Goal: Task Accomplishment & Management: Manage account settings

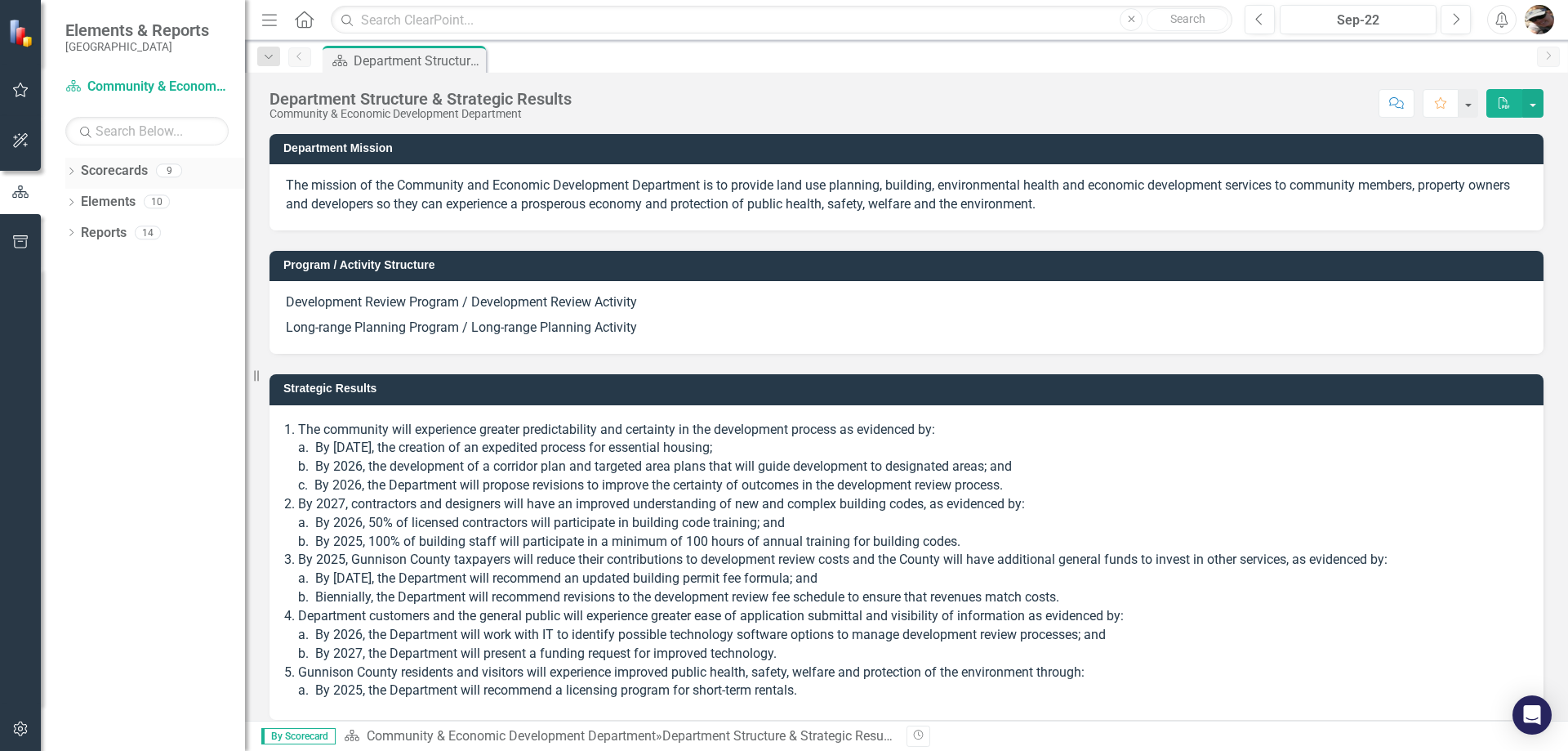
click at [68, 164] on div "Dropdown Scorecards 9" at bounding box center [155, 173] width 179 height 31
click at [69, 167] on div "Dropdown" at bounding box center [71, 172] width 12 height 14
click at [68, 205] on div "Dropdown Scorecards 9 Dropdown Gunnison County Dropdown Community & Economic De…" at bounding box center [155, 189] width 179 height 62
click at [81, 201] on icon "Dropdown" at bounding box center [79, 201] width 12 height 10
click at [97, 235] on icon "Dropdown" at bounding box center [96, 231] width 12 height 10
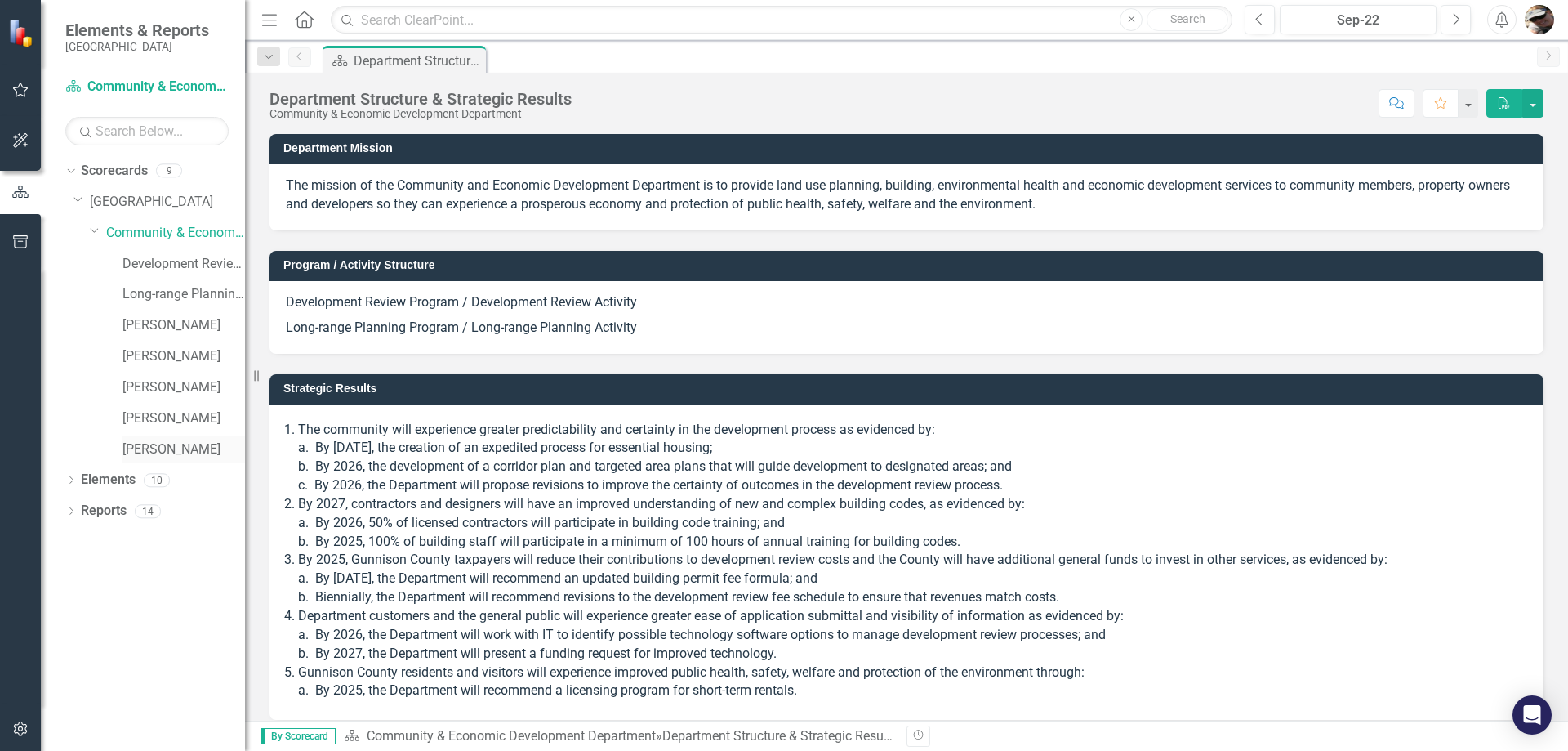
click at [166, 456] on link "[PERSON_NAME]" at bounding box center [183, 449] width 122 height 19
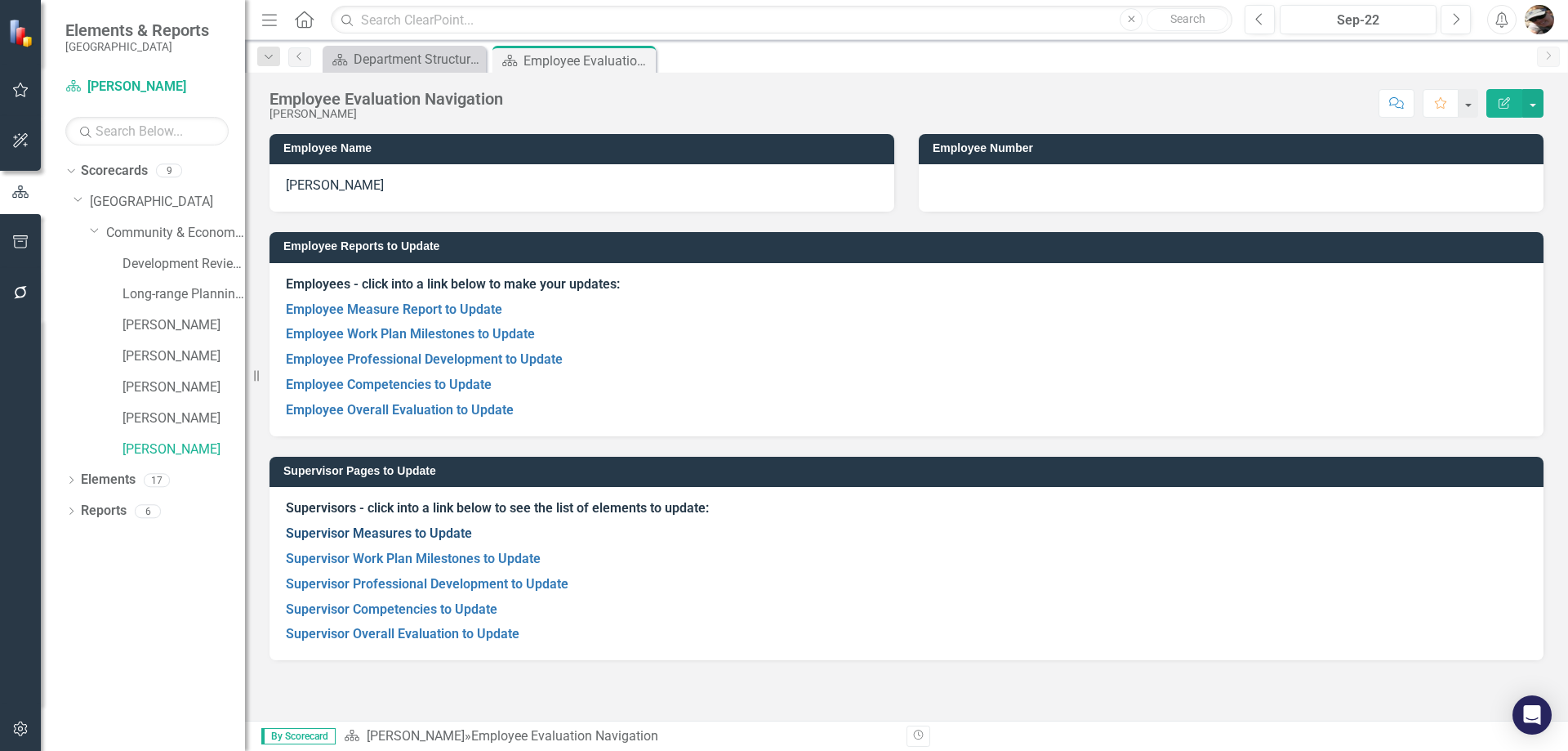
click at [400, 540] on link "Supervisor Measures to Update" at bounding box center [379, 532] width 186 height 15
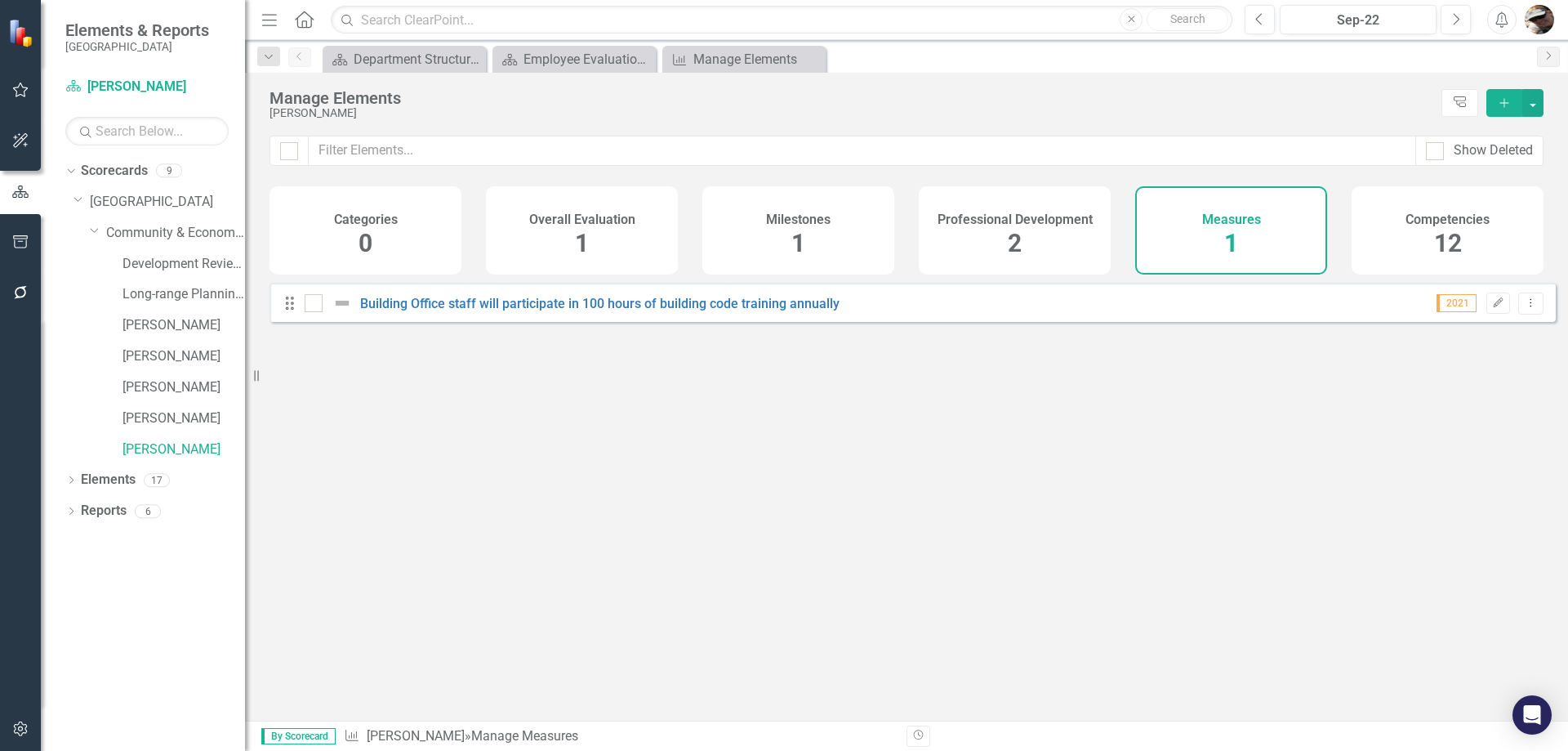
click at [1398, 241] on div "Competencies 12" at bounding box center [1447, 230] width 192 height 88
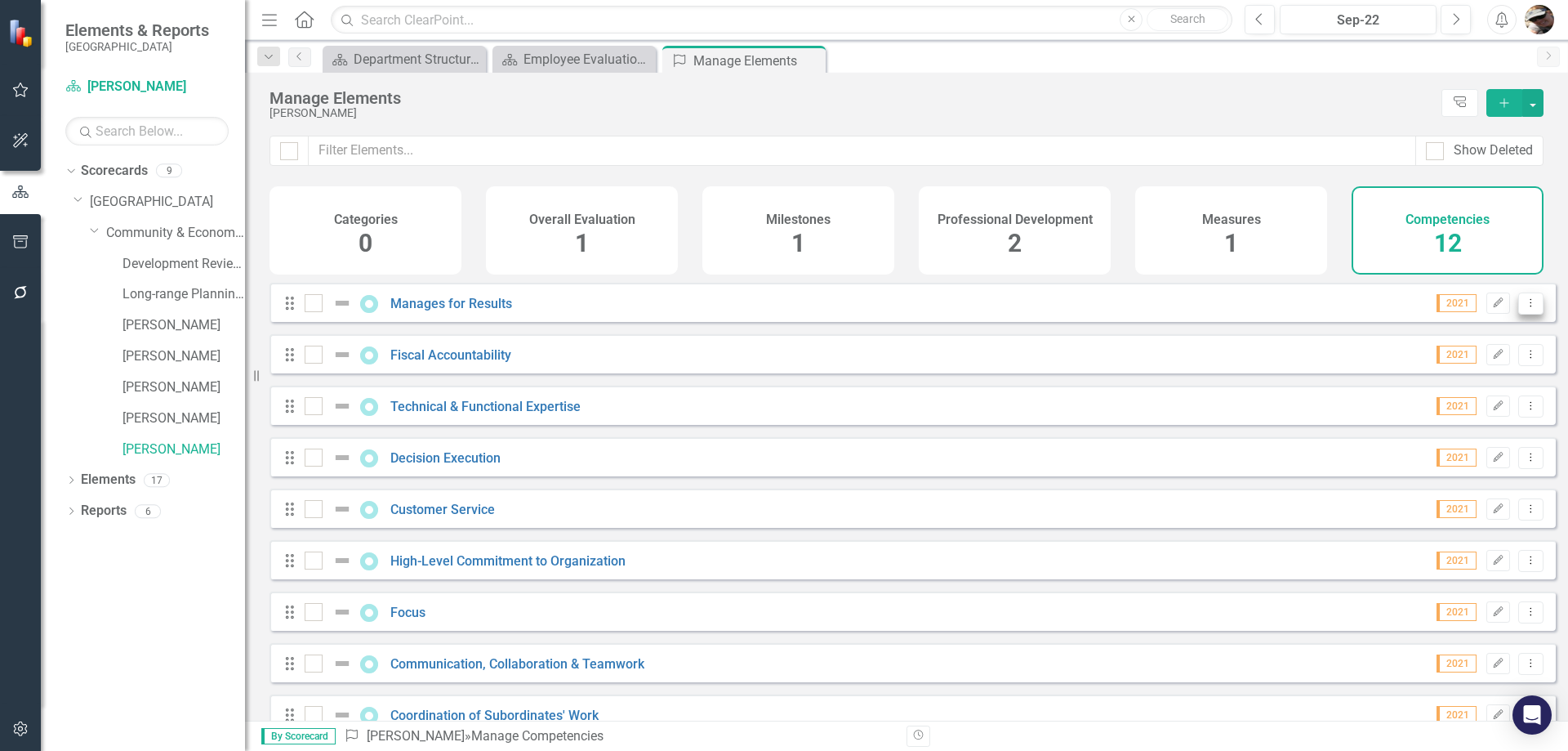
click at [1518, 306] on button "Dropdown Menu" at bounding box center [1531, 303] width 26 height 22
click at [1421, 350] on link "Edit Edit Competency" at bounding box center [1446, 342] width 169 height 30
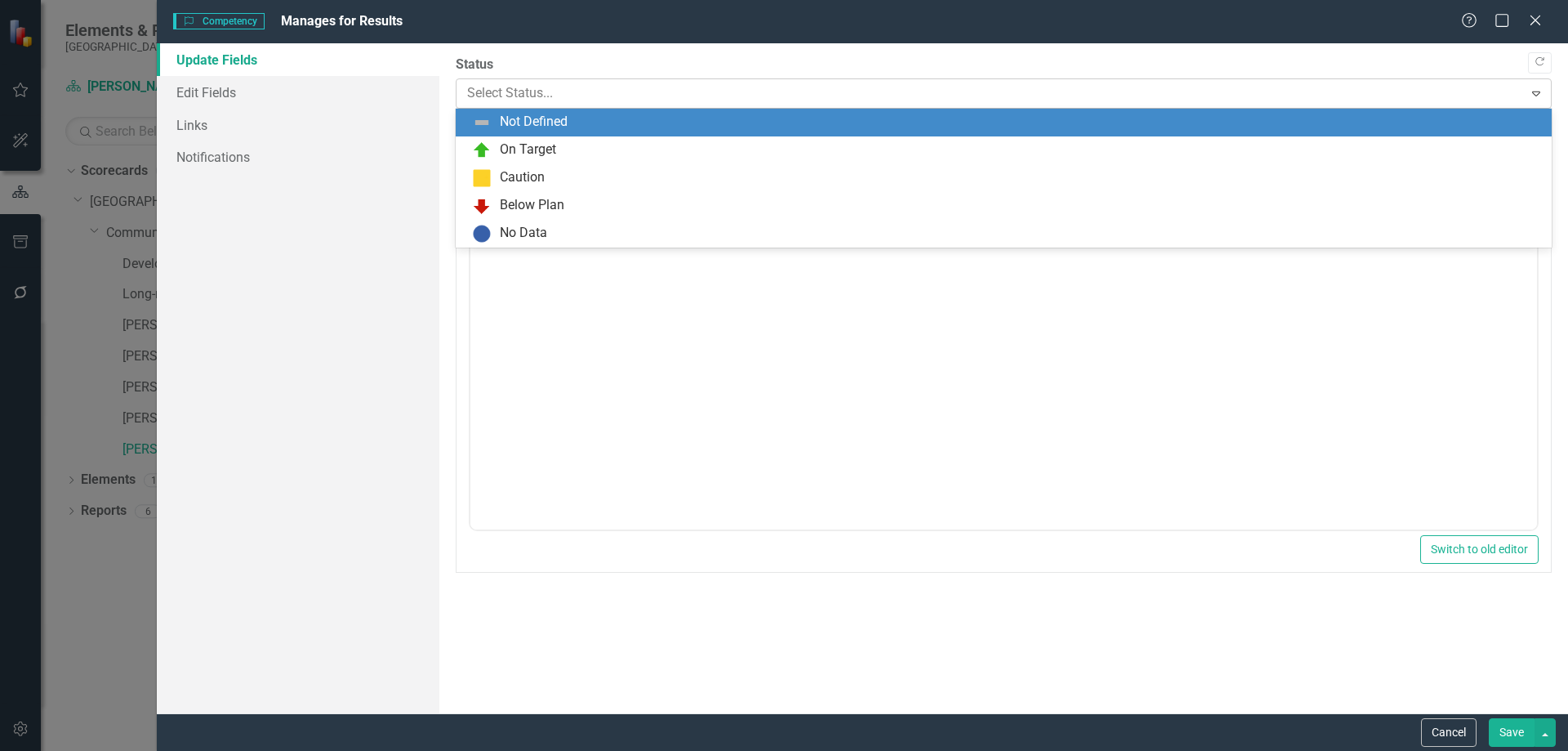
click at [508, 108] on body "Elements & Reports Gunnison County Scorecard [PERSON_NAME] Search Dropdown Scor…" at bounding box center [784, 376] width 1568 height 751
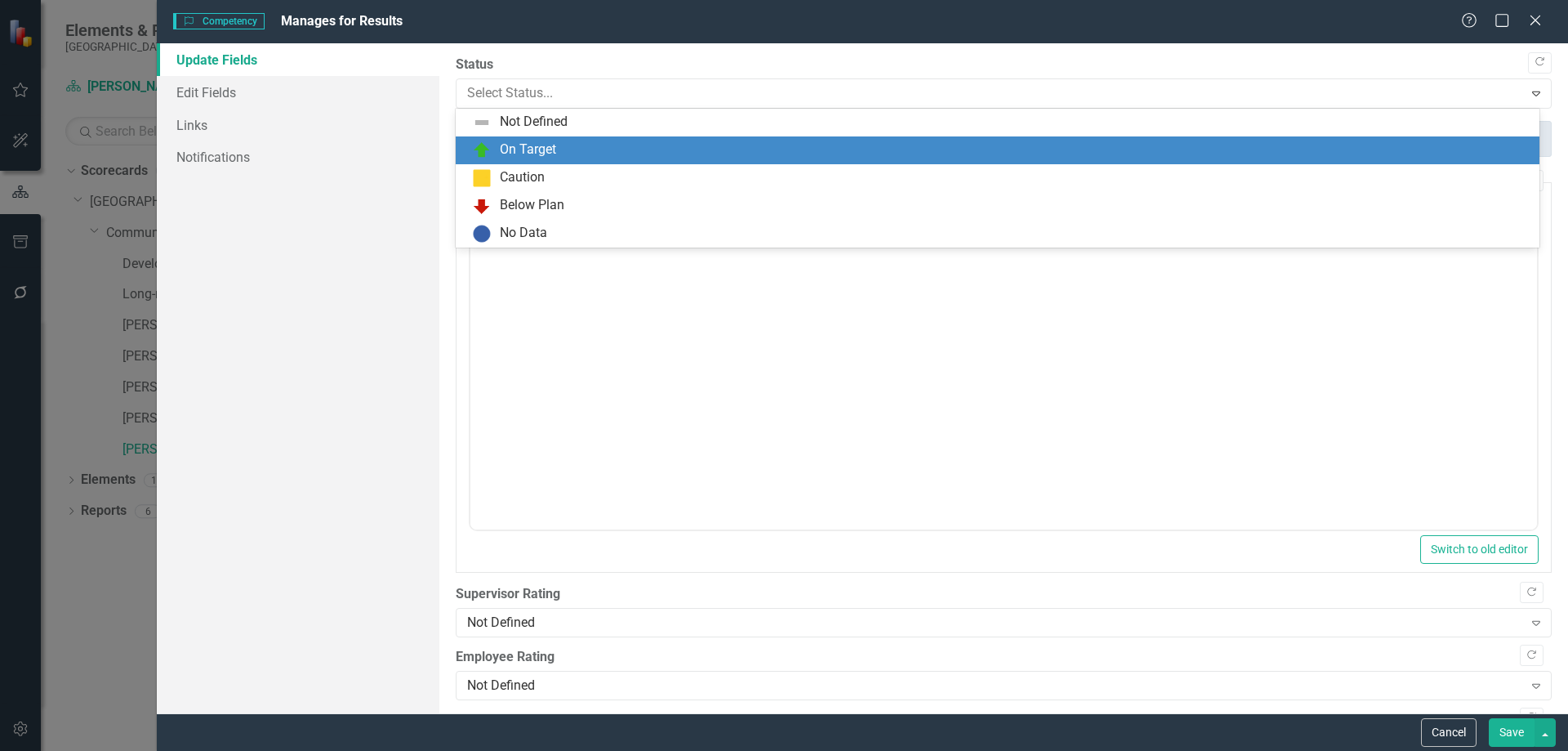
click at [500, 148] on div "On Target" at bounding box center [528, 149] width 56 height 19
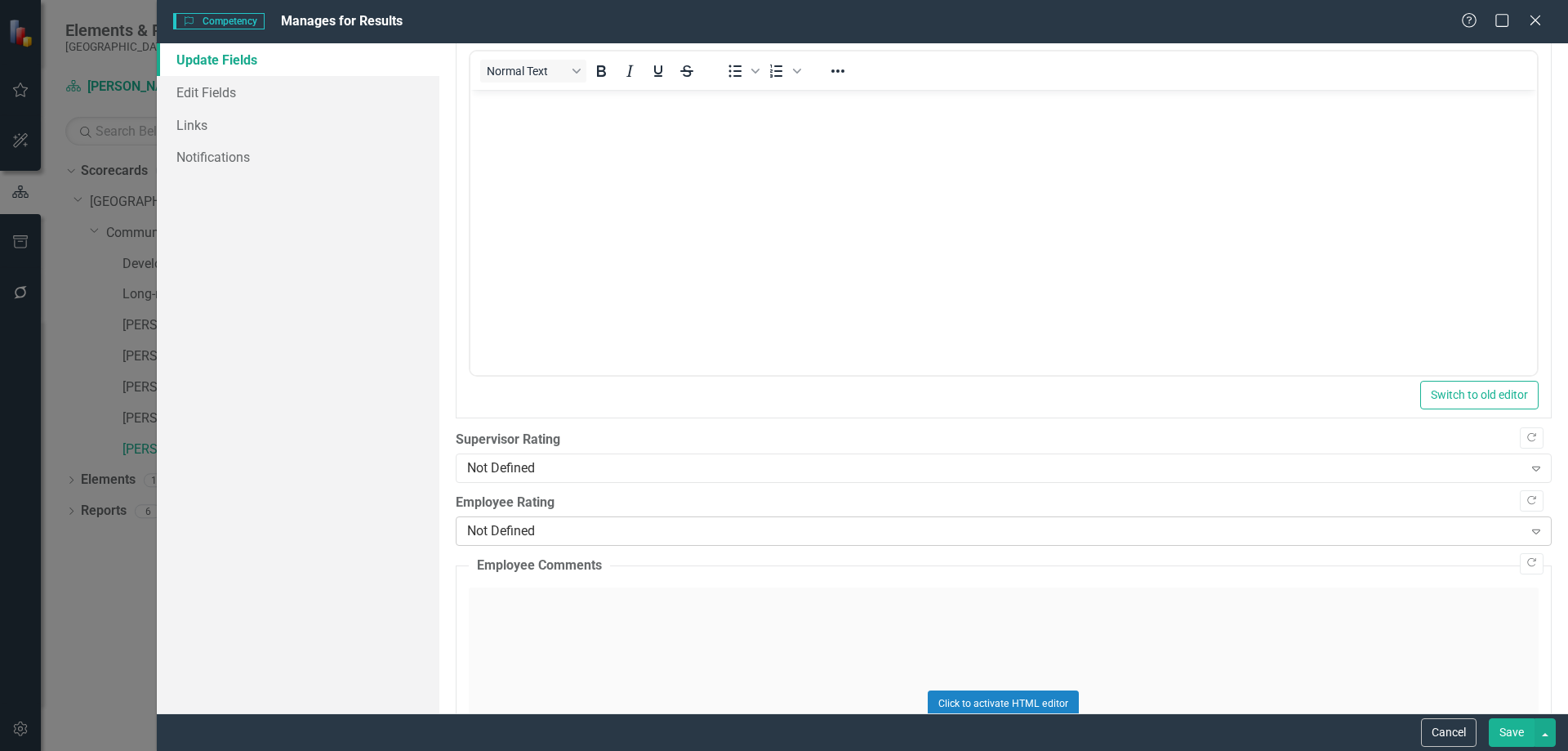
scroll to position [163, 0]
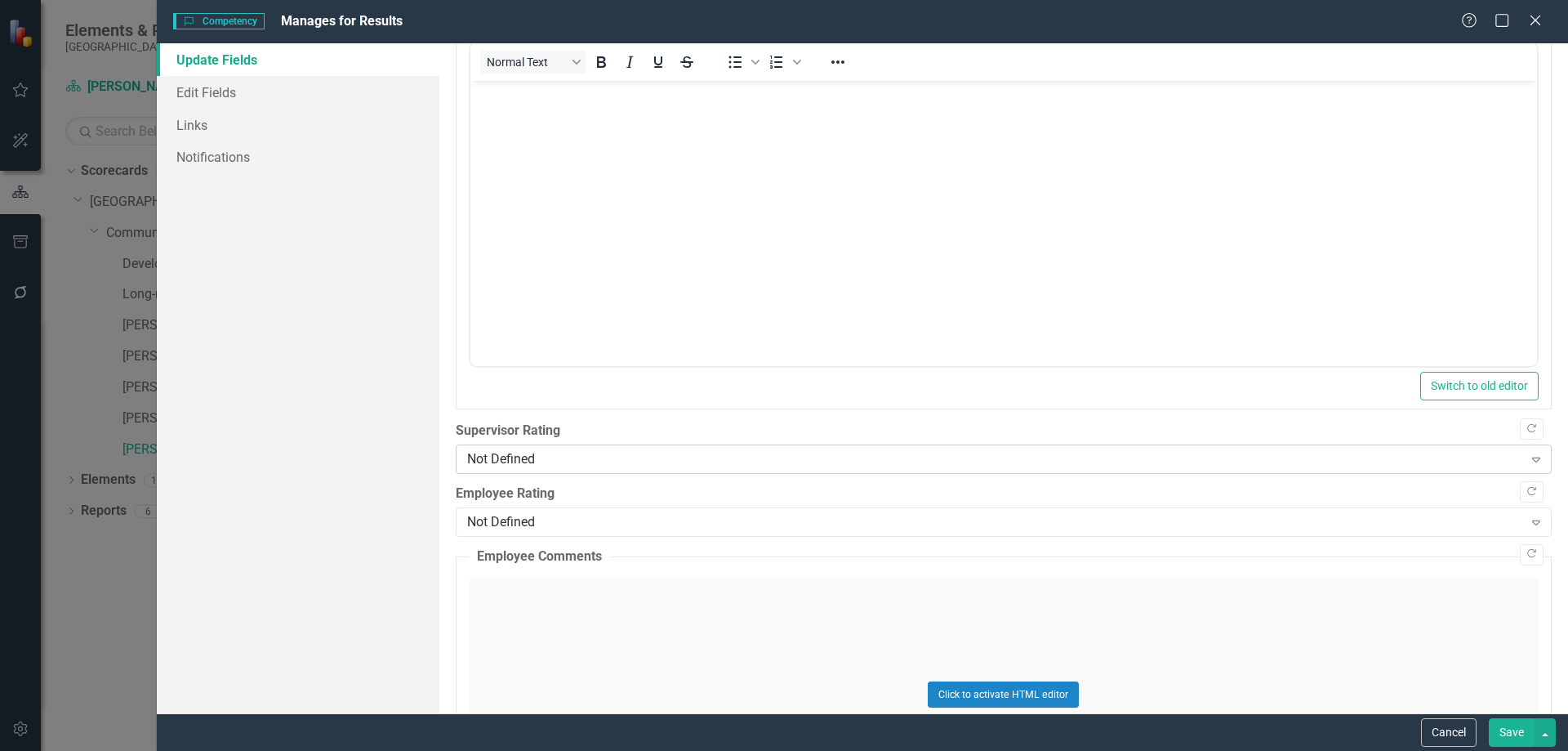
click at [618, 458] on div "Not Defined" at bounding box center [995, 459] width 1056 height 19
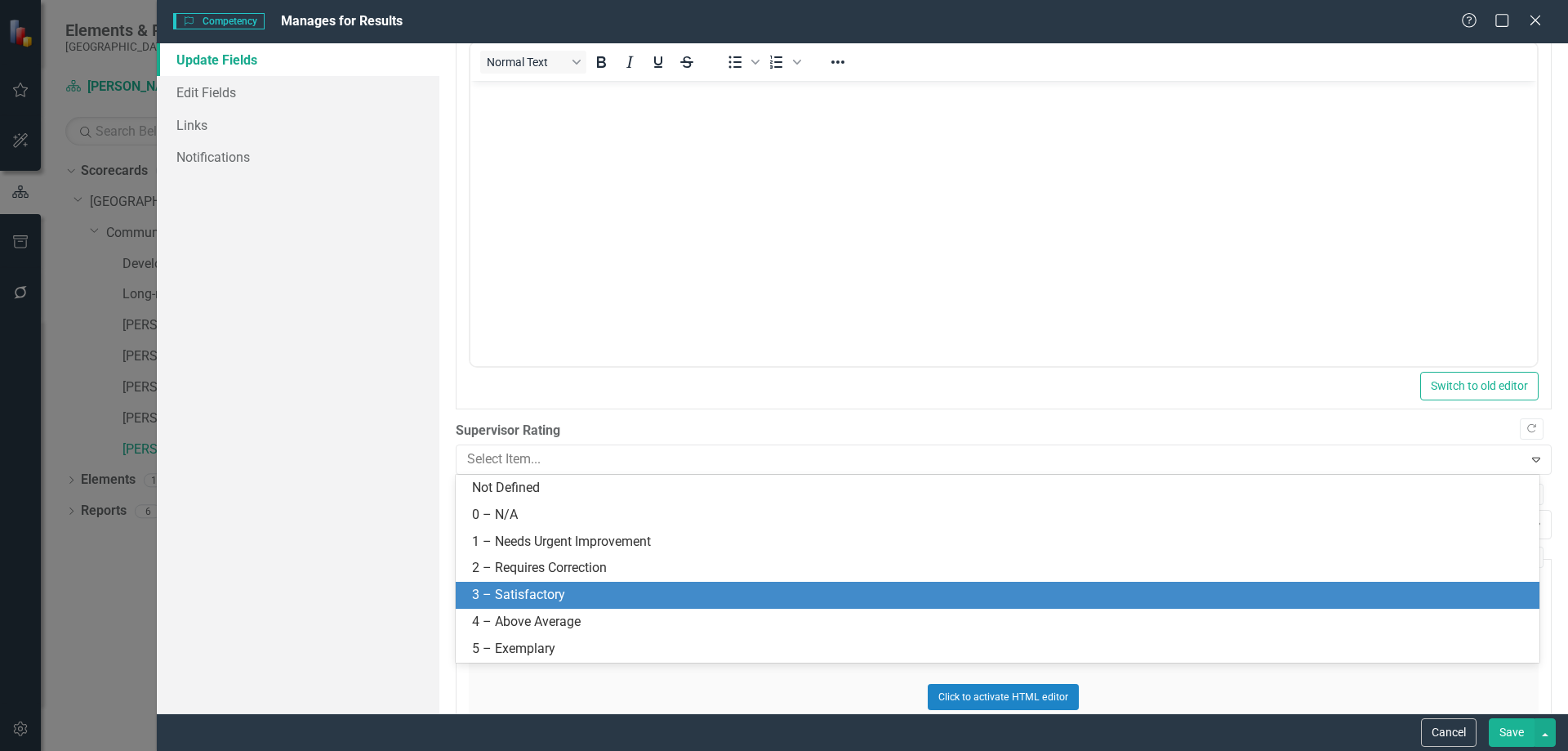
click at [514, 598] on div "3 – Satisfactory" at bounding box center [1000, 595] width 1058 height 19
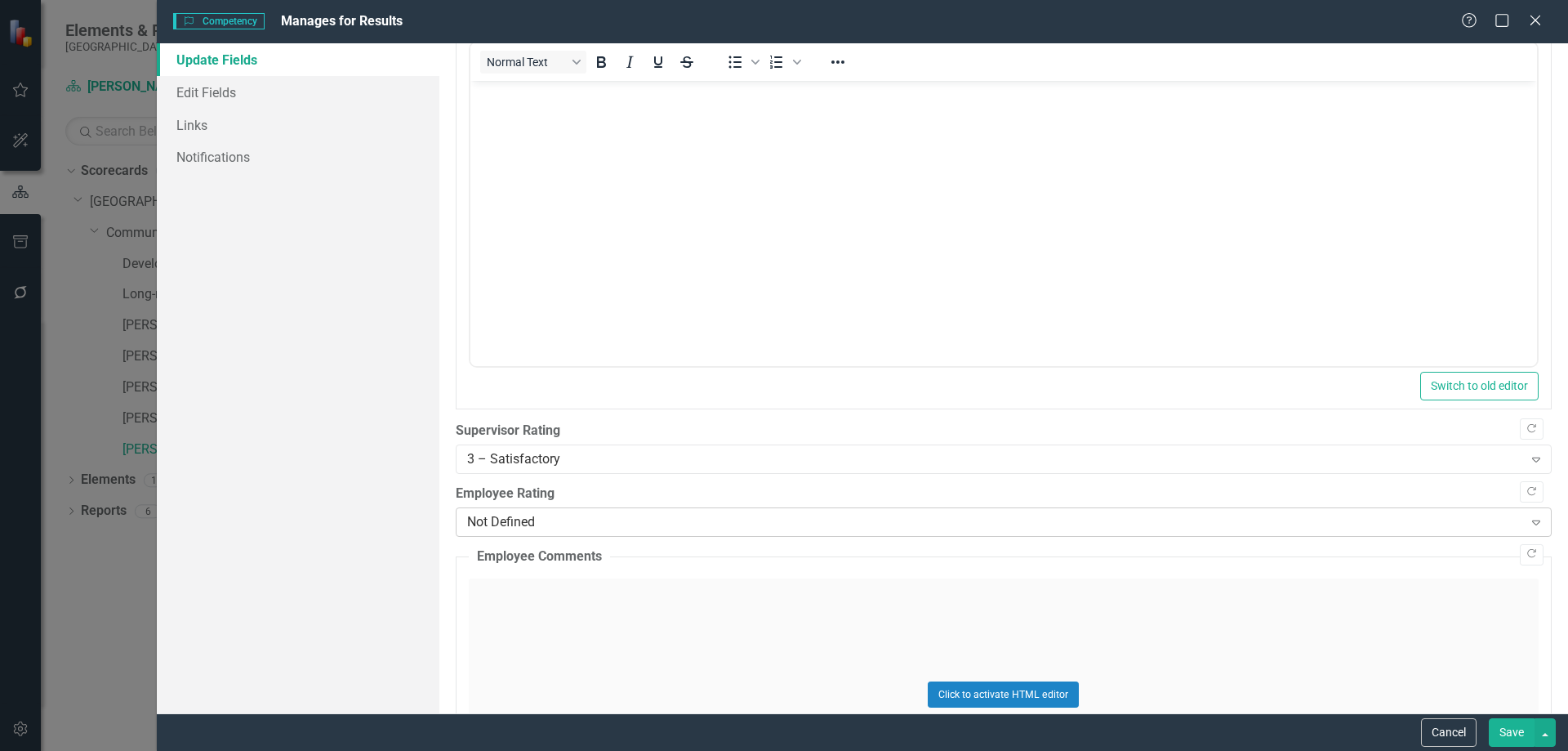
click at [622, 531] on div "Not Defined Expand" at bounding box center [1003, 522] width 1096 height 29
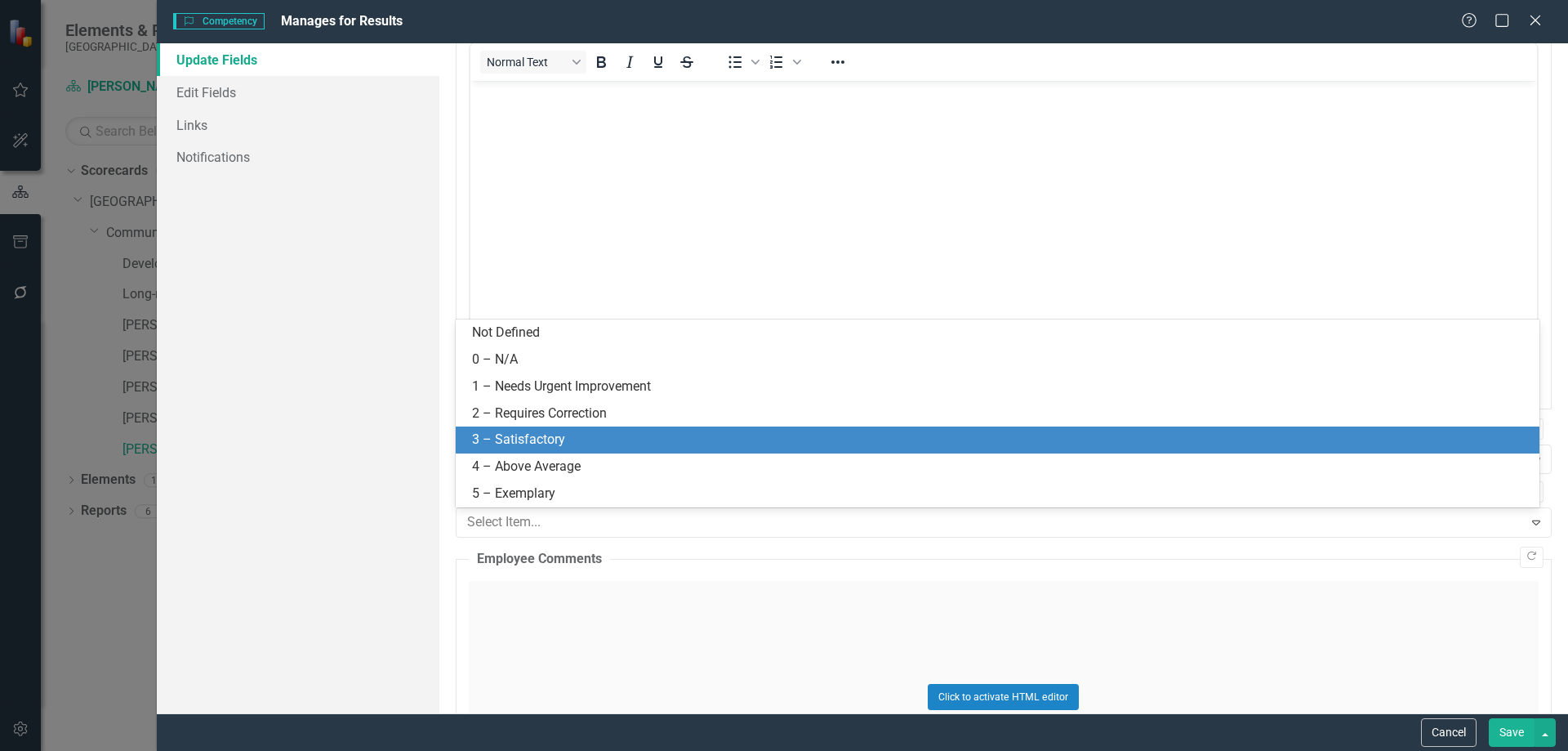
click at [565, 447] on div "3 – Satisfactory" at bounding box center [1000, 439] width 1058 height 19
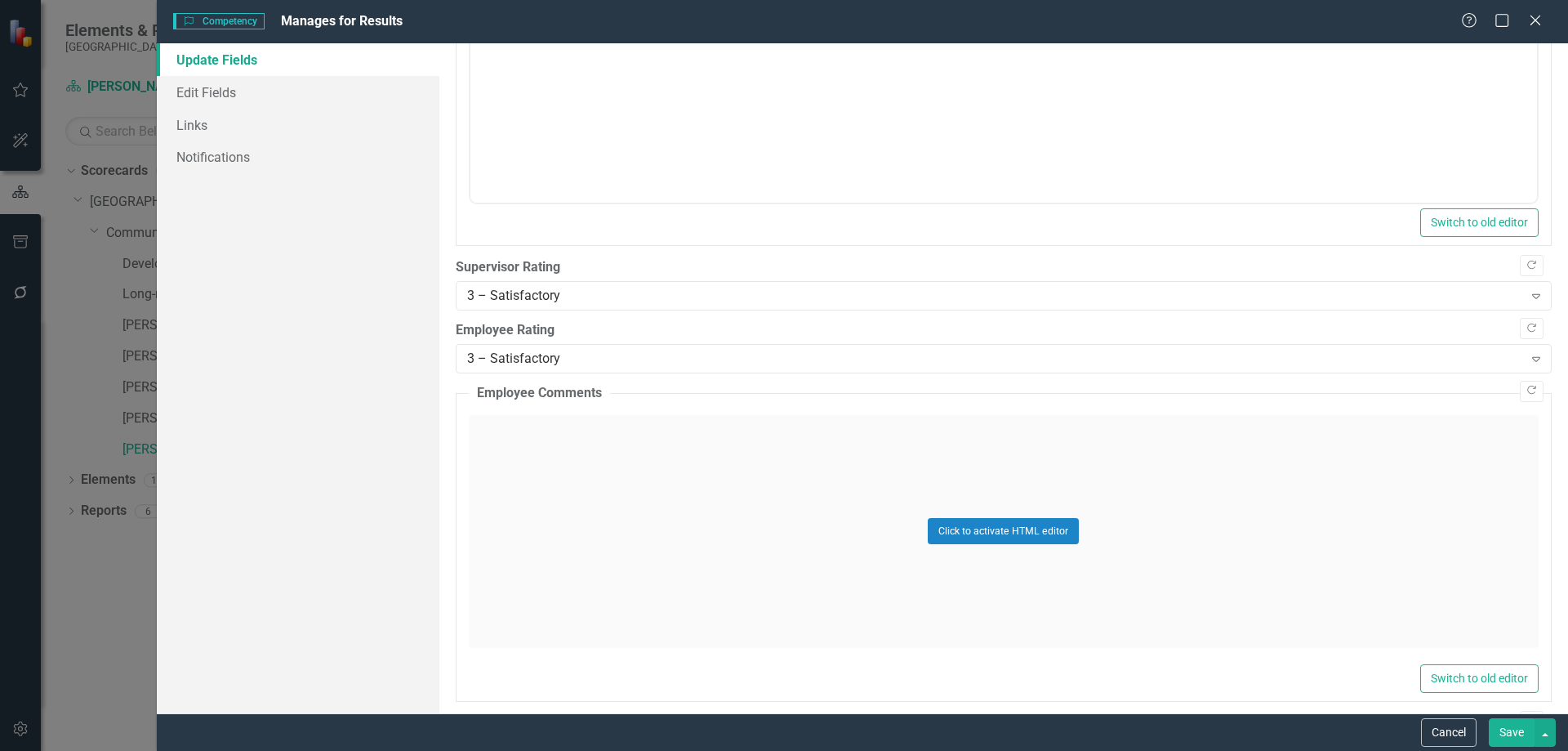
scroll to position [653, 0]
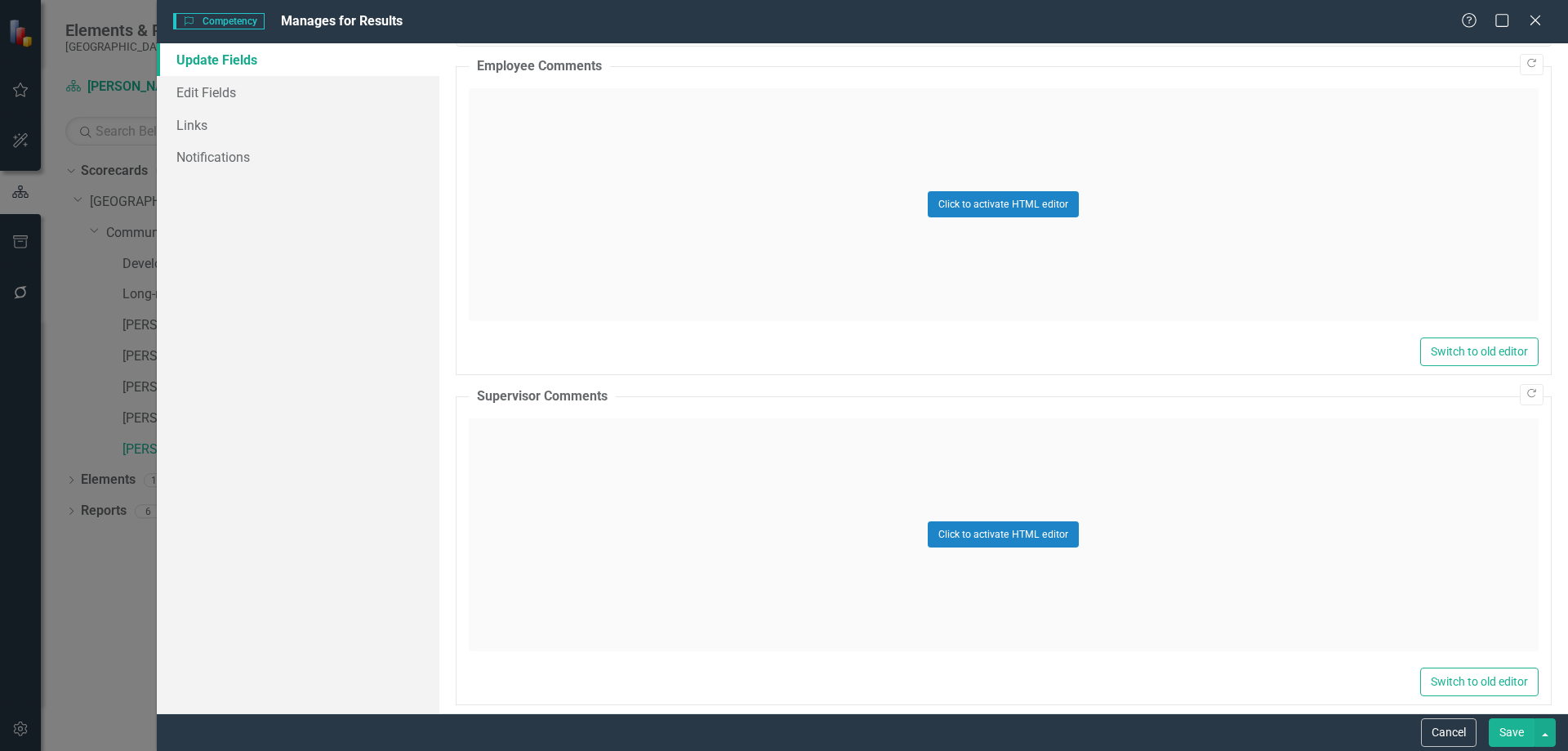
click at [1526, 736] on button "Save" at bounding box center [1512, 732] width 46 height 28
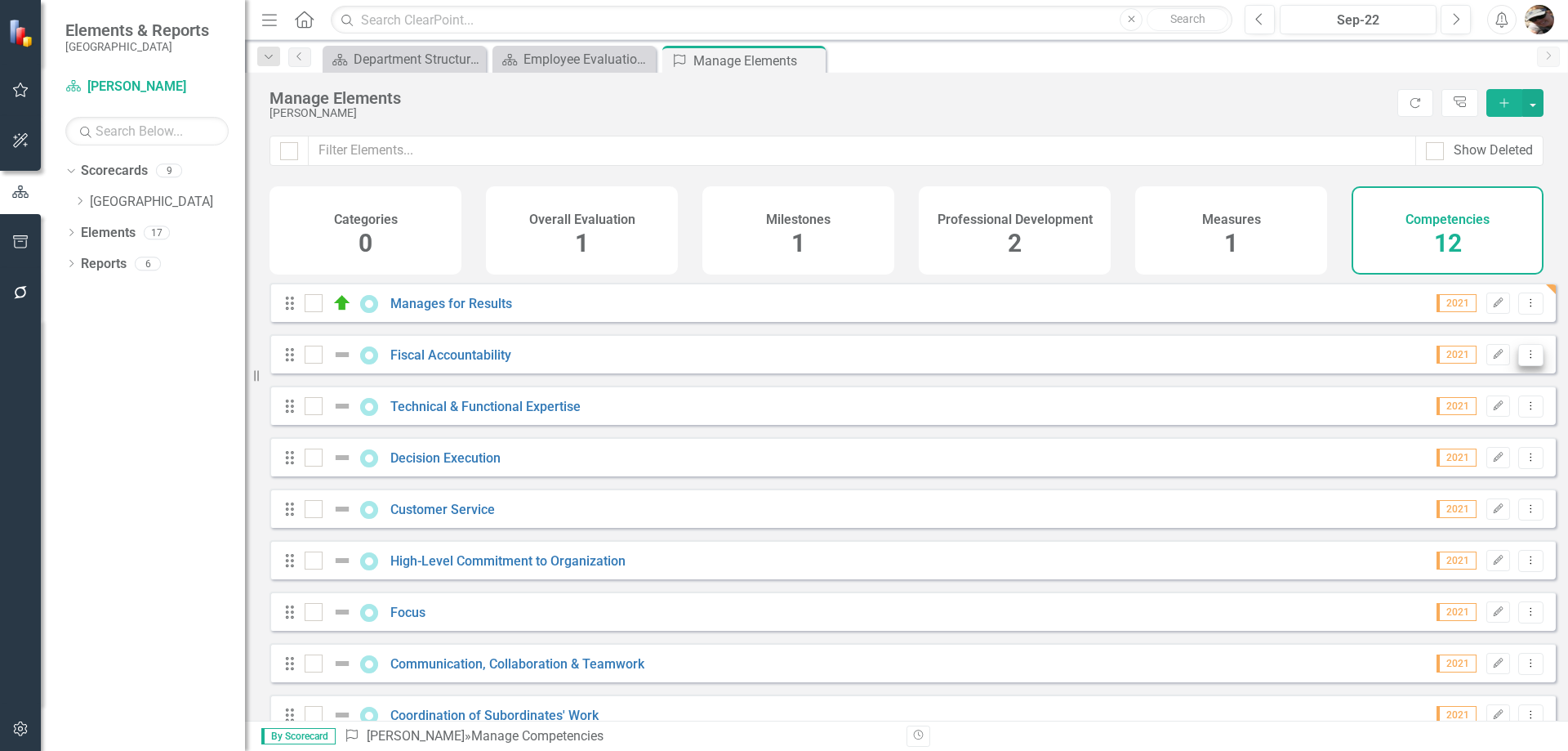
click at [1518, 365] on button "Dropdown Menu" at bounding box center [1531, 355] width 26 height 22
click at [1445, 398] on link "Edit Edit Competency" at bounding box center [1446, 394] width 169 height 30
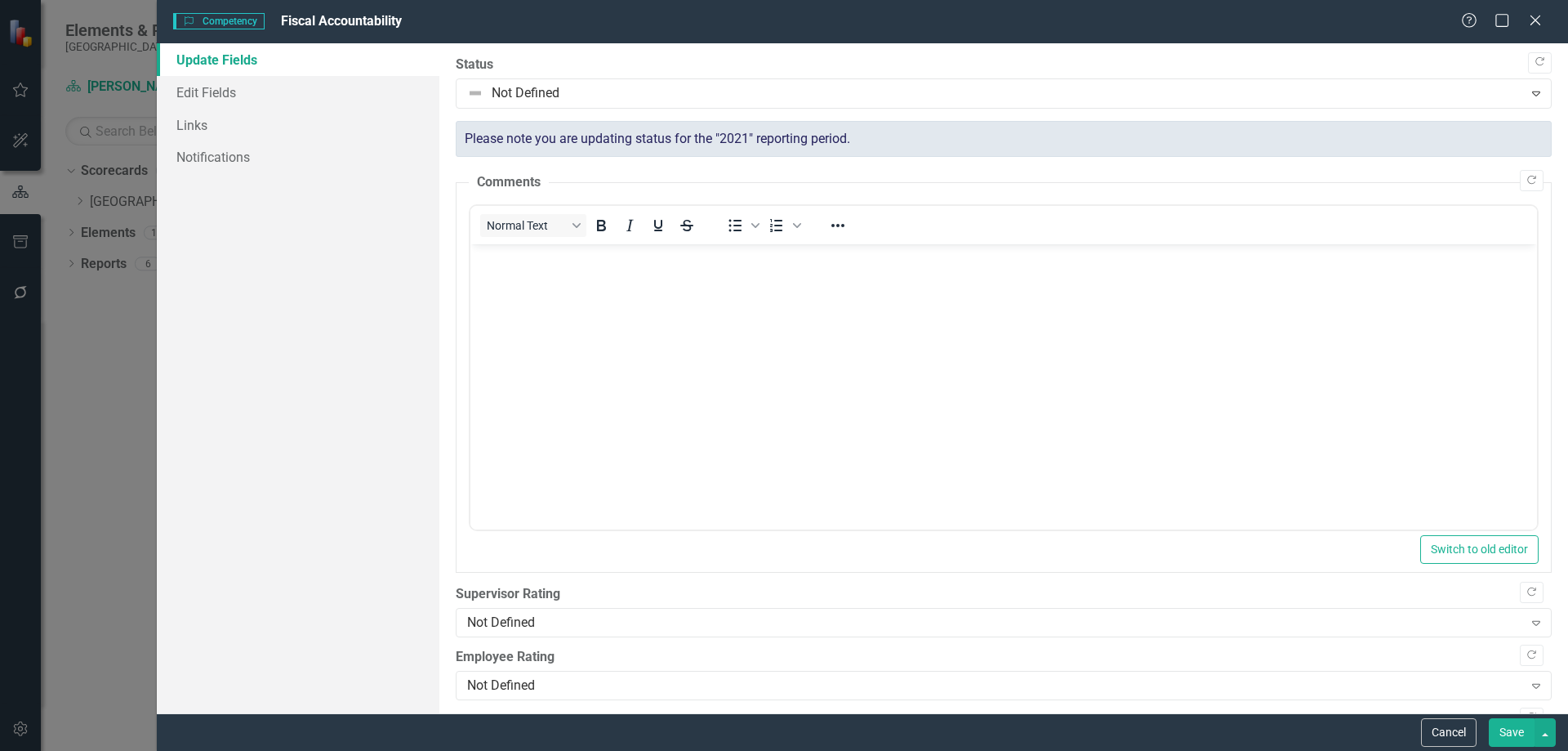
scroll to position [0, 0]
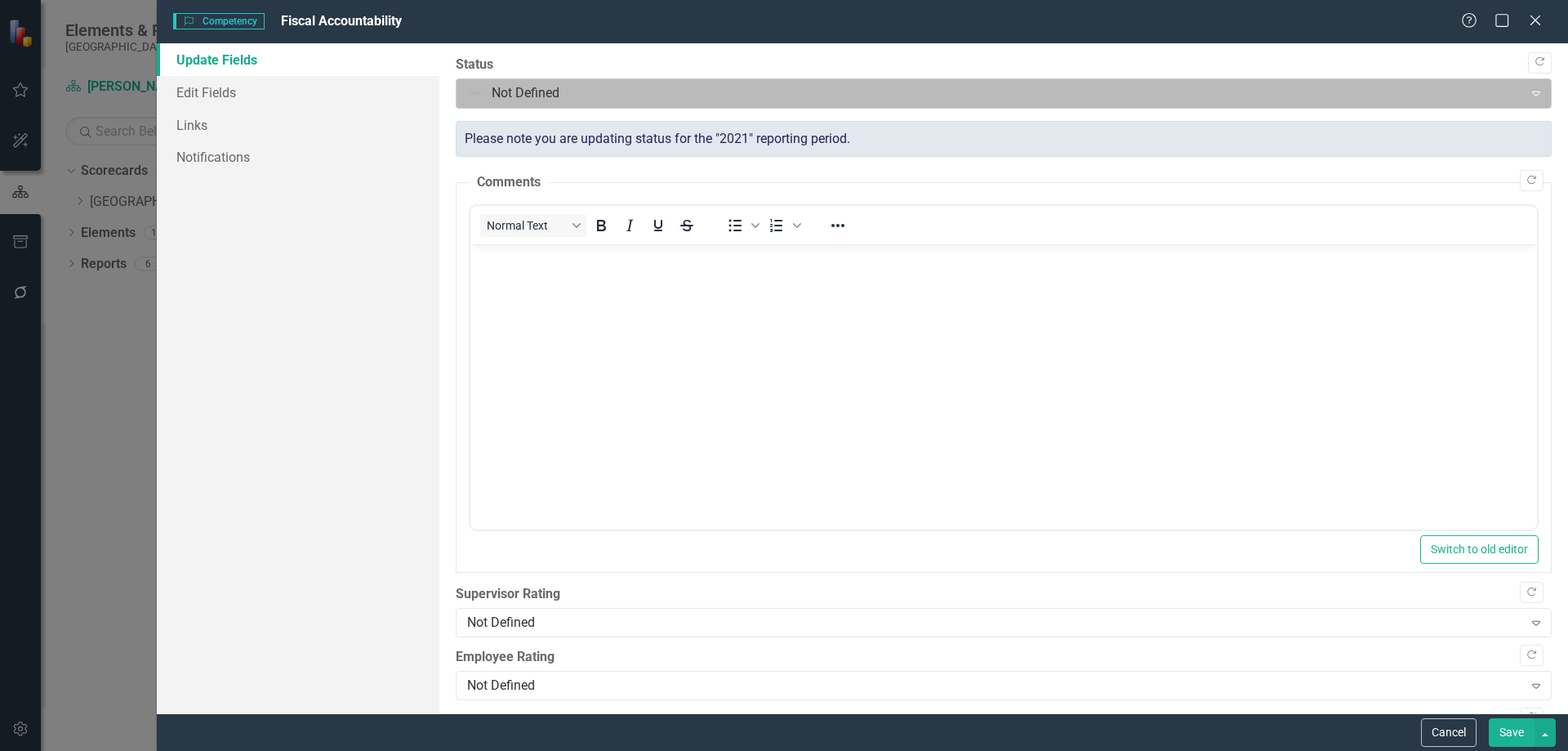
click at [519, 88] on div at bounding box center [990, 94] width 1046 height 22
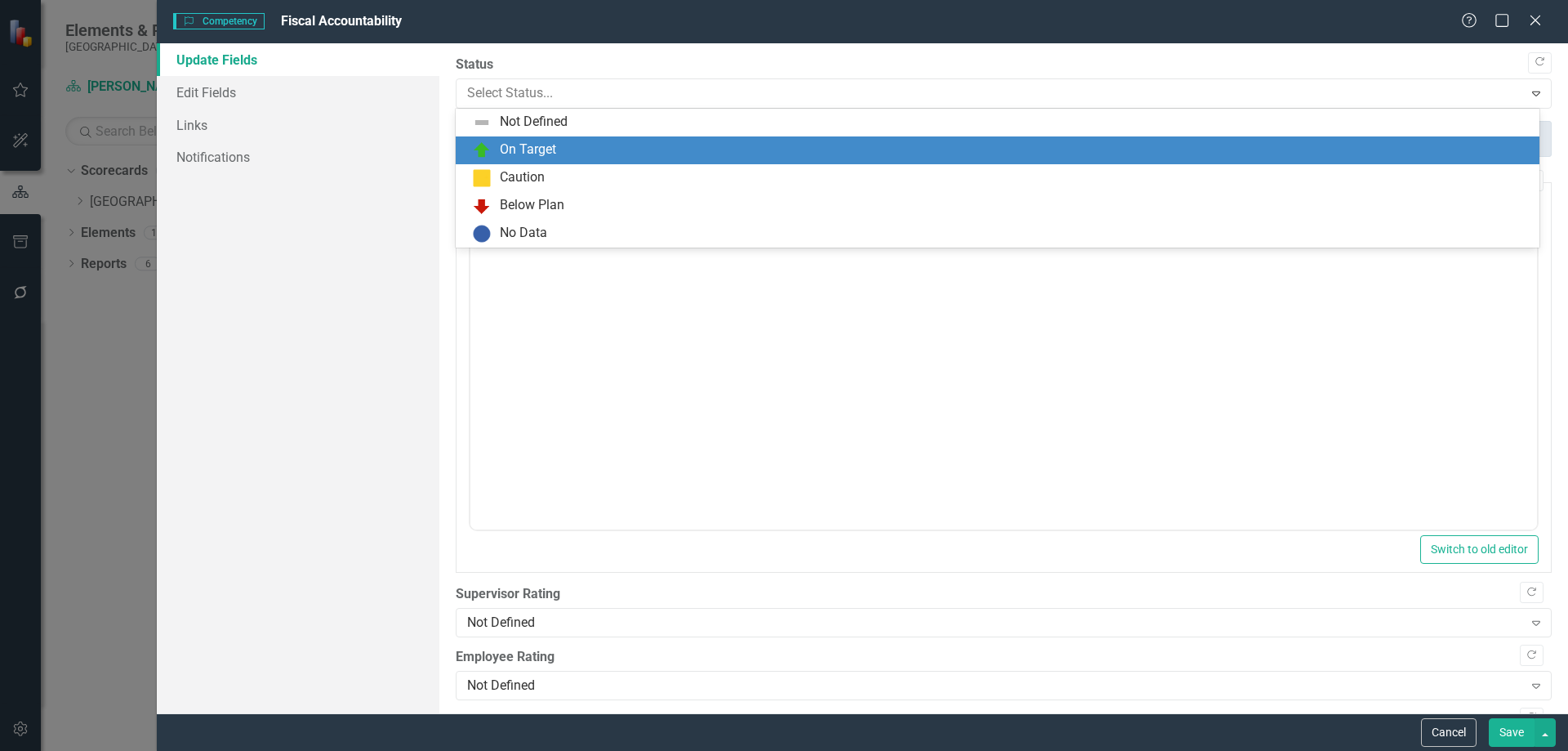
click at [508, 148] on div "On Target" at bounding box center [528, 149] width 56 height 19
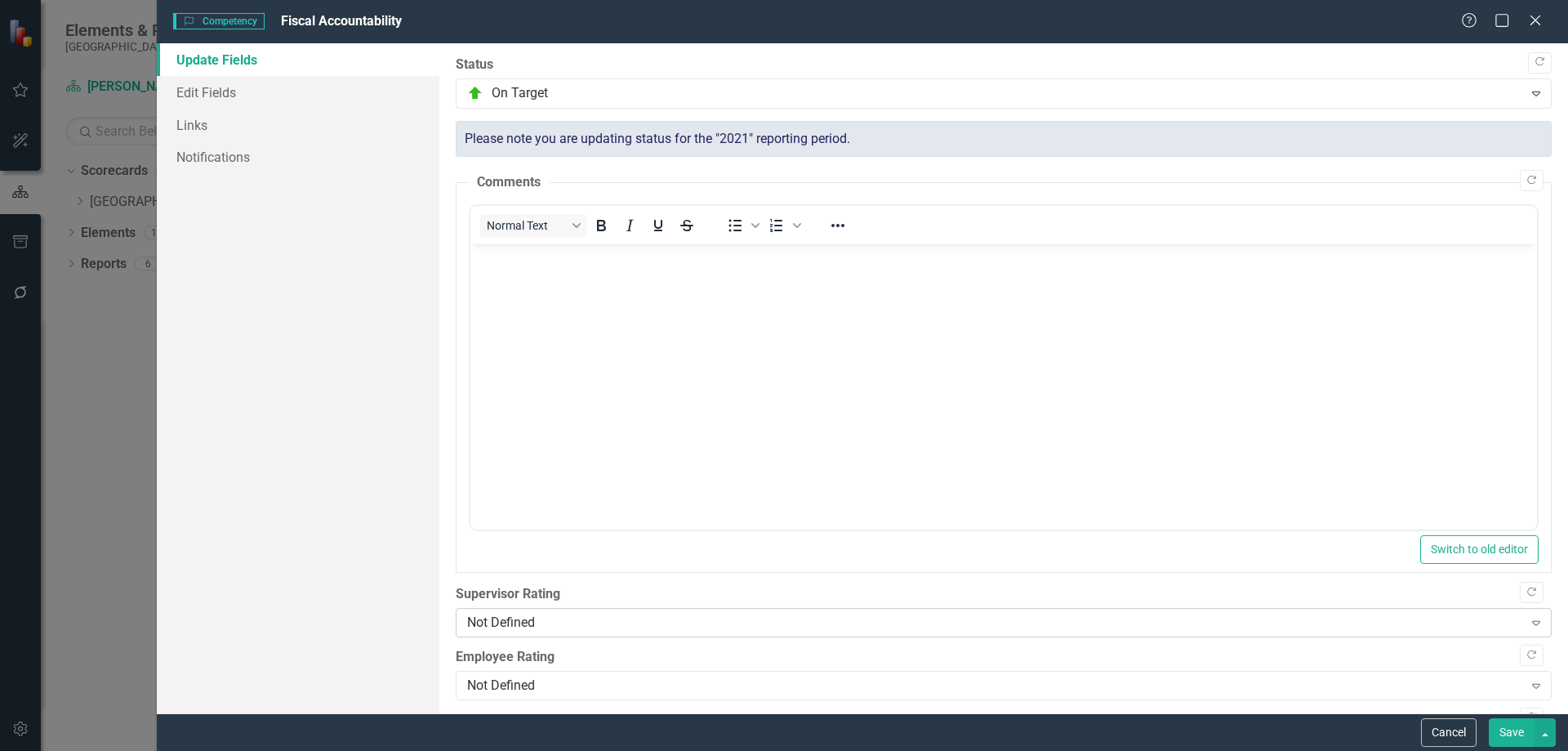
click at [576, 613] on div "Not Defined" at bounding box center [995, 622] width 1056 height 19
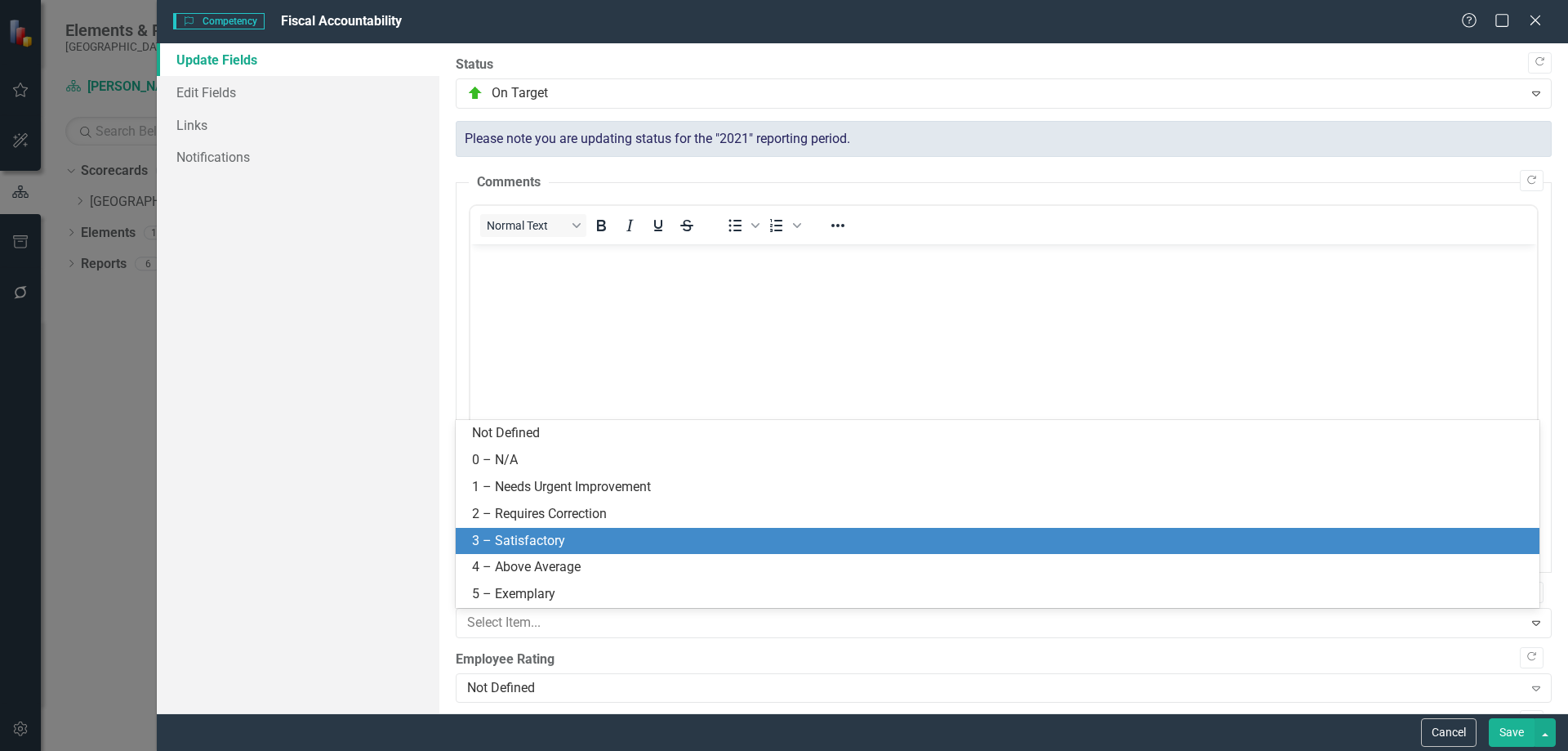
click at [547, 535] on div "3 – Satisfactory" at bounding box center [1000, 540] width 1058 height 19
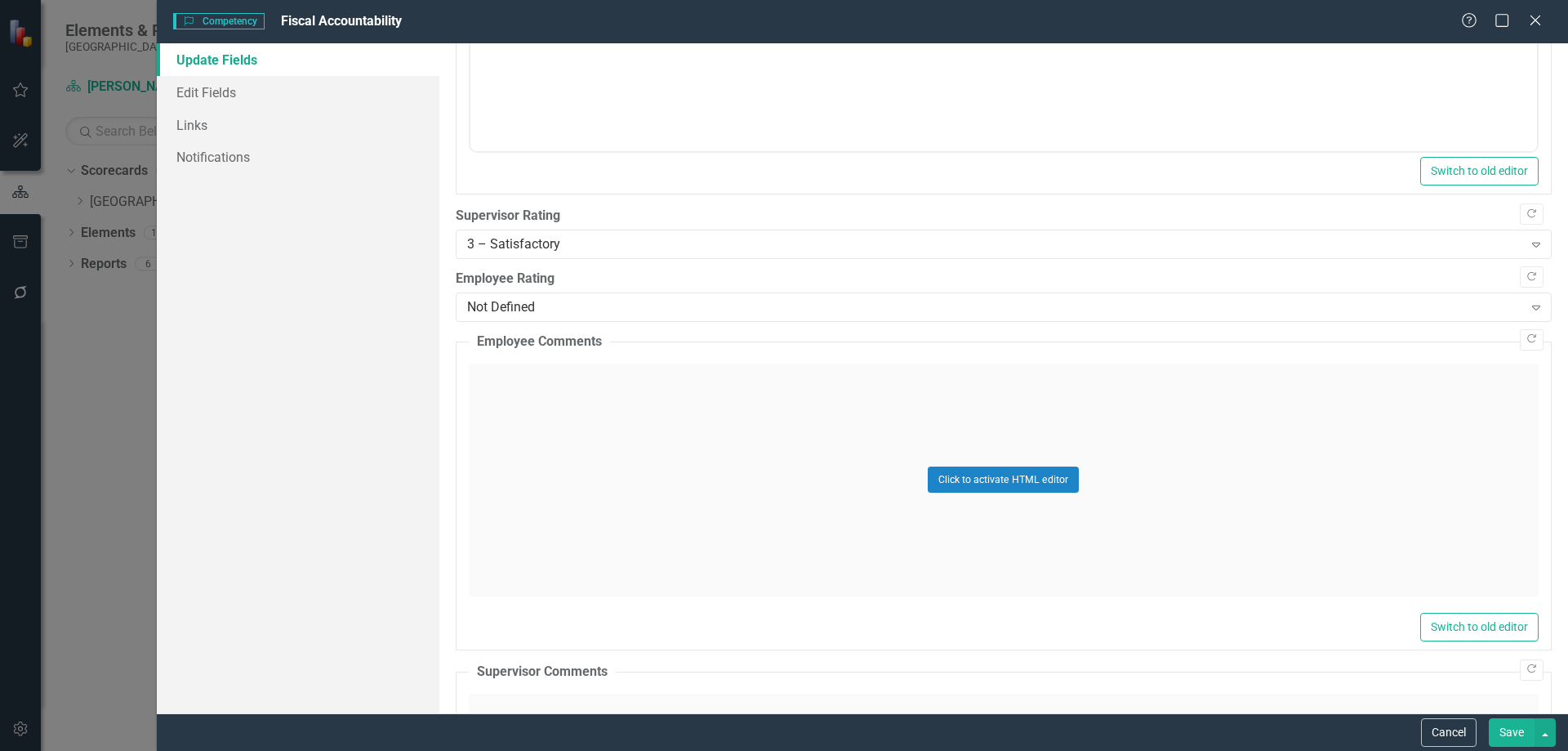
scroll to position [408, 0]
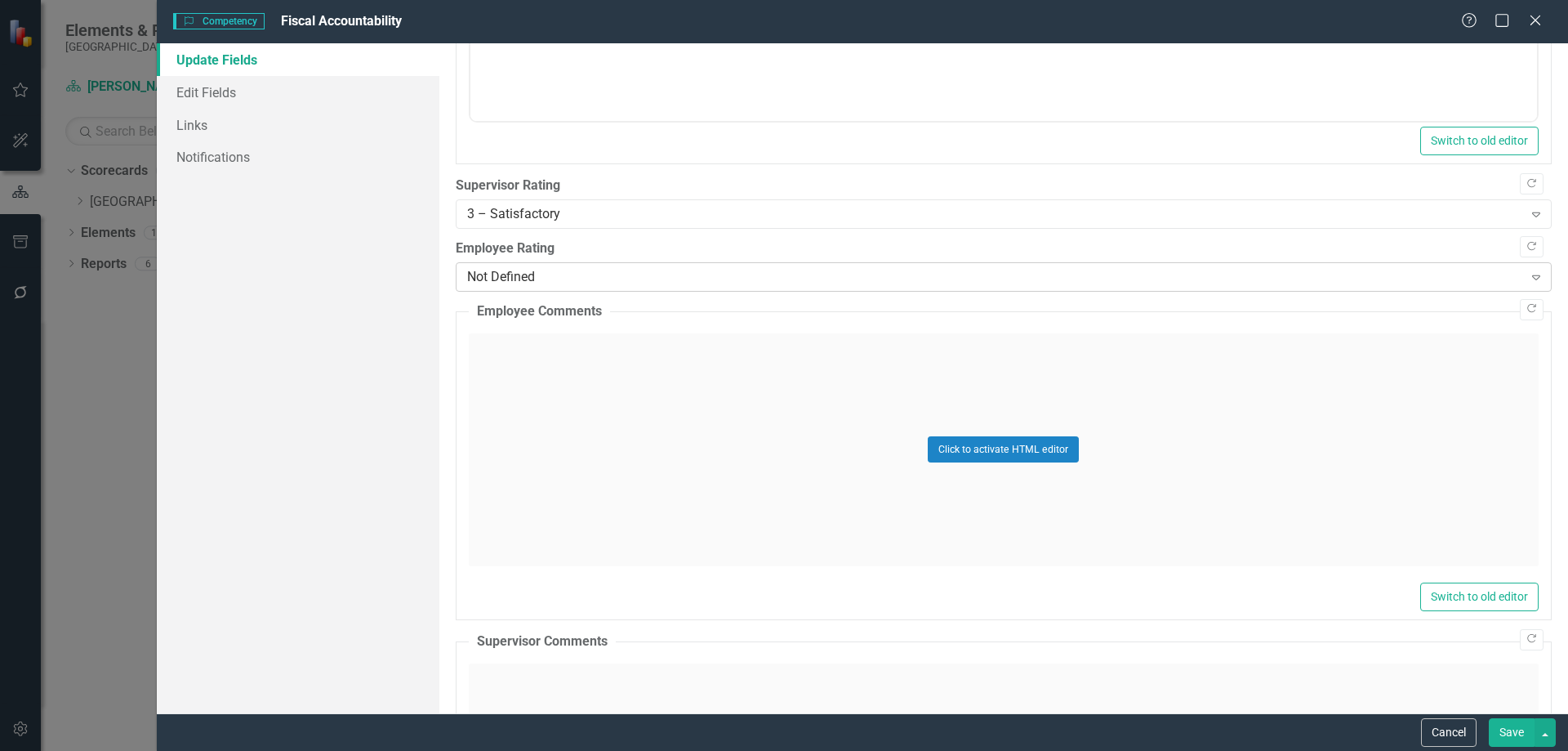
click at [551, 269] on div "Not Defined" at bounding box center [995, 277] width 1056 height 19
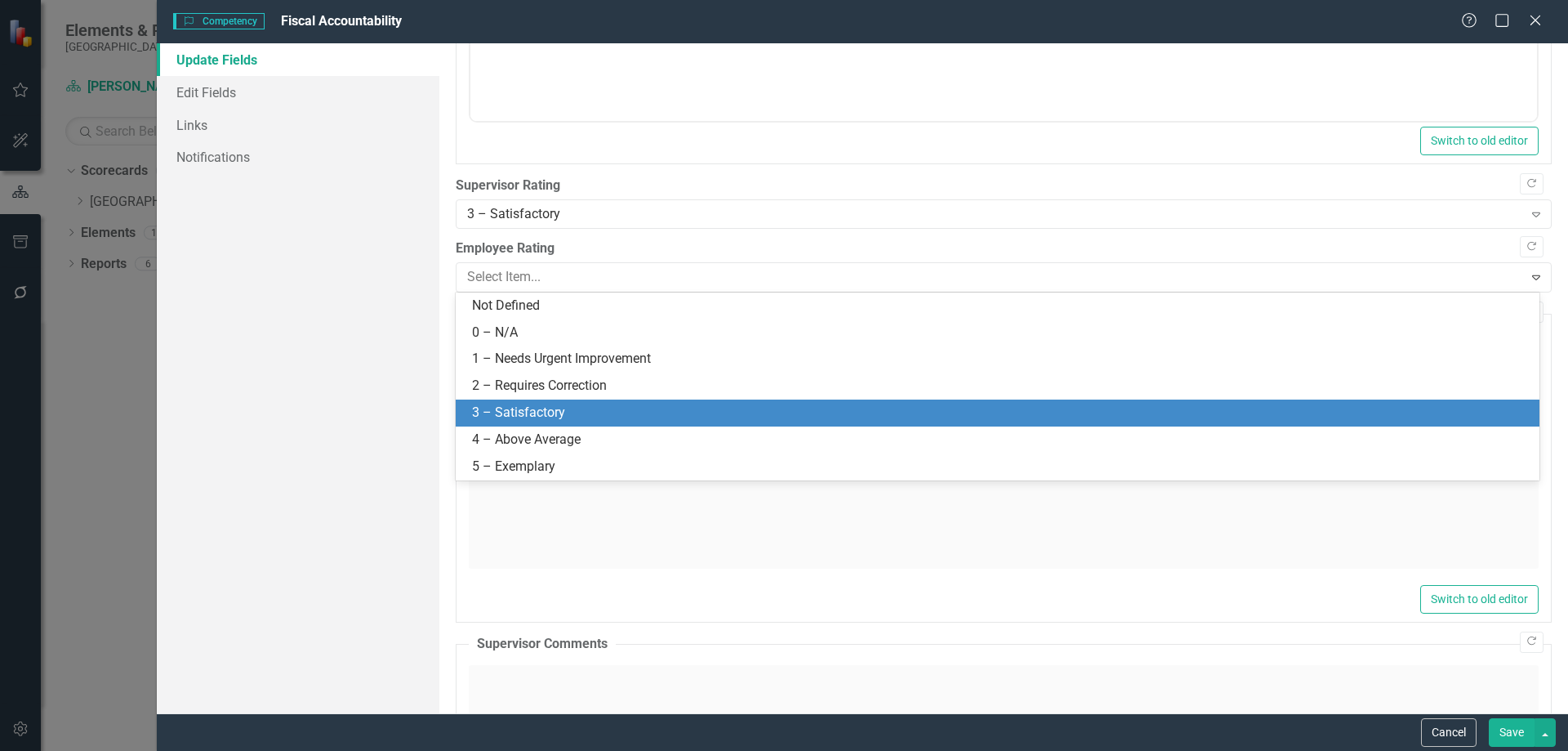
click at [524, 400] on div "3 – Satisfactory" at bounding box center [997, 413] width 1083 height 27
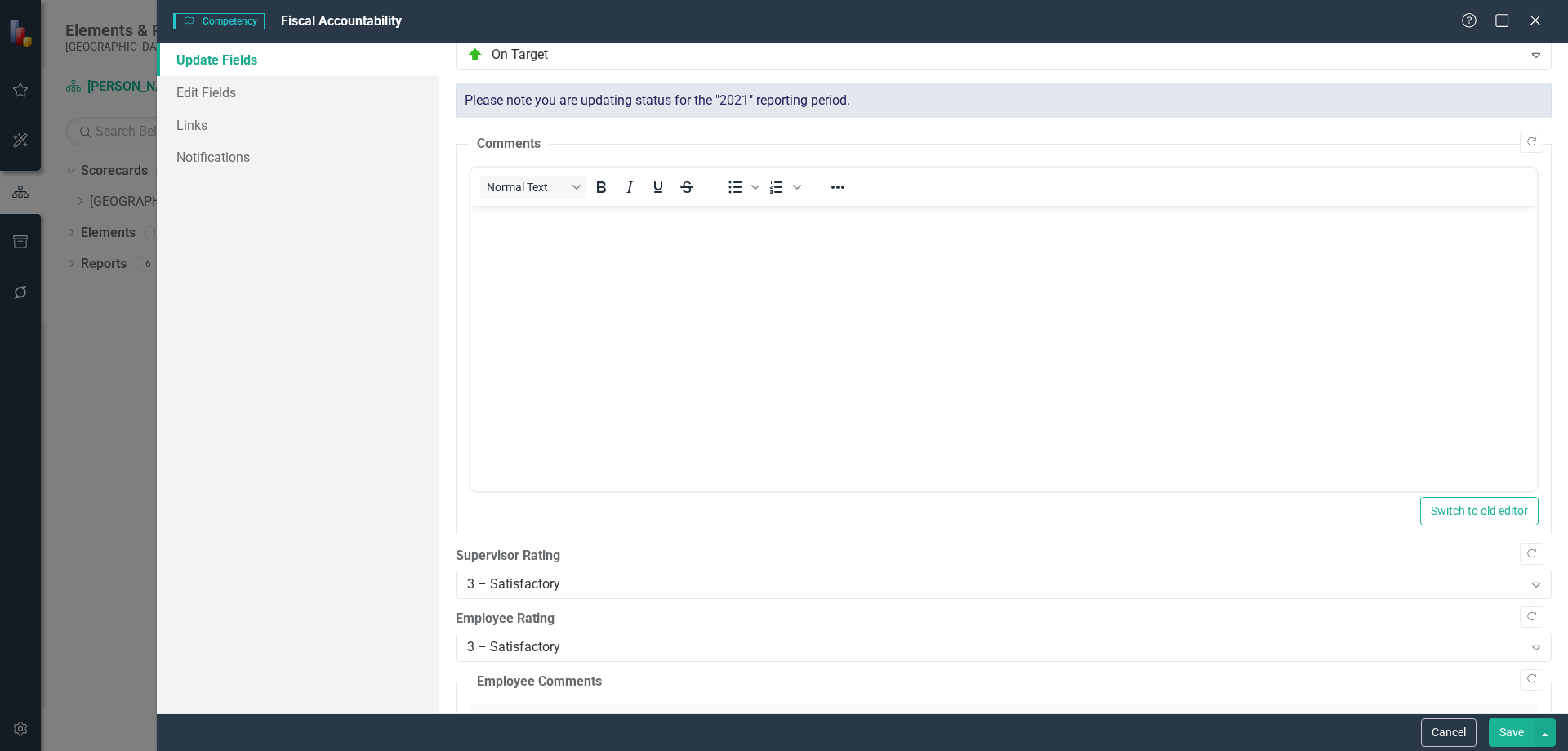
scroll to position [0, 0]
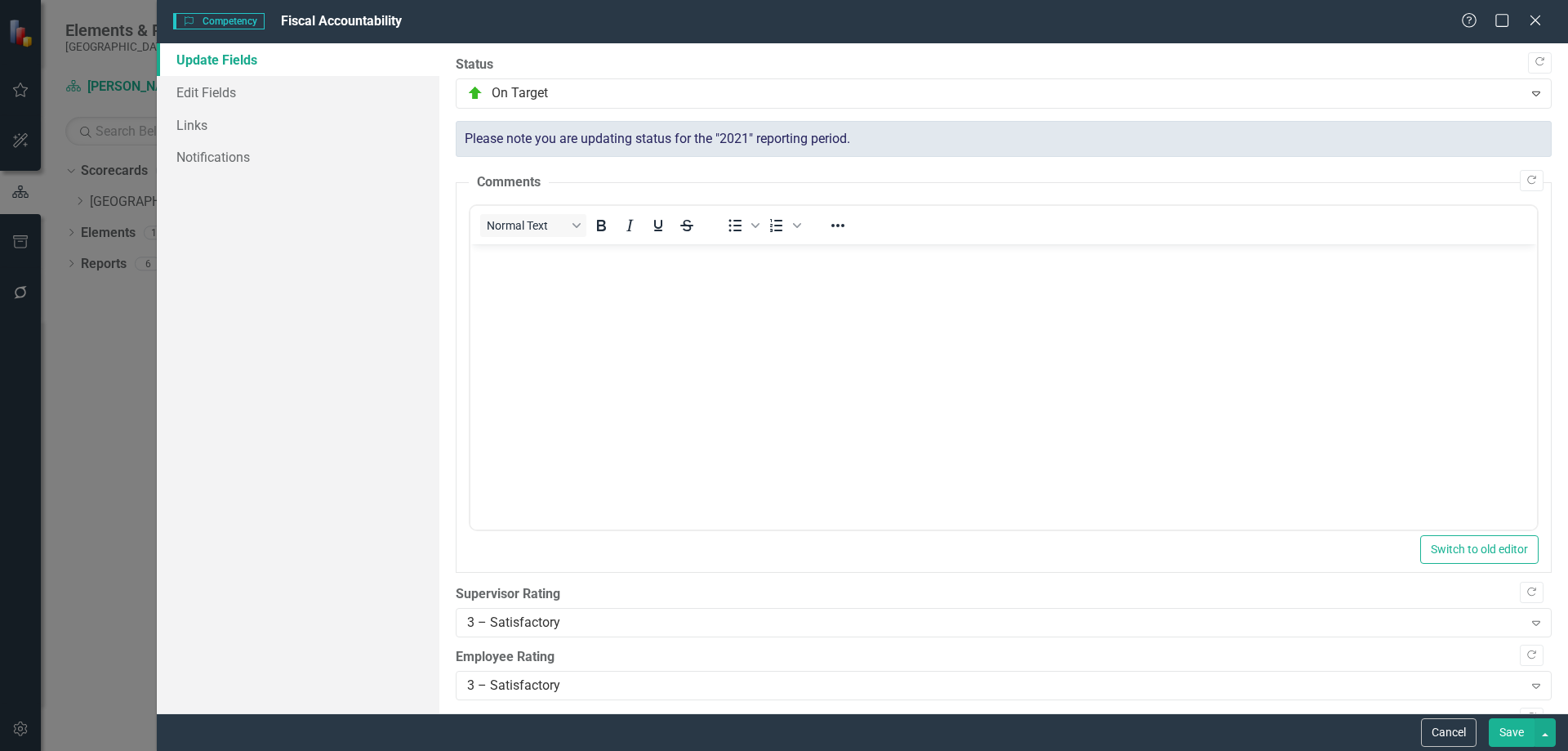
click at [1509, 731] on button "Save" at bounding box center [1512, 732] width 46 height 28
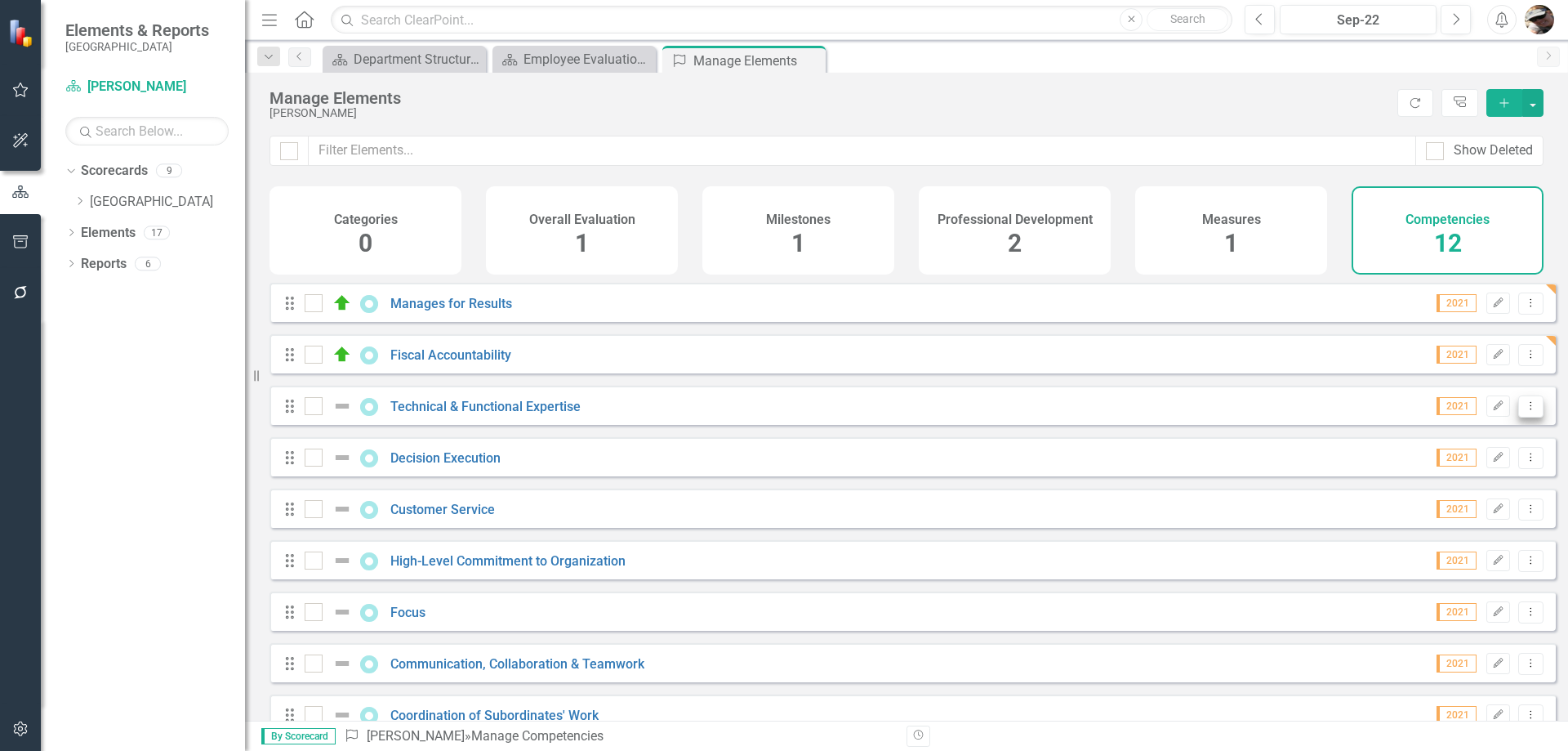
click at [1524, 411] on icon "Dropdown Menu" at bounding box center [1531, 406] width 14 height 11
click at [1477, 445] on link "Edit Edit Competency" at bounding box center [1446, 445] width 169 height 30
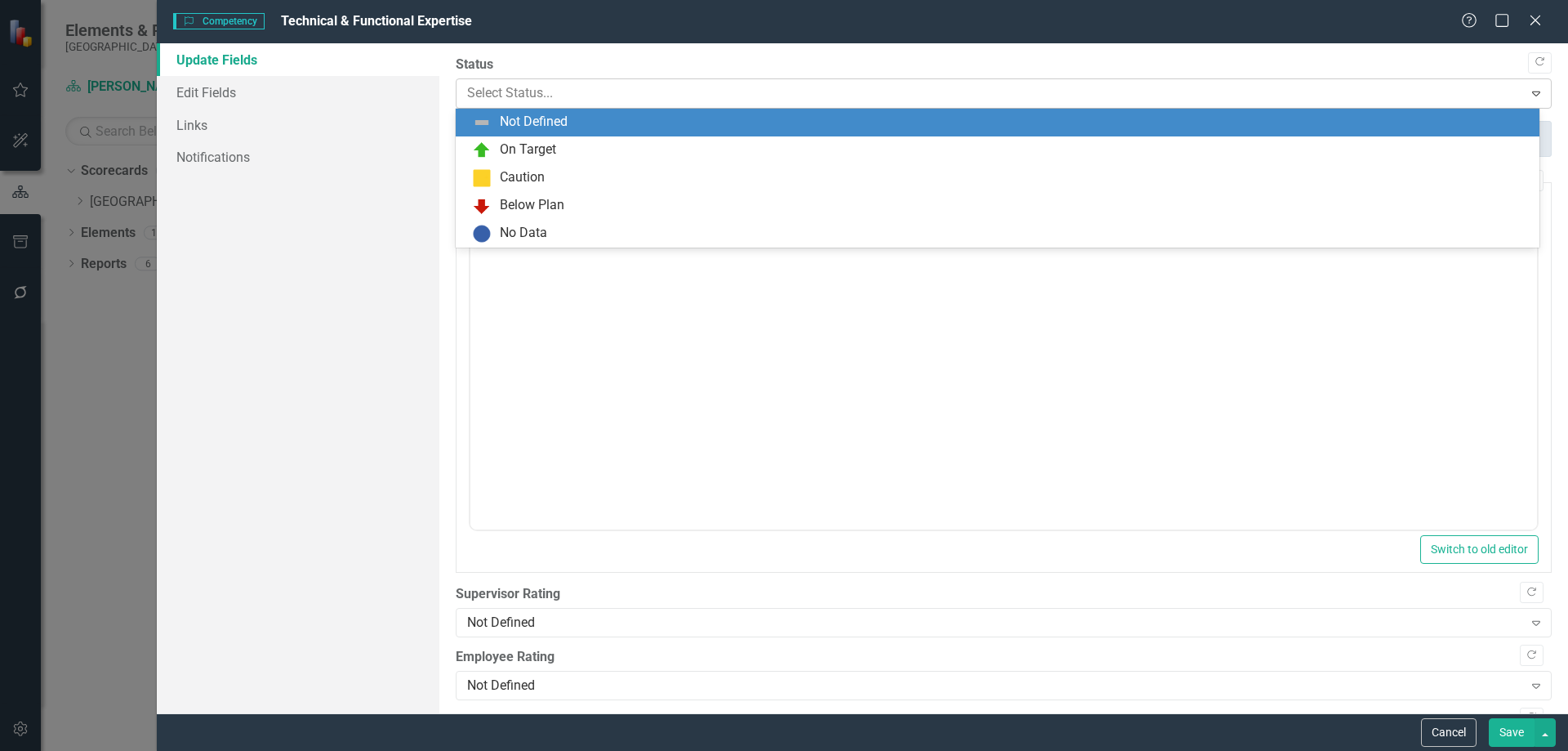
click at [653, 98] on div at bounding box center [990, 94] width 1046 height 22
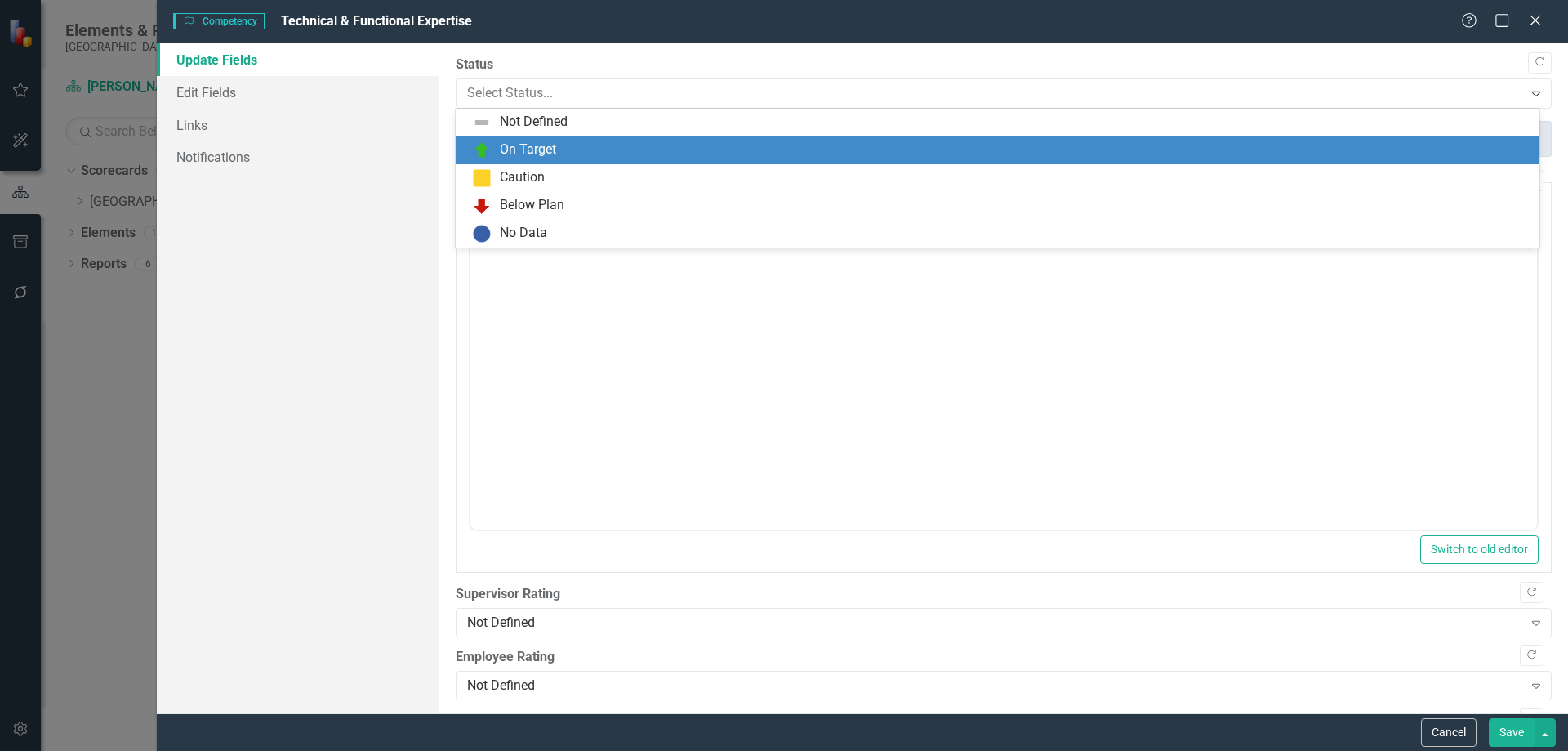
click at [552, 157] on div "On Target" at bounding box center [528, 149] width 56 height 19
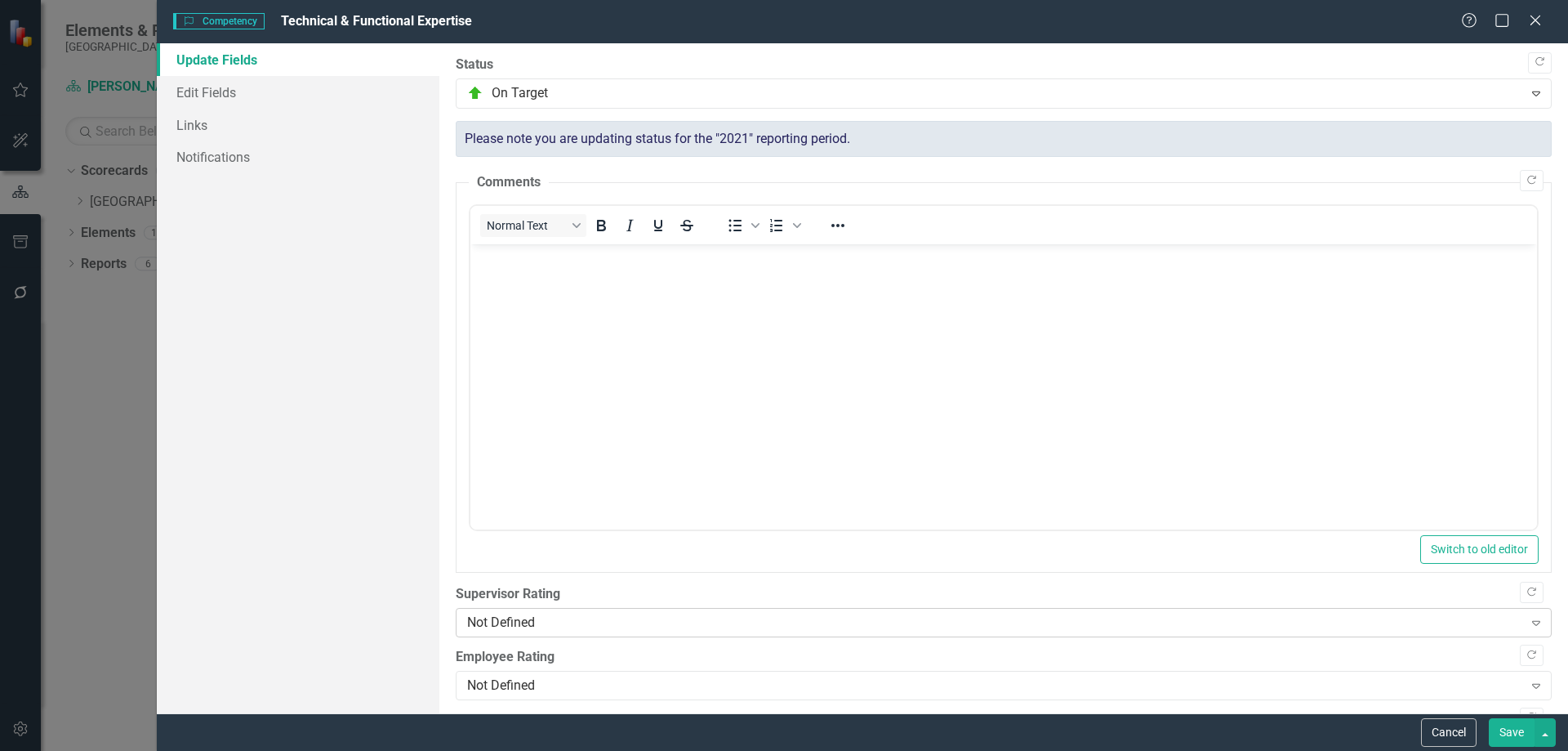
click at [528, 622] on div "Not Defined" at bounding box center [995, 622] width 1056 height 19
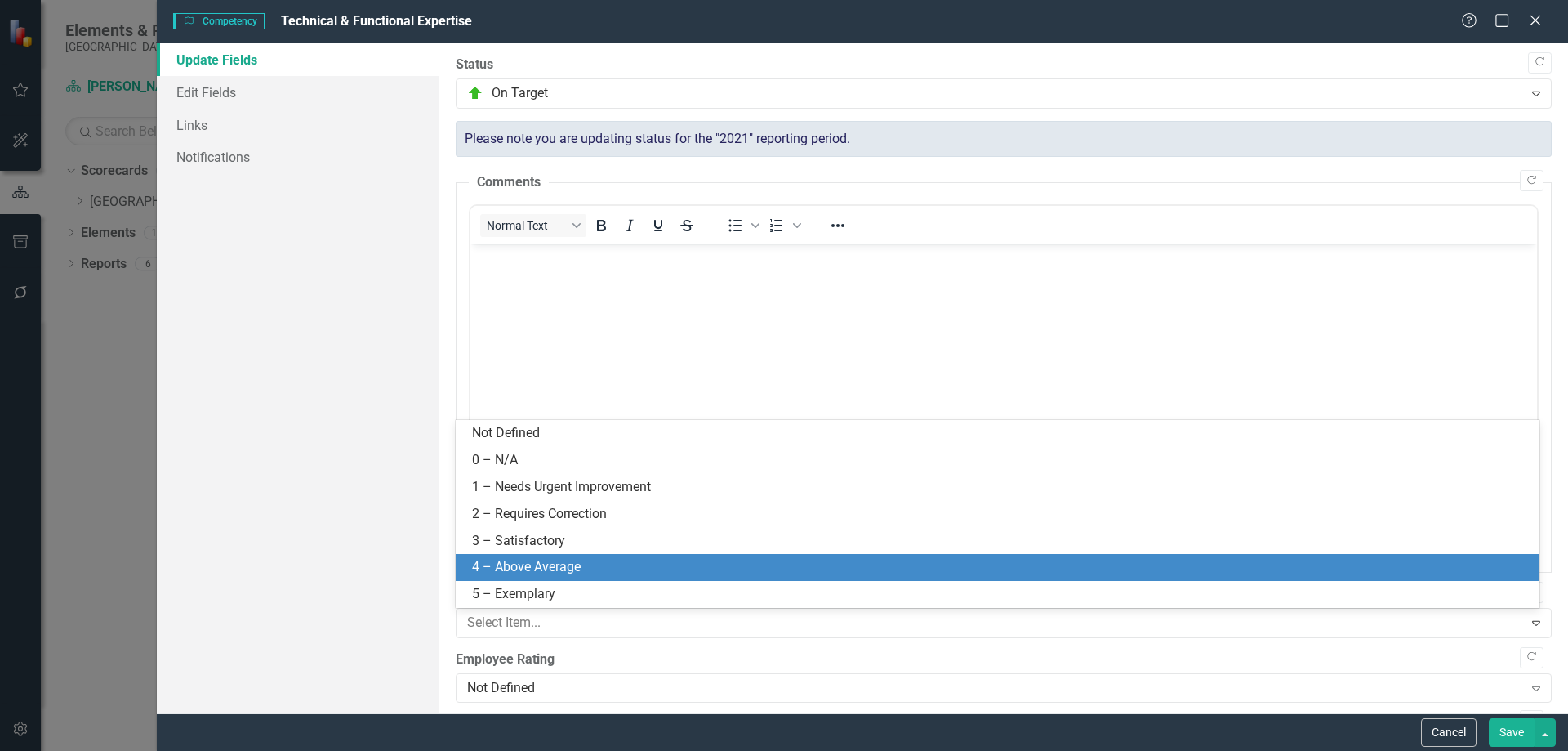
click at [534, 563] on div "4 – Above Average" at bounding box center [1000, 567] width 1058 height 19
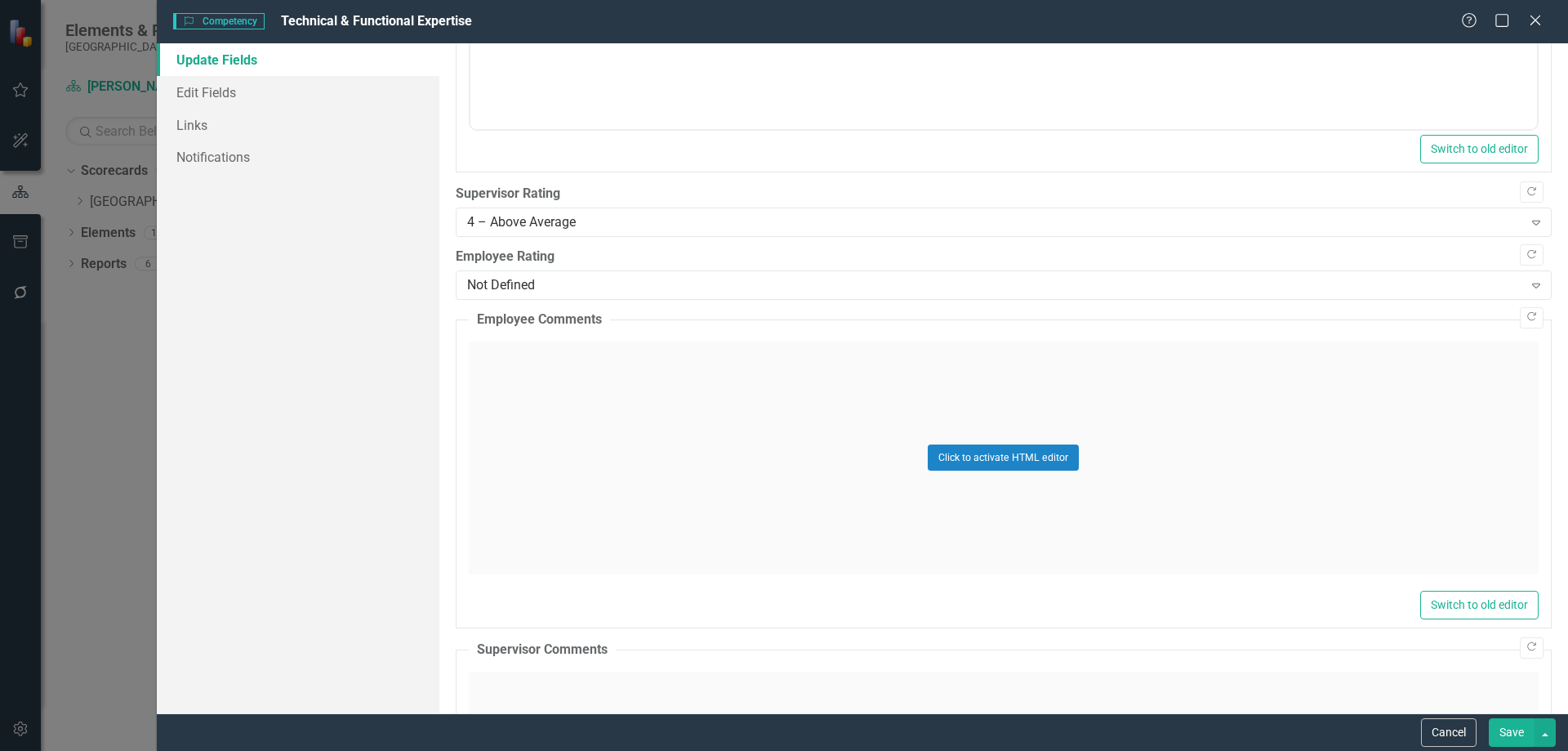
scroll to position [408, 0]
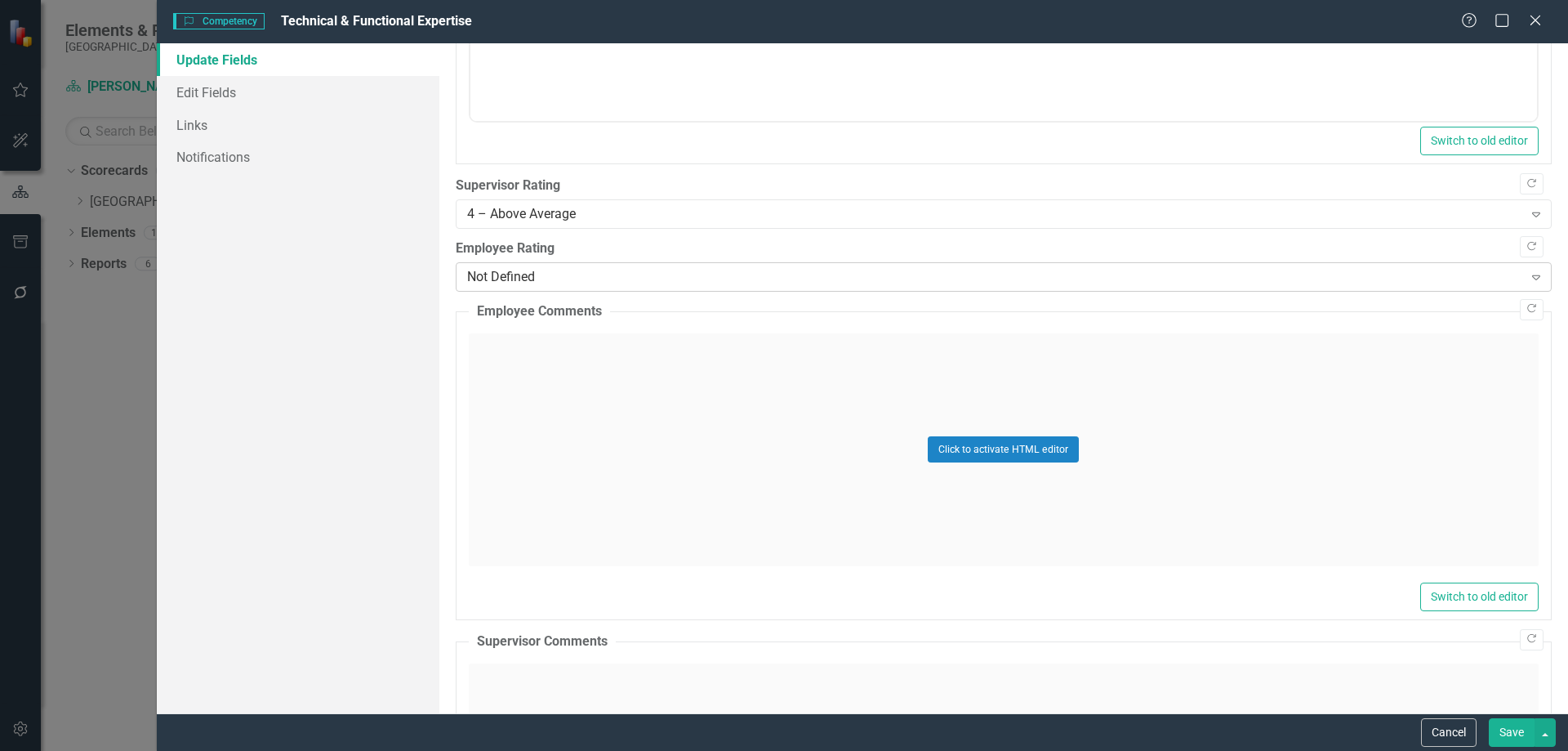
click at [555, 272] on div "Not Defined" at bounding box center [995, 277] width 1056 height 19
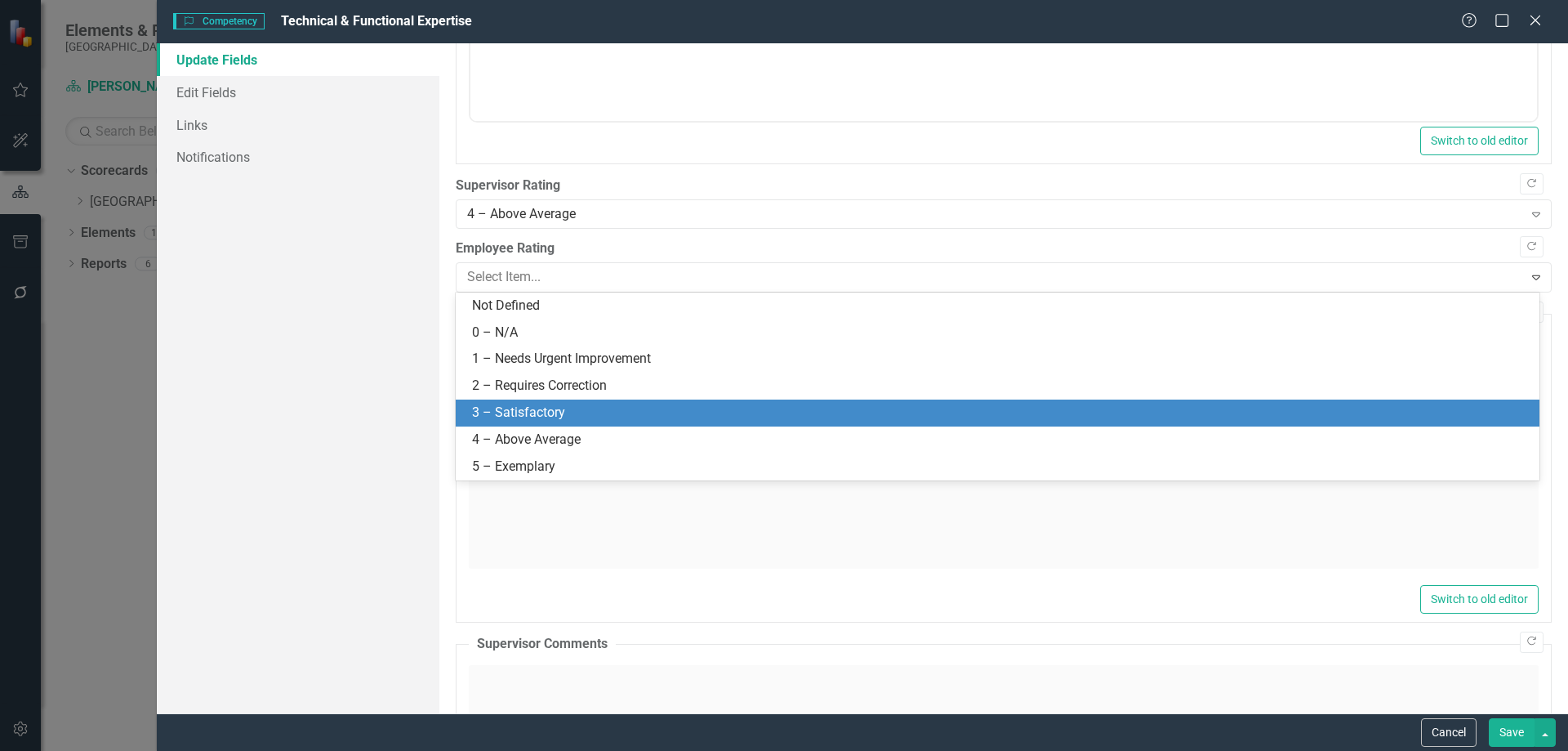
click at [520, 420] on div "3 – Satisfactory" at bounding box center [1000, 413] width 1058 height 19
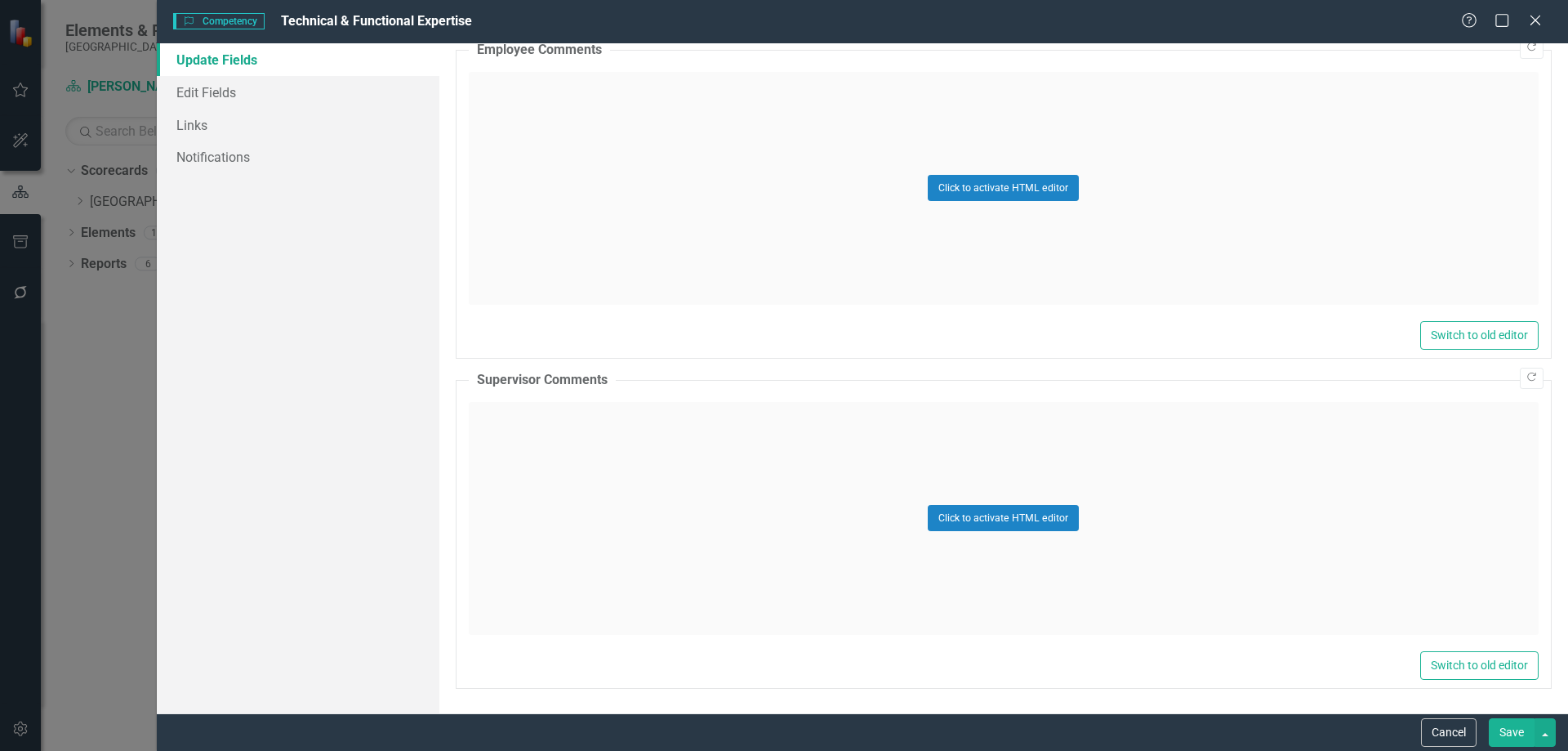
click at [583, 468] on div "Click to activate HTML editor" at bounding box center [1003, 518] width 1070 height 232
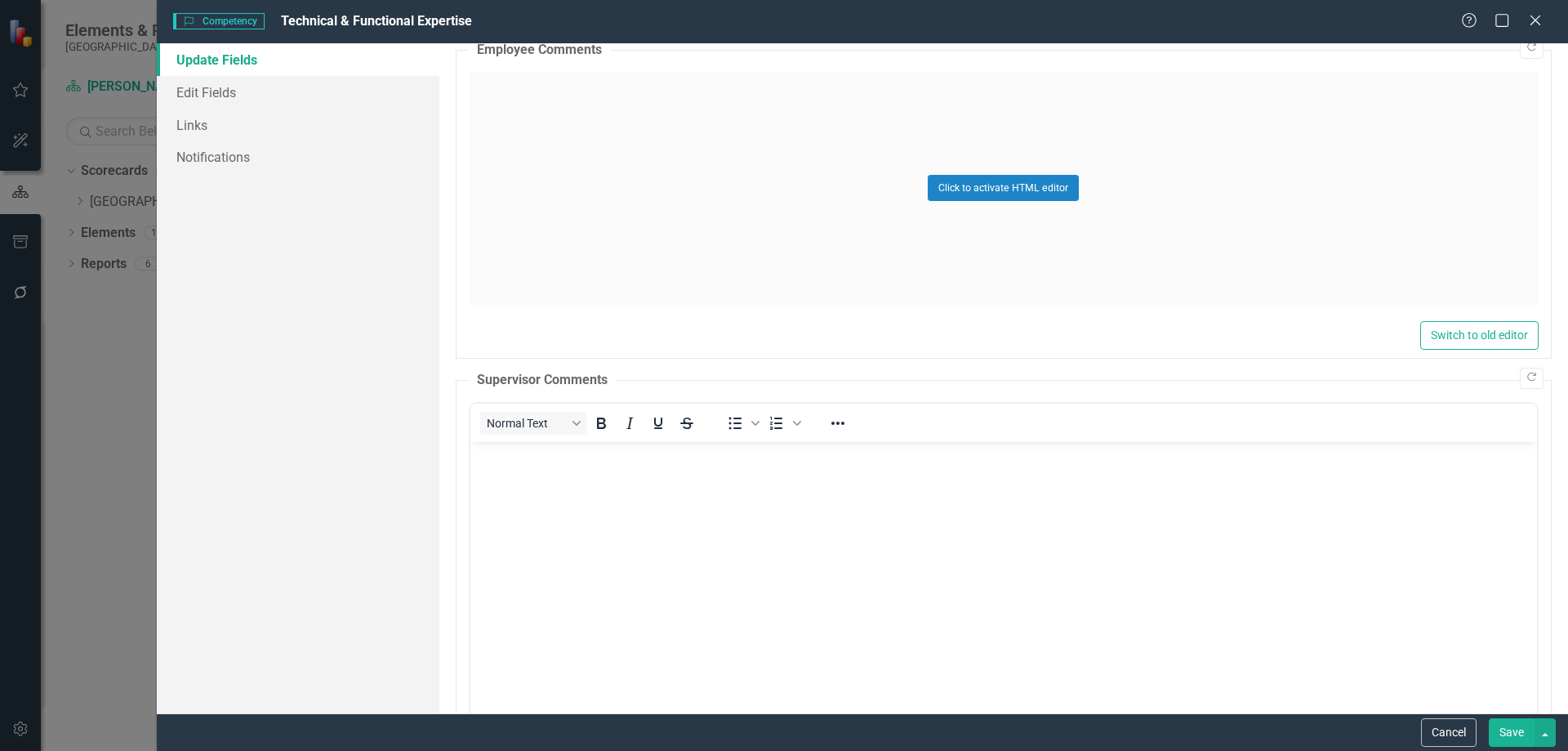
scroll to position [0, 0]
click at [576, 483] on body "Rich Text Area. Press ALT-0 for help." at bounding box center [1002, 563] width 1067 height 245
click at [856, 439] on div "Normal Text To open the popup, press Shift+Enter To open the popup, press Shift…" at bounding box center [1003, 423] width 1067 height 38
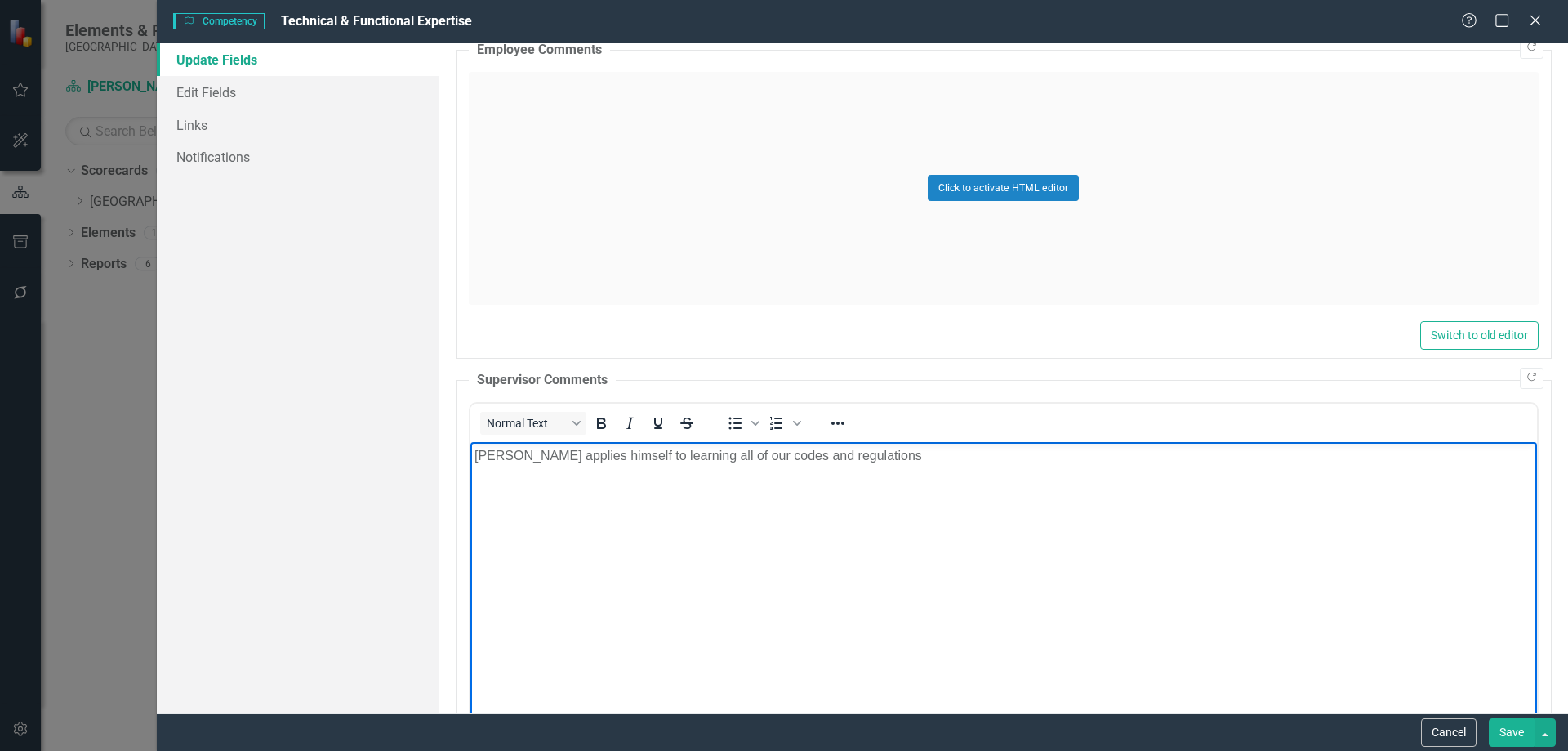
click at [870, 461] on p "[PERSON_NAME] applies himself to learning all of our codes and regulations" at bounding box center [1003, 455] width 1059 height 20
click at [880, 452] on p "[PERSON_NAME] applies himself to learning all of our codes and regulations and …" at bounding box center [1003, 455] width 1059 height 20
click at [848, 447] on p "[PERSON_NAME] applies himself to learning all of our codes and regulations and …" at bounding box center [1003, 455] width 1059 height 20
click at [1303, 458] on p "[PERSON_NAME] applies himself to learning all of our codes and regulations in a…" at bounding box center [1003, 455] width 1059 height 20
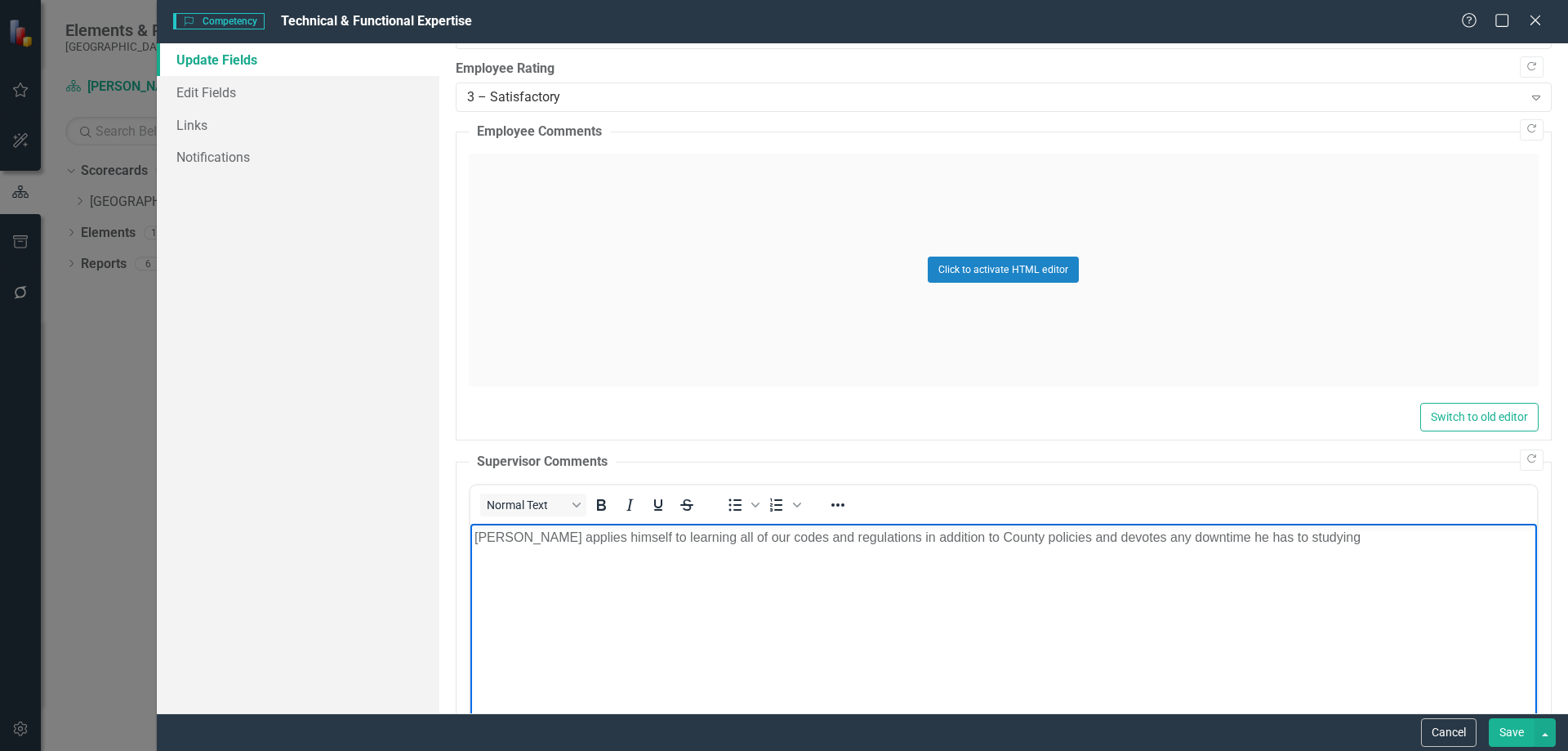
click at [476, 534] on p "[PERSON_NAME] applies himself to learning all of our codes and regulations in a…" at bounding box center [1003, 537] width 1059 height 20
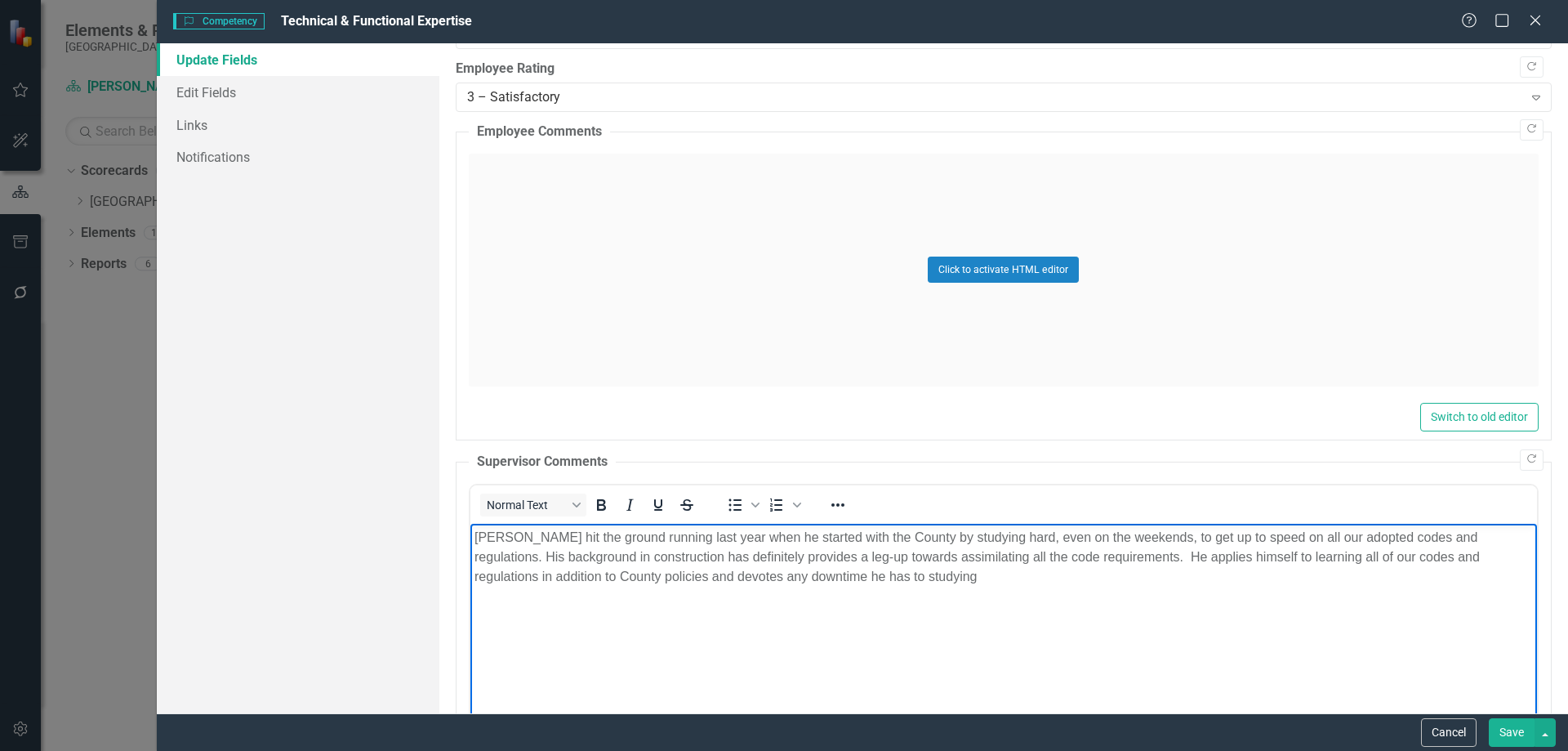
click at [768, 558] on p "[PERSON_NAME] hit the ground running last year when he started with the County …" at bounding box center [1003, 556] width 1059 height 59
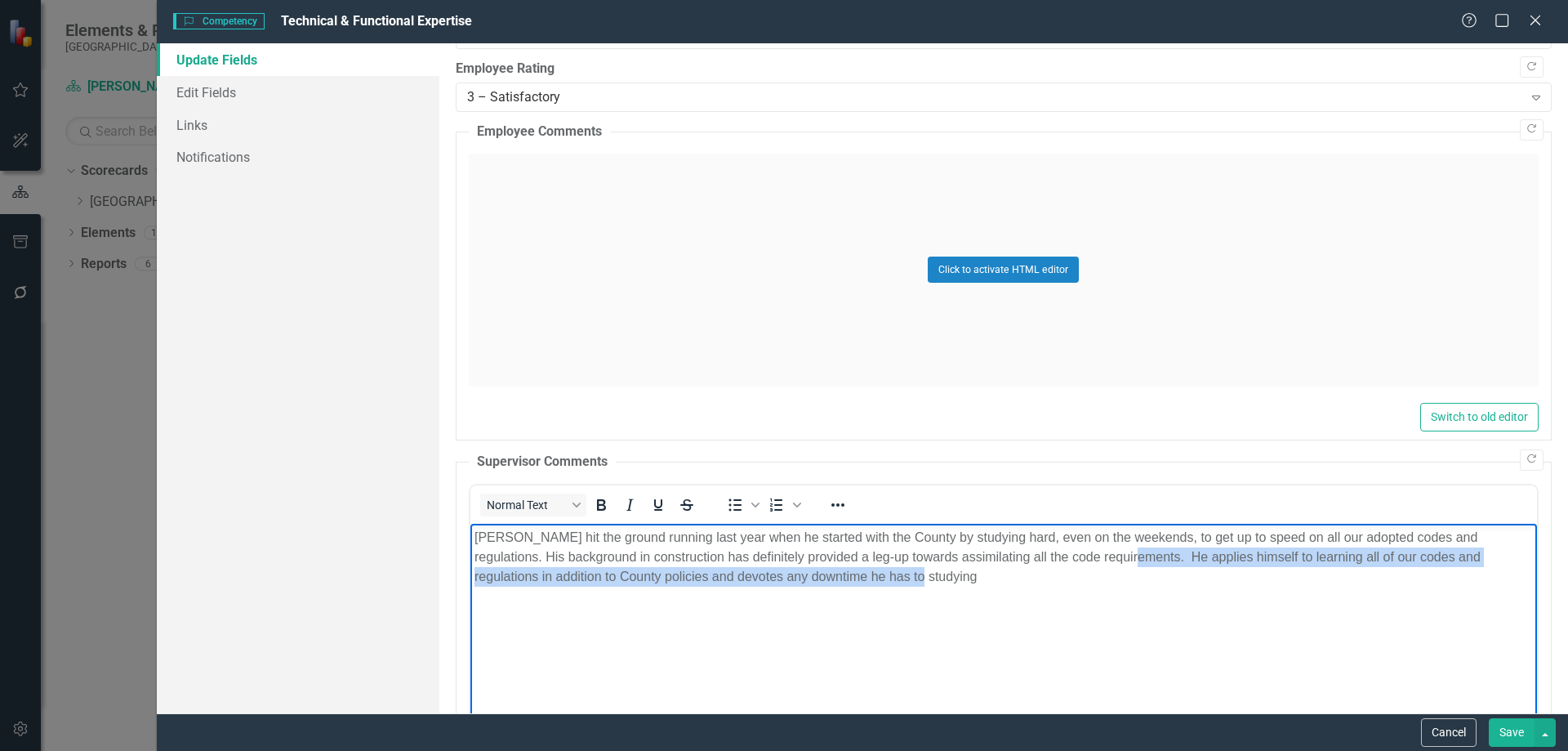
drag, startPoint x: 1095, startPoint y: 551, endPoint x: 1100, endPoint y: 603, distance: 52.2
click at [1100, 603] on body "[PERSON_NAME] hit the ground running last year when he started with the County …" at bounding box center [1002, 645] width 1067 height 245
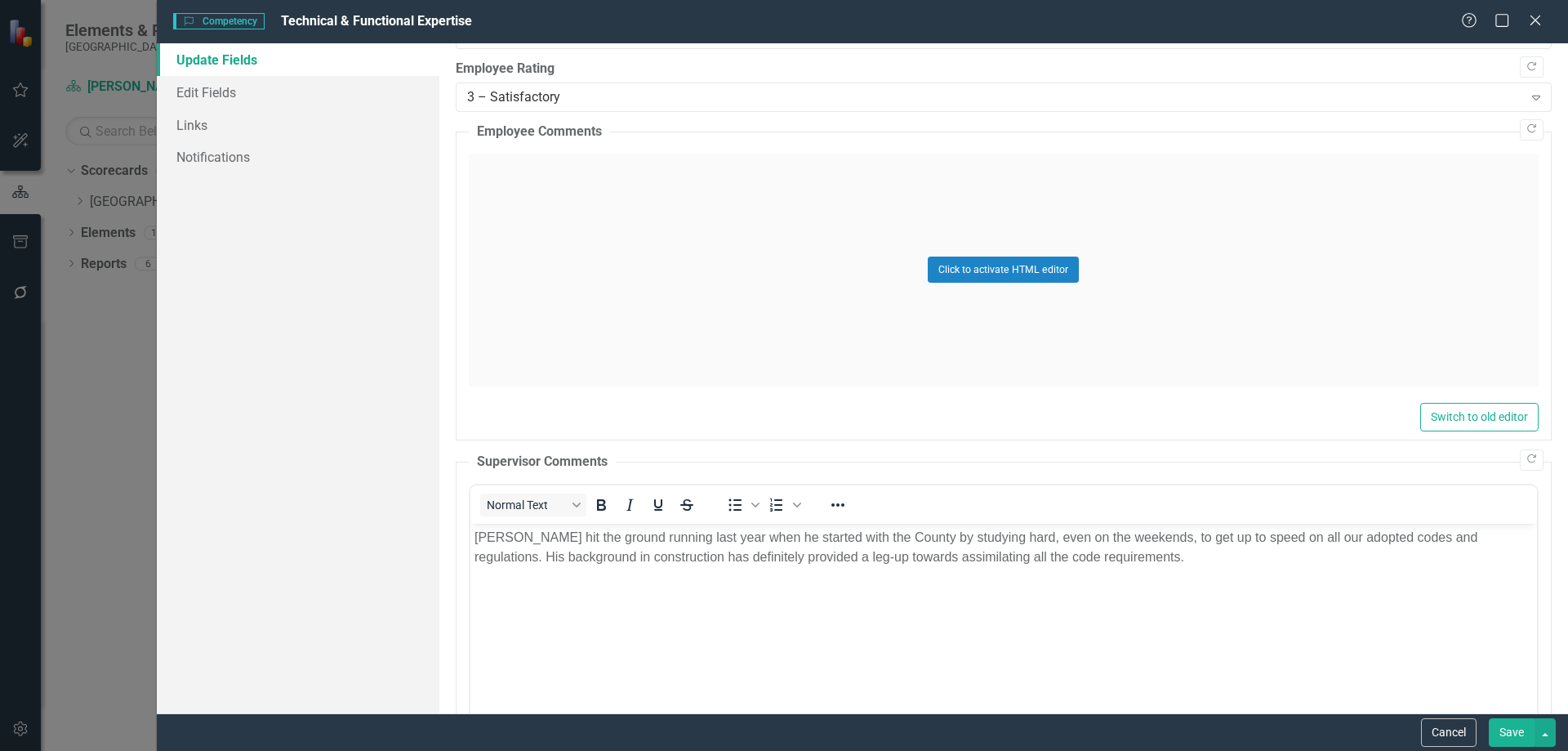
click at [1516, 731] on button "Save" at bounding box center [1512, 732] width 46 height 28
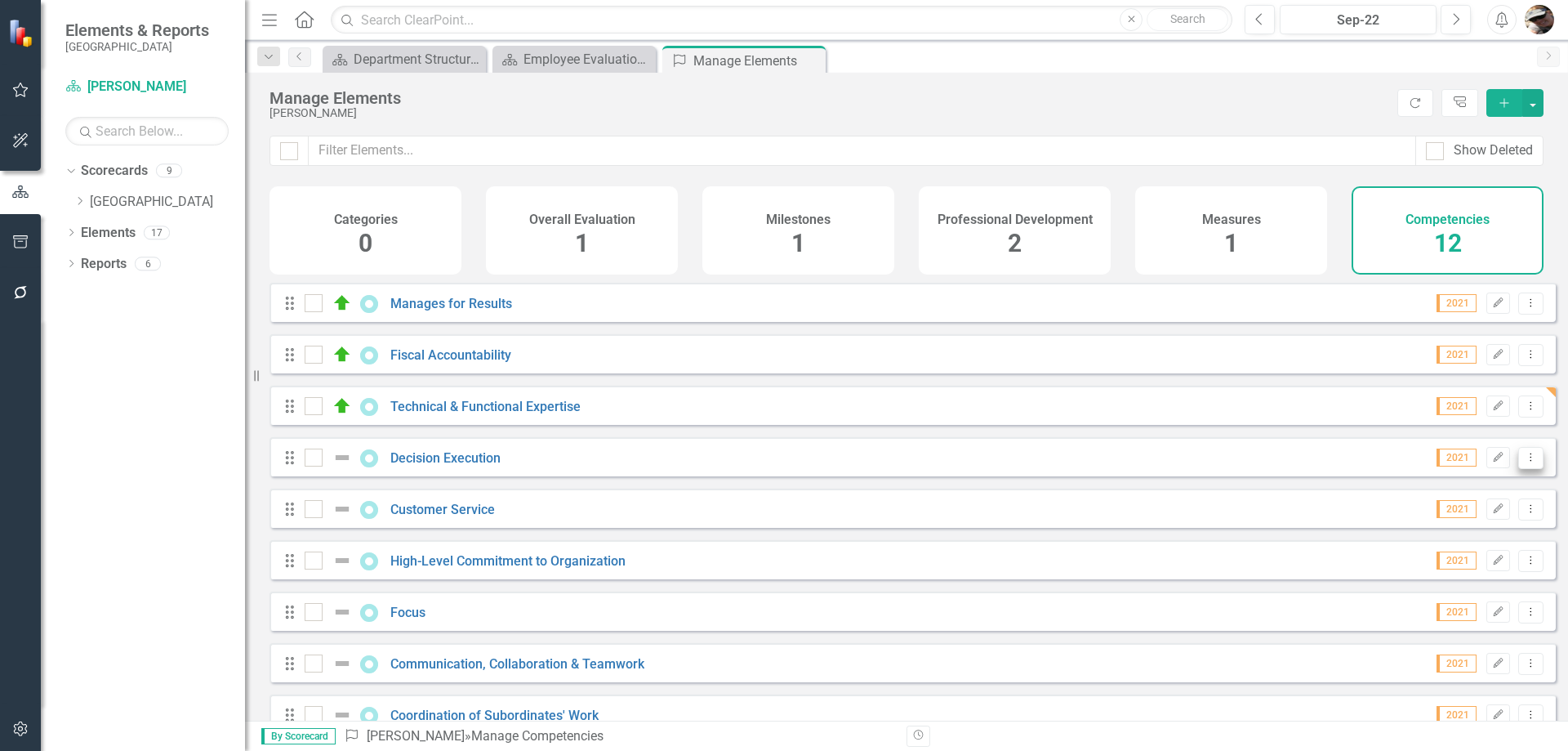
click at [1524, 462] on icon "Dropdown Menu" at bounding box center [1531, 458] width 14 height 11
click at [1415, 495] on link "Edit Edit Competency" at bounding box center [1446, 497] width 169 height 30
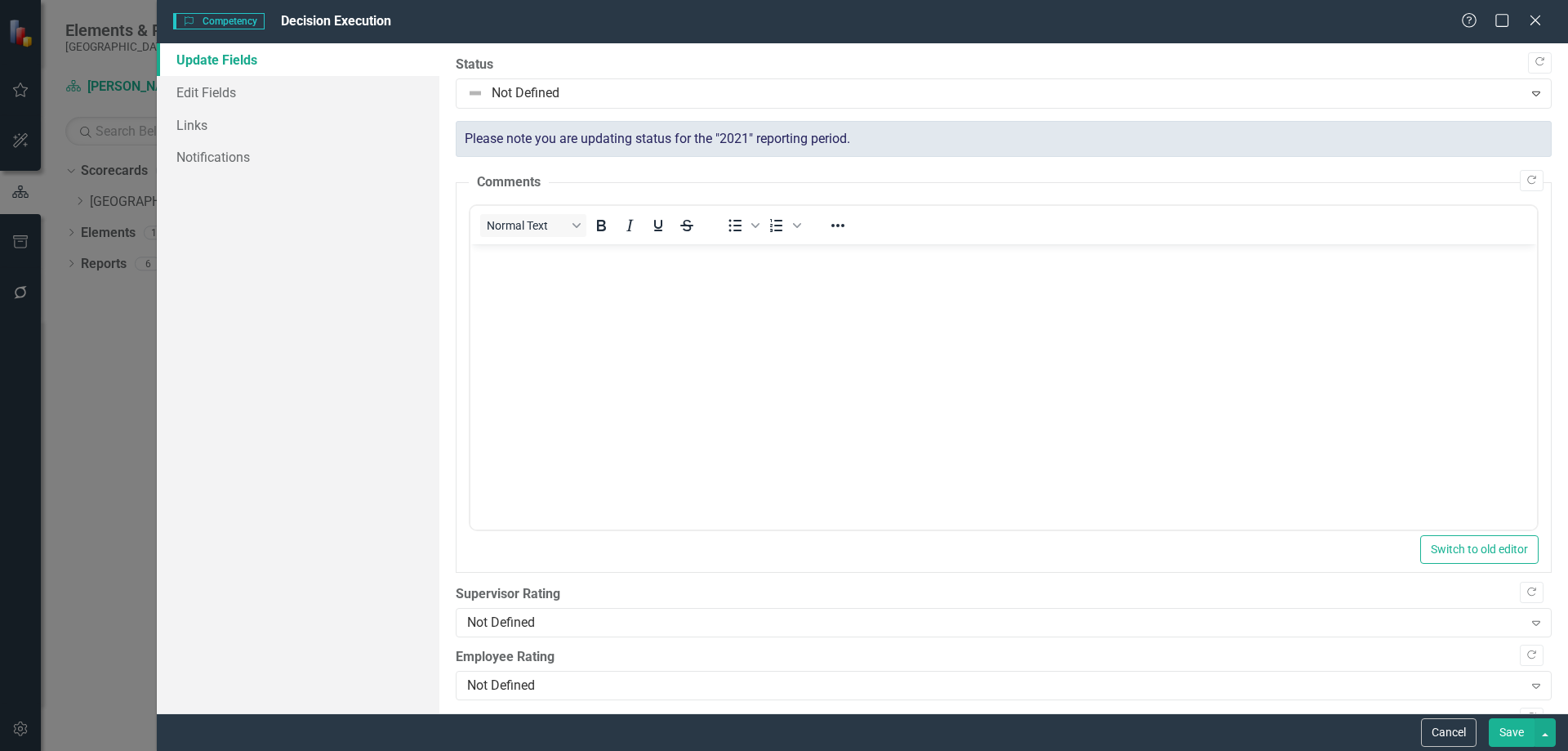
scroll to position [0, 0]
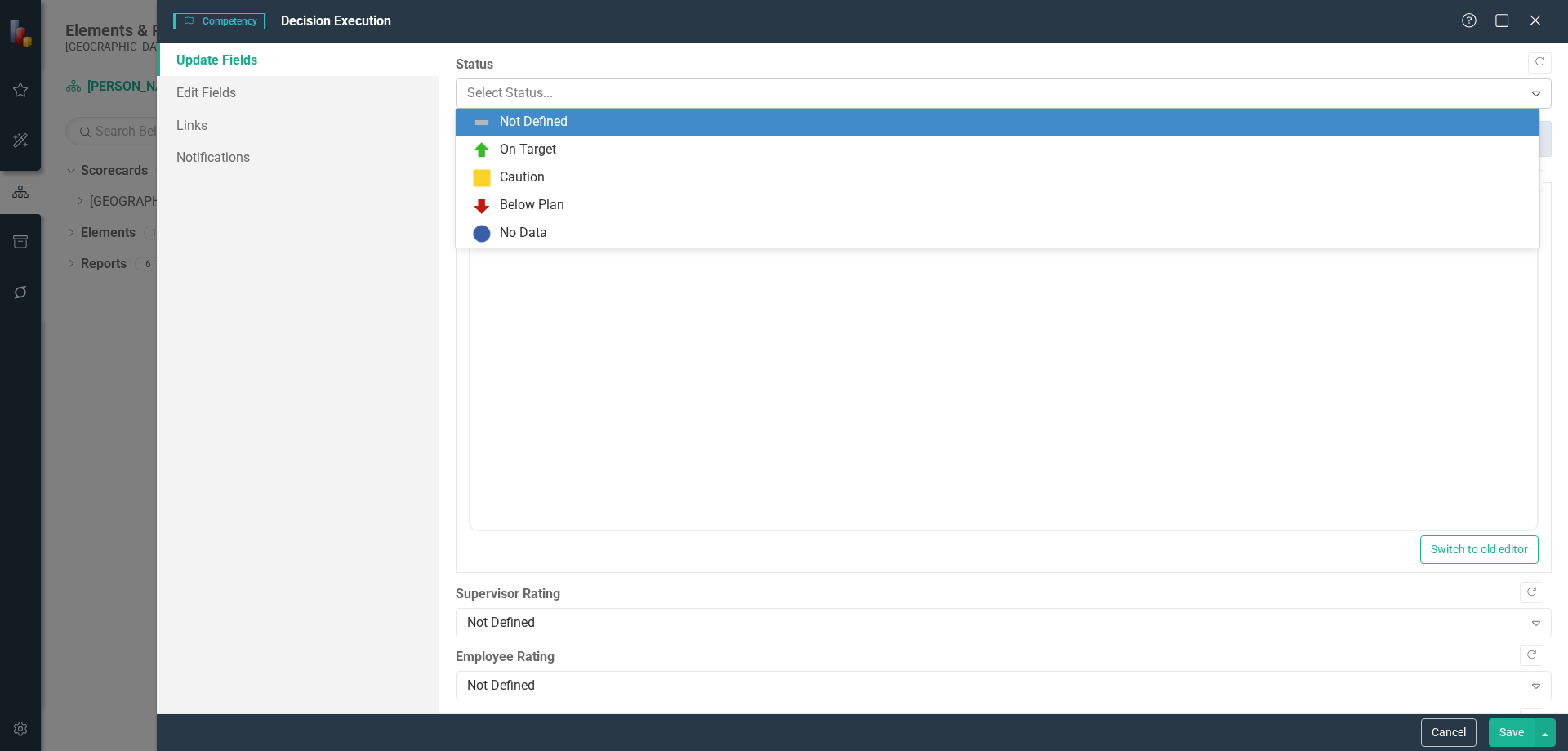
click at [508, 90] on div at bounding box center [990, 94] width 1046 height 22
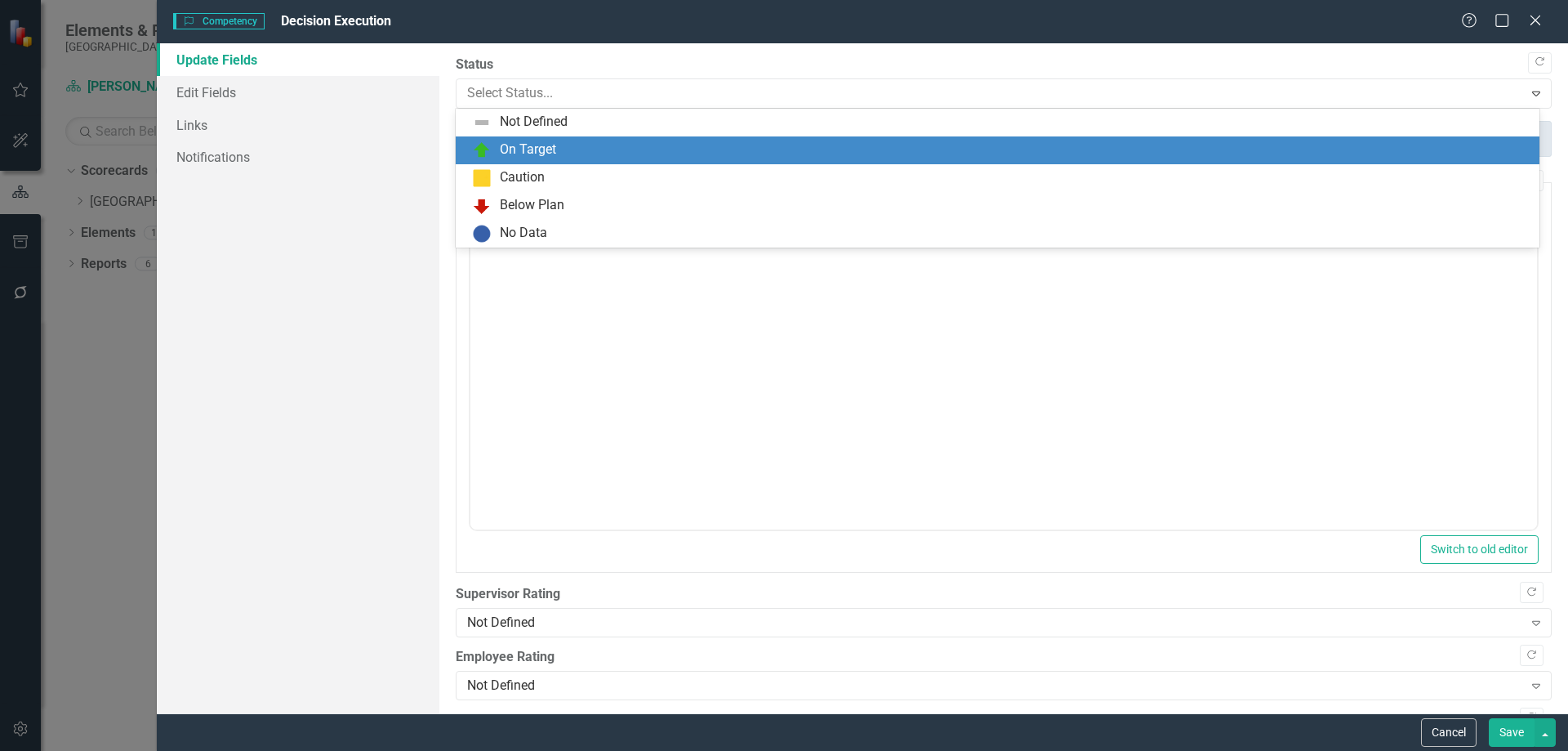
click at [501, 152] on div "On Target" at bounding box center [528, 149] width 56 height 19
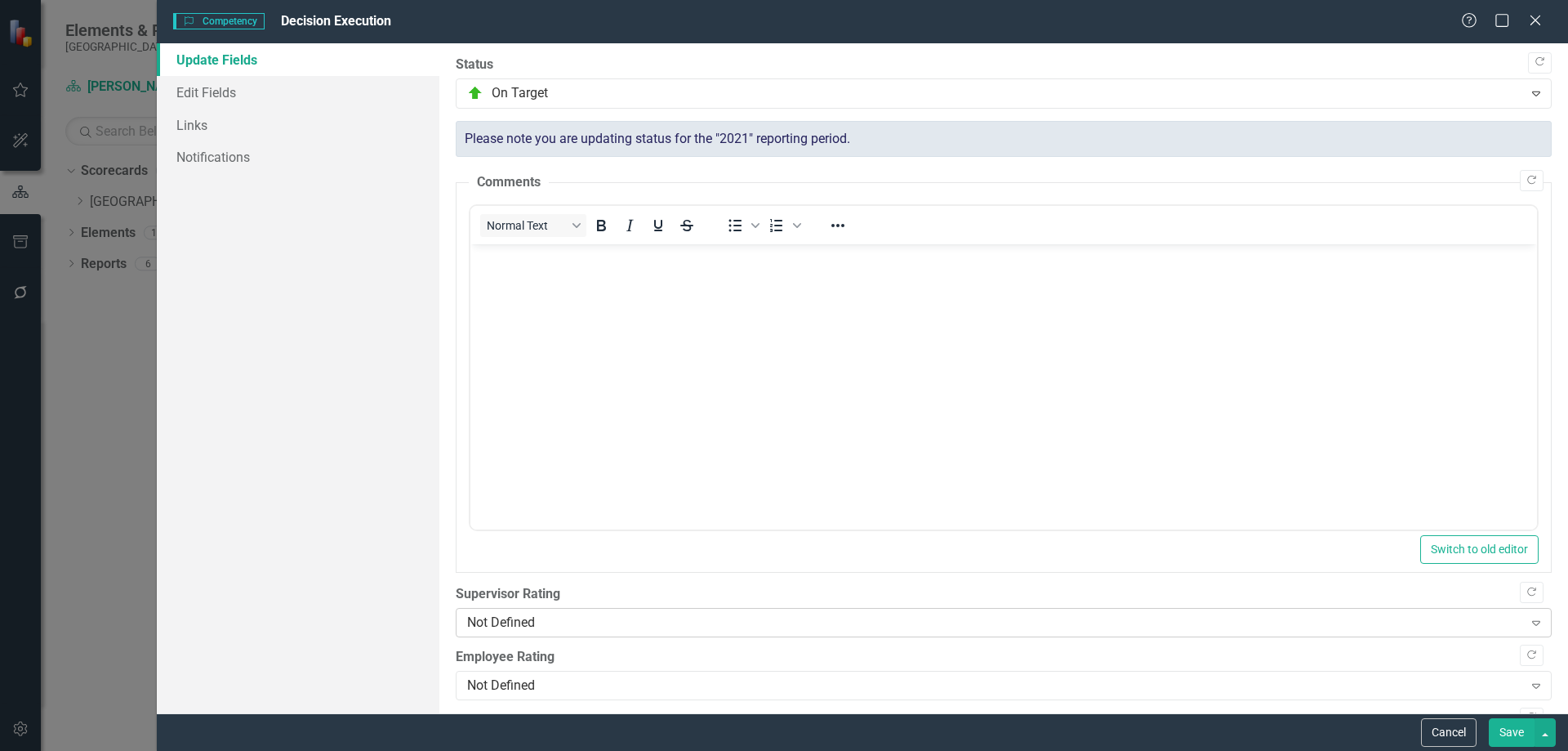
click at [523, 618] on div "Not Defined" at bounding box center [995, 622] width 1056 height 19
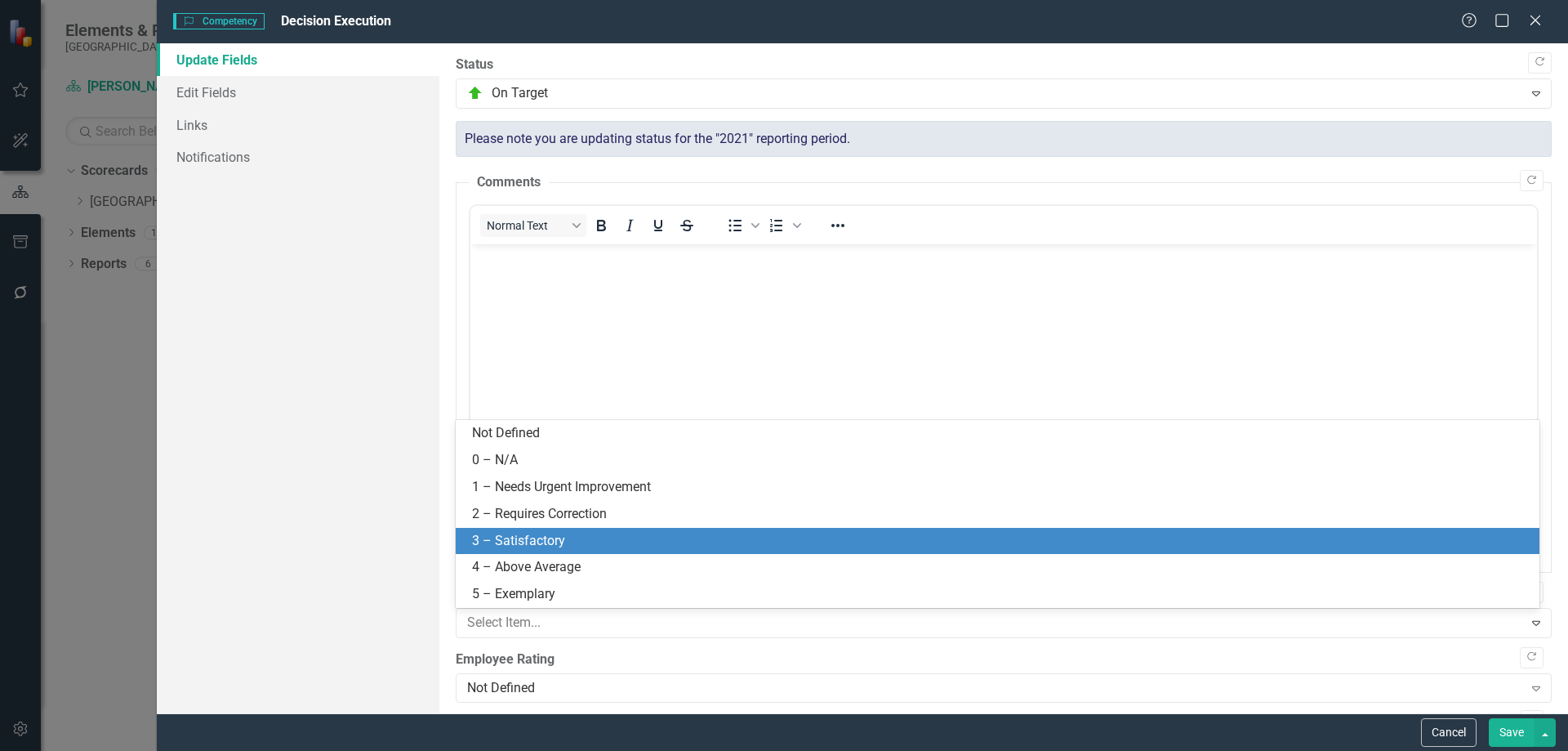
click at [492, 533] on div "3 – Satisfactory" at bounding box center [1000, 540] width 1058 height 19
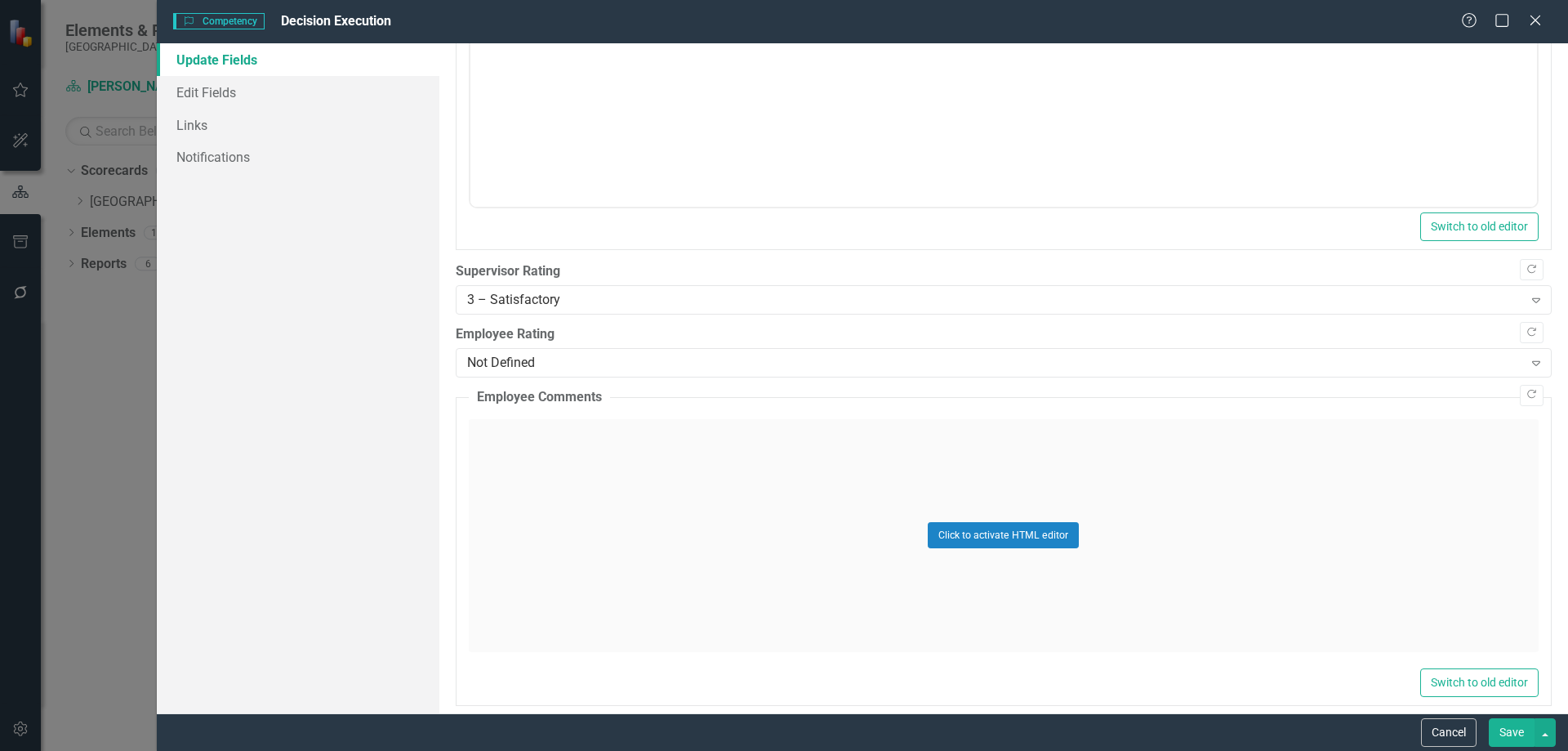
scroll to position [490, 0]
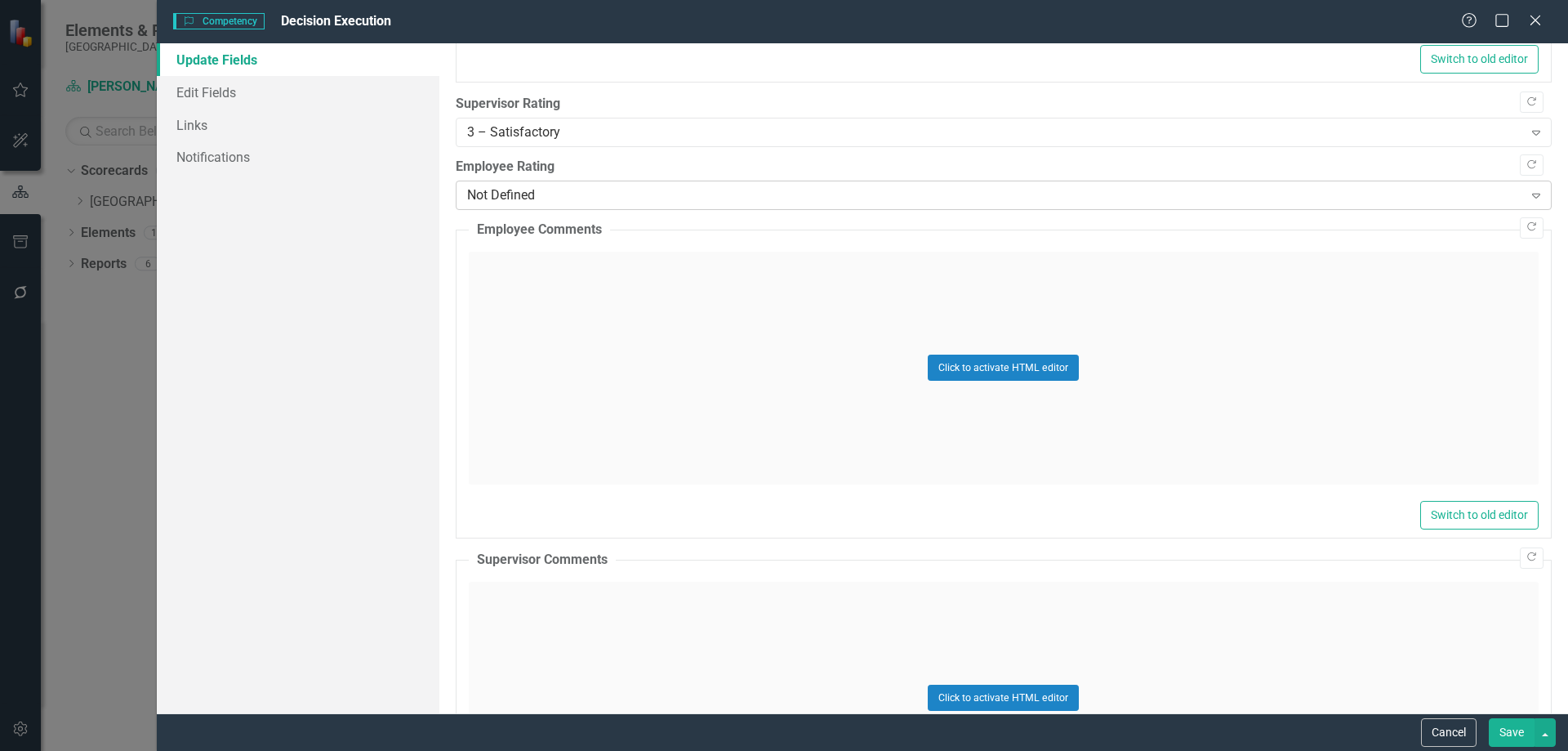
click at [519, 186] on div "Not Defined" at bounding box center [995, 195] width 1056 height 19
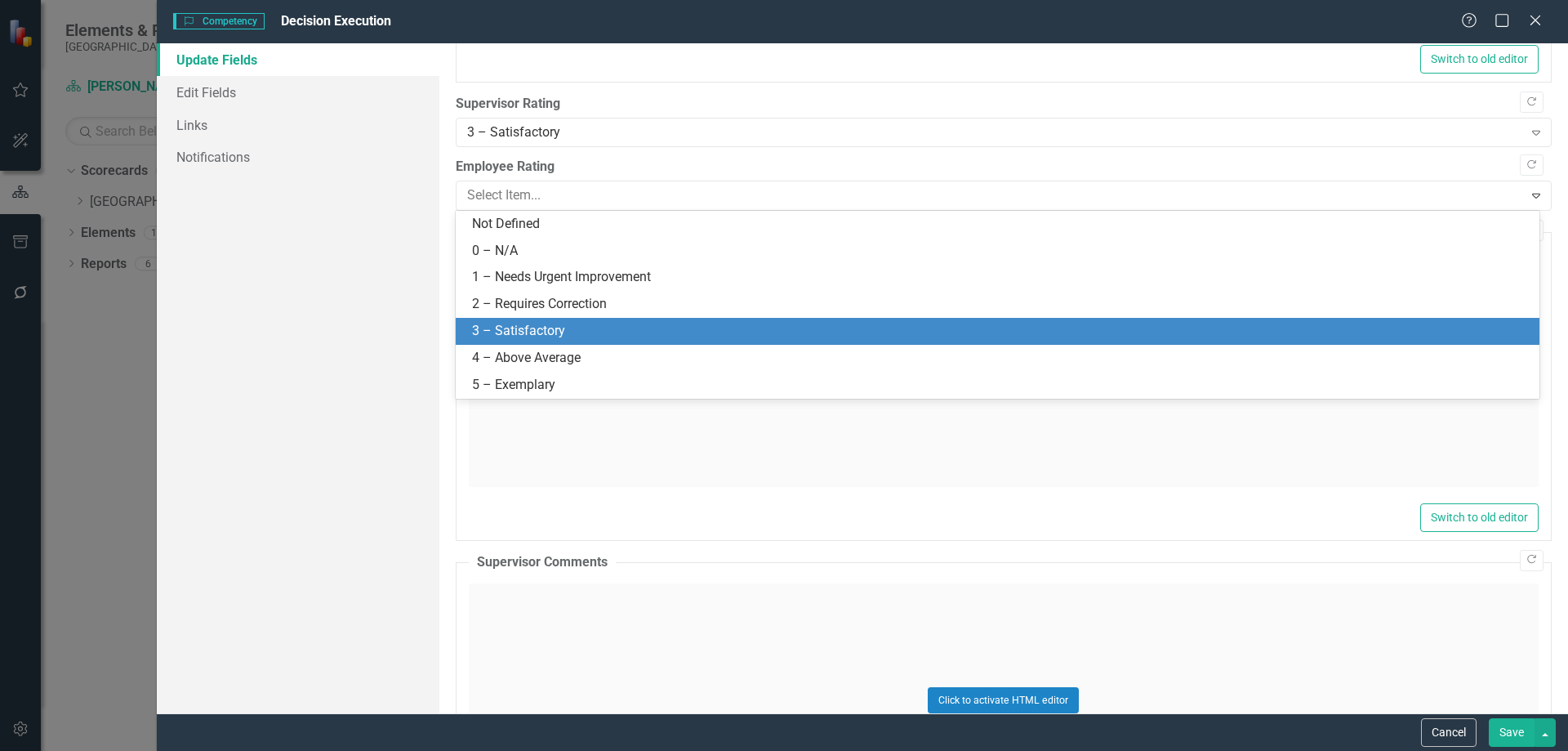
click at [484, 321] on div "3 – Satisfactory" at bounding box center [997, 332] width 1083 height 27
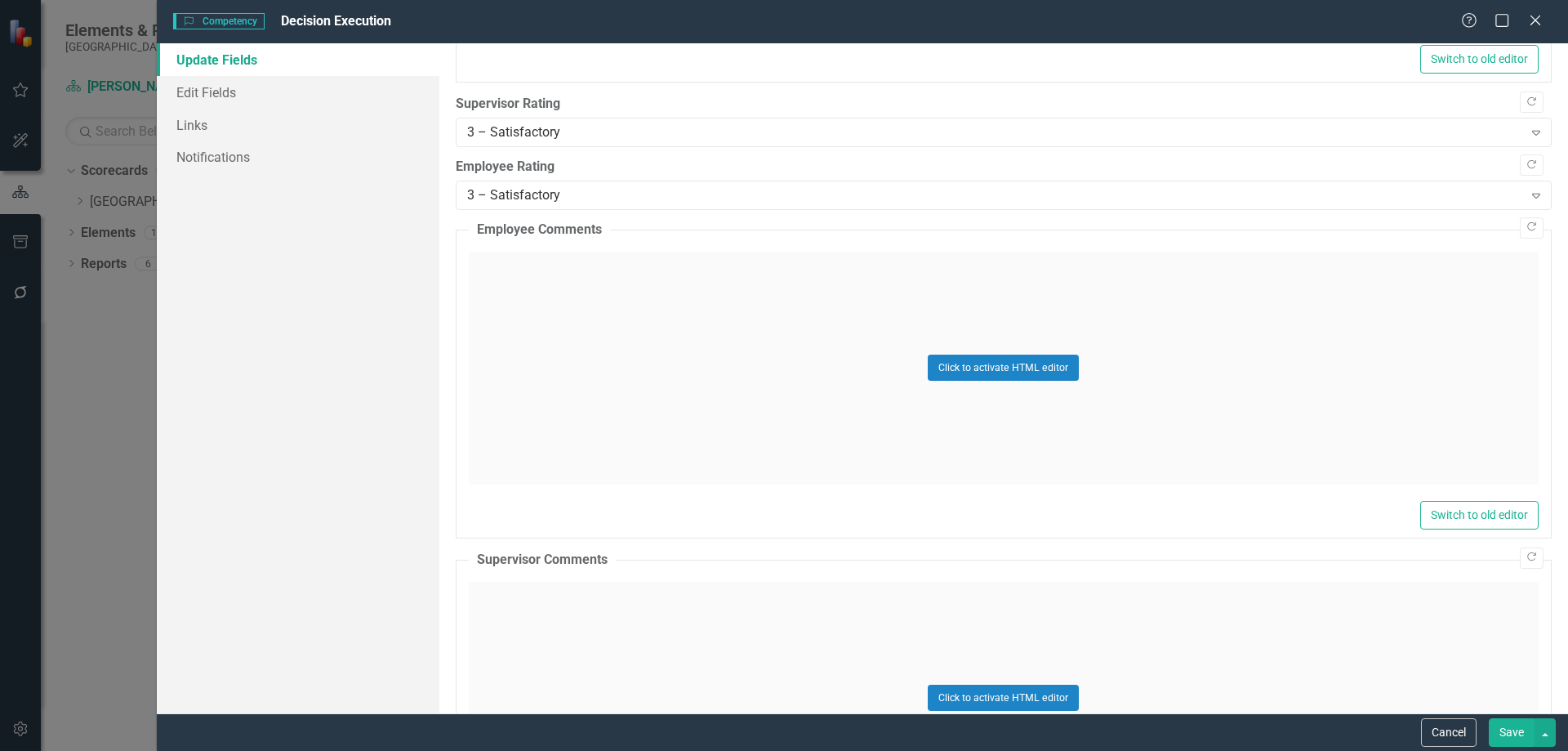
click at [526, 605] on div "Click to activate HTML editor" at bounding box center [1003, 697] width 1070 height 232
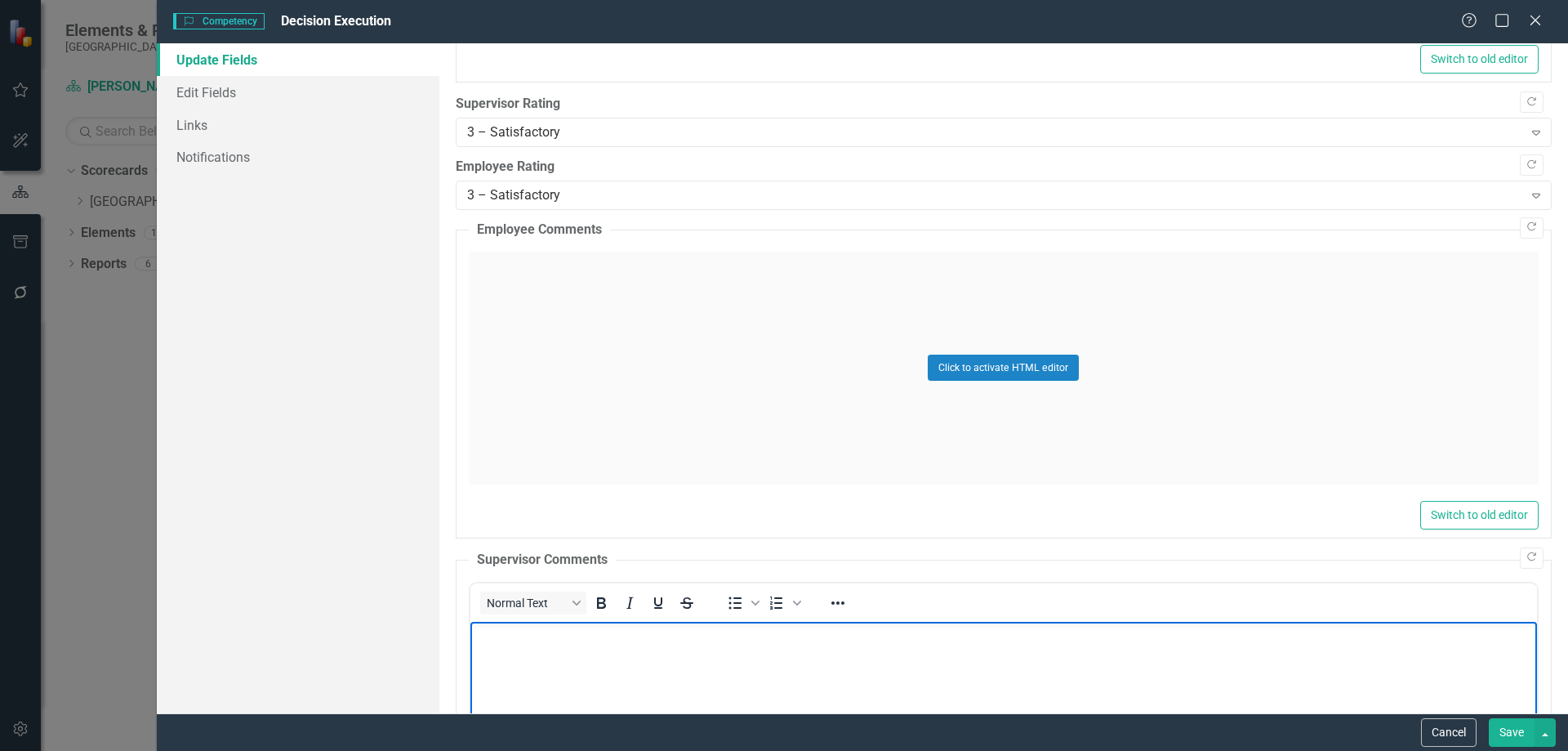
click at [922, 651] on body "Rich Text Area. Press ALT-0 for help." at bounding box center [1002, 743] width 1067 height 245
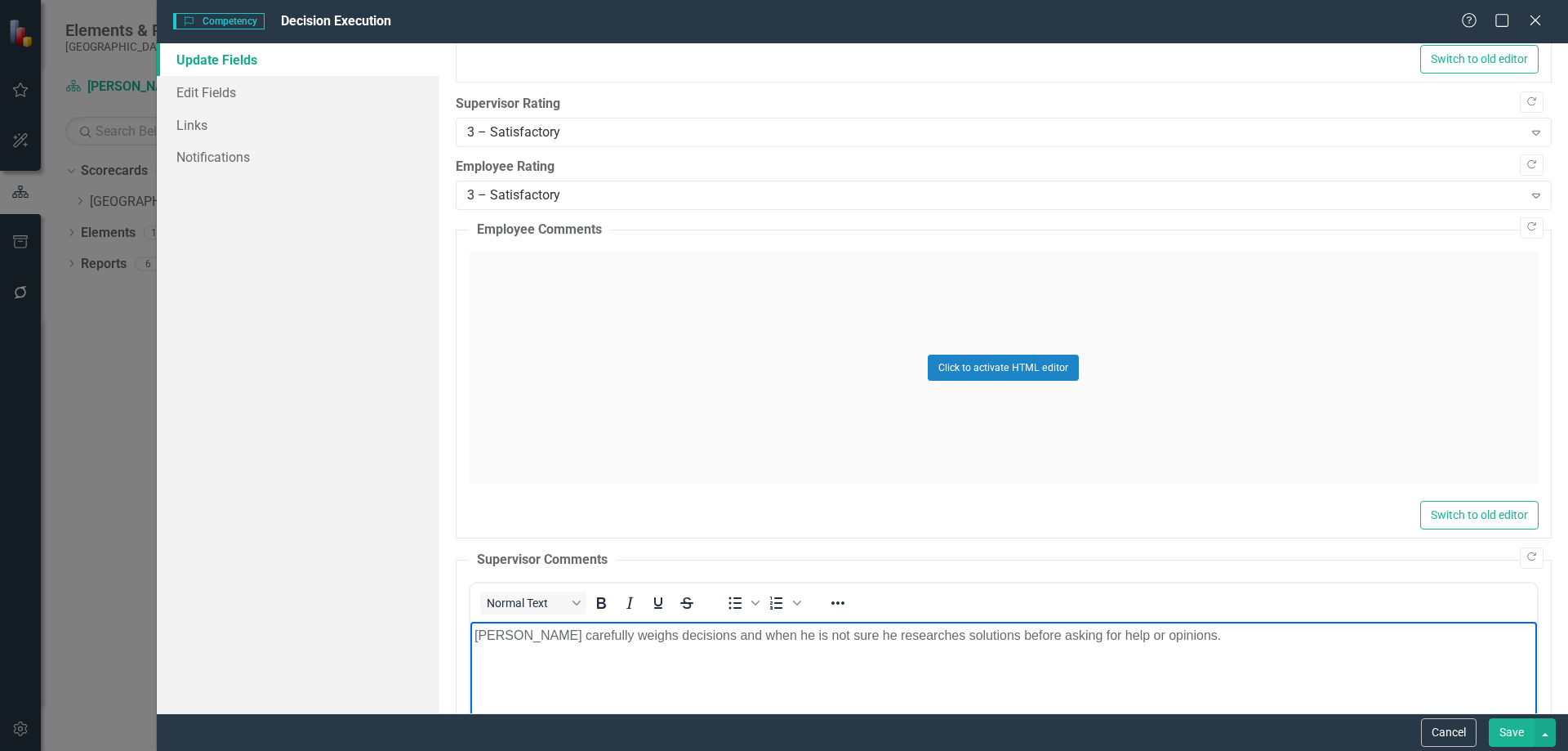
click at [1508, 735] on button "Save" at bounding box center [1512, 732] width 46 height 28
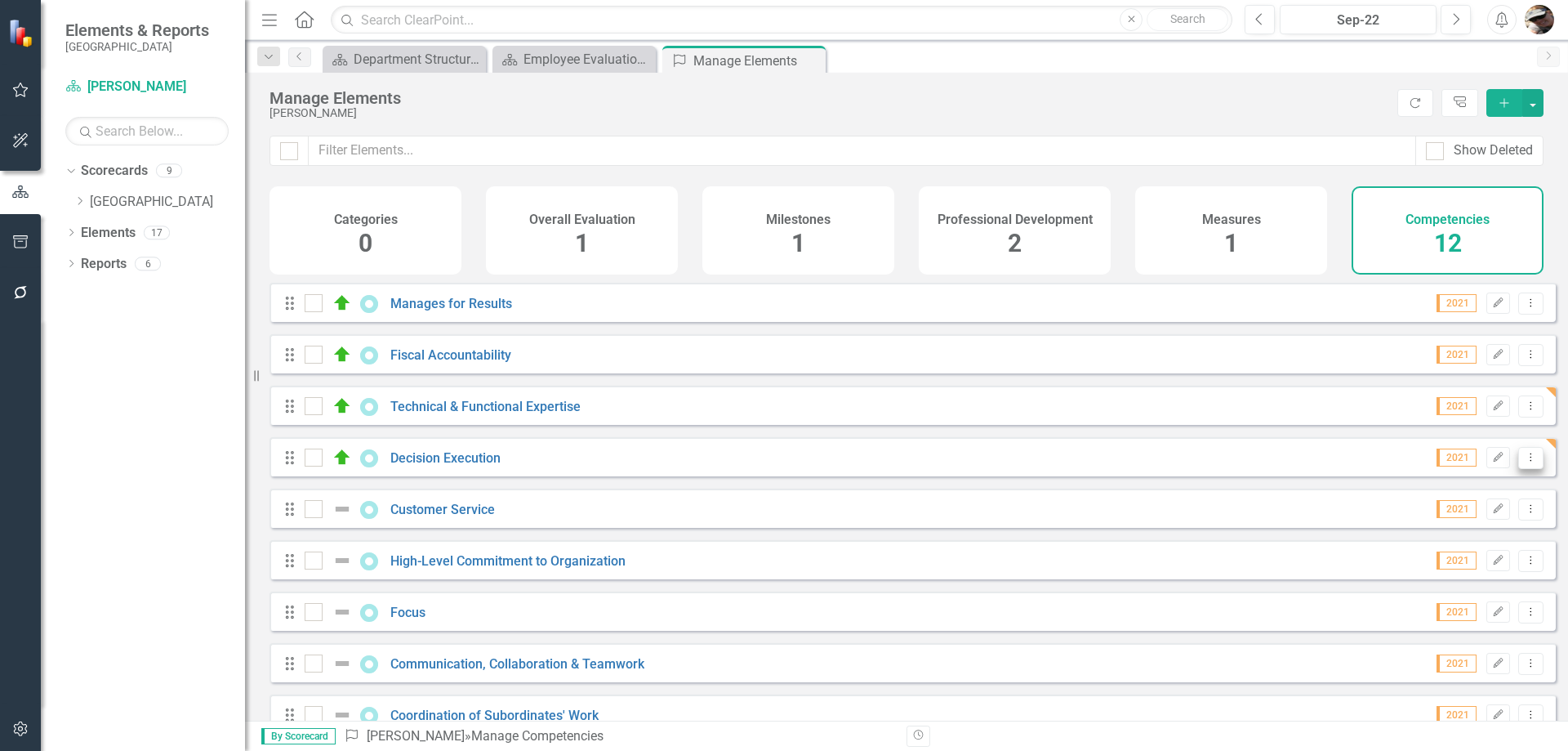
click at [1524, 462] on icon "Dropdown Menu" at bounding box center [1531, 458] width 14 height 11
click at [1440, 497] on link "Edit Edit Competency" at bounding box center [1446, 497] width 169 height 30
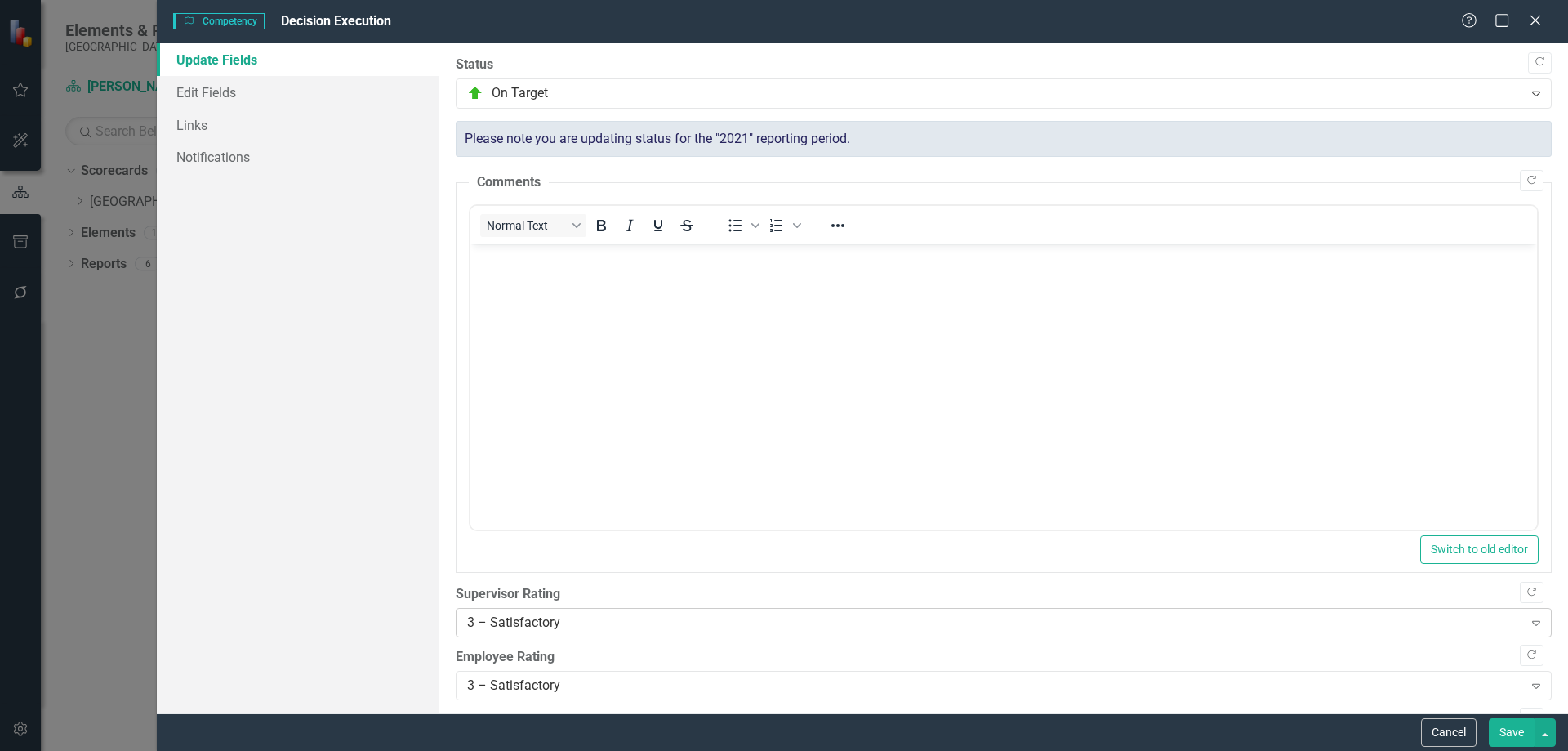
click at [538, 631] on div "3 – Satisfactory" at bounding box center [995, 622] width 1056 height 19
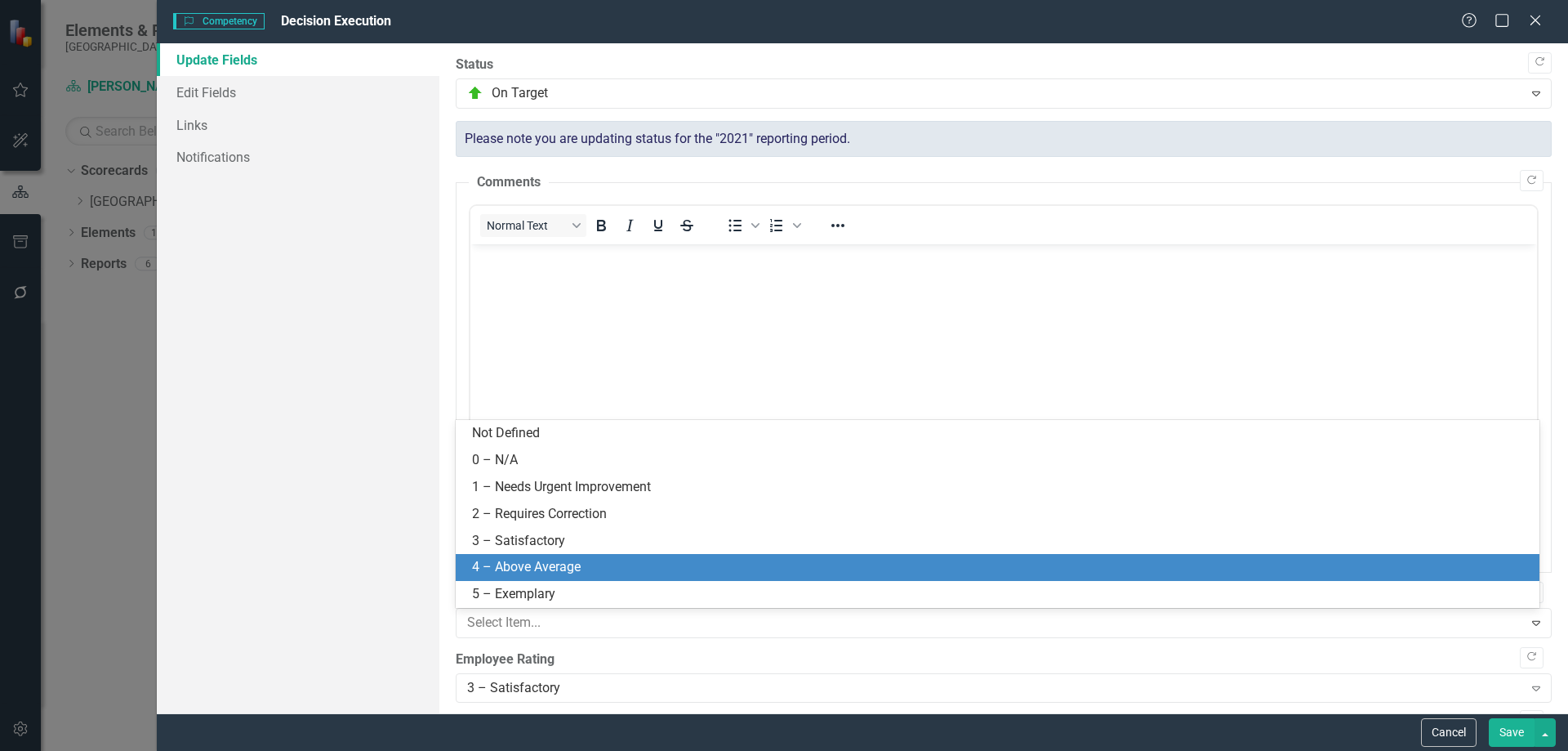
click at [523, 567] on div "4 – Above Average" at bounding box center [1000, 567] width 1058 height 19
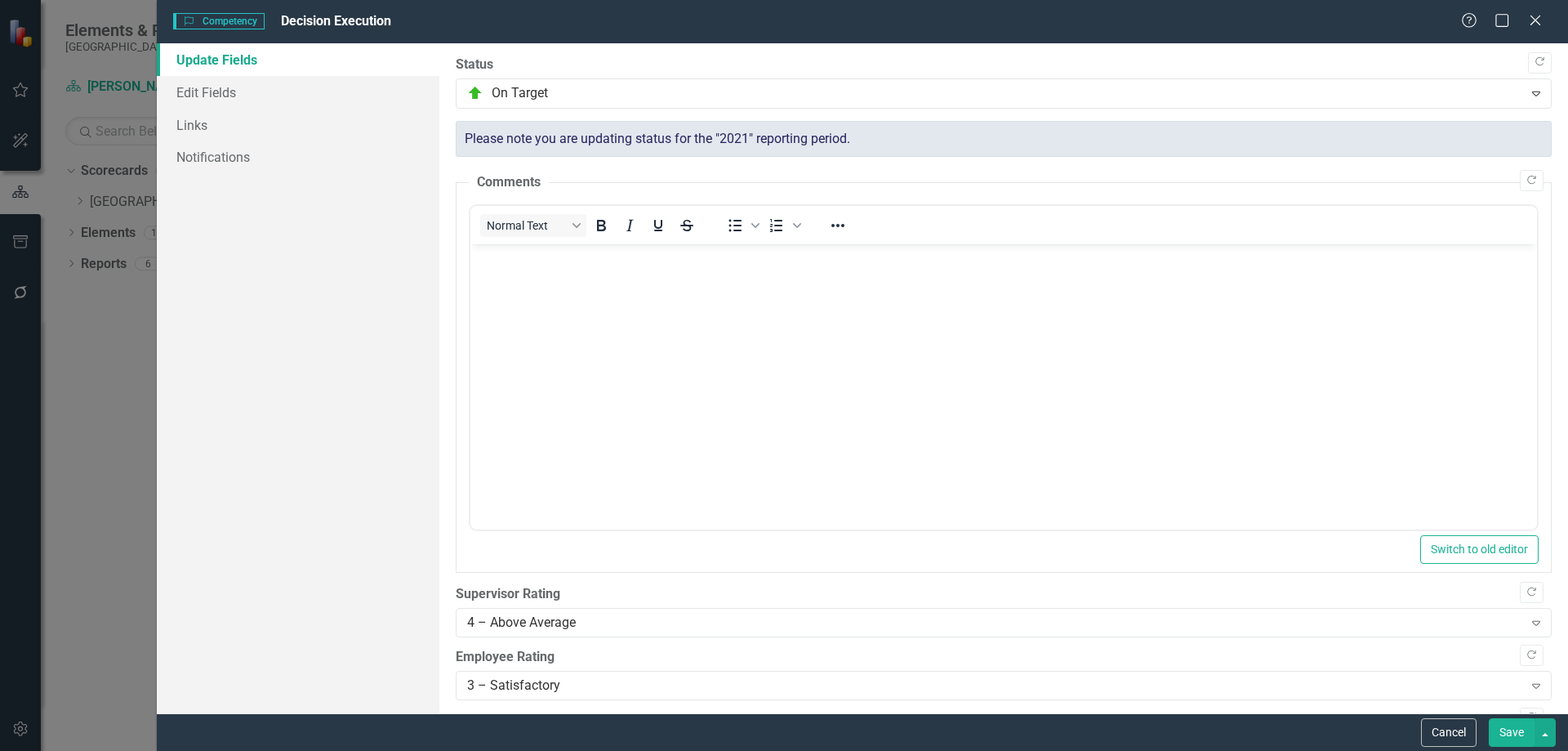
click at [1507, 737] on button "Save" at bounding box center [1512, 732] width 46 height 28
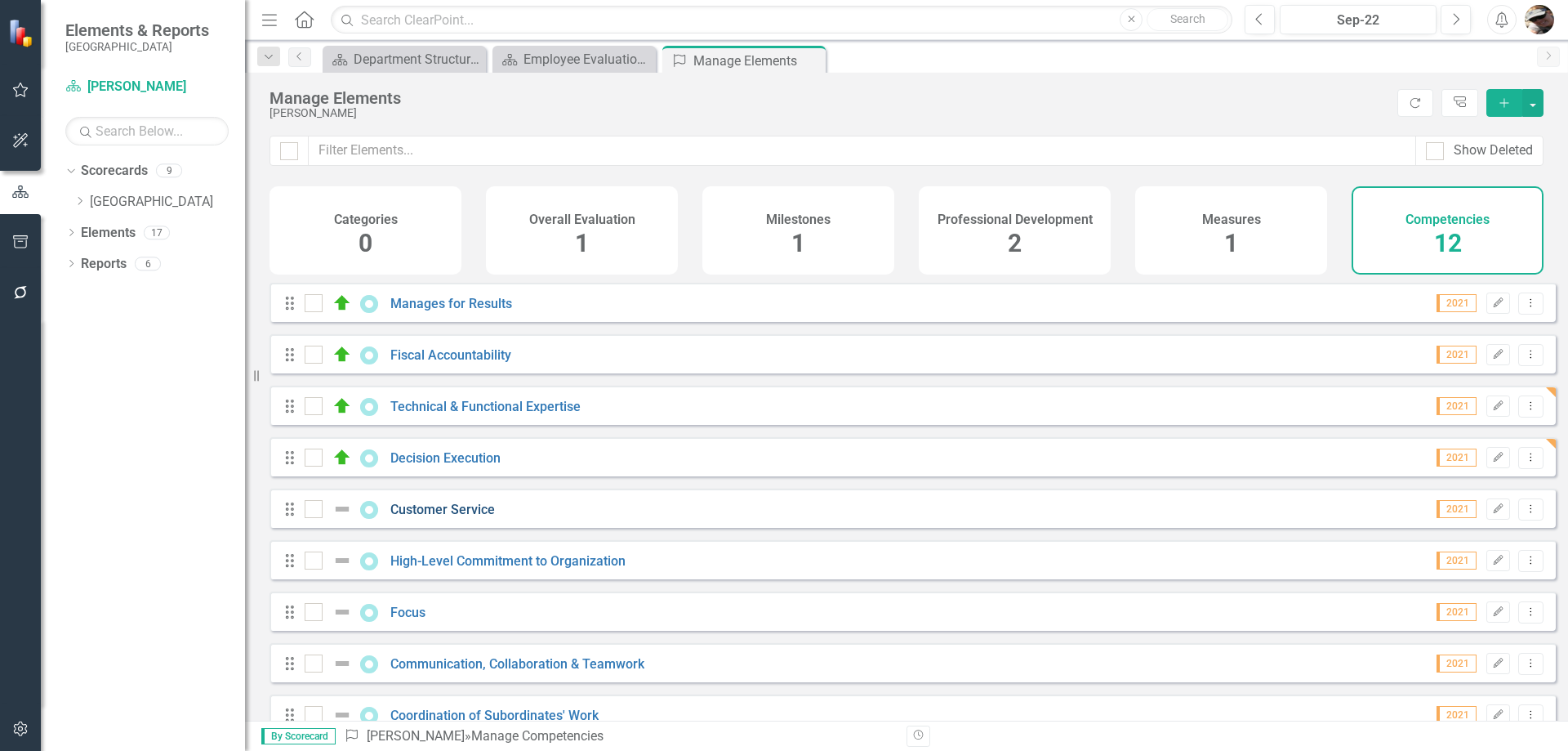
click at [429, 517] on link "Customer Service" at bounding box center [442, 509] width 105 height 15
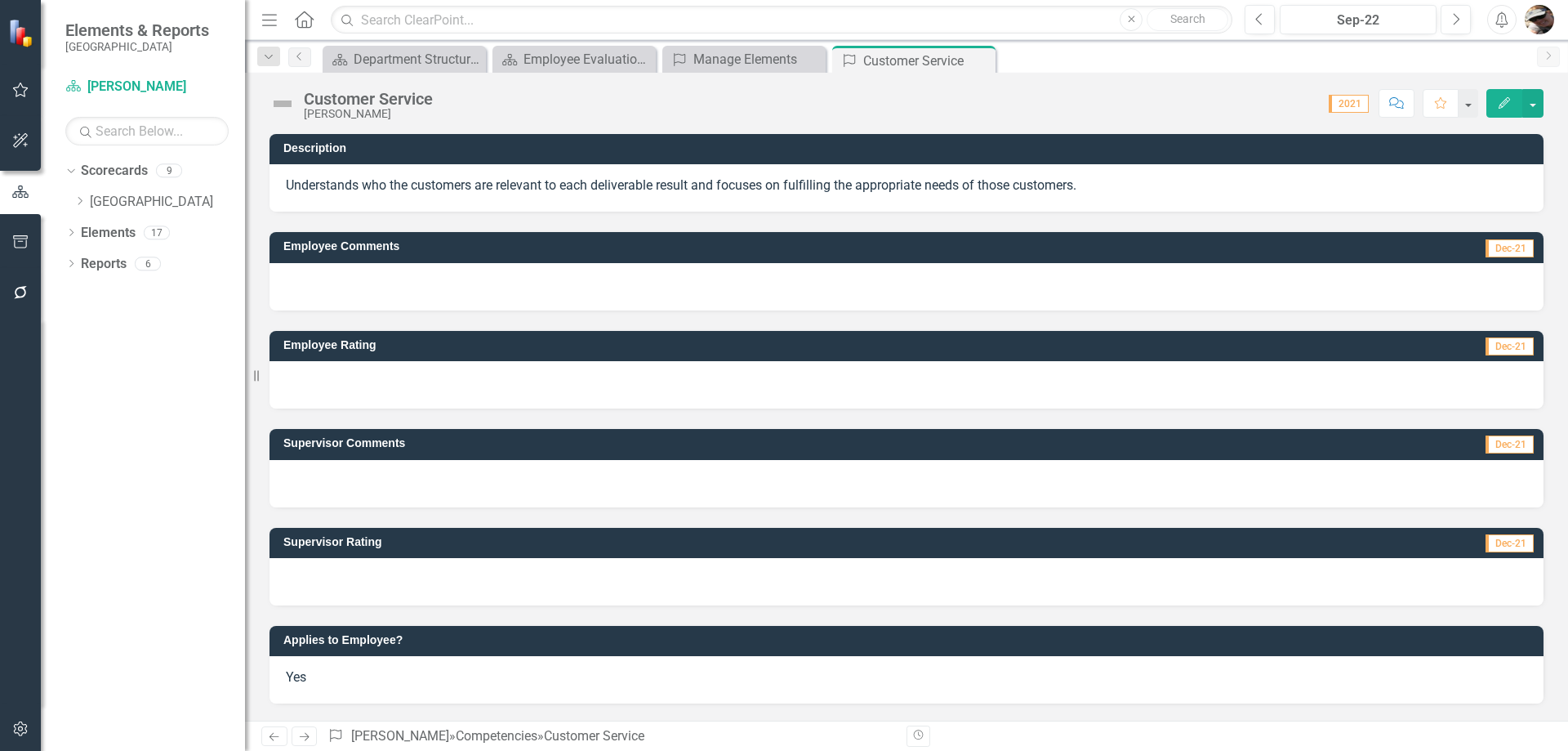
drag, startPoint x: 1390, startPoint y: 121, endPoint x: 1380, endPoint y: 145, distance: 26.0
drag, startPoint x: 1380, startPoint y: 145, endPoint x: 1524, endPoint y: 109, distance: 148.4
click at [1524, 109] on button "button" at bounding box center [1532, 103] width 21 height 28
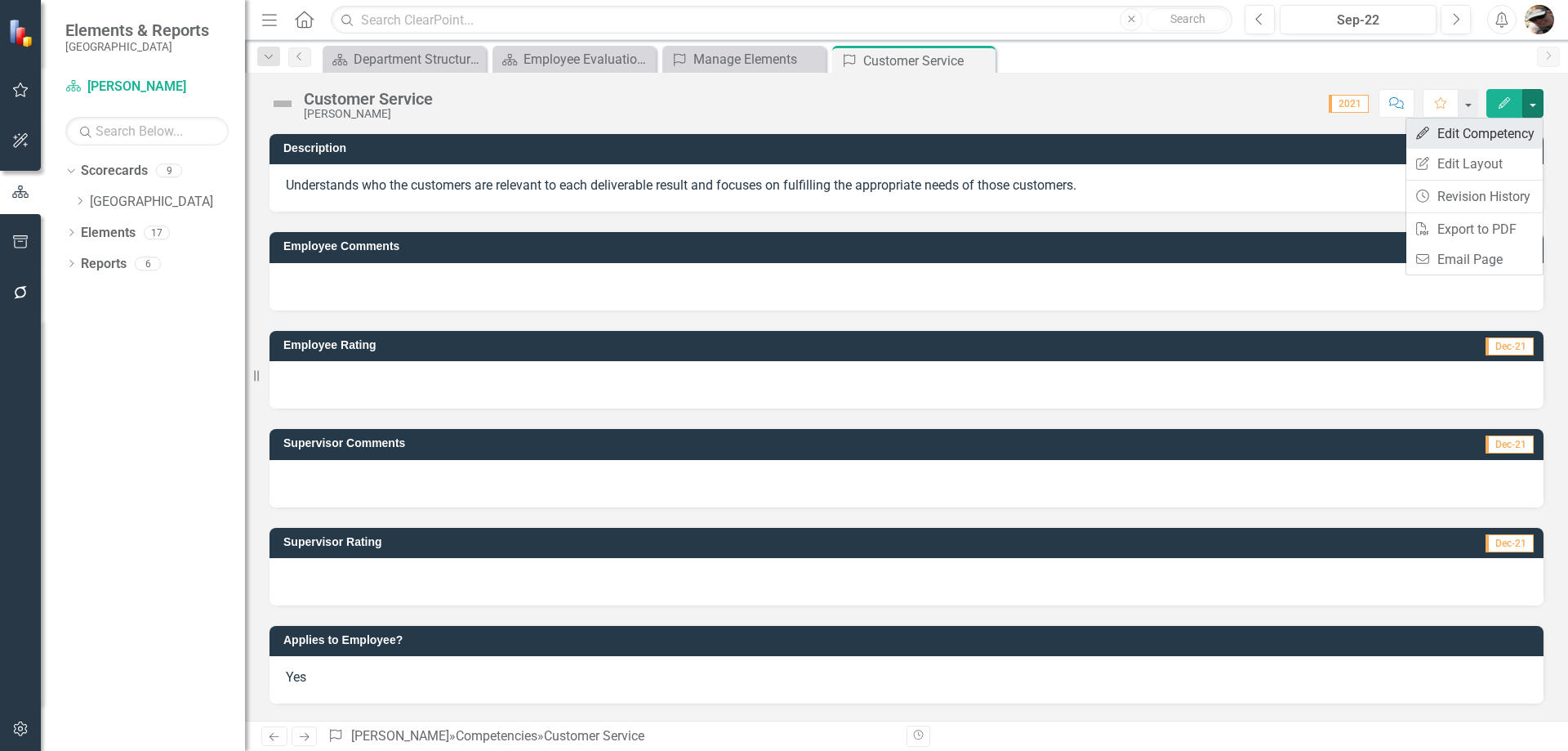
click at [1516, 134] on link "Edit Edit Competency" at bounding box center [1474, 133] width 137 height 30
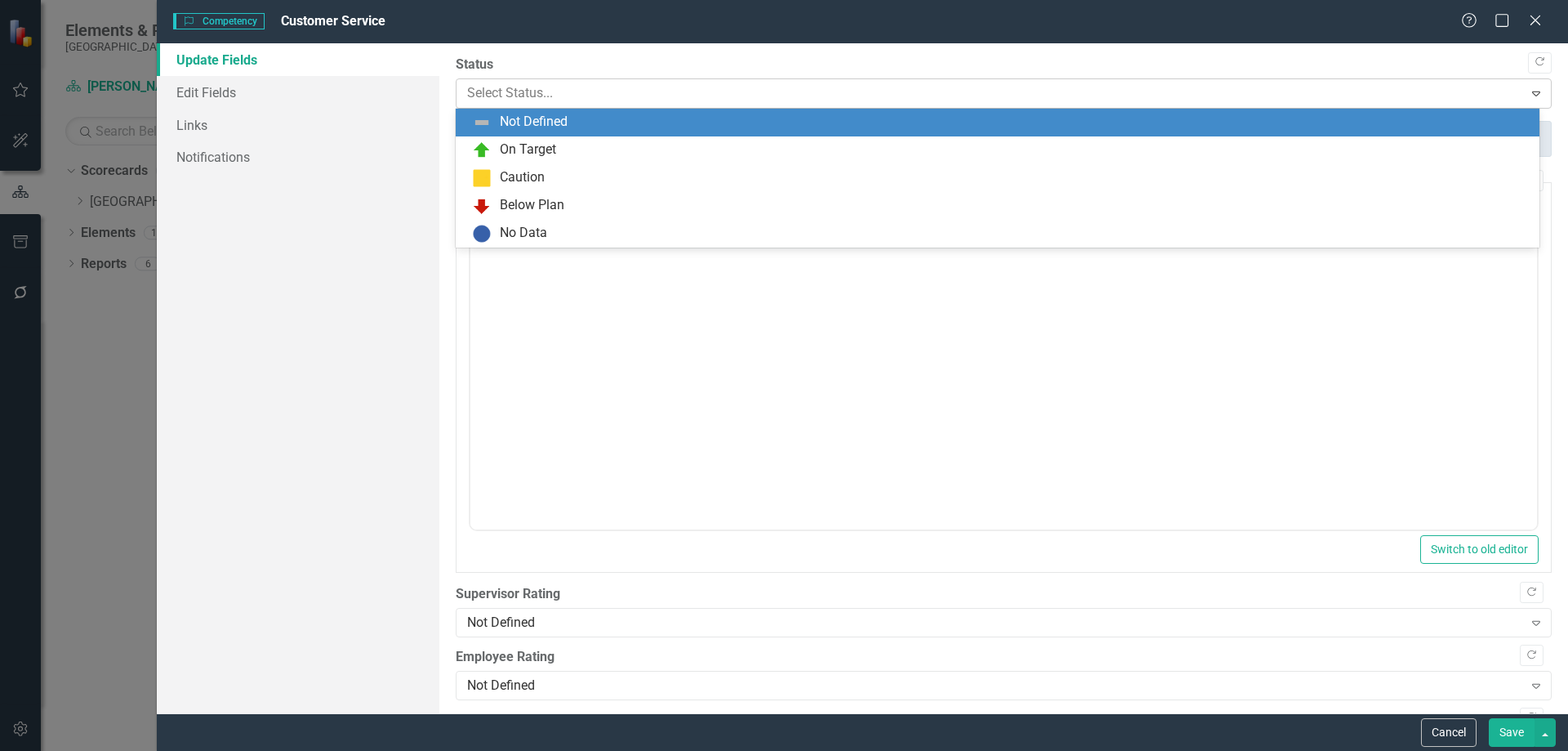
click at [582, 107] on div "Select Status..." at bounding box center [990, 93] width 1062 height 28
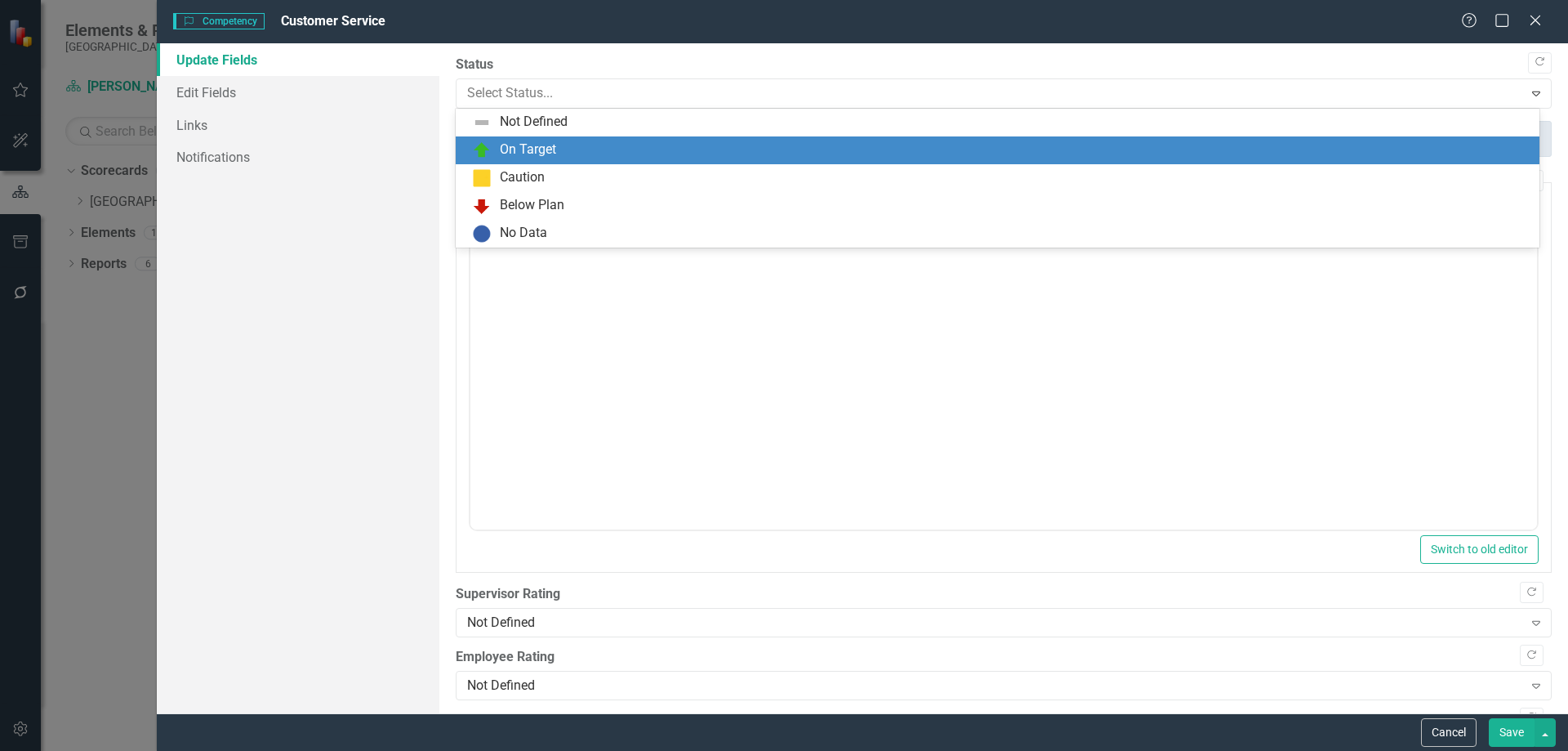
click at [544, 143] on div "On Target" at bounding box center [528, 149] width 56 height 19
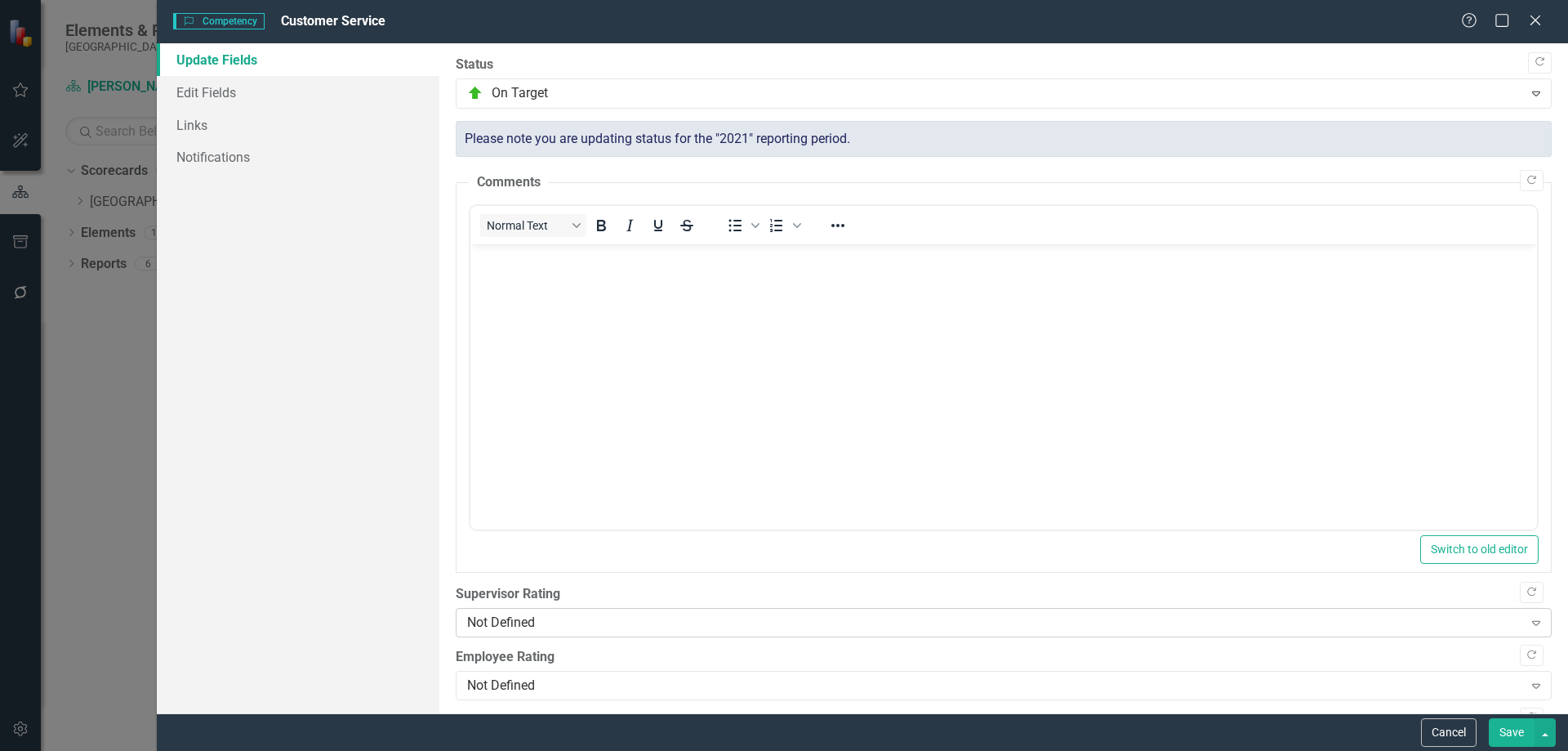
click at [568, 622] on div "Not Defined" at bounding box center [995, 622] width 1056 height 19
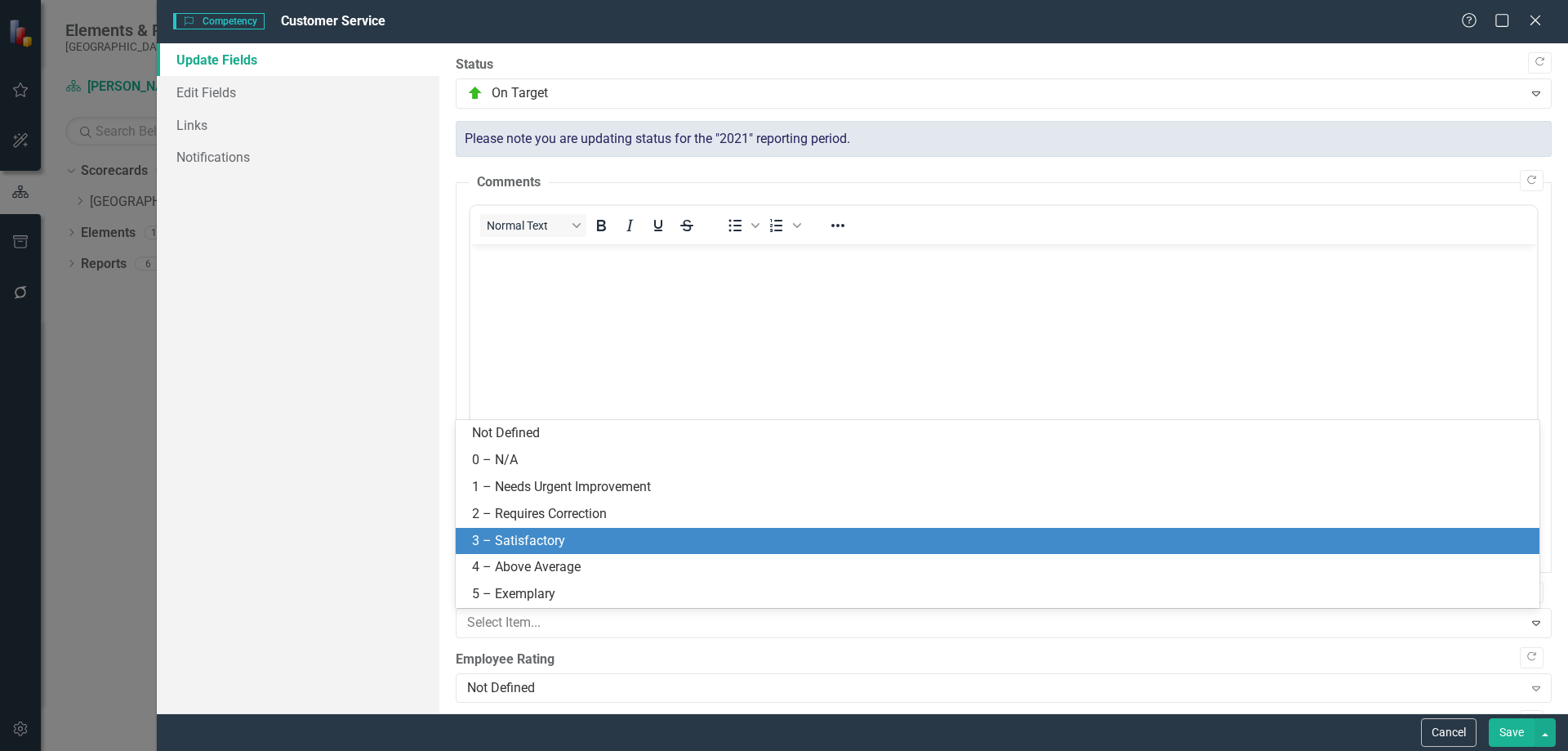
click at [533, 553] on div "3 – Satisfactory" at bounding box center [997, 541] width 1083 height 27
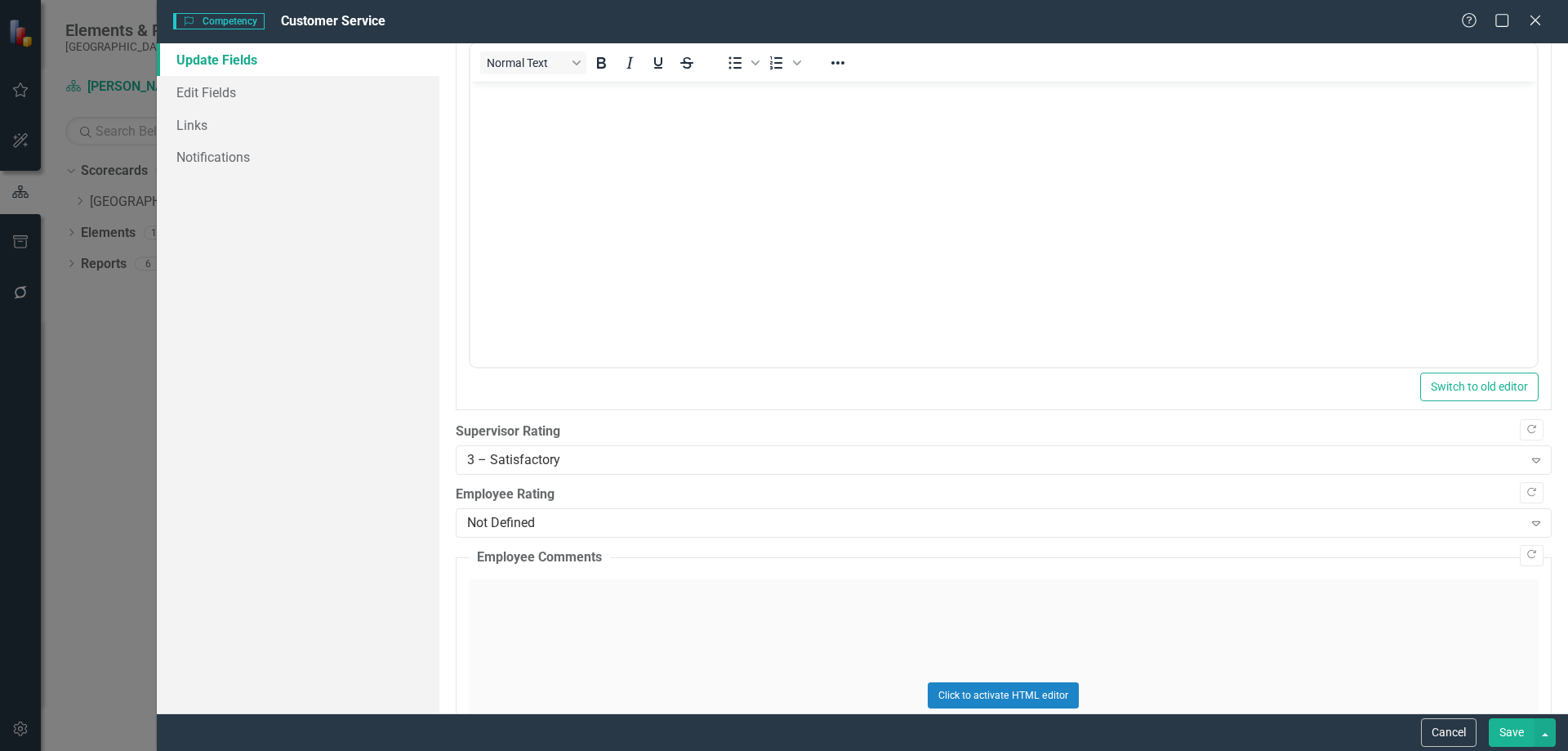
scroll to position [163, 0]
click at [565, 516] on div "Not Defined" at bounding box center [995, 522] width 1056 height 19
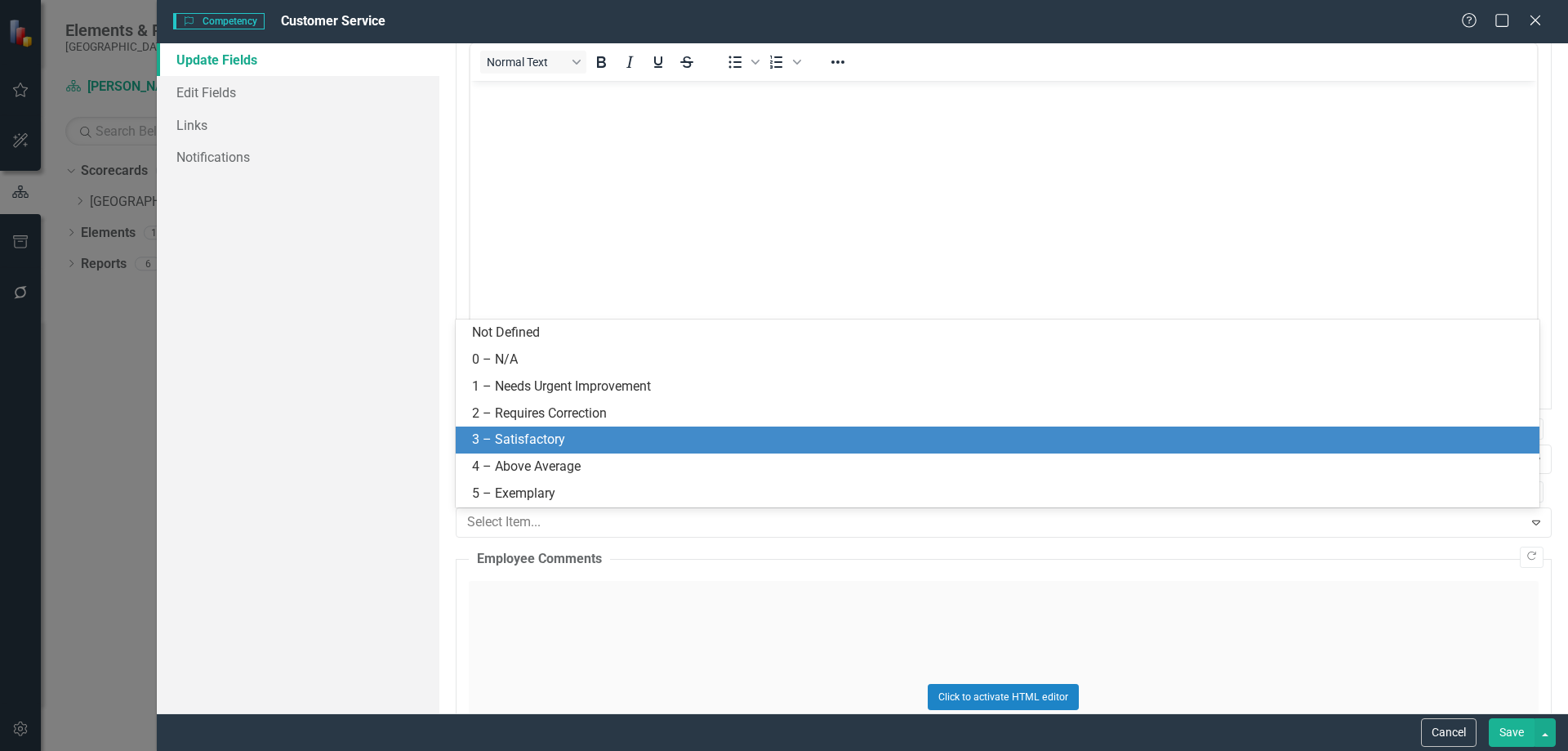
click at [531, 445] on div "3 – Satisfactory" at bounding box center [1000, 439] width 1058 height 19
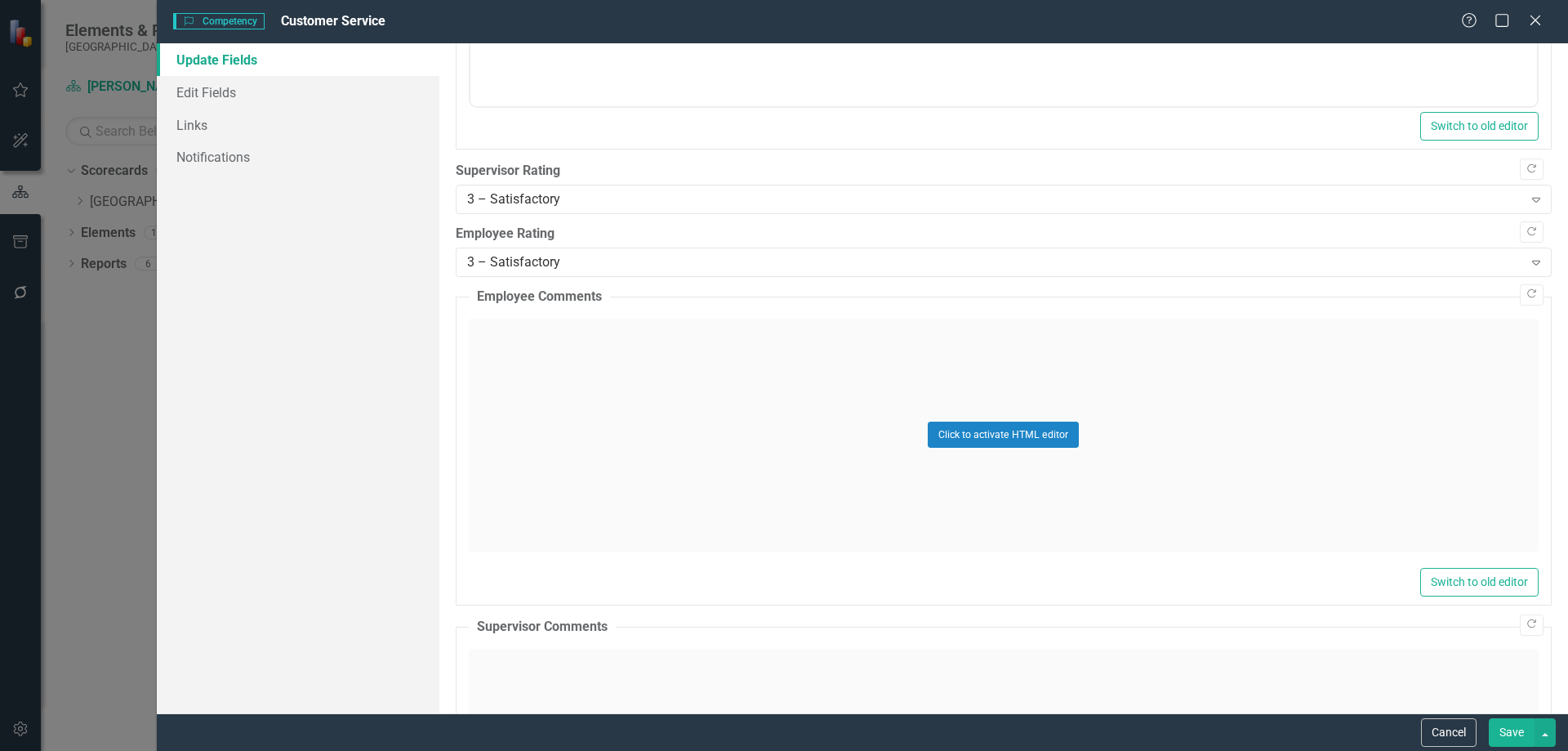
scroll to position [571, 0]
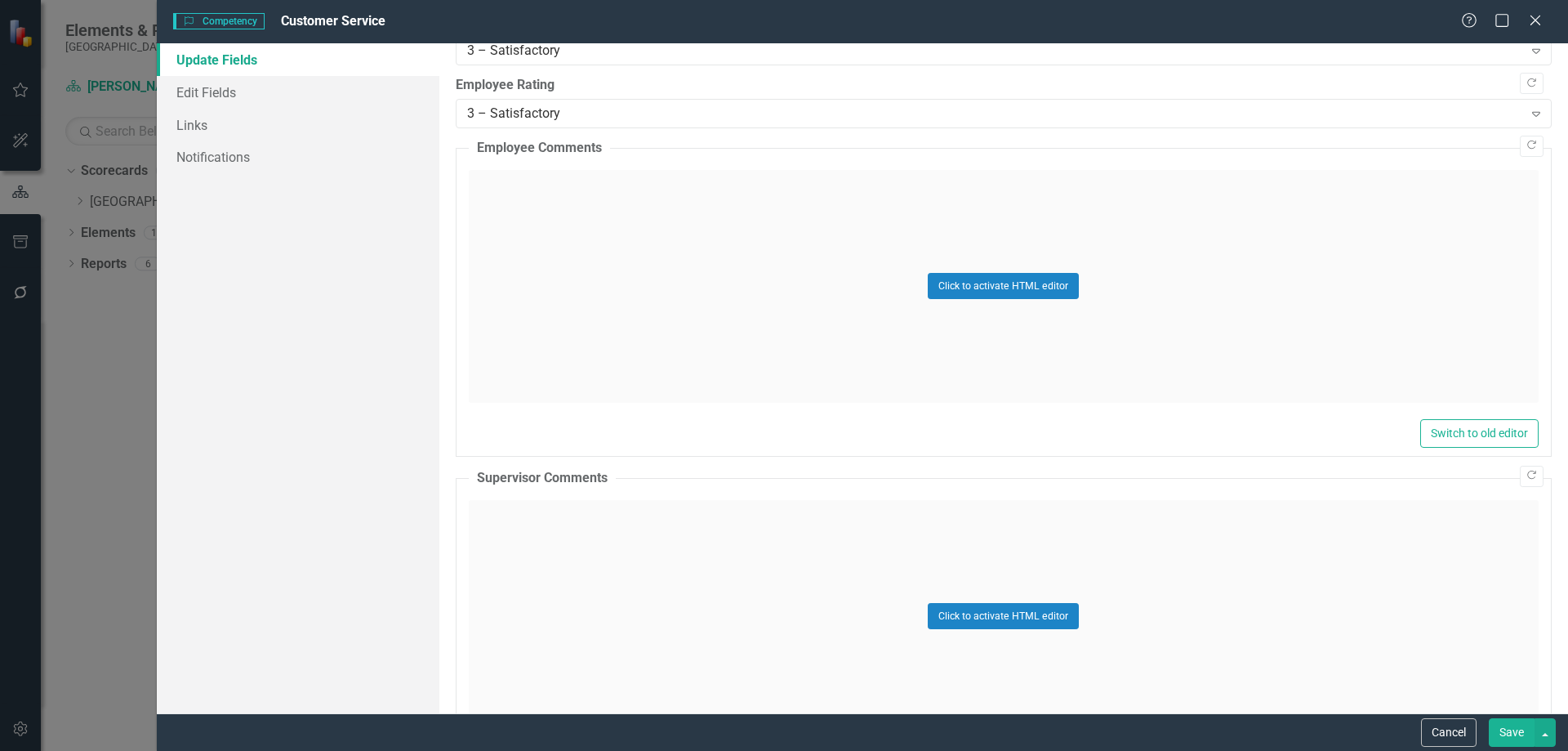
click at [571, 518] on div "Click to activate HTML editor" at bounding box center [1003, 616] width 1070 height 232
click at [610, 570] on body "Rich Text Area. Press ALT-0 for help." at bounding box center [1002, 662] width 1067 height 245
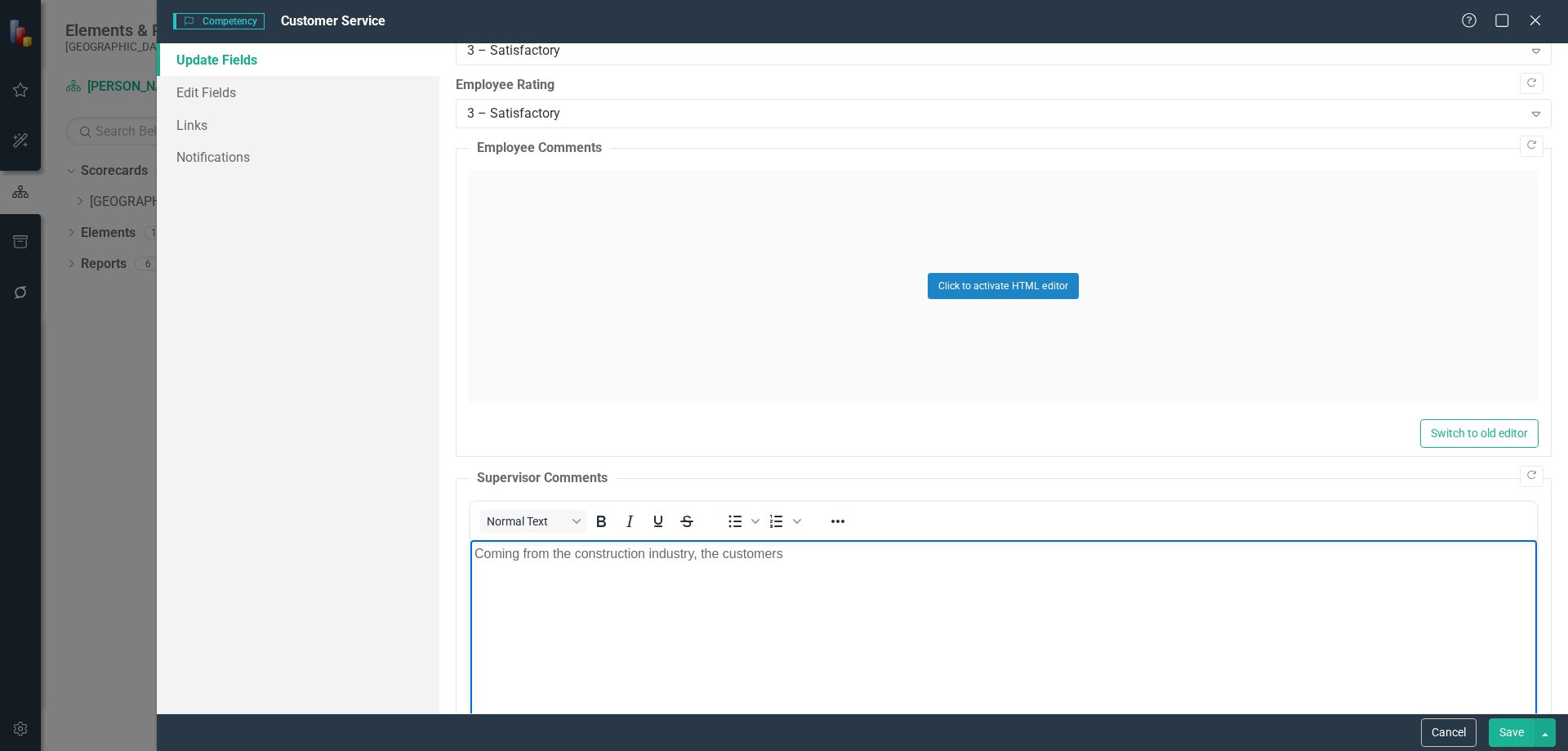
drag, startPoint x: 571, startPoint y: 547, endPoint x: 628, endPoint y: 588, distance: 70.2
click at [571, 547] on p "Coming from the construction industry, the customers" at bounding box center [1003, 553] width 1059 height 20
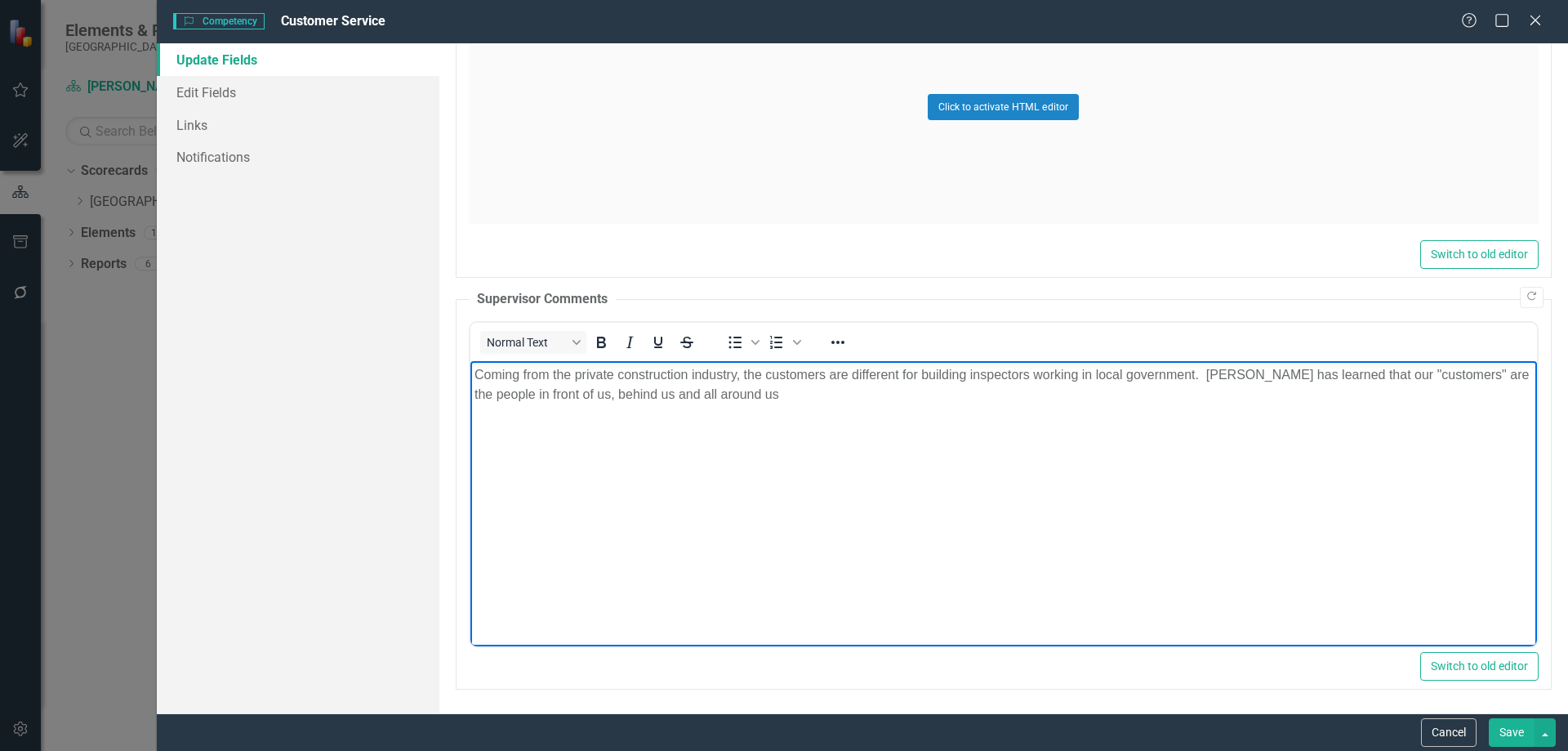
scroll to position [752, 0]
drag, startPoint x: 1478, startPoint y: 366, endPoint x: 1484, endPoint y: 394, distance: 28.6
click at [1484, 394] on p "Coming from the private construction industry, the customers are different for …" at bounding box center [1003, 383] width 1059 height 39
drag, startPoint x: 742, startPoint y: 391, endPoint x: 905, endPoint y: 750, distance: 394.3
click at [469, 390] on html "Coming from the private construction industry, the customers are different for …" at bounding box center [1002, 481] width 1067 height 245
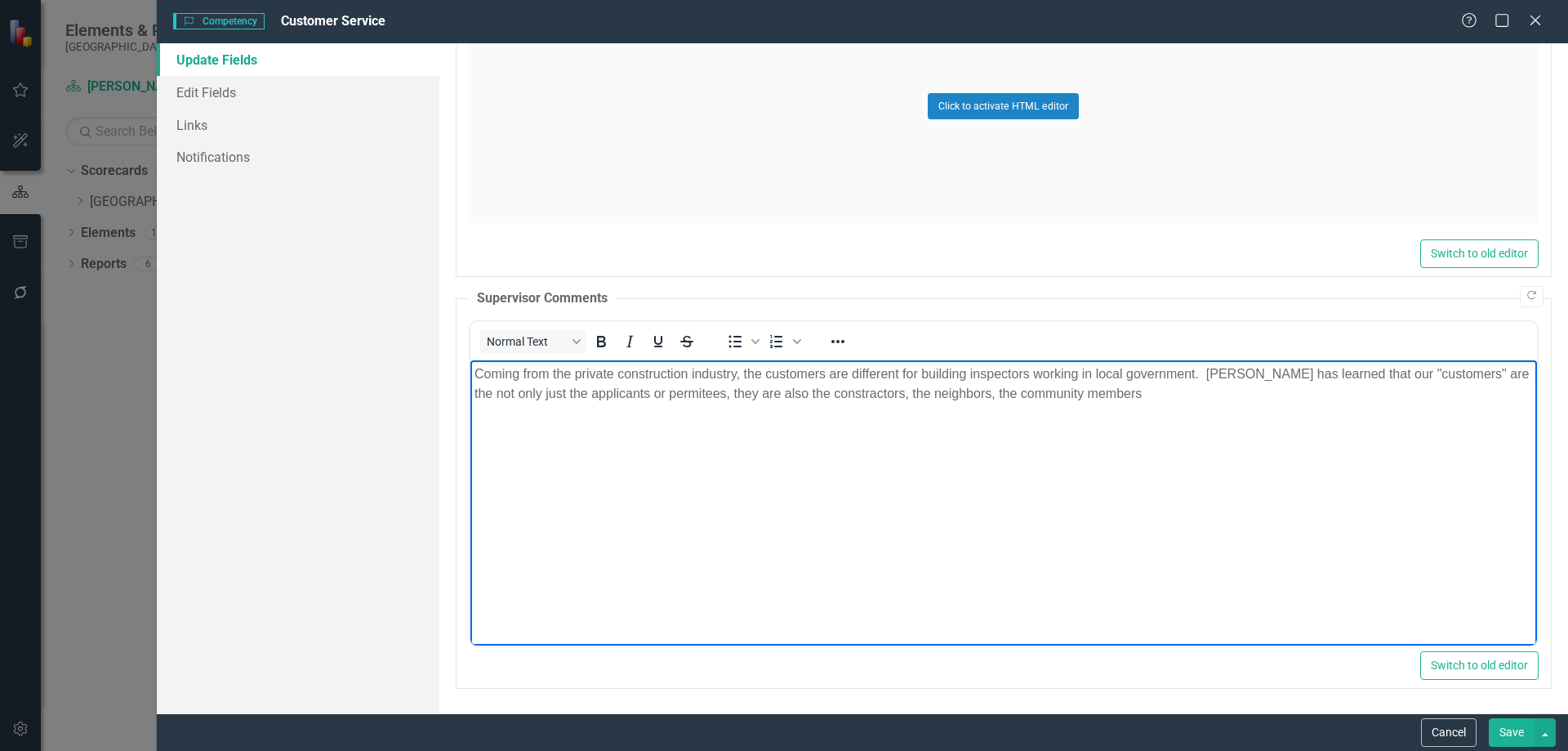
drag, startPoint x: 650, startPoint y: 394, endPoint x: 719, endPoint y: 421, distance: 74.1
click at [719, 421] on body "Coming from the private construction industry, the customers are different for …" at bounding box center [1002, 481] width 1067 height 245
click at [815, 390] on p "Coming from the private construction industry, the customers are different for …" at bounding box center [1003, 383] width 1059 height 39
click at [862, 394] on p "Coming from the private construction industry, the customers are different for …" at bounding box center [1003, 383] width 1059 height 39
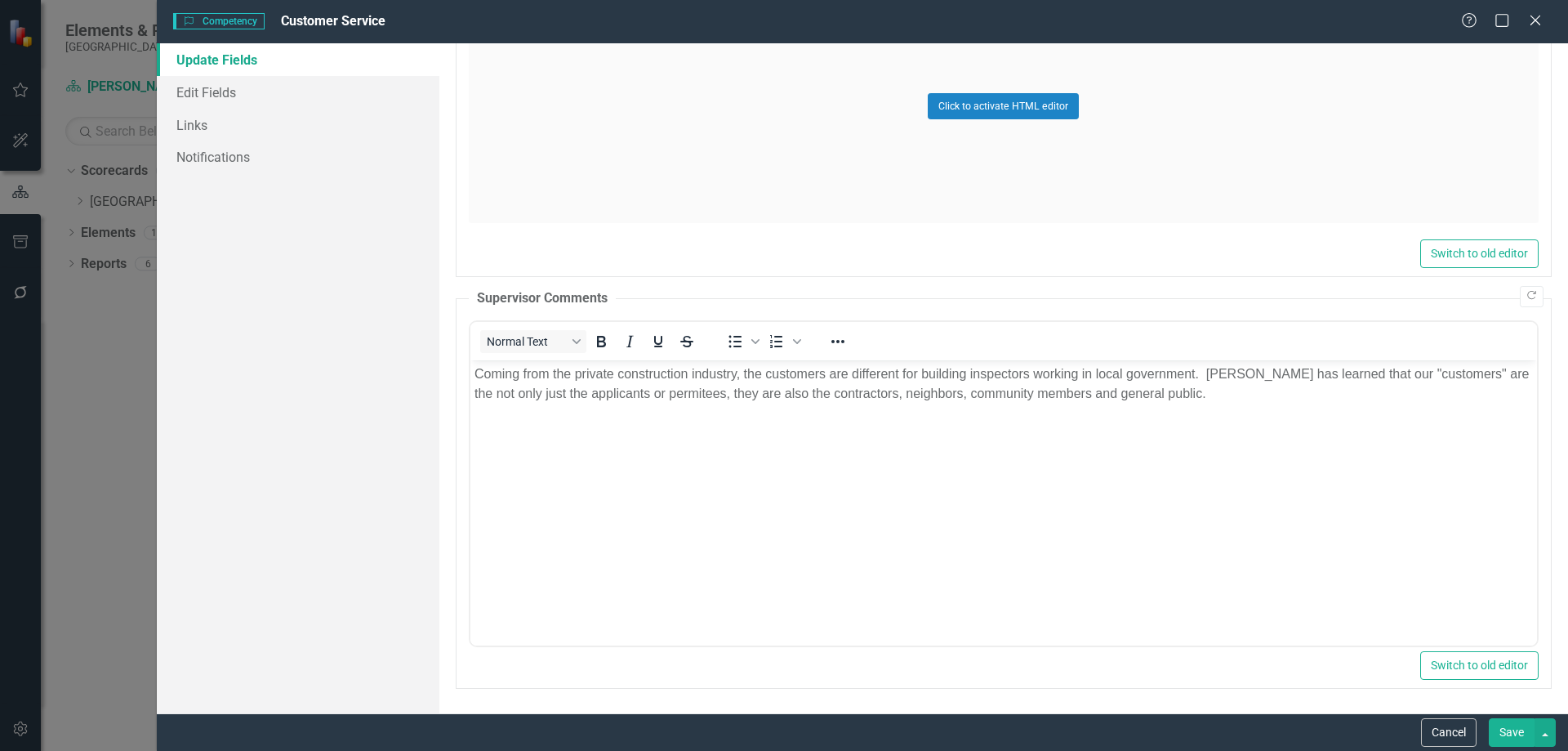
click at [1522, 730] on button "Save" at bounding box center [1512, 732] width 46 height 28
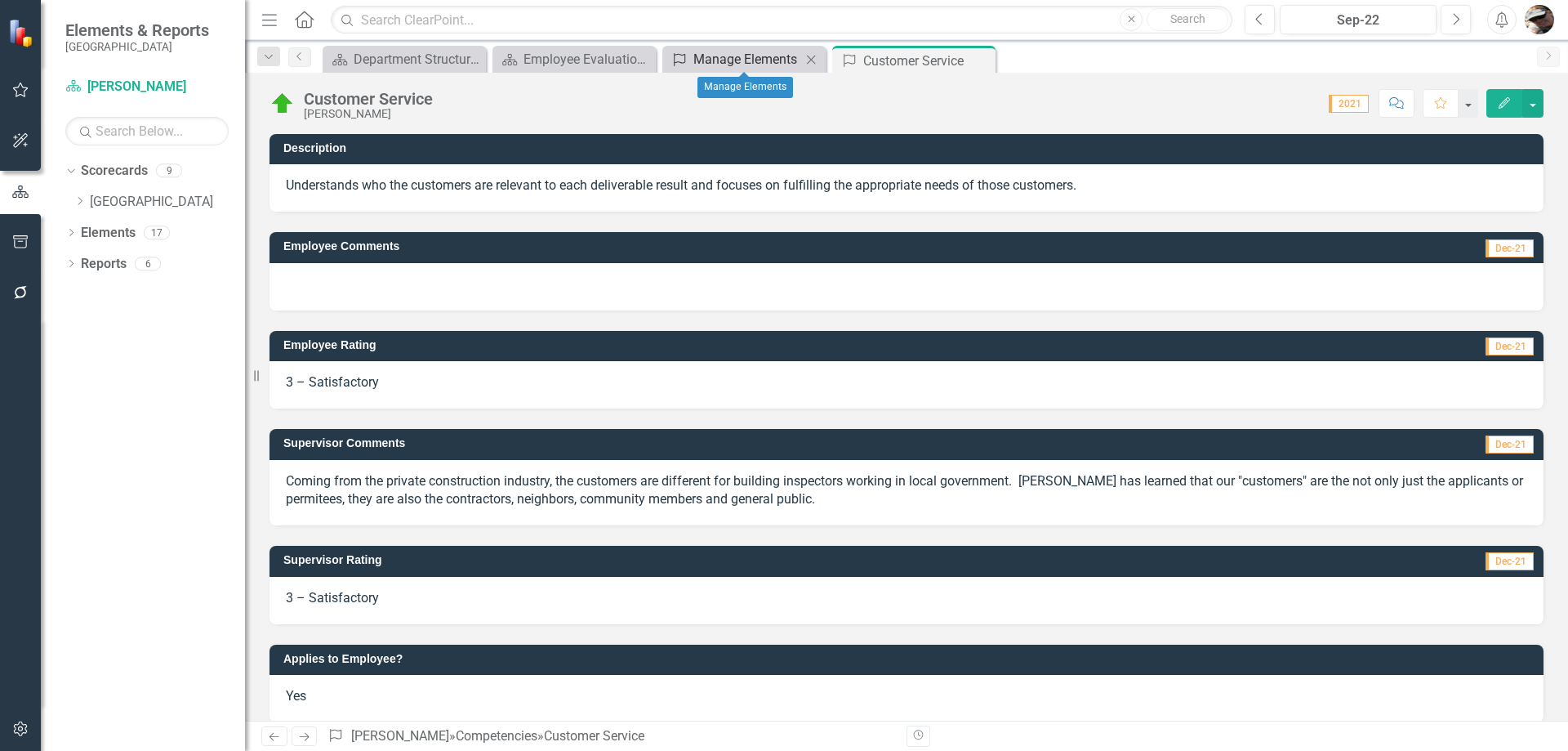
click at [783, 59] on div "Manage Elements" at bounding box center [747, 59] width 108 height 20
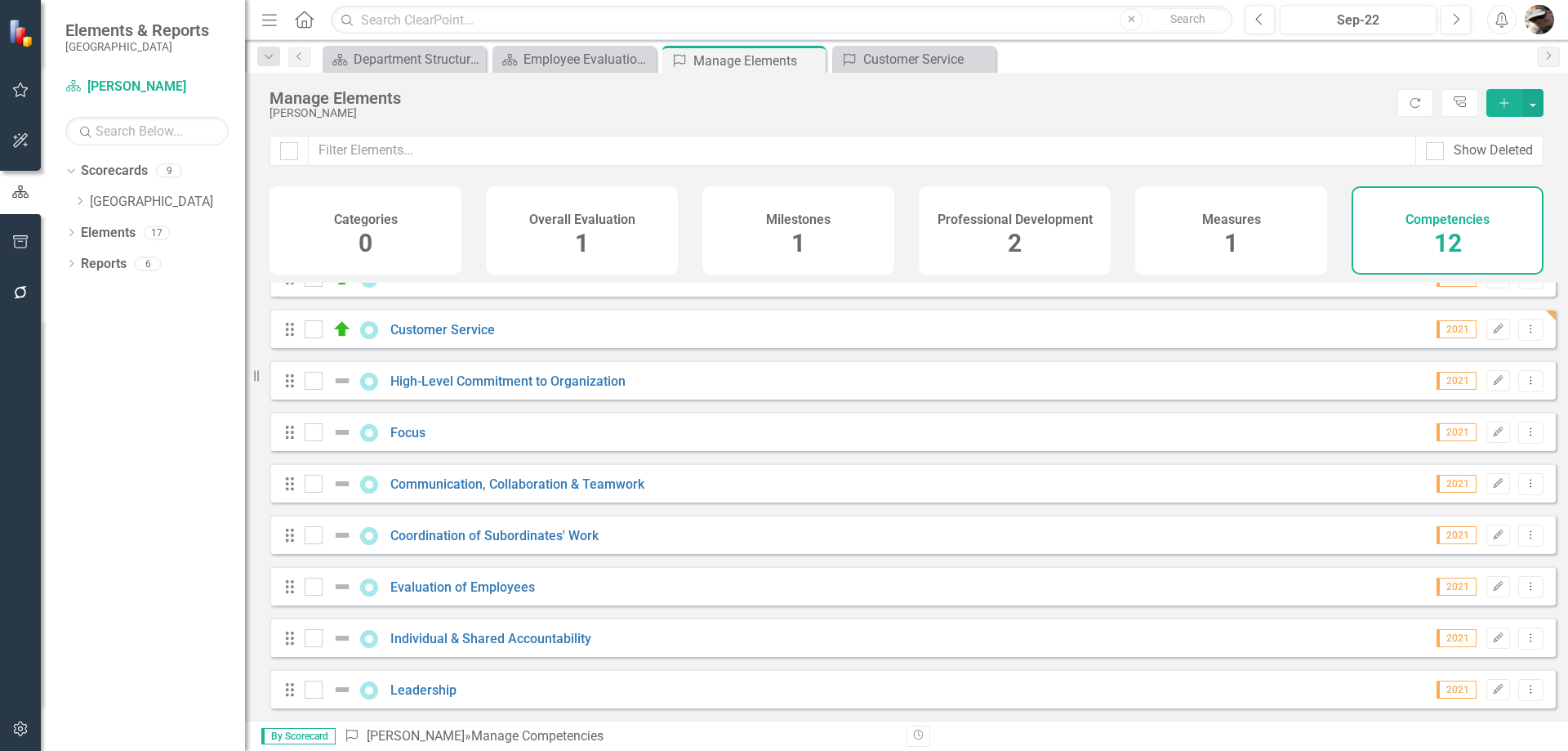
scroll to position [192, 0]
drag, startPoint x: 1509, startPoint y: 400, endPoint x: 1524, endPoint y: 380, distance: 25.0
click at [1524, 380] on icon "Dropdown Menu" at bounding box center [1531, 380] width 14 height 11
click at [1401, 405] on link "Edit Edit Competency" at bounding box center [1446, 407] width 169 height 30
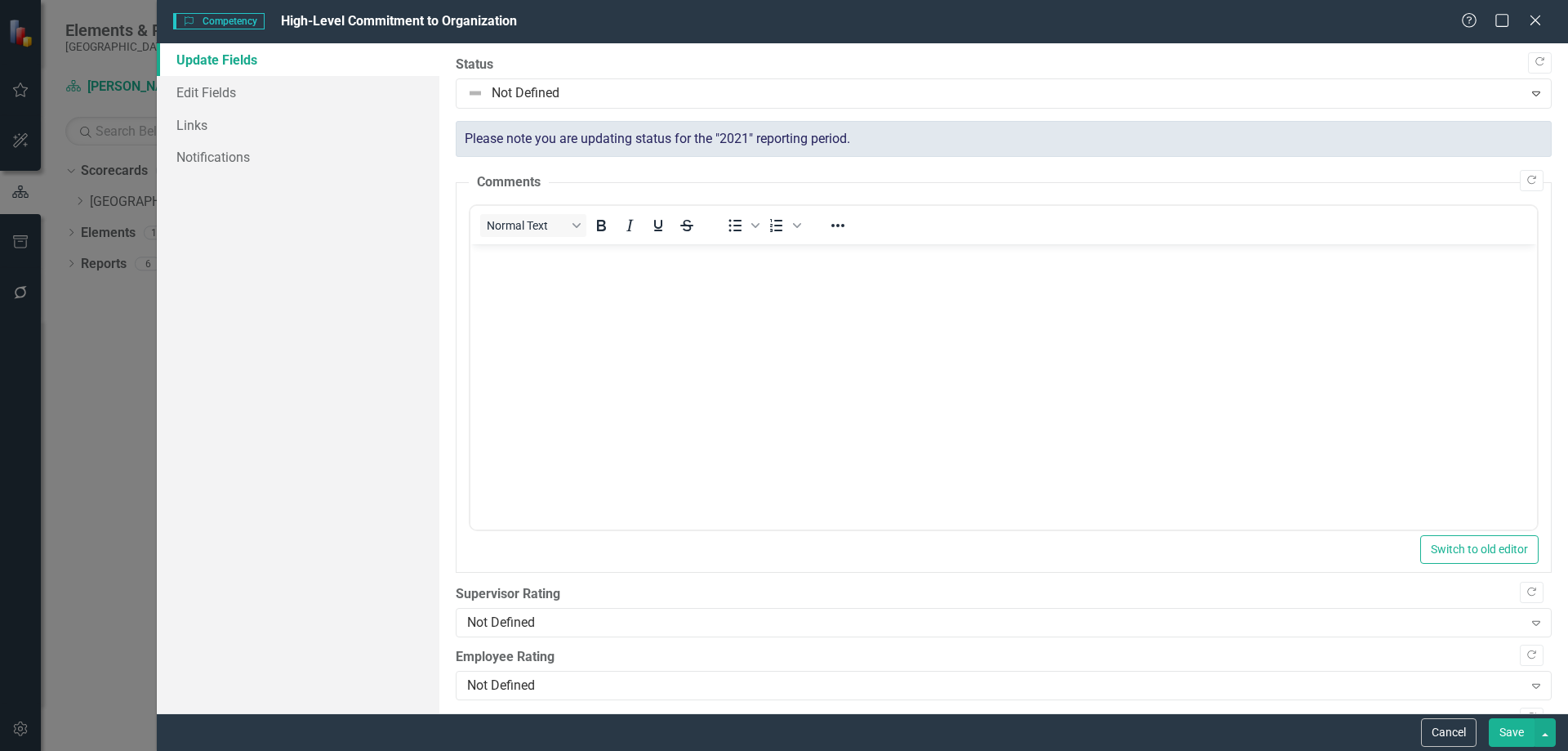
scroll to position [0, 0]
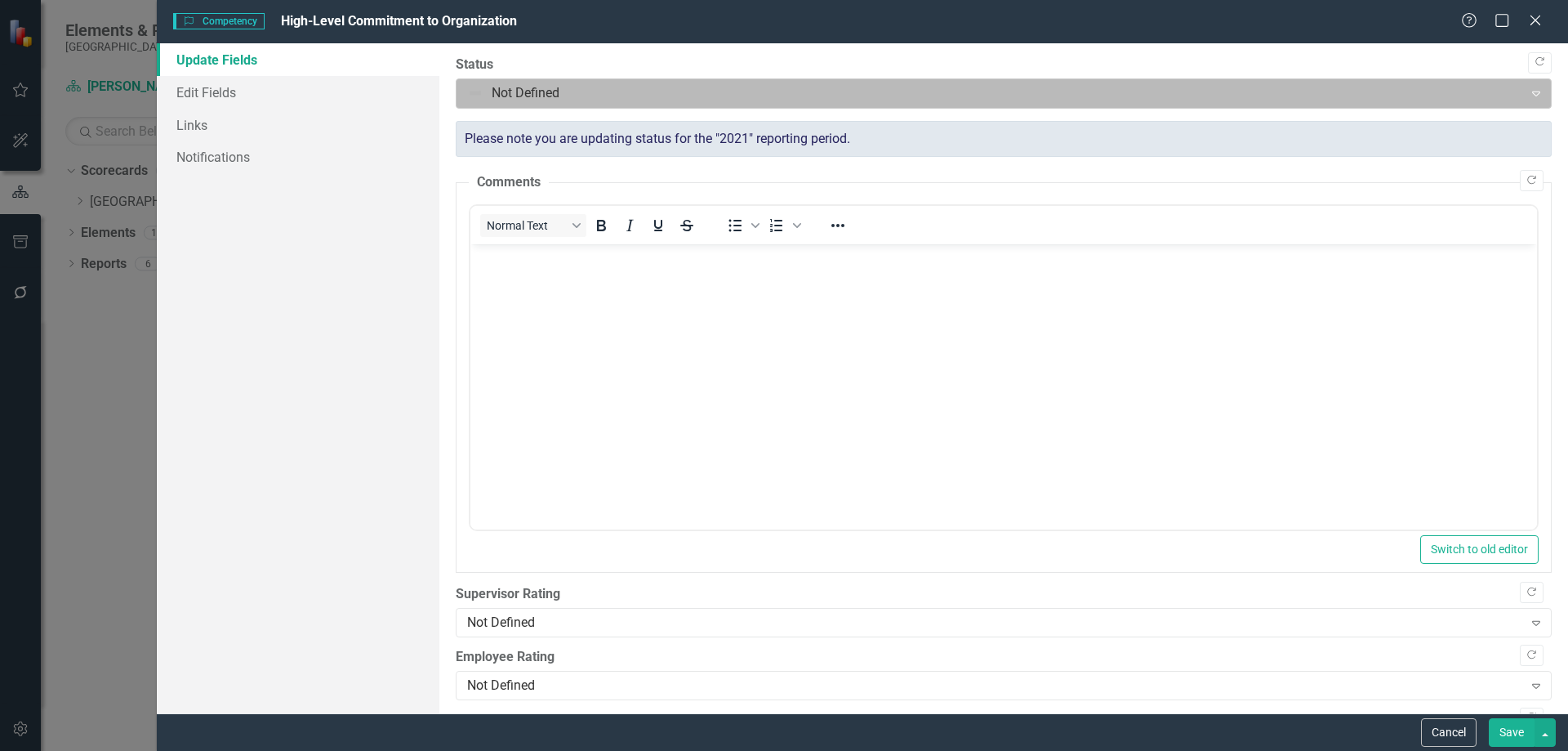
click at [656, 98] on div at bounding box center [990, 94] width 1046 height 22
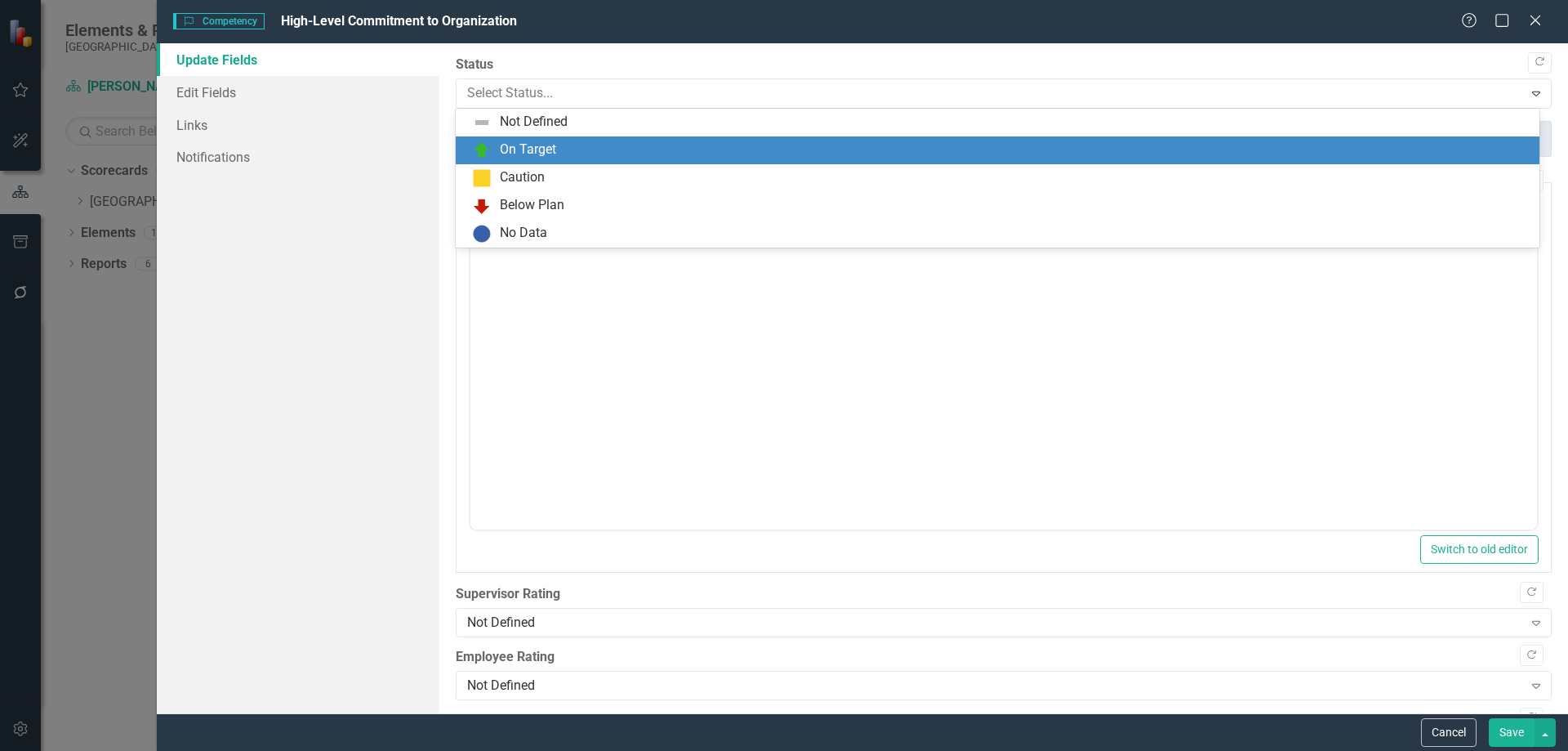
click at [533, 146] on div "On Target" at bounding box center [528, 149] width 56 height 19
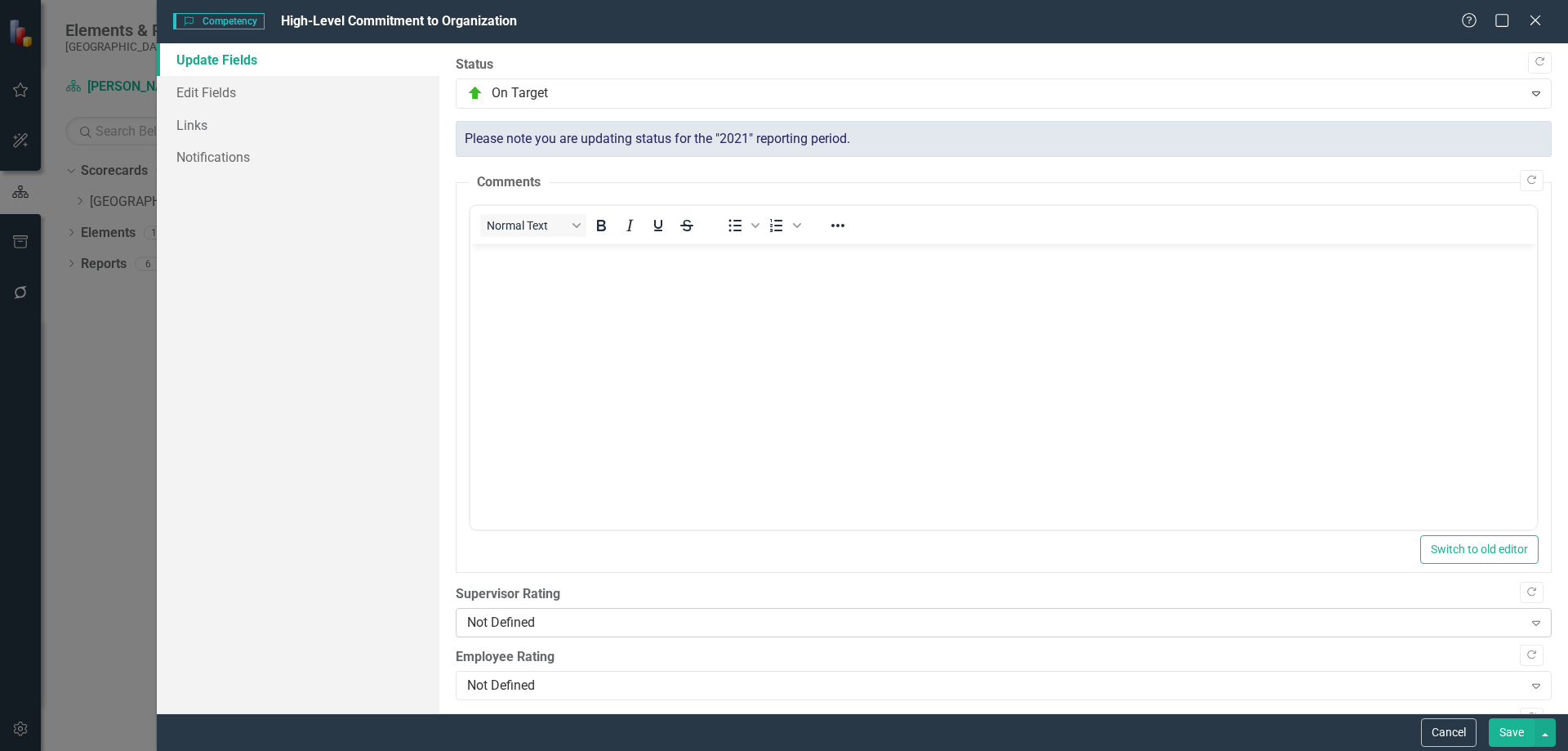
click at [524, 634] on div "Not Defined Expand" at bounding box center [1003, 622] width 1096 height 29
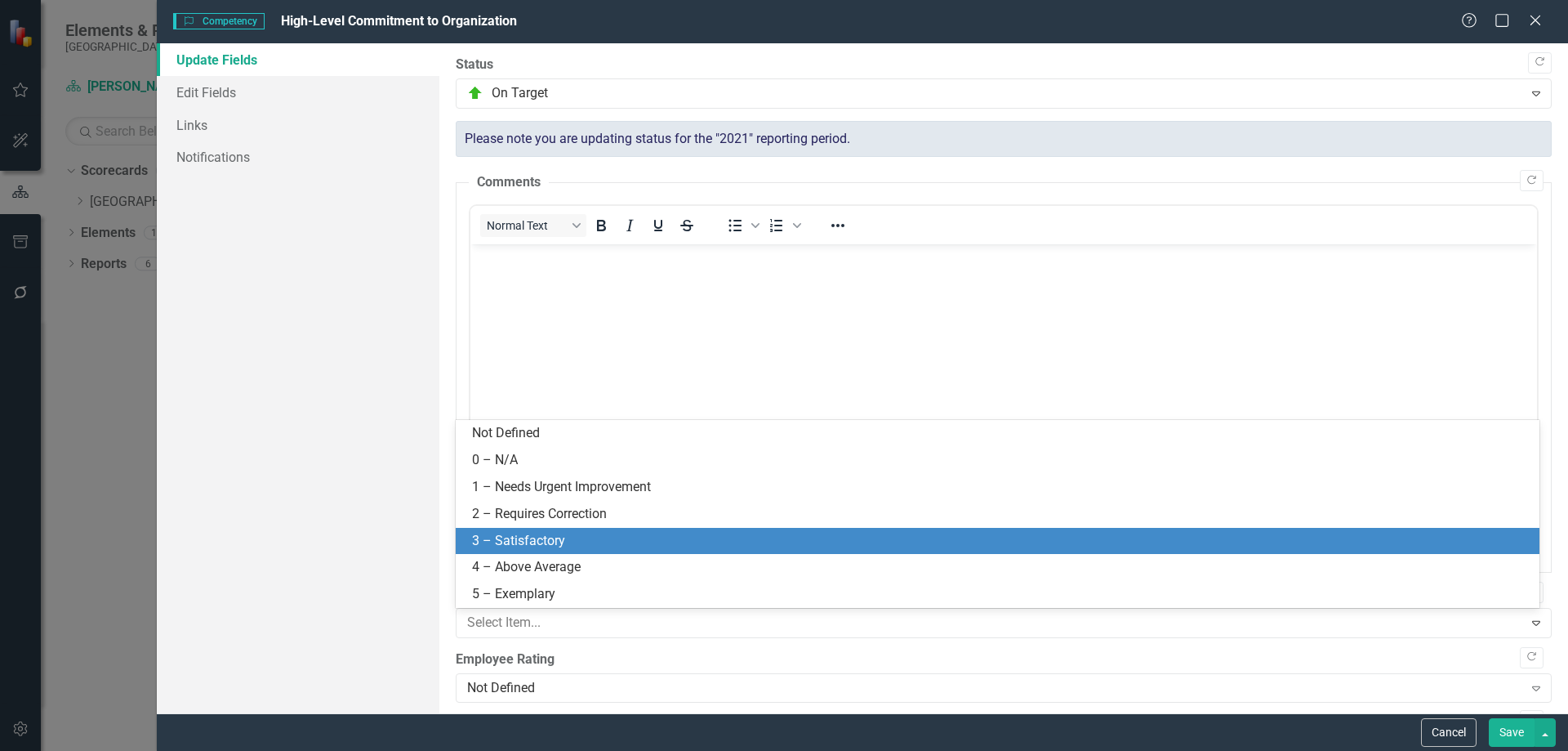
click at [519, 531] on div "3 – Satisfactory" at bounding box center [1000, 540] width 1058 height 19
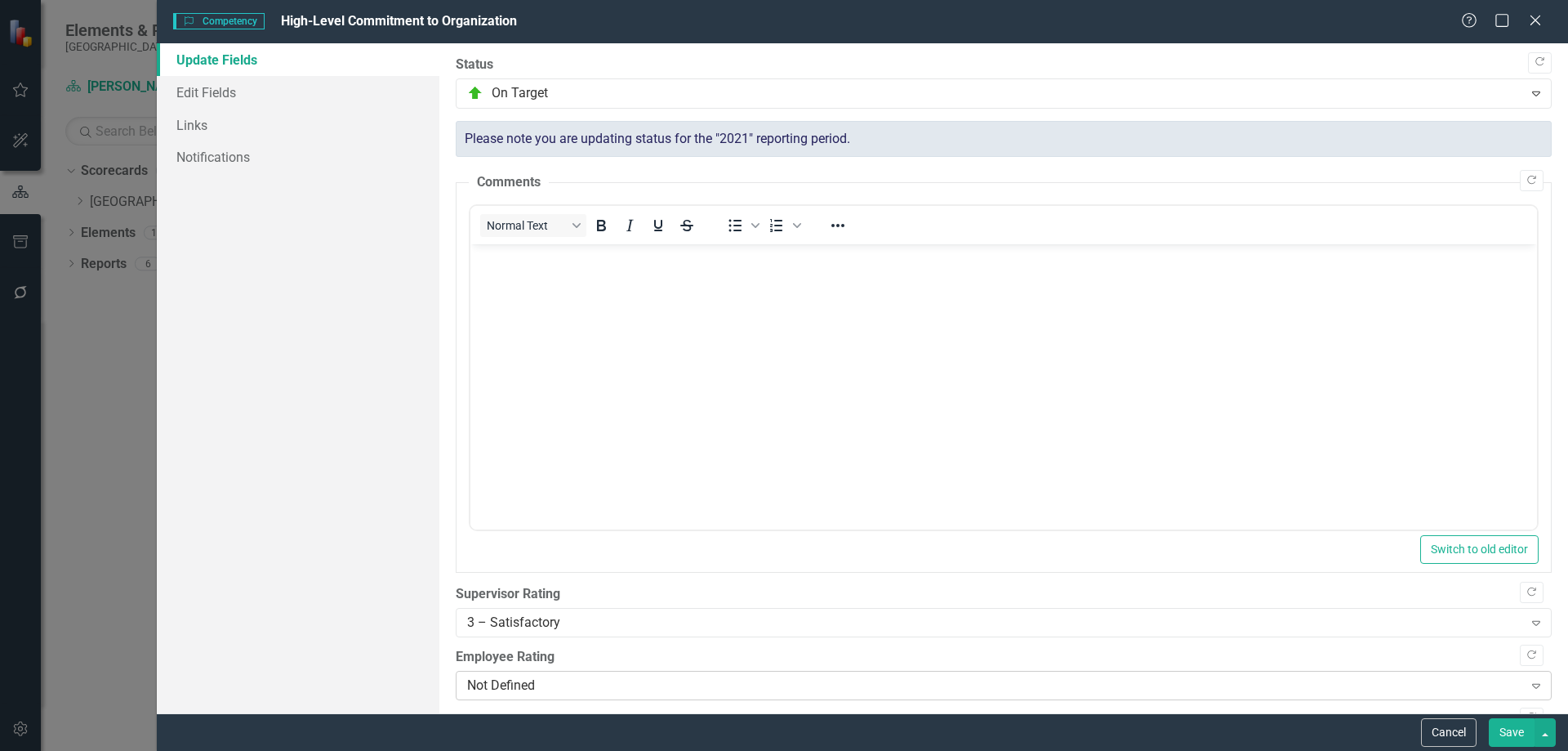
click at [532, 689] on div "Not Defined" at bounding box center [995, 685] width 1056 height 19
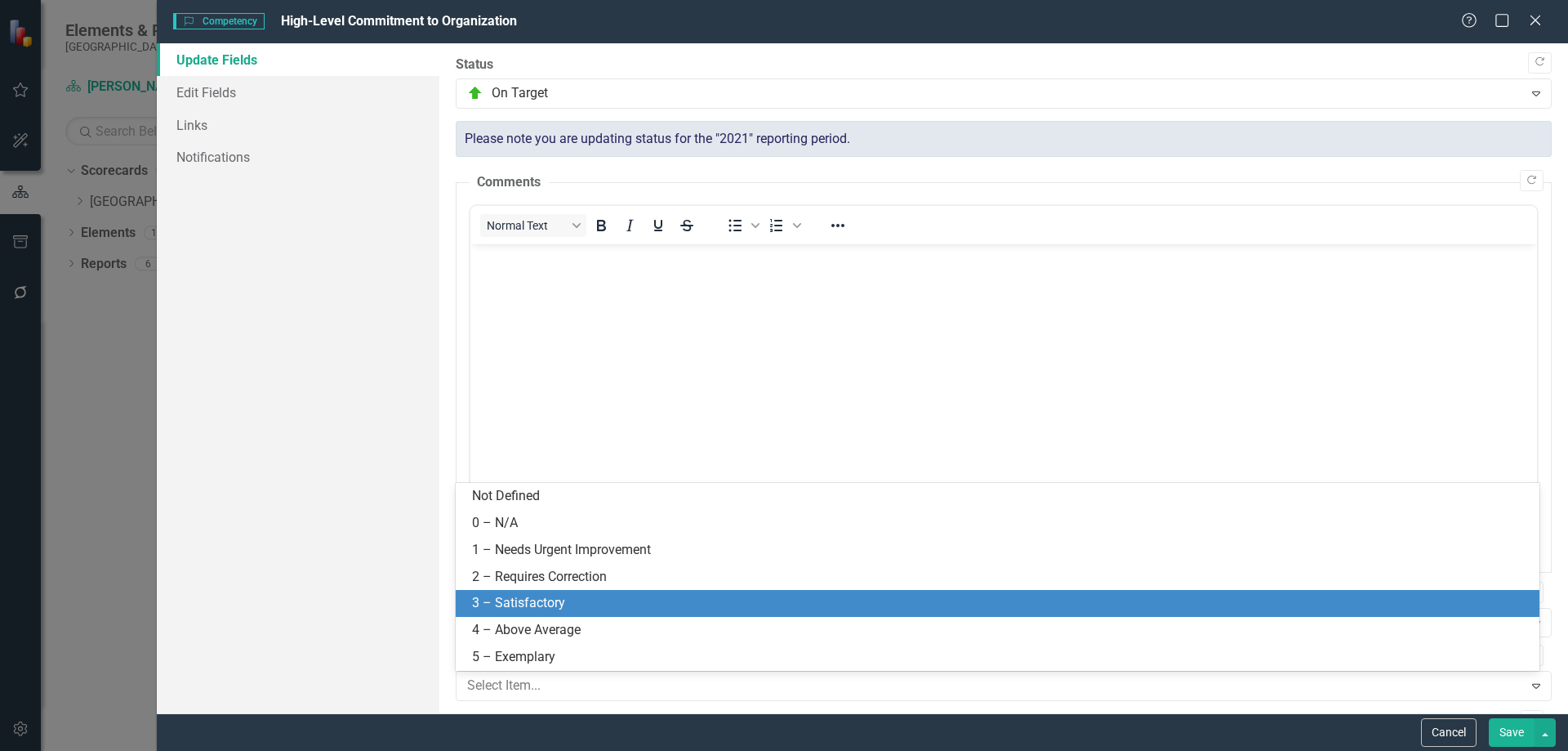
click at [514, 604] on div "3 – Satisfactory" at bounding box center [1000, 603] width 1058 height 19
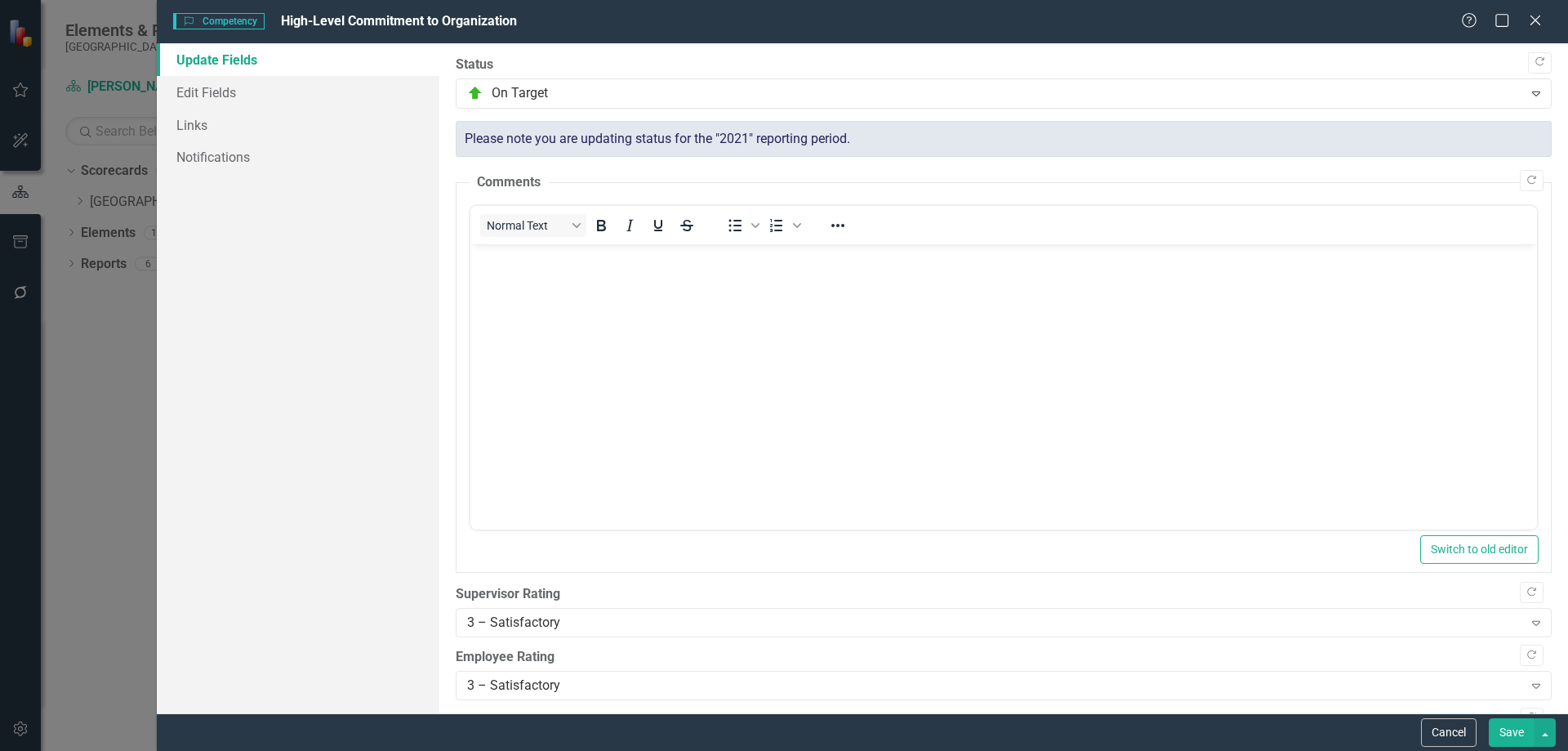
click at [1492, 734] on button "Save" at bounding box center [1512, 732] width 46 height 28
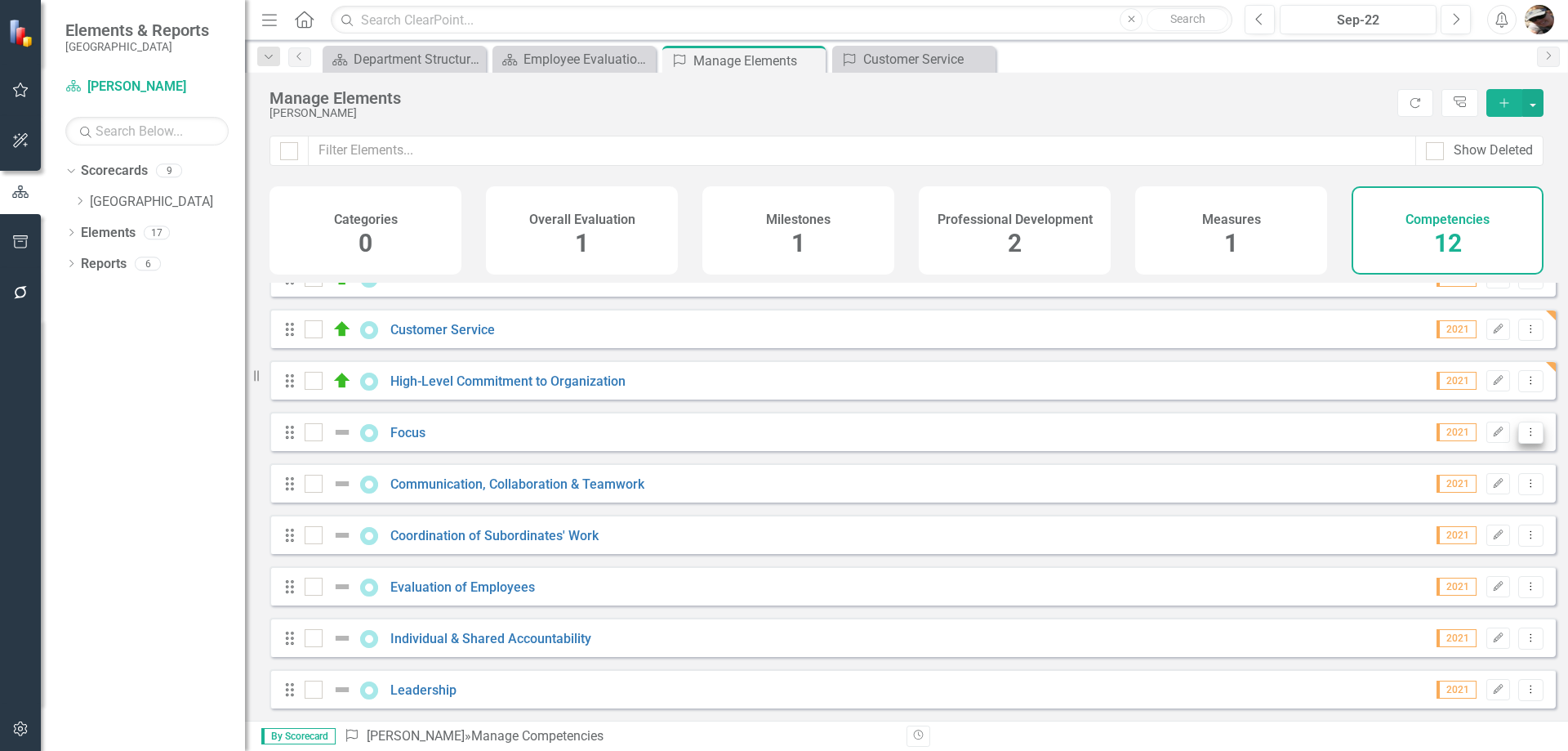
click at [1524, 430] on icon "Dropdown Menu" at bounding box center [1531, 432] width 14 height 11
click at [1471, 458] on link "Edit Edit Competency" at bounding box center [1446, 459] width 169 height 30
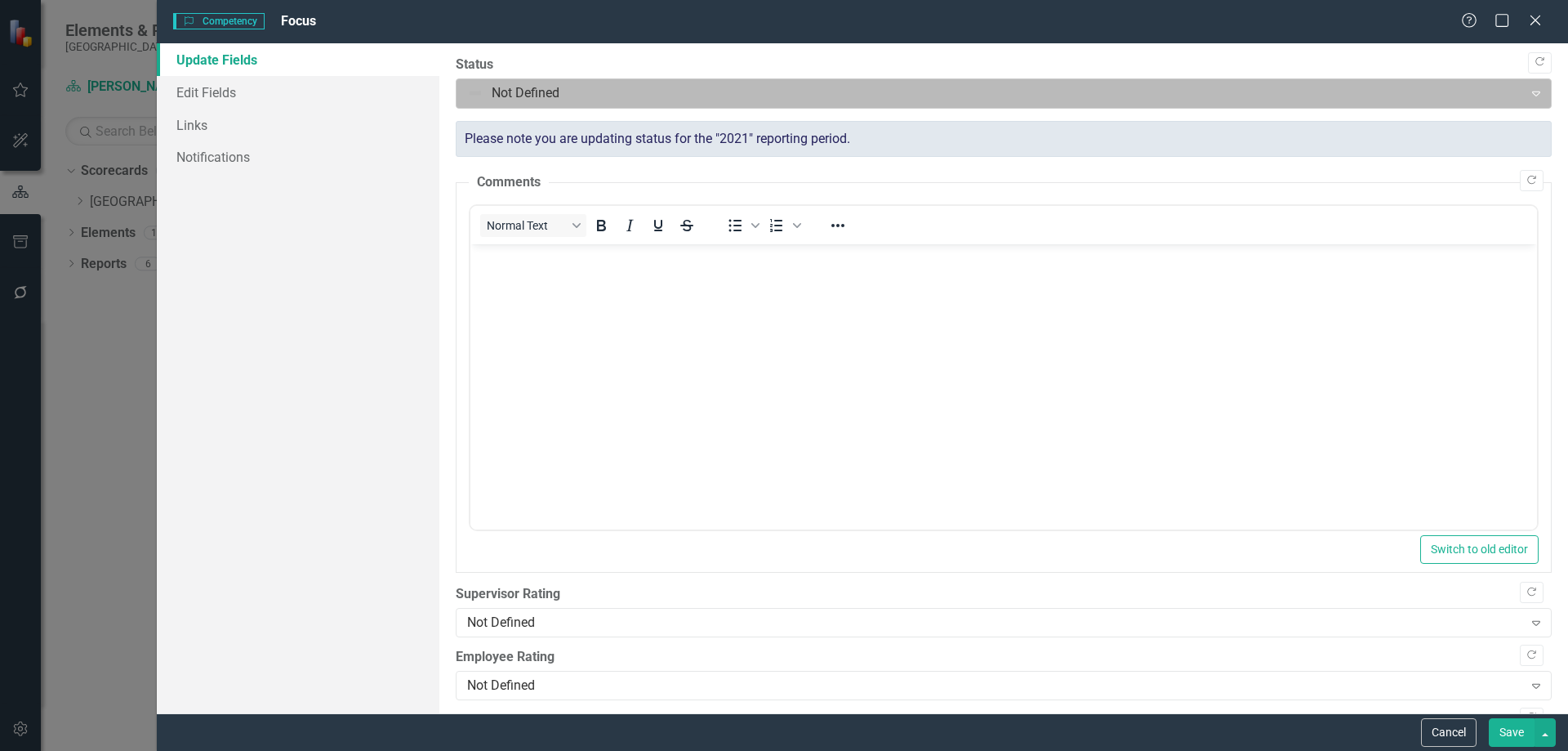
click at [545, 100] on div at bounding box center [990, 94] width 1046 height 22
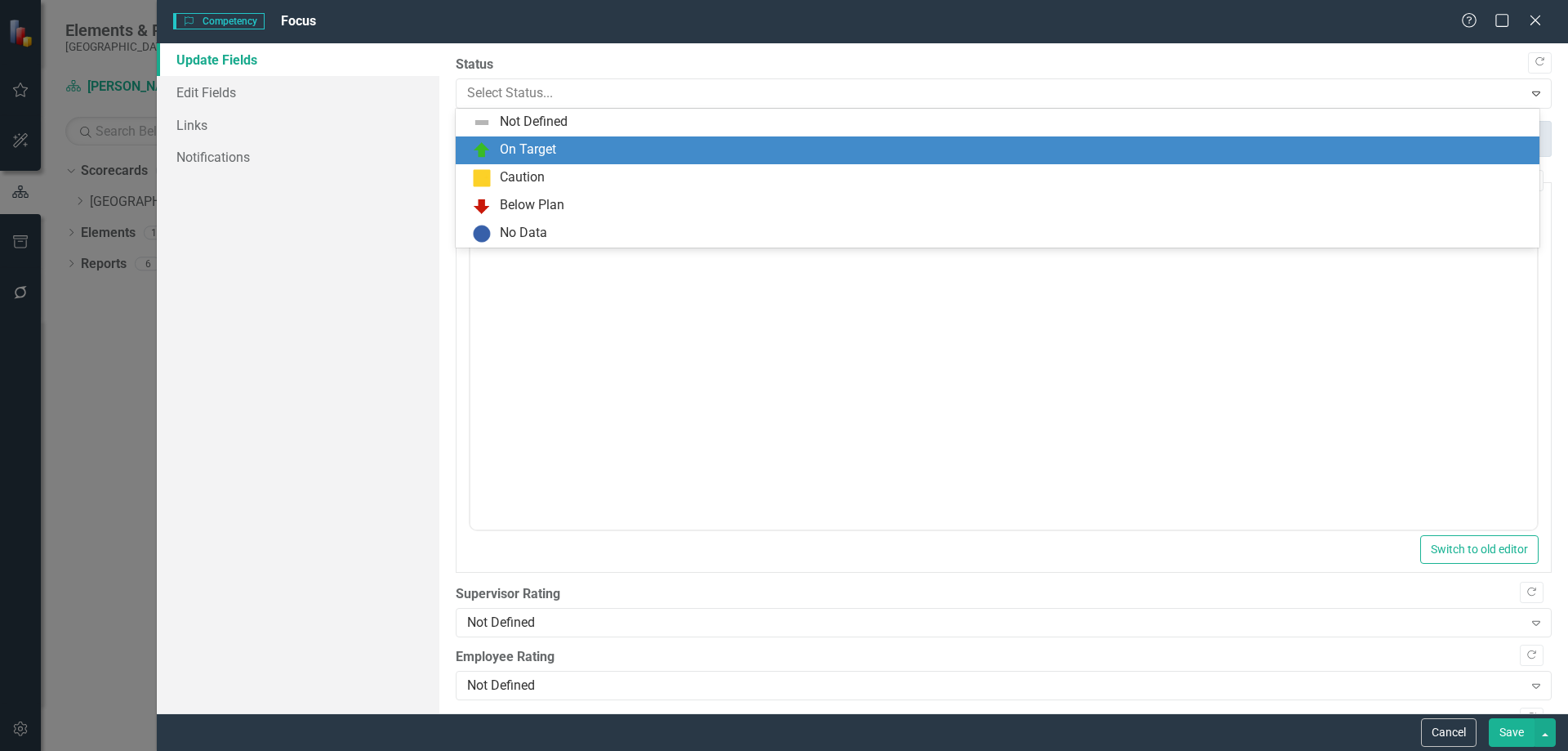
click at [520, 141] on div "On Target" at bounding box center [528, 149] width 56 height 19
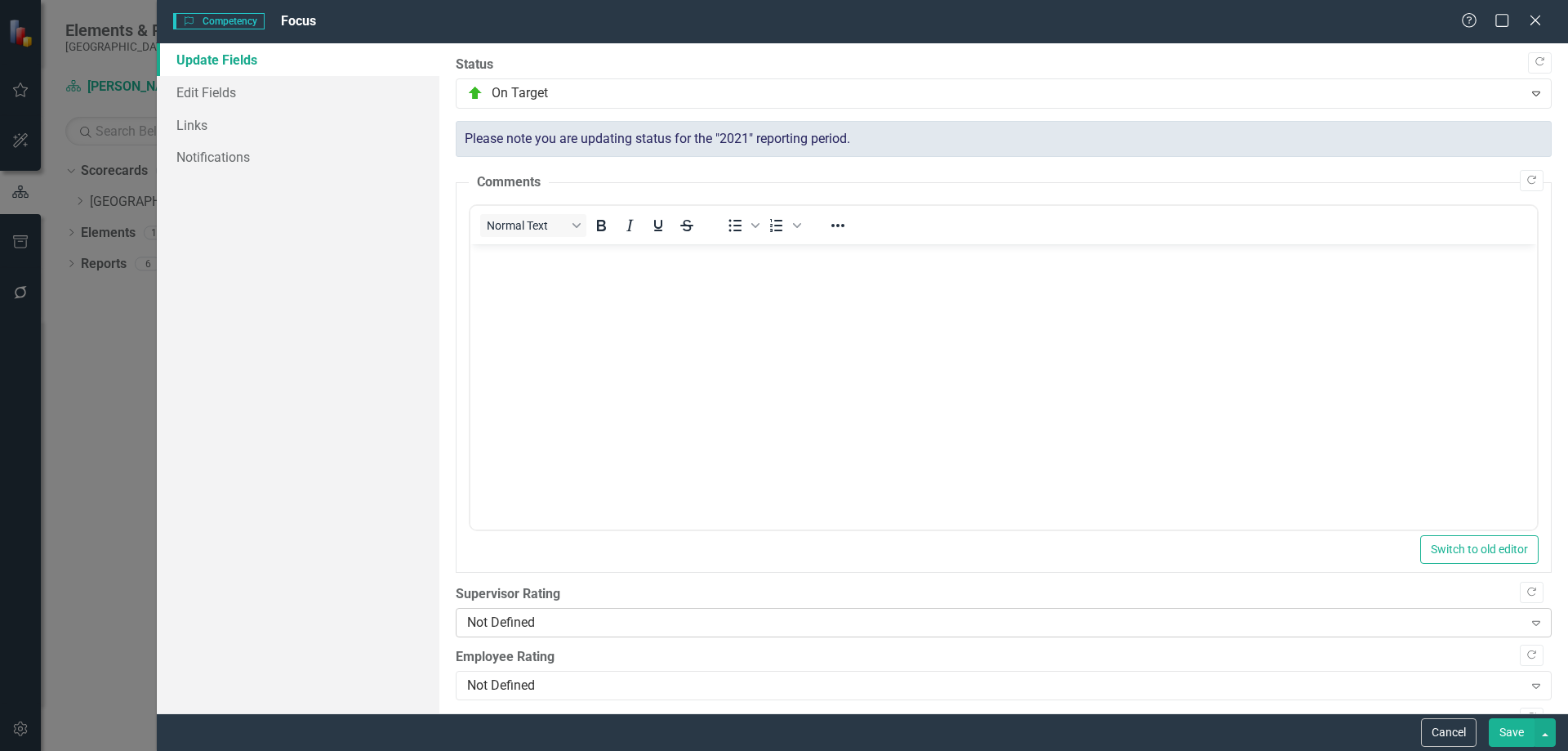
click at [569, 612] on div "Not Defined Expand" at bounding box center [1003, 622] width 1096 height 29
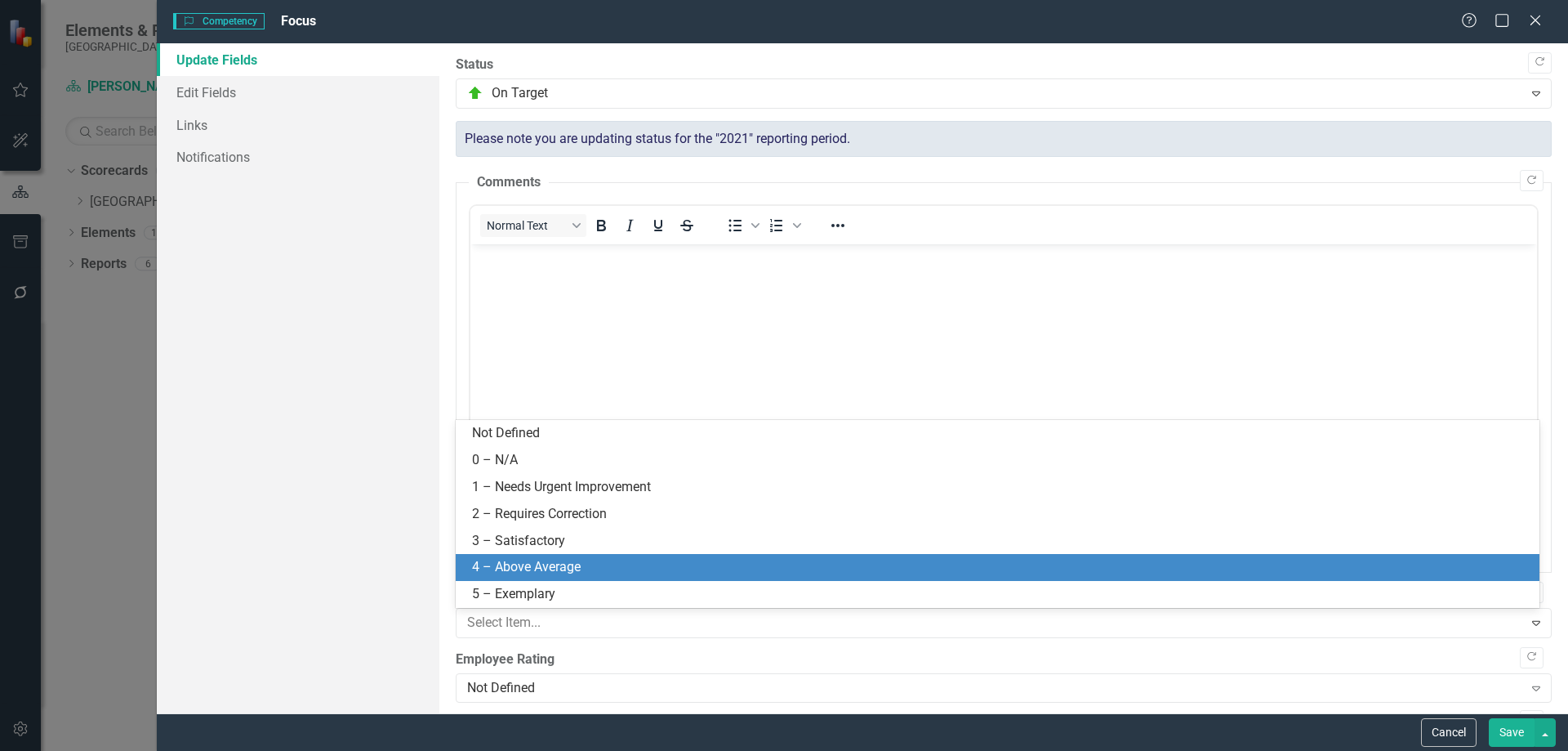
click at [549, 570] on div "4 – Above Average" at bounding box center [1000, 567] width 1058 height 19
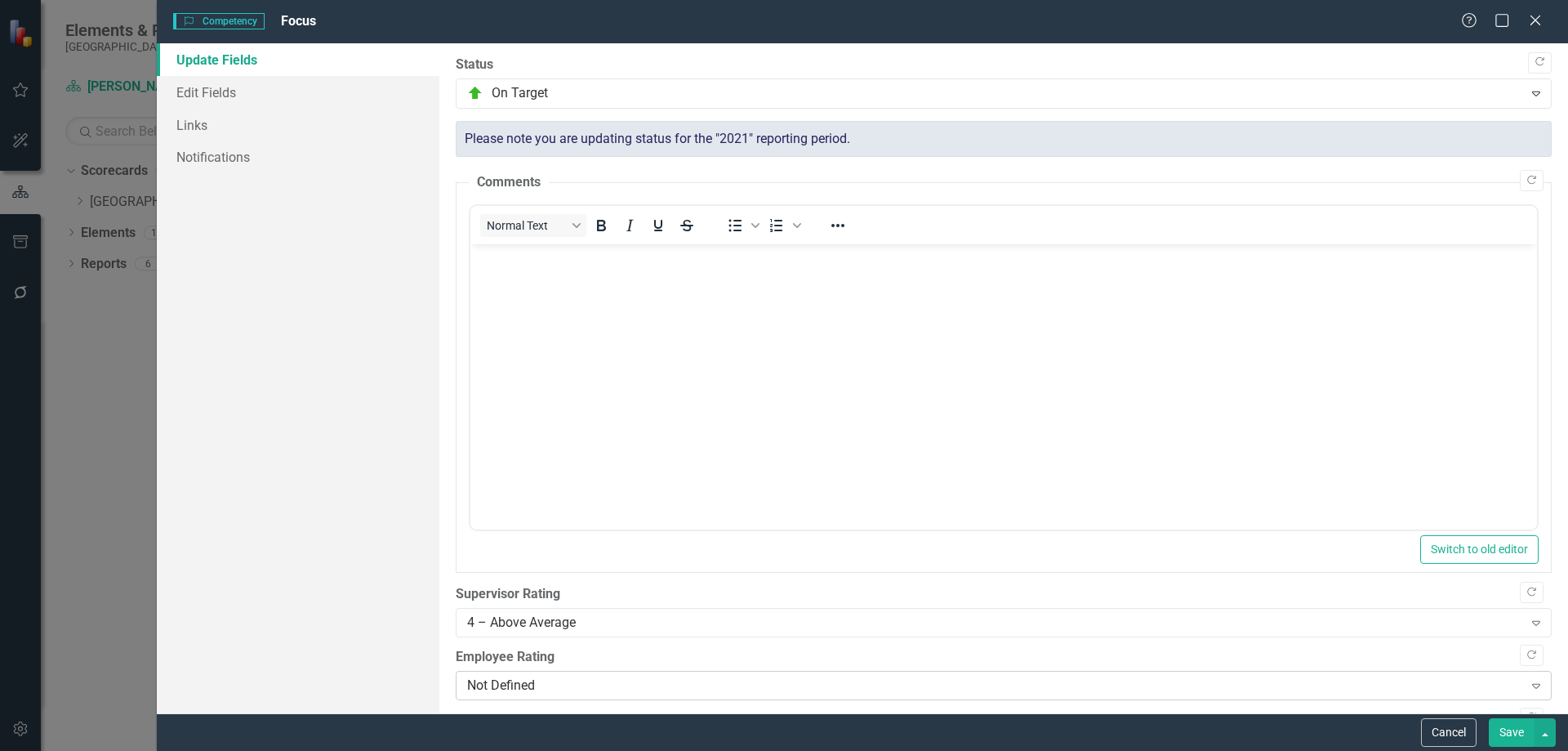
click at [549, 684] on div "Not Defined" at bounding box center [995, 685] width 1056 height 19
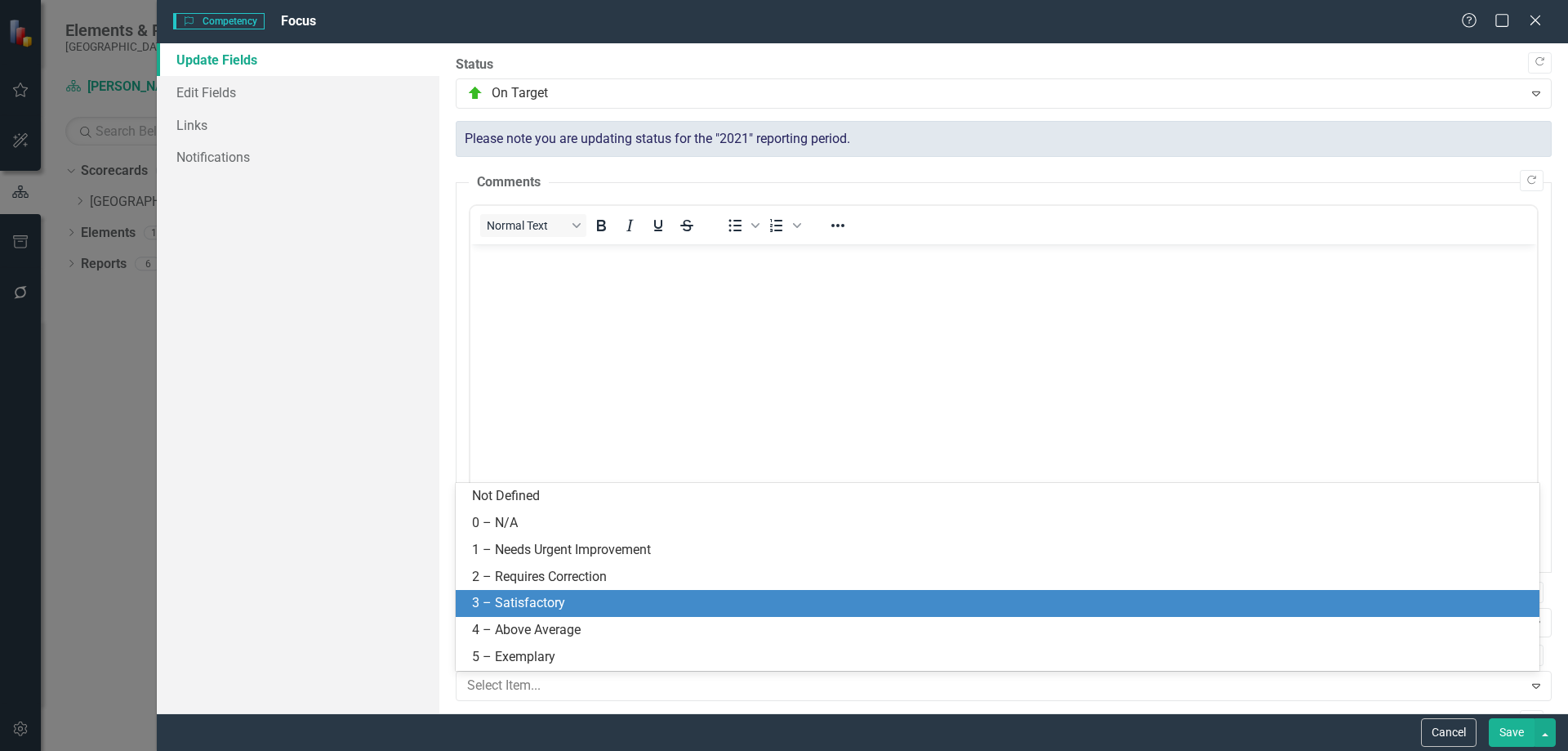
click at [538, 611] on div "3 – Satisfactory" at bounding box center [1000, 603] width 1058 height 19
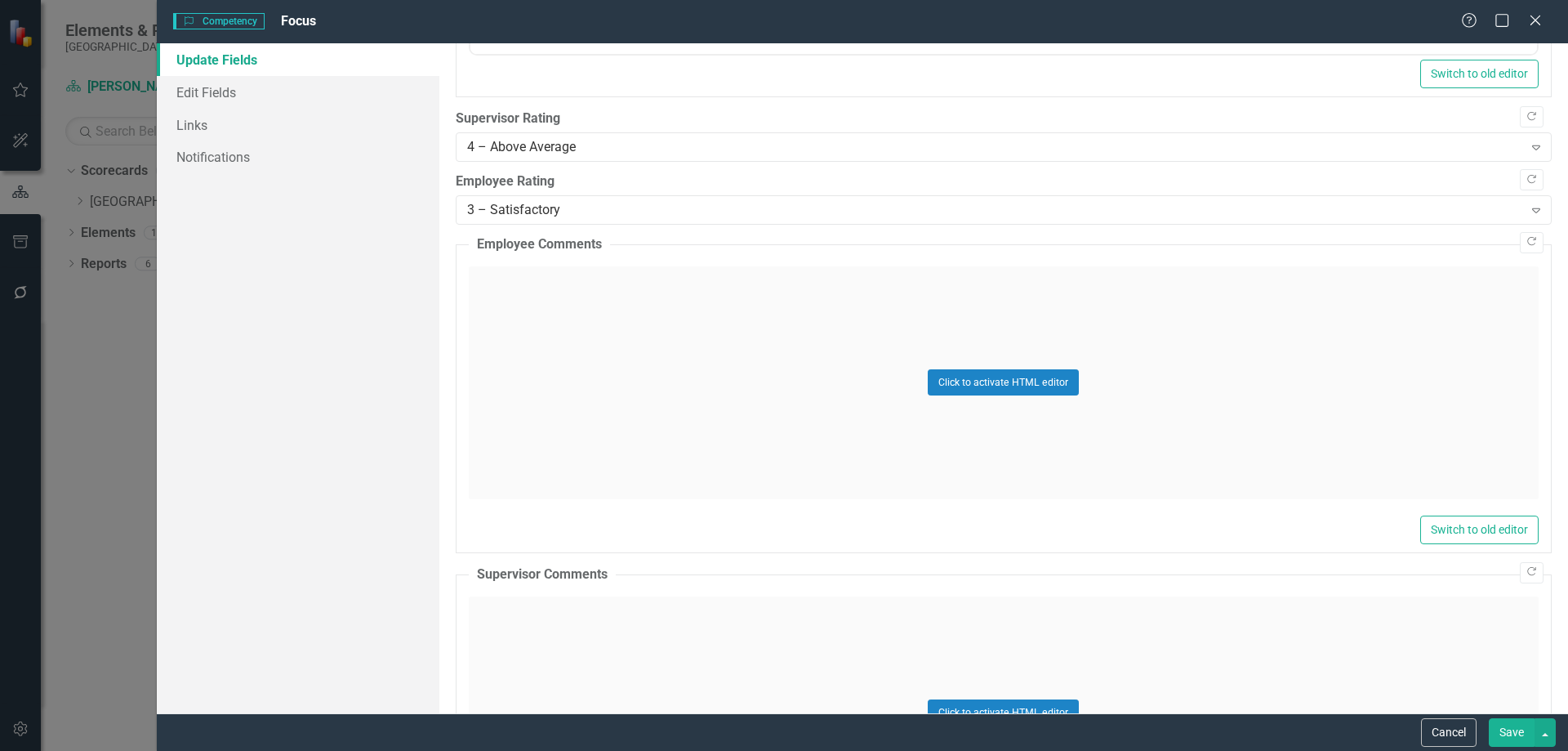
scroll to position [490, 0]
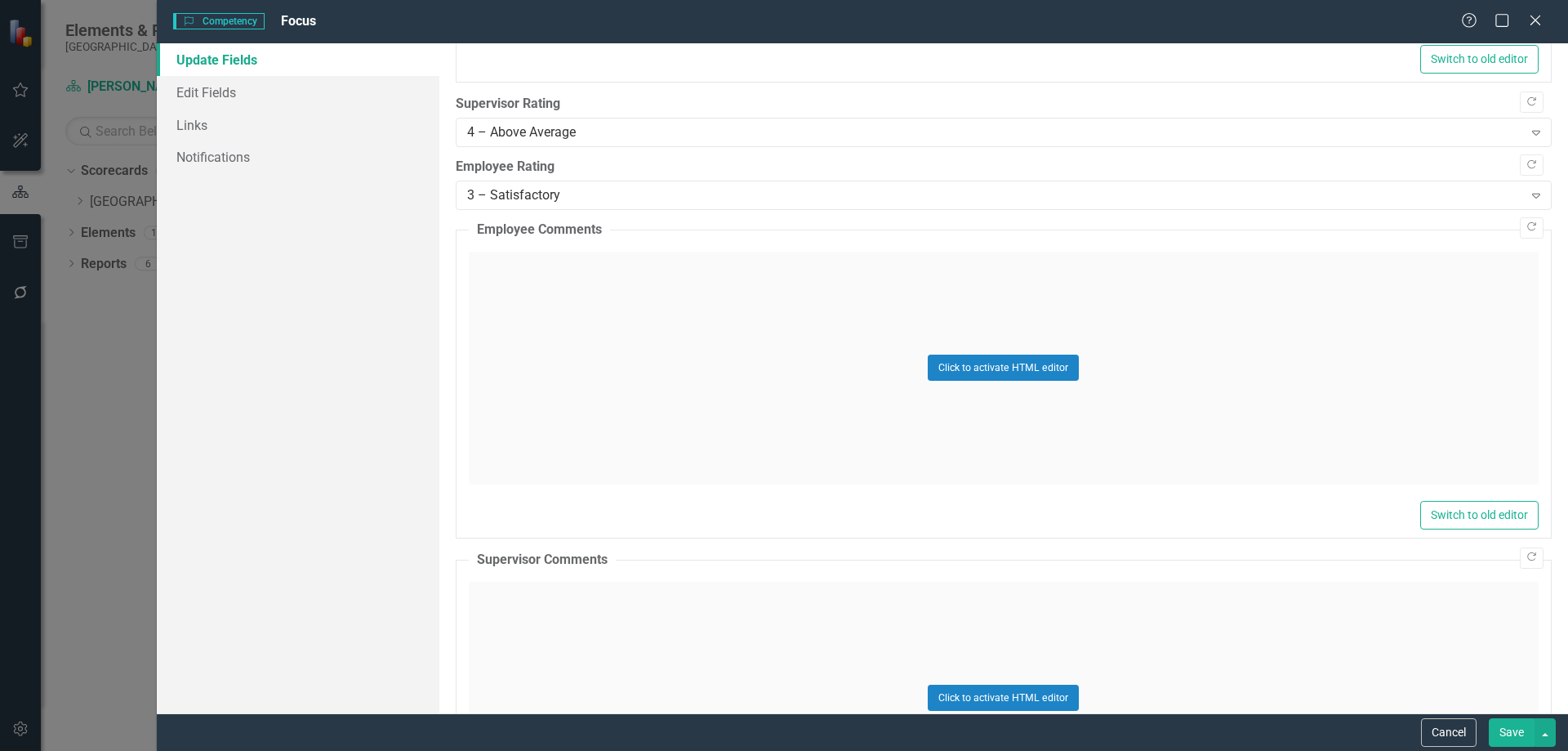
click at [569, 598] on div "Click to activate HTML editor" at bounding box center [1003, 697] width 1070 height 232
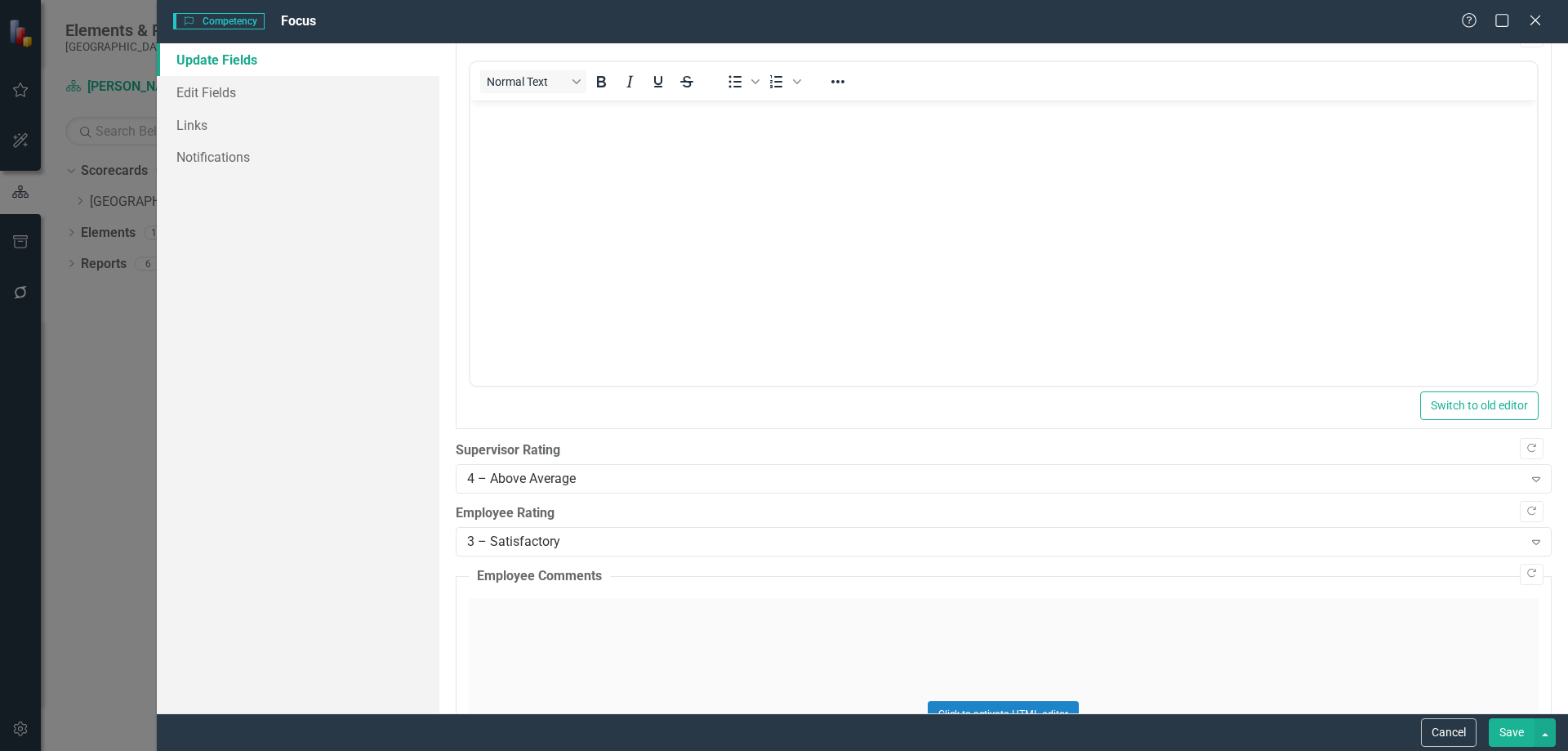
scroll to position [0, 0]
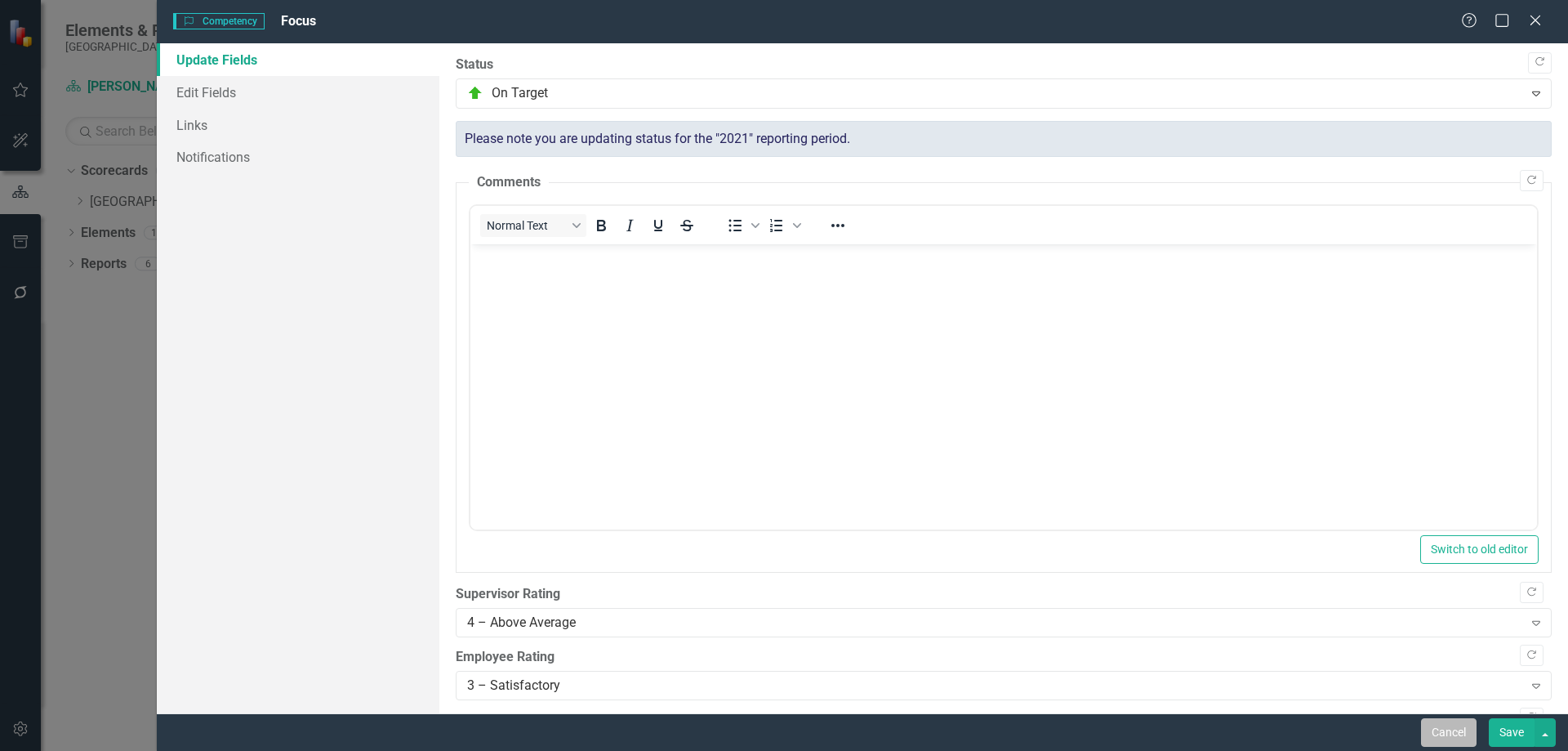
click at [1437, 729] on button "Cancel" at bounding box center [1449, 732] width 56 height 28
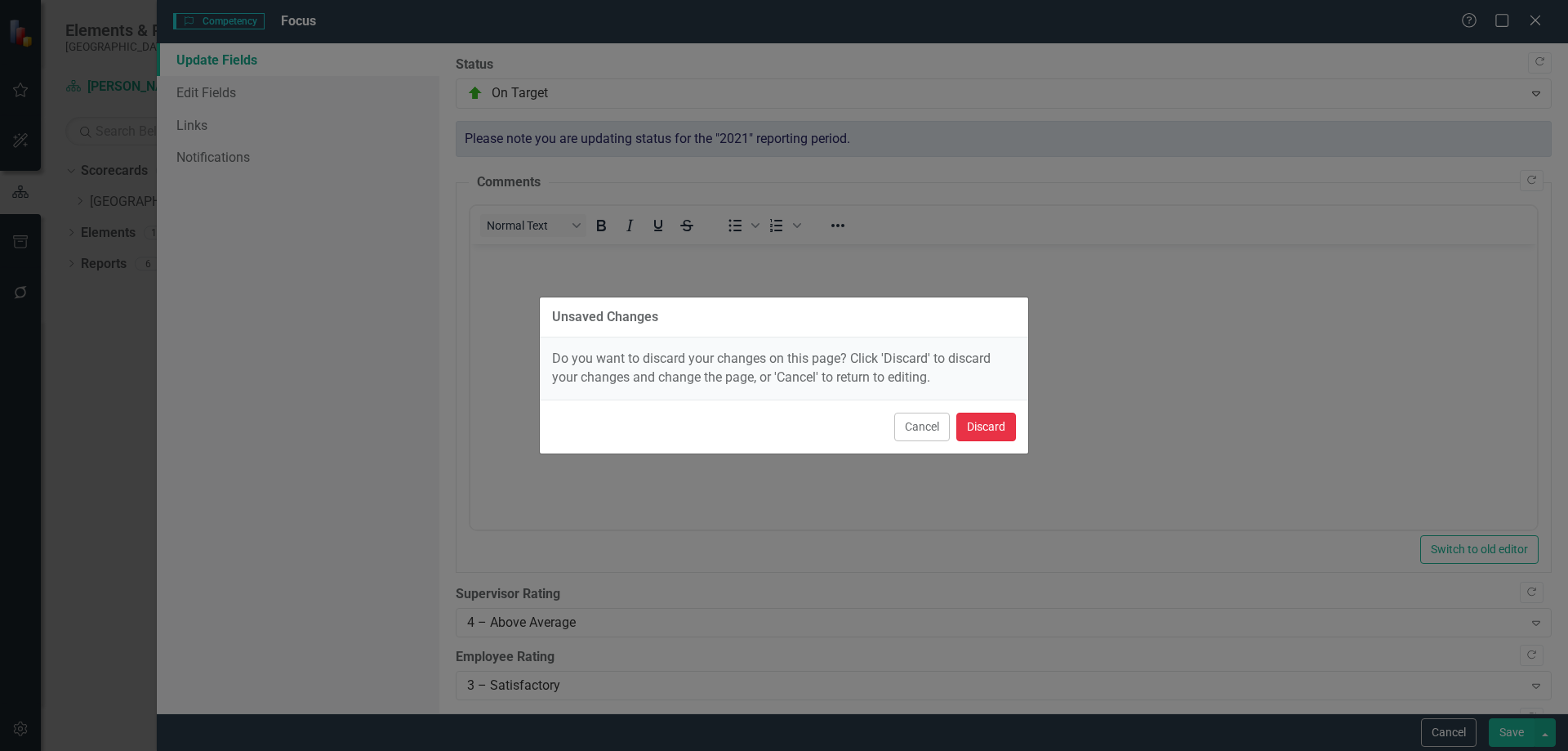
click at [996, 414] on button "Discard" at bounding box center [986, 427] width 59 height 28
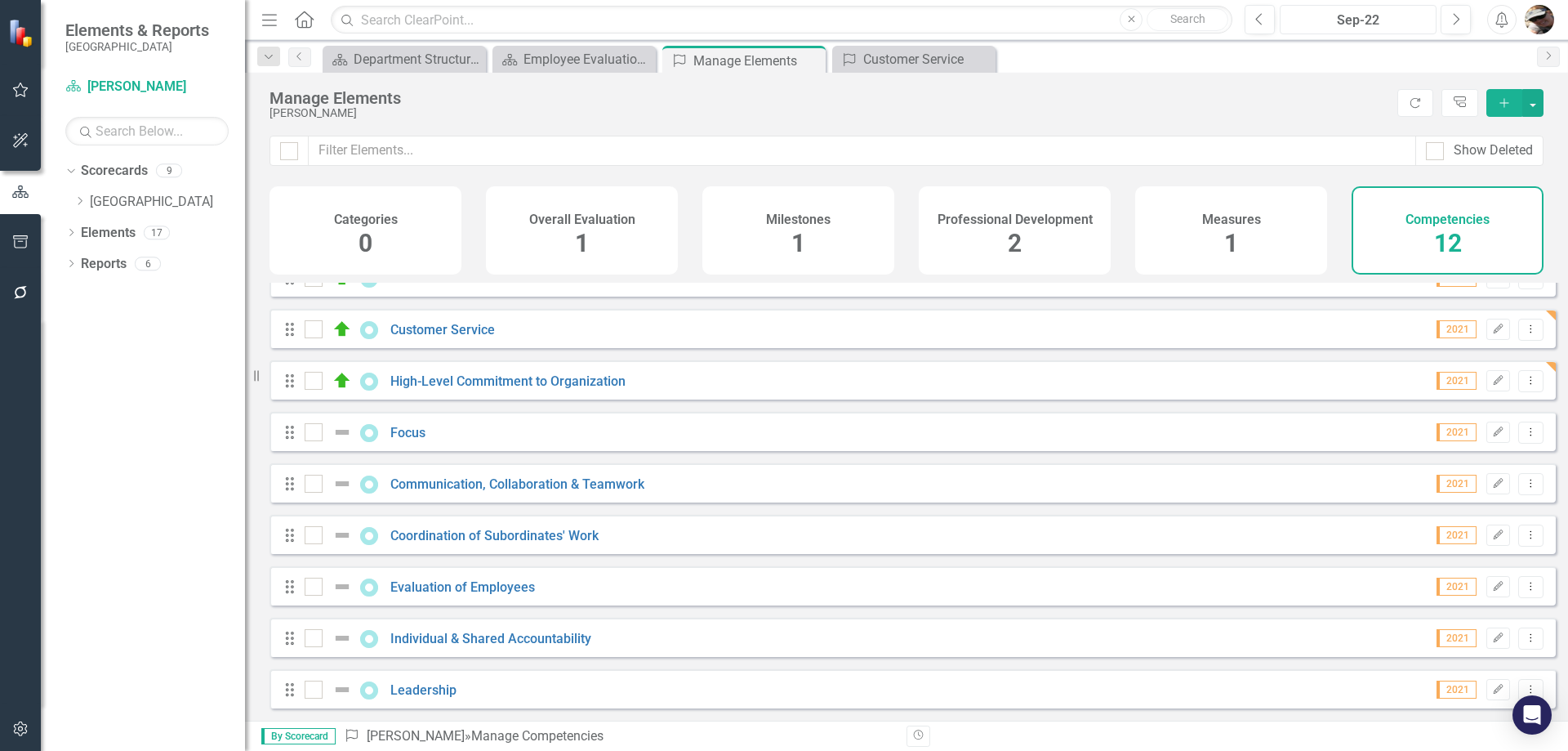
click at [1374, 22] on div "Sep-22" at bounding box center [1358, 21] width 146 height 20
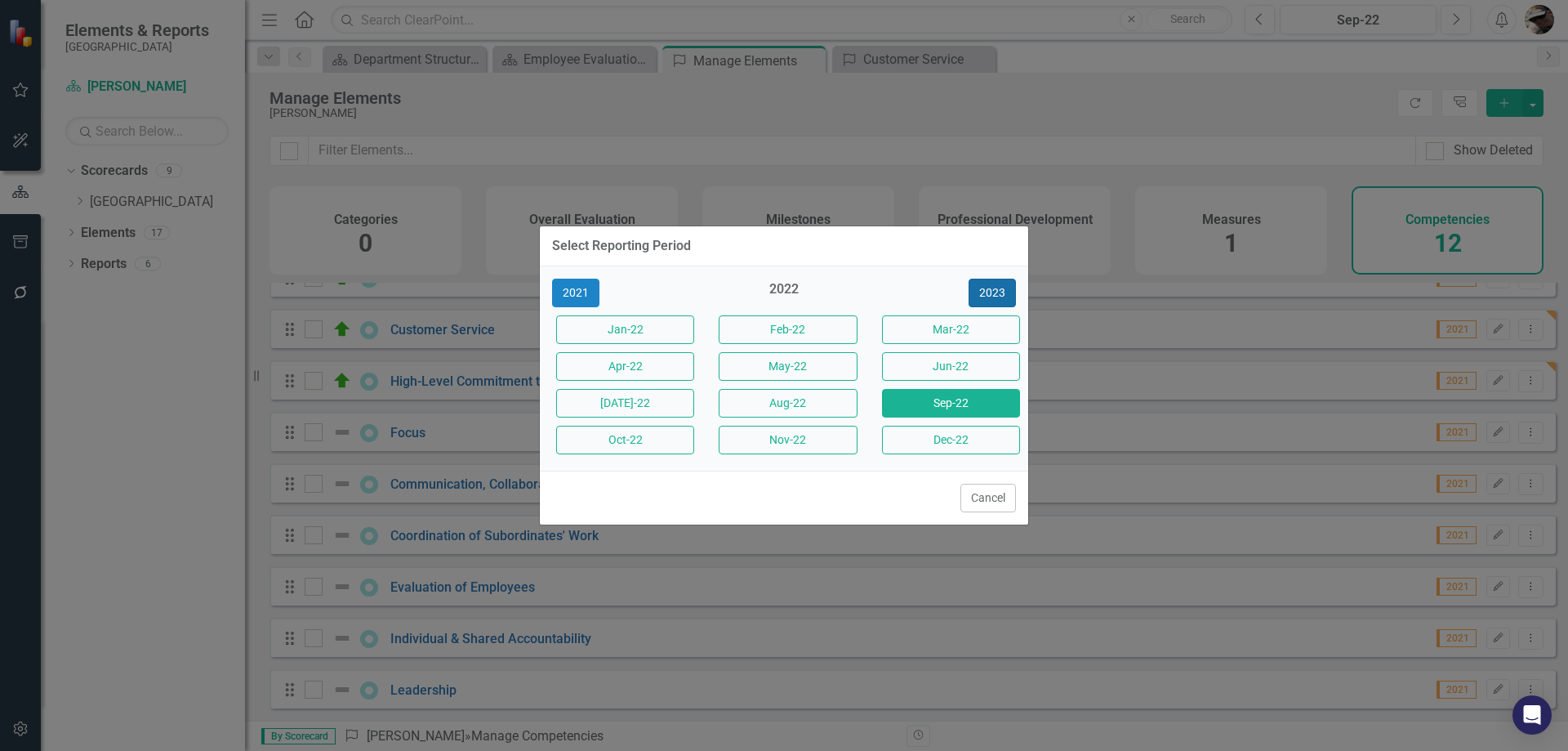
click at [1001, 292] on button "2023" at bounding box center [992, 293] width 47 height 28
click at [1001, 292] on button "2024" at bounding box center [992, 293] width 47 height 28
click at [1001, 292] on button "2025" at bounding box center [992, 293] width 47 height 28
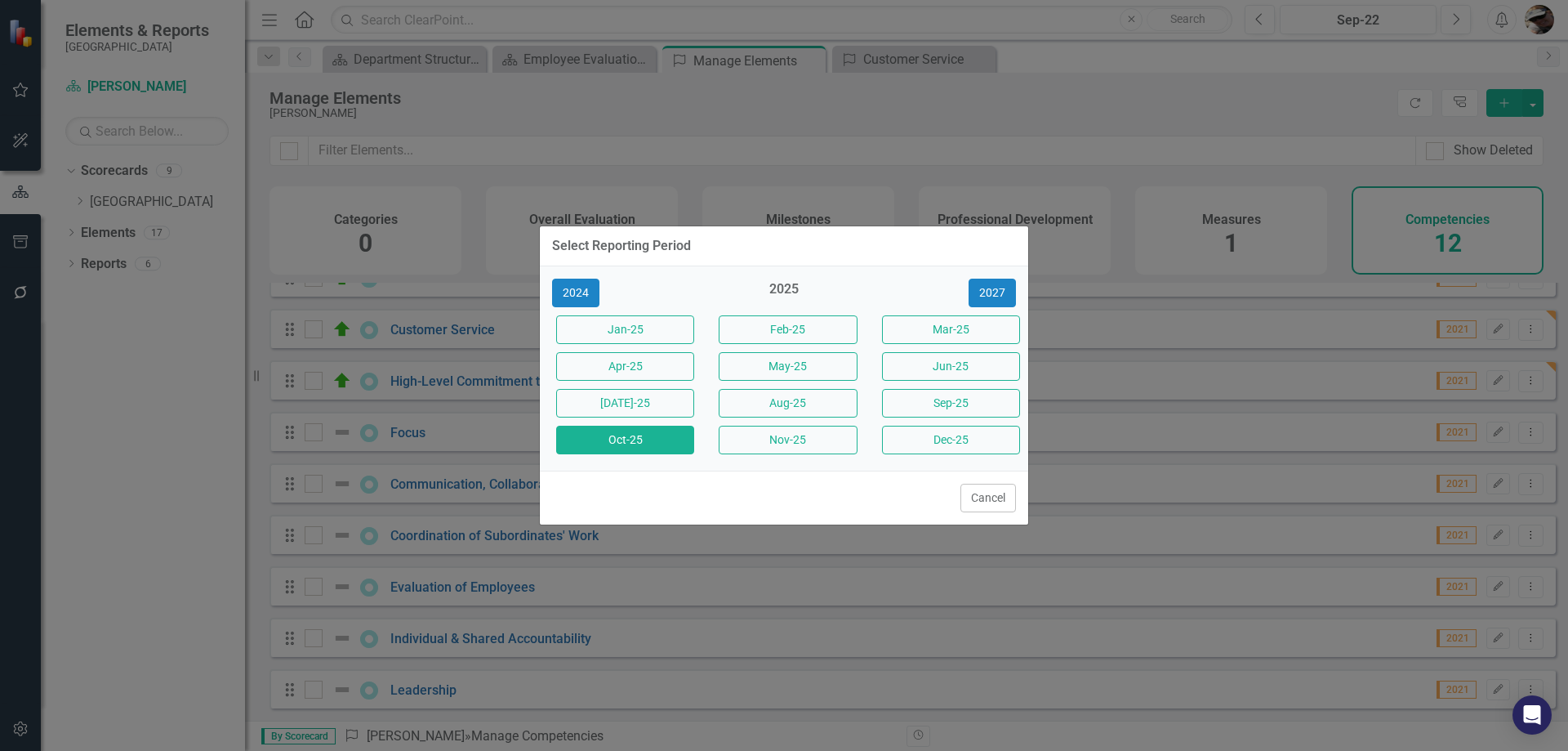
click at [650, 440] on button "Oct-25" at bounding box center [624, 439] width 138 height 28
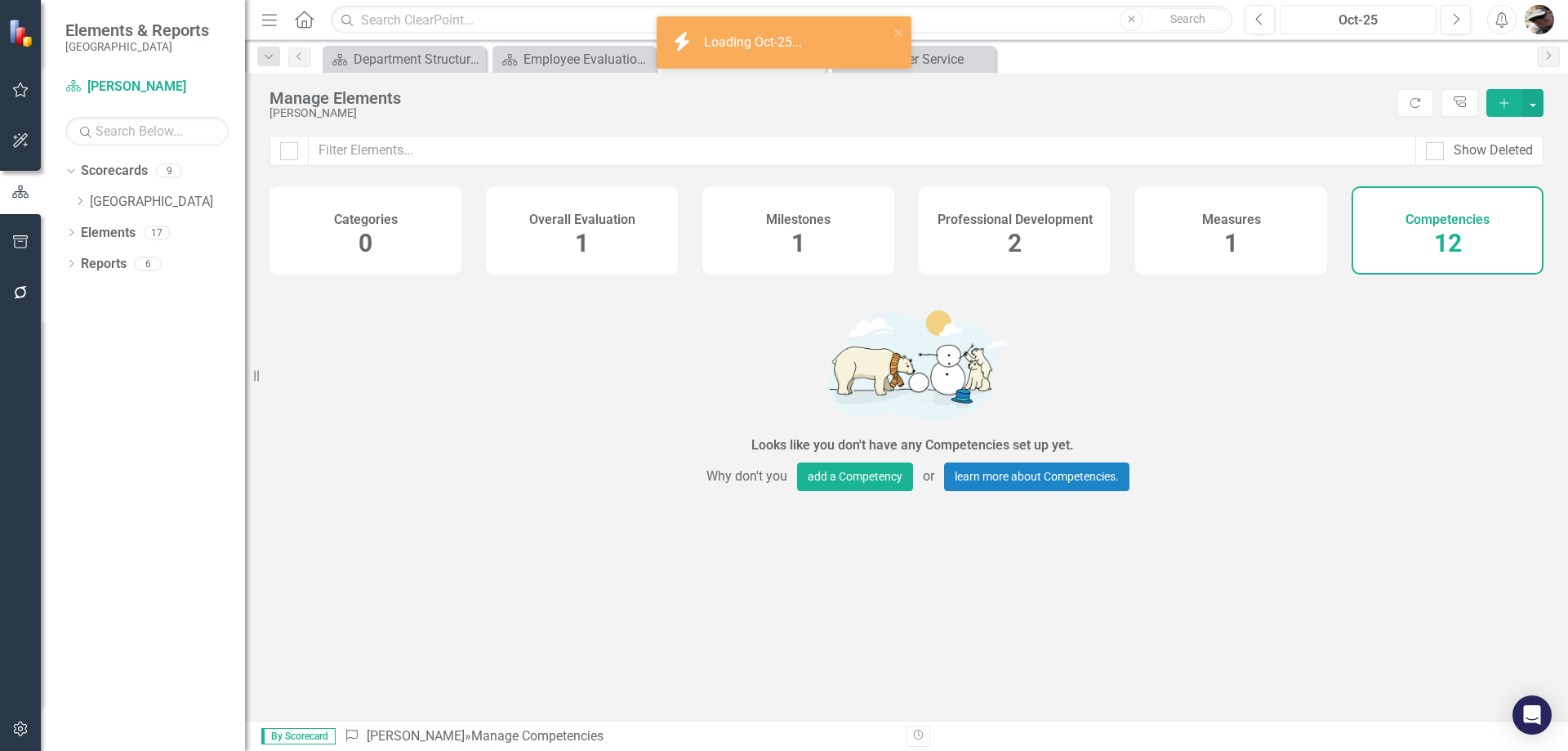
checkbox input "false"
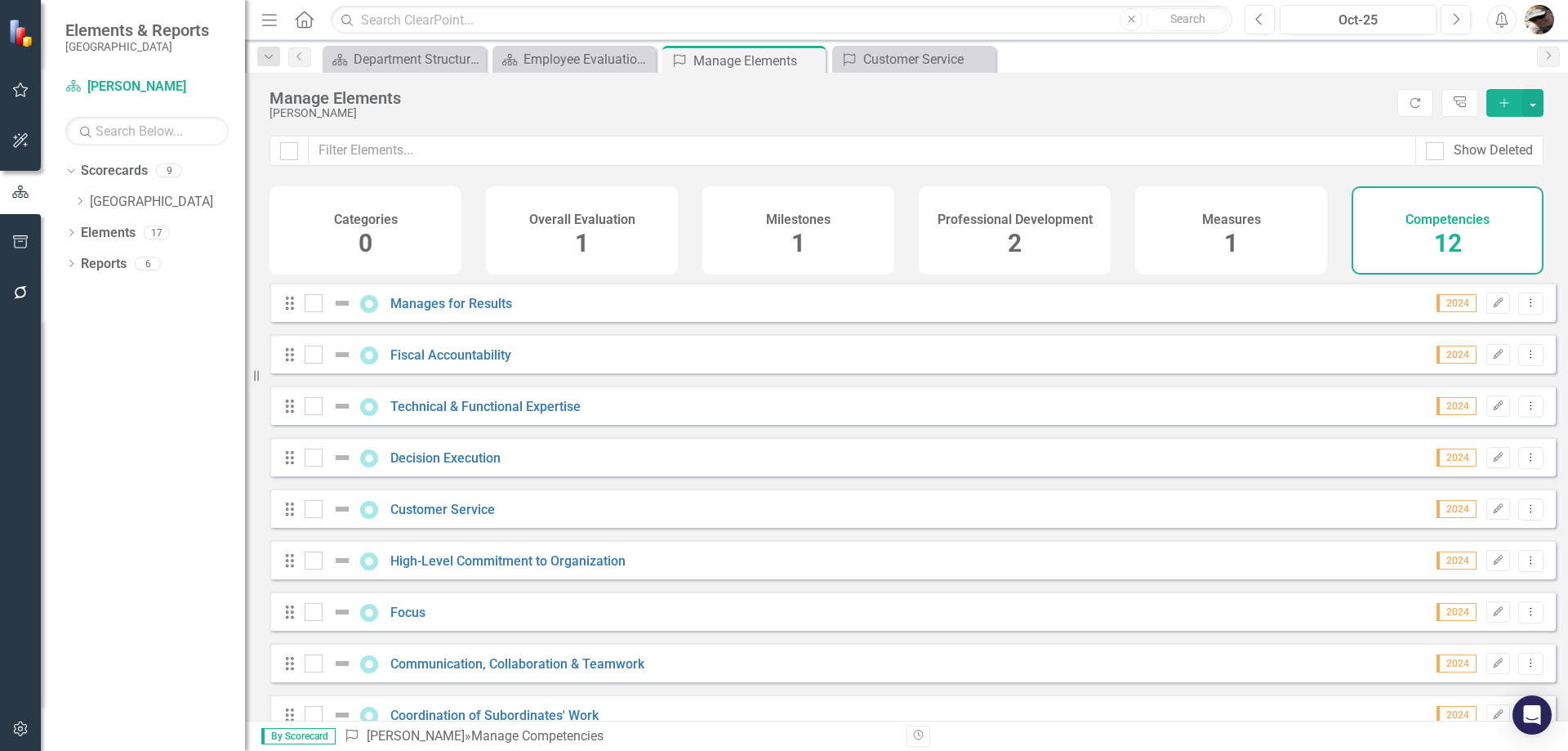
click at [579, 211] on div "Overall Evaluation" at bounding box center [582, 218] width 107 height 19
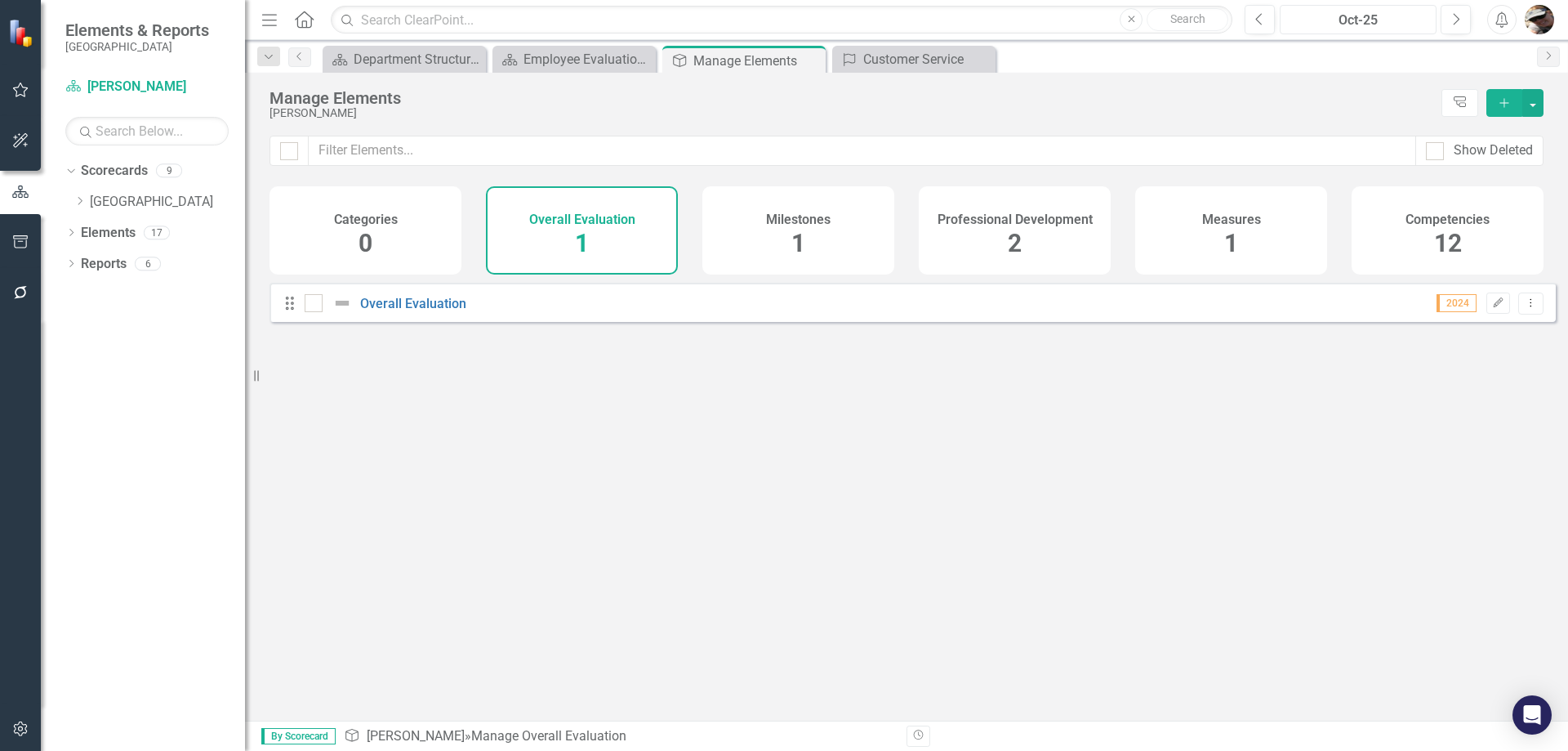
click at [1390, 23] on div "Oct-25" at bounding box center [1358, 21] width 146 height 20
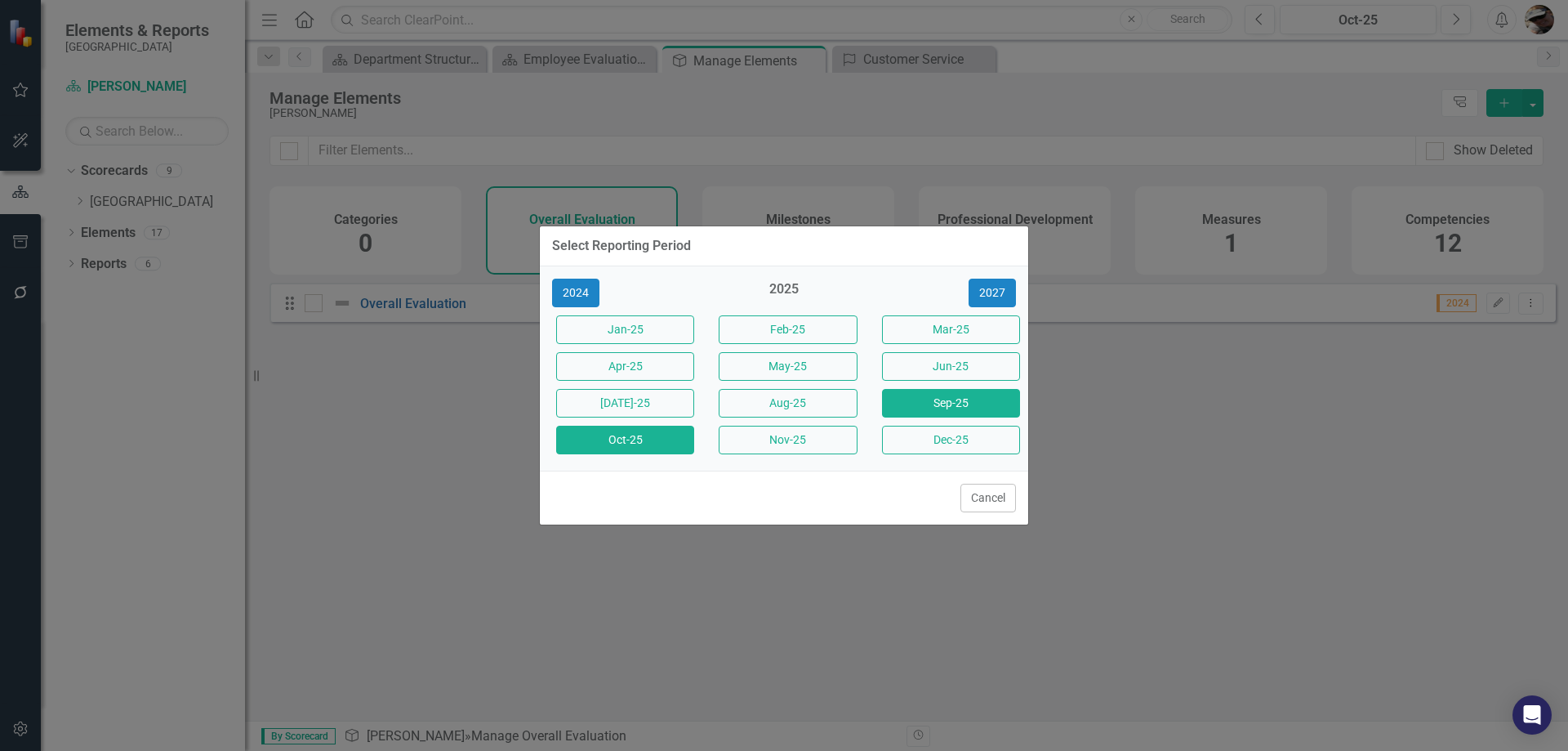
click at [939, 394] on button "Sep-25" at bounding box center [950, 403] width 138 height 28
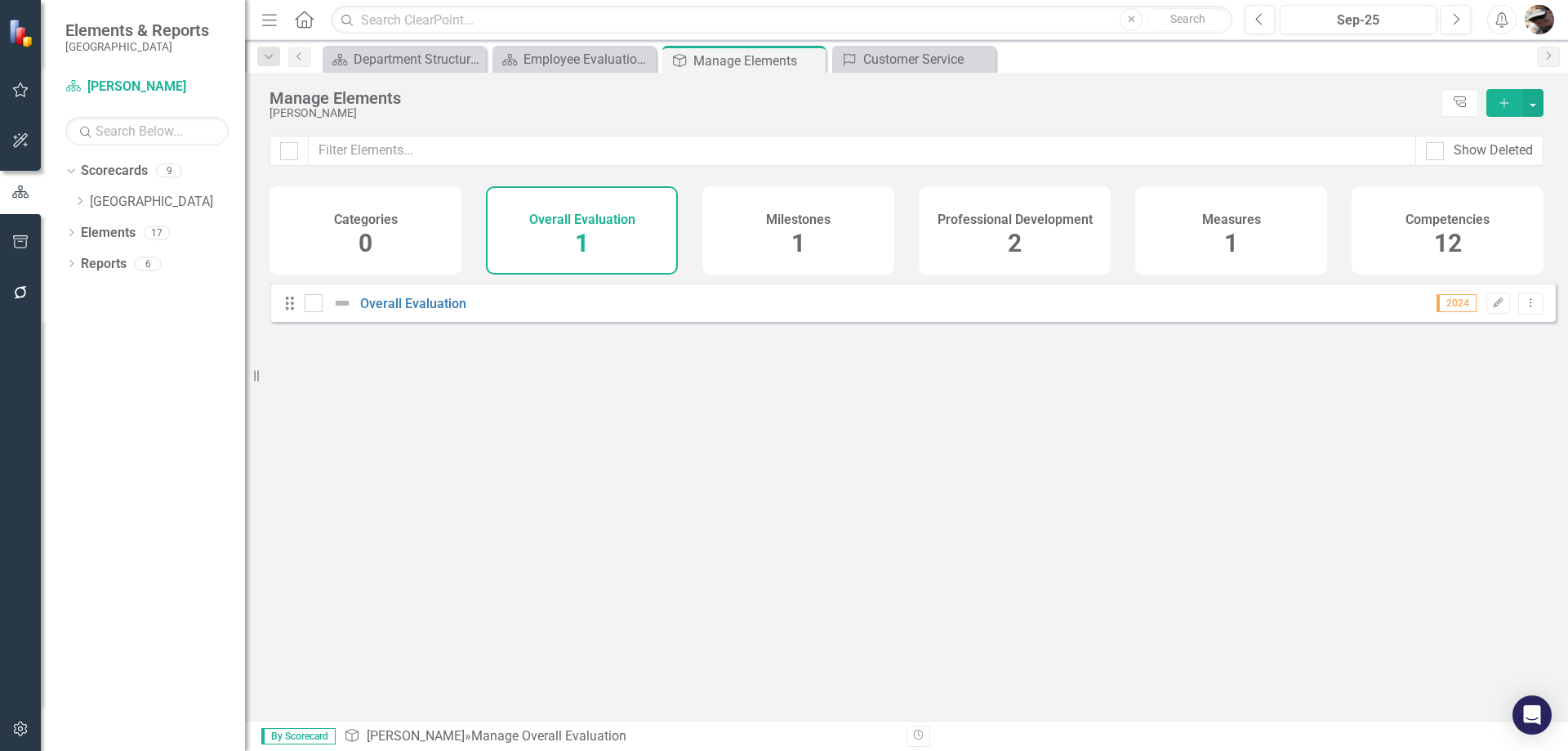
click at [1445, 232] on span "12" at bounding box center [1448, 242] width 27 height 28
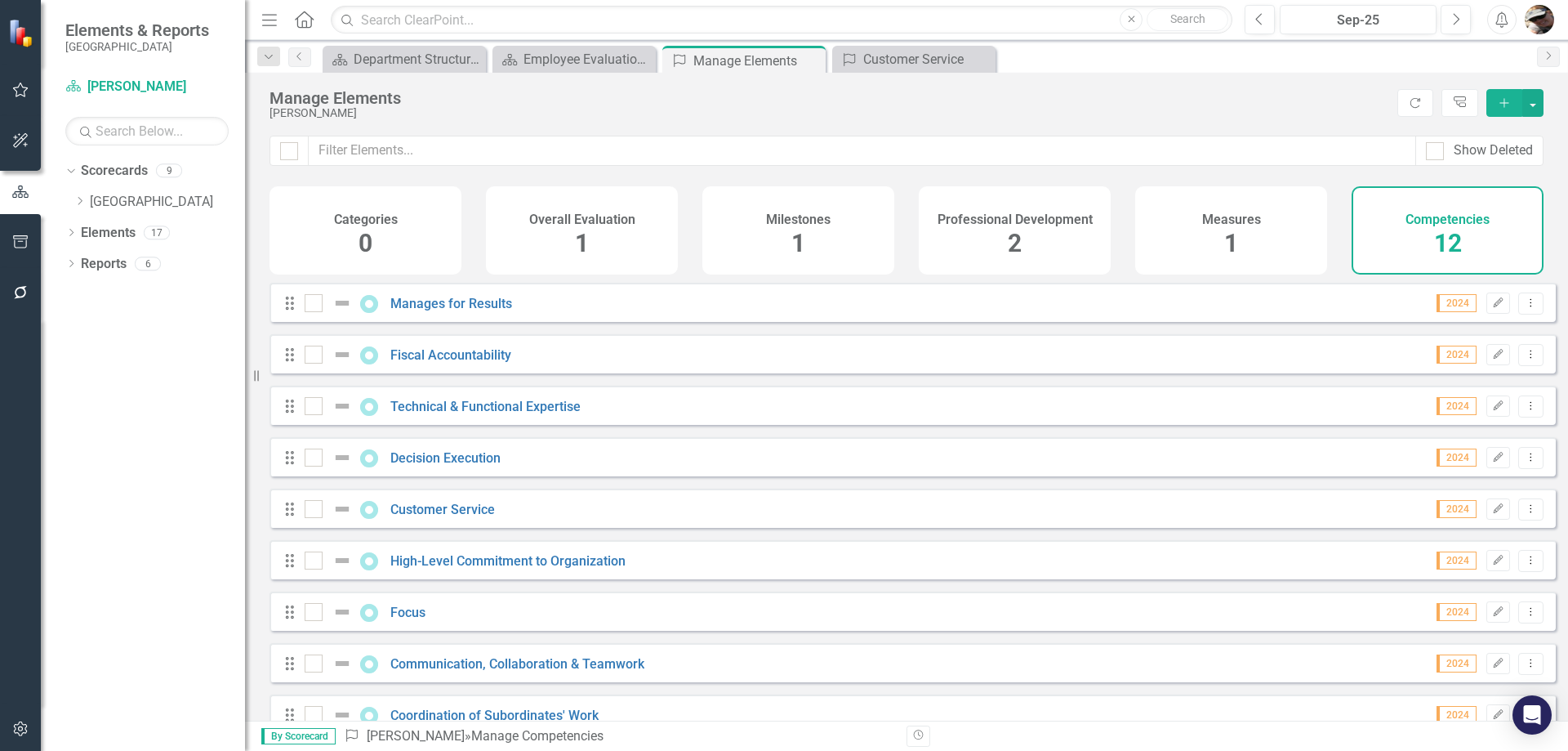
click at [603, 242] on div "Overall Evaluation 1" at bounding box center [581, 230] width 192 height 88
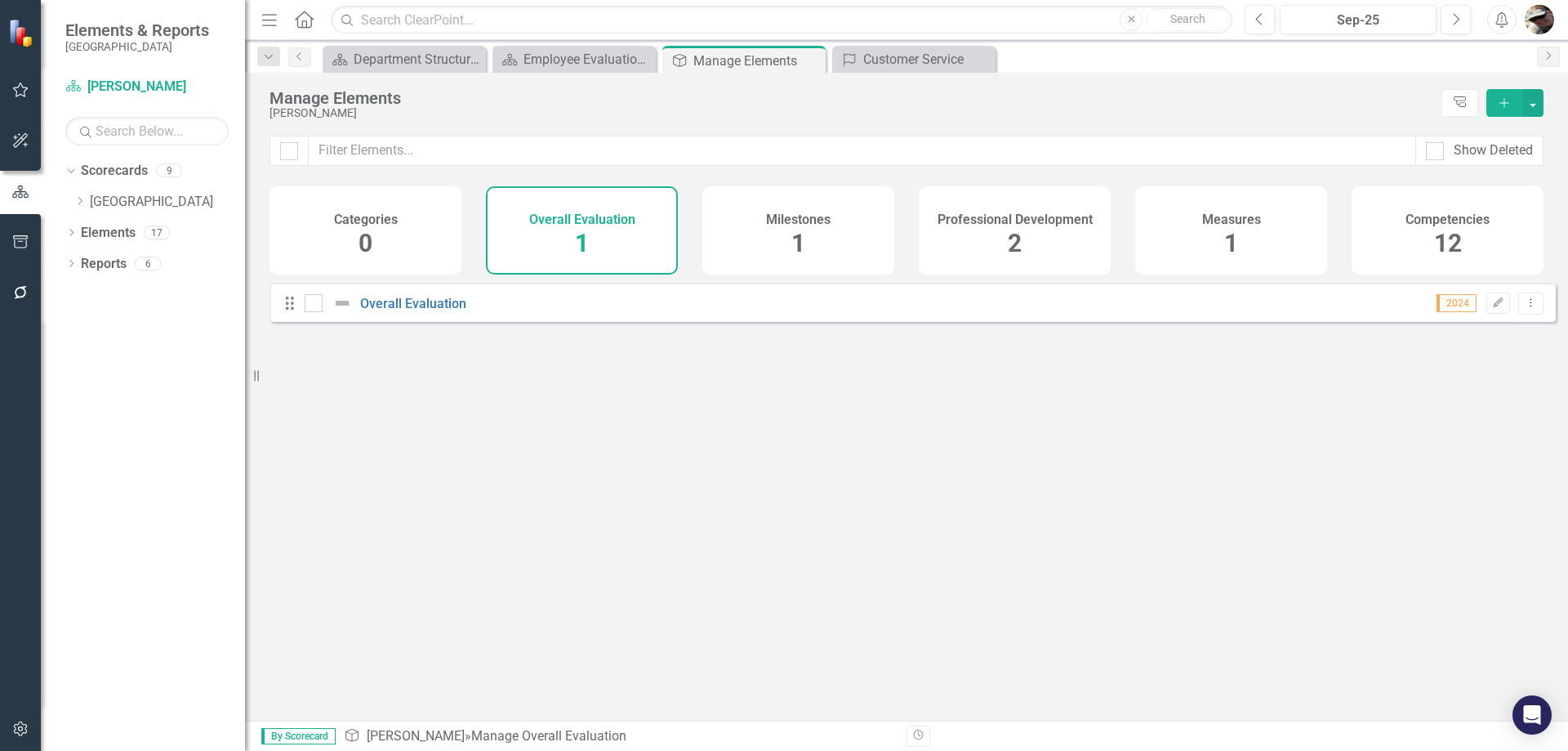
click at [73, 200] on div "Dropdown Scorecards 9 Dropdown Gunnison County Dropdown Community & Economic De…" at bounding box center [155, 189] width 179 height 62
click at [84, 201] on icon "Dropdown" at bounding box center [79, 201] width 12 height 10
click at [107, 235] on link "Community & Economic Development Department" at bounding box center [176, 233] width 138 height 19
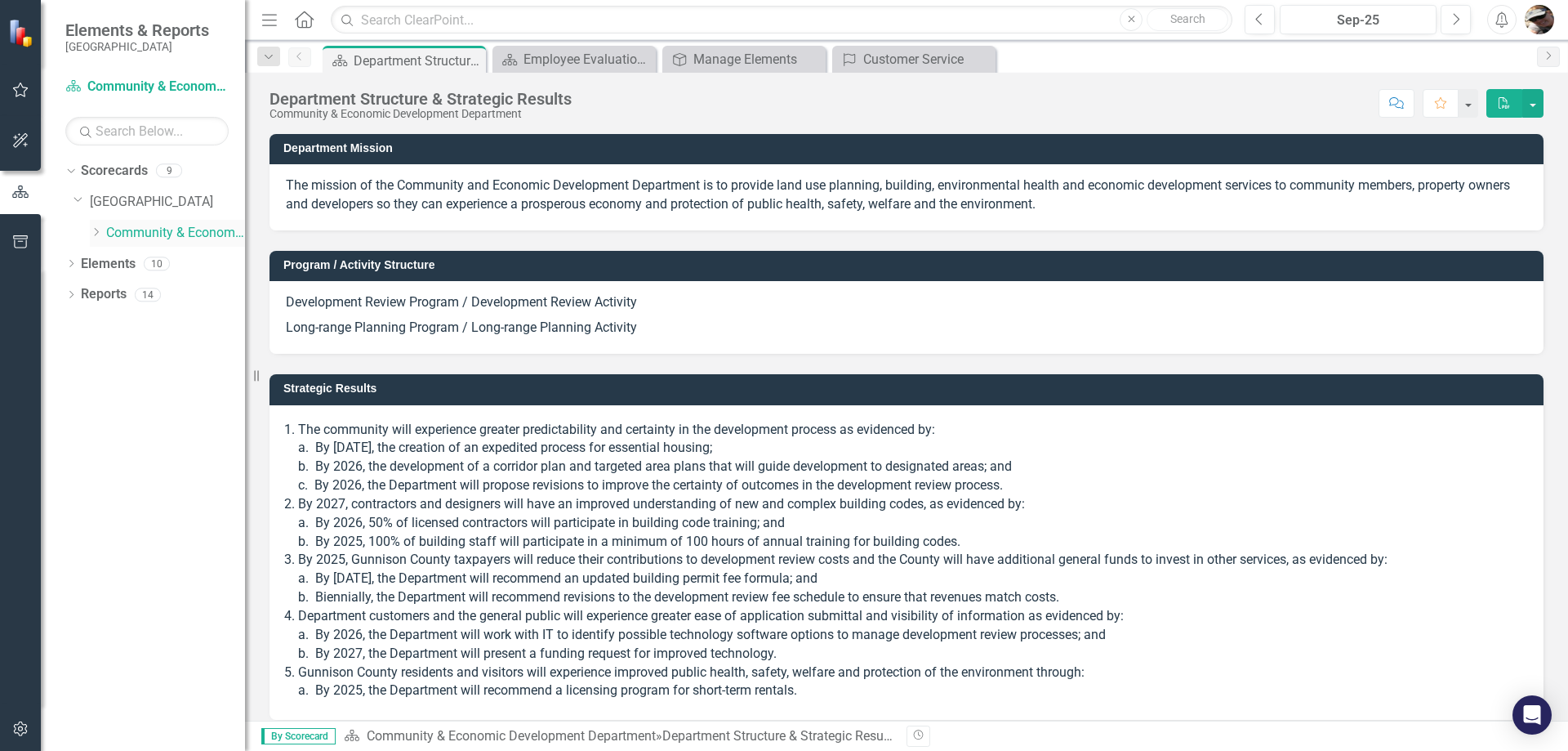
click at [100, 234] on icon "Dropdown" at bounding box center [96, 231] width 12 height 10
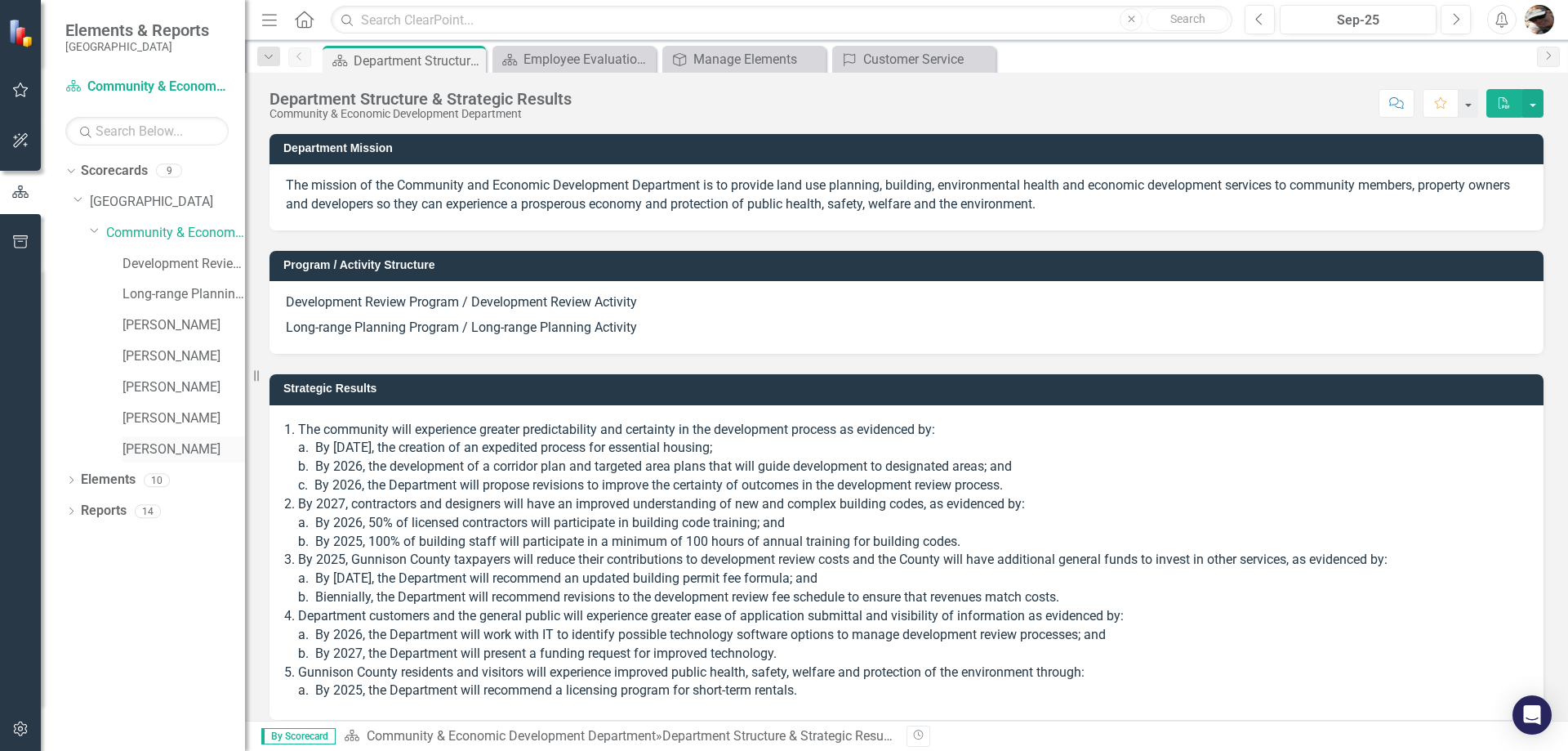
click at [170, 440] on link "[PERSON_NAME]" at bounding box center [183, 449] width 122 height 19
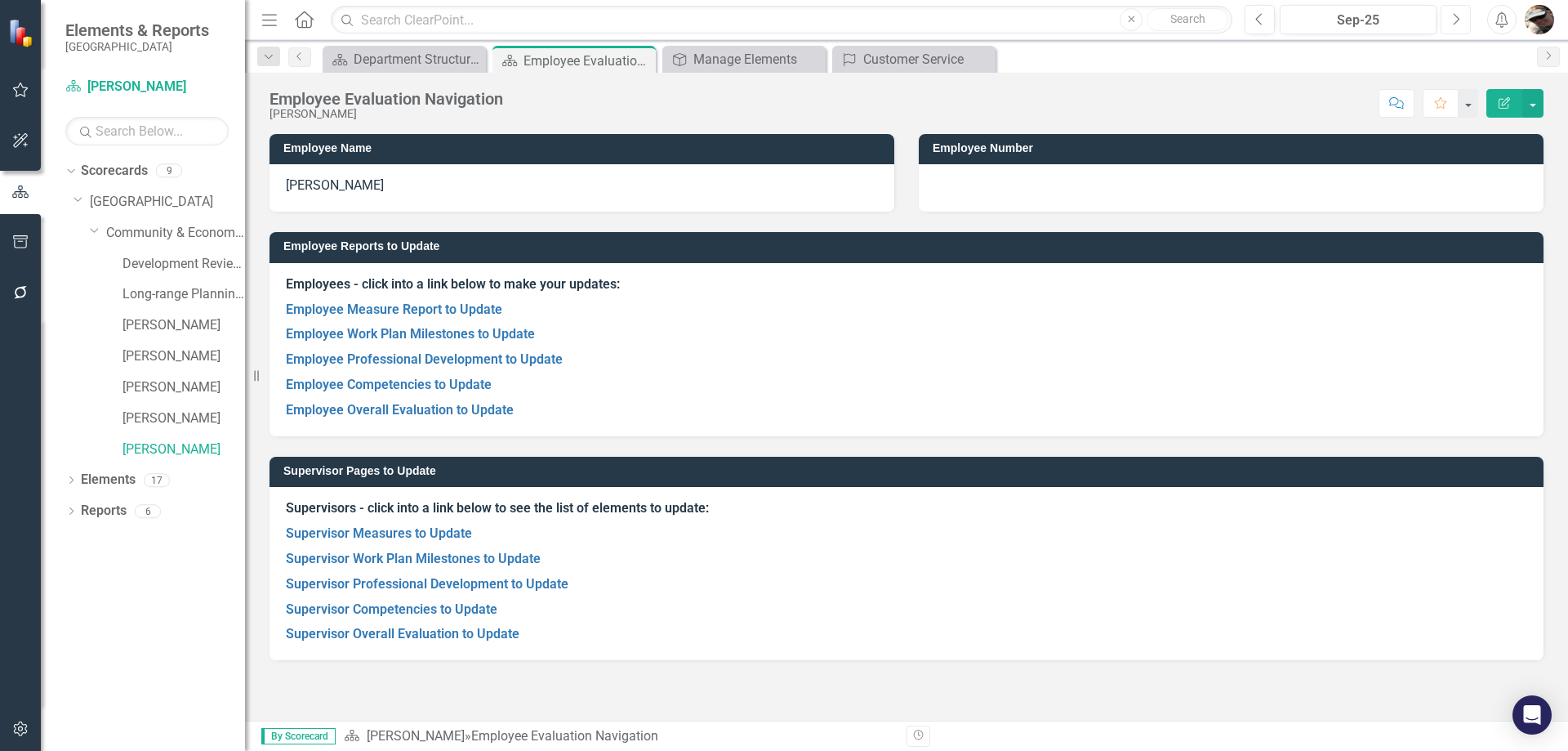
click at [1460, 15] on icon "Next" at bounding box center [1456, 19] width 9 height 15
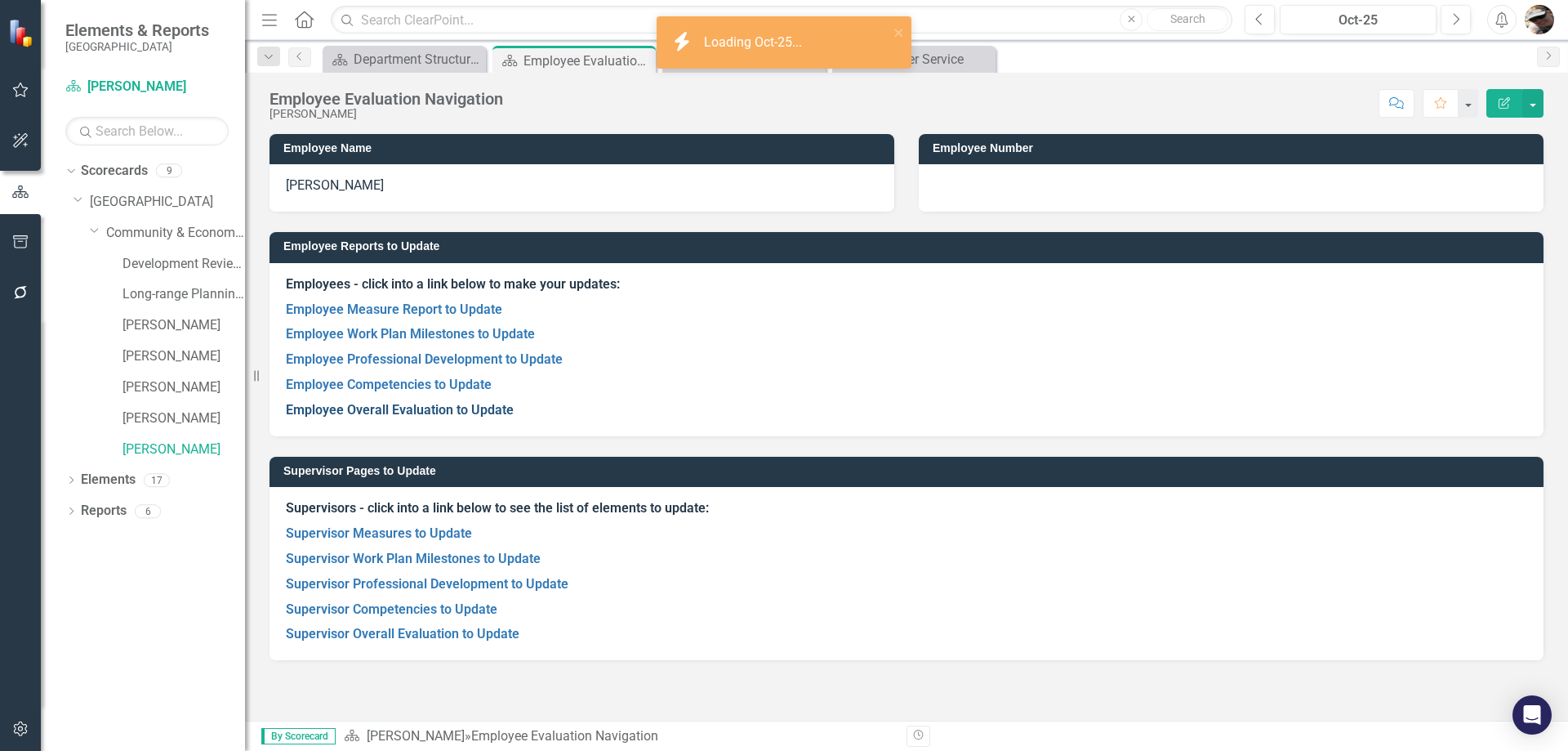
click at [399, 413] on link "Employee Overall Evaluation to Update" at bounding box center [400, 409] width 228 height 15
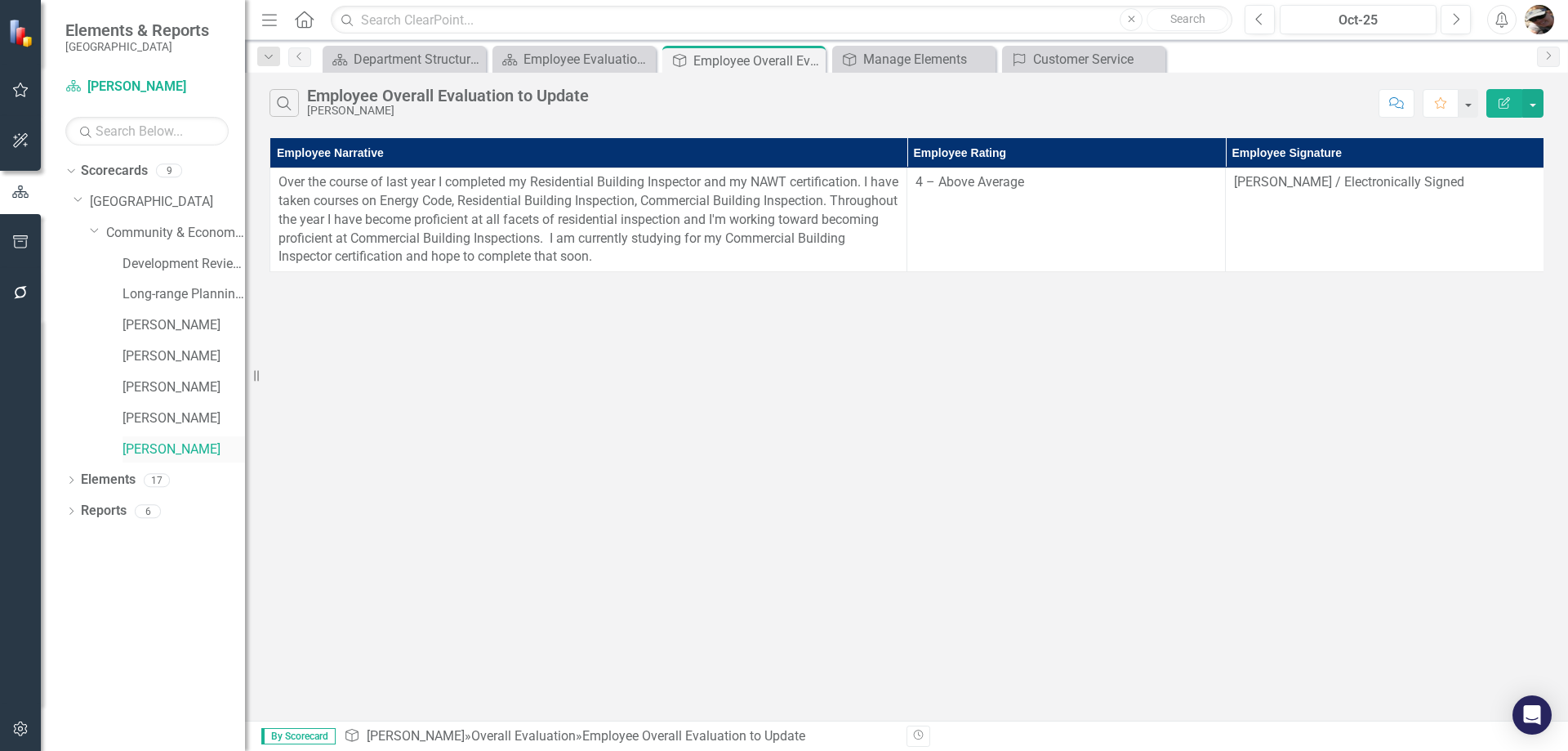
click at [161, 447] on link "[PERSON_NAME]" at bounding box center [183, 449] width 122 height 19
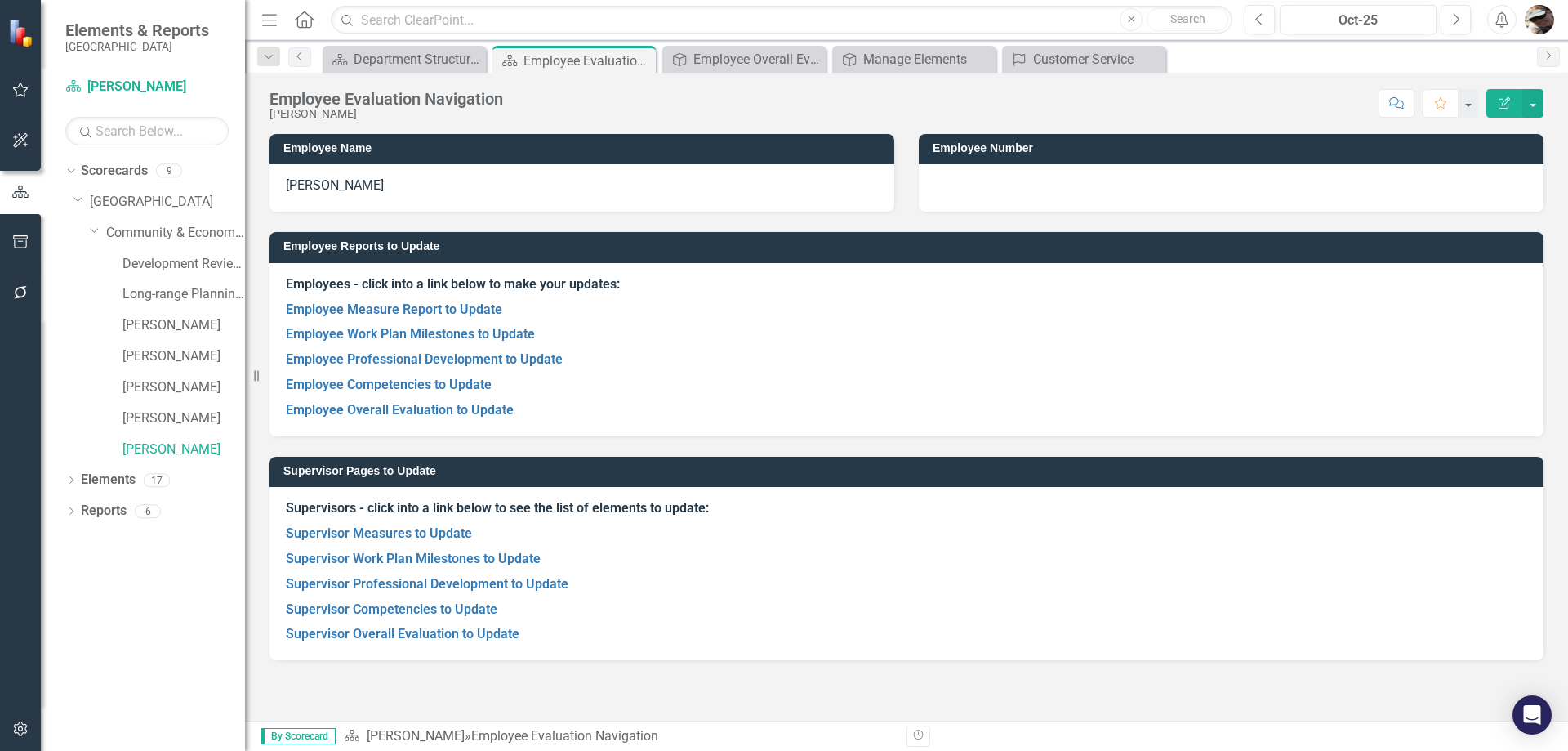
click at [384, 297] on p "Employee Measure Report to Update" at bounding box center [907, 310] width 1241 height 26
click at [387, 306] on link "Employee Measure Report to Update" at bounding box center [395, 309] width 217 height 15
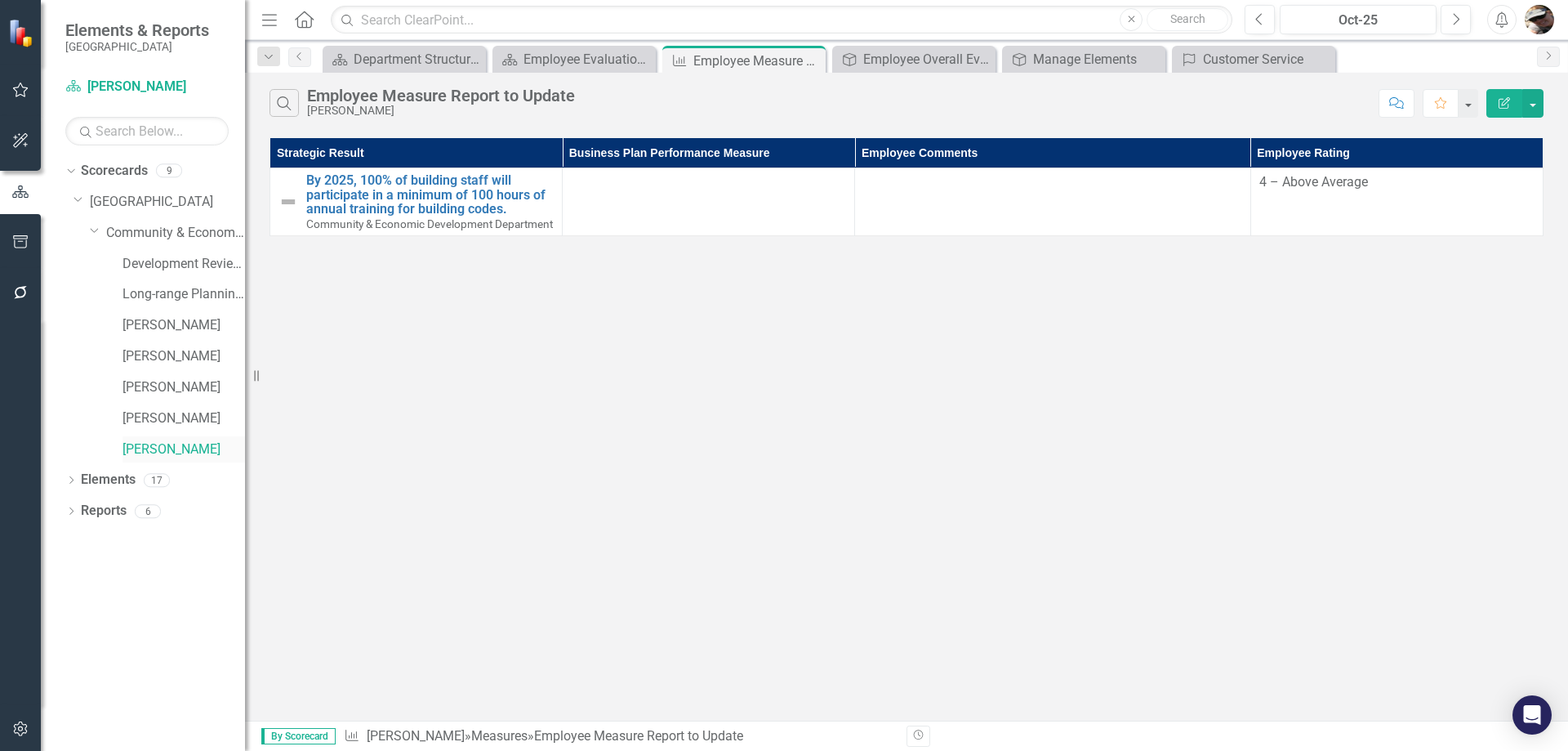
click at [163, 448] on link "[PERSON_NAME]" at bounding box center [183, 449] width 122 height 19
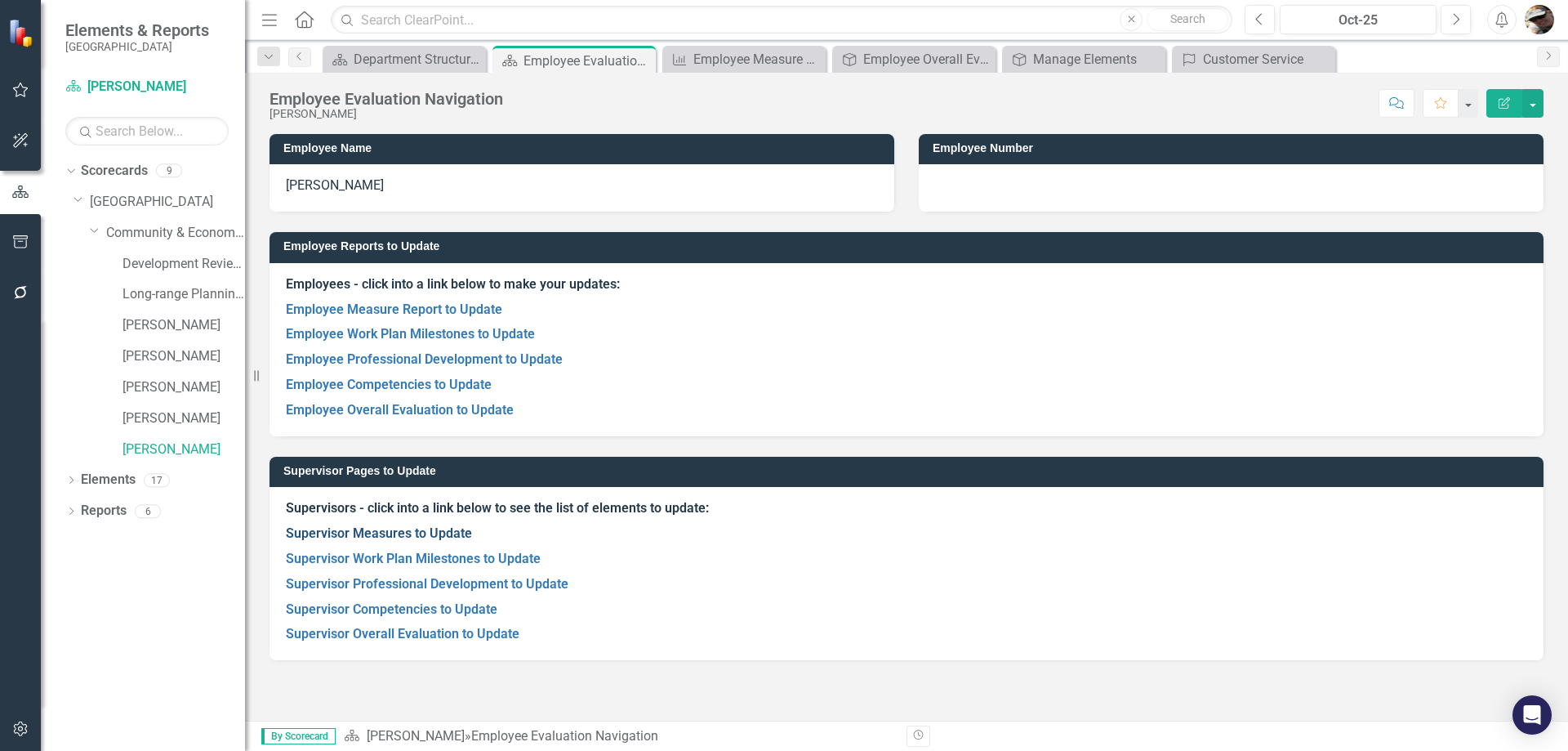
click at [372, 531] on link "Supervisor Measures to Update" at bounding box center [379, 532] width 186 height 15
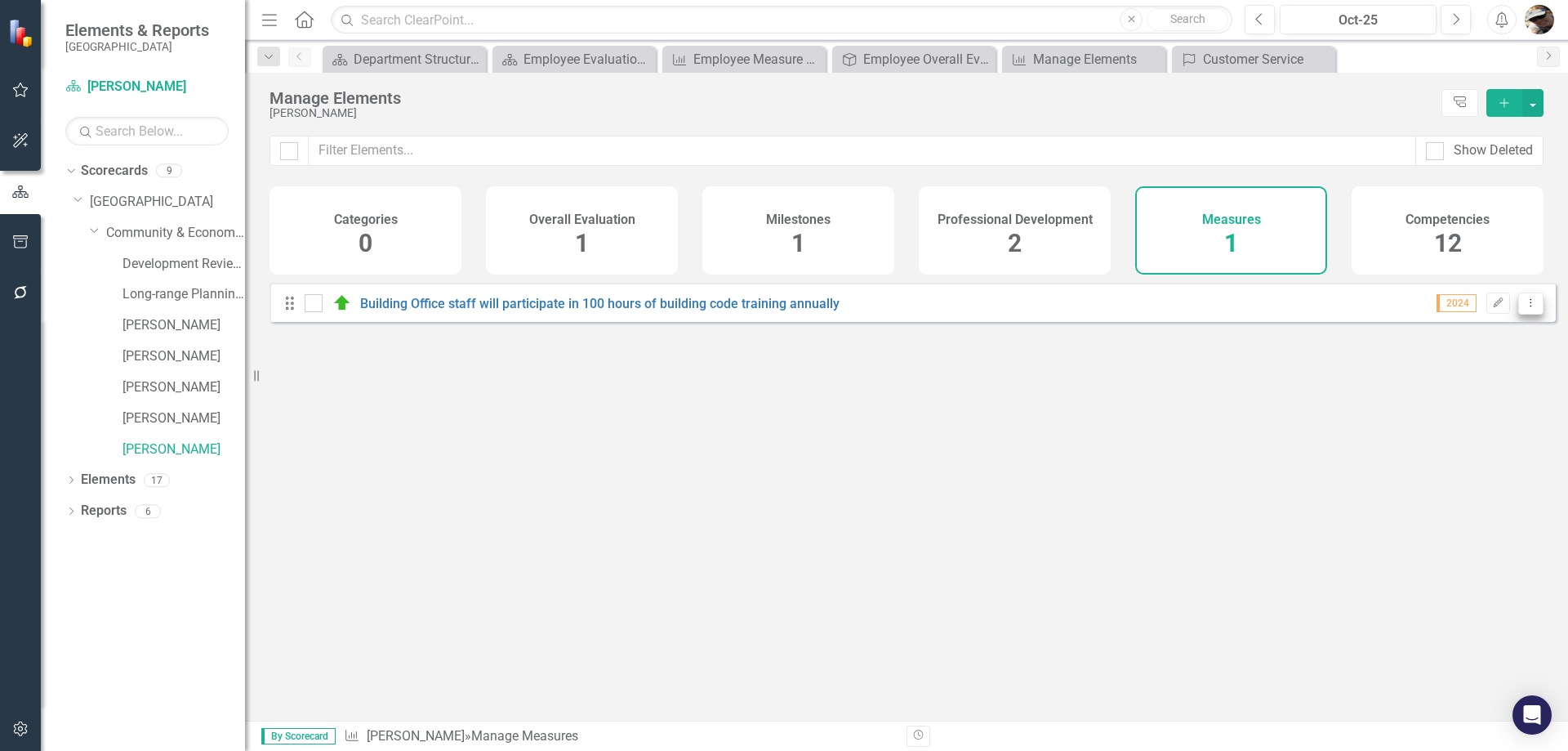
click at [1521, 314] on button "Dropdown Menu" at bounding box center [1531, 303] width 26 height 22
click at [1448, 348] on link "Edit Edit Measure" at bounding box center [1456, 342] width 147 height 30
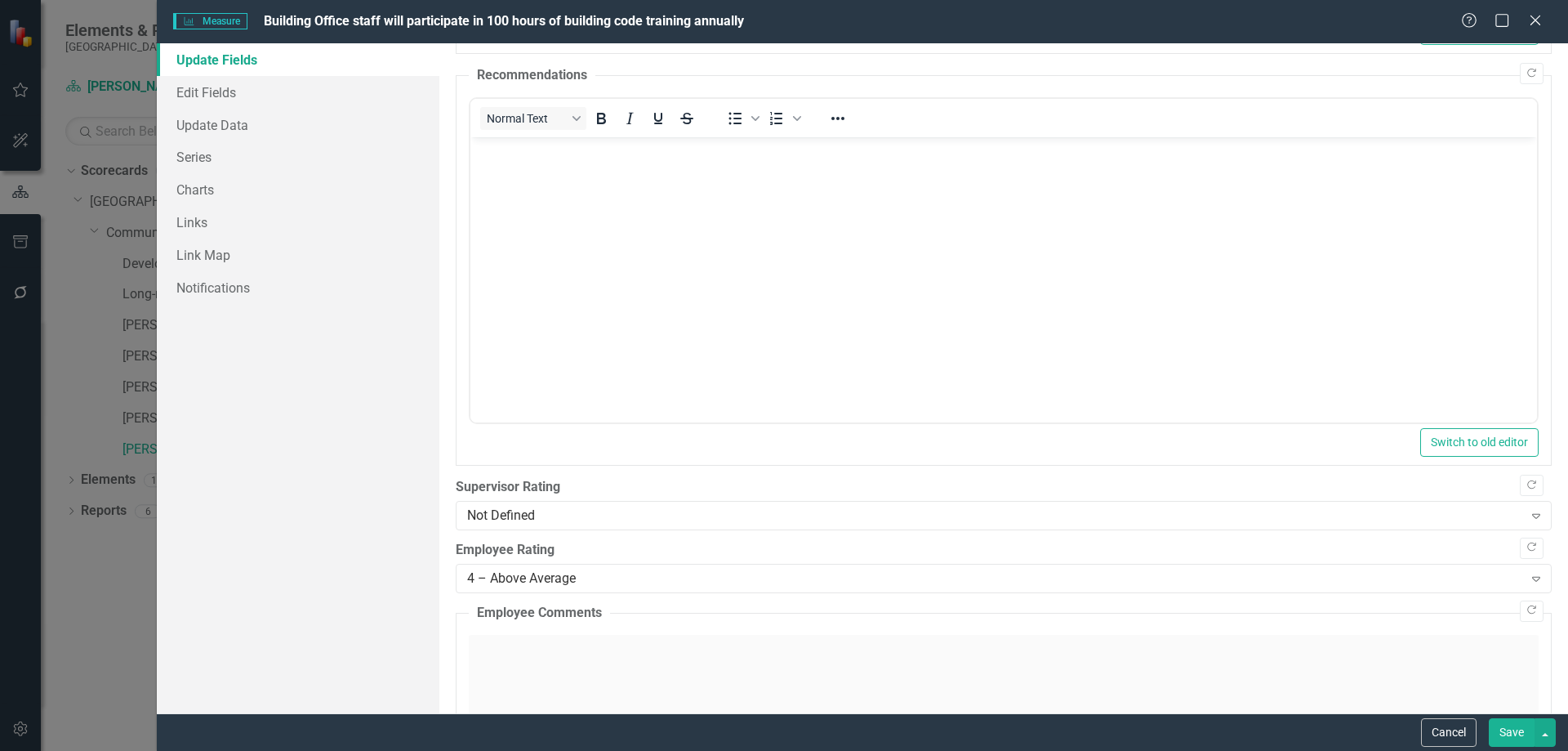
scroll to position [571, 0]
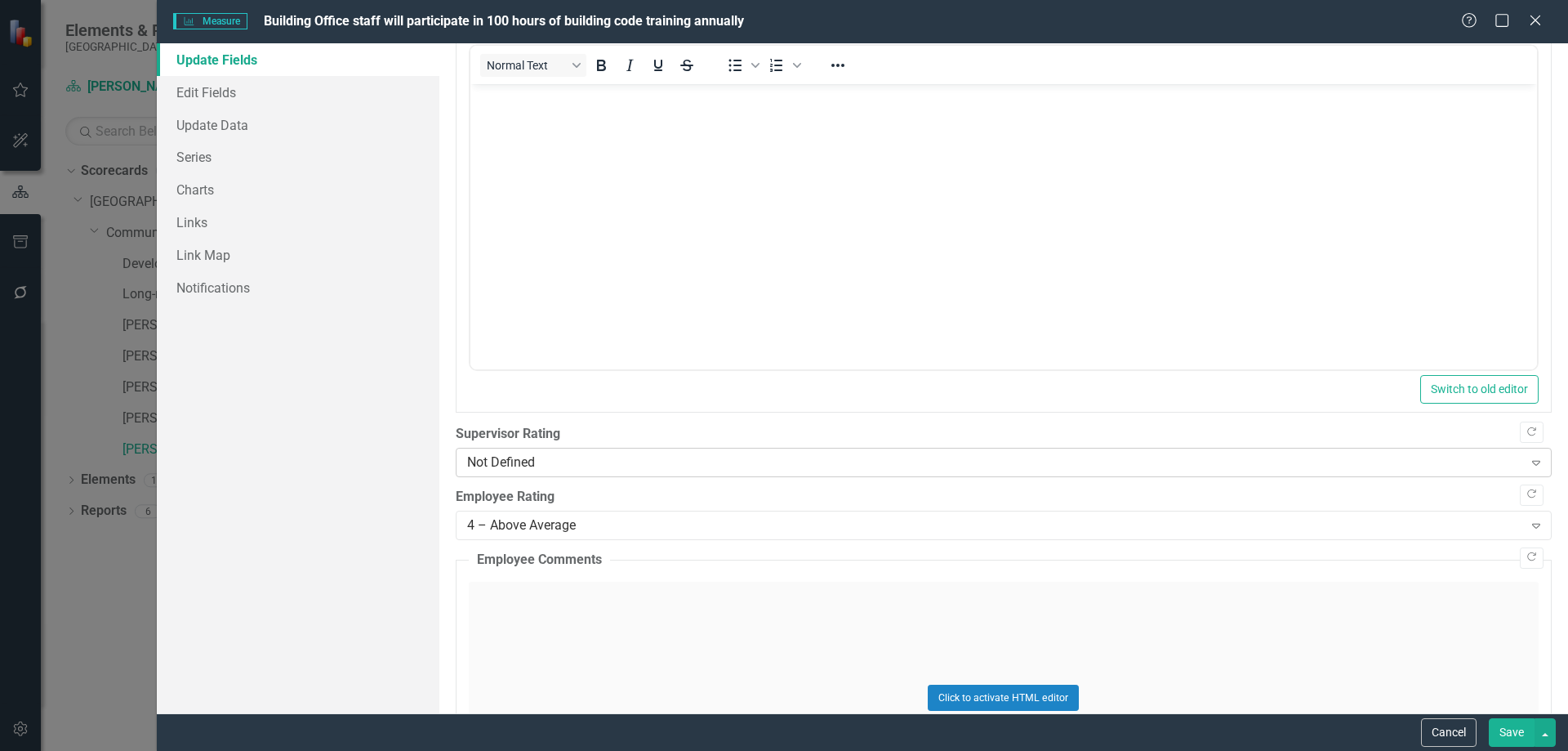
click at [563, 461] on div "Not Defined" at bounding box center [995, 462] width 1056 height 19
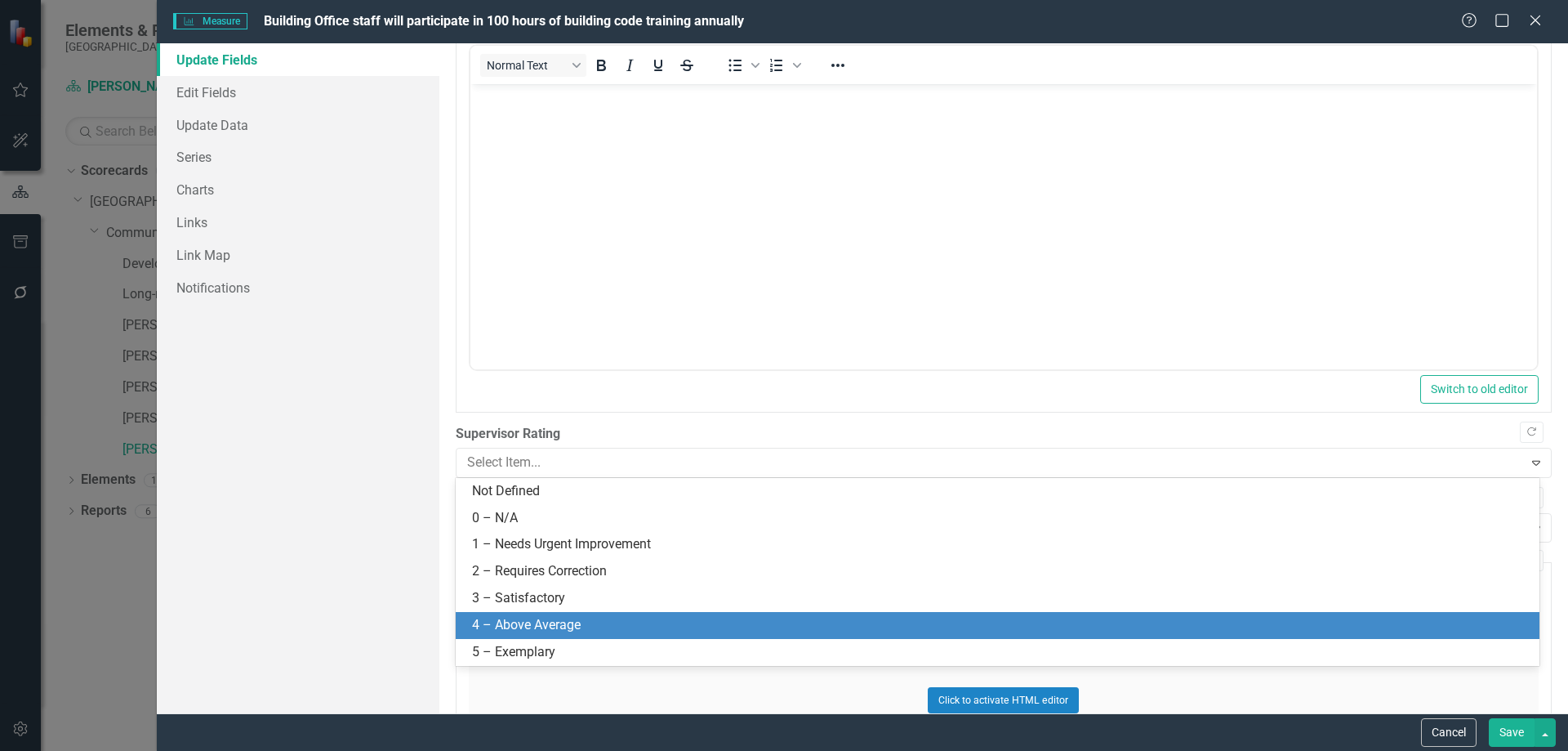
click at [534, 619] on div "4 – Above Average" at bounding box center [1000, 625] width 1058 height 19
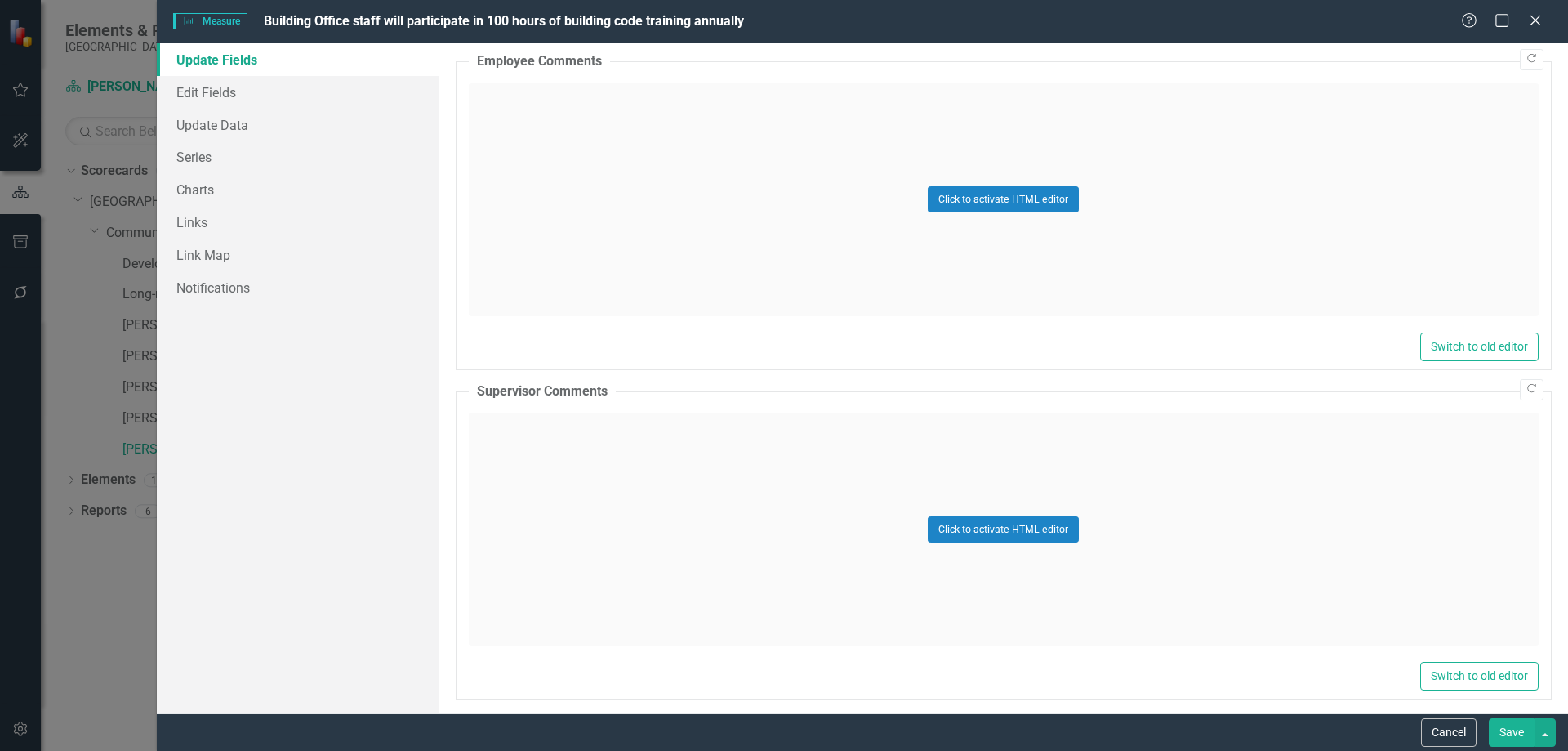
scroll to position [1081, 0]
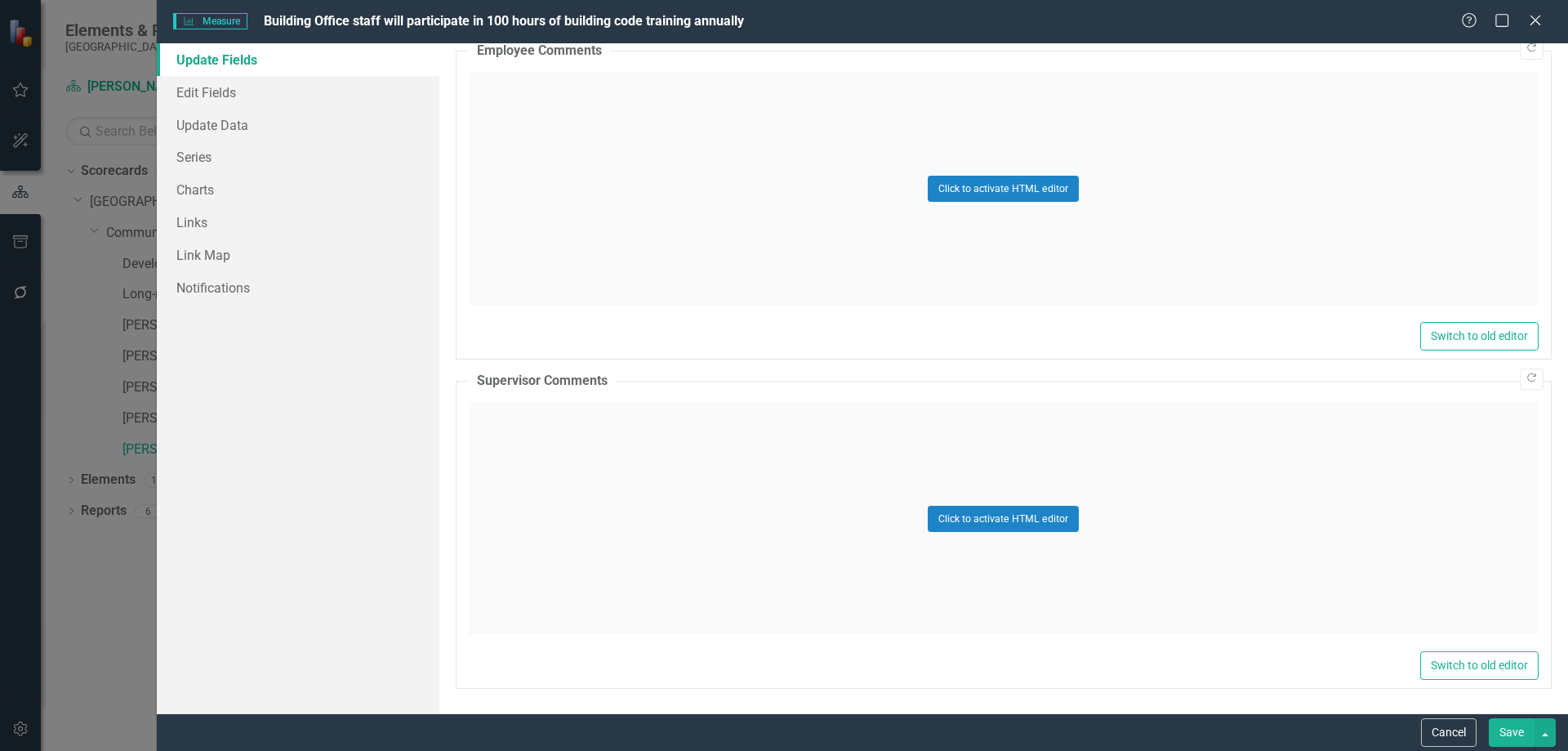
click at [603, 485] on div "Click to activate HTML editor" at bounding box center [1003, 518] width 1070 height 232
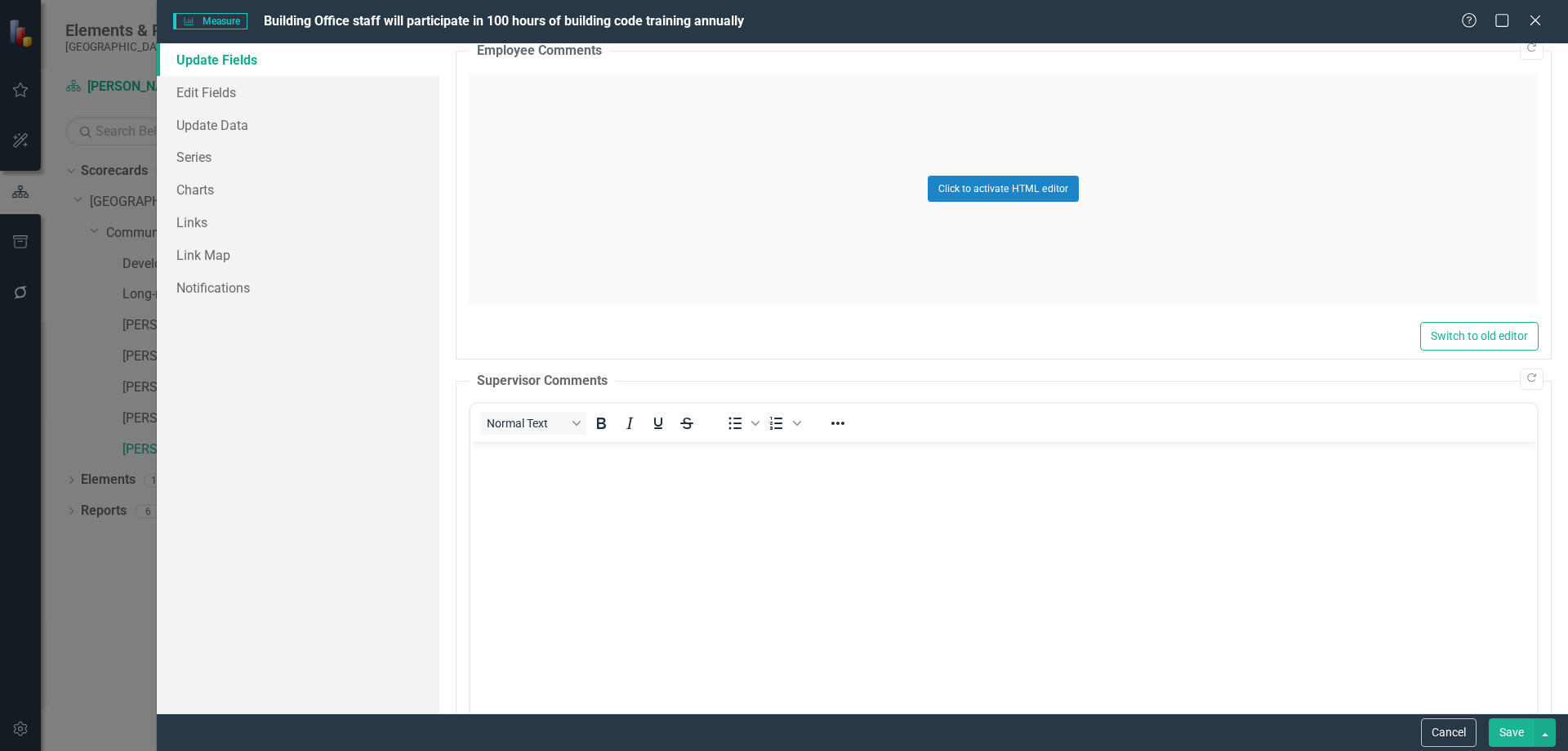
scroll to position [0, 0]
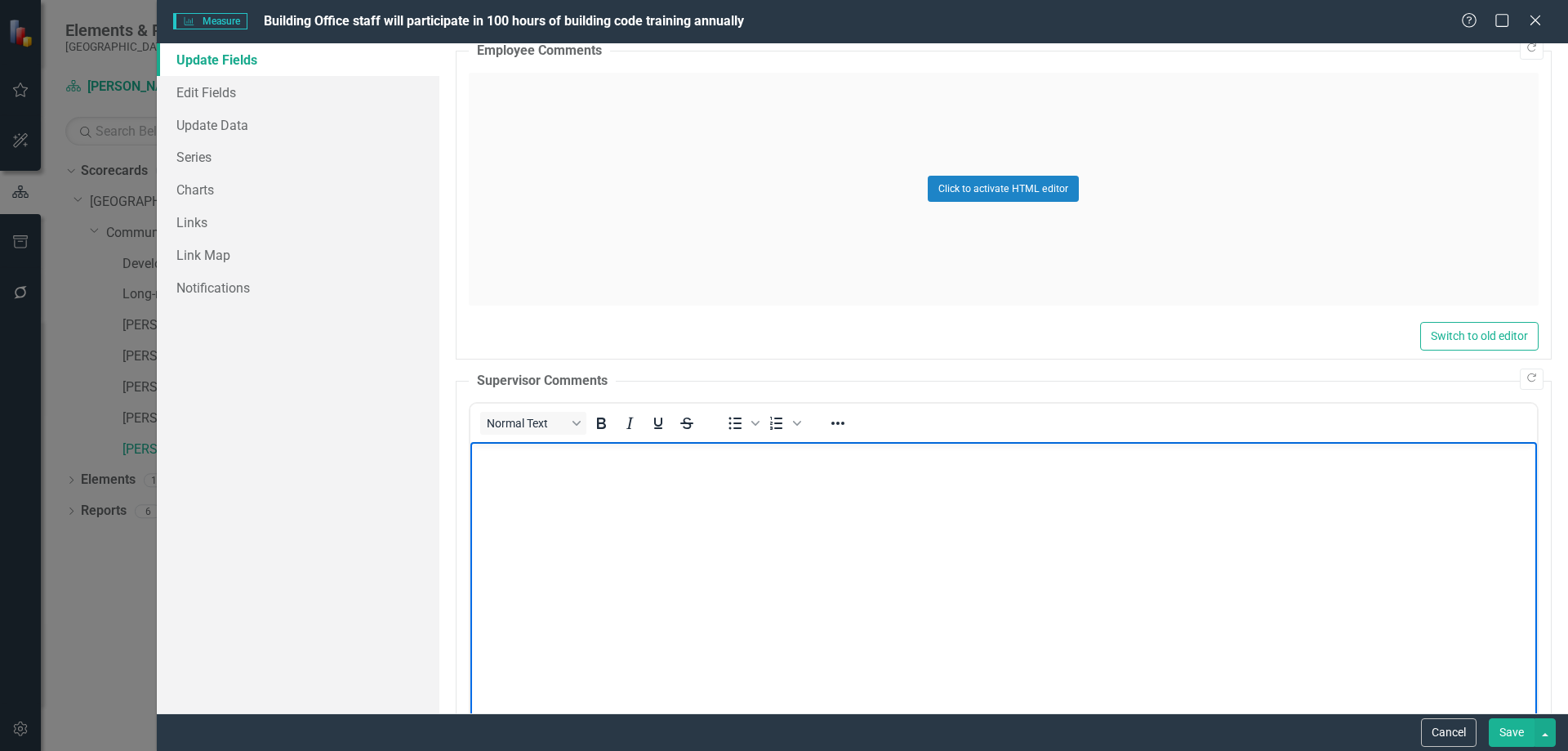
click at [968, 463] on p "Rich Text Area. Press ALT-0 for help." at bounding box center [1003, 456] width 1059 height 20
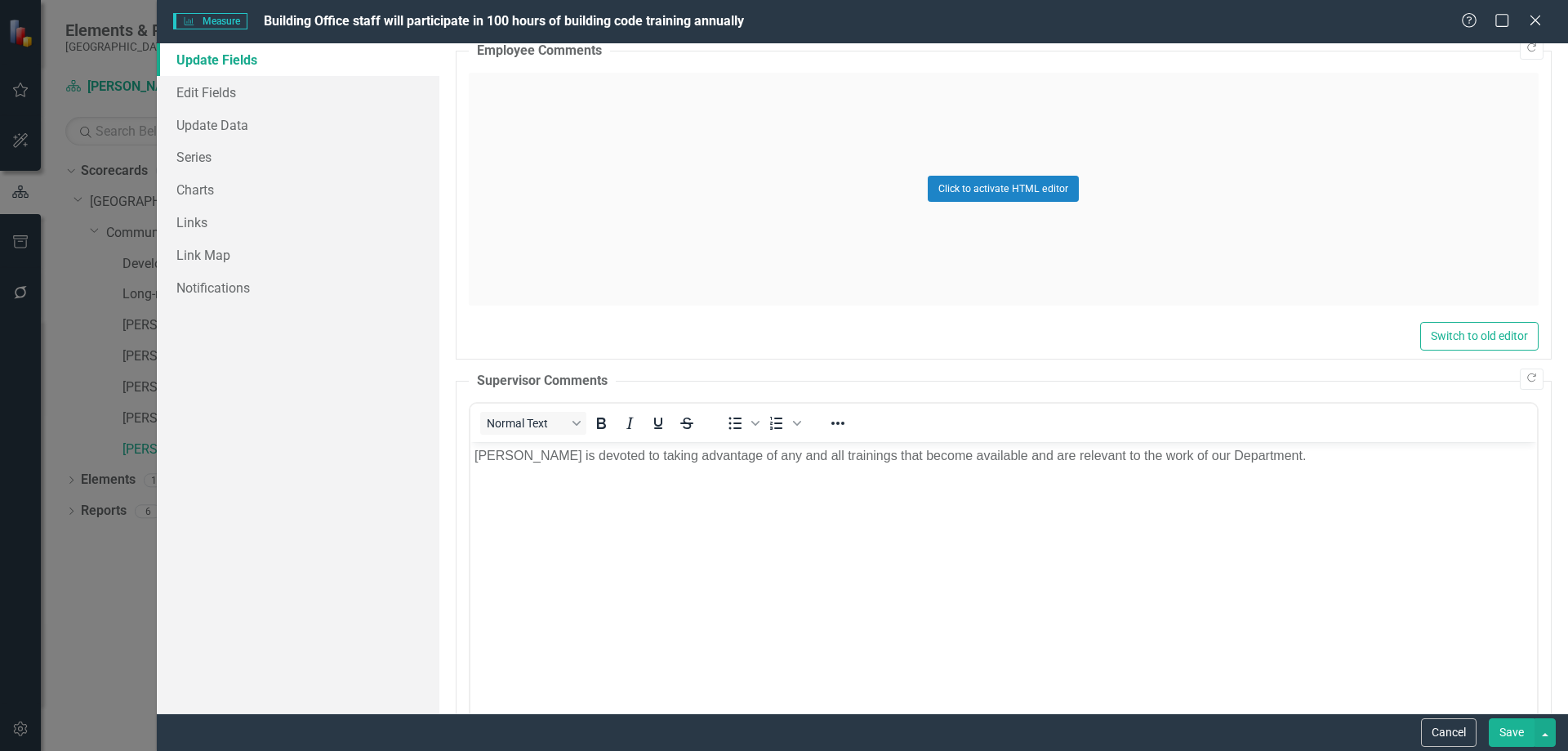
click at [1505, 733] on button "Save" at bounding box center [1512, 732] width 46 height 28
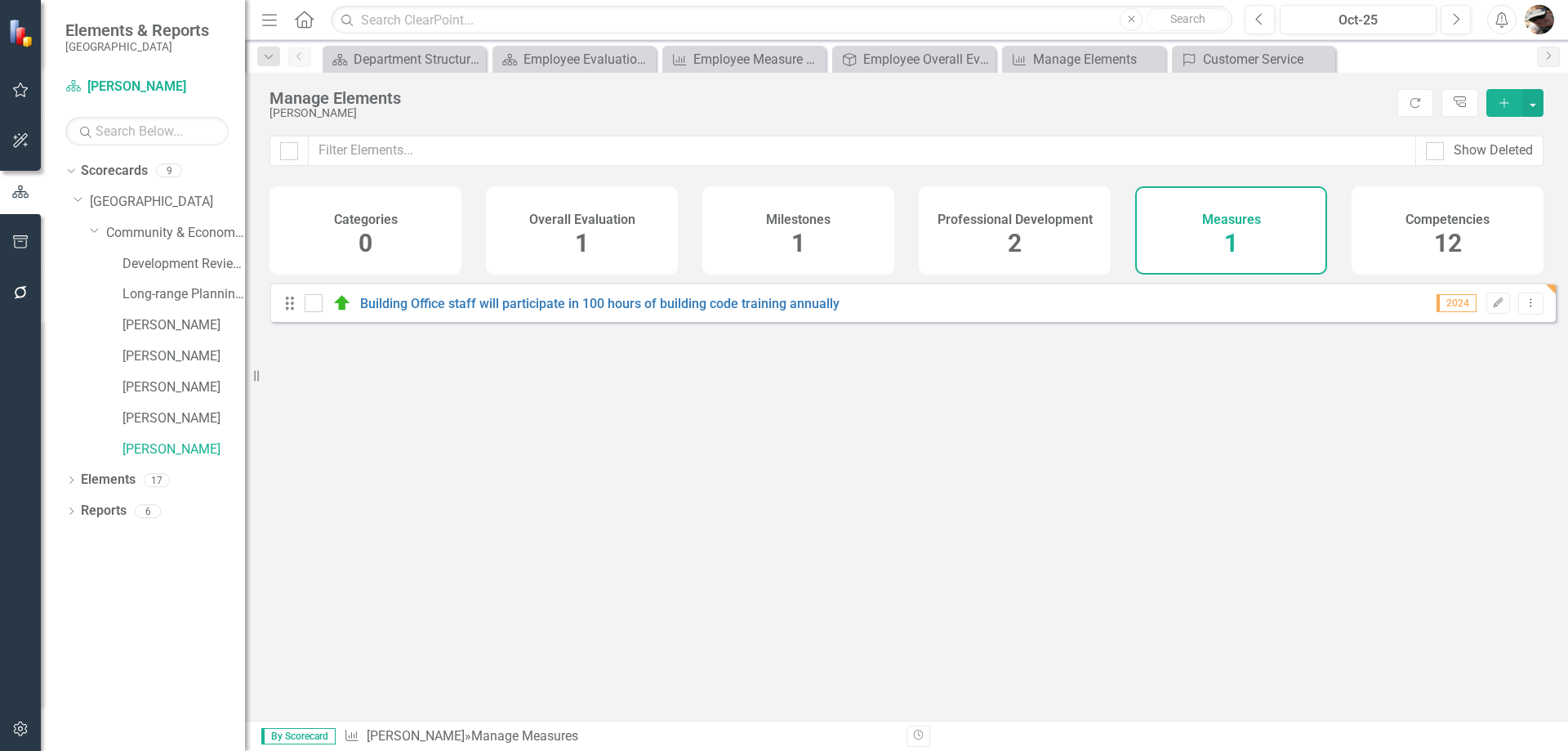
click at [1435, 245] on span "12" at bounding box center [1448, 242] width 27 height 28
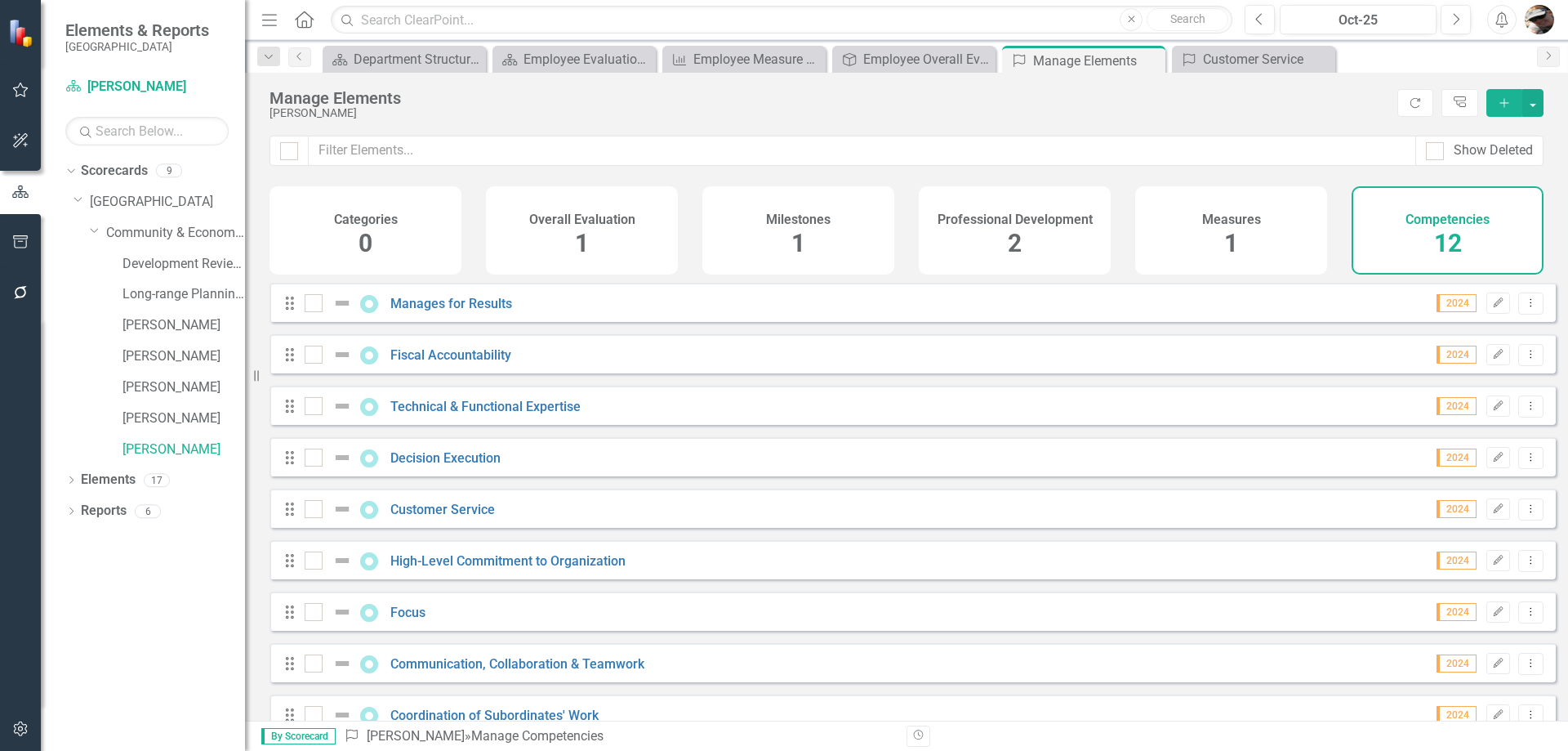
click at [995, 233] on div "Professional Development 2" at bounding box center [1014, 230] width 192 height 88
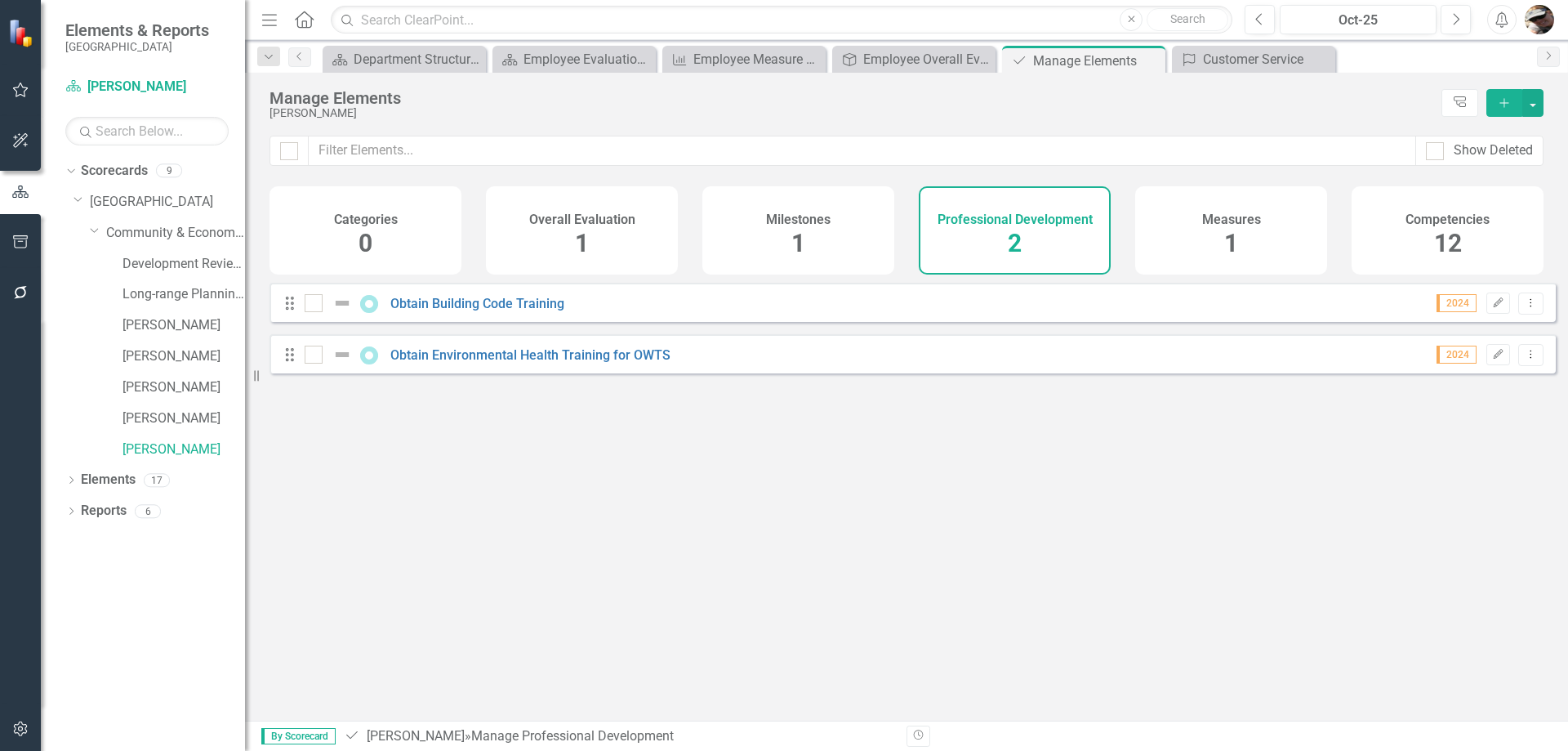
click at [596, 242] on div "Overall Evaluation 1" at bounding box center [581, 230] width 192 height 88
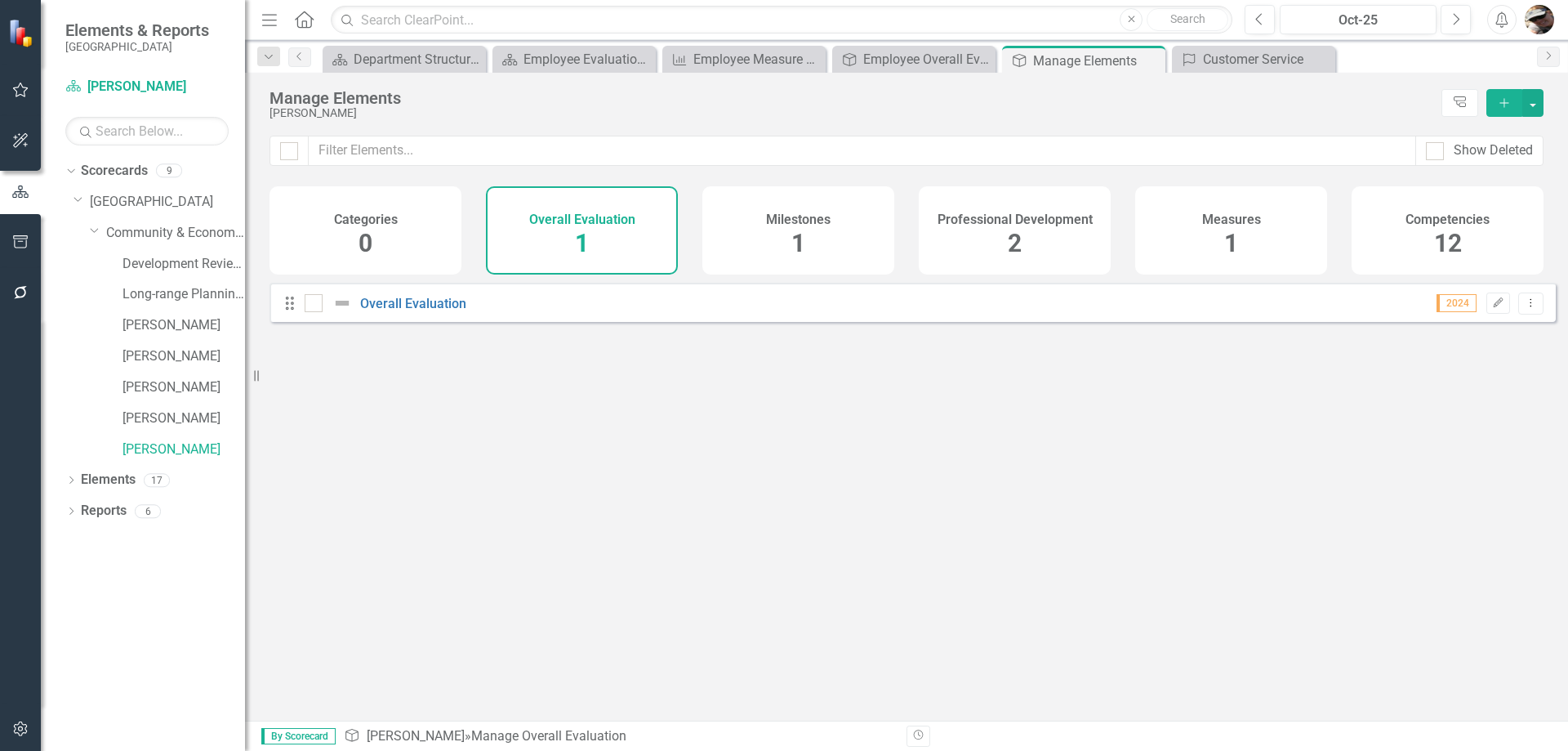
click at [935, 211] on div "Professional Development 2" at bounding box center [1014, 230] width 192 height 88
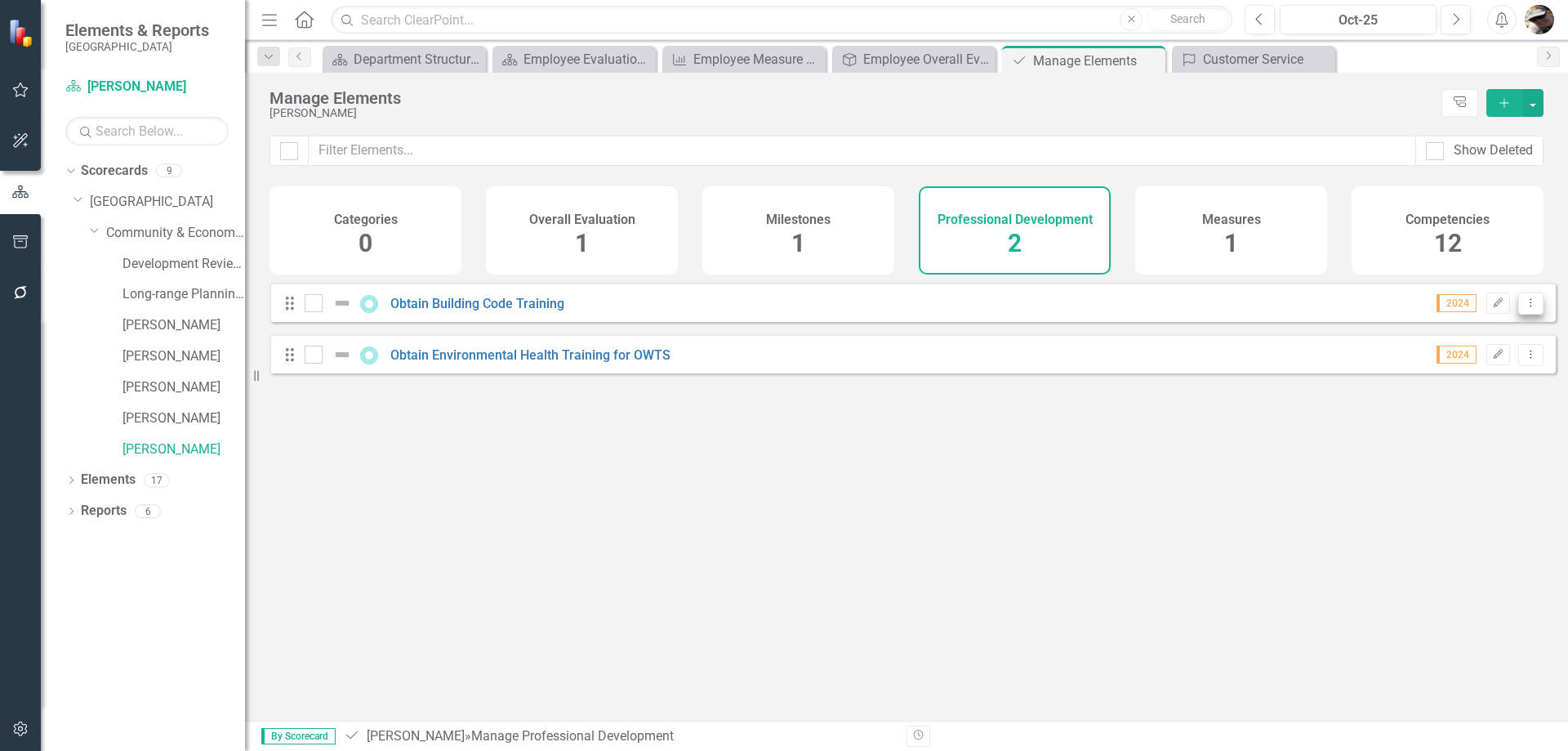
click at [1518, 308] on button "Dropdown Menu" at bounding box center [1531, 303] width 26 height 22
click at [1425, 351] on link "Edit Edit Professional Development" at bounding box center [1405, 342] width 249 height 30
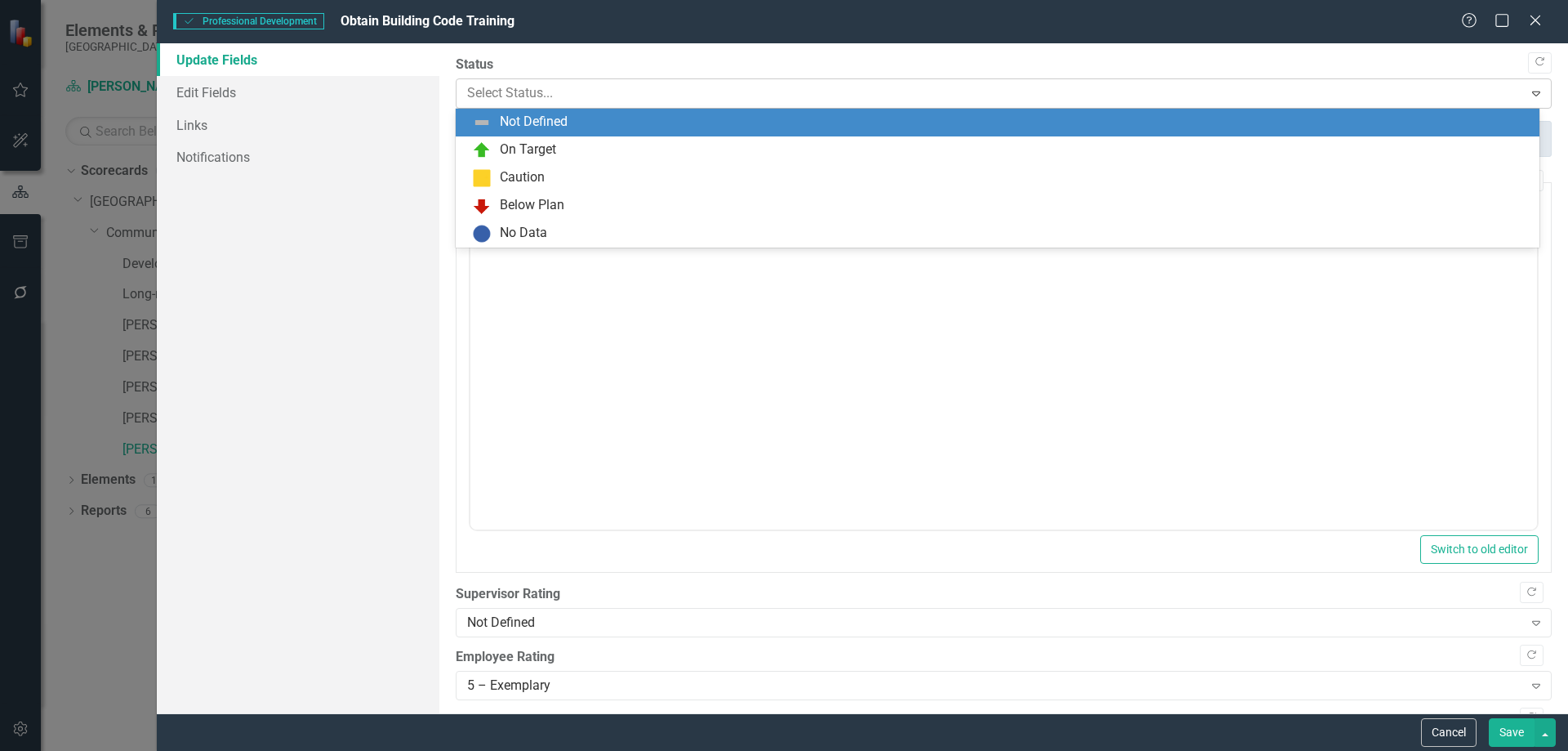
click at [626, 98] on div at bounding box center [990, 94] width 1046 height 22
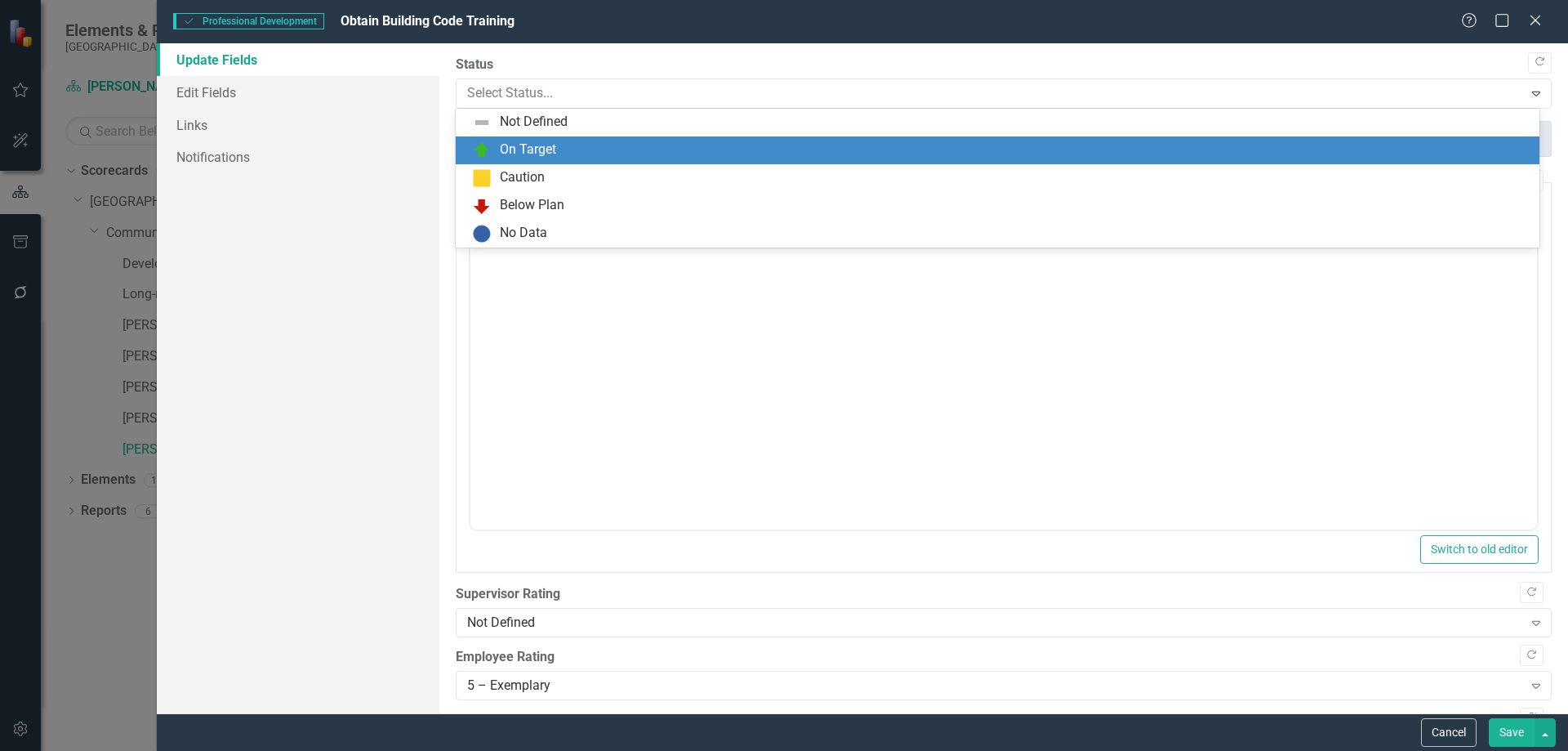
click at [579, 146] on div "On Target" at bounding box center [1000, 150] width 1058 height 20
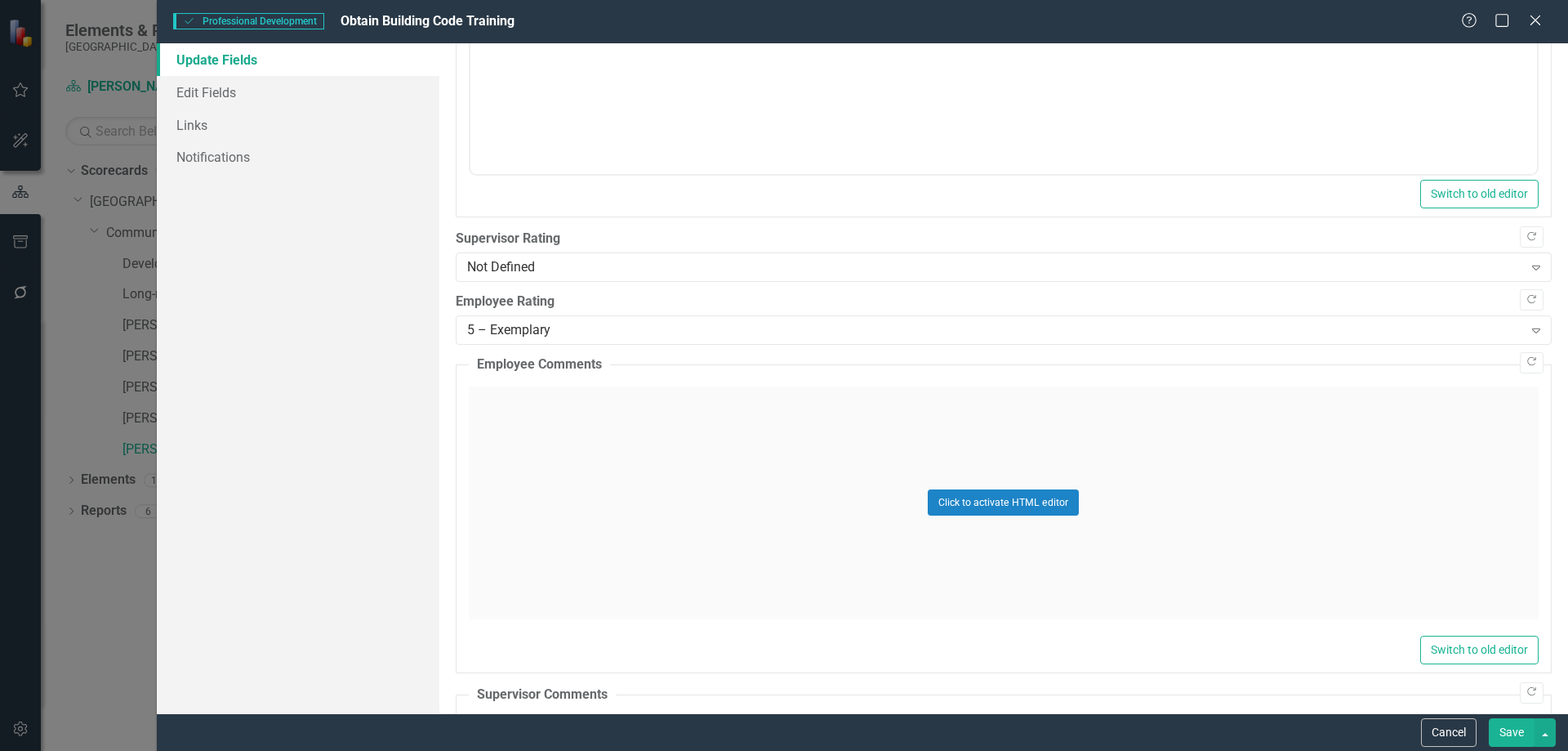
scroll to position [490, 0]
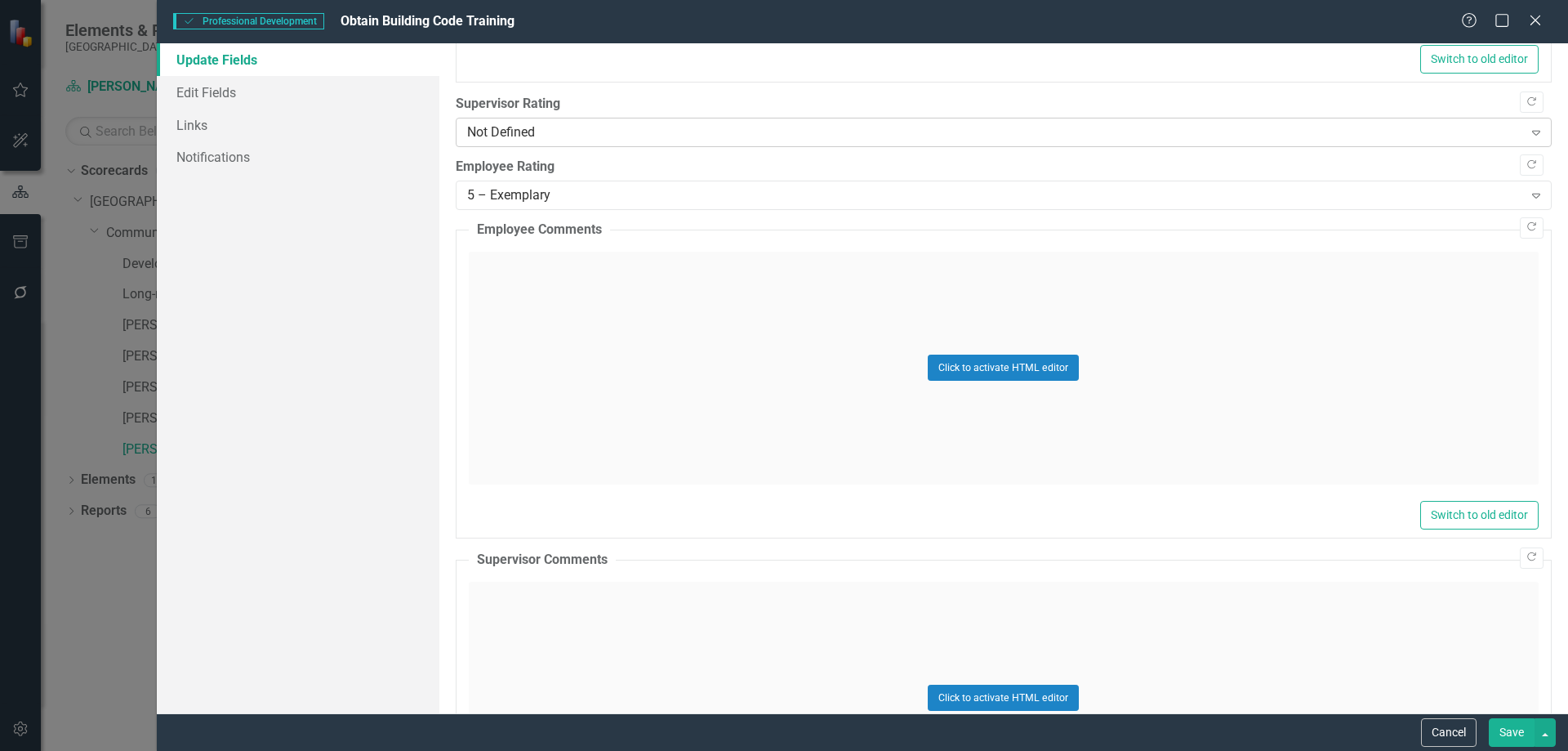
click at [561, 144] on div "Not Defined Expand" at bounding box center [1003, 132] width 1096 height 29
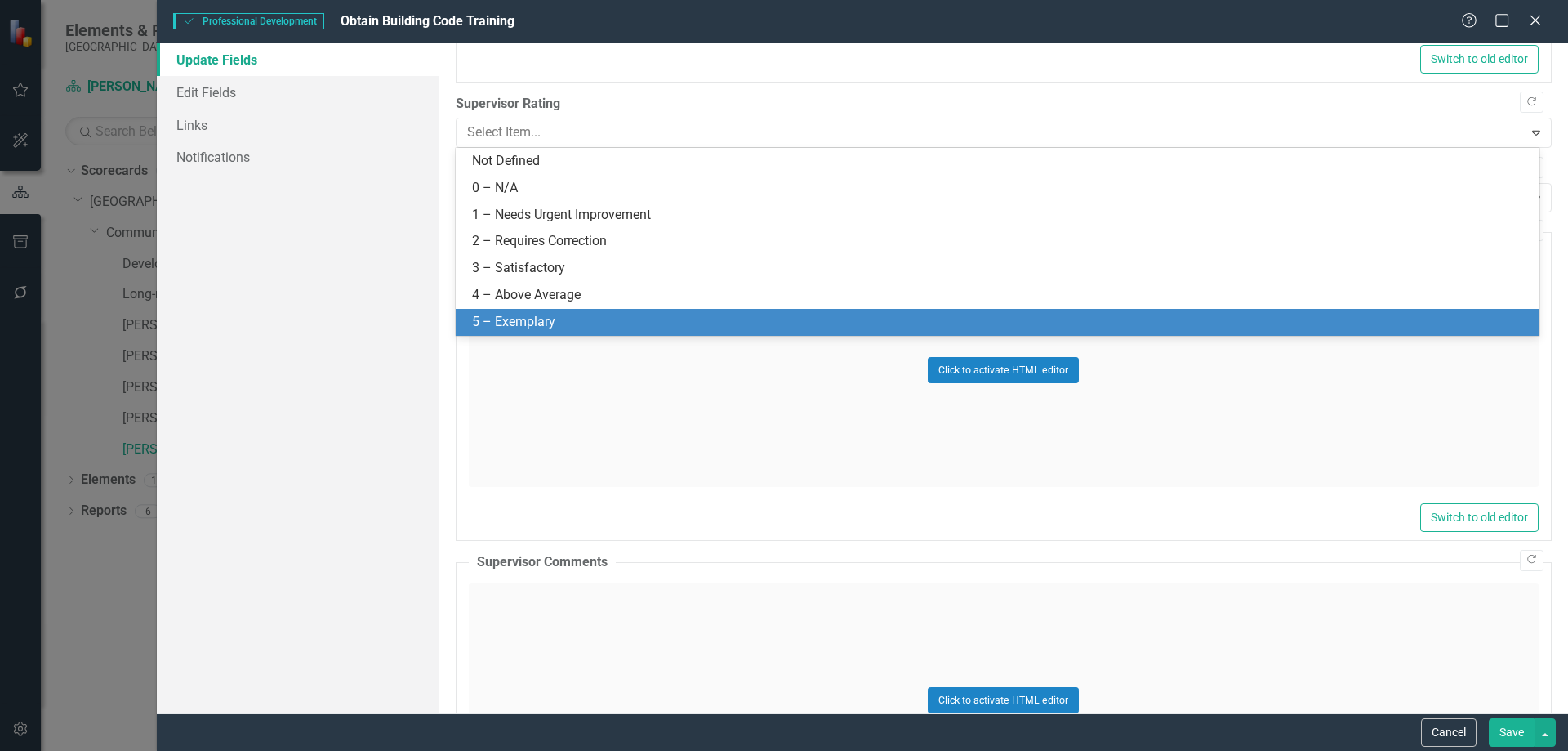
click at [516, 322] on div "5 – Exemplary" at bounding box center [1000, 322] width 1058 height 19
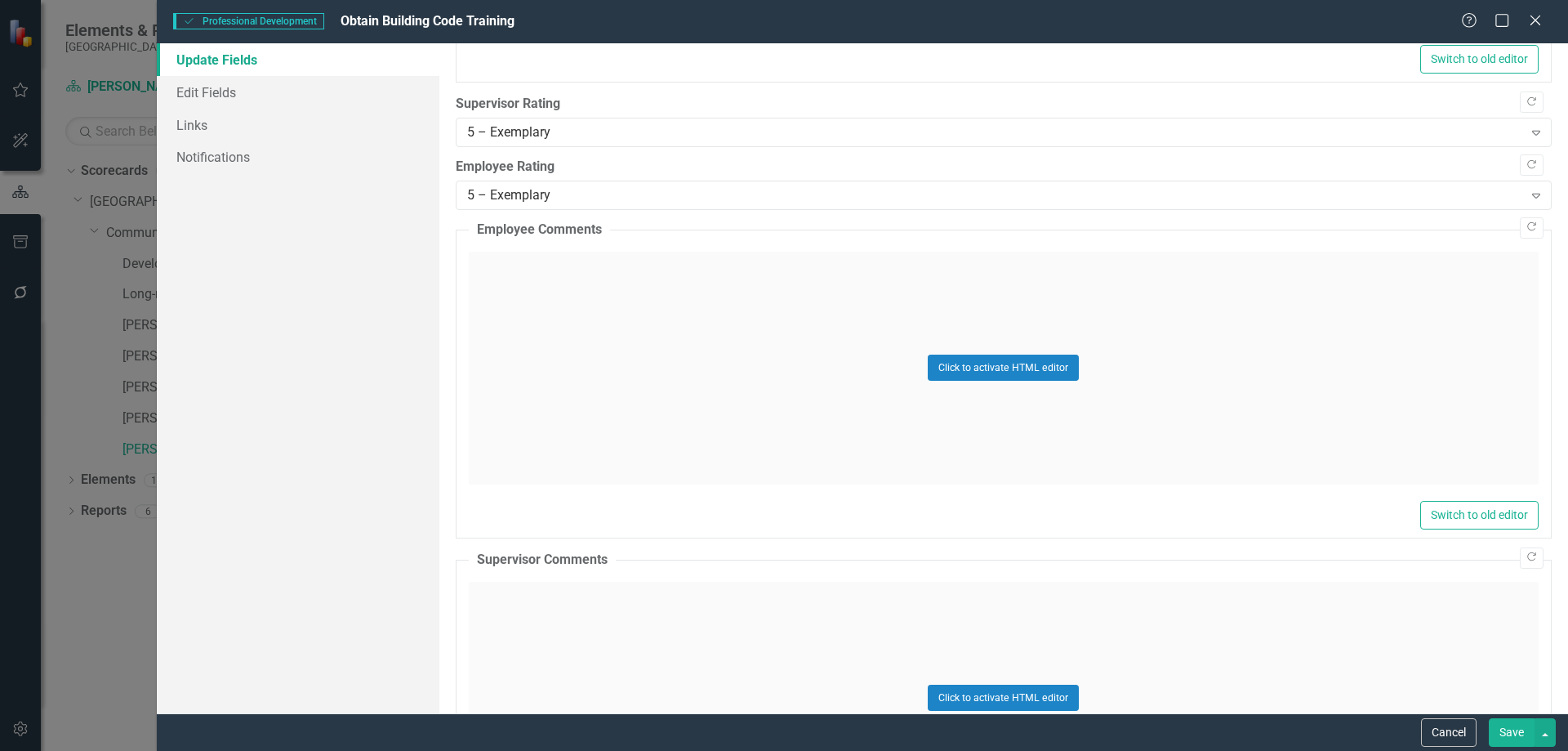
scroll to position [571, 0]
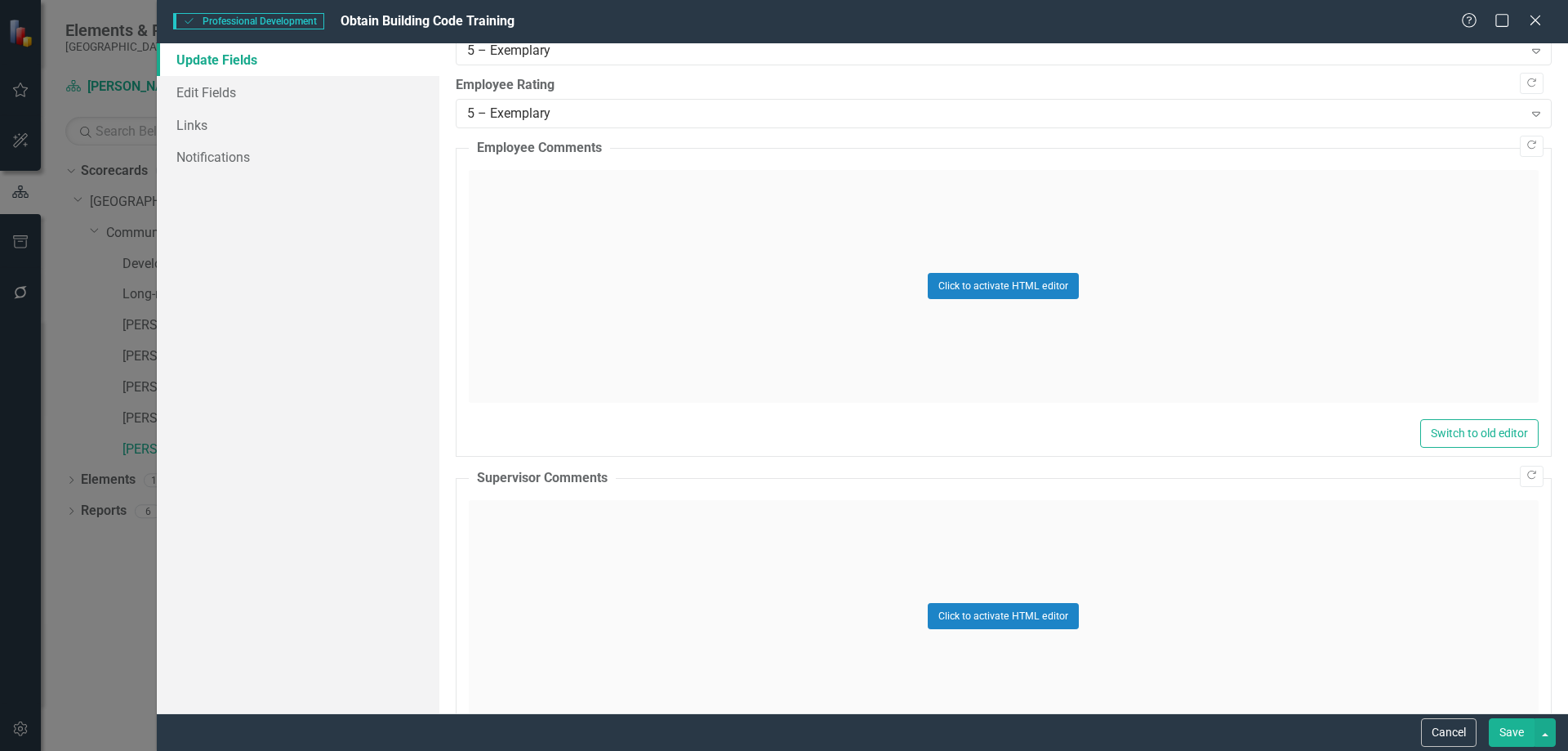
click at [539, 524] on div "Click to activate HTML editor" at bounding box center [1003, 616] width 1070 height 232
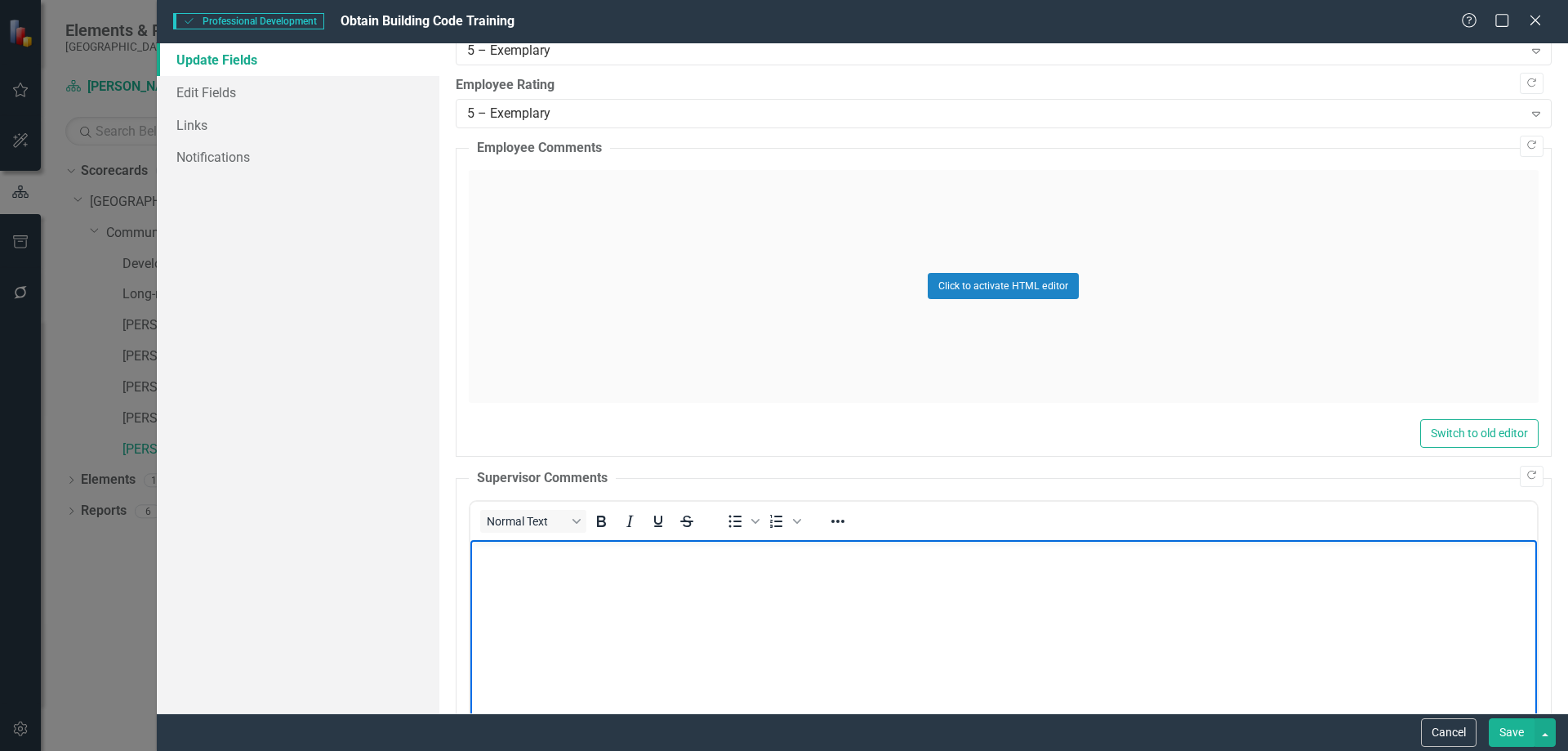
click at [574, 571] on body "Rich Text Area. Press ALT-0 for help." at bounding box center [1002, 662] width 1067 height 245
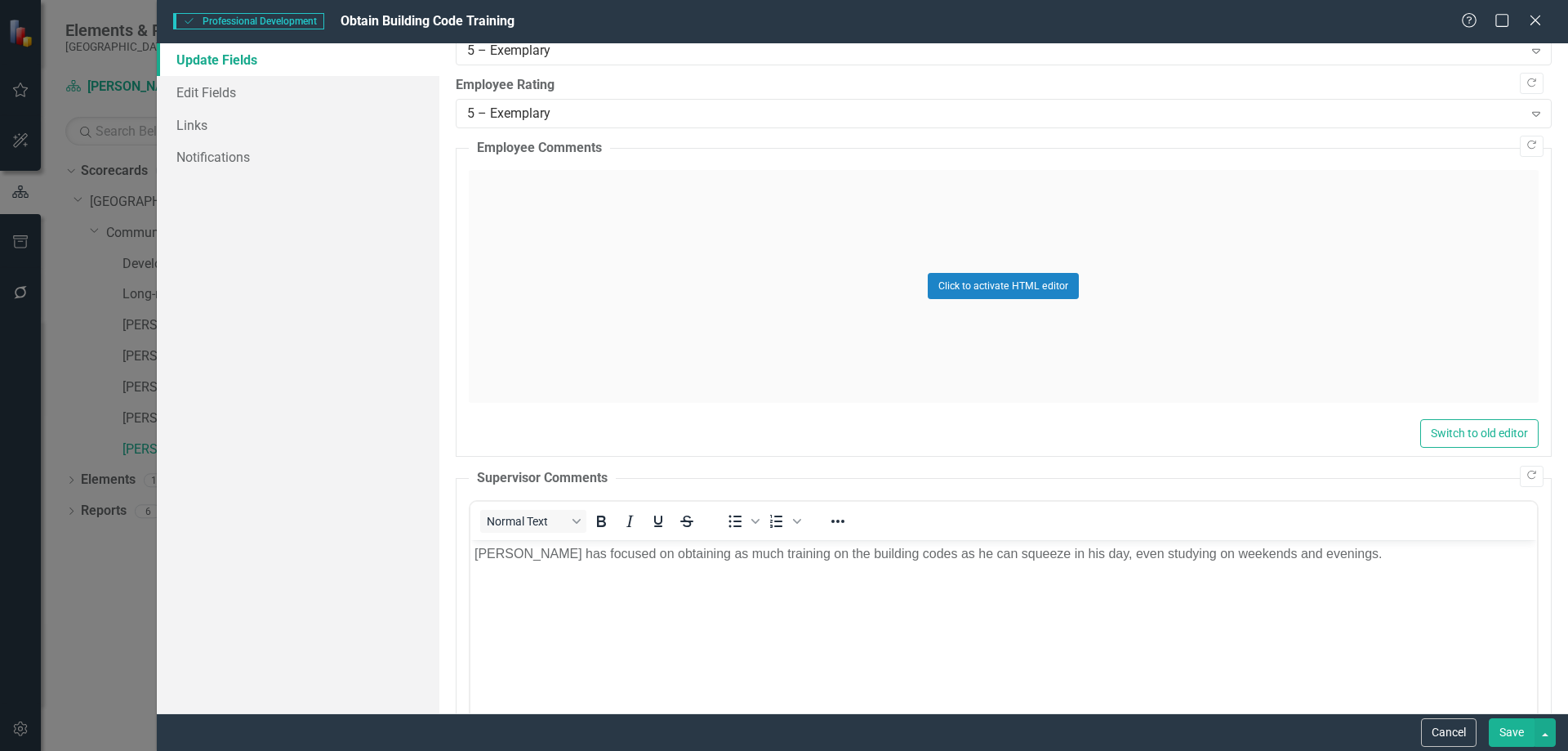
click at [1512, 731] on button "Save" at bounding box center [1512, 732] width 46 height 28
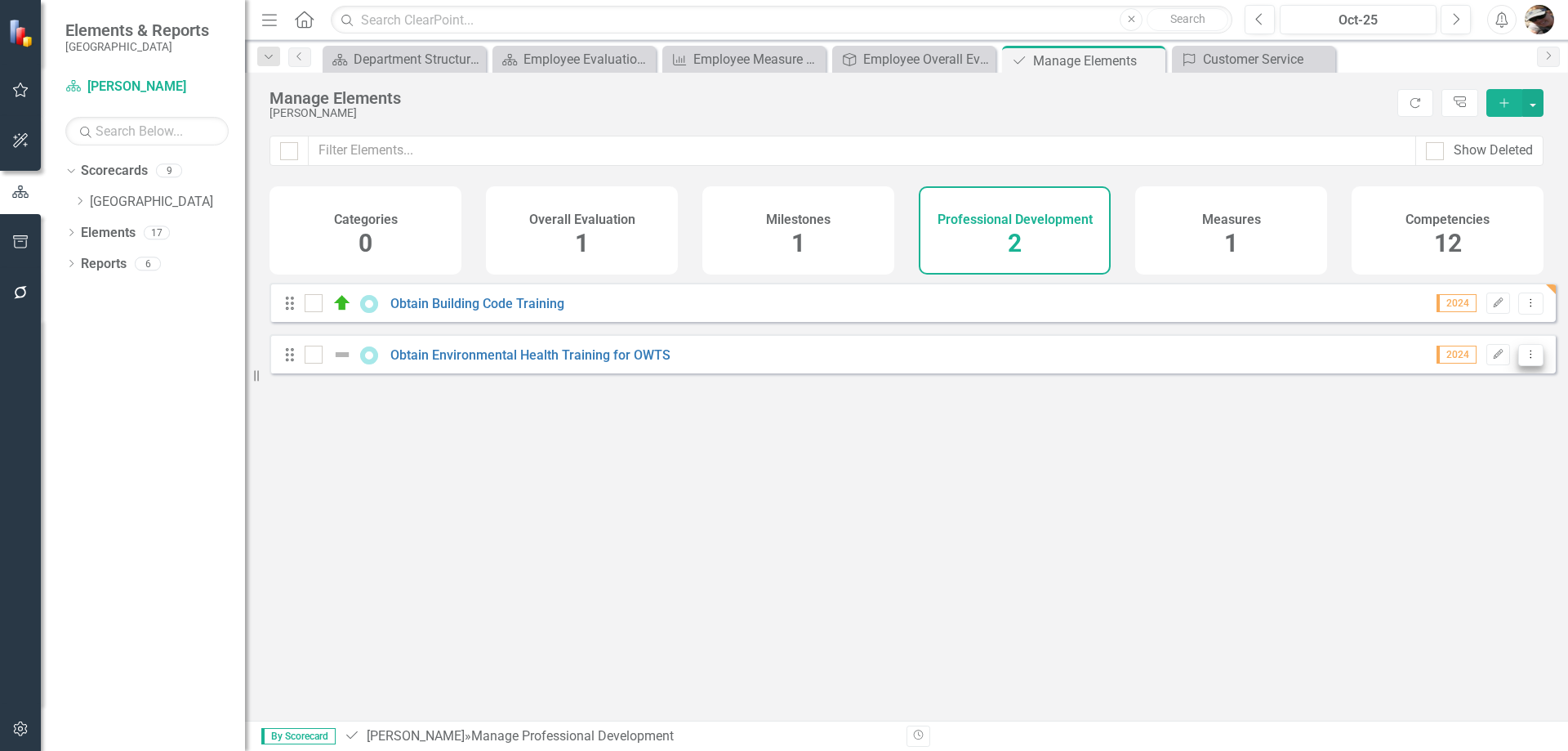
click at [1524, 359] on icon "Dropdown Menu" at bounding box center [1531, 355] width 14 height 11
click at [1441, 386] on link "Edit Edit Professional Development" at bounding box center [1405, 394] width 249 height 30
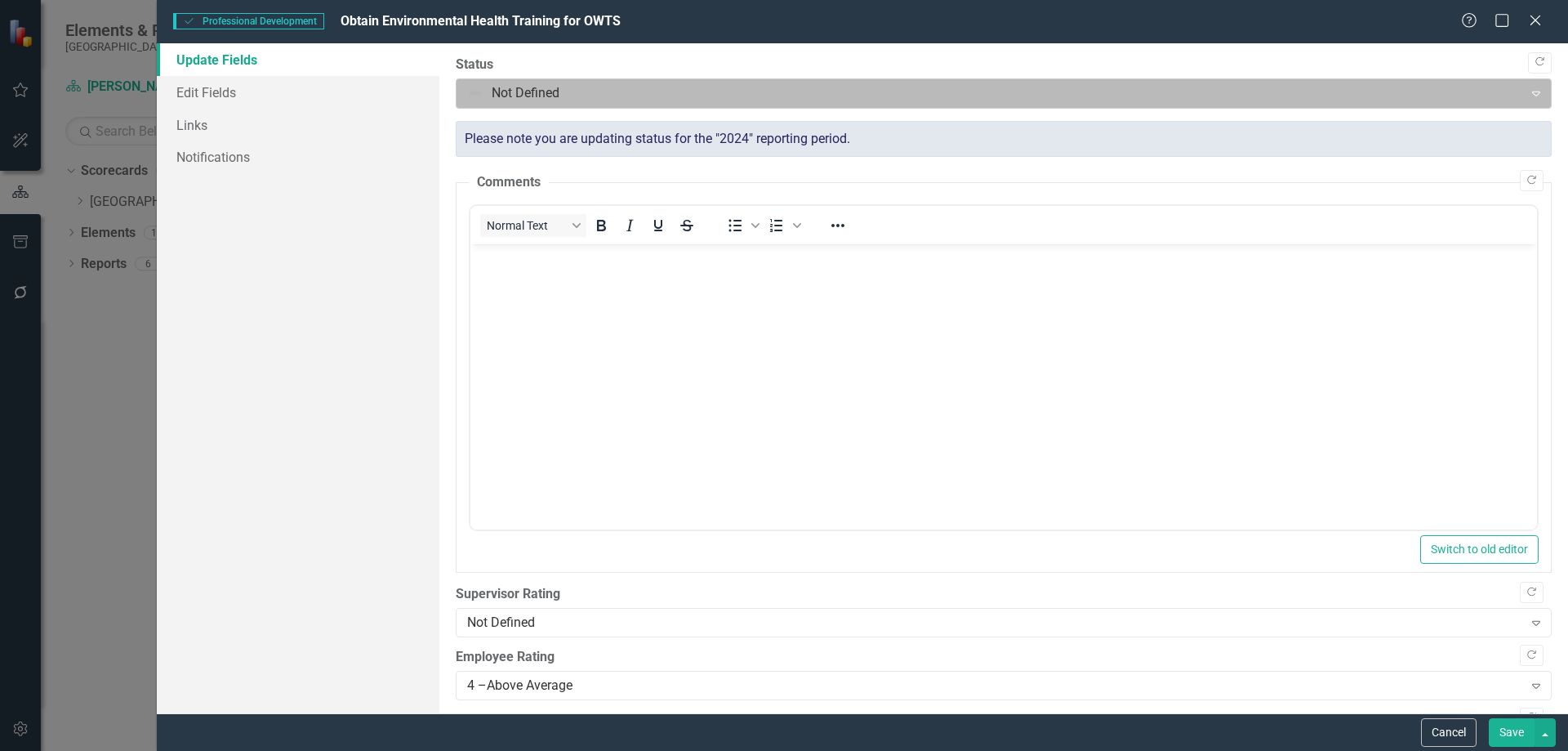
click at [557, 78] on div "Not Defined Expand" at bounding box center [1003, 93] width 1096 height 30
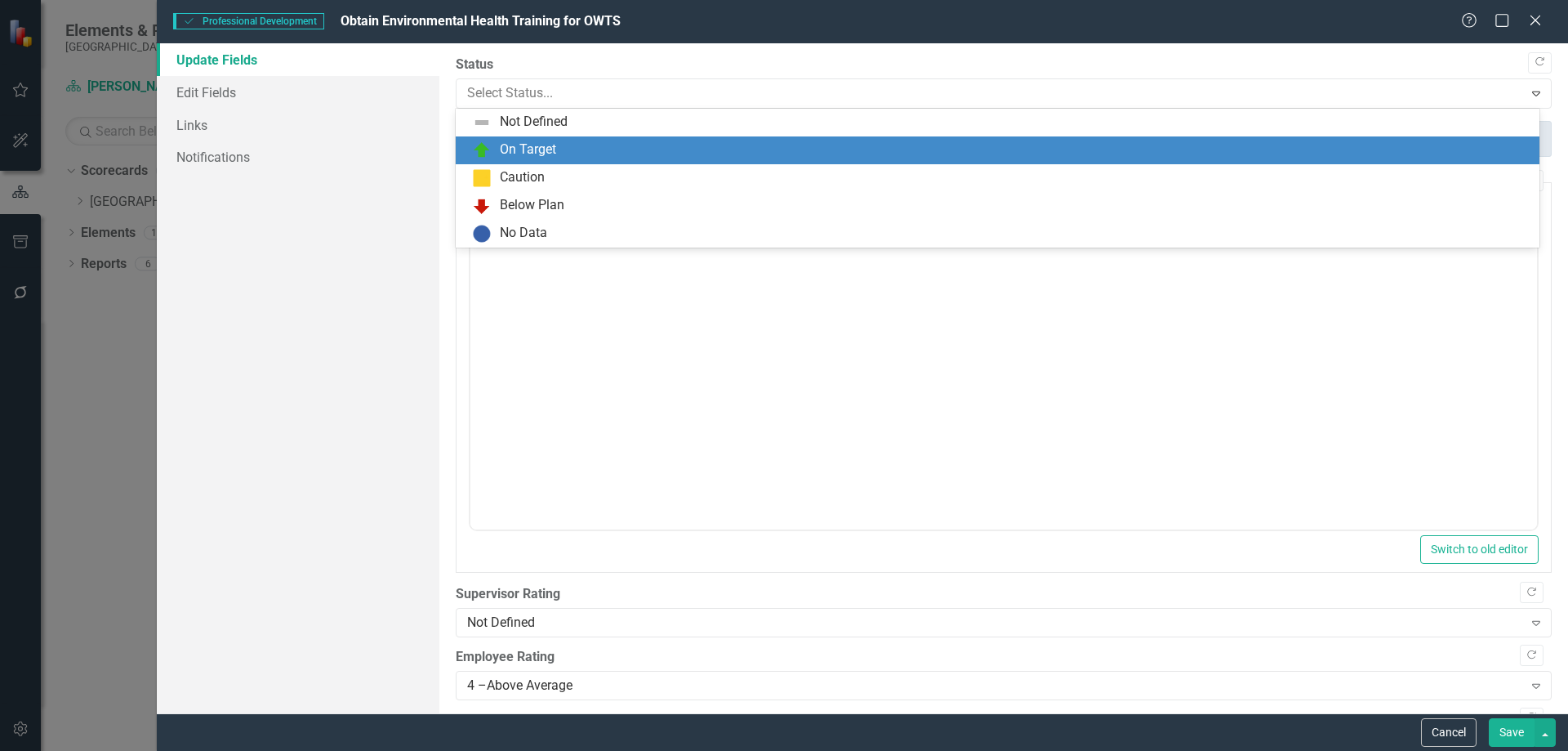
click at [527, 146] on div "On Target" at bounding box center [528, 149] width 56 height 19
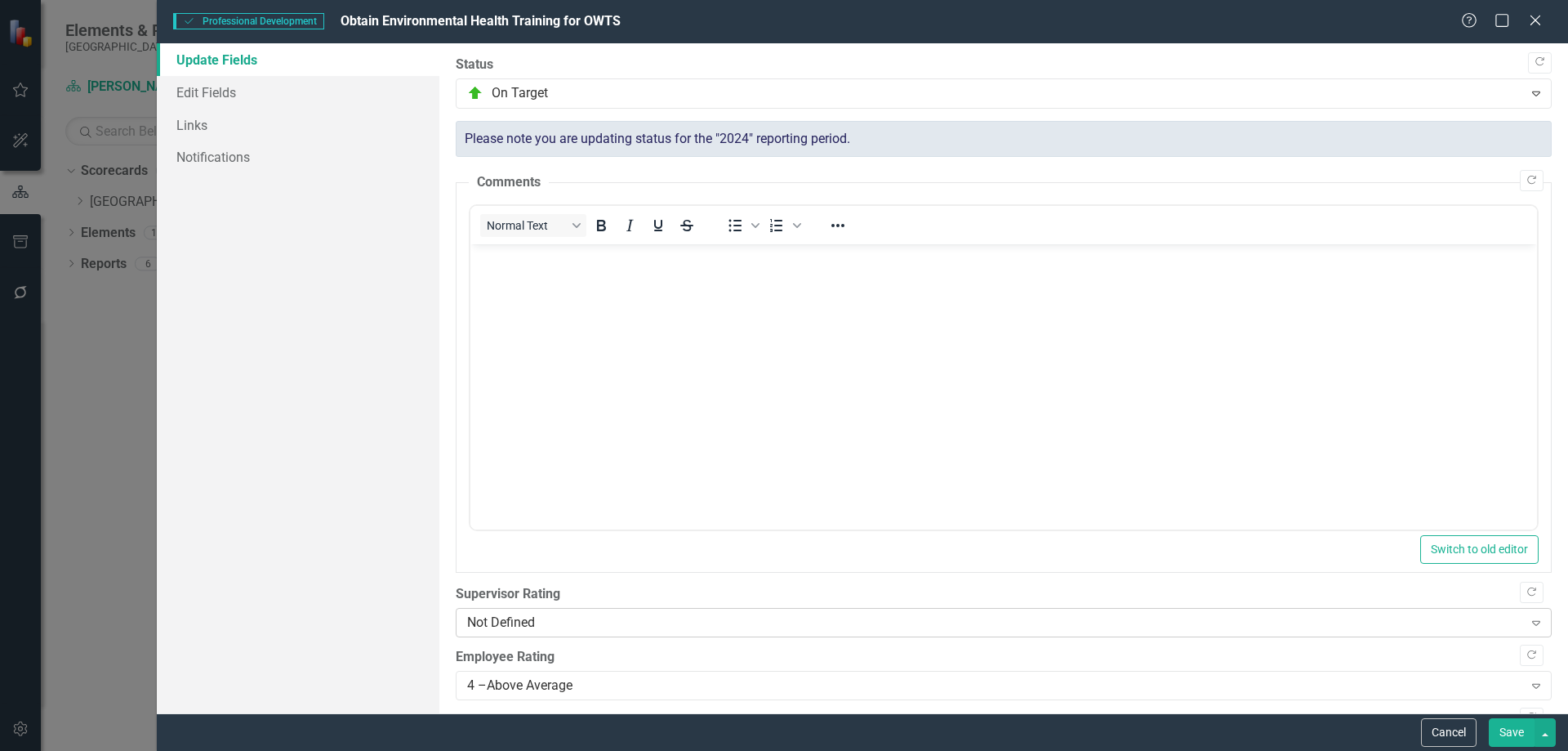
click at [548, 619] on div "Not Defined" at bounding box center [995, 622] width 1056 height 19
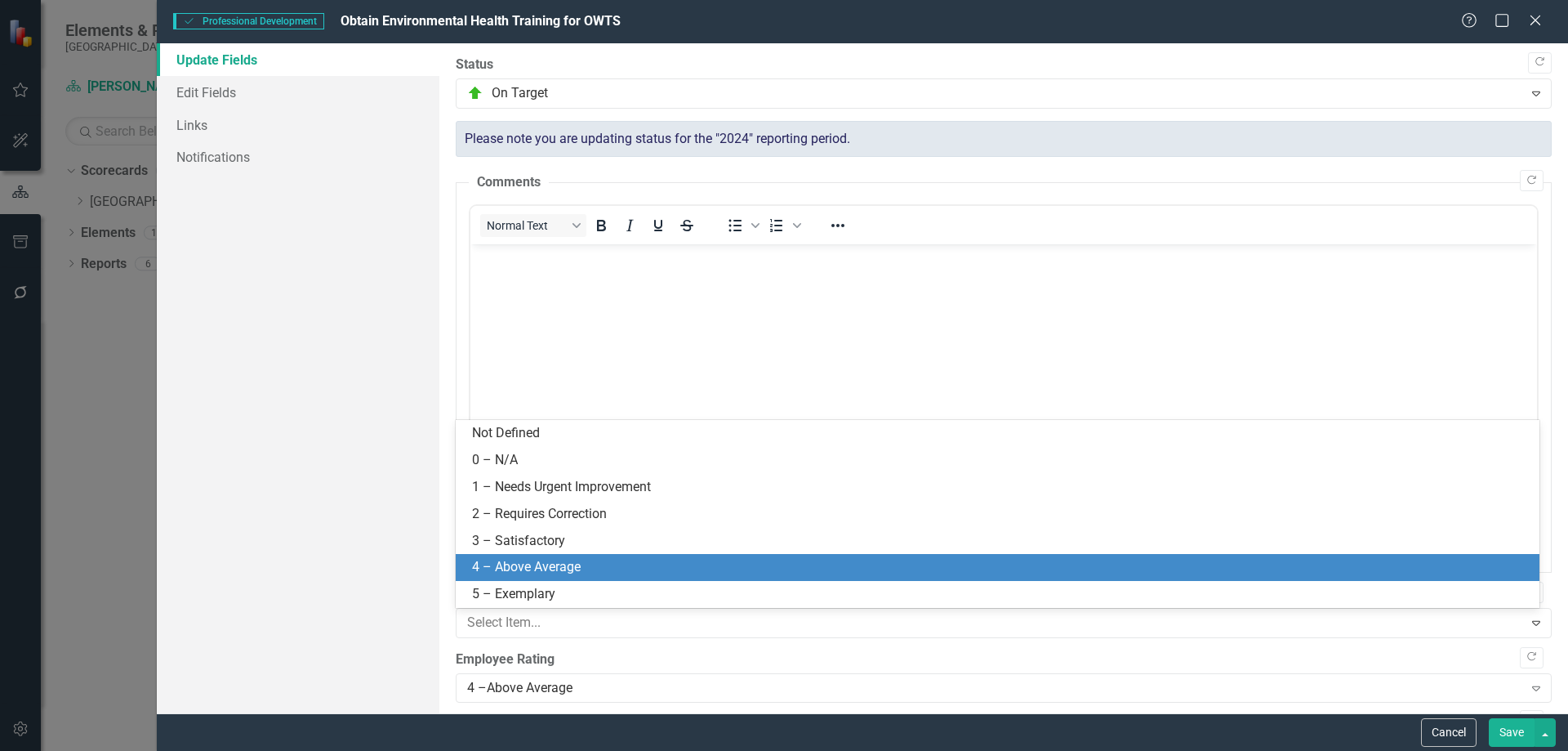
click at [503, 560] on div "4 – Above Average" at bounding box center [1000, 567] width 1058 height 19
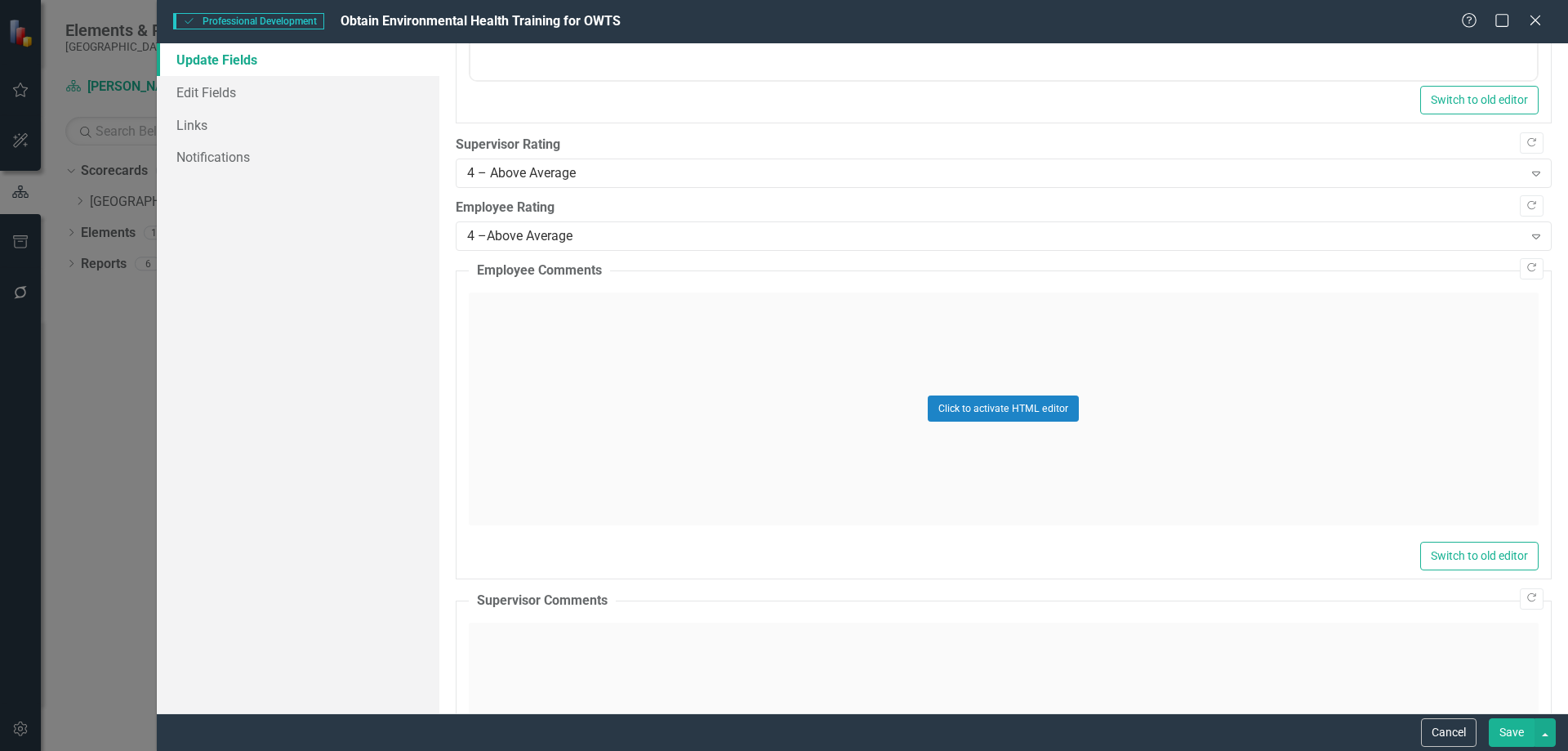
scroll to position [490, 0]
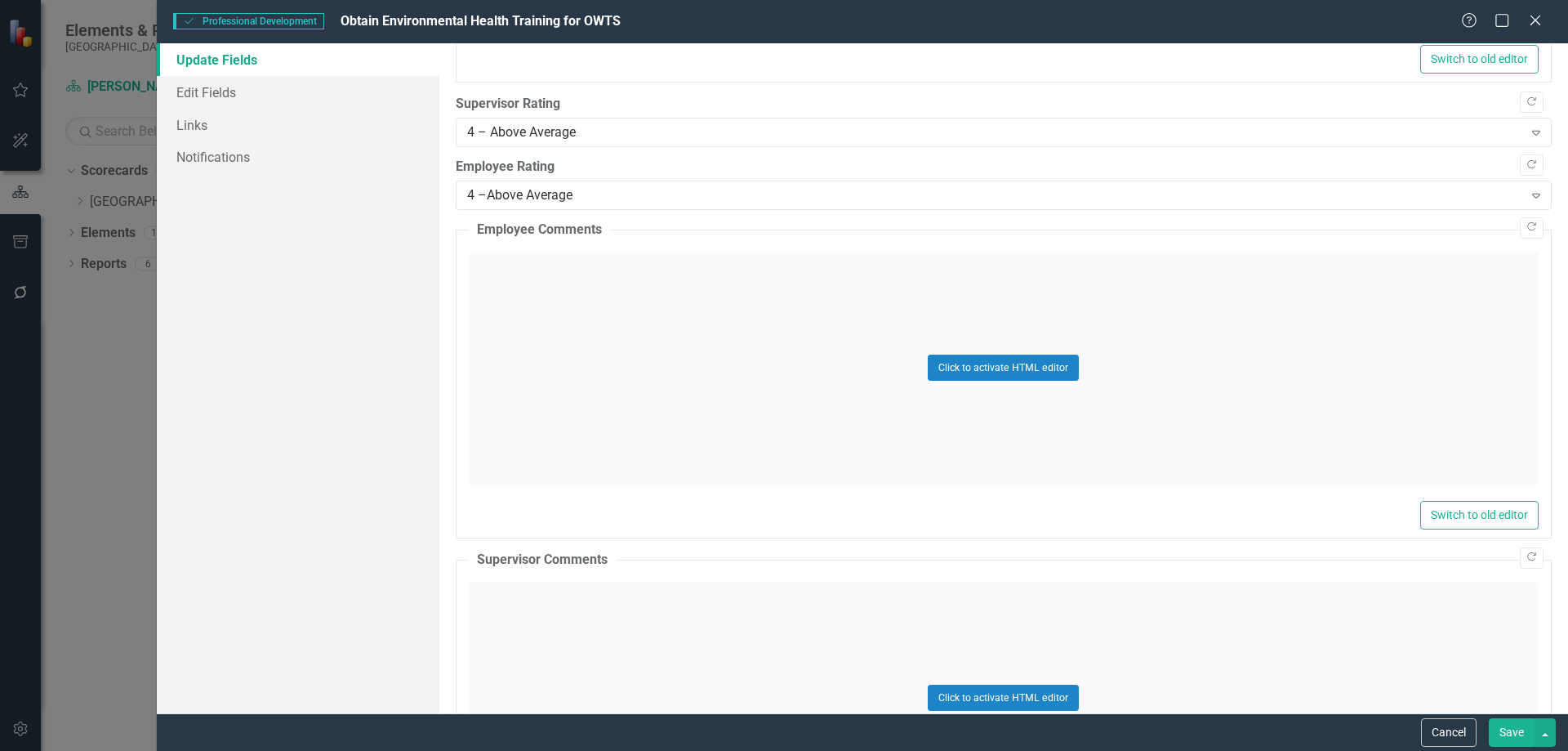
click at [565, 616] on div "Click to activate HTML editor" at bounding box center [1003, 697] width 1070 height 232
click at [767, 619] on div "Normal Text To open the popup, press Shift+Enter To open the popup, press Shift…" at bounding box center [1003, 602] width 1067 height 38
click at [793, 654] on body "Rich Text Area. Press ALT-0 for help." at bounding box center [1002, 743] width 1067 height 245
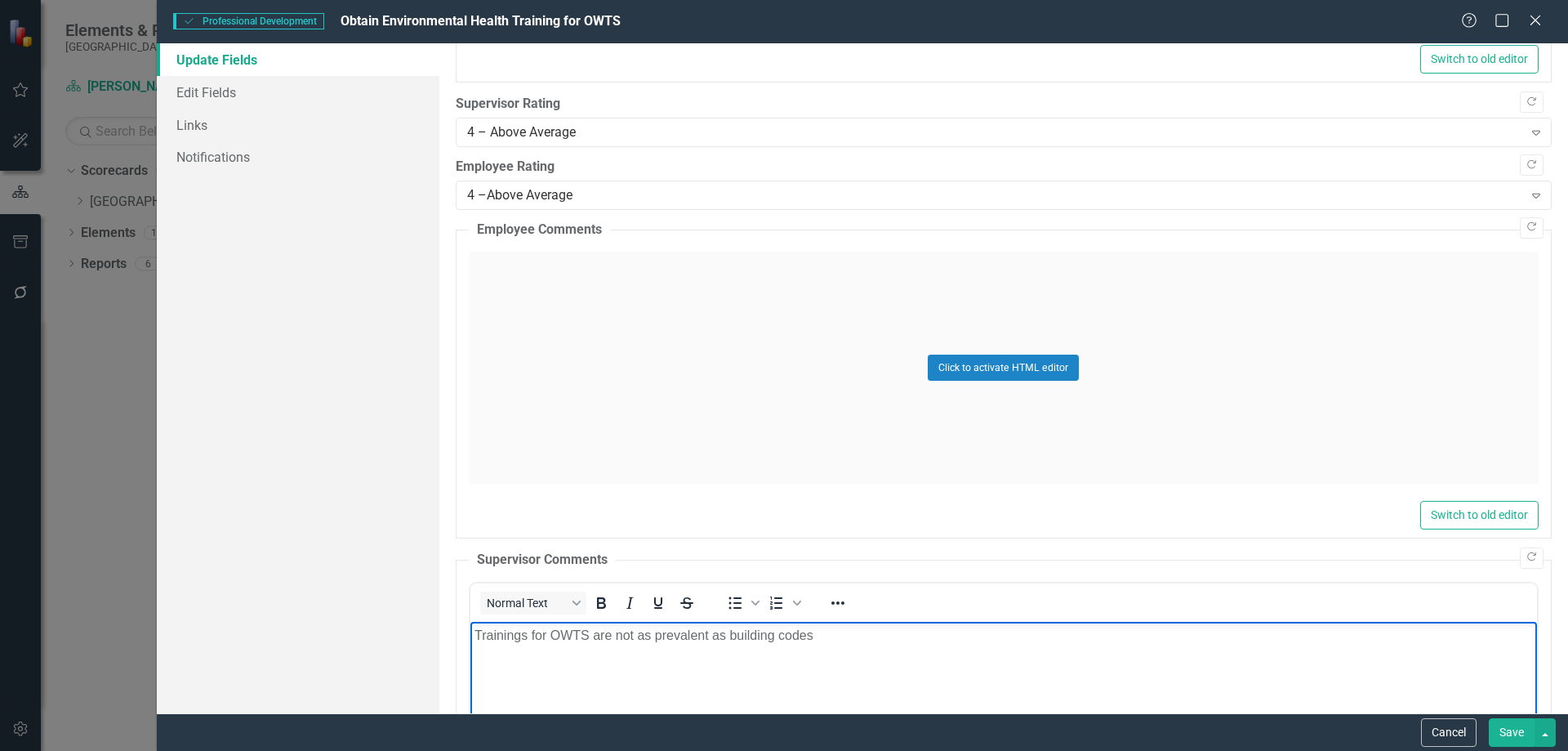
click at [839, 650] on body "Trainings for OWTS are not as prevalent as building codes" at bounding box center [1002, 743] width 1067 height 245
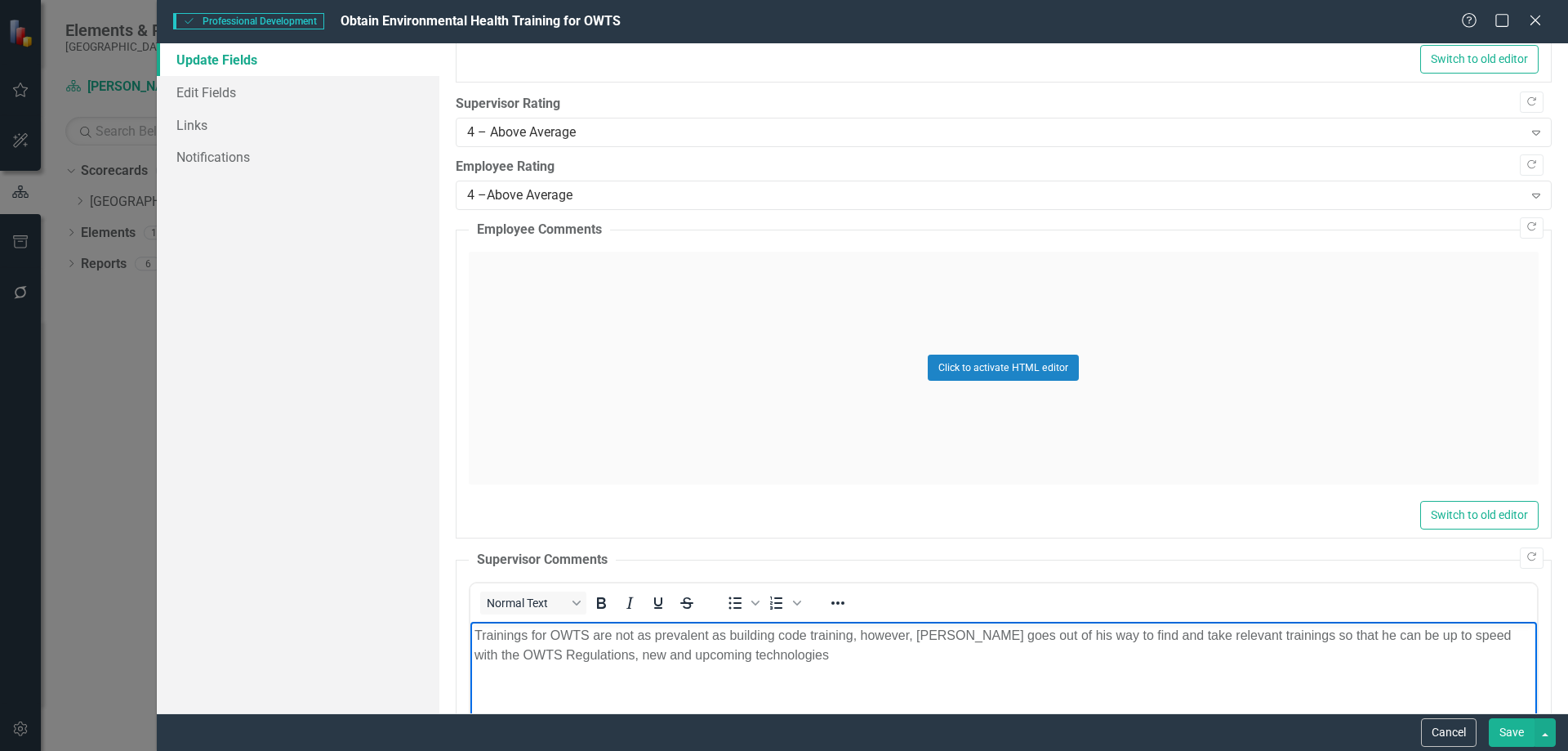
click at [586, 658] on p "Trainings for OWTS are not as prevalent as building code training, however, [PE…" at bounding box center [1003, 644] width 1059 height 39
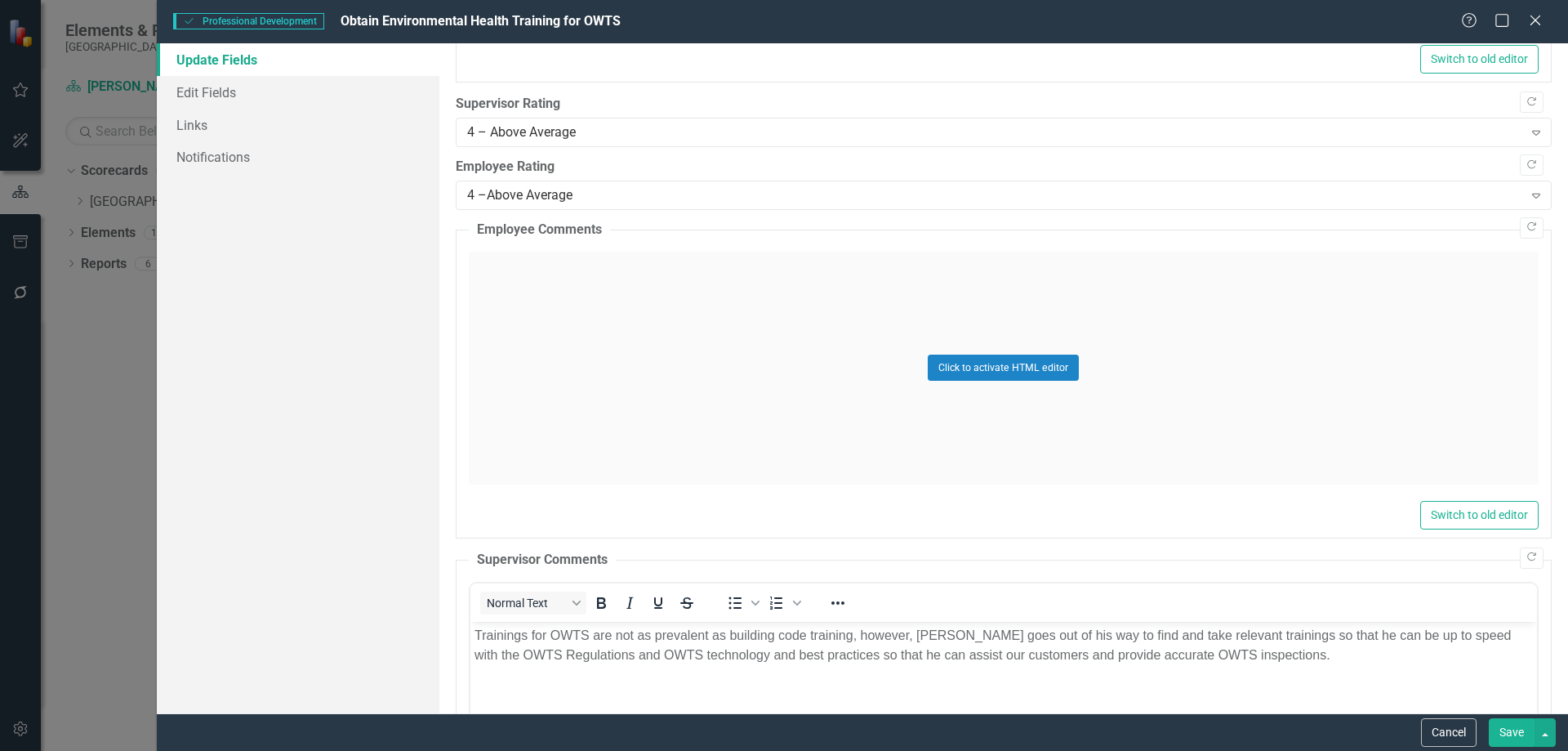
click at [1512, 738] on button "Save" at bounding box center [1512, 732] width 46 height 28
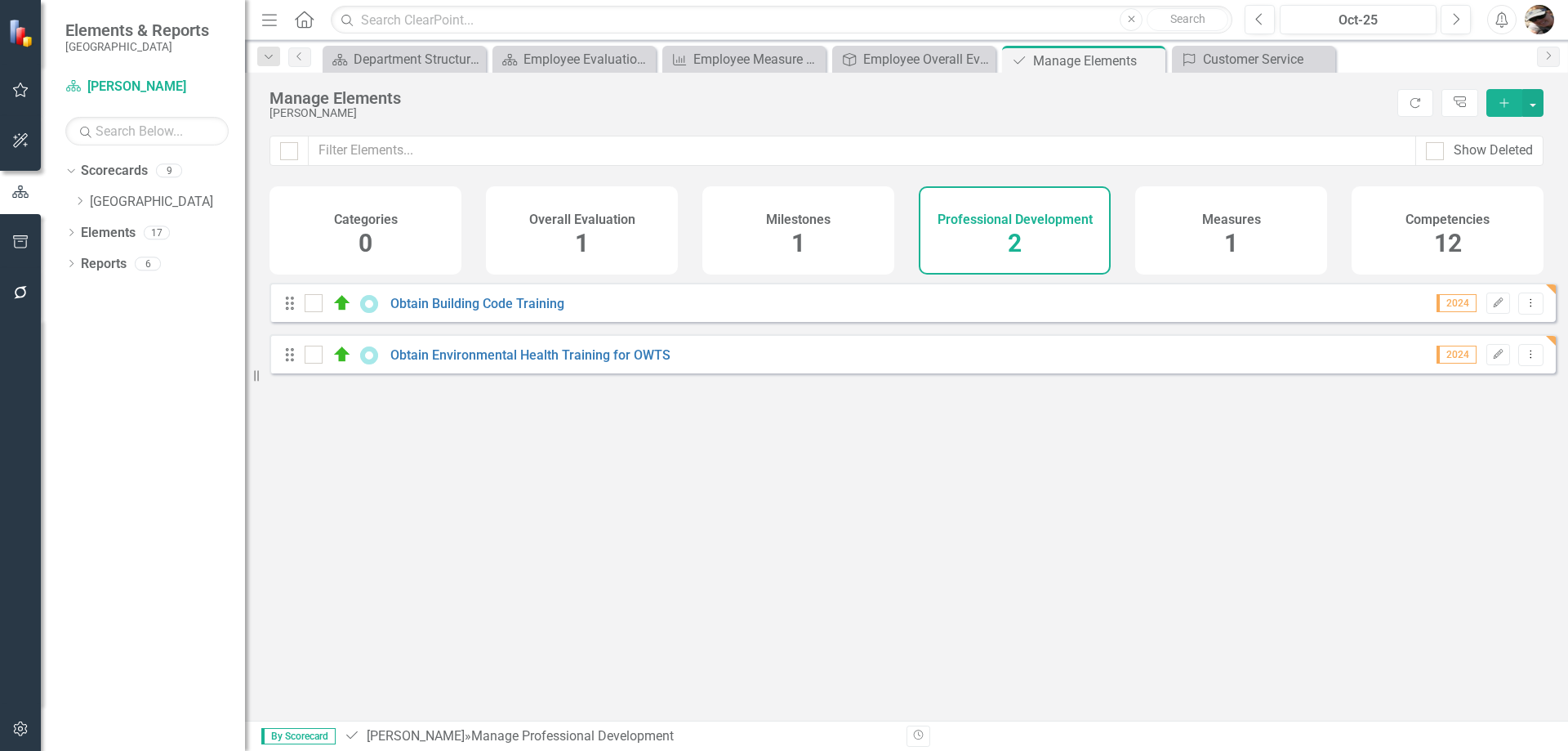
click at [1426, 233] on div "Competencies 12" at bounding box center [1447, 230] width 192 height 88
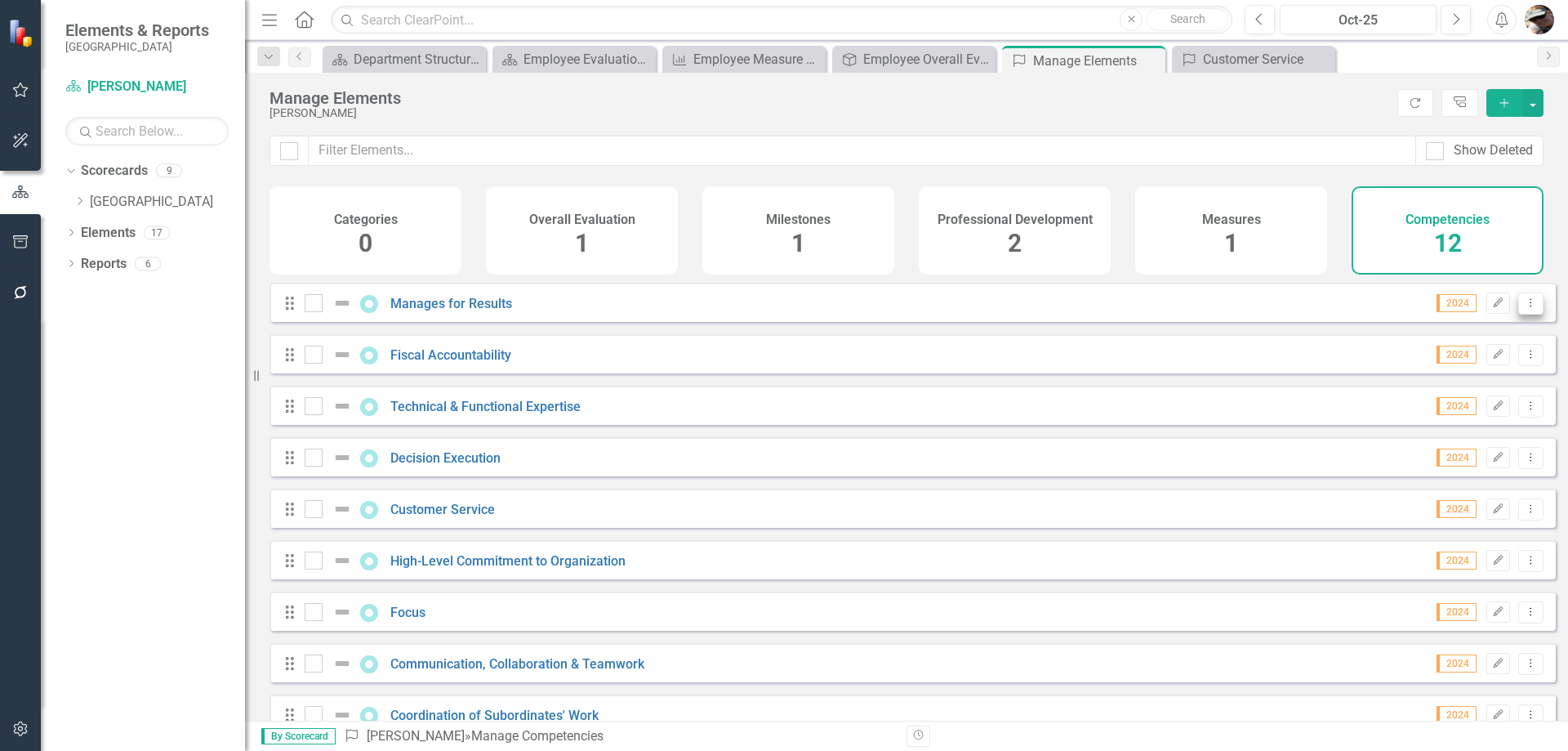
click at [1518, 312] on button "Dropdown Menu" at bounding box center [1531, 303] width 26 height 22
click at [1460, 349] on link "Edit Edit Competency" at bounding box center [1446, 342] width 169 height 30
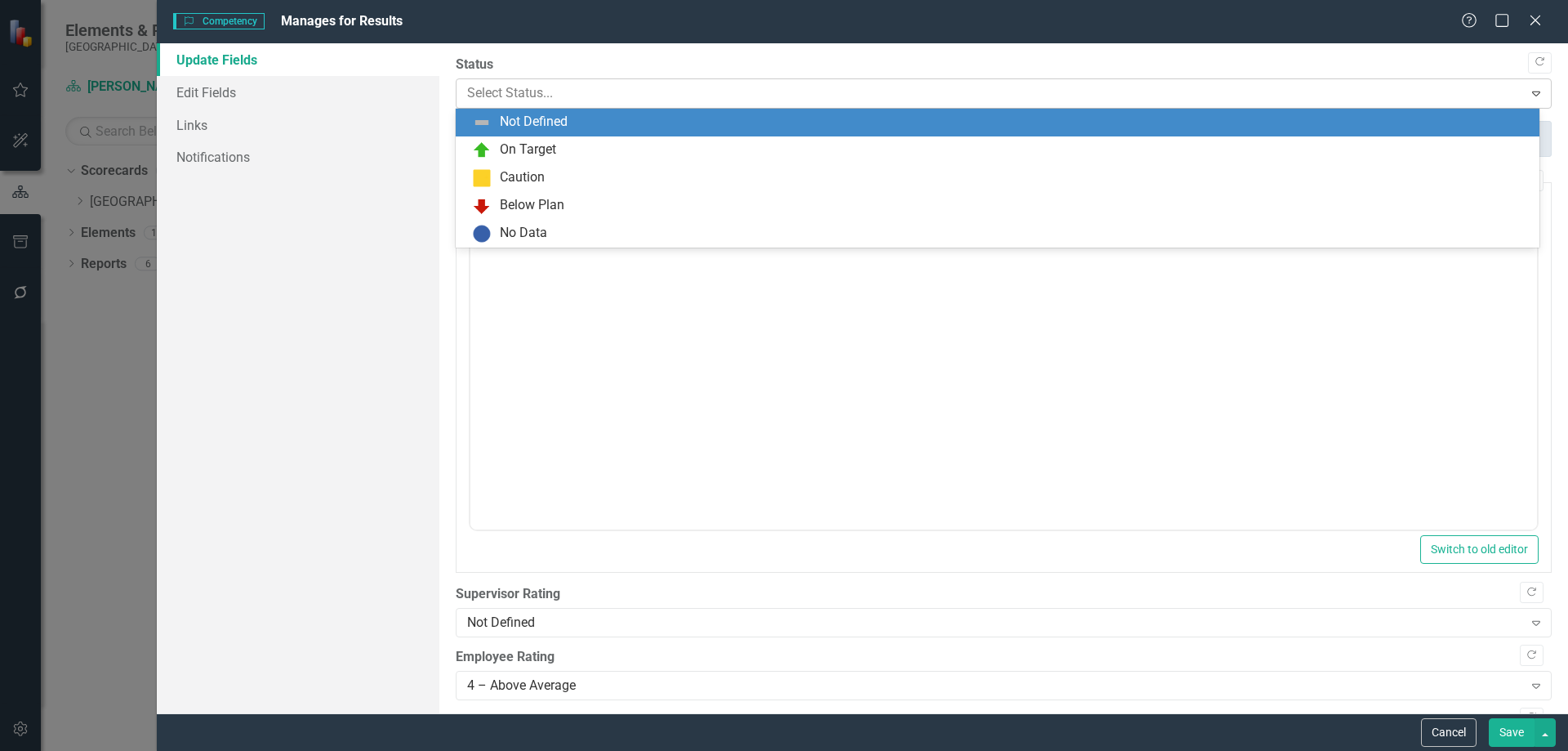
click at [576, 98] on div at bounding box center [990, 94] width 1046 height 22
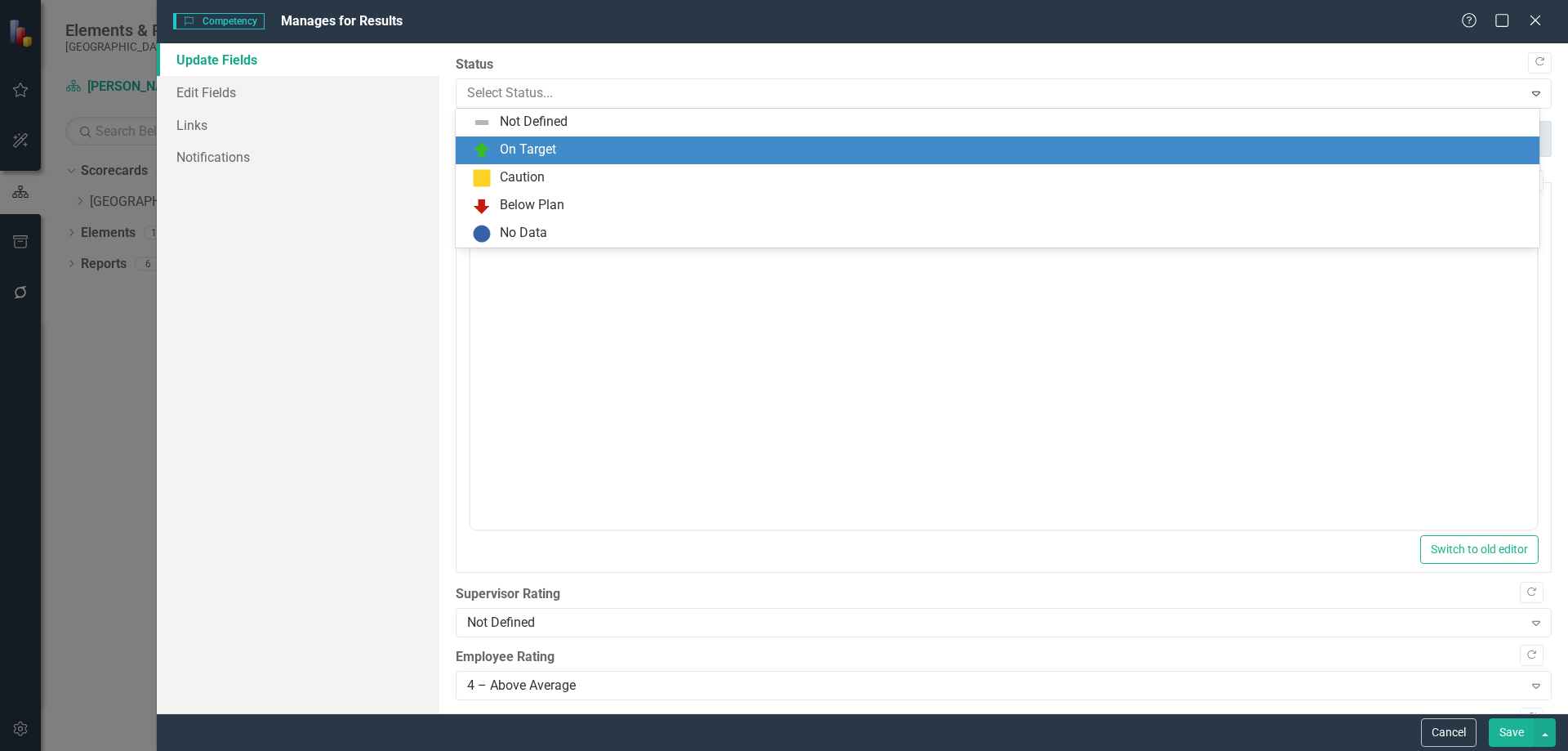
click at [531, 157] on div "On Target" at bounding box center [528, 149] width 56 height 19
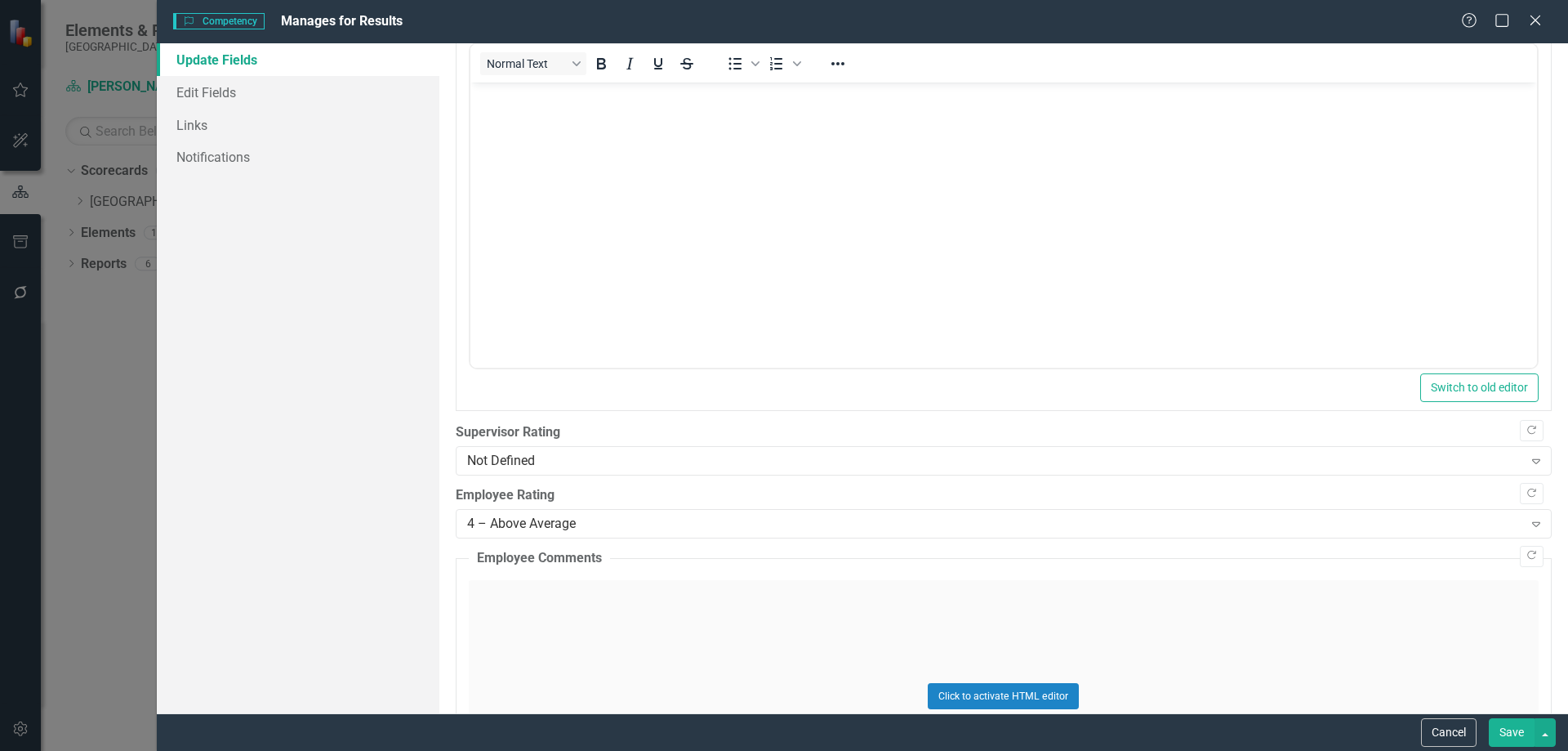
scroll to position [163, 0]
click at [500, 466] on div "Not Defined" at bounding box center [995, 459] width 1056 height 19
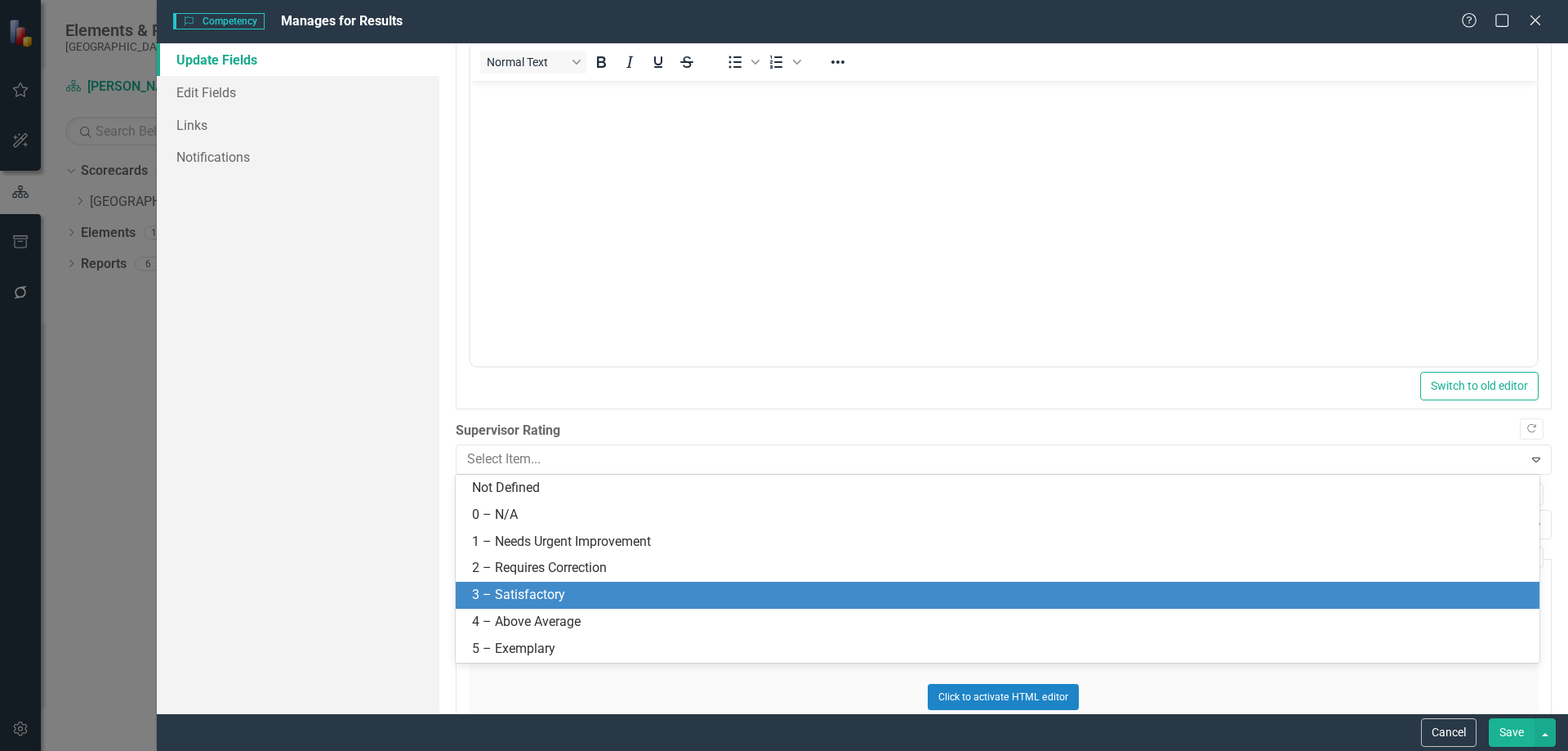
click at [560, 589] on div "3 – Satisfactory" at bounding box center [1000, 595] width 1058 height 19
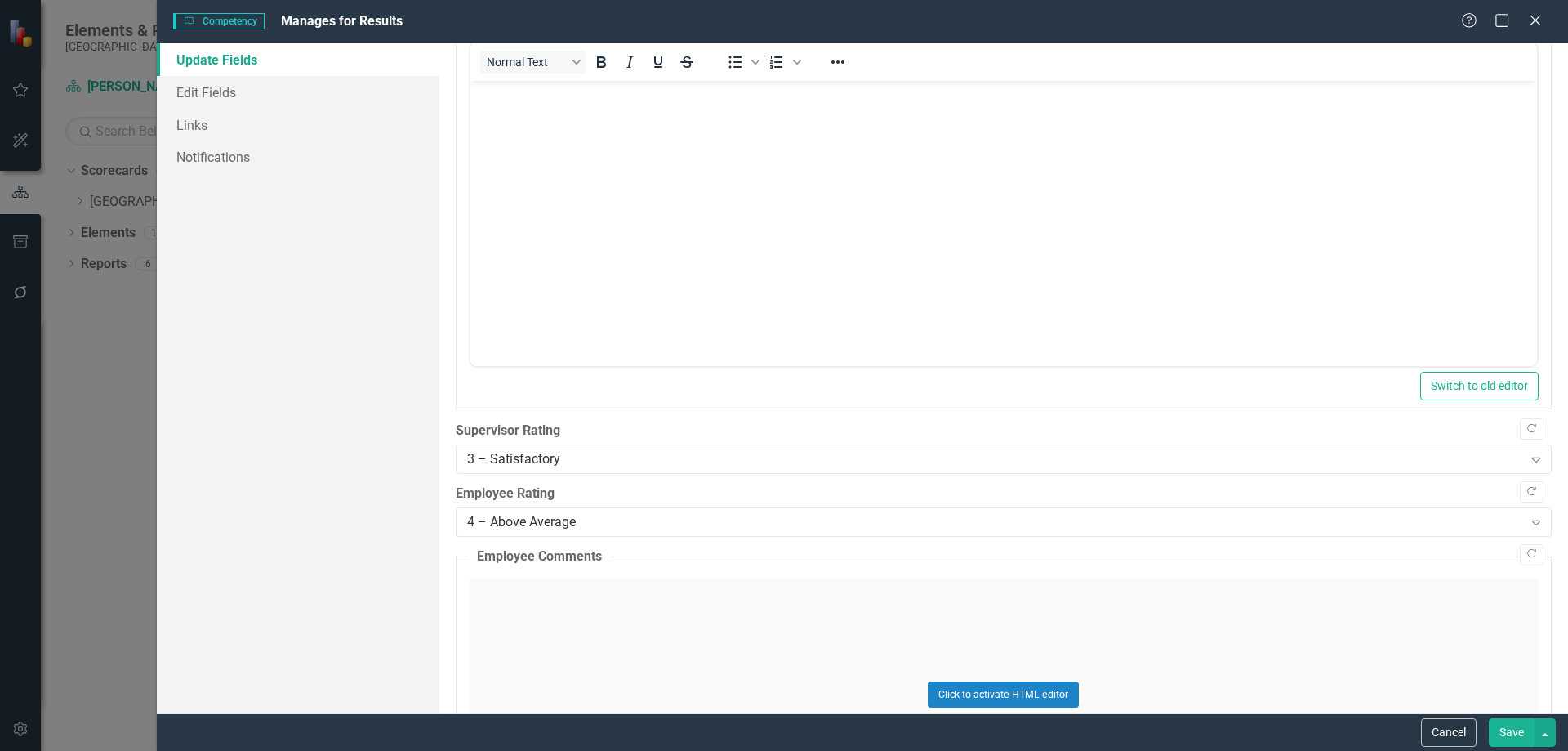
click at [1509, 724] on button "Save" at bounding box center [1512, 732] width 46 height 28
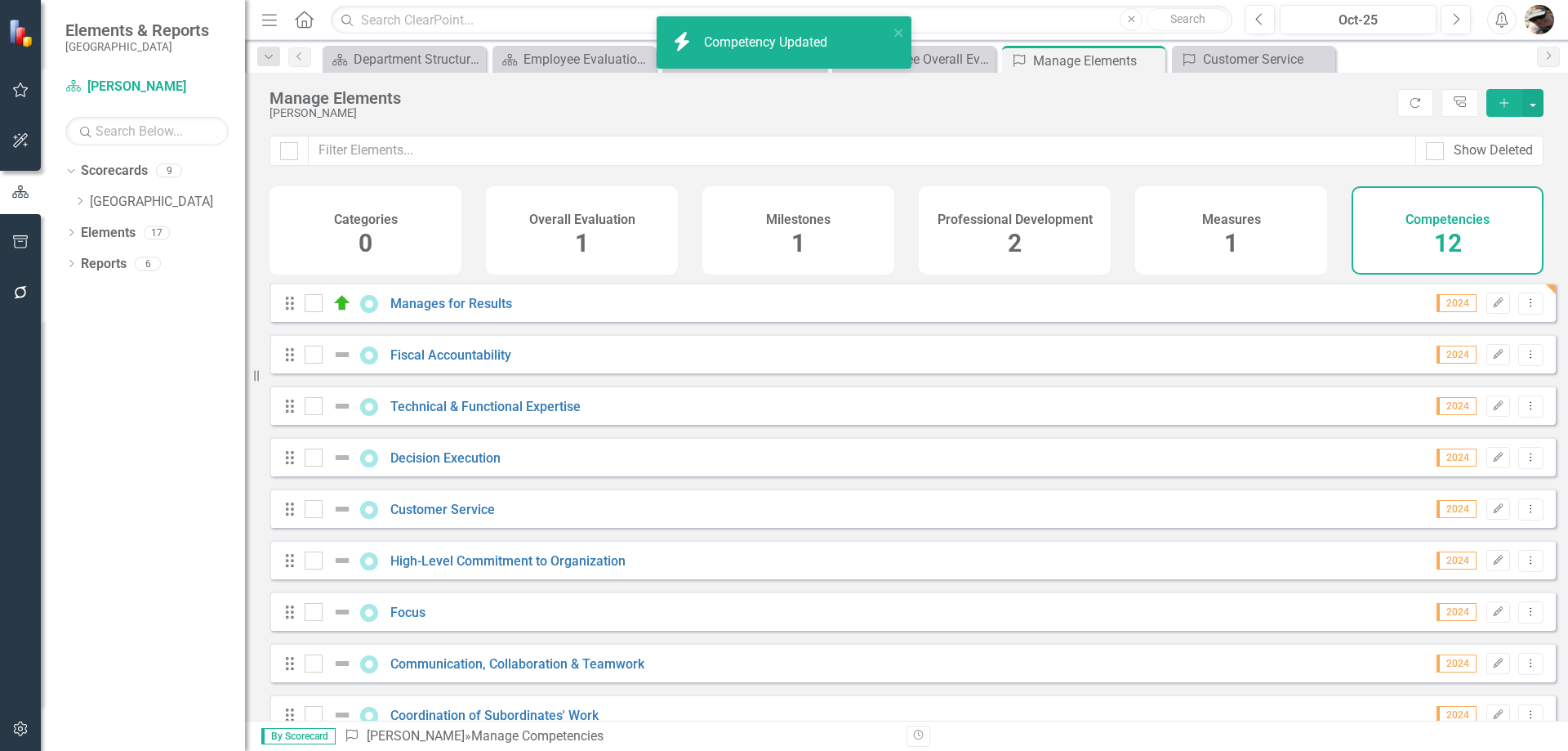
click at [1469, 232] on div "Competencies 12" at bounding box center [1447, 230] width 192 height 88
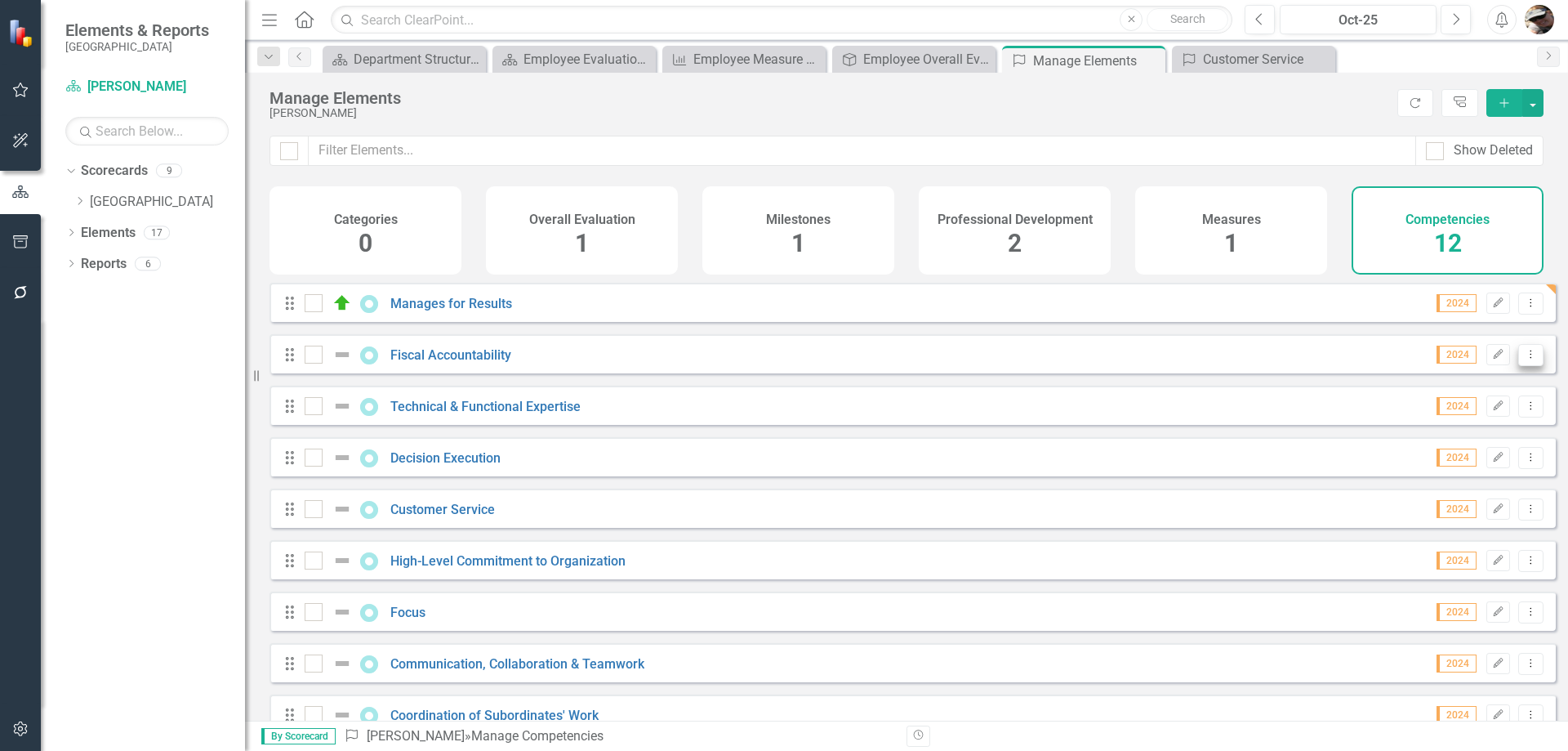
click at [1520, 366] on button "Dropdown Menu" at bounding box center [1531, 355] width 26 height 22
click at [1455, 393] on link "Edit Edit Competency" at bounding box center [1446, 394] width 169 height 30
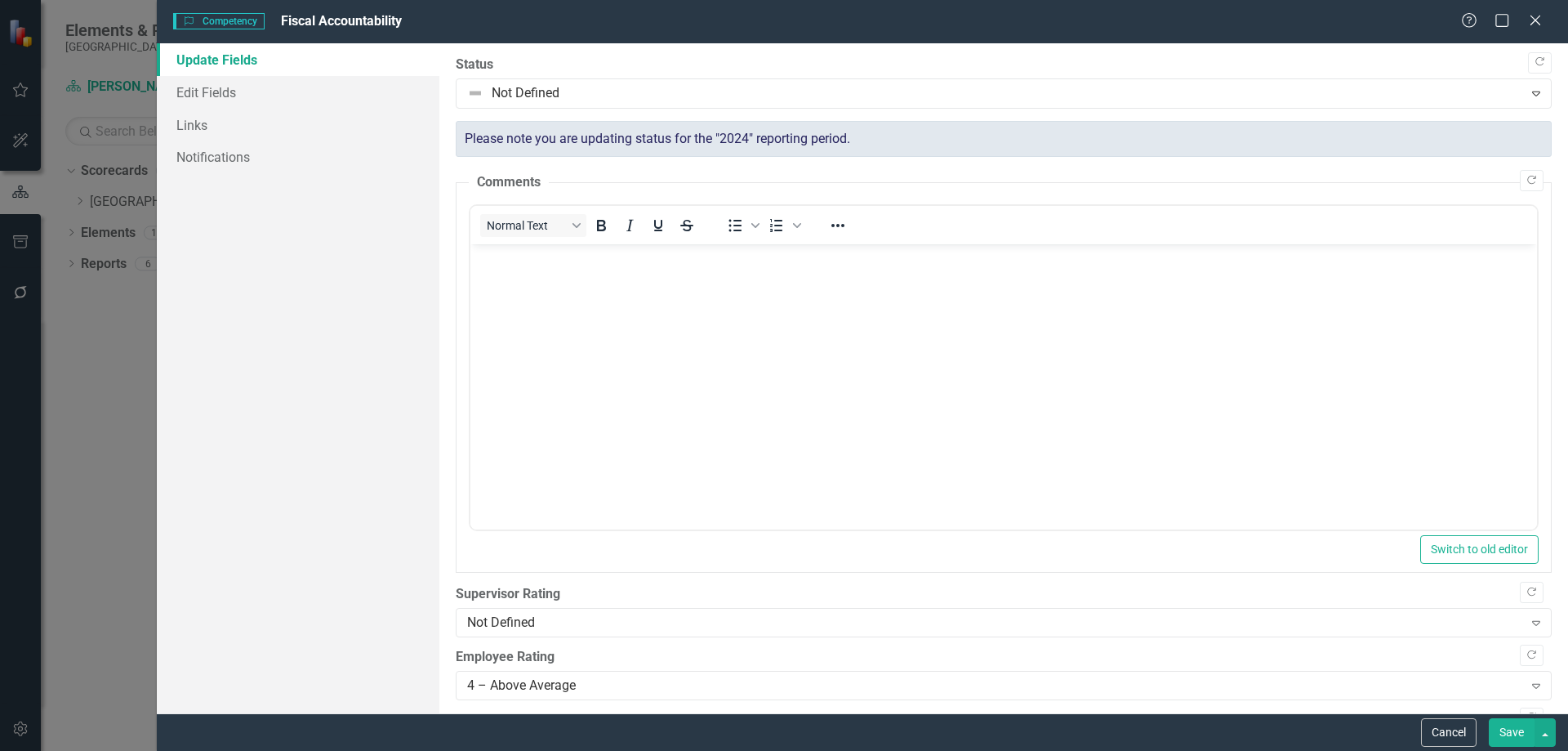
scroll to position [0, 0]
click at [548, 629] on div "Not Defined" at bounding box center [995, 622] width 1056 height 19
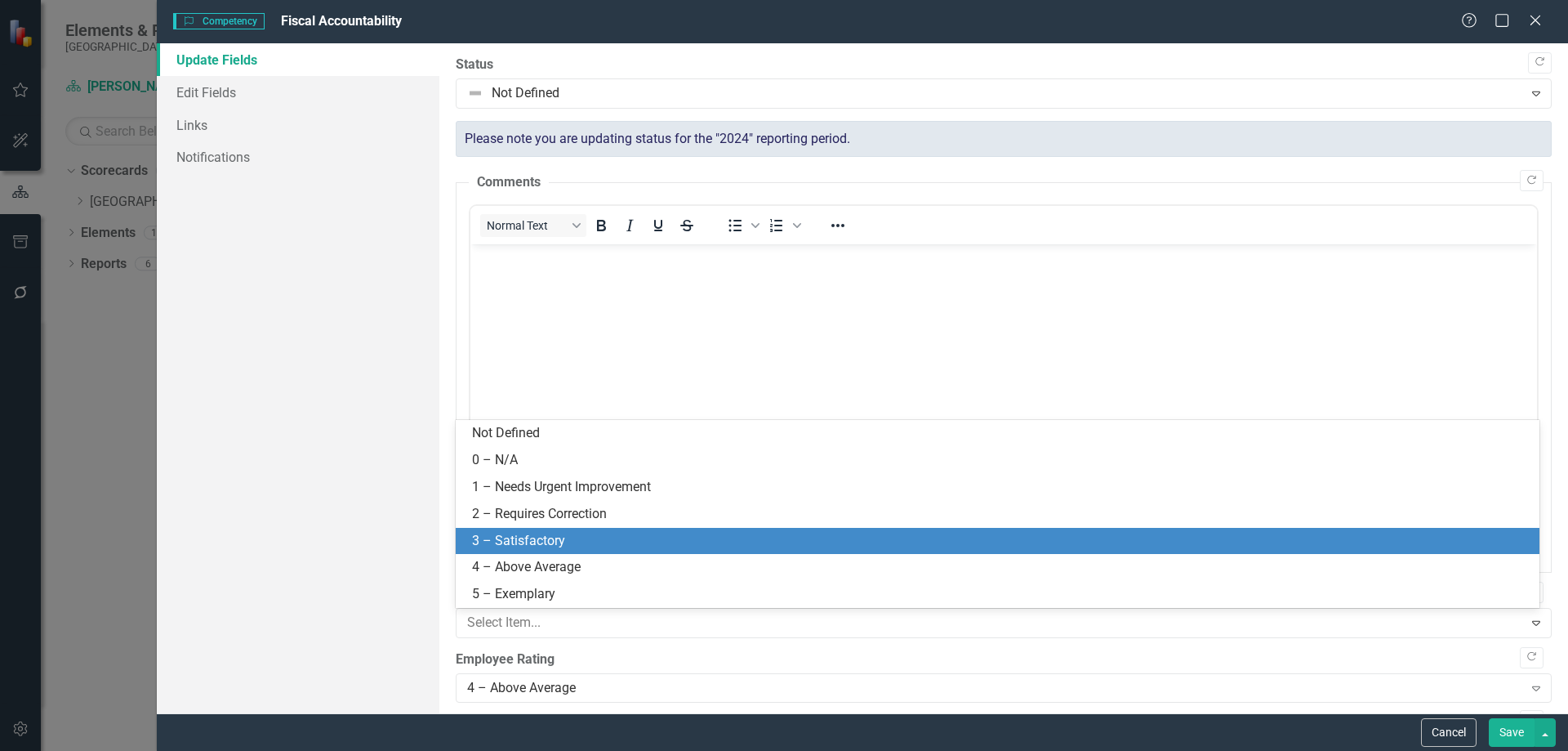
click at [524, 530] on div "3 – Satisfactory" at bounding box center [997, 541] width 1083 height 27
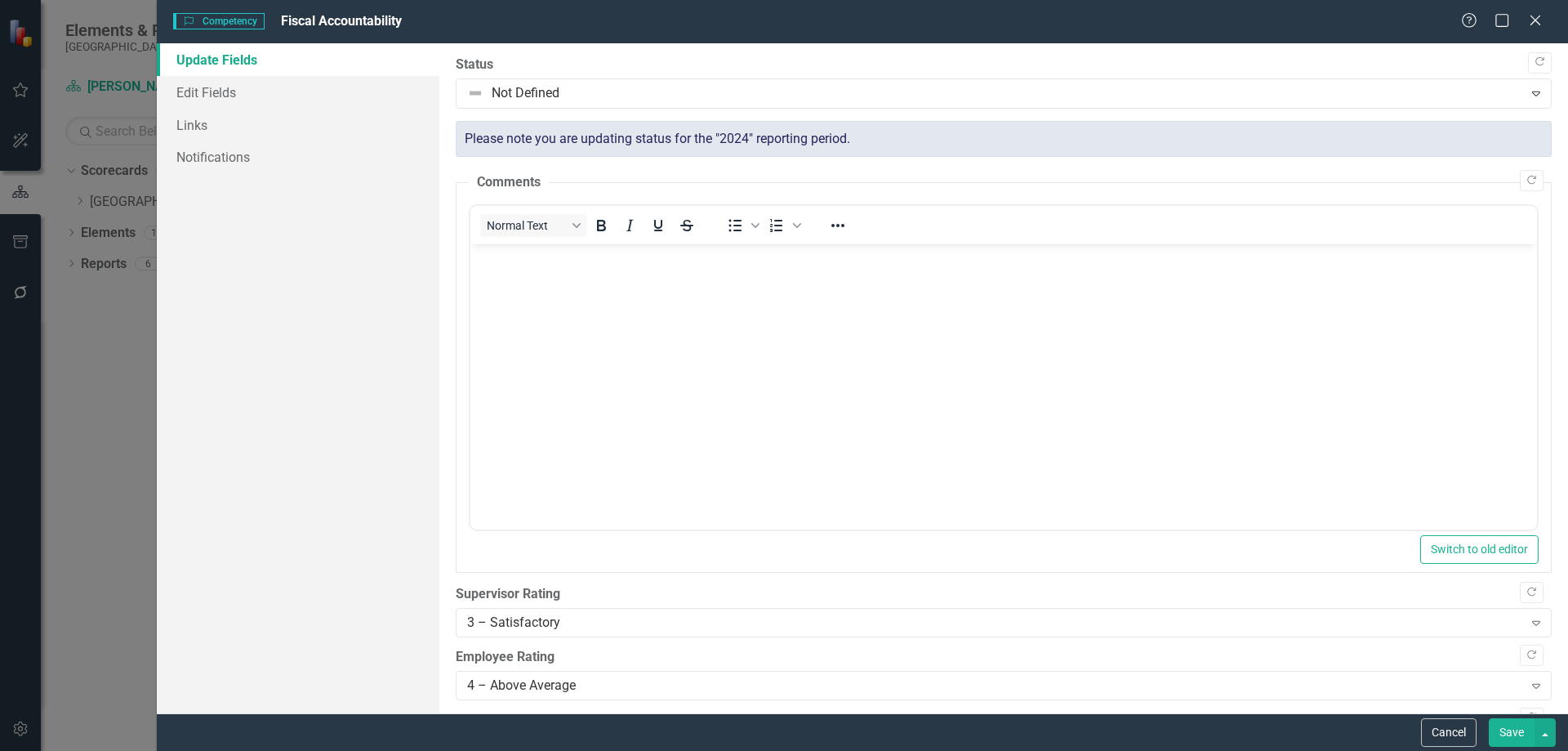
click at [603, 109] on div "Copy Forward Status Not Defined Expand Please note you are updating status for …" at bounding box center [1003, 707] width 1096 height 1303
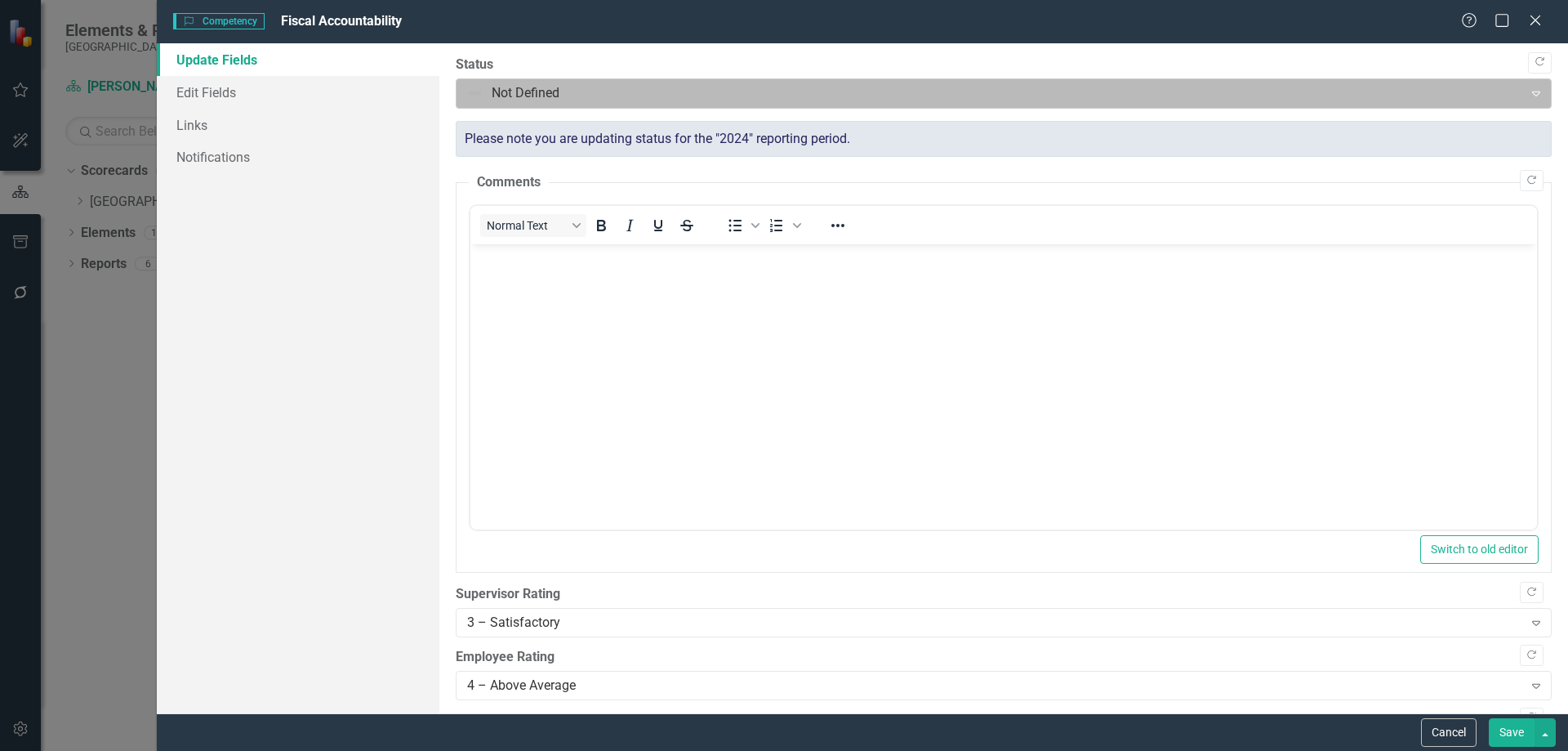
click at [597, 98] on div at bounding box center [990, 94] width 1046 height 22
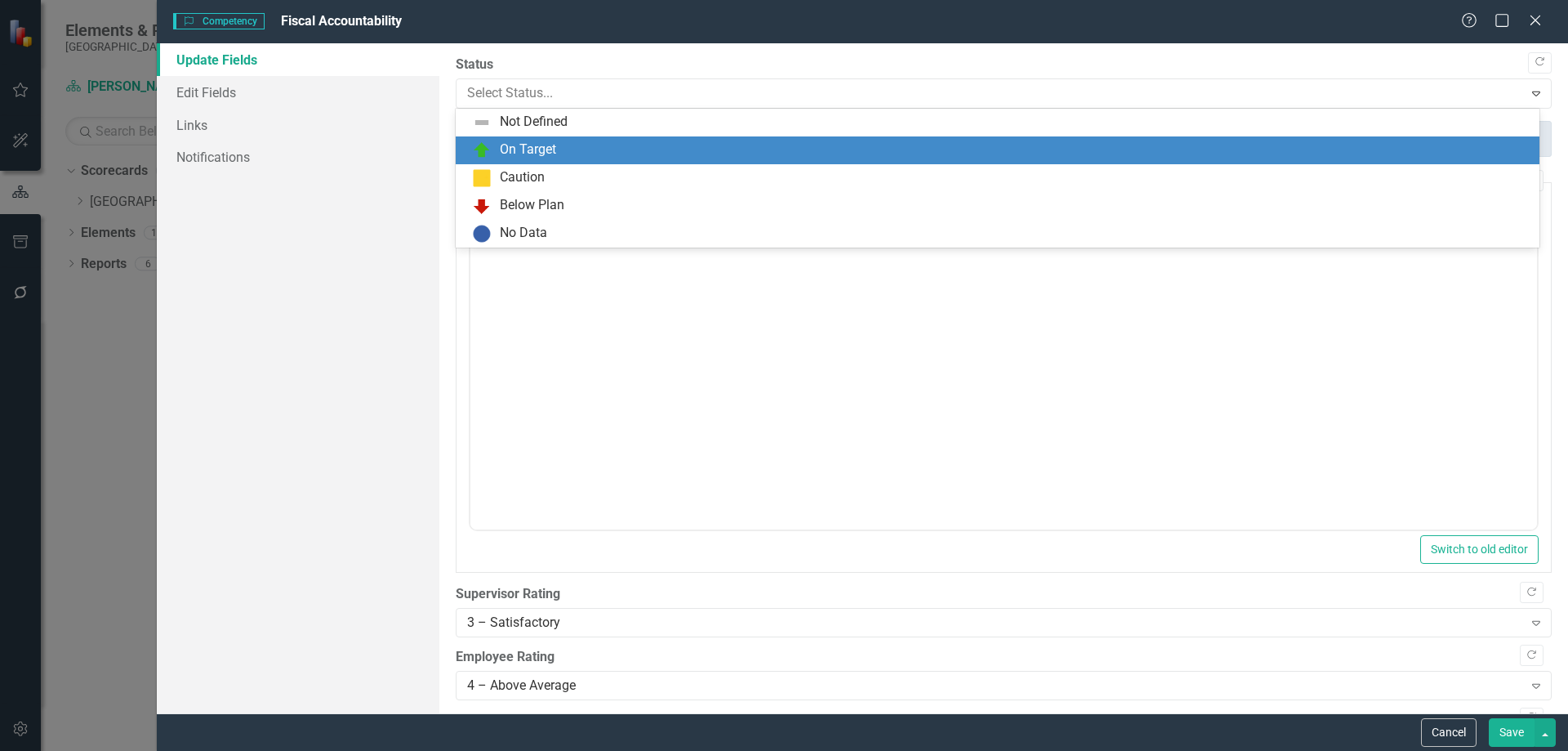
click at [475, 140] on img at bounding box center [482, 150] width 20 height 20
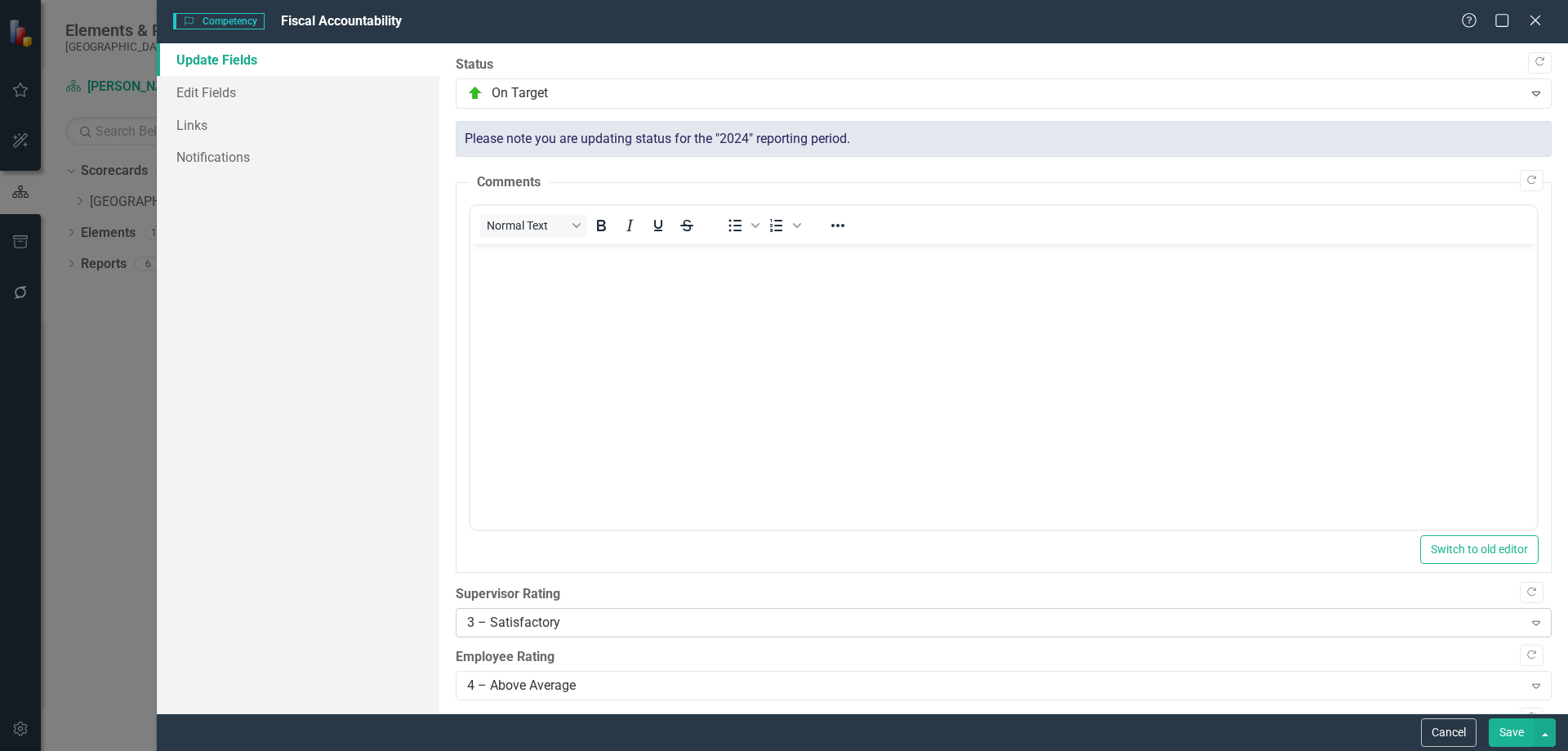
click at [566, 619] on div "3 – Satisfactory" at bounding box center [995, 622] width 1056 height 19
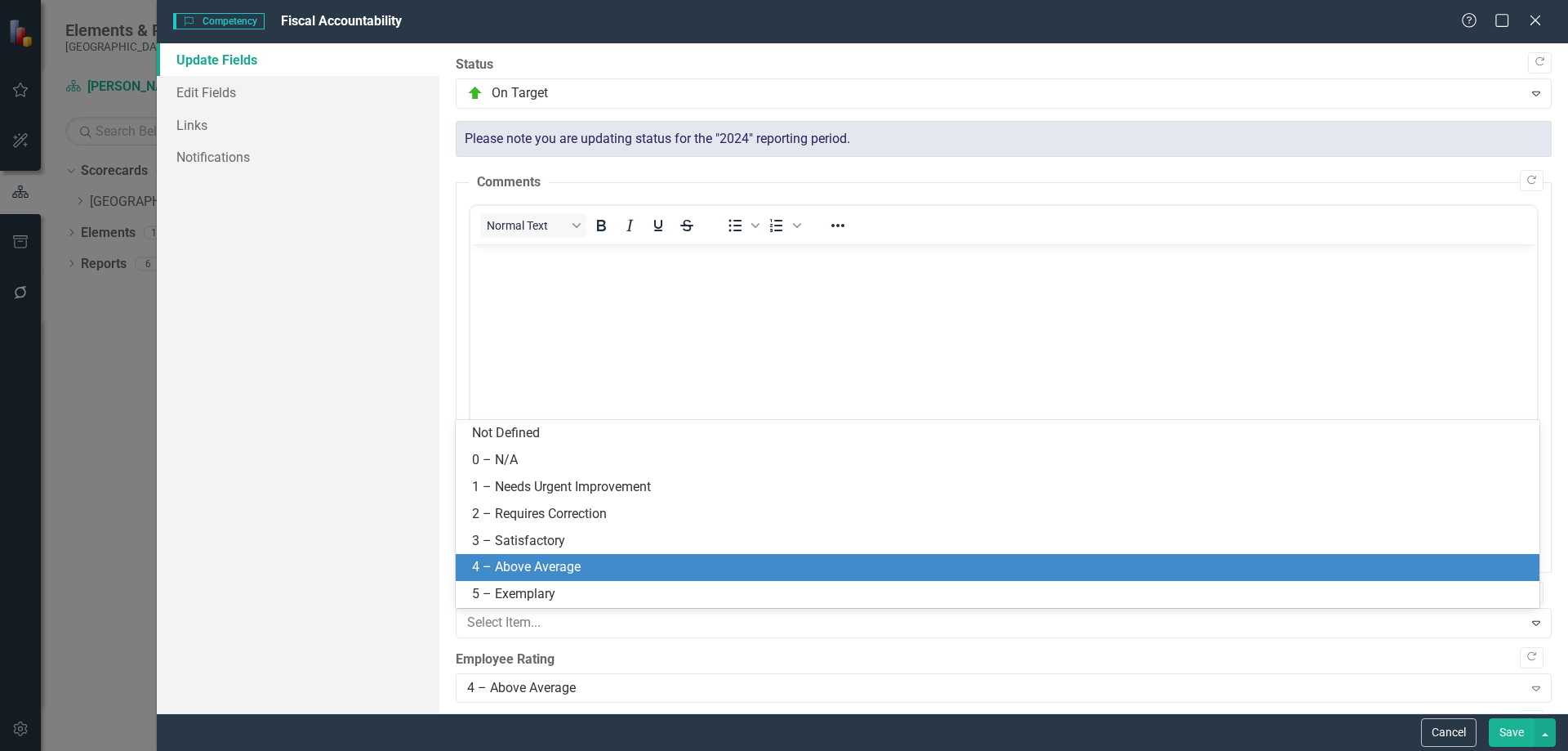
click at [537, 556] on div "4 – Above Average" at bounding box center [997, 568] width 1083 height 27
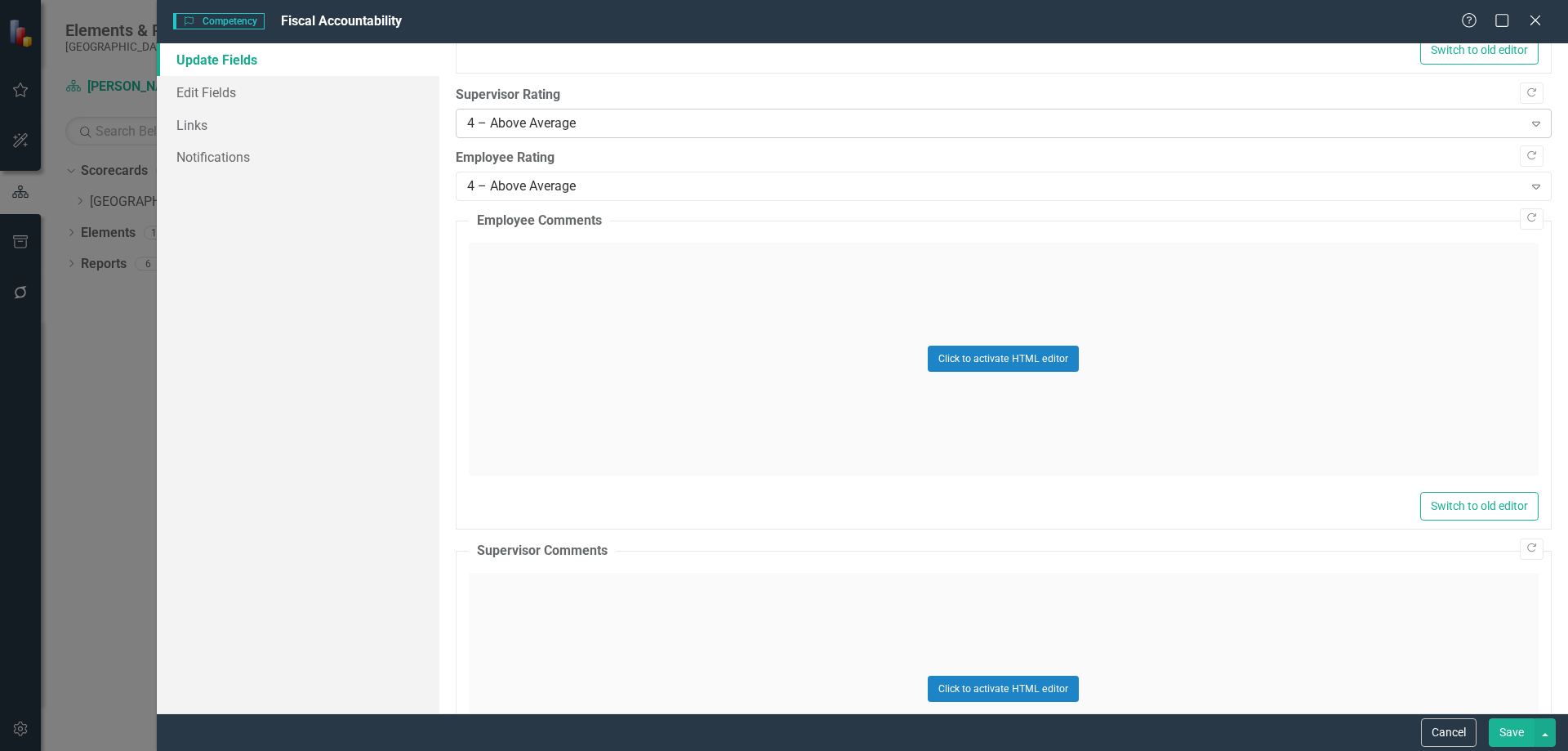
scroll to position [571, 0]
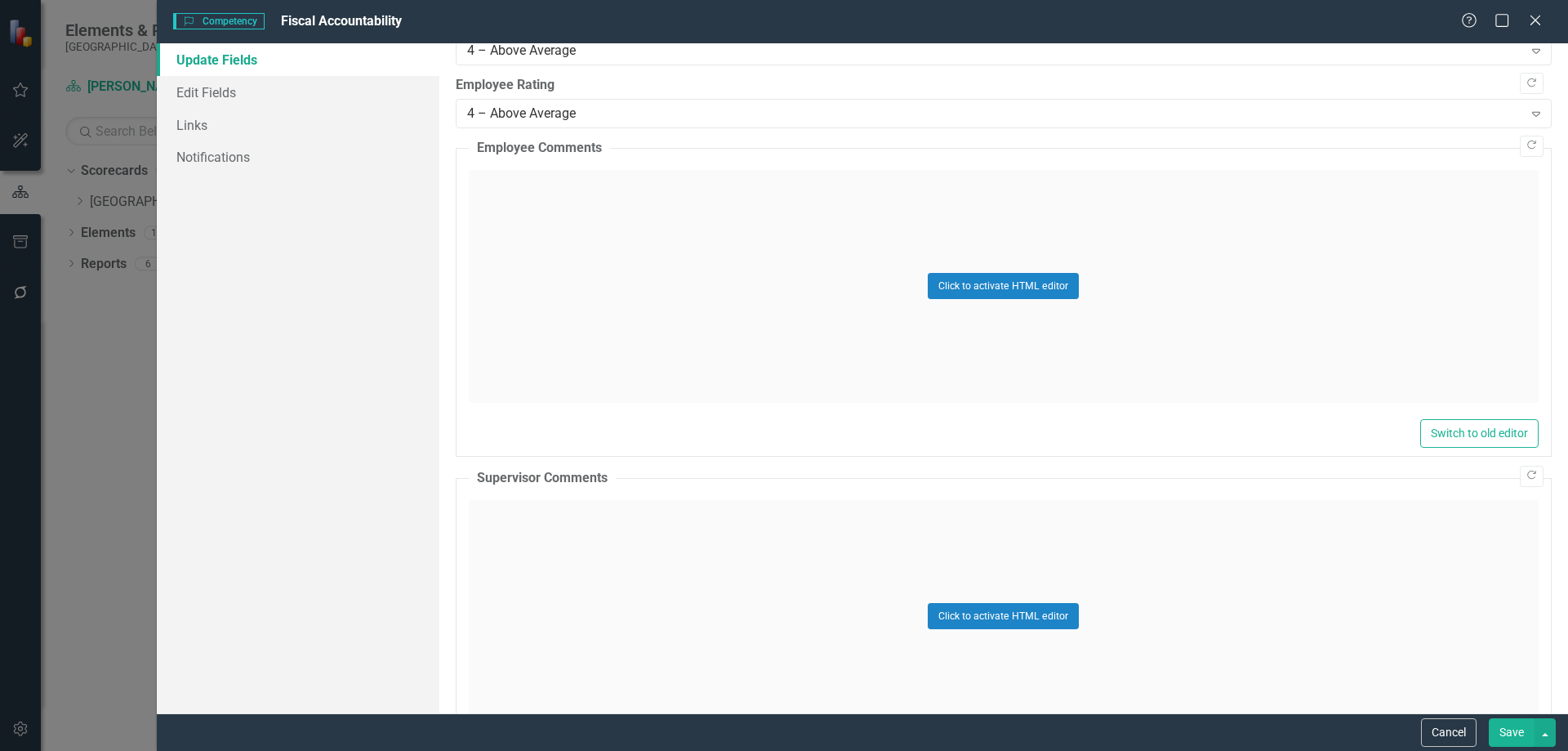
click at [580, 529] on div "Click to activate HTML editor" at bounding box center [1003, 616] width 1070 height 232
click at [595, 587] on body "Rich Text Area. Press ALT-0 for help." at bounding box center [1002, 662] width 1067 height 245
click at [587, 297] on div "Click to activate HTML editor" at bounding box center [1003, 285] width 1070 height 232
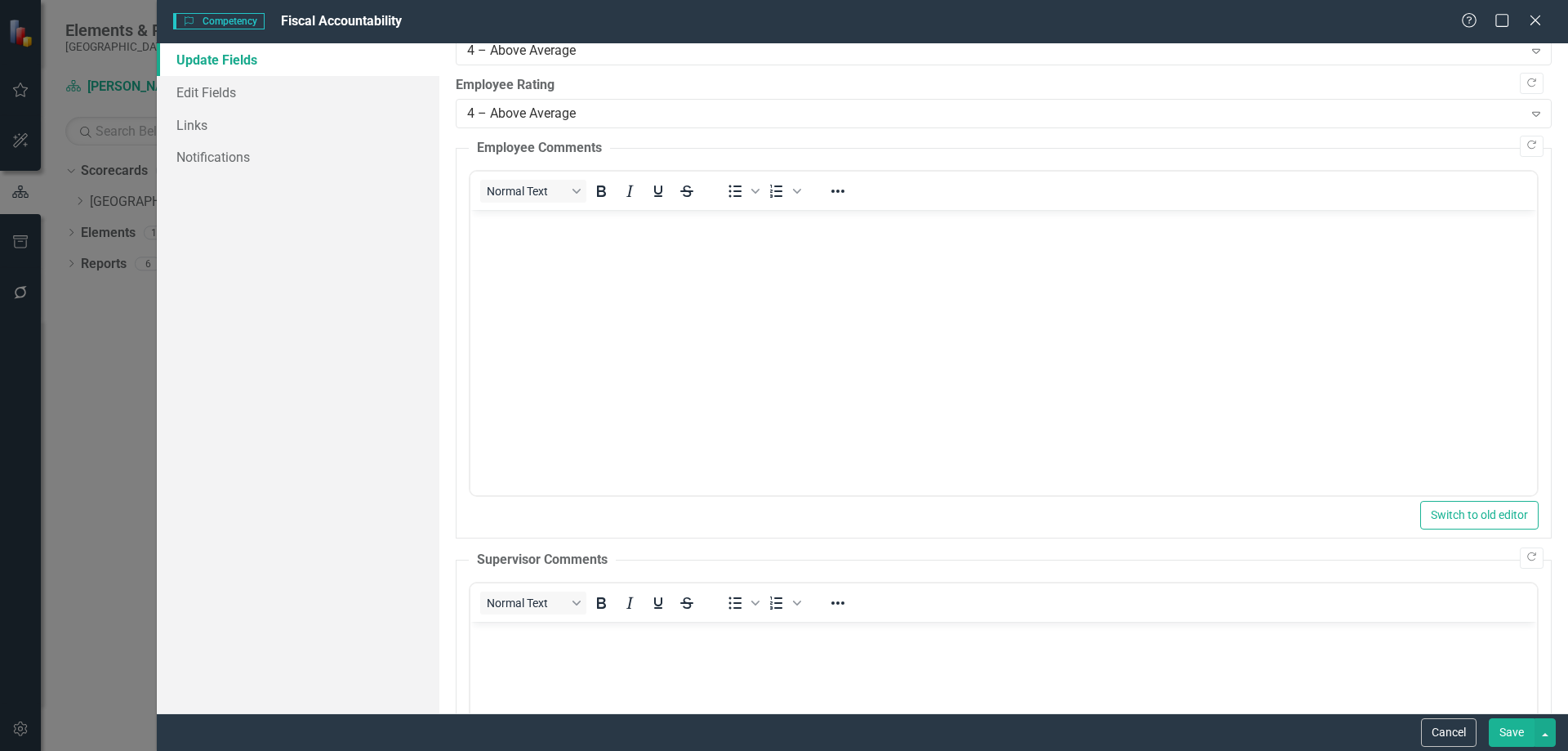
click at [610, 67] on div "Copy Forward Status On Target Expand Please note you are updating status for th…" at bounding box center [1003, 217] width 1096 height 1466
click at [605, 58] on div "4 – Above Average" at bounding box center [995, 51] width 1056 height 19
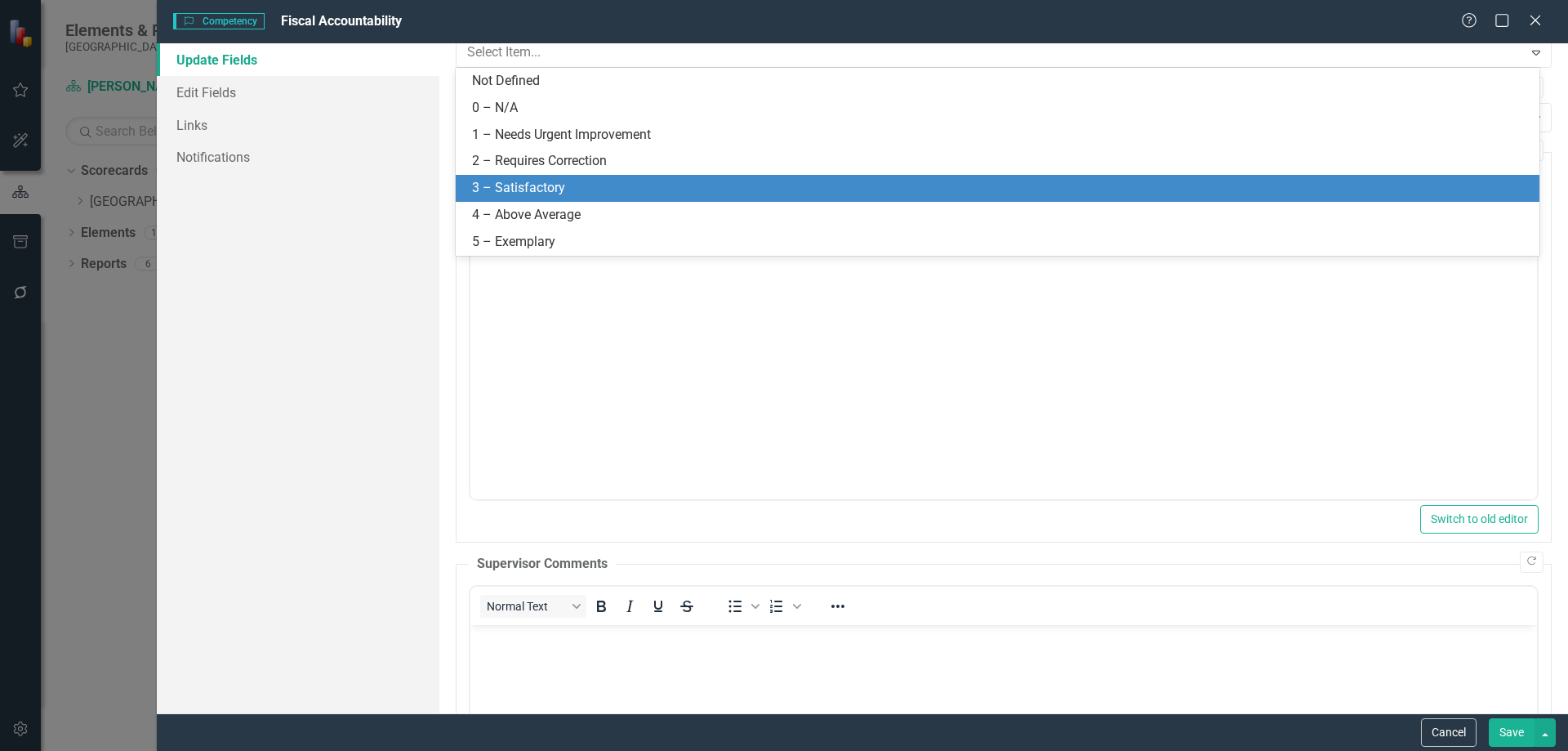
click at [535, 179] on div "3 – Satisfactory" at bounding box center [1000, 188] width 1058 height 19
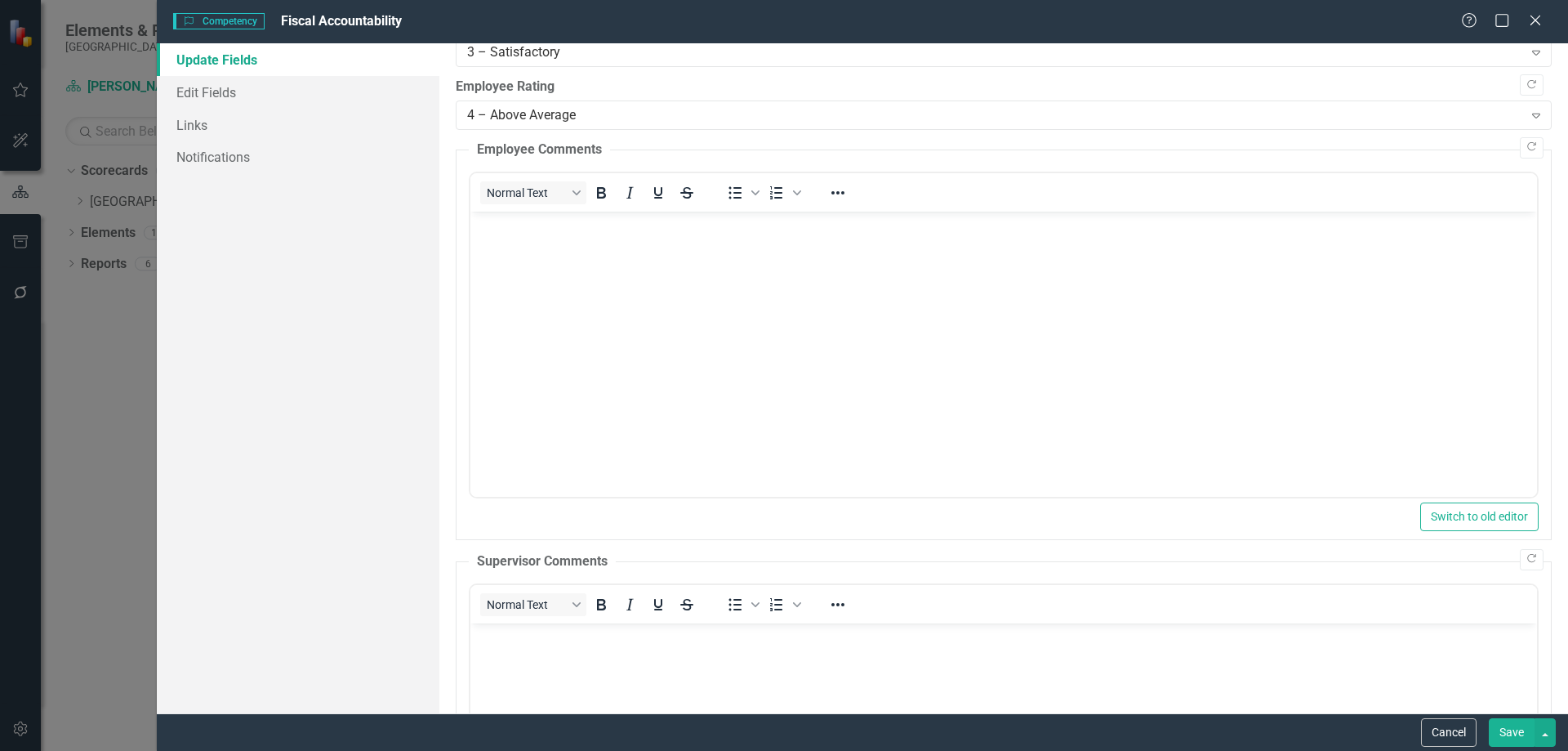
click at [1507, 740] on button "Save" at bounding box center [1512, 732] width 46 height 28
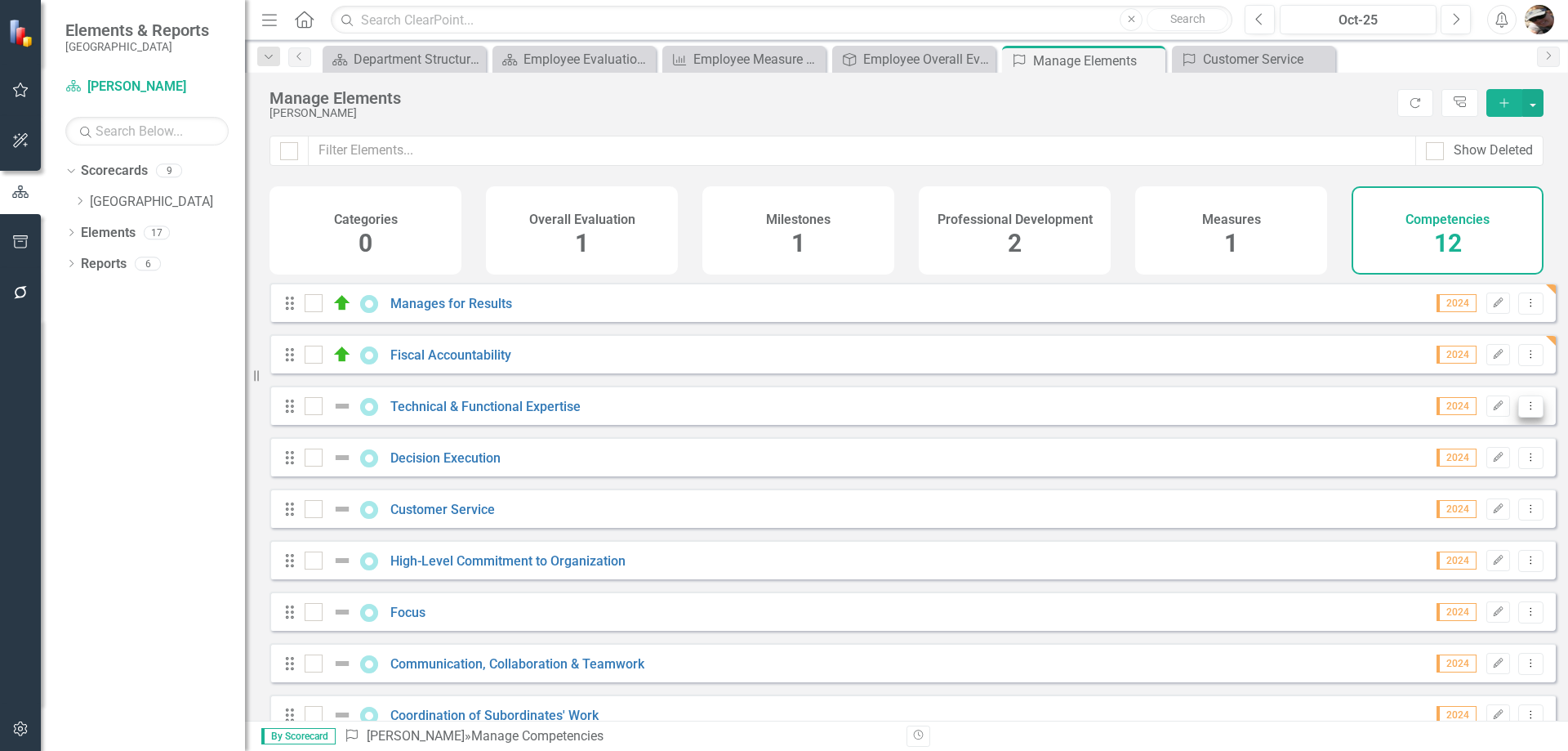
click at [1524, 411] on icon "Dropdown Menu" at bounding box center [1531, 406] width 14 height 11
click at [1398, 453] on link "Edit Edit Competency" at bounding box center [1446, 445] width 169 height 30
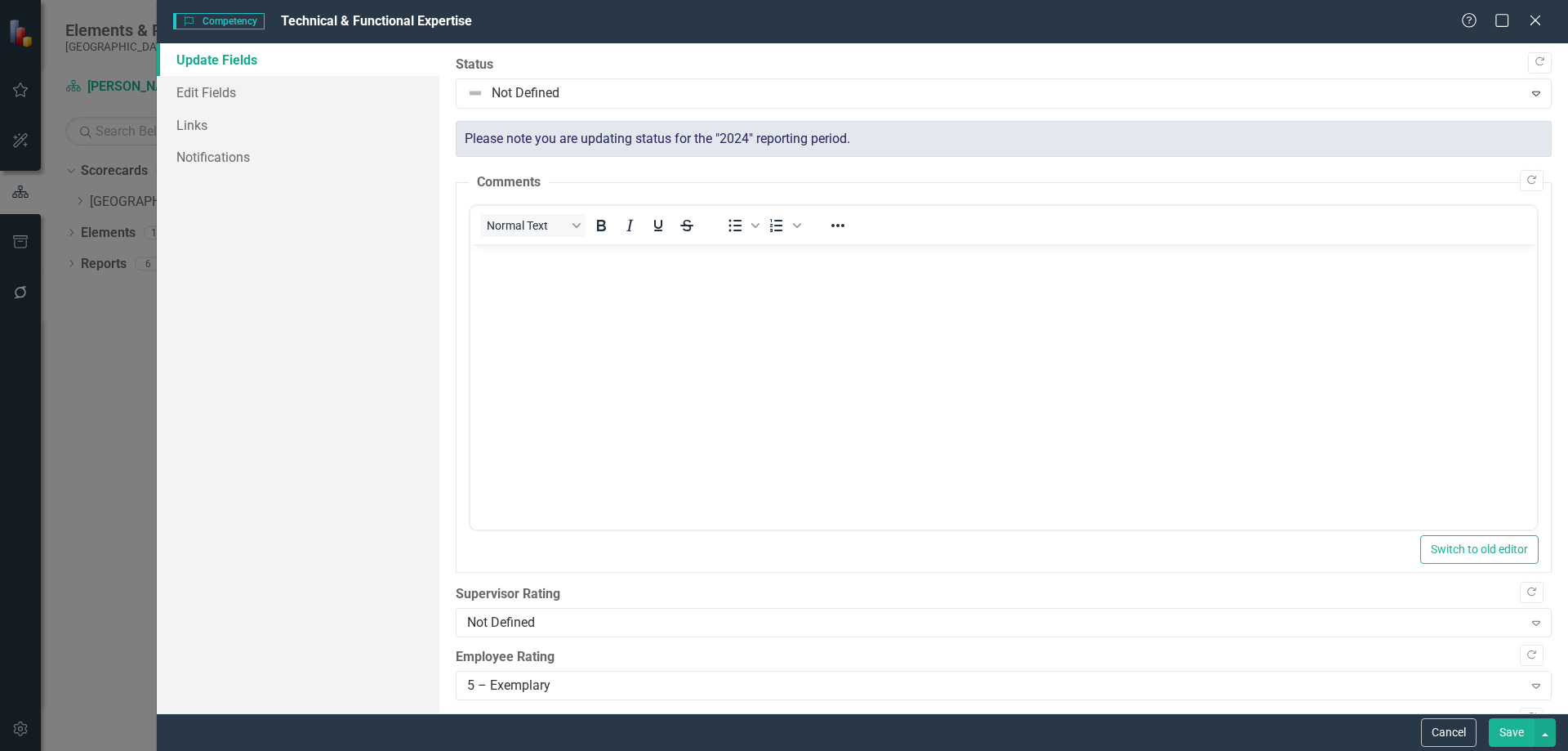
scroll to position [0, 0]
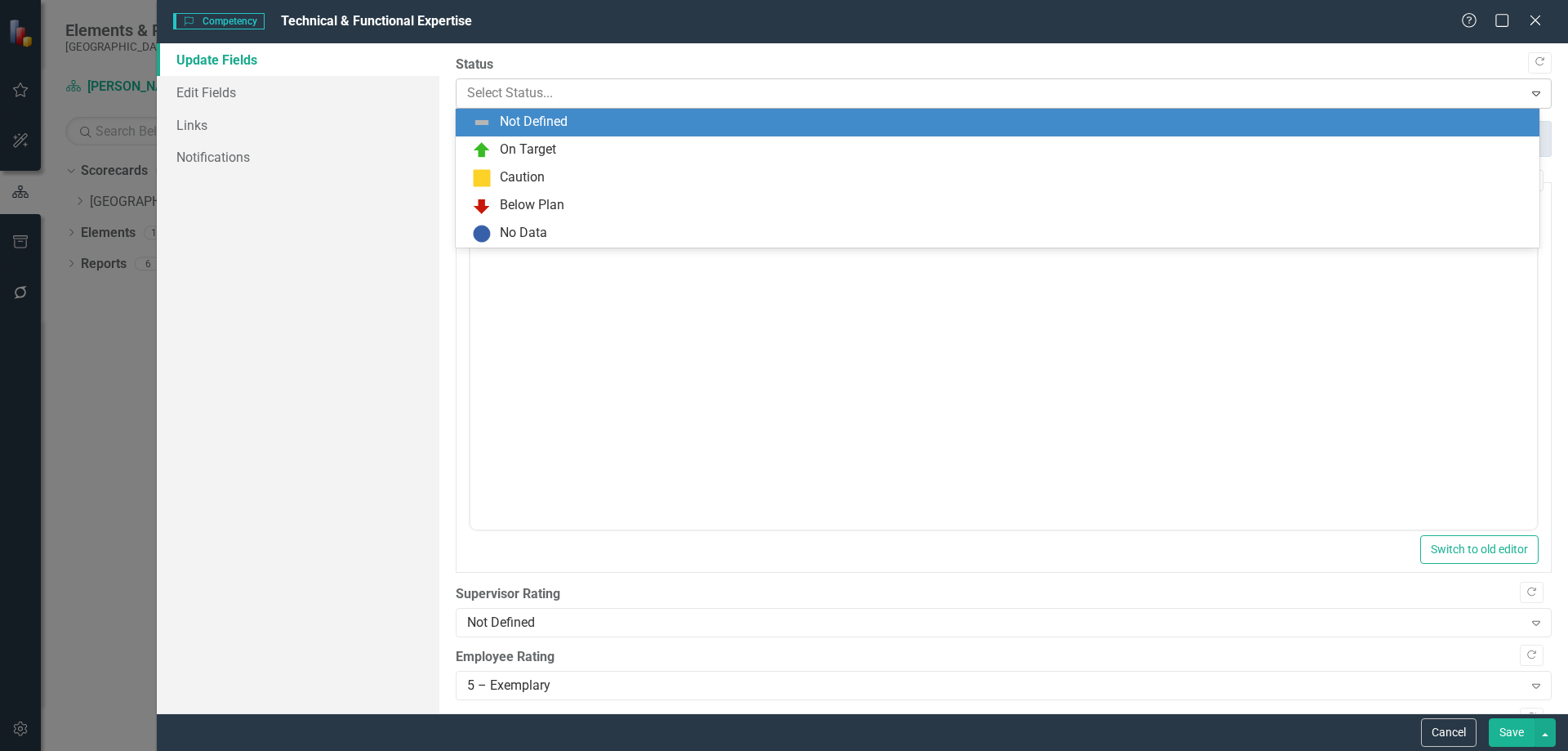
click at [489, 98] on div at bounding box center [990, 94] width 1046 height 22
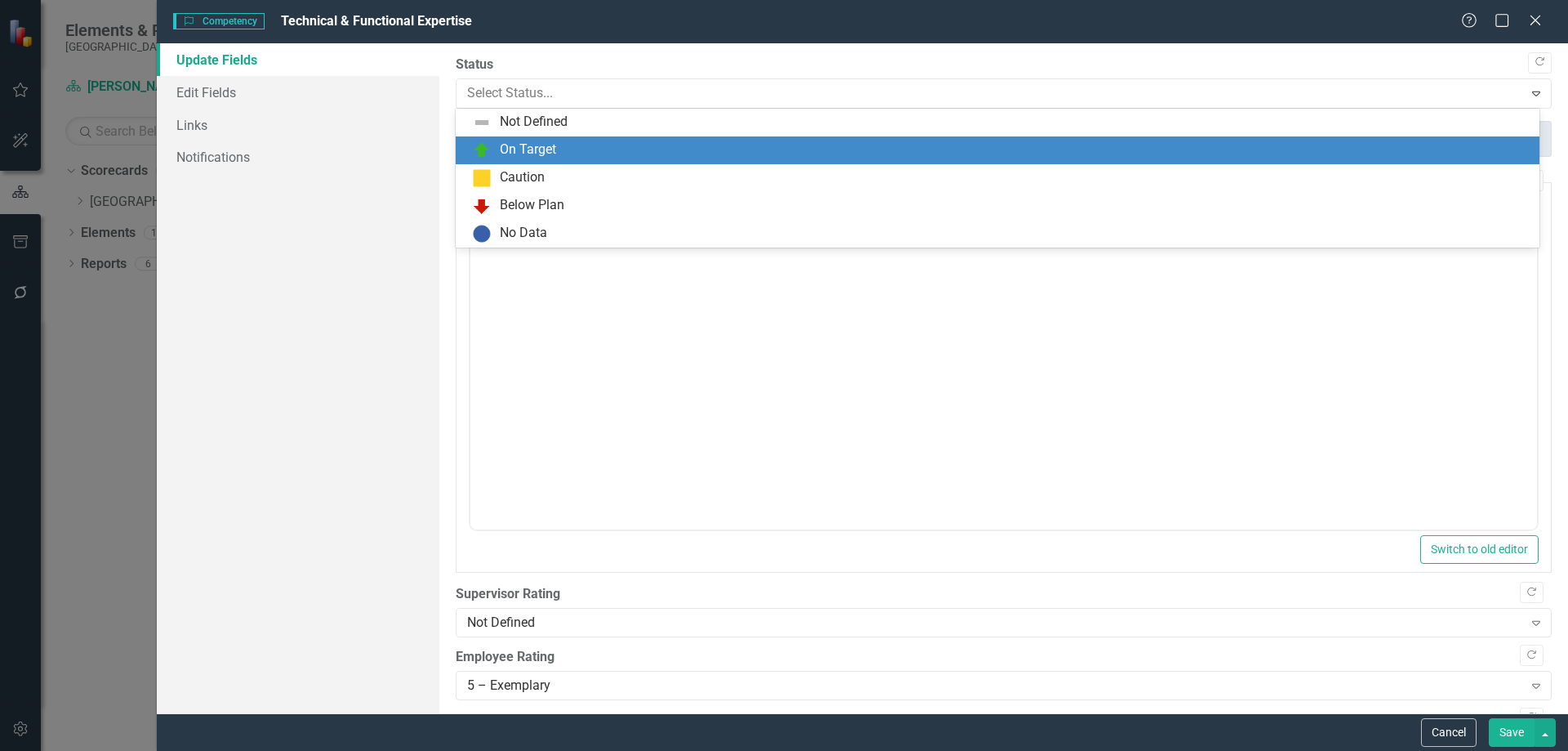
click at [472, 154] on img at bounding box center [482, 150] width 20 height 20
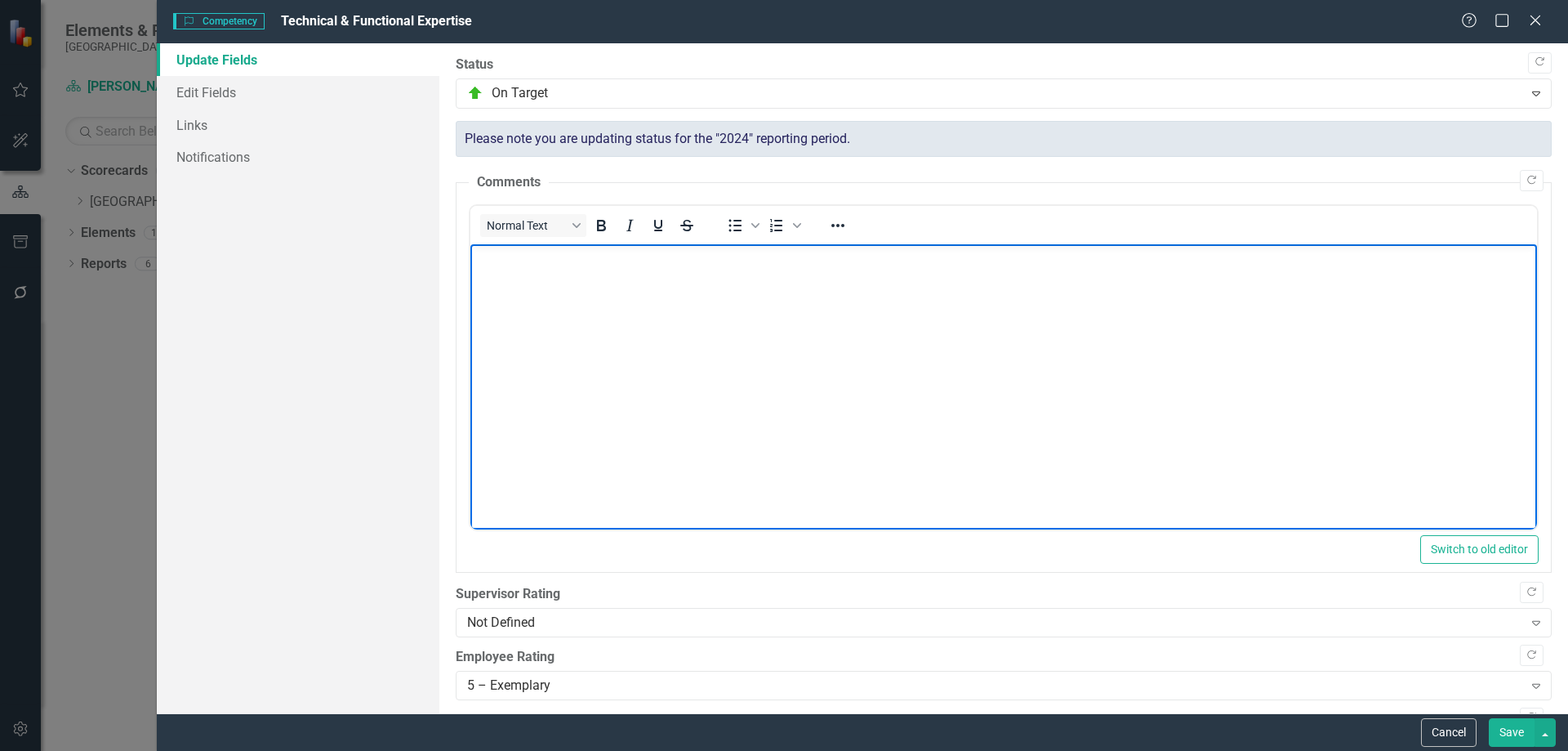
click at [541, 295] on body "Rich Text Area. Press ALT-0 for help." at bounding box center [1002, 366] width 1067 height 245
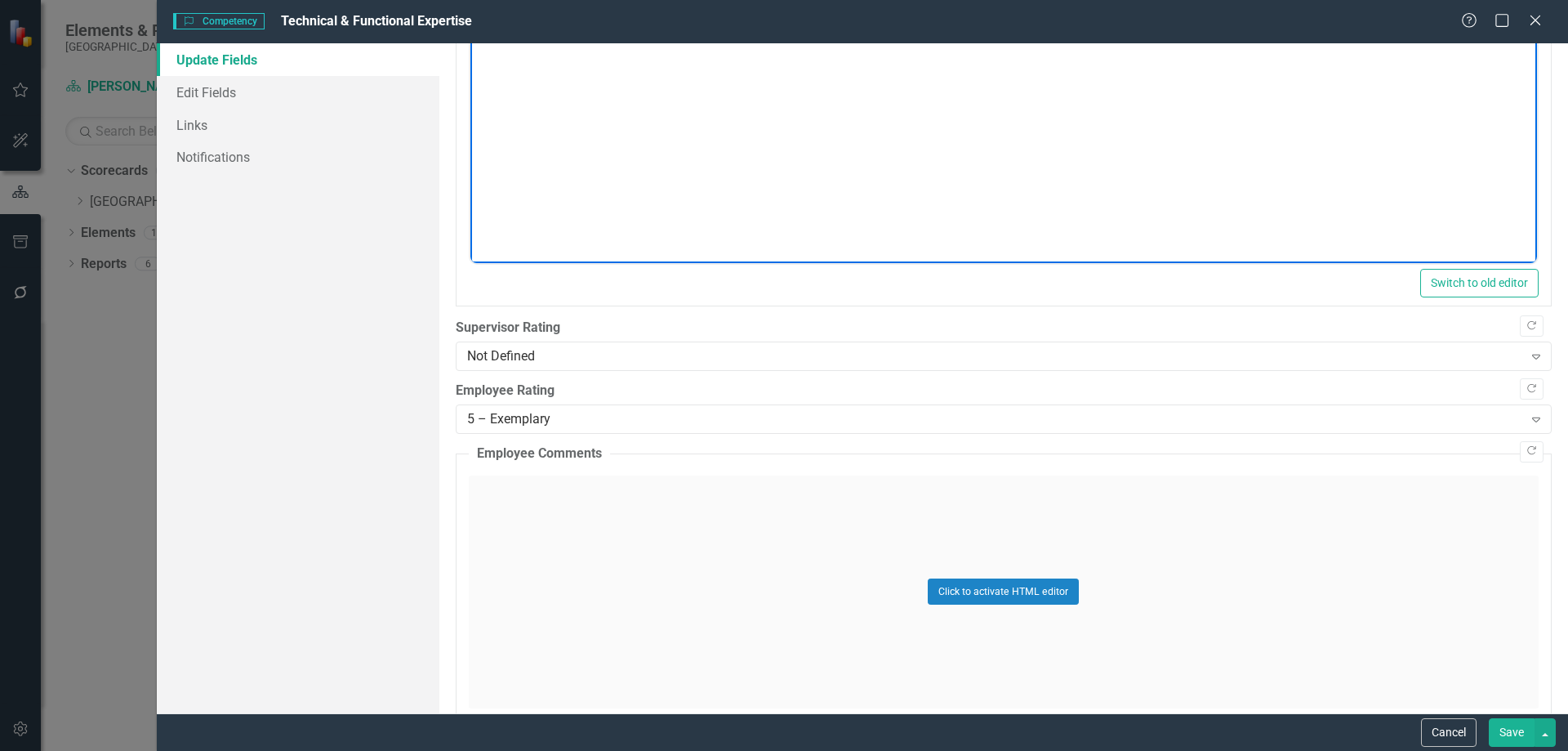
scroll to position [327, 0]
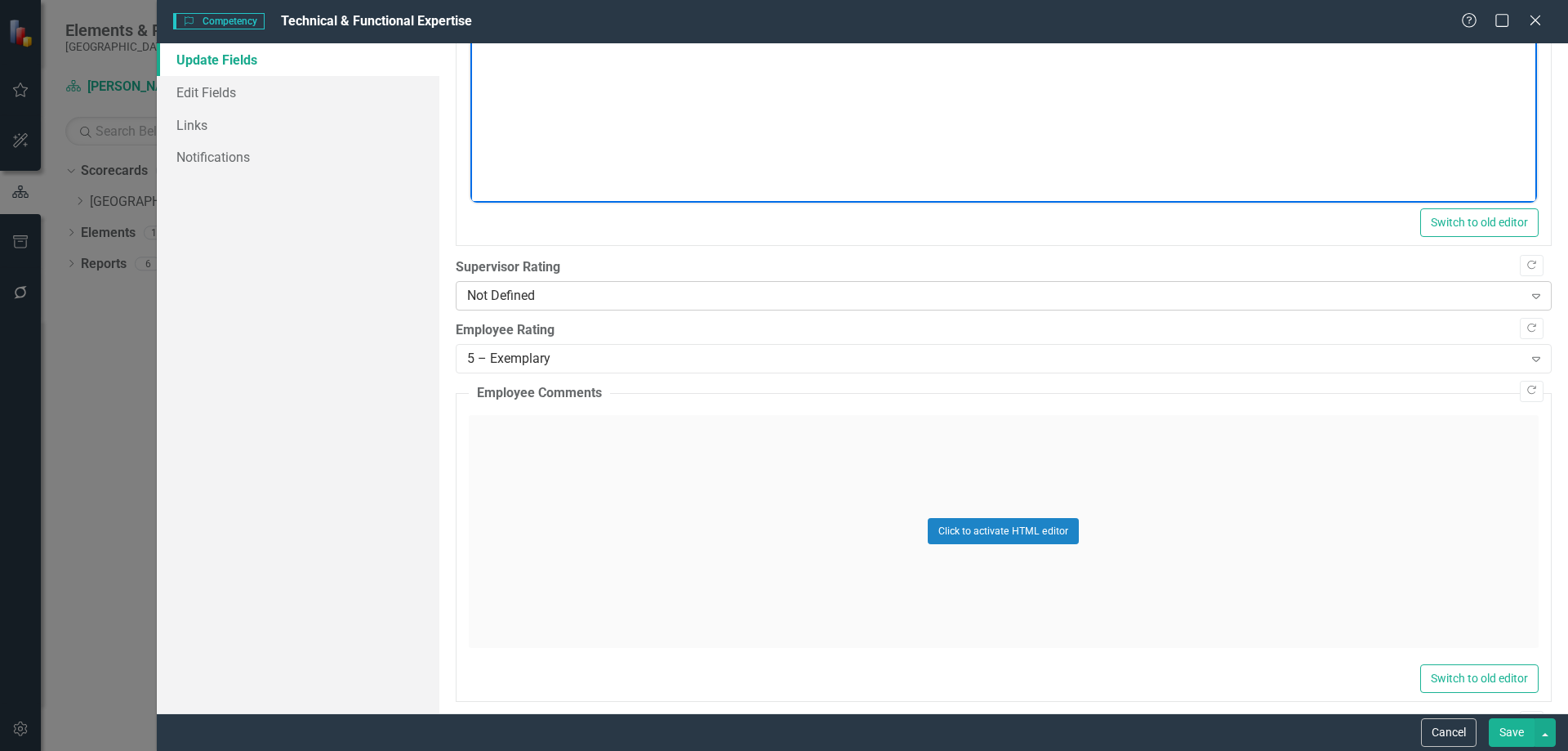
click at [565, 283] on div "Not Defined Expand" at bounding box center [1003, 295] width 1096 height 29
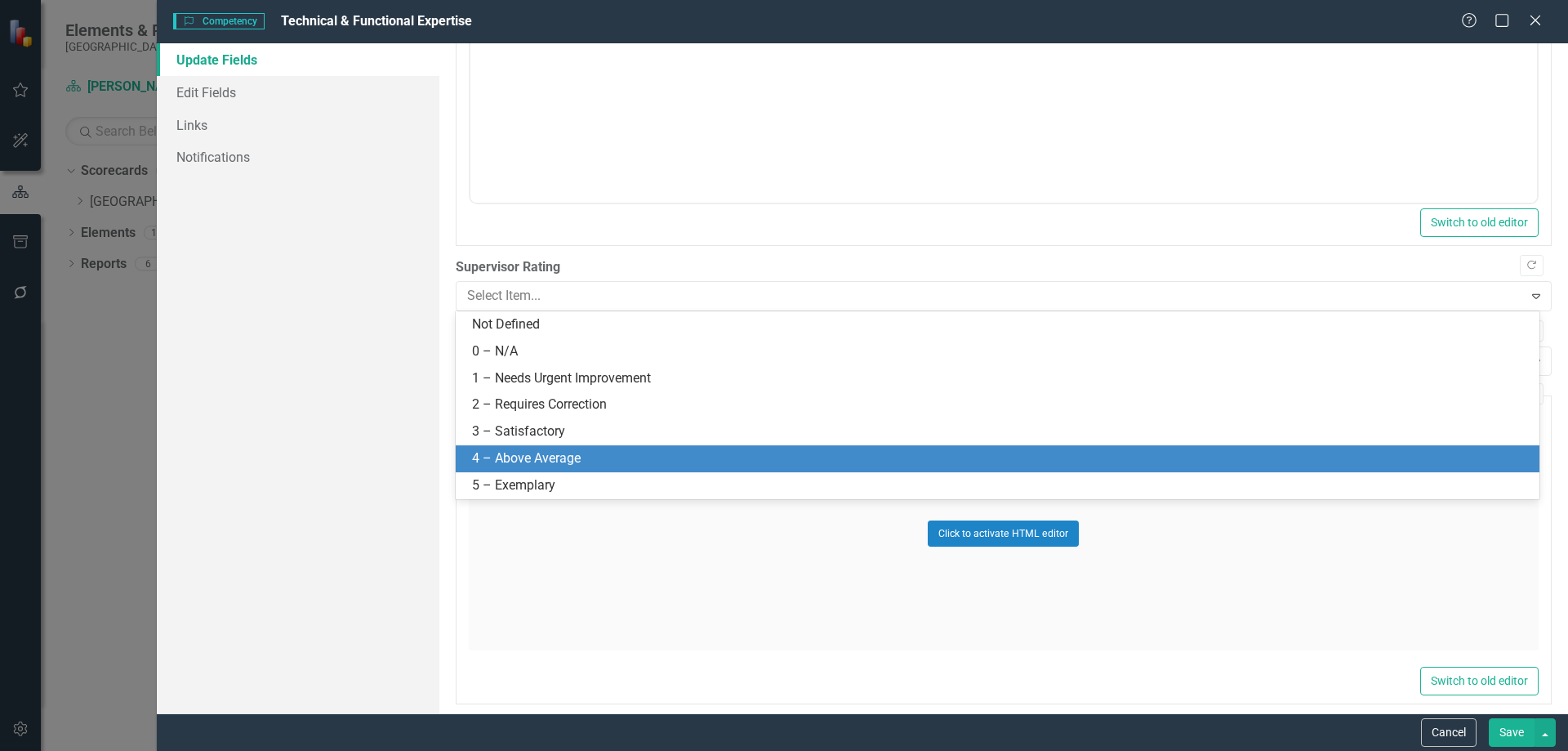
click at [506, 454] on div "4 – Above Average" at bounding box center [1000, 458] width 1058 height 19
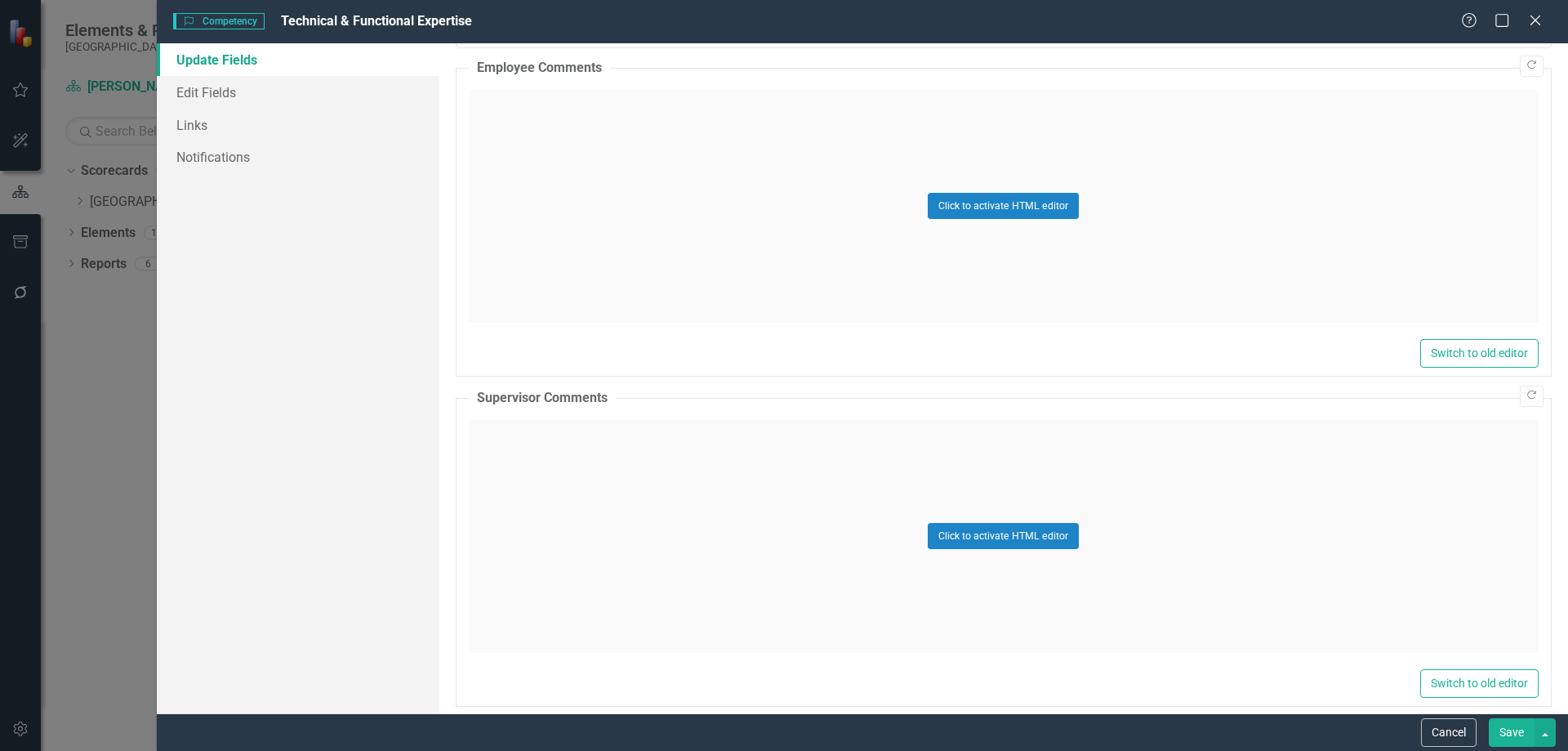
scroll to position [653, 0]
click at [533, 453] on div "Click to activate HTML editor" at bounding box center [1003, 534] width 1070 height 232
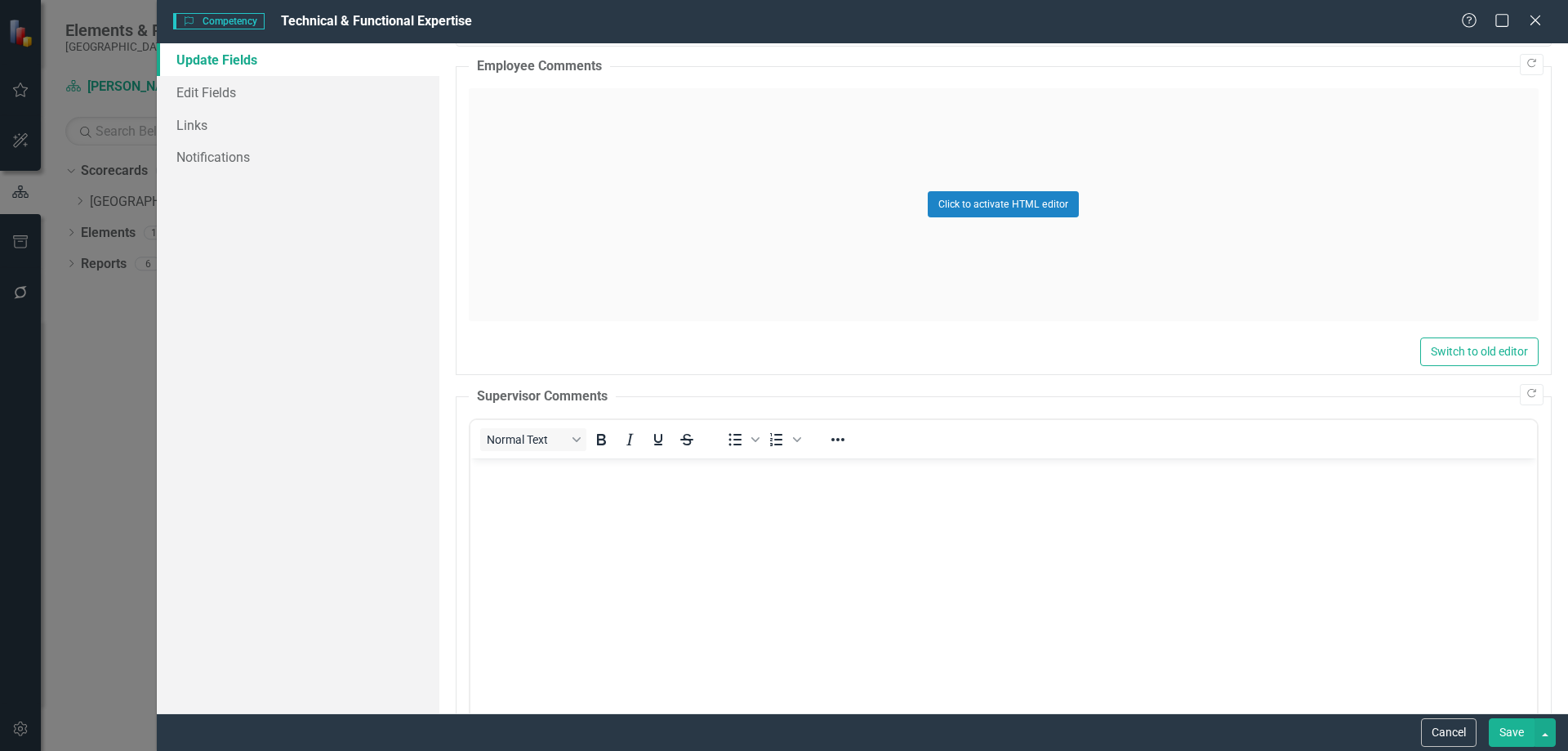
scroll to position [0, 0]
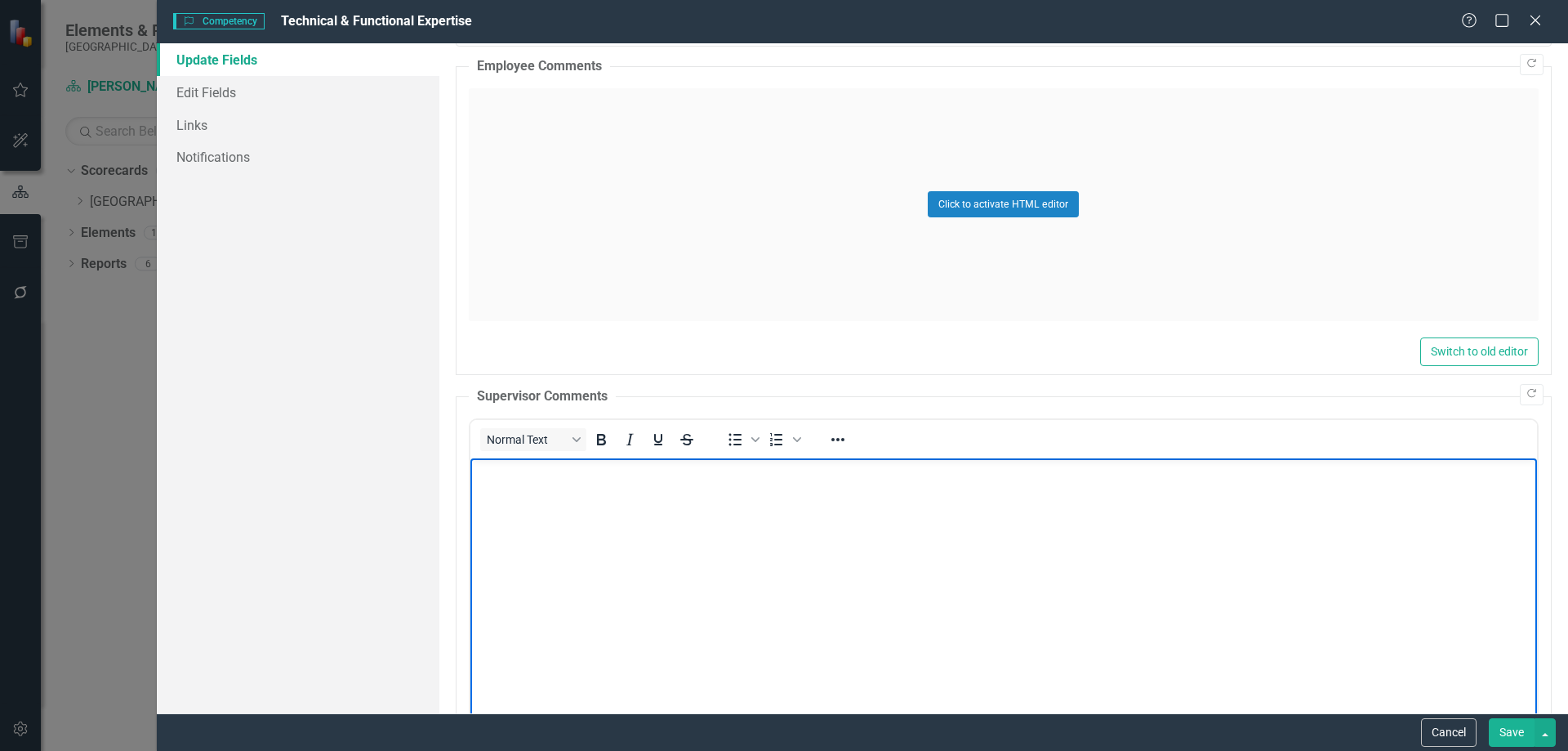
click at [579, 508] on body "Rich Text Area. Press ALT-0 for help." at bounding box center [1002, 580] width 1067 height 245
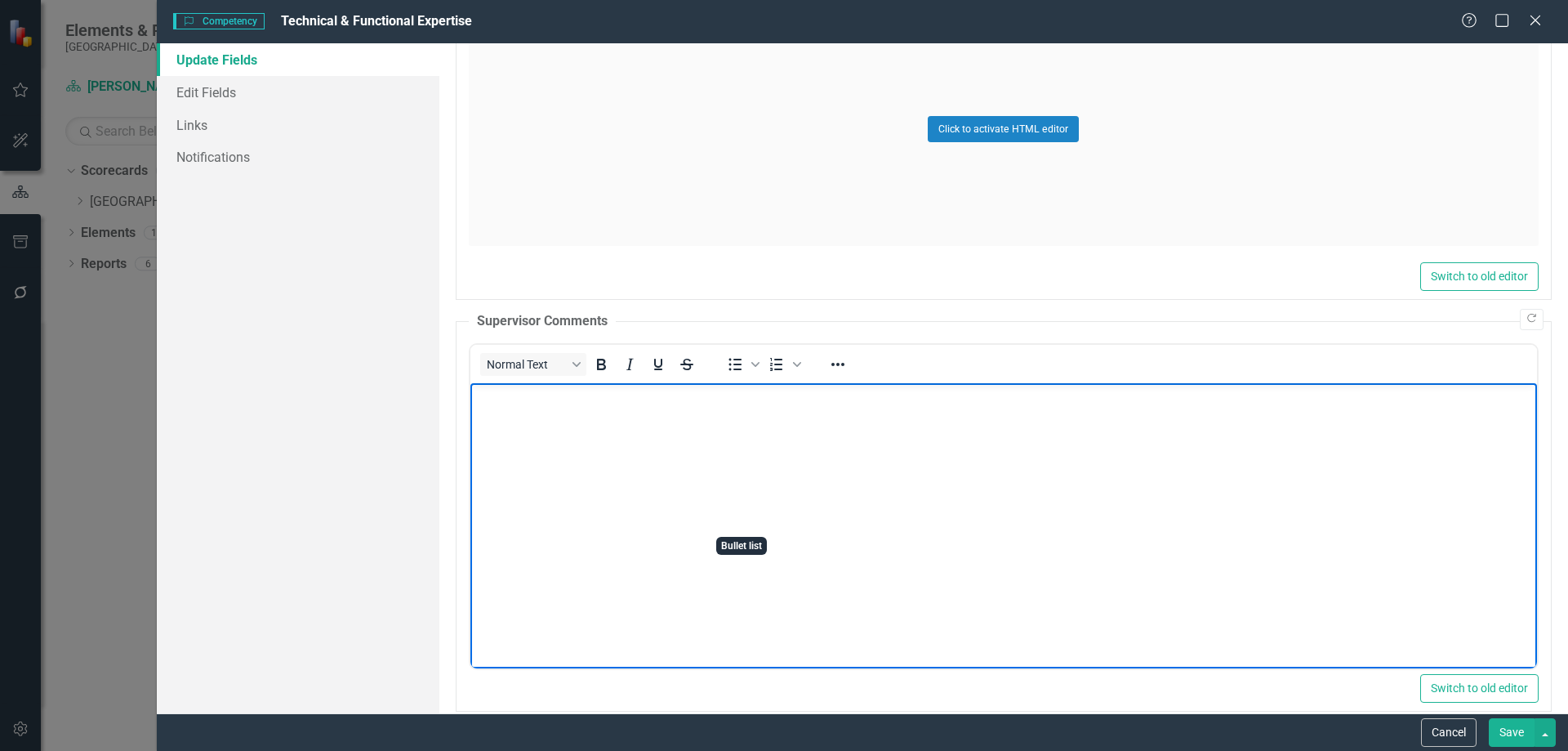
scroll to position [736, 0]
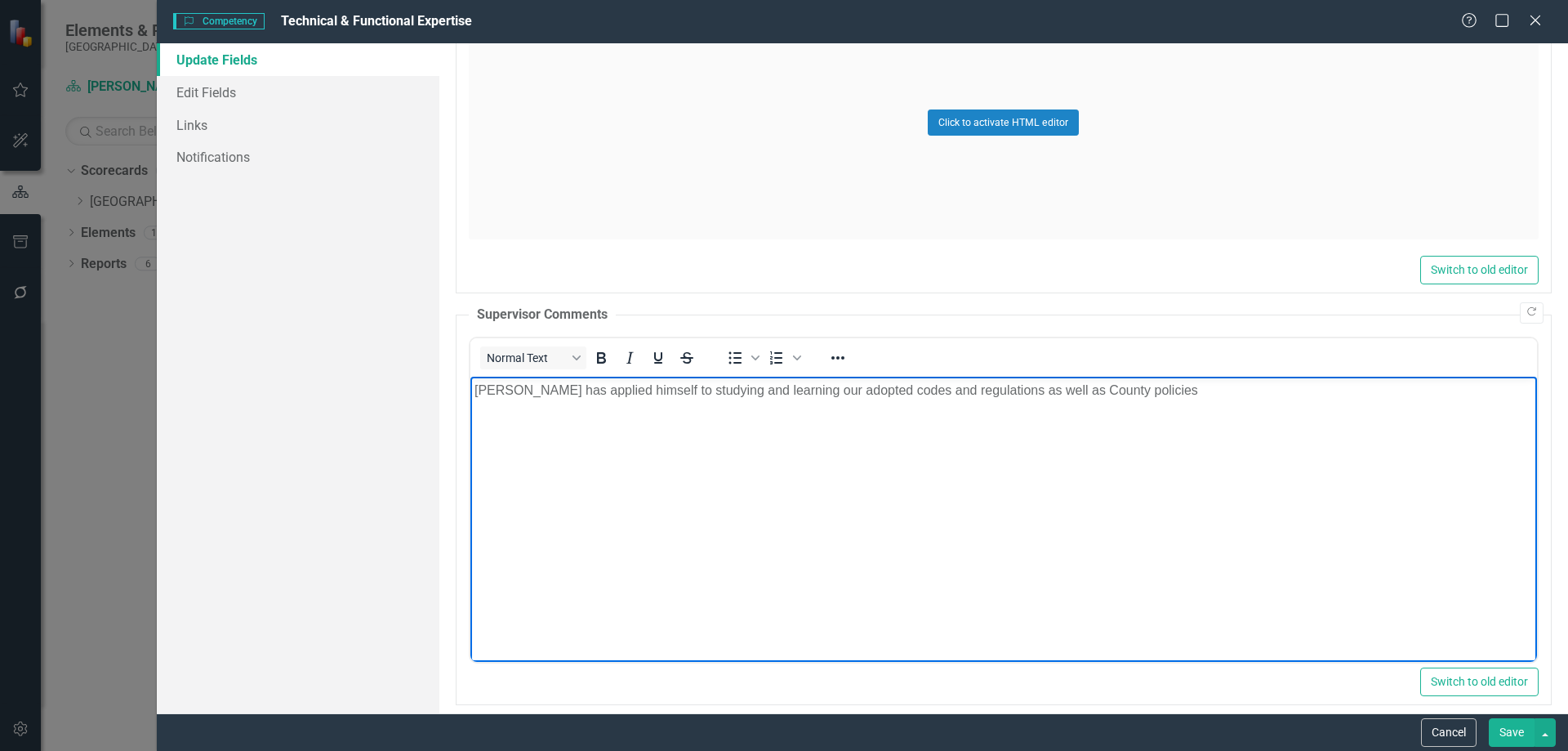
click at [505, 387] on p "[PERSON_NAME] has applied himself to studying and learning our adopted codes an…" at bounding box center [1003, 390] width 1059 height 20
click at [475, 392] on p "[PERSON_NAME] has applied himself to studying and learning our adopted codes an…" at bounding box center [1003, 390] width 1059 height 20
click at [1130, 386] on p "[PERSON_NAME] has applied himself to studying and learning our adopted codes an…" at bounding box center [1003, 390] width 1059 height 20
click at [572, 390] on p "[PERSON_NAME] has applied himself to studying and learning our adopted codes an…" at bounding box center [1003, 390] width 1059 height 20
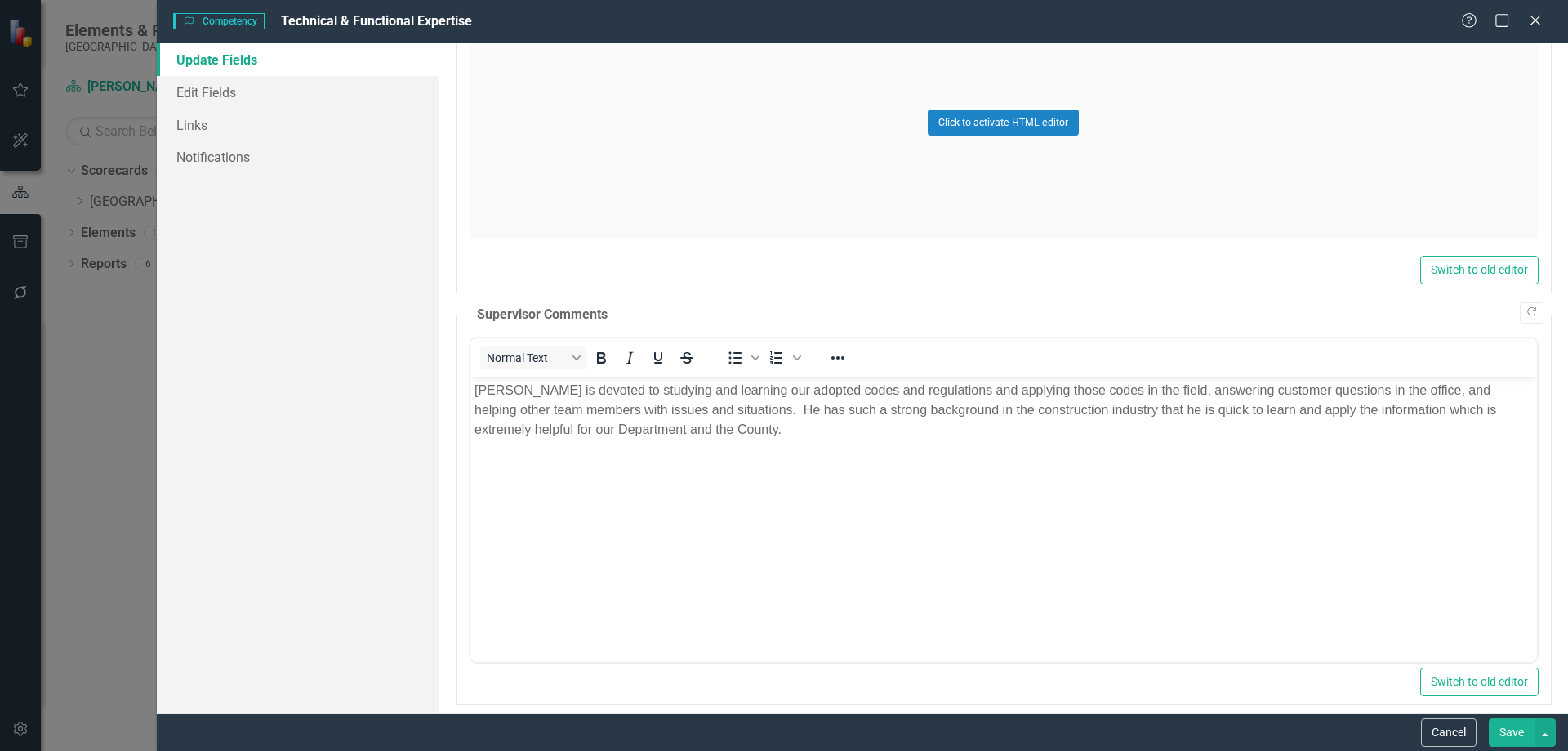
click at [1502, 734] on button "Save" at bounding box center [1512, 732] width 46 height 28
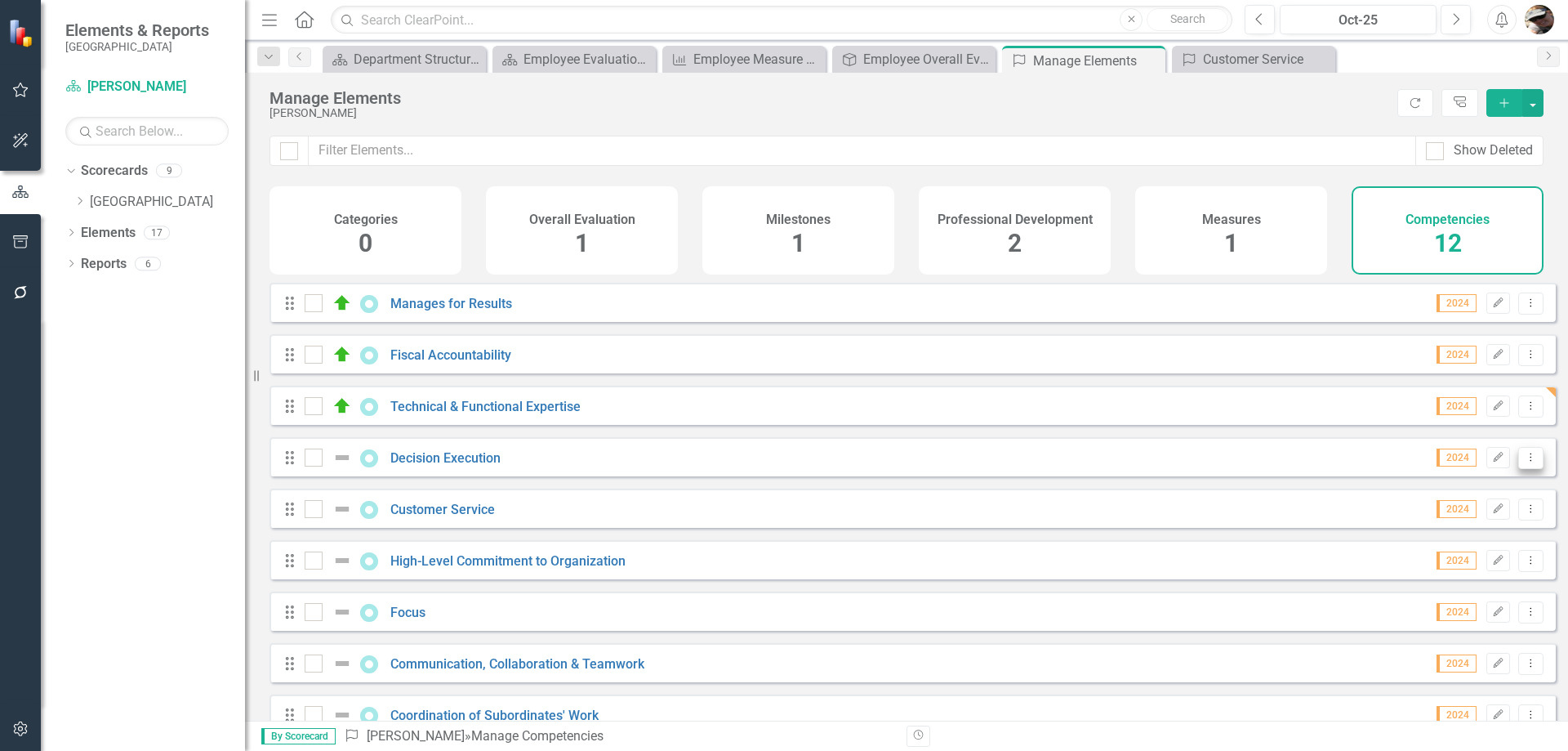
click at [1524, 462] on icon "Dropdown Menu" at bounding box center [1531, 458] width 14 height 11
click at [1437, 500] on link "Edit Edit Competency" at bounding box center [1446, 497] width 169 height 30
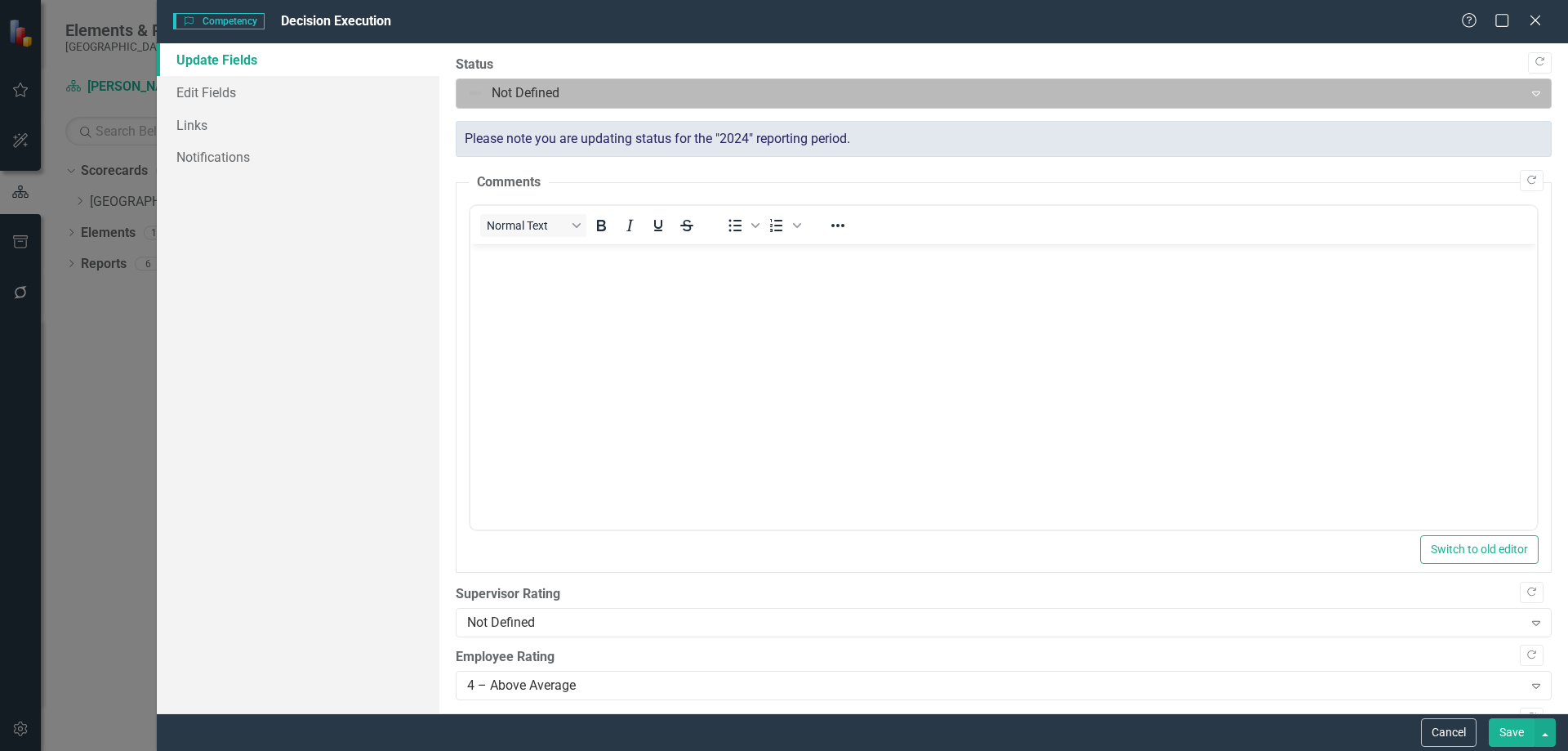
scroll to position [0, 0]
click at [539, 91] on div at bounding box center [990, 94] width 1046 height 22
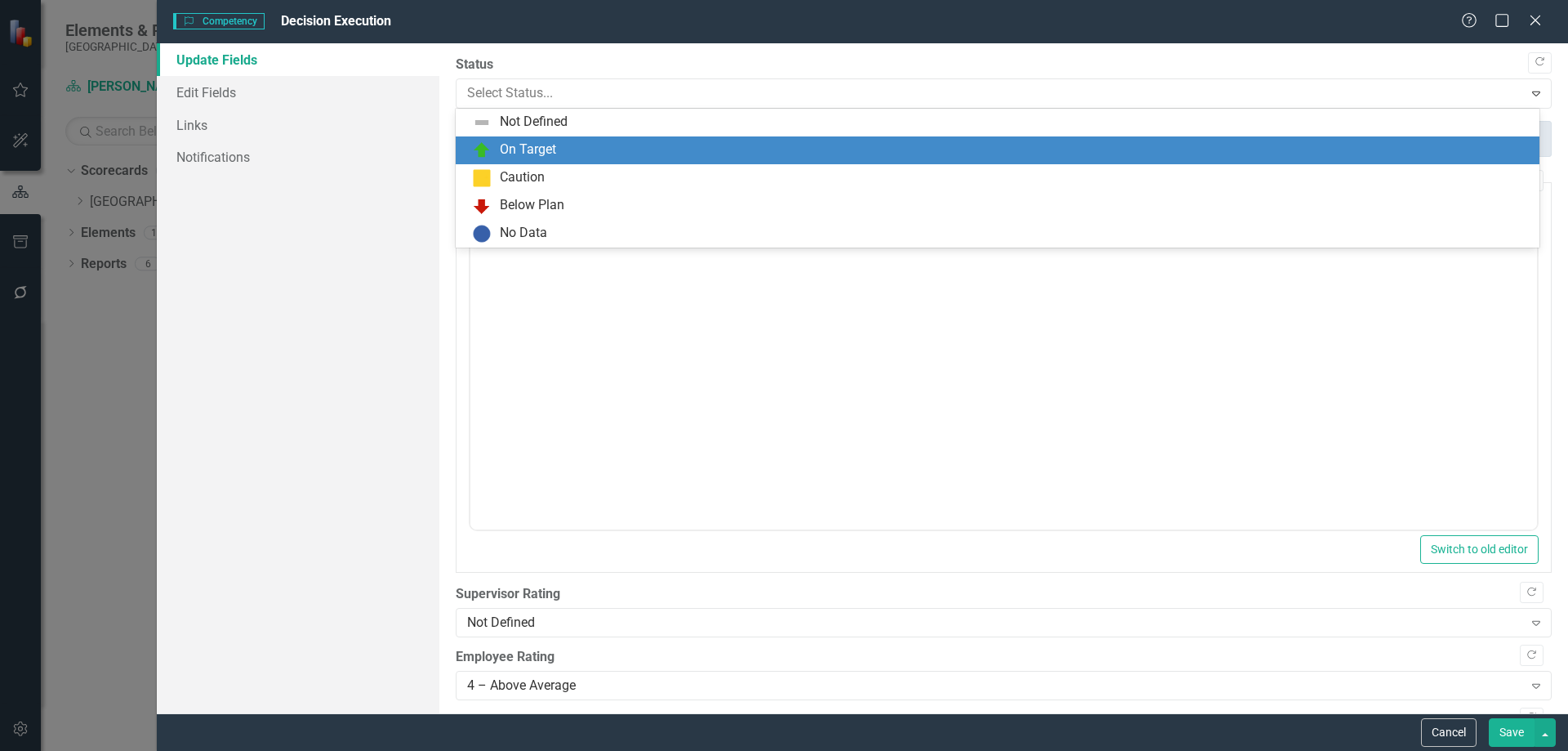
click at [511, 149] on div "On Target" at bounding box center [528, 149] width 56 height 19
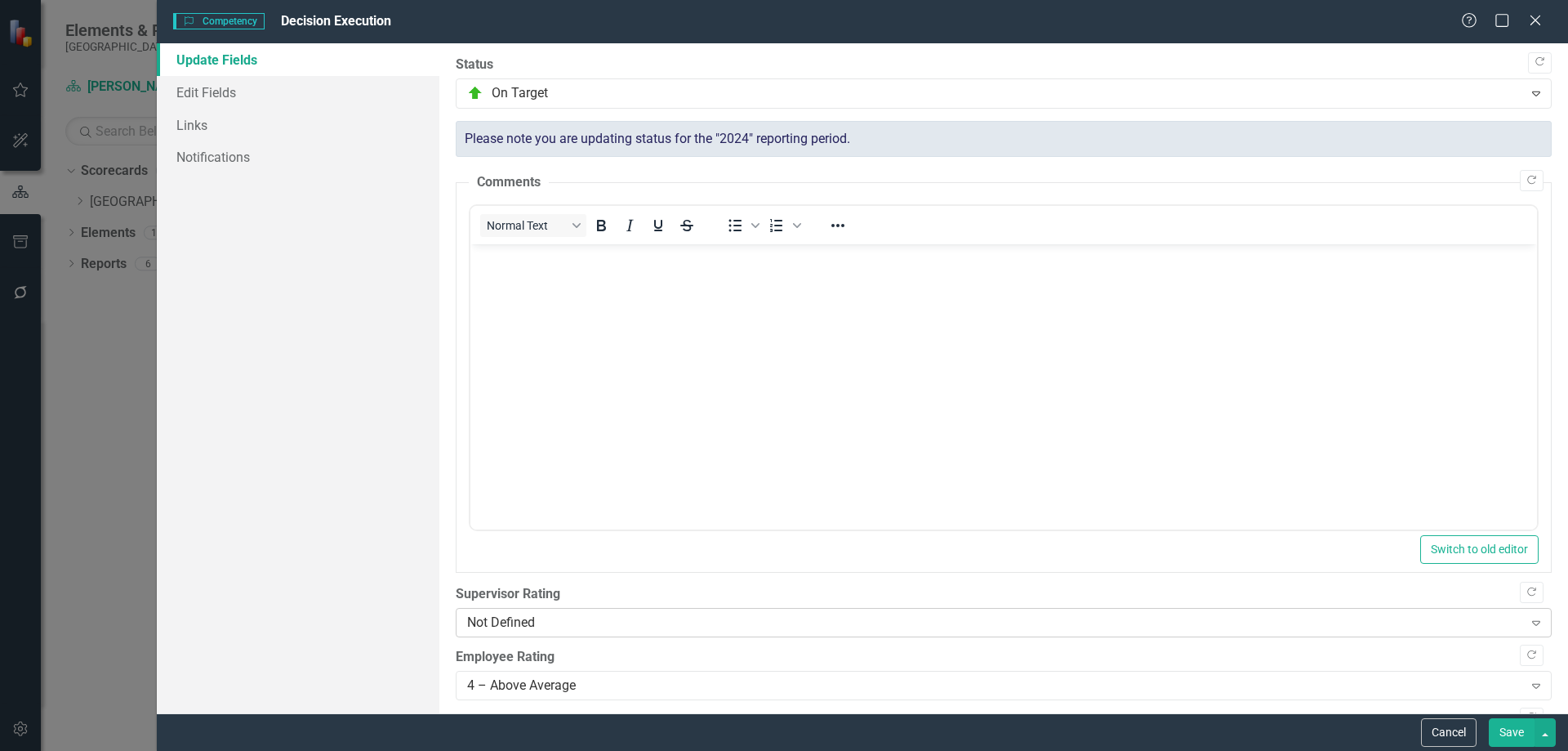
click at [553, 630] on div "Not Defined" at bounding box center [995, 622] width 1056 height 19
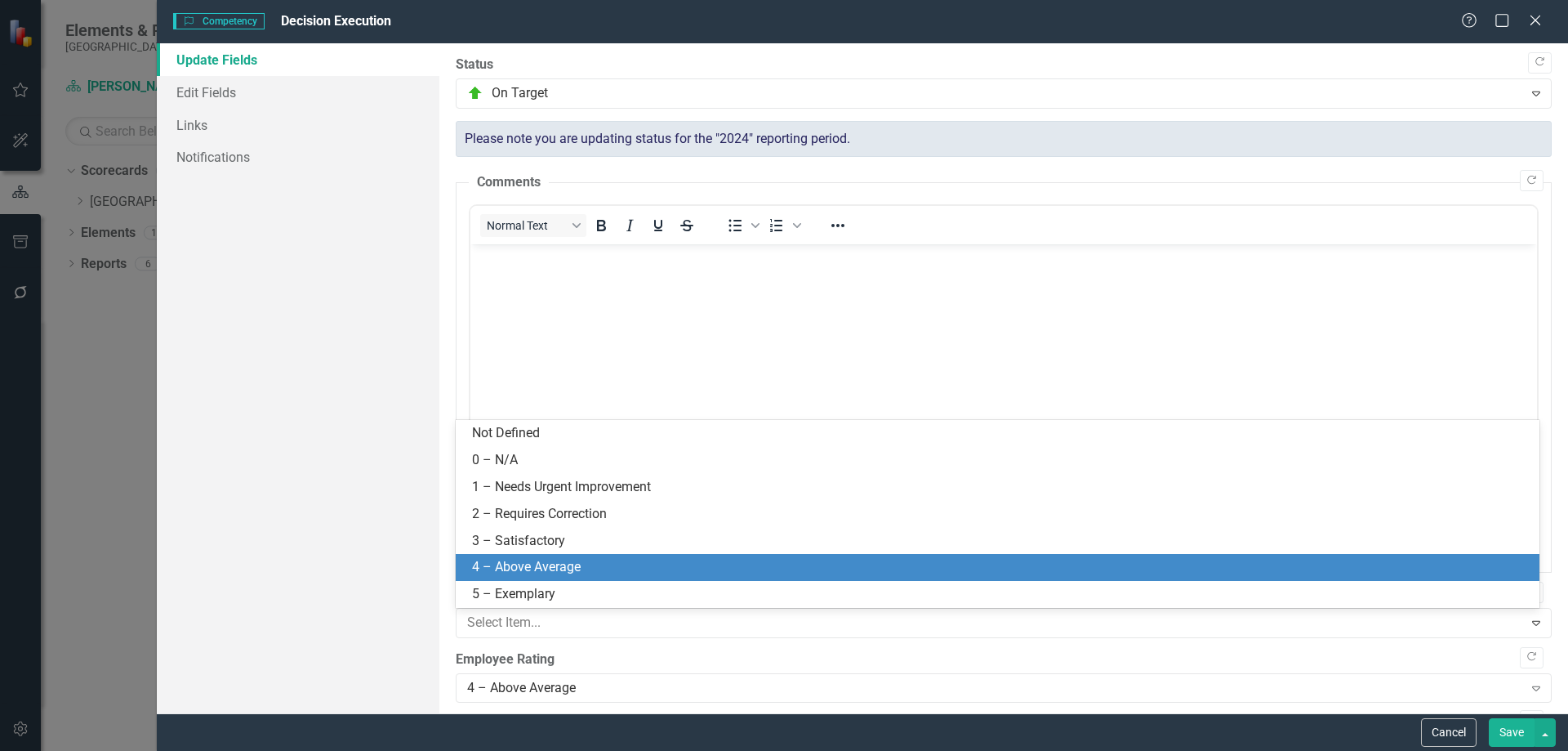
click at [530, 555] on div "4 – Above Average" at bounding box center [997, 568] width 1083 height 27
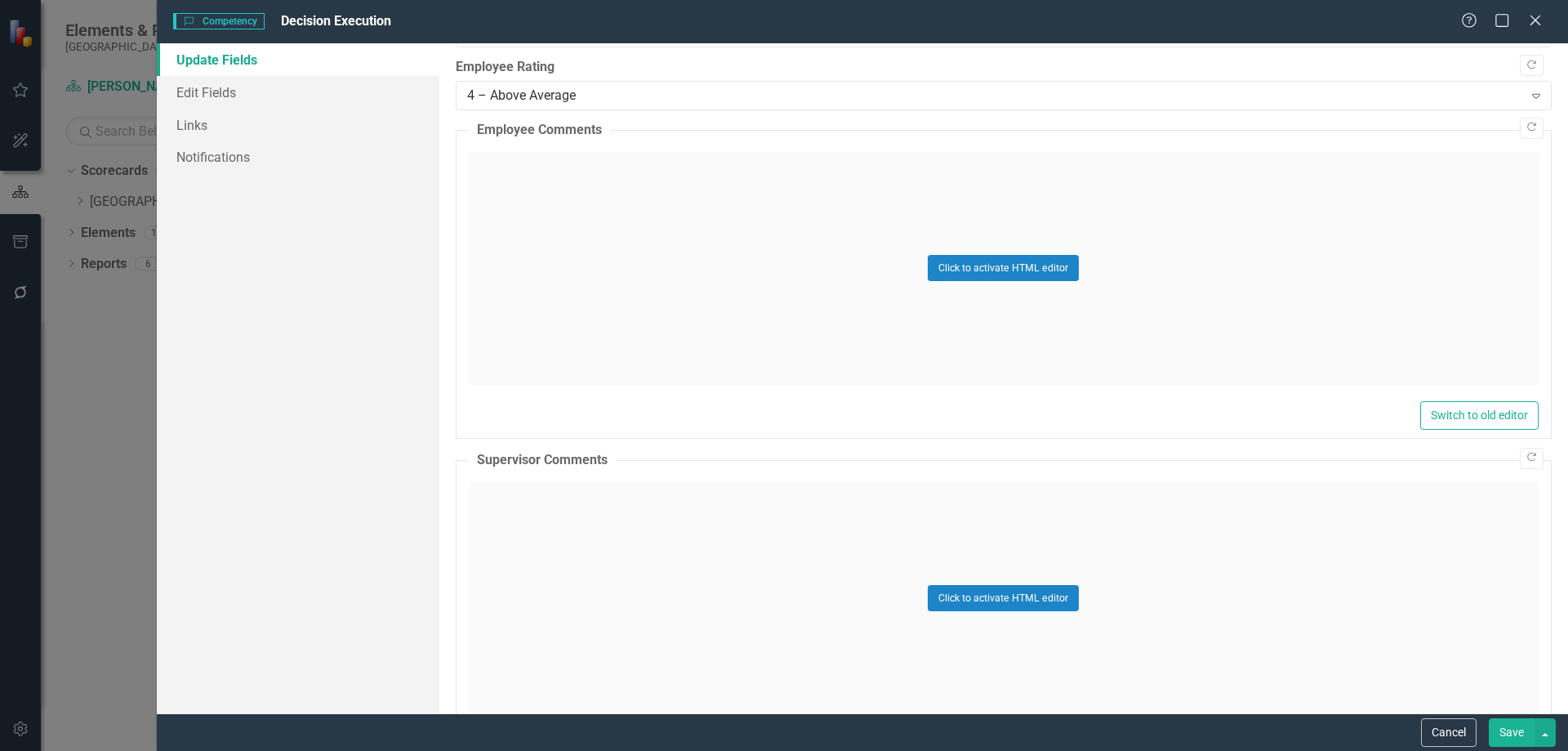
scroll to position [670, 0]
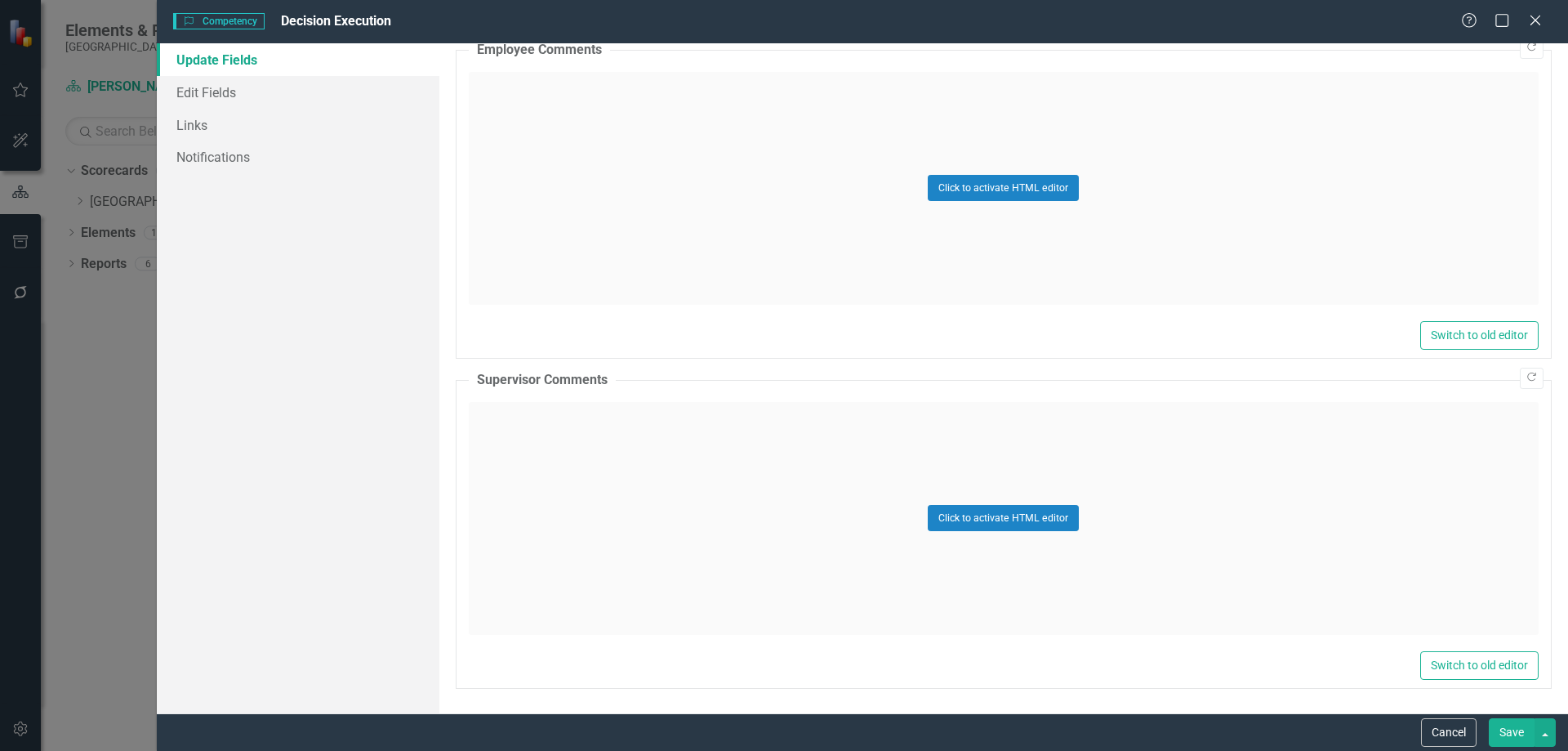
click at [569, 445] on div "Click to activate HTML editor" at bounding box center [1003, 518] width 1070 height 232
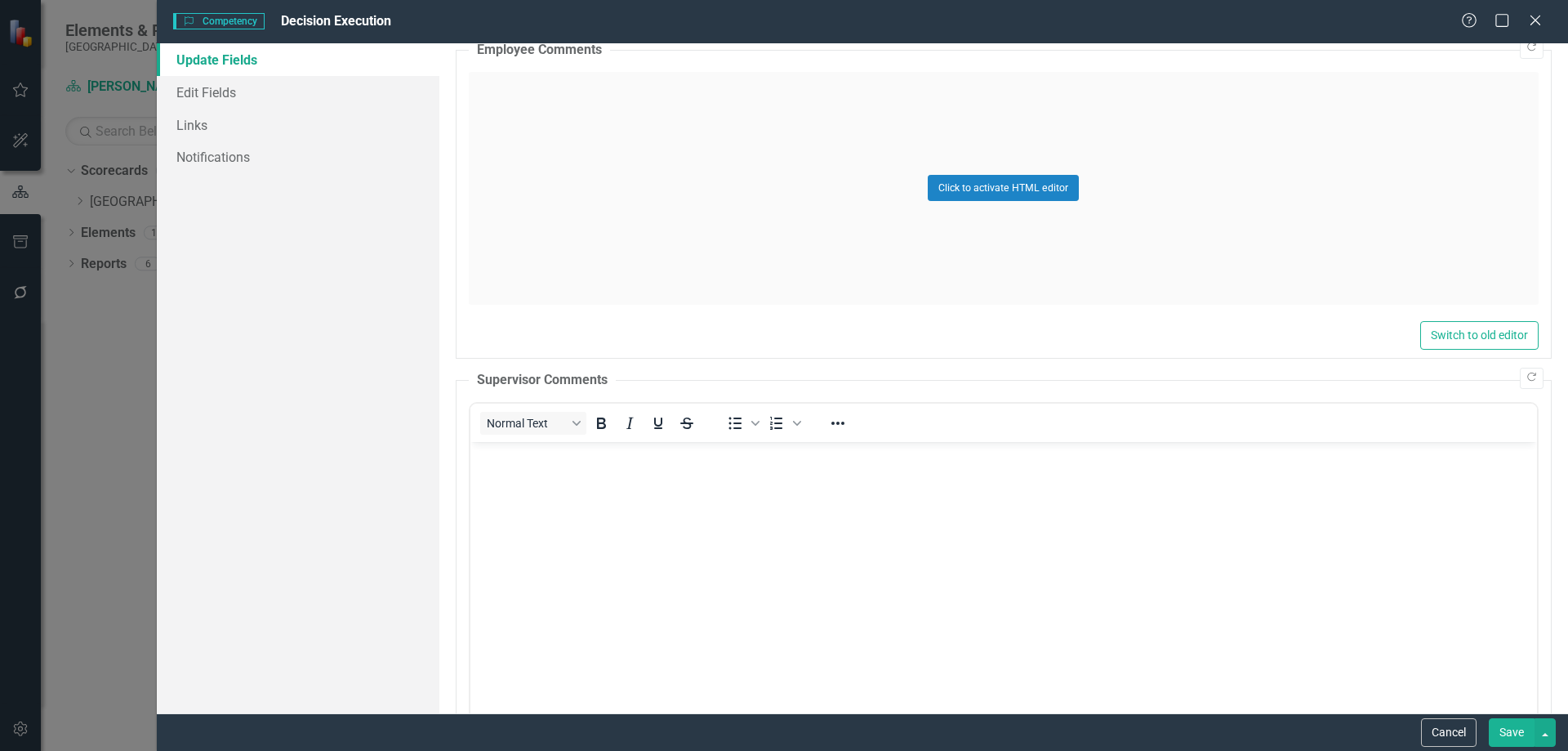
scroll to position [0, 0]
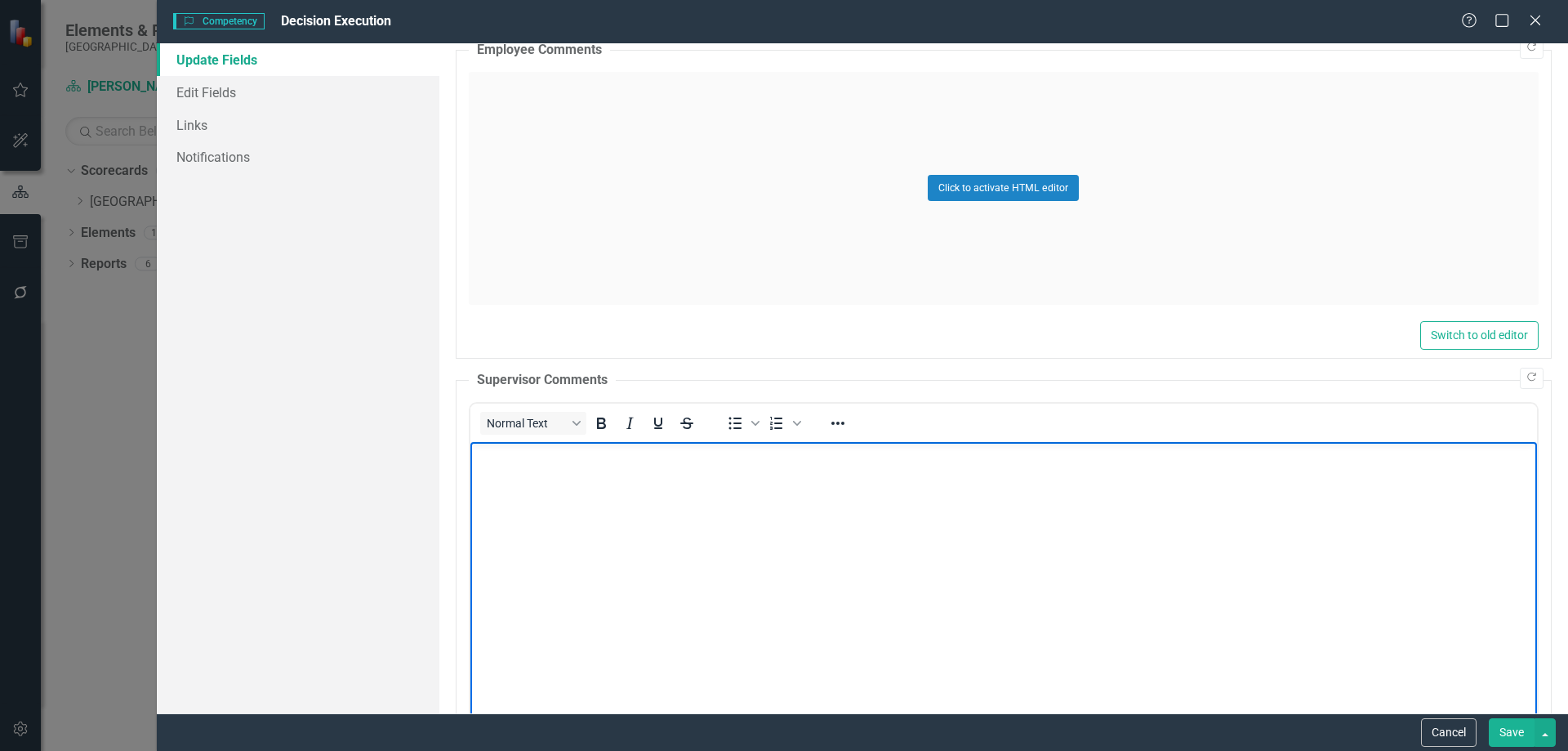
click at [643, 500] on body "Rich Text Area. Press ALT-0 for help." at bounding box center [1002, 563] width 1067 height 245
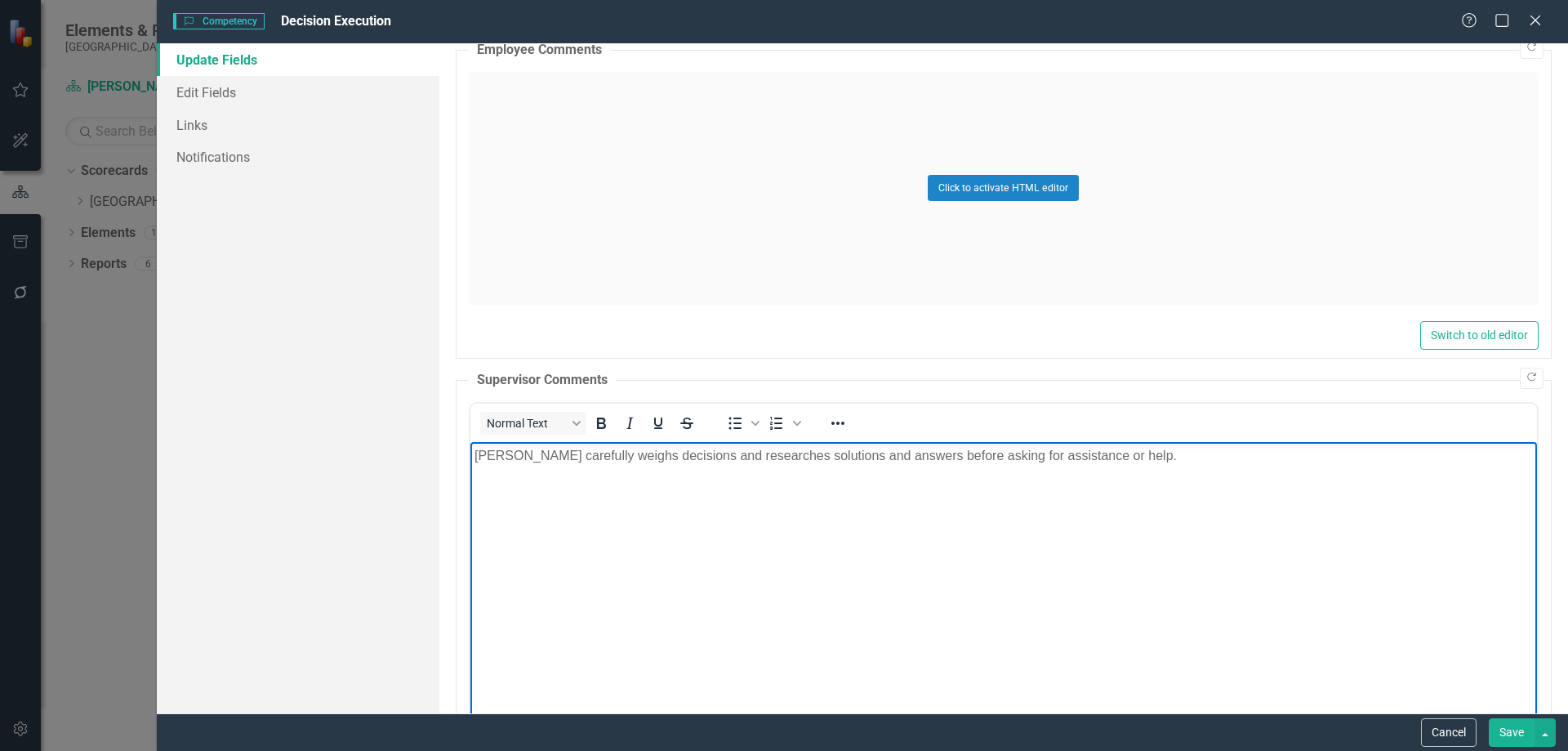
click at [1514, 734] on button "Save" at bounding box center [1512, 732] width 46 height 28
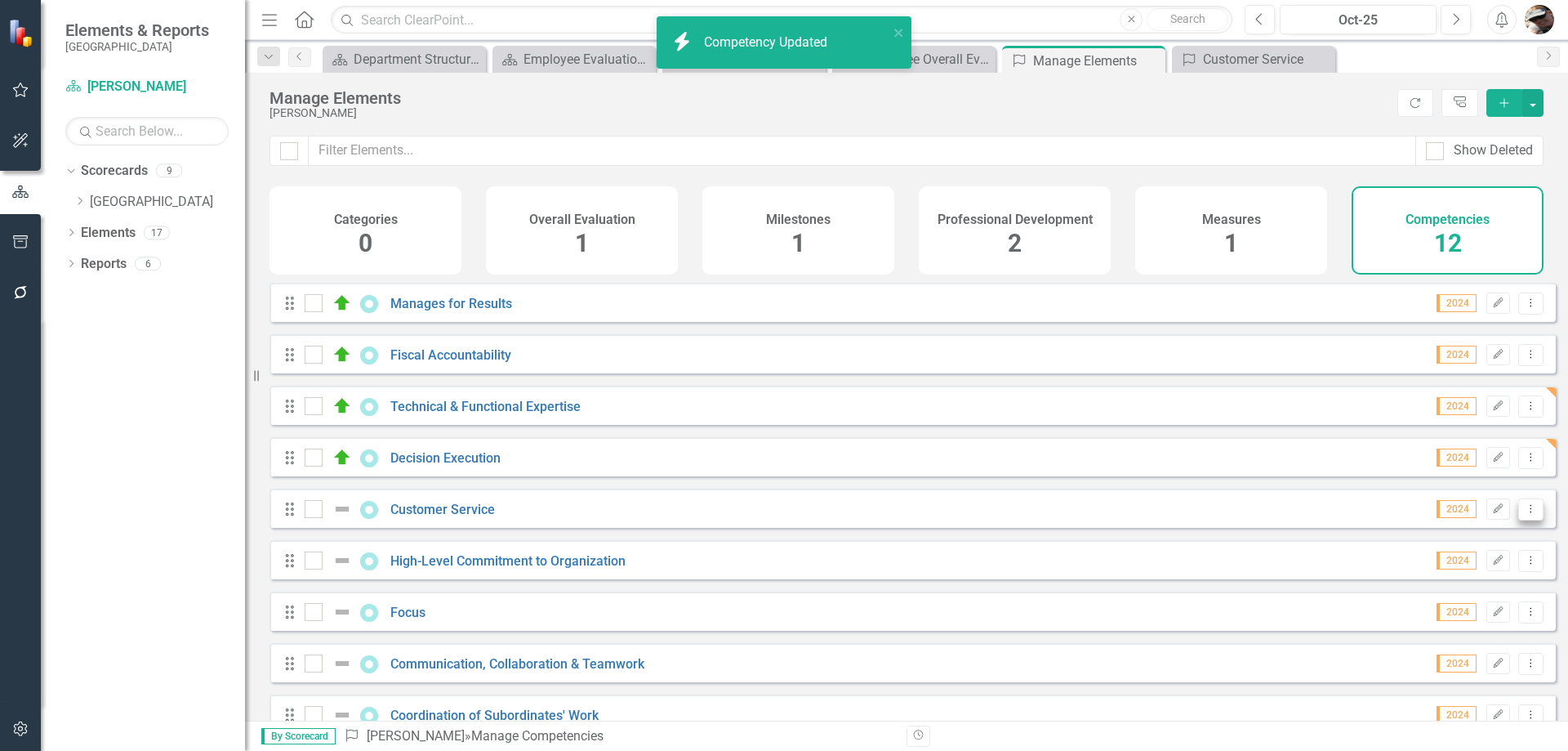
click at [1524, 514] on icon "Dropdown Menu" at bounding box center [1531, 509] width 14 height 11
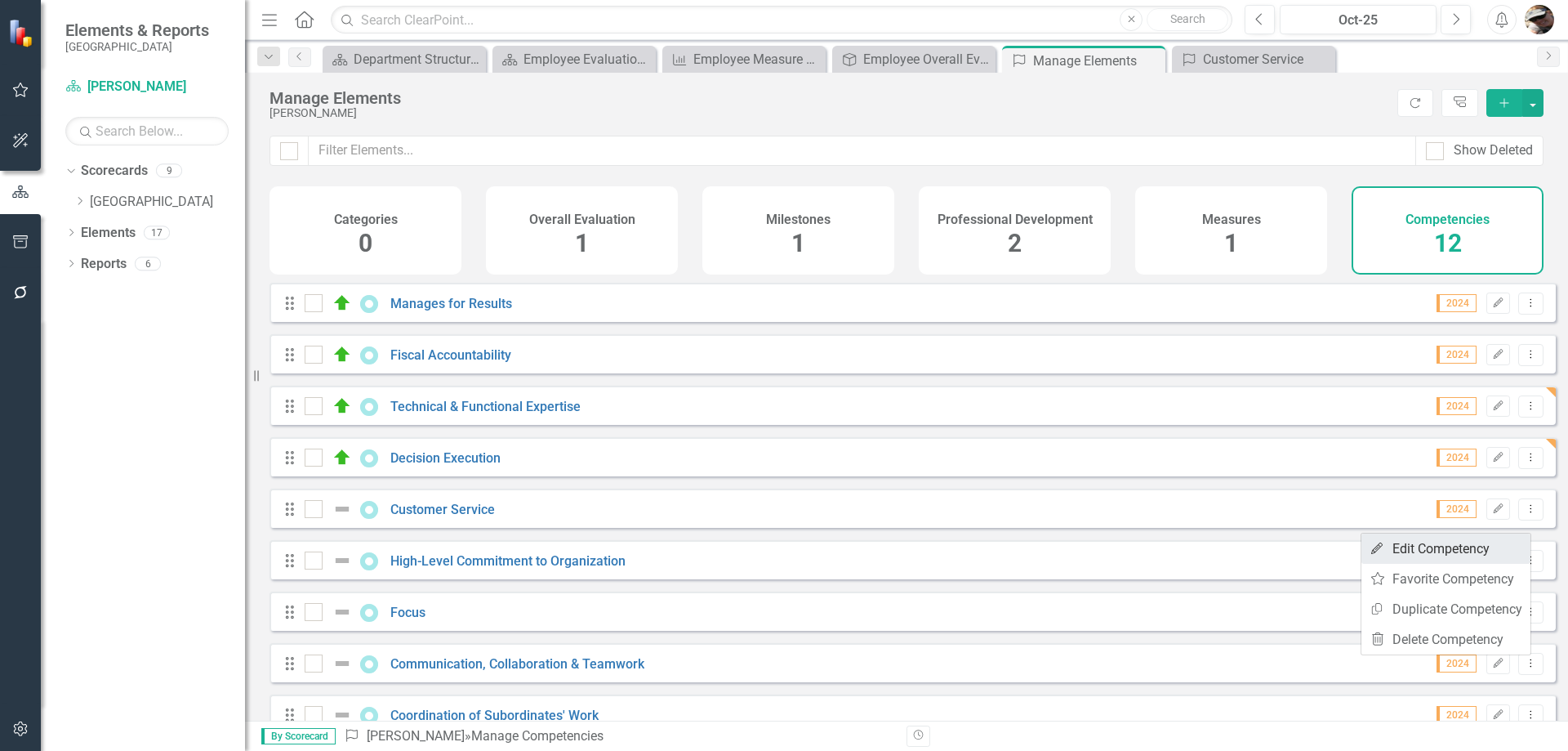
click at [1478, 553] on link "Edit Edit Competency" at bounding box center [1446, 548] width 169 height 30
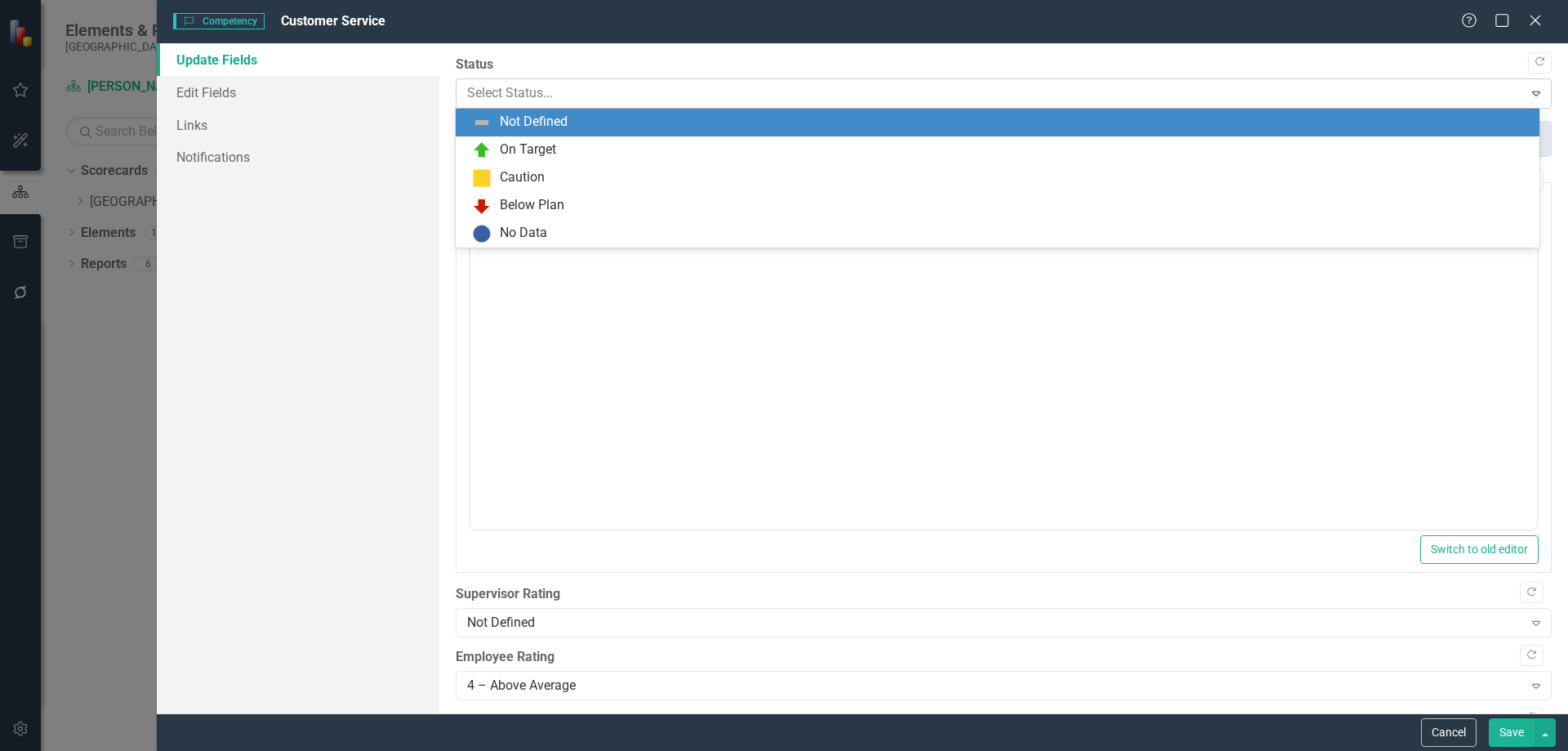
click at [588, 100] on div at bounding box center [990, 94] width 1046 height 22
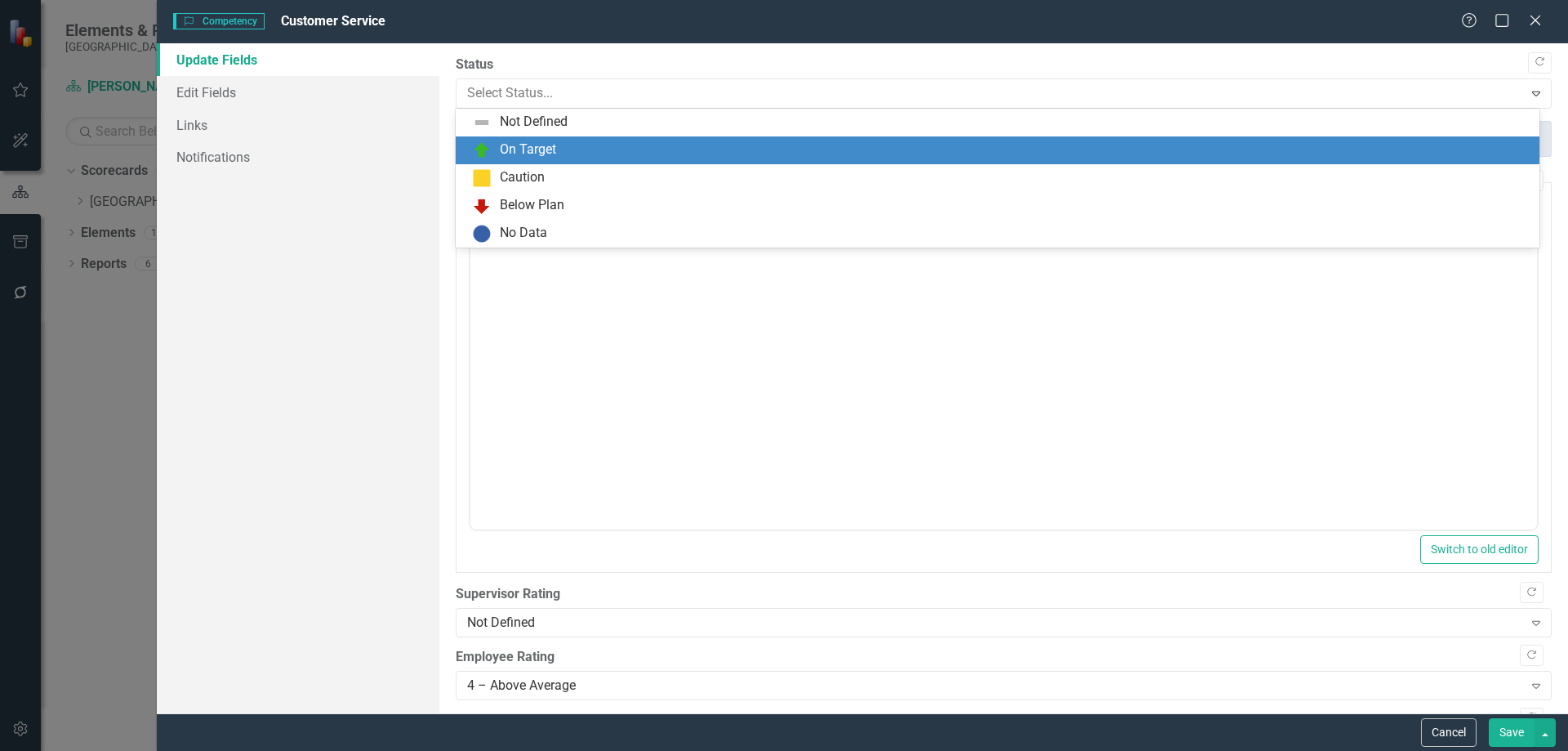
click at [568, 149] on div "On Target" at bounding box center [1000, 150] width 1058 height 20
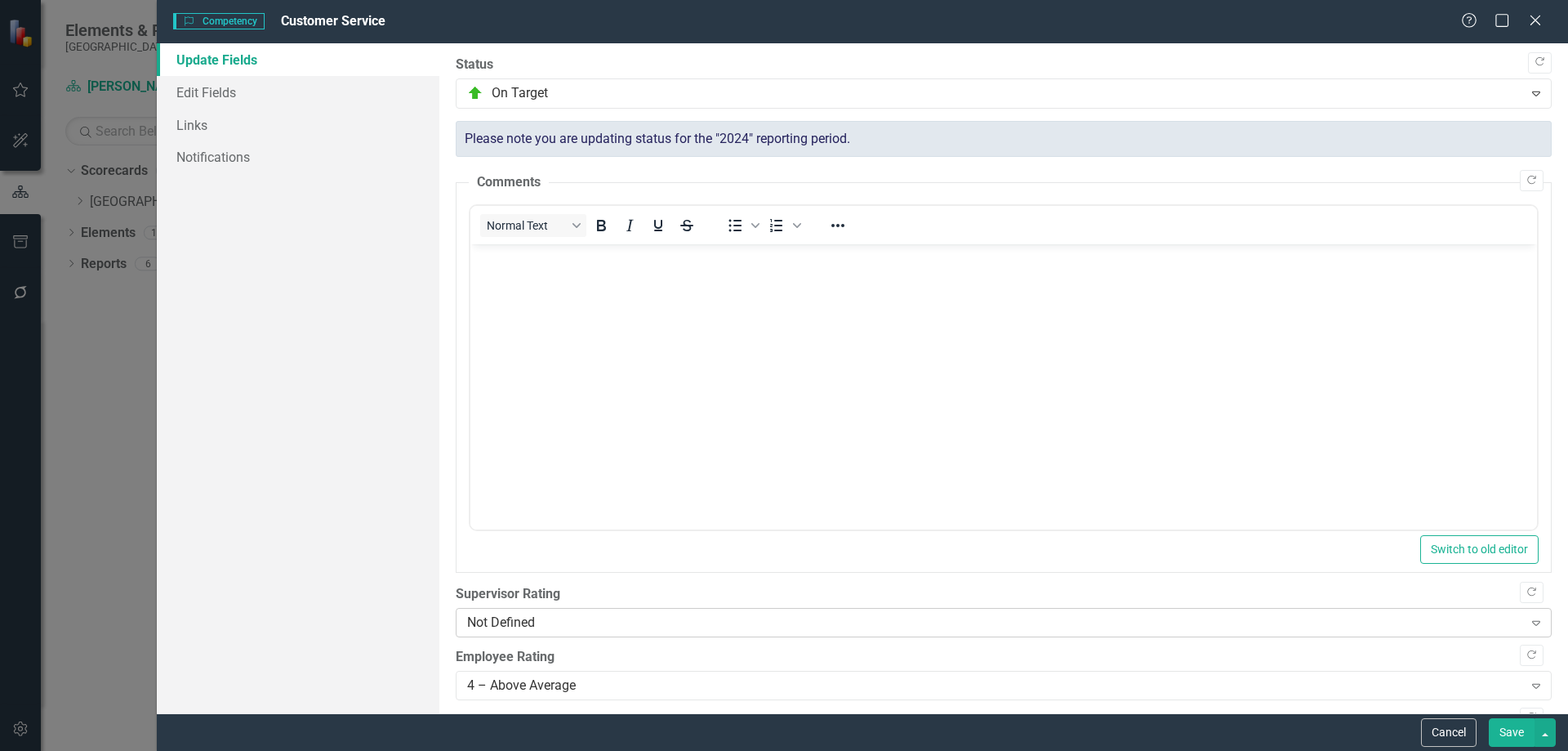
click at [553, 613] on div "Not Defined" at bounding box center [995, 622] width 1056 height 19
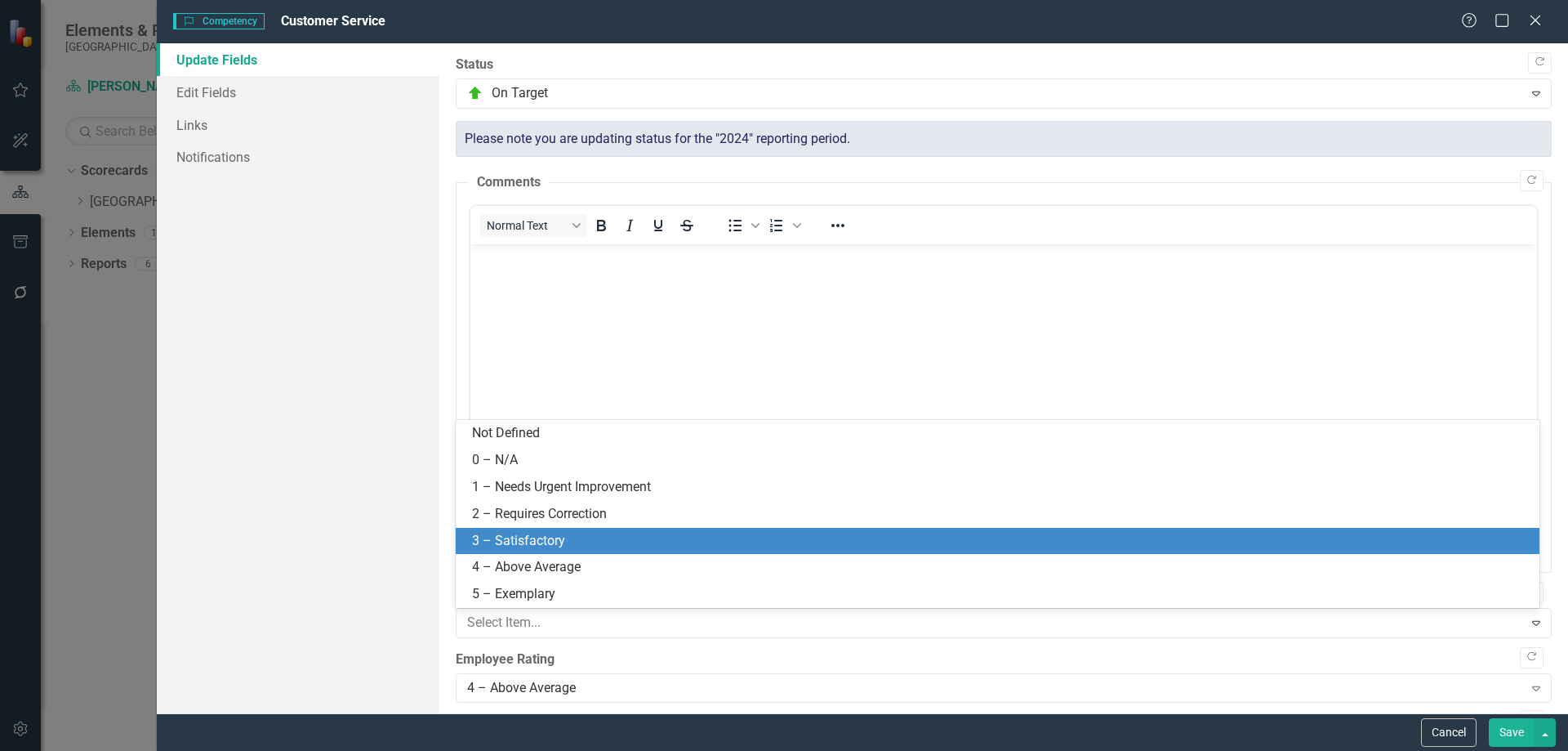
click at [524, 545] on div "3 – Satisfactory" at bounding box center [1000, 540] width 1058 height 19
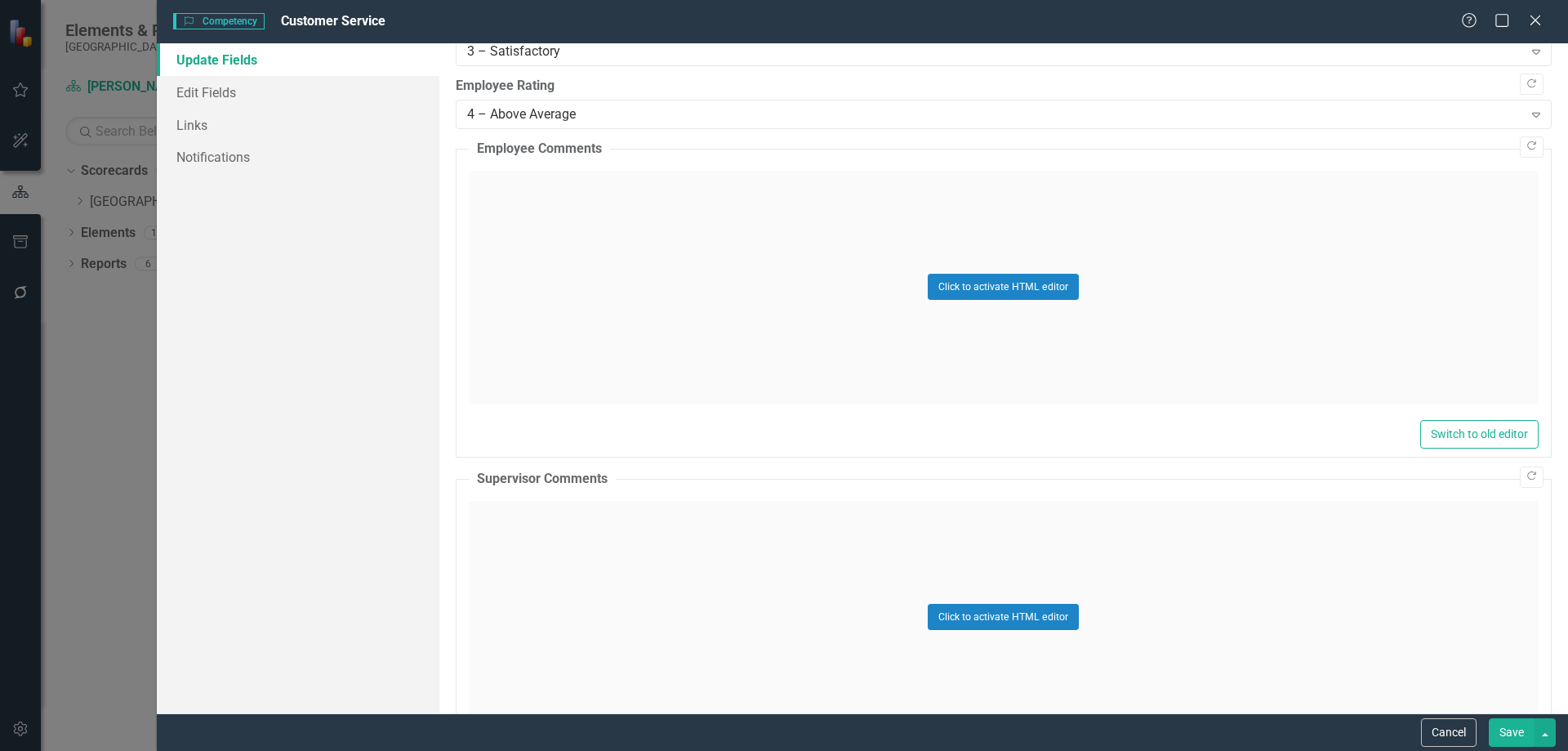
scroll to position [571, 0]
click at [554, 530] on div "Click to activate HTML editor" at bounding box center [1003, 616] width 1070 height 232
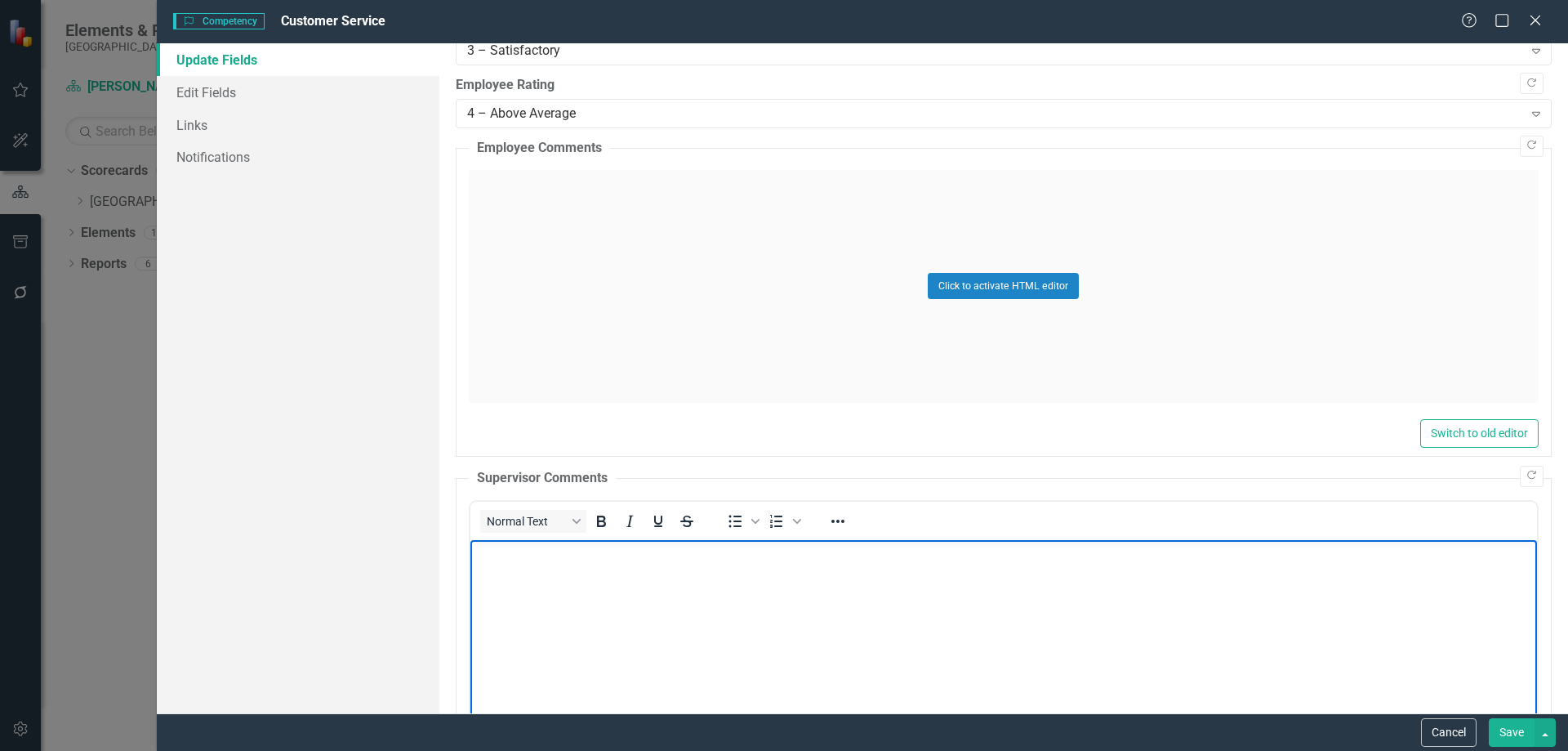
click at [540, 564] on body "Rich Text Area. Press ALT-0 for help." at bounding box center [1002, 662] width 1067 height 245
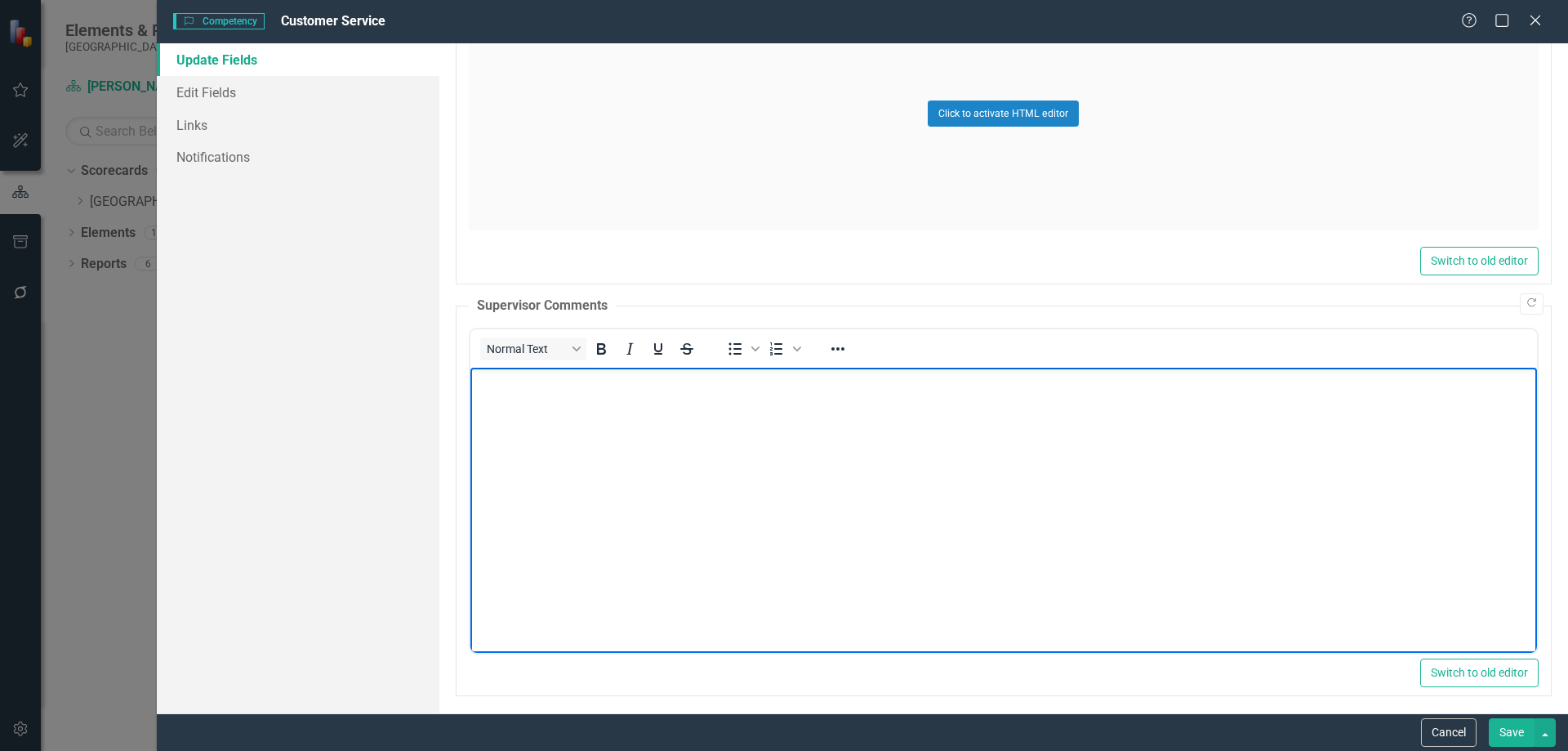
scroll to position [752, 0]
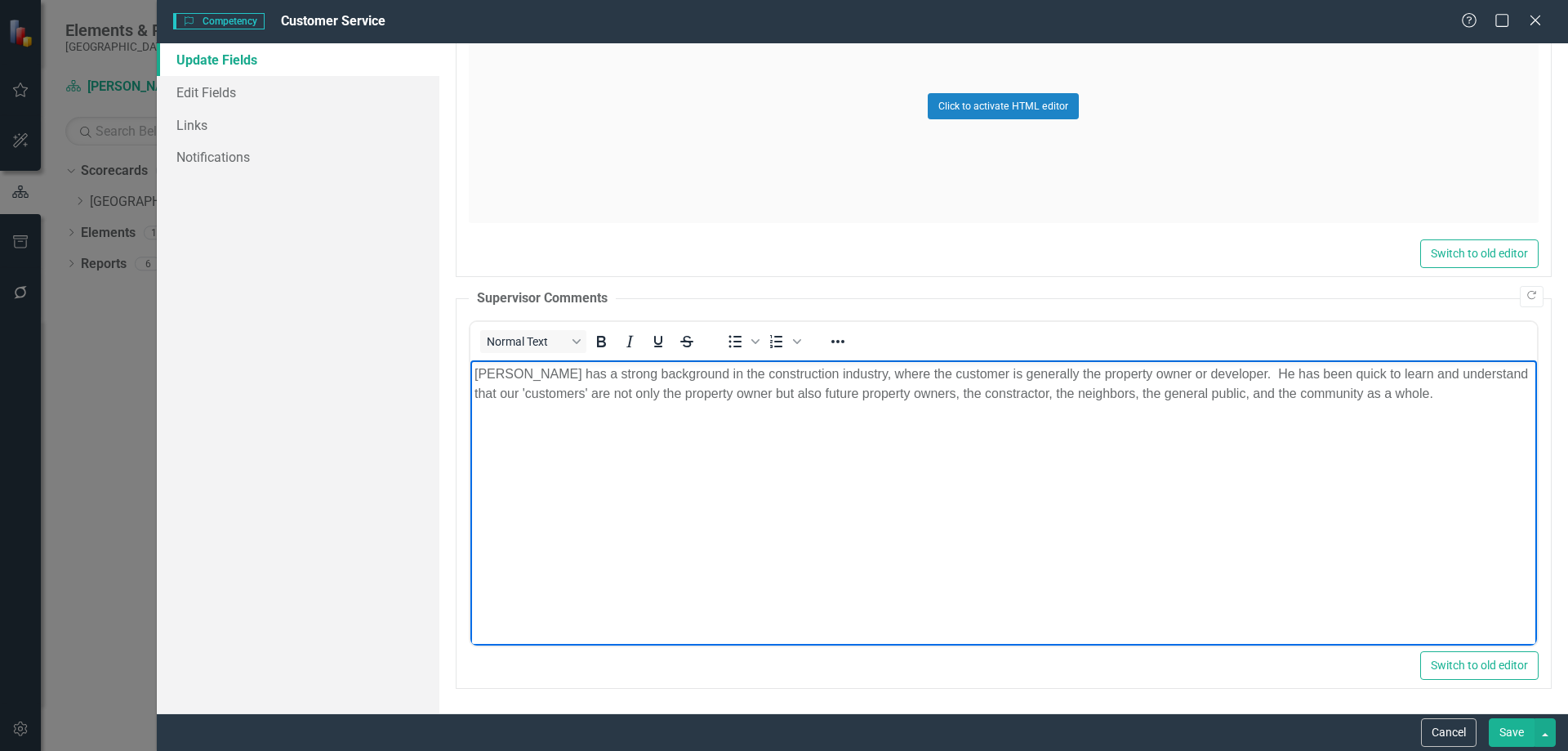
click at [957, 396] on p "[PERSON_NAME] has a strong background in the construction industry, where the c…" at bounding box center [1003, 383] width 1059 height 39
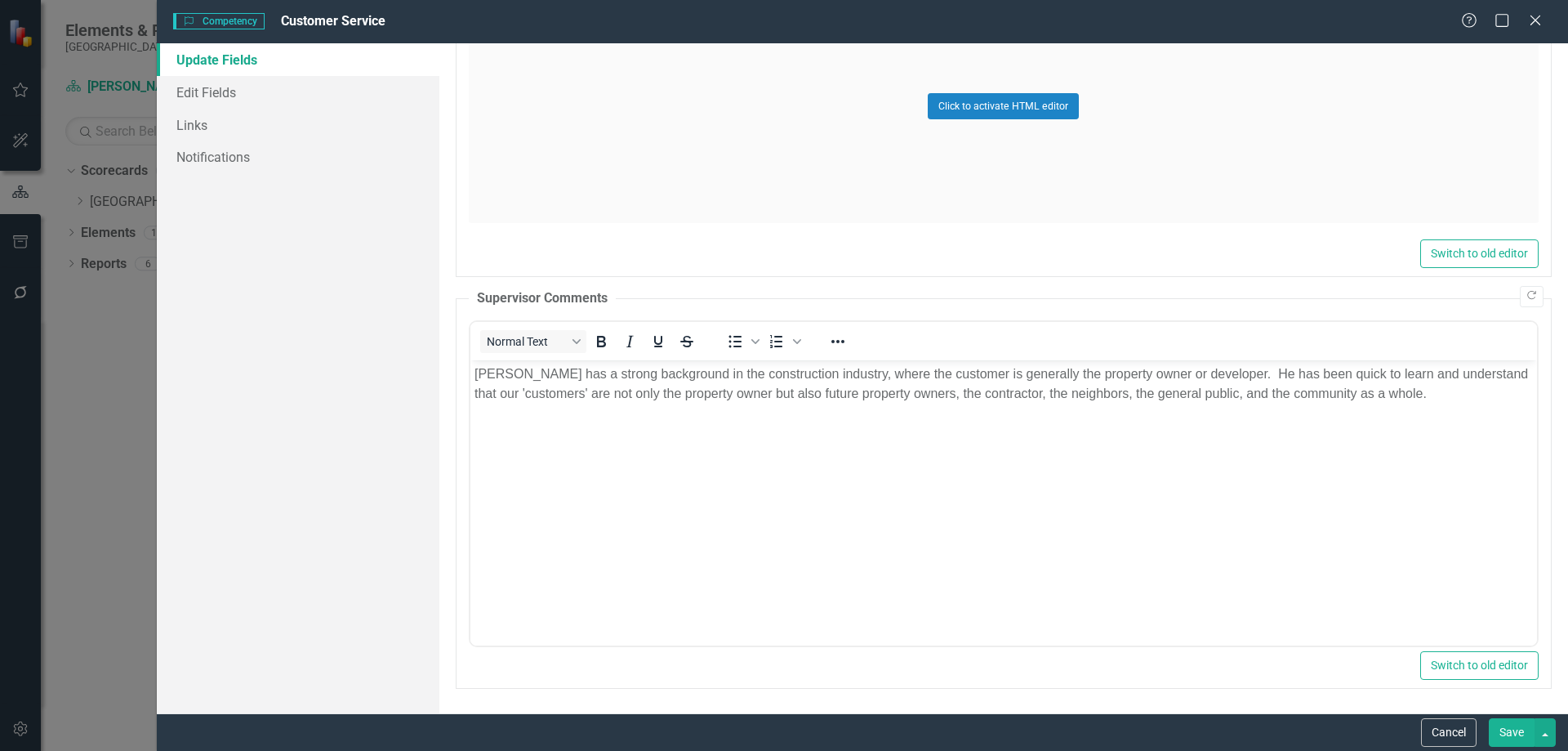
click at [1499, 726] on button "Save" at bounding box center [1512, 732] width 46 height 28
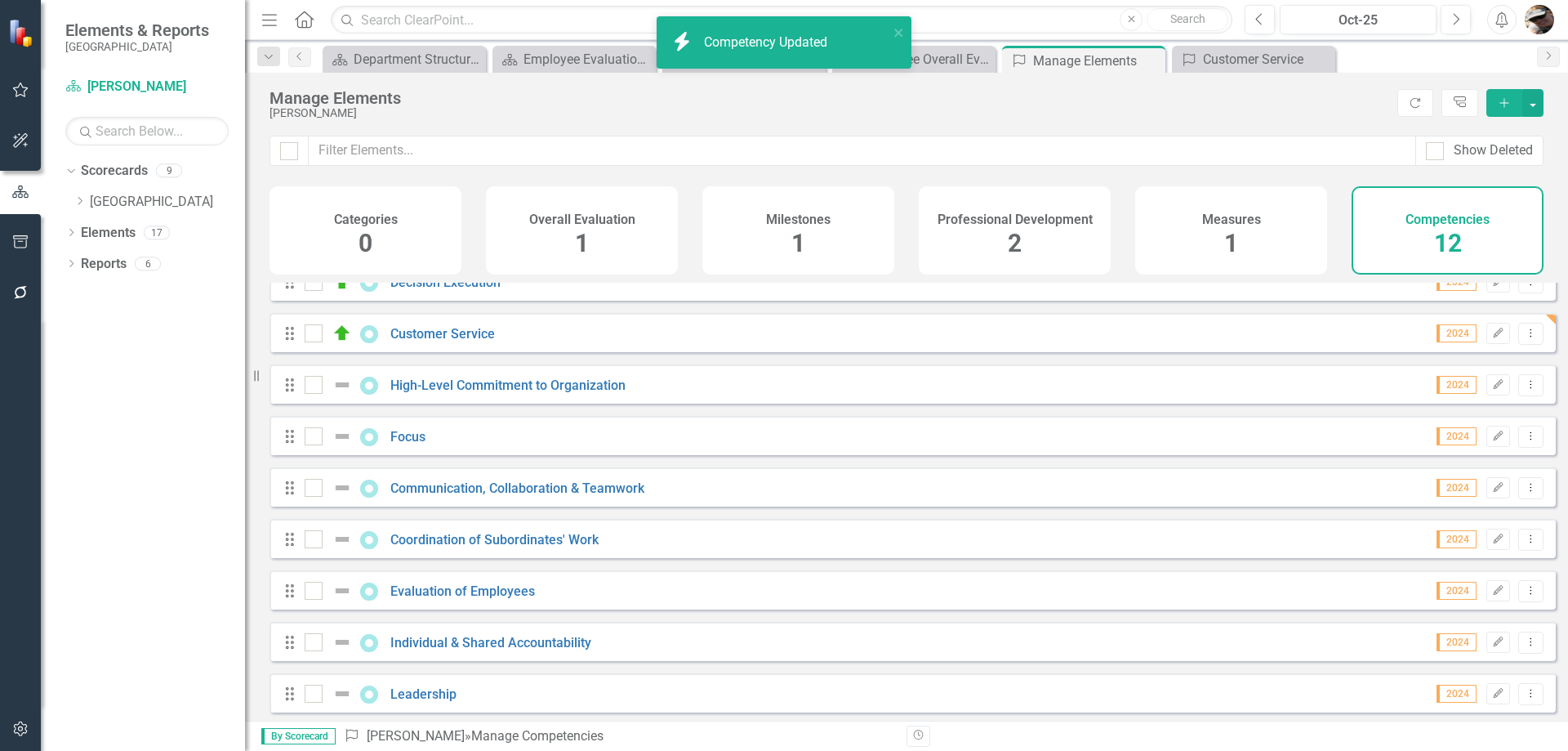
scroll to position [192, 0]
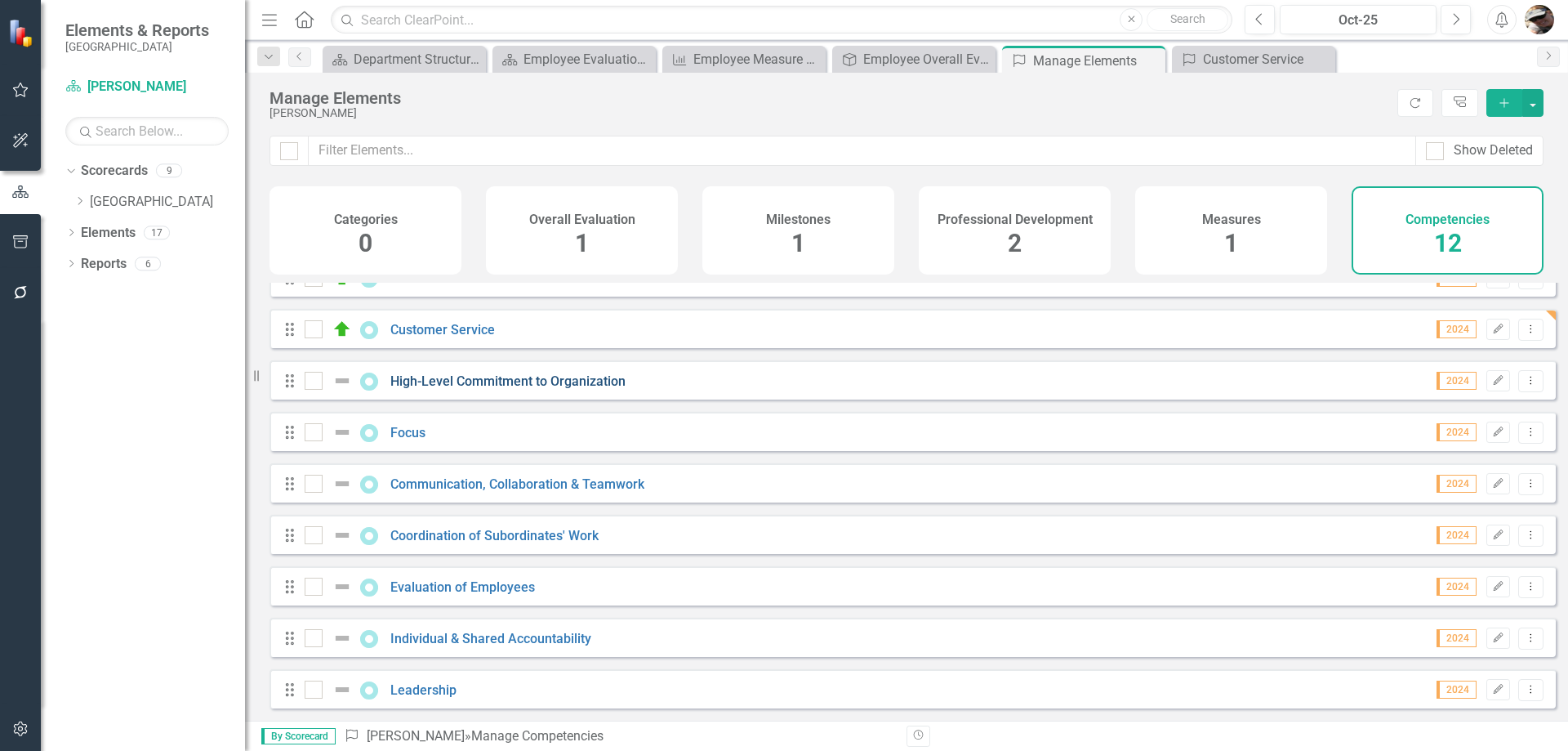
click at [405, 386] on link "High-Level Commitment to Organization" at bounding box center [507, 381] width 235 height 15
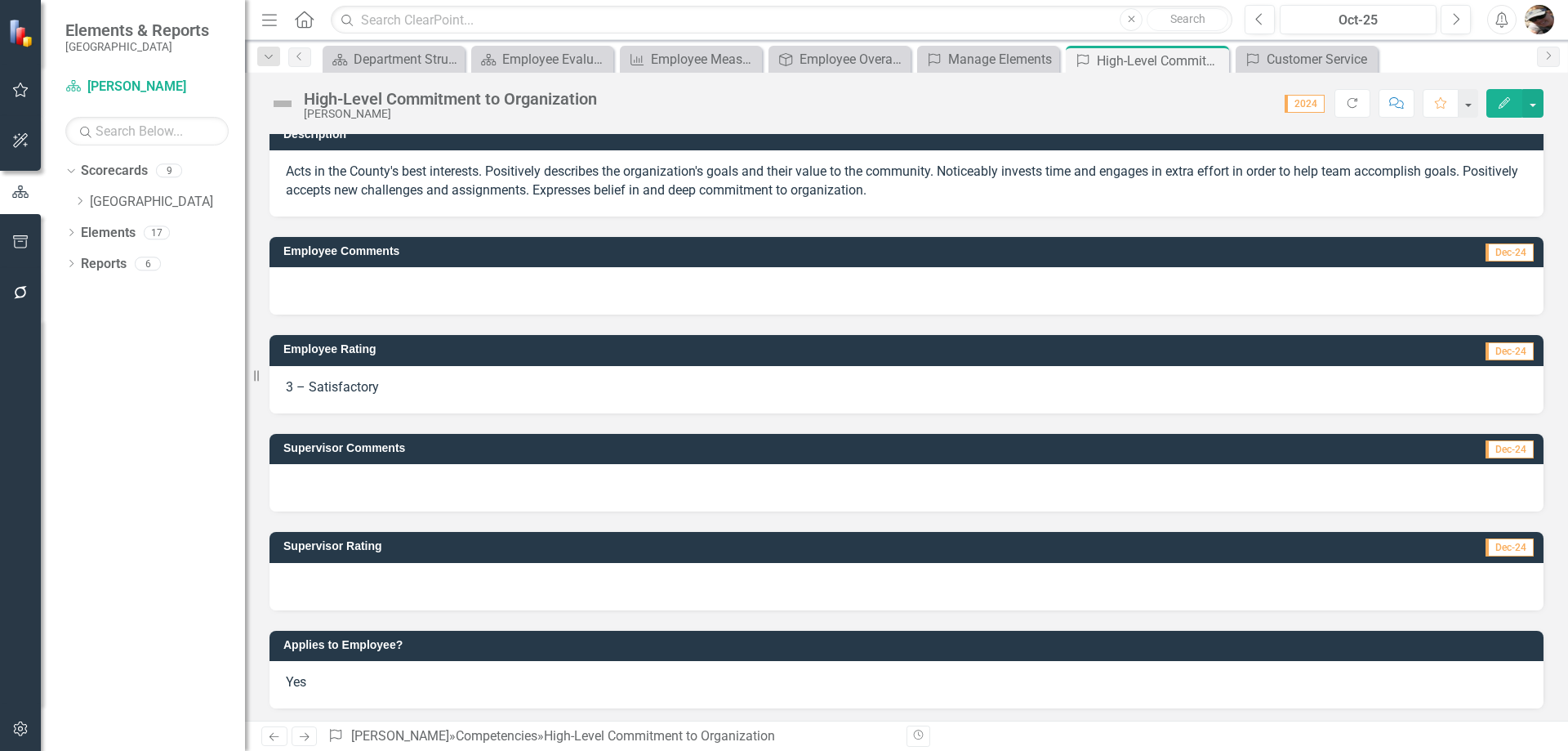
scroll to position [18, 0]
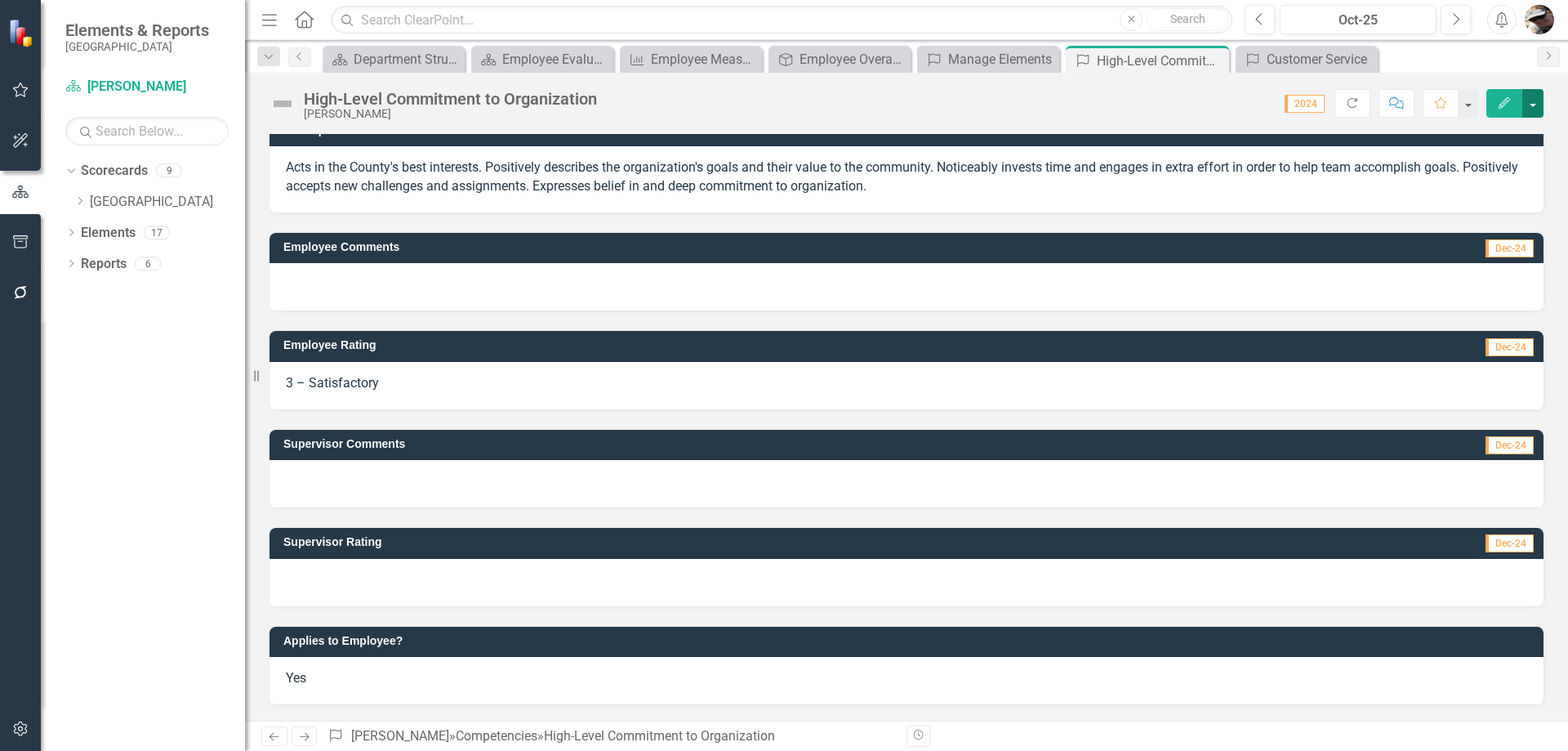
click at [1537, 107] on button "button" at bounding box center [1532, 103] width 21 height 28
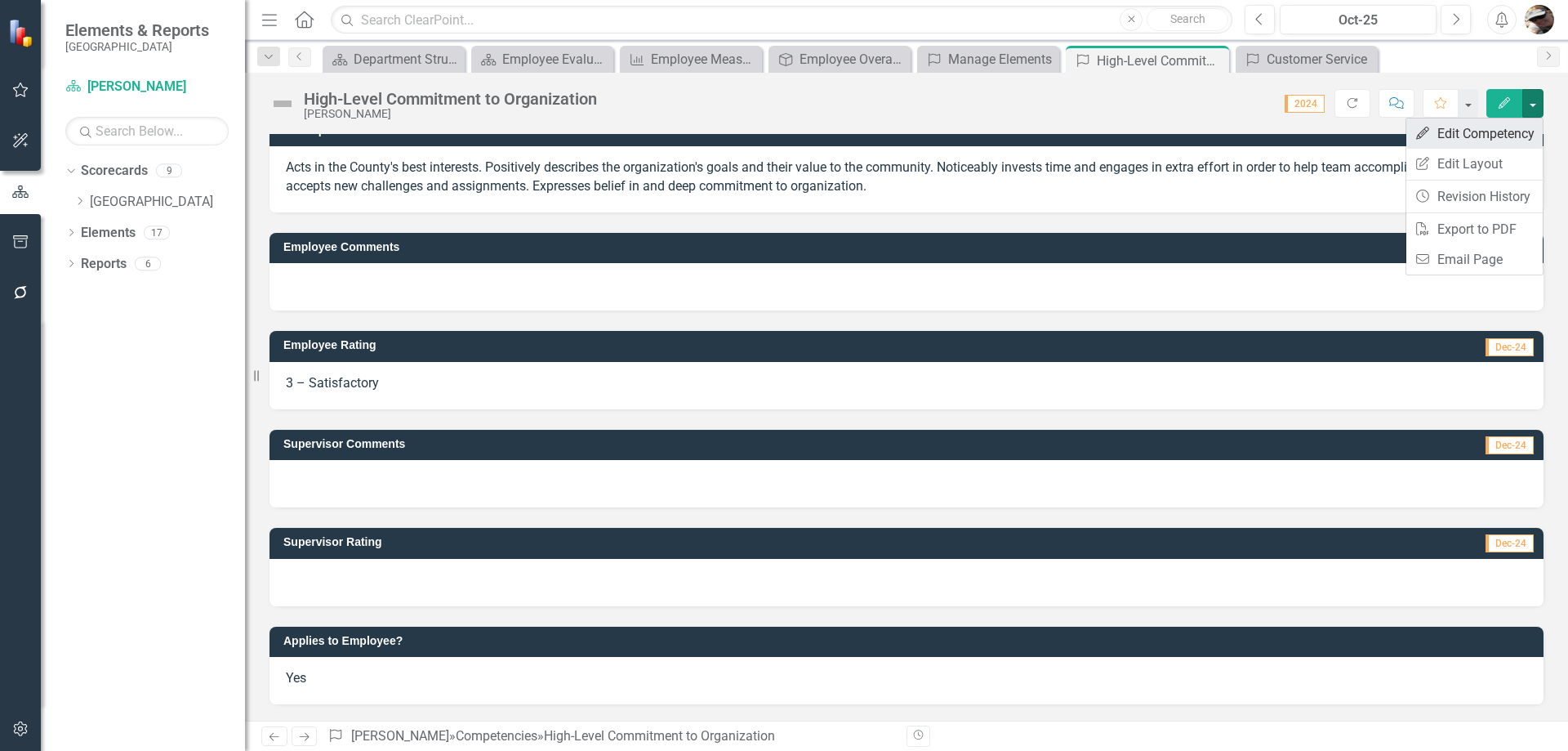
click at [1446, 130] on link "Edit Edit Competency" at bounding box center [1474, 133] width 137 height 30
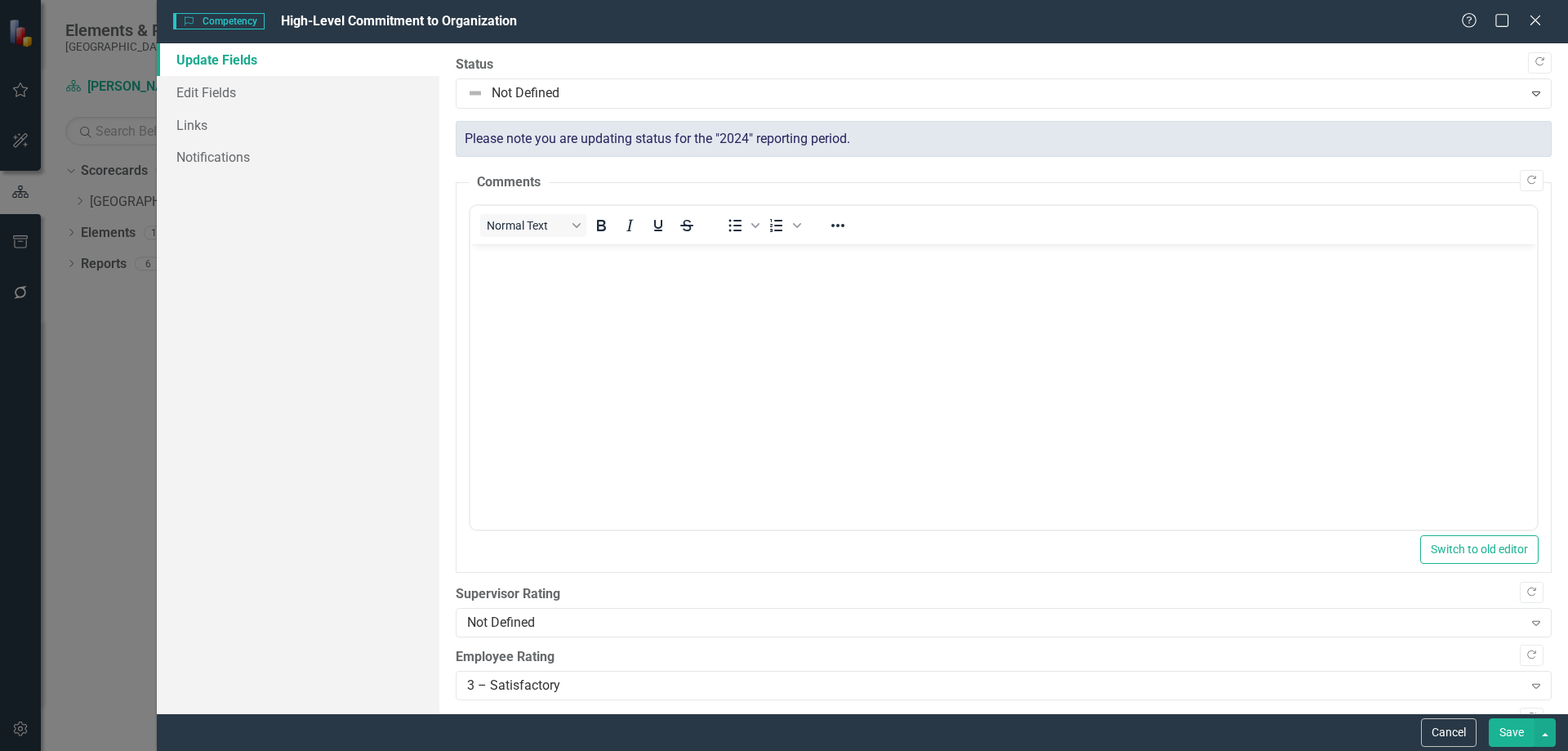
scroll to position [0, 0]
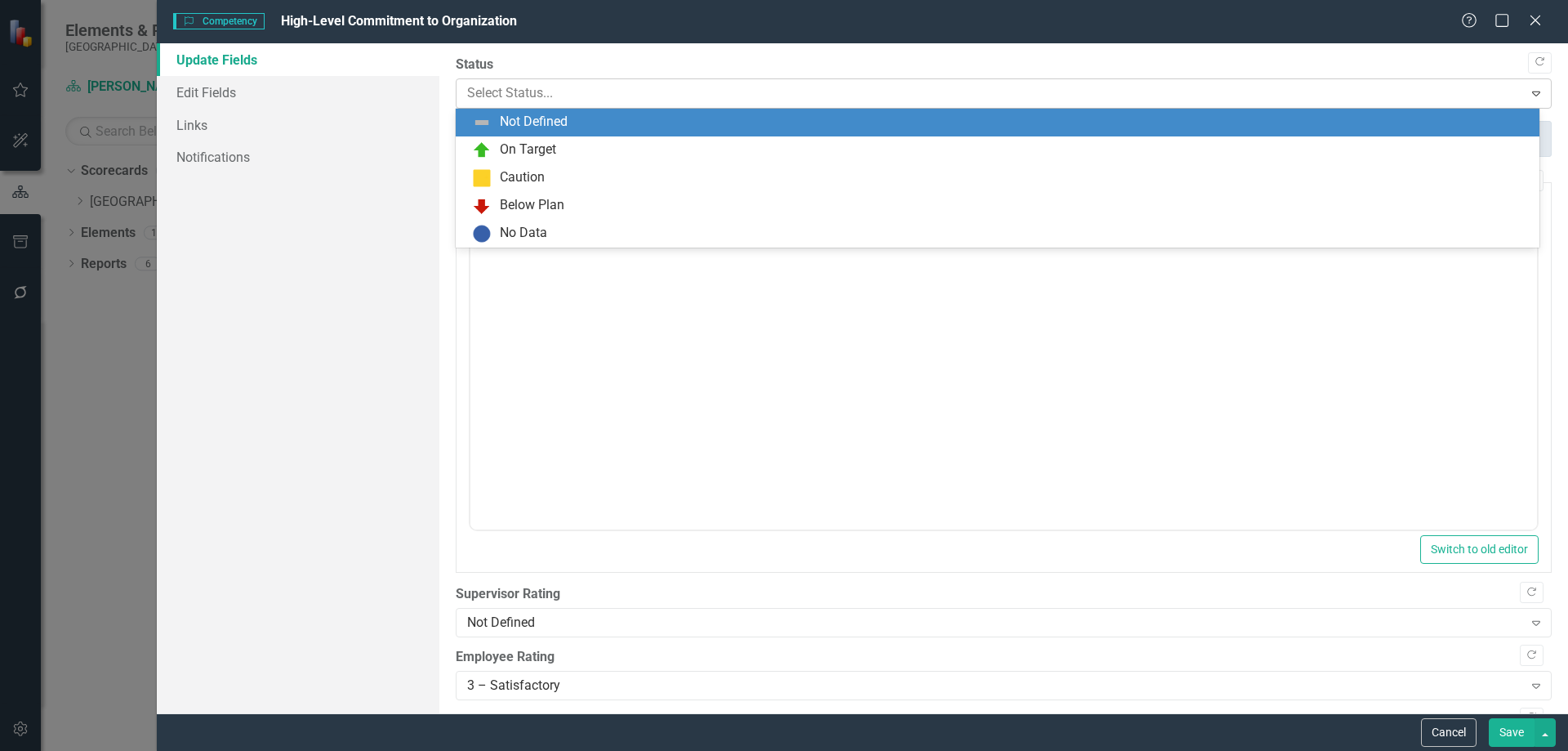
click at [638, 97] on div at bounding box center [990, 94] width 1046 height 22
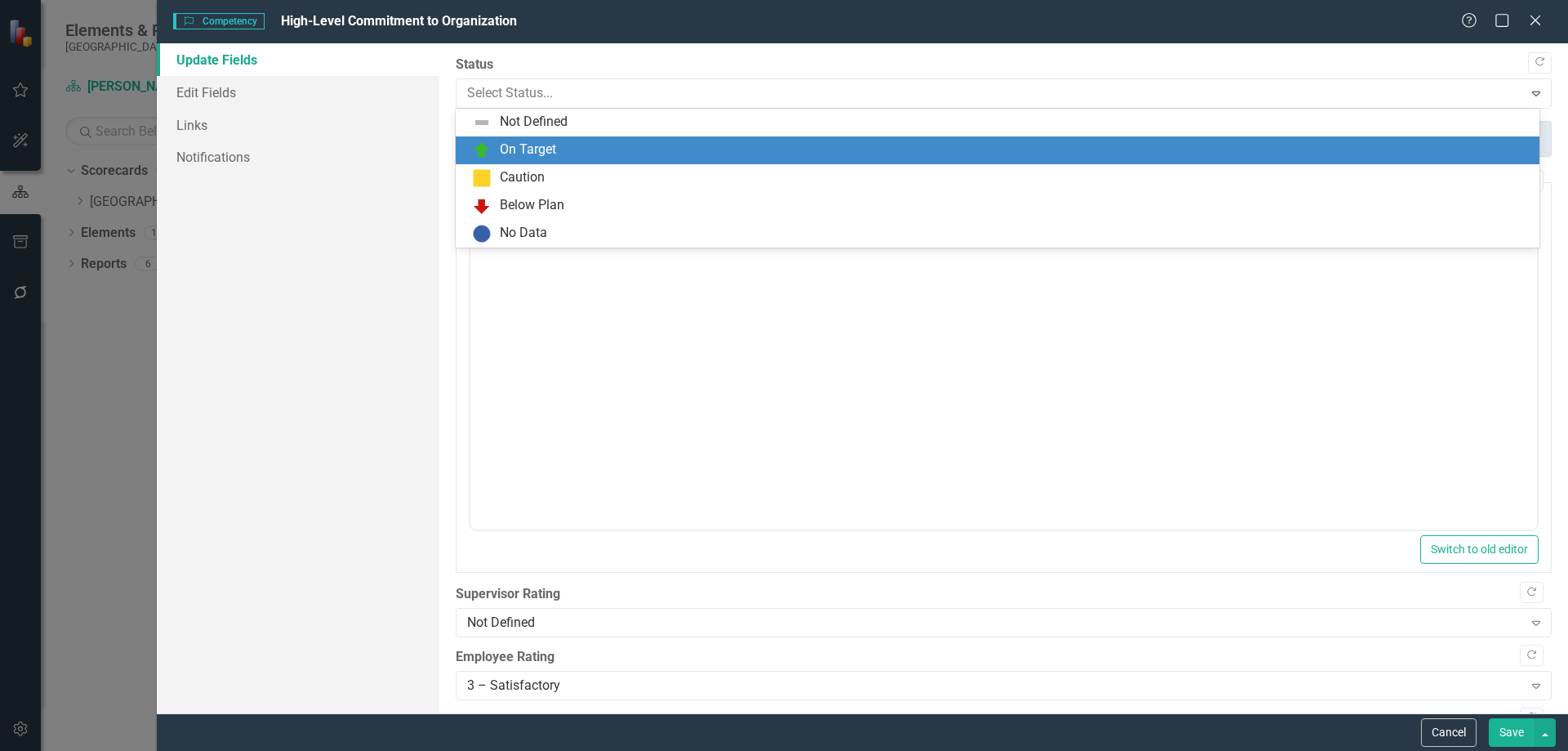
click at [552, 156] on div "On Target" at bounding box center [528, 149] width 56 height 19
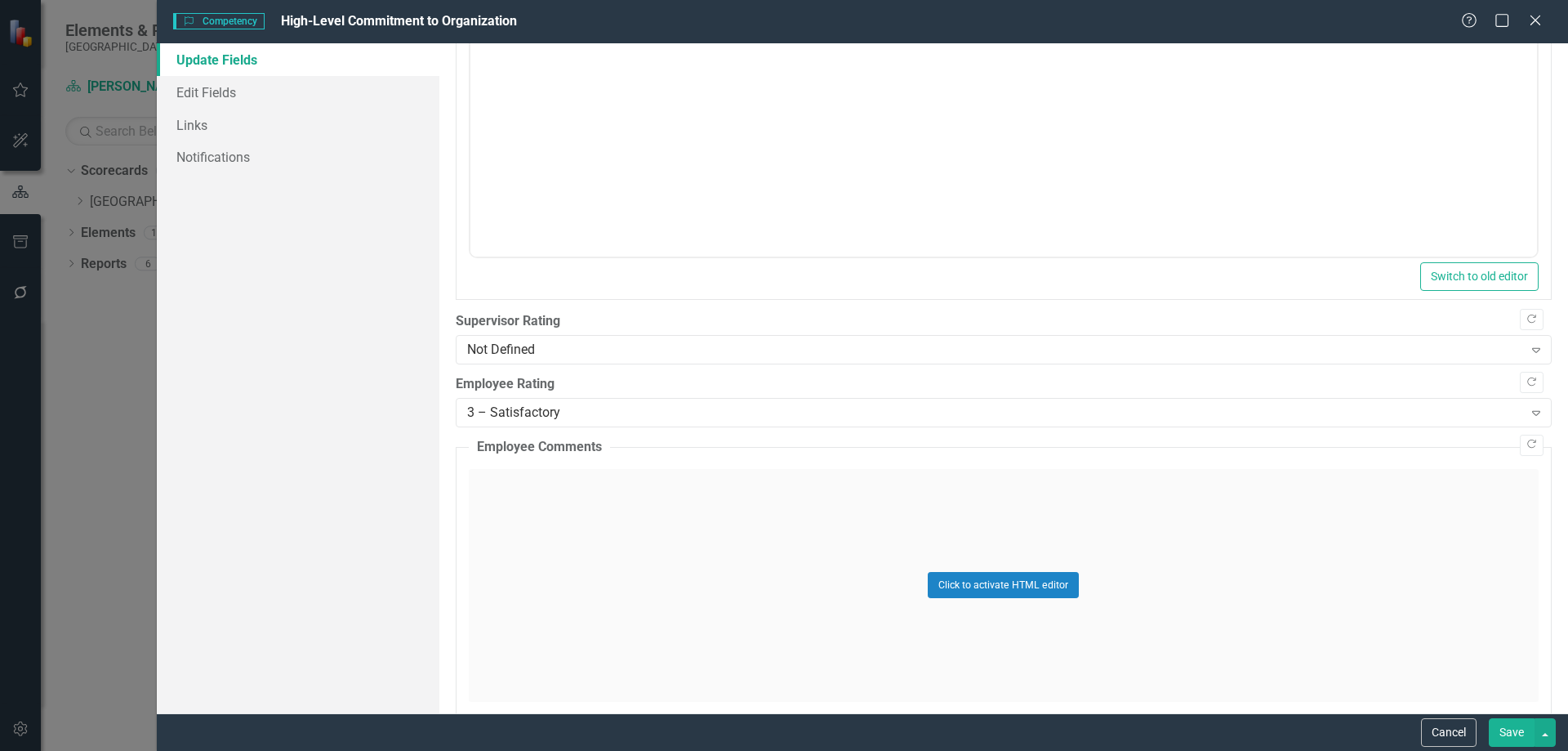
scroll to position [408, 0]
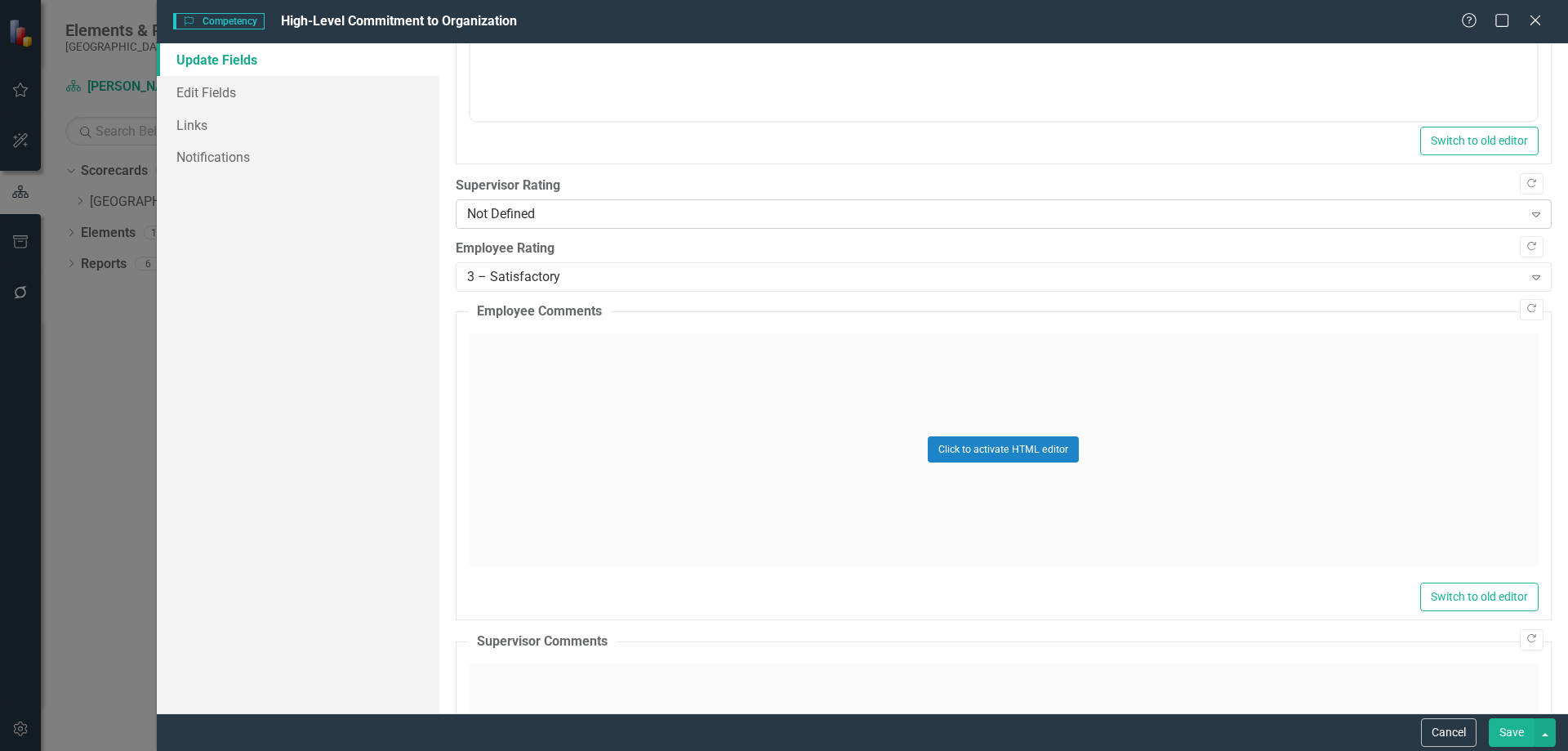
click at [578, 212] on div "Not Defined" at bounding box center [995, 214] width 1056 height 19
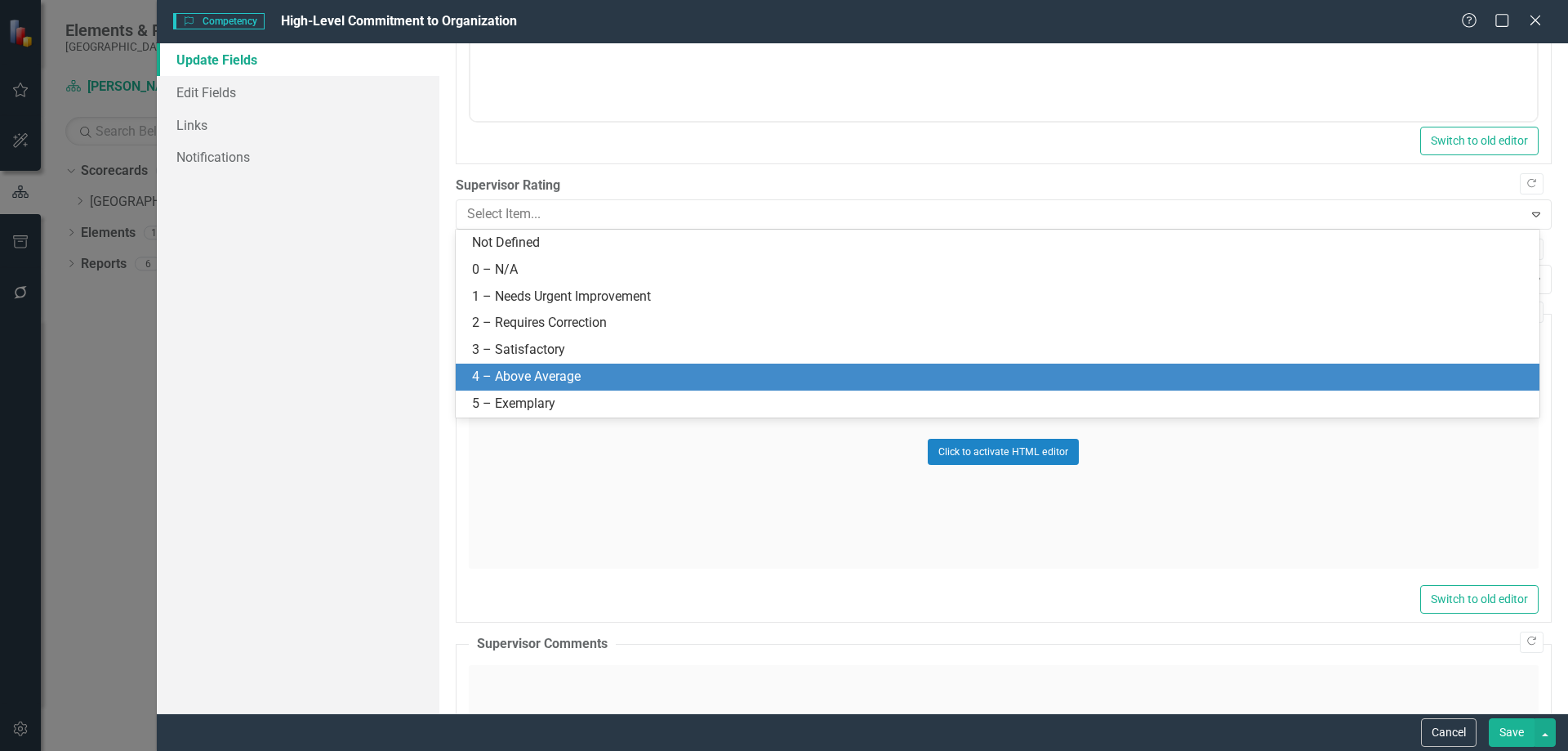
click at [526, 368] on div "4 – Above Average" at bounding box center [1000, 376] width 1058 height 19
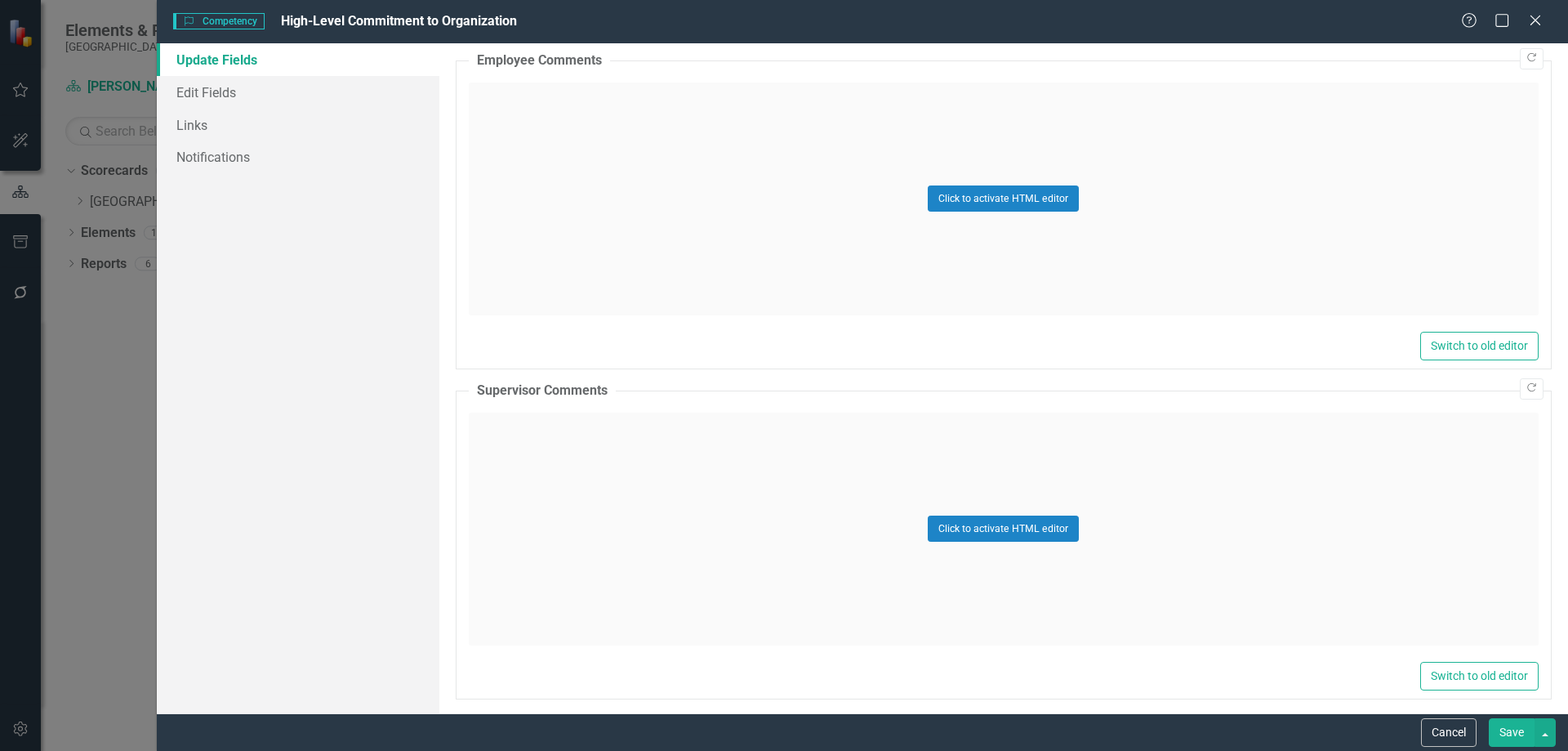
scroll to position [670, 0]
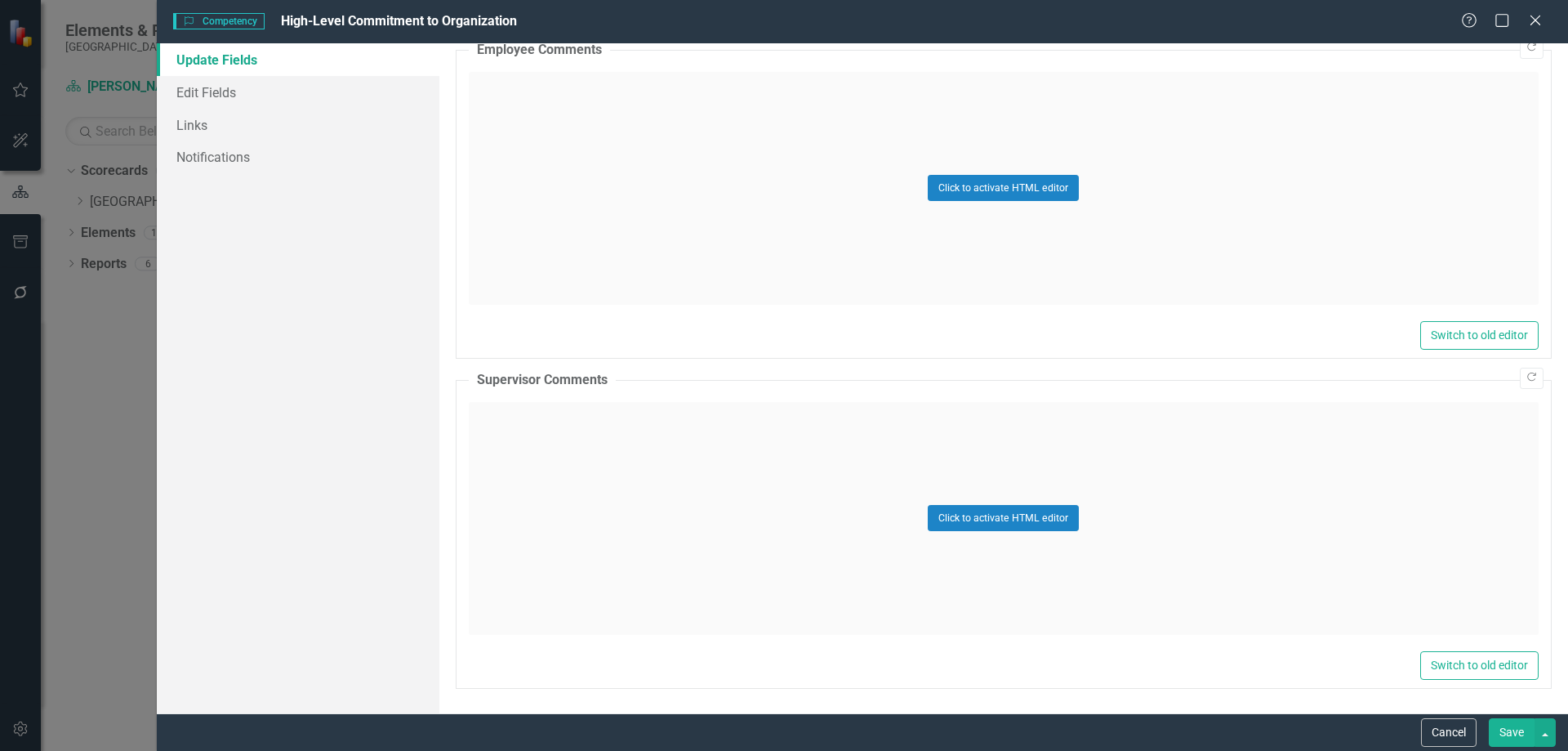
click at [571, 442] on div "Click to activate HTML editor" at bounding box center [1003, 518] width 1070 height 232
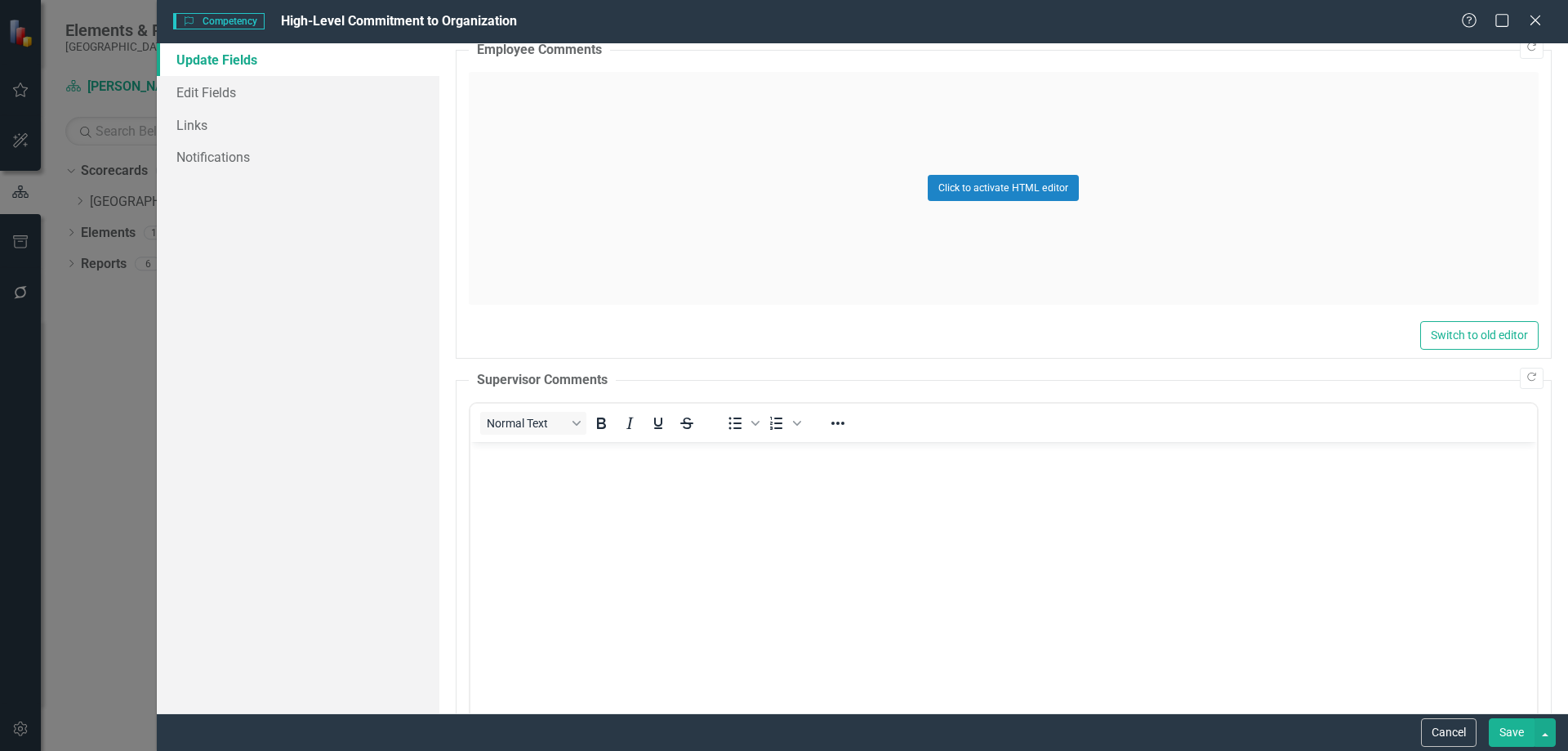
scroll to position [0, 0]
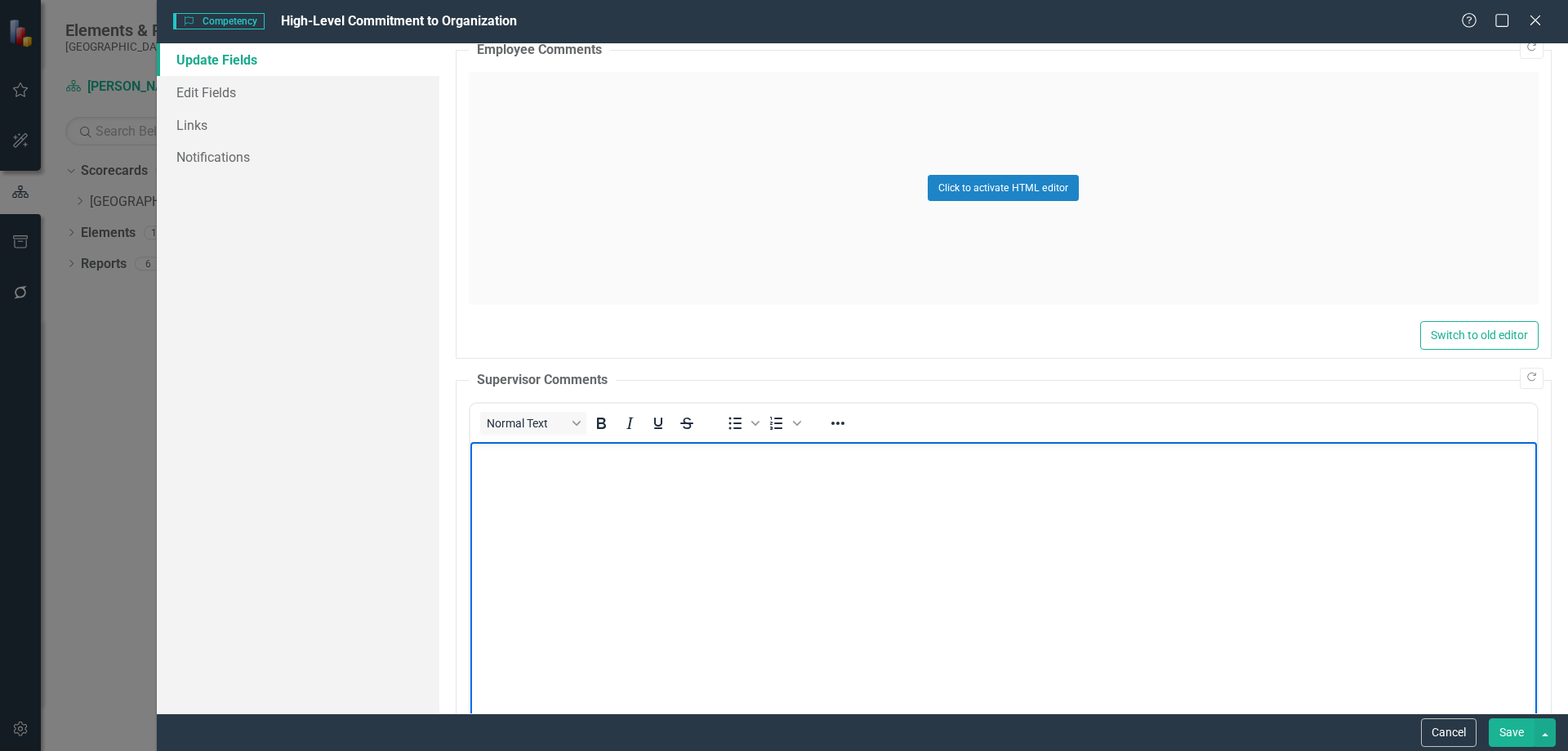
click at [600, 475] on body "Rich Text Area. Press ALT-0 for help." at bounding box center [1002, 563] width 1067 height 245
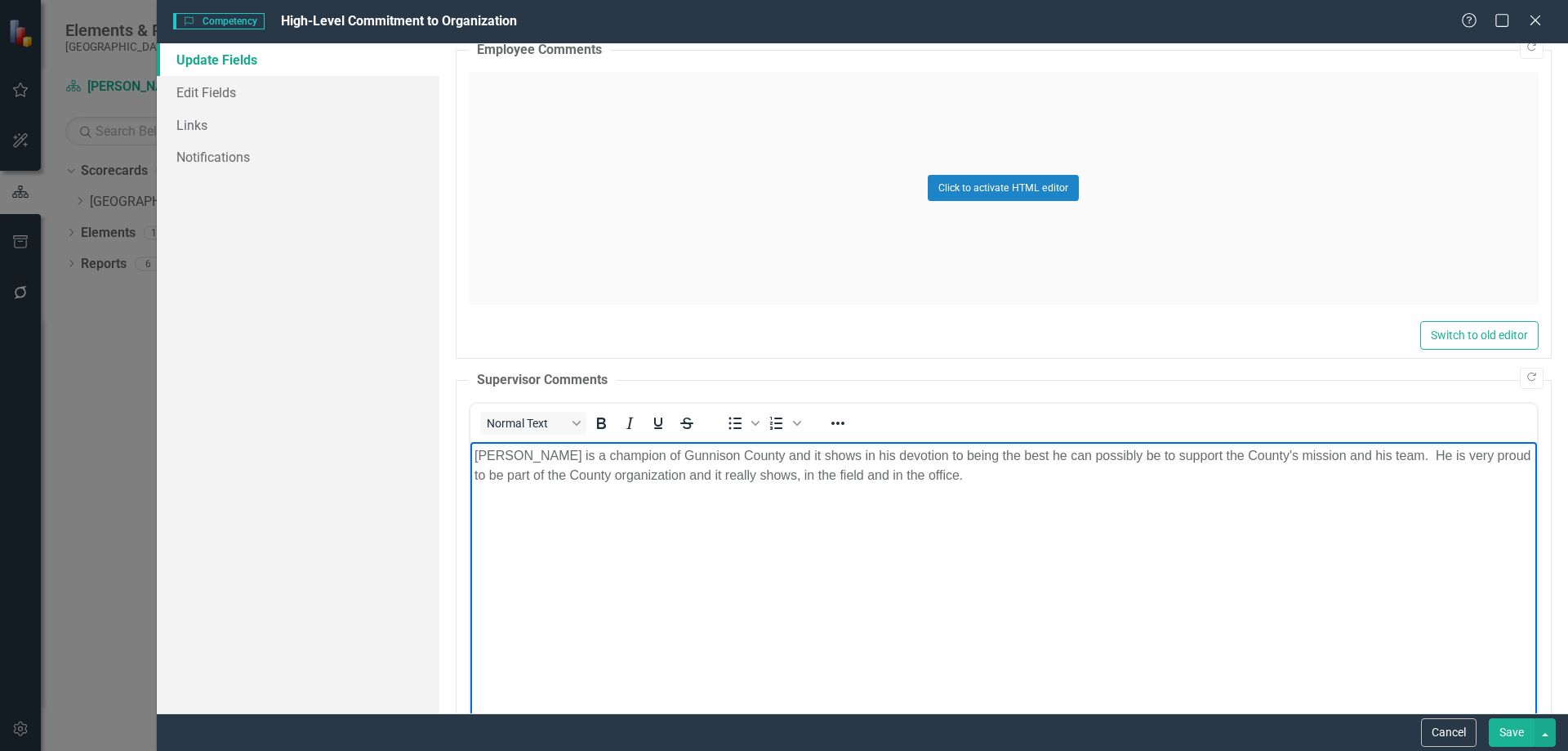
click at [1515, 732] on button "Save" at bounding box center [1512, 732] width 46 height 28
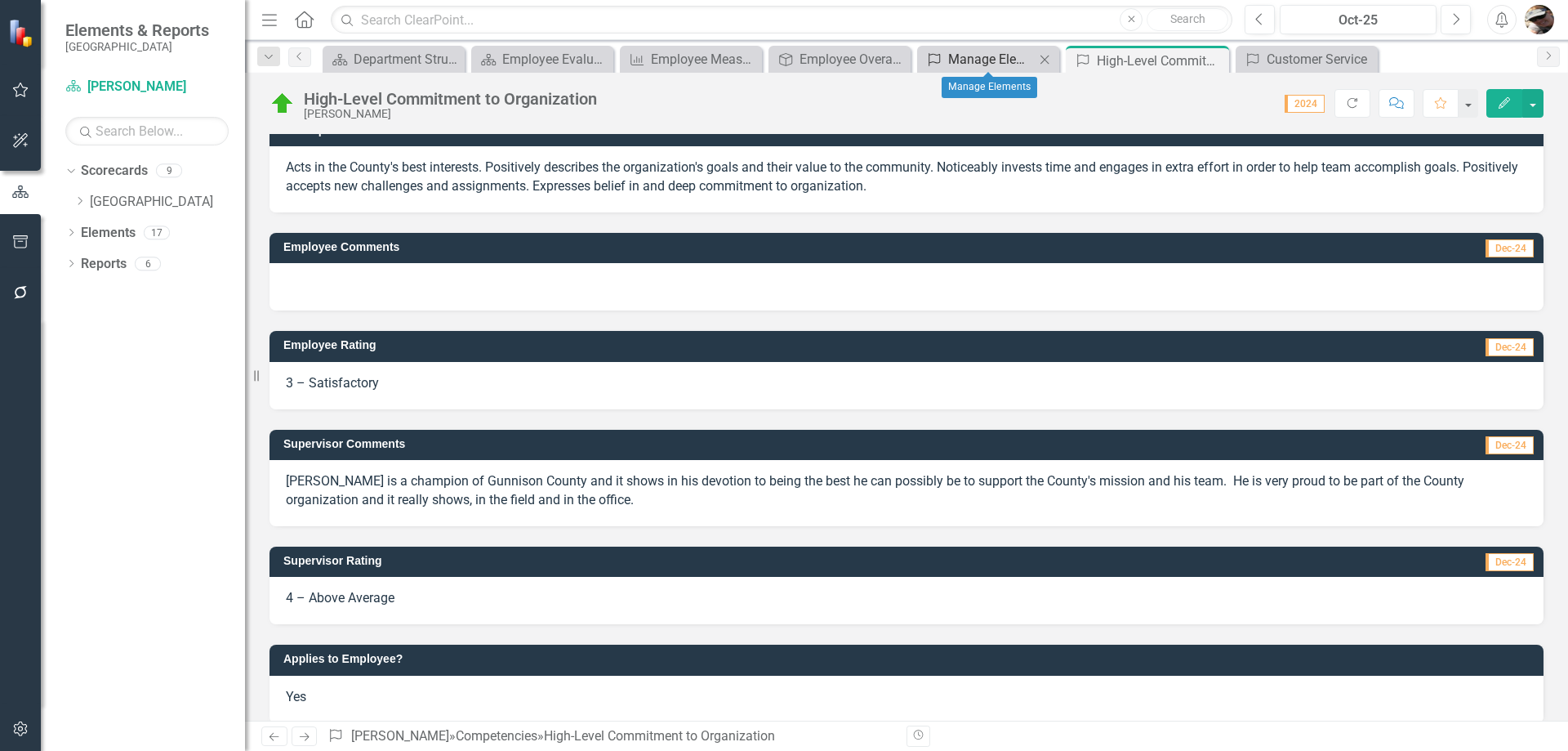
click at [976, 51] on div "Manage Elements" at bounding box center [991, 59] width 87 height 20
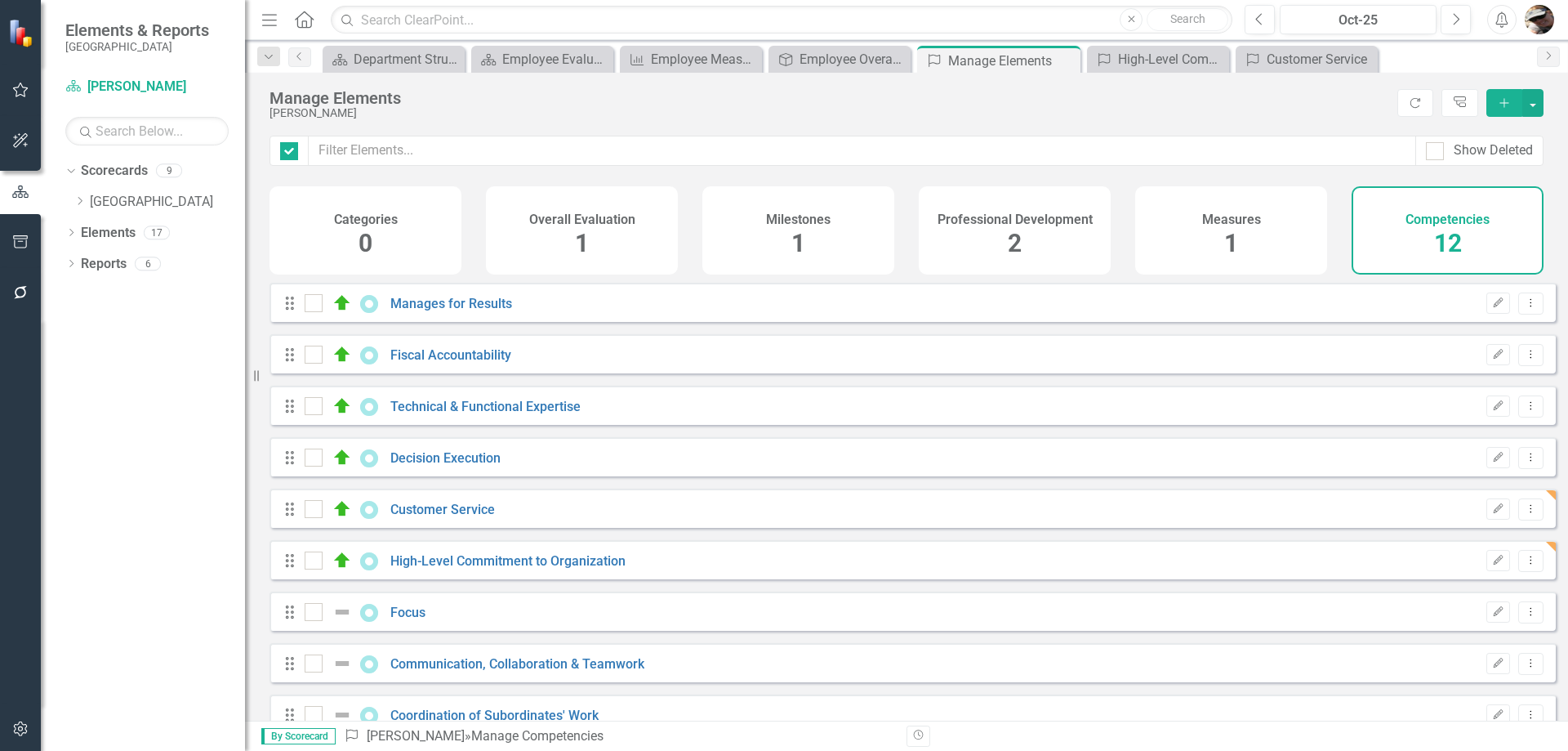
checkbox input "false"
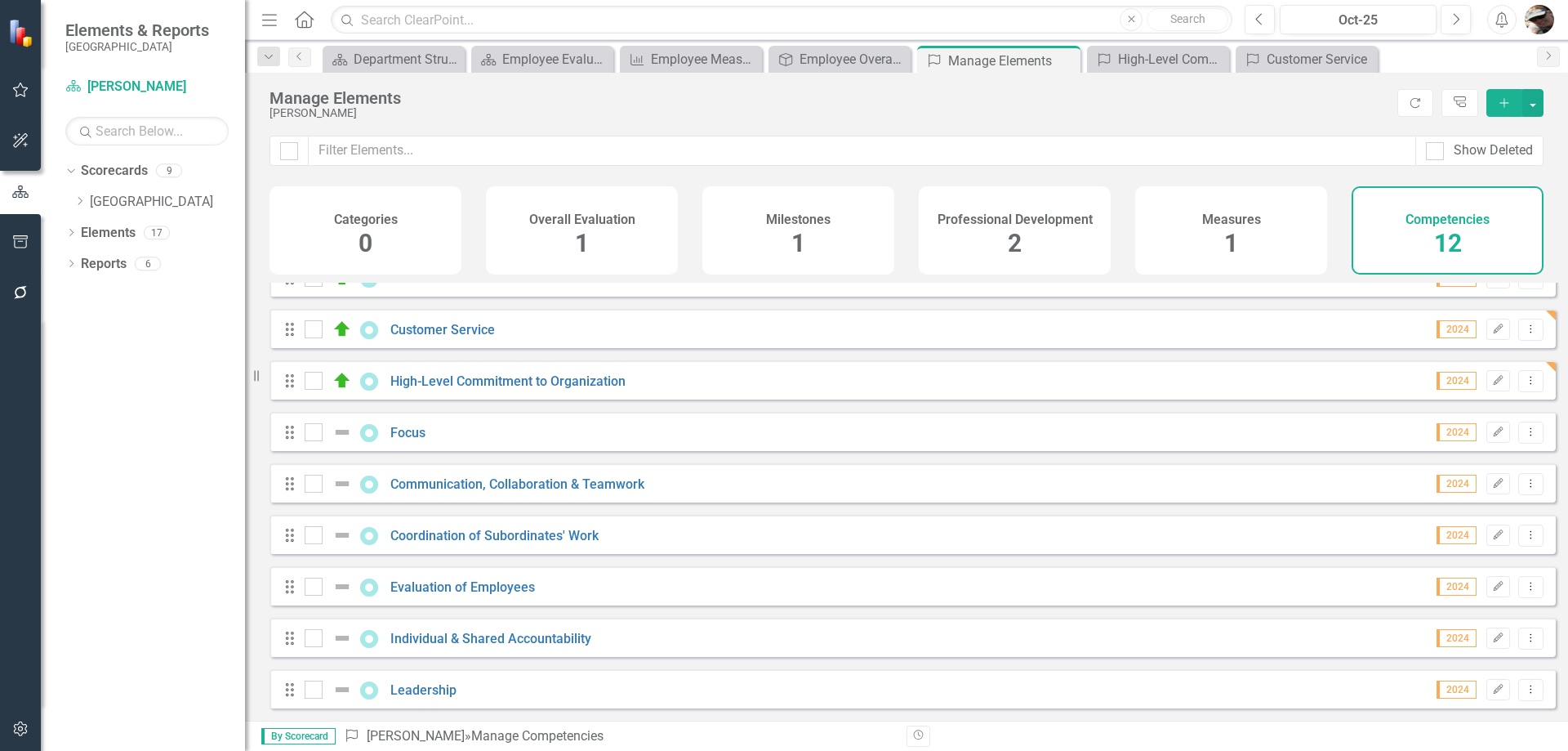
scroll to position [192, 0]
click at [1518, 437] on button "Dropdown Menu" at bounding box center [1531, 432] width 26 height 22
click at [392, 426] on link "Focus" at bounding box center [407, 432] width 36 height 15
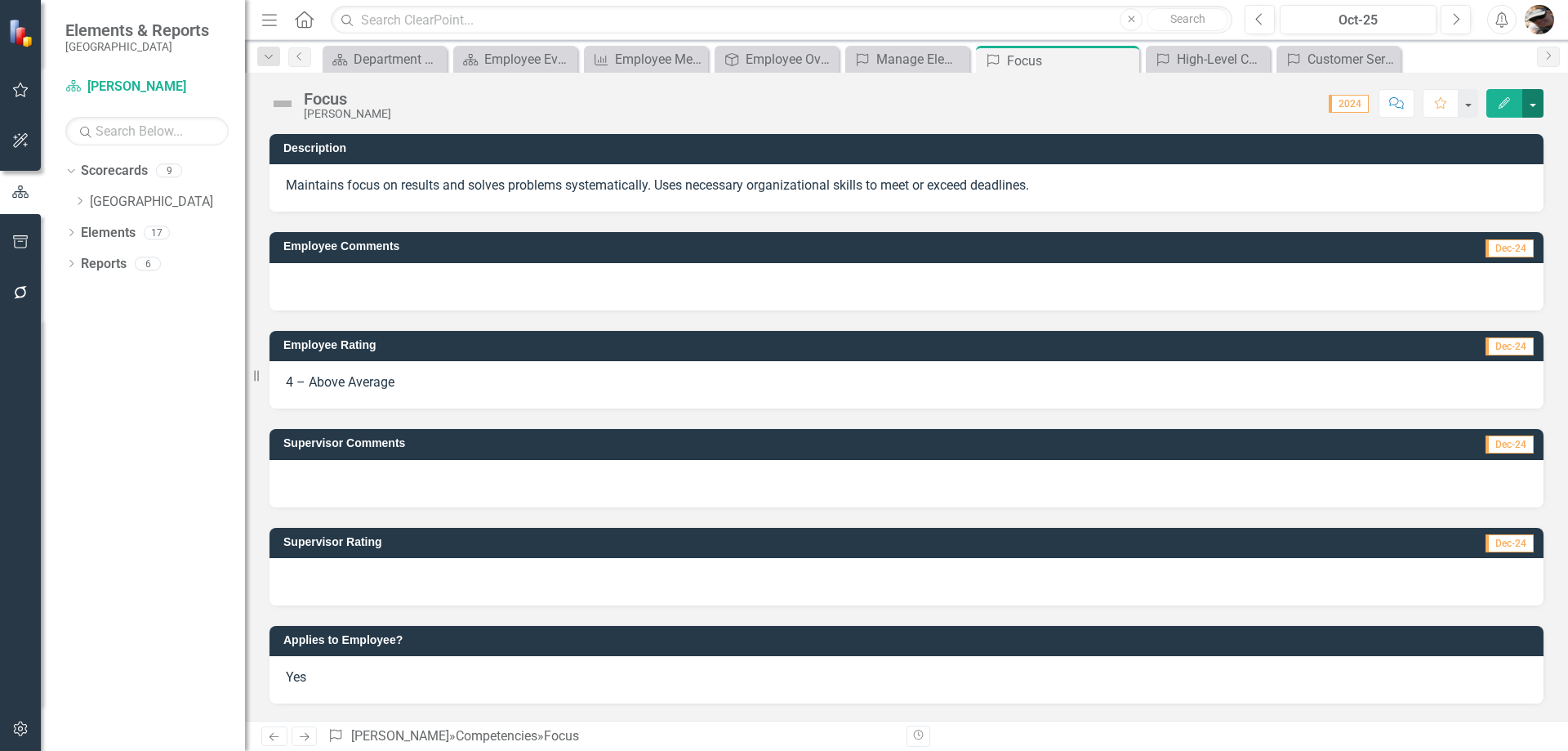
click at [1537, 105] on button "button" at bounding box center [1532, 103] width 21 height 28
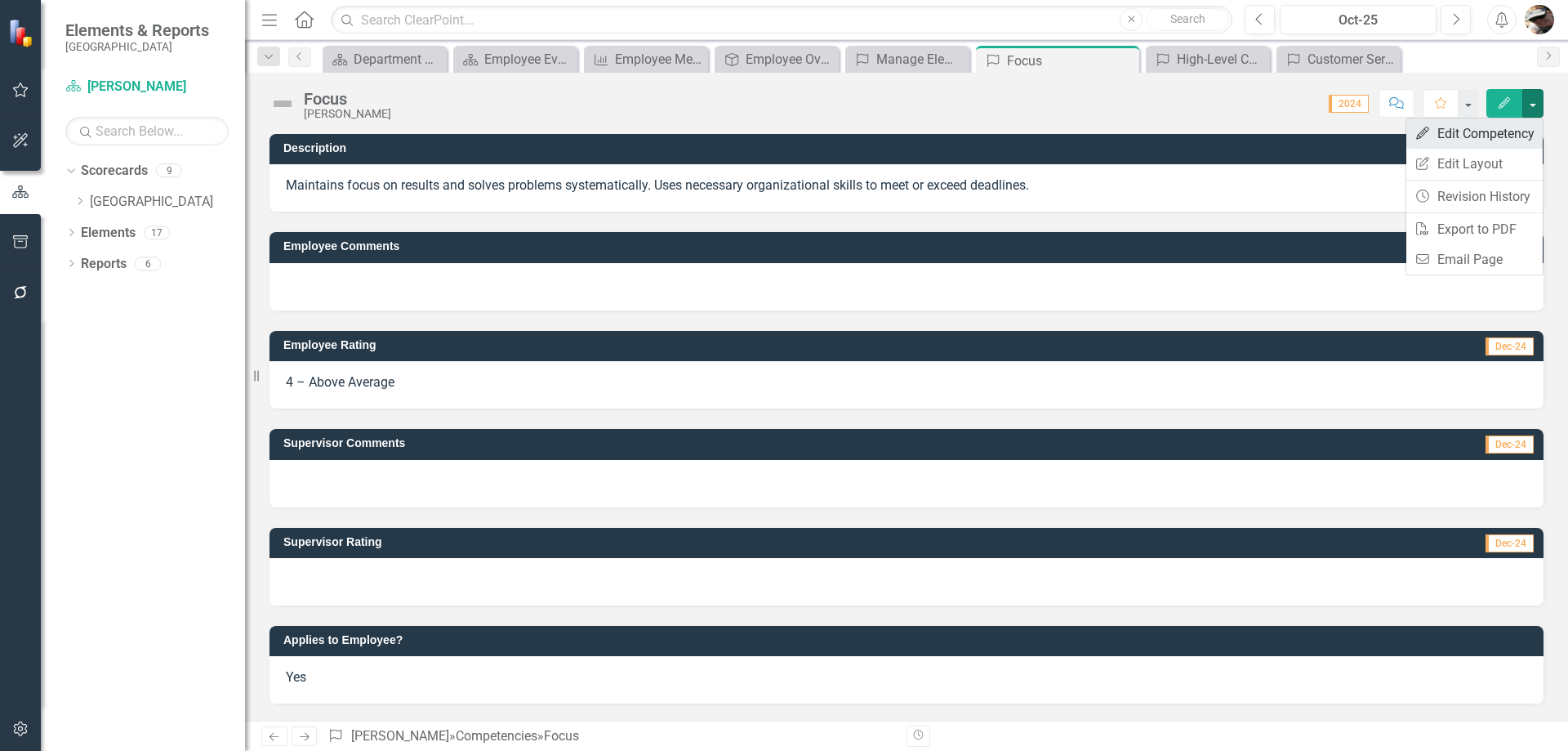
click at [1469, 135] on link "Edit Edit Competency" at bounding box center [1474, 133] width 137 height 30
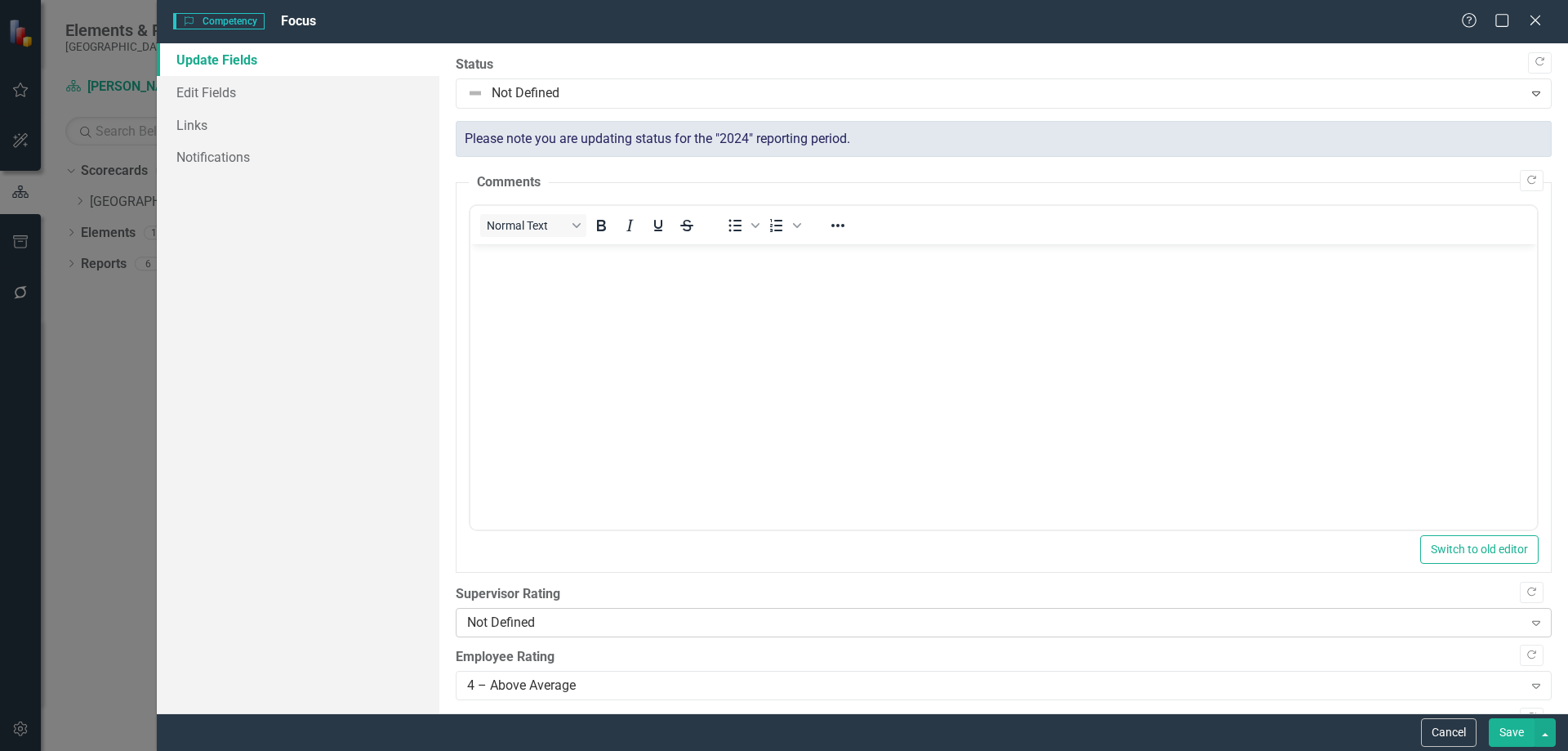
click at [512, 626] on div "Not Defined" at bounding box center [995, 622] width 1056 height 19
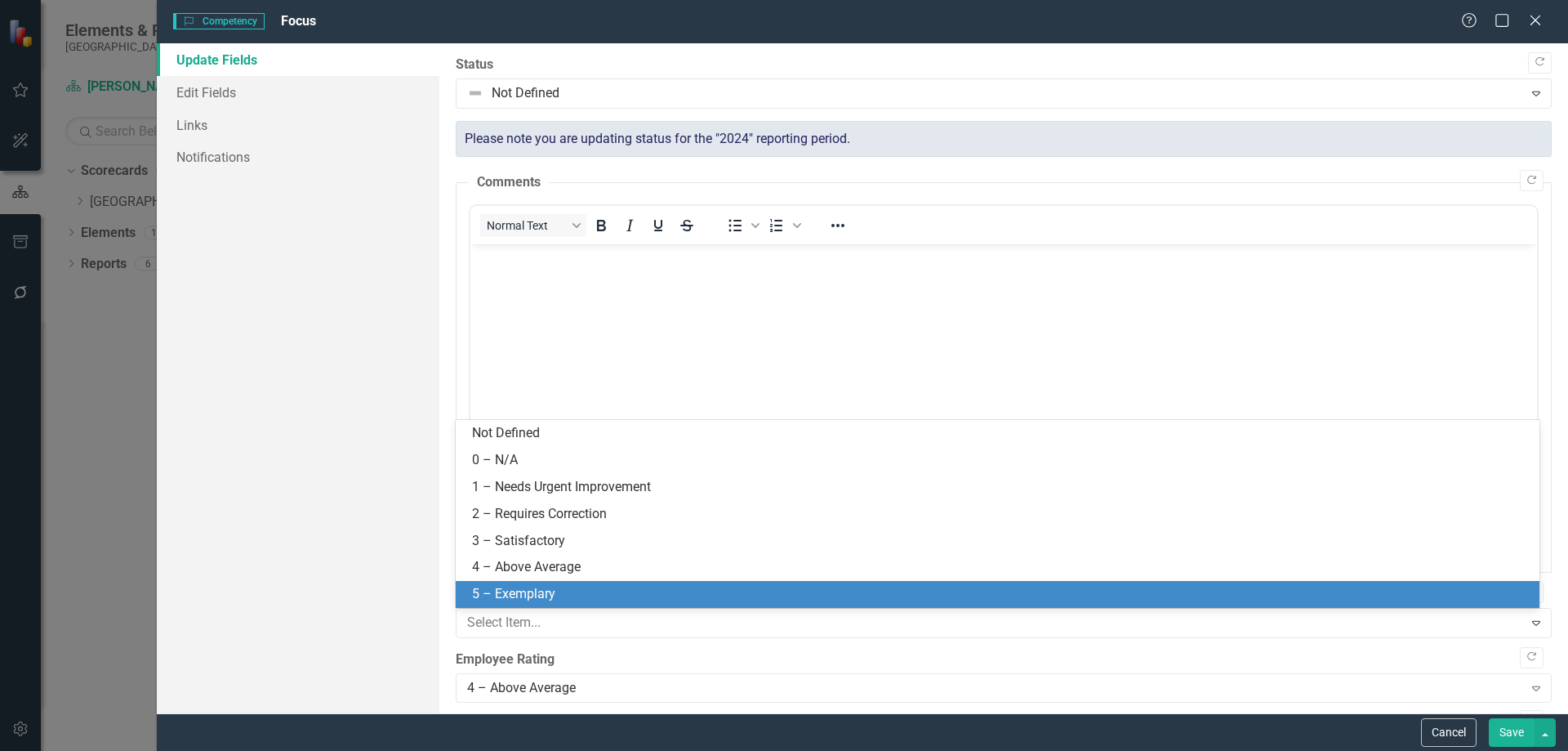
click at [527, 591] on div "5 – Exemplary" at bounding box center [1000, 594] width 1058 height 19
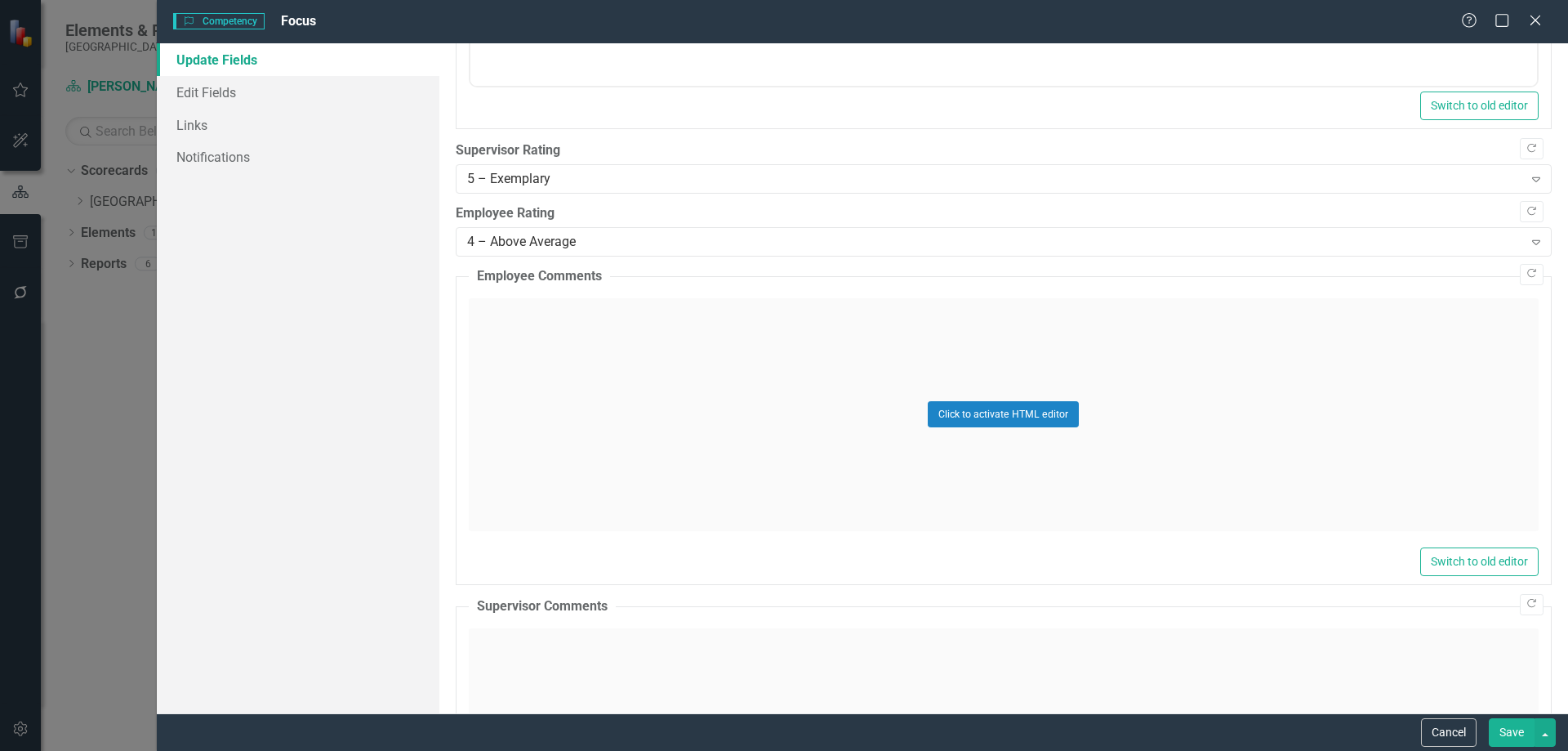
scroll to position [571, 0]
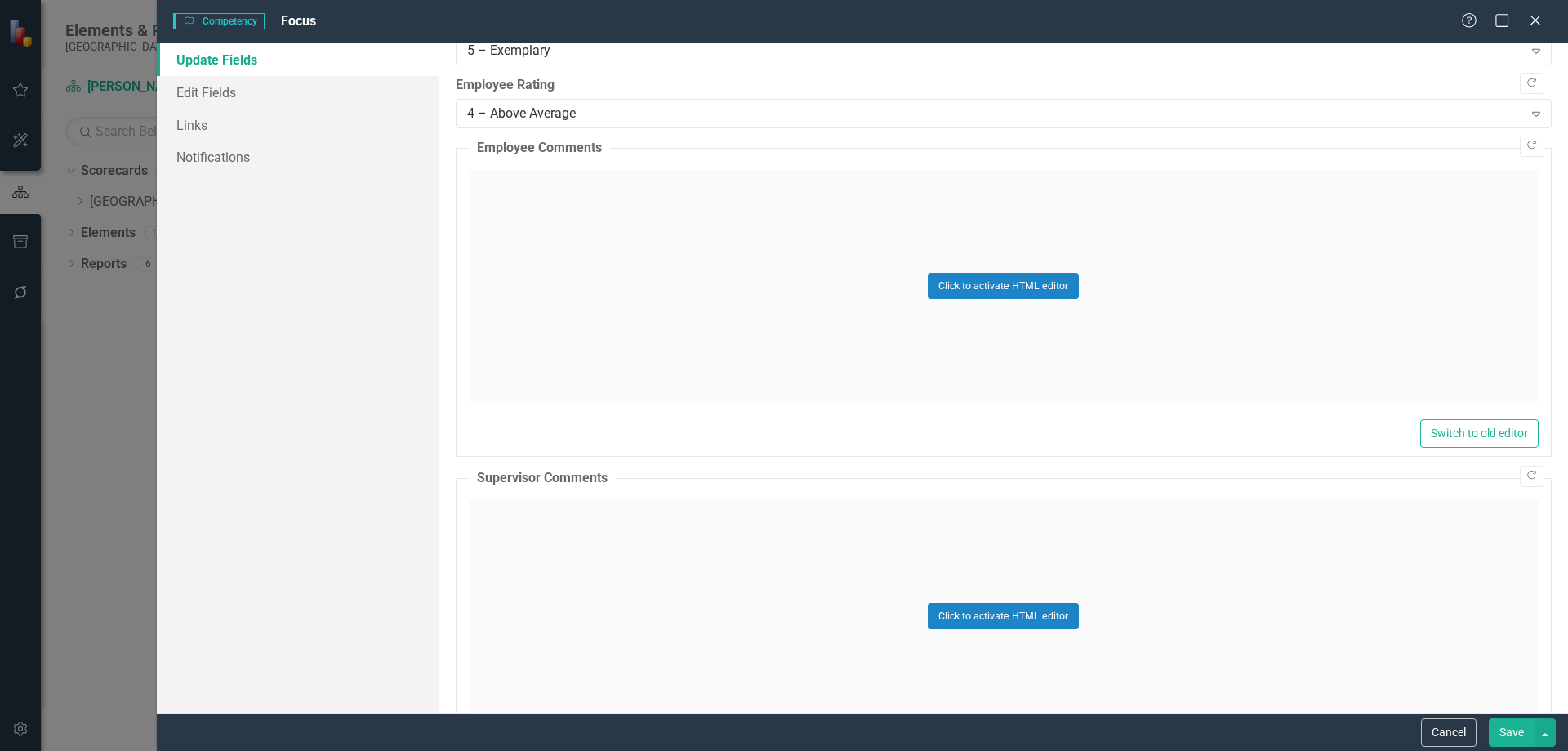
click at [586, 539] on div "Click to activate HTML editor" at bounding box center [1003, 616] width 1070 height 232
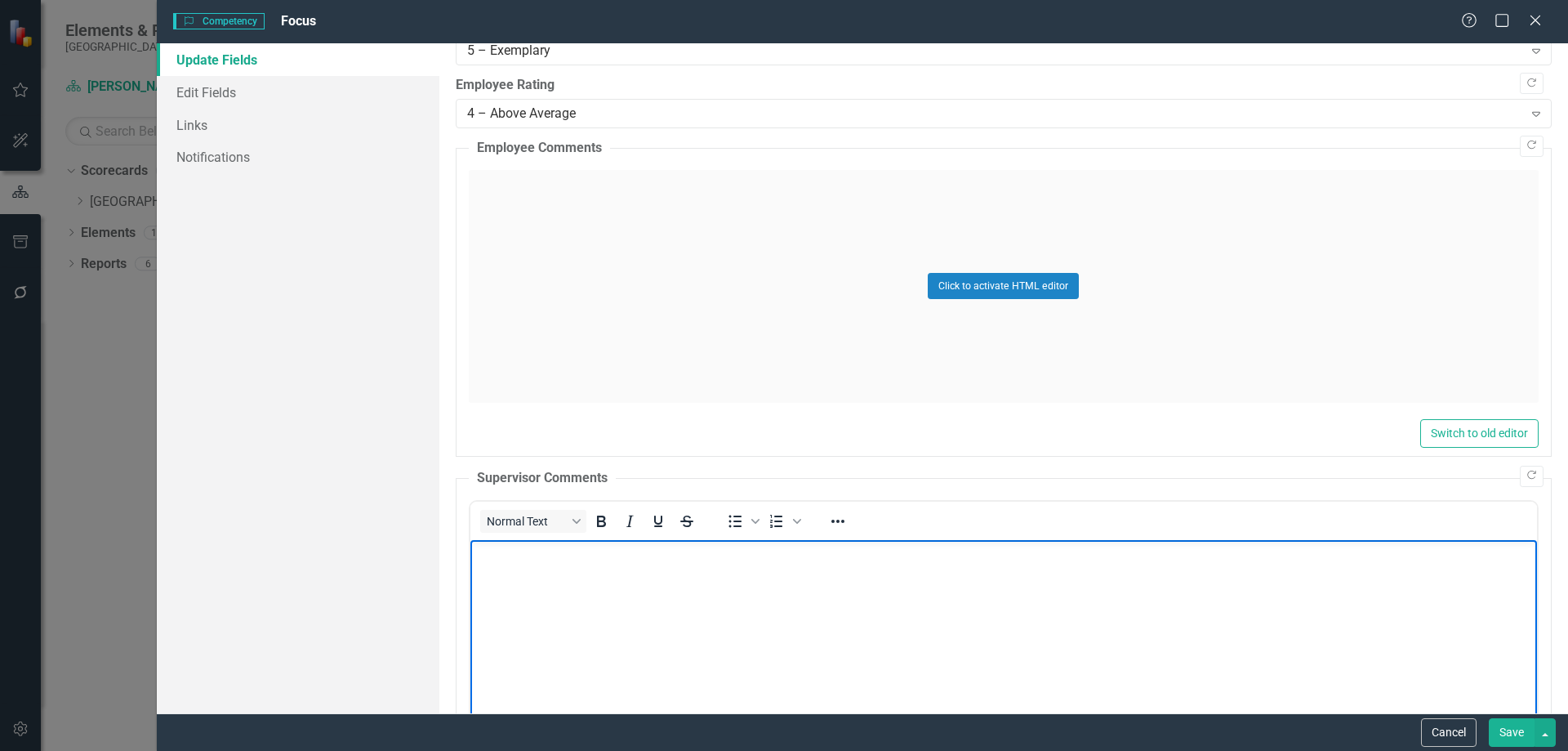
click at [691, 597] on body "Rich Text Area. Press ALT-0 for help." at bounding box center [1002, 662] width 1067 height 245
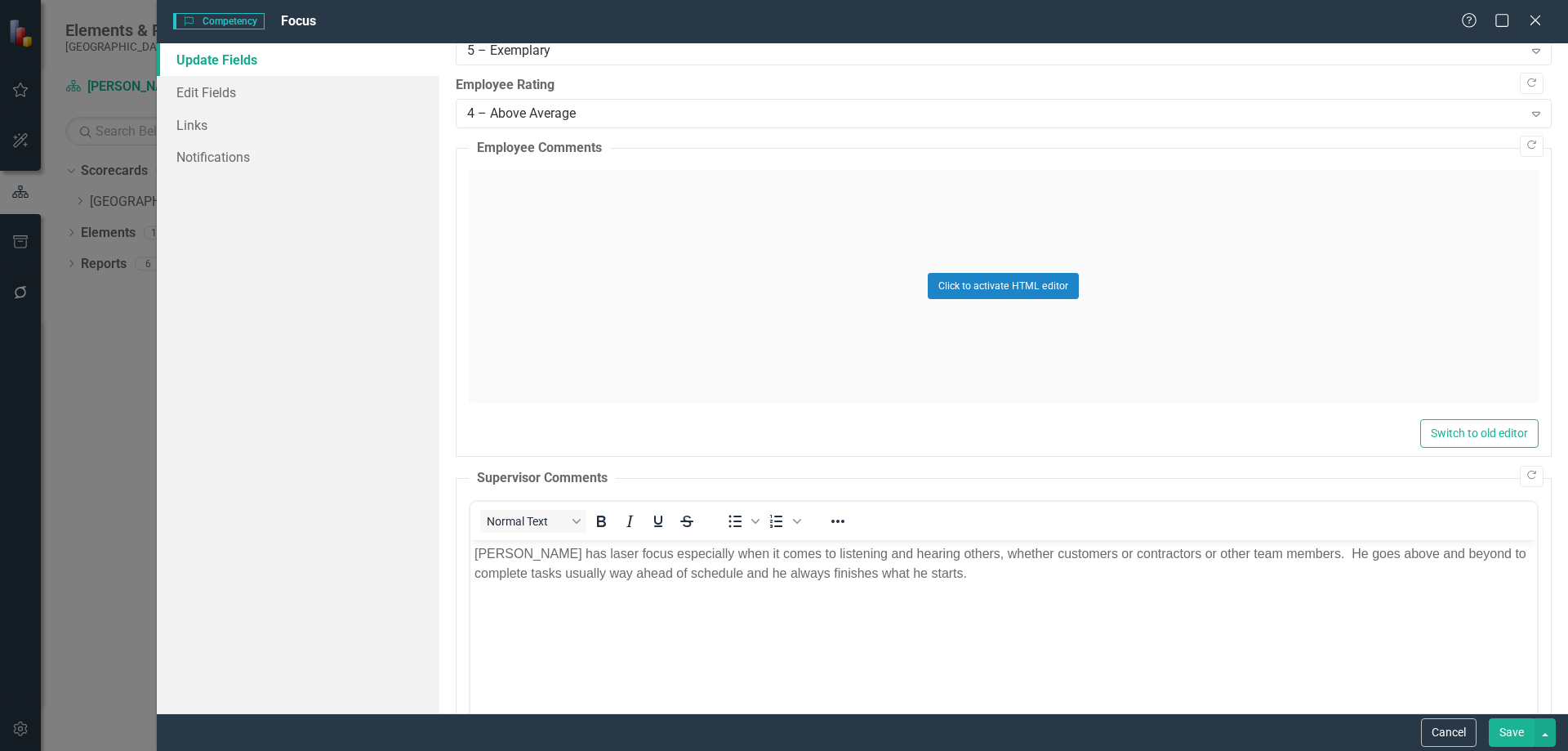
click at [1506, 728] on button "Save" at bounding box center [1512, 732] width 46 height 28
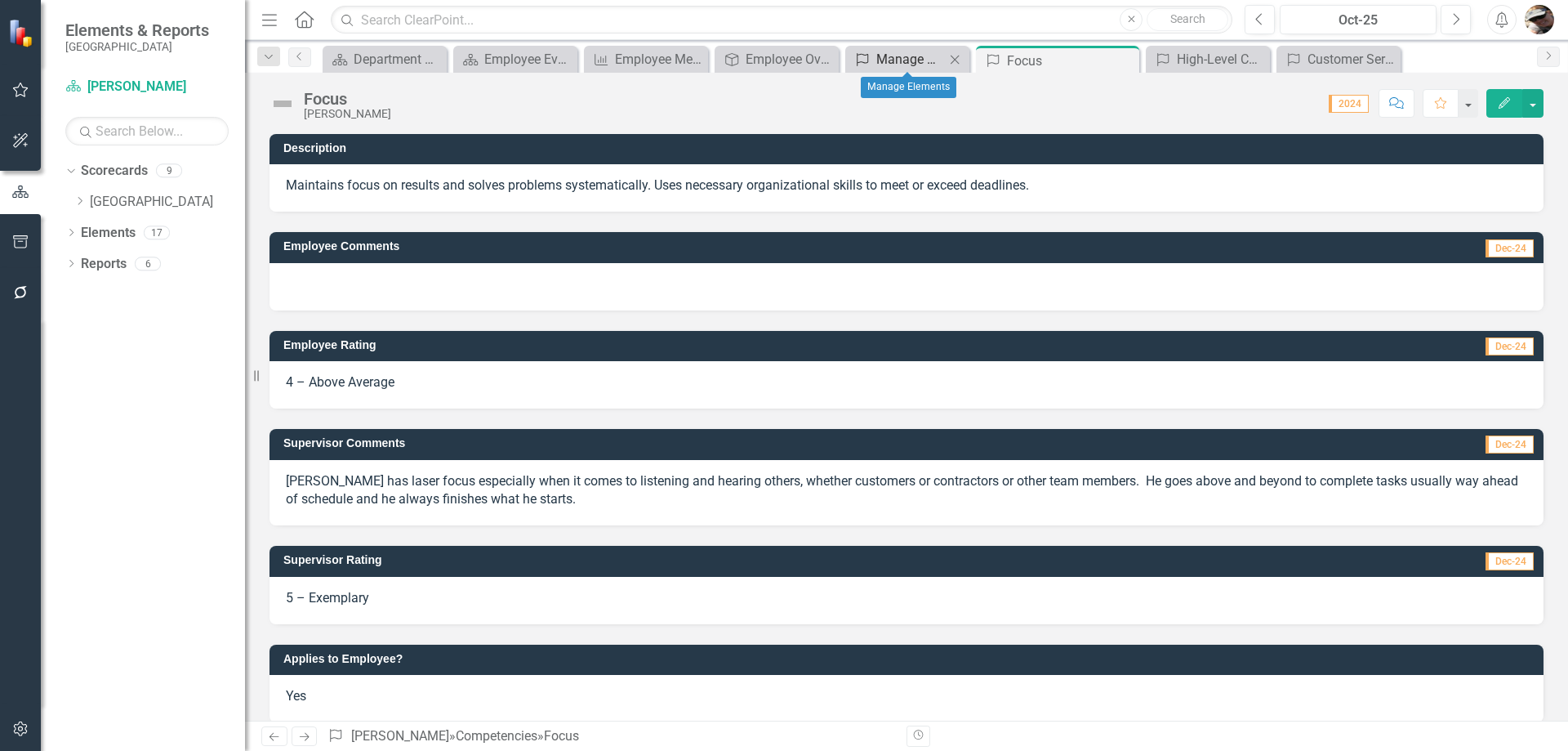
click at [926, 65] on div "Manage Elements" at bounding box center [910, 59] width 68 height 20
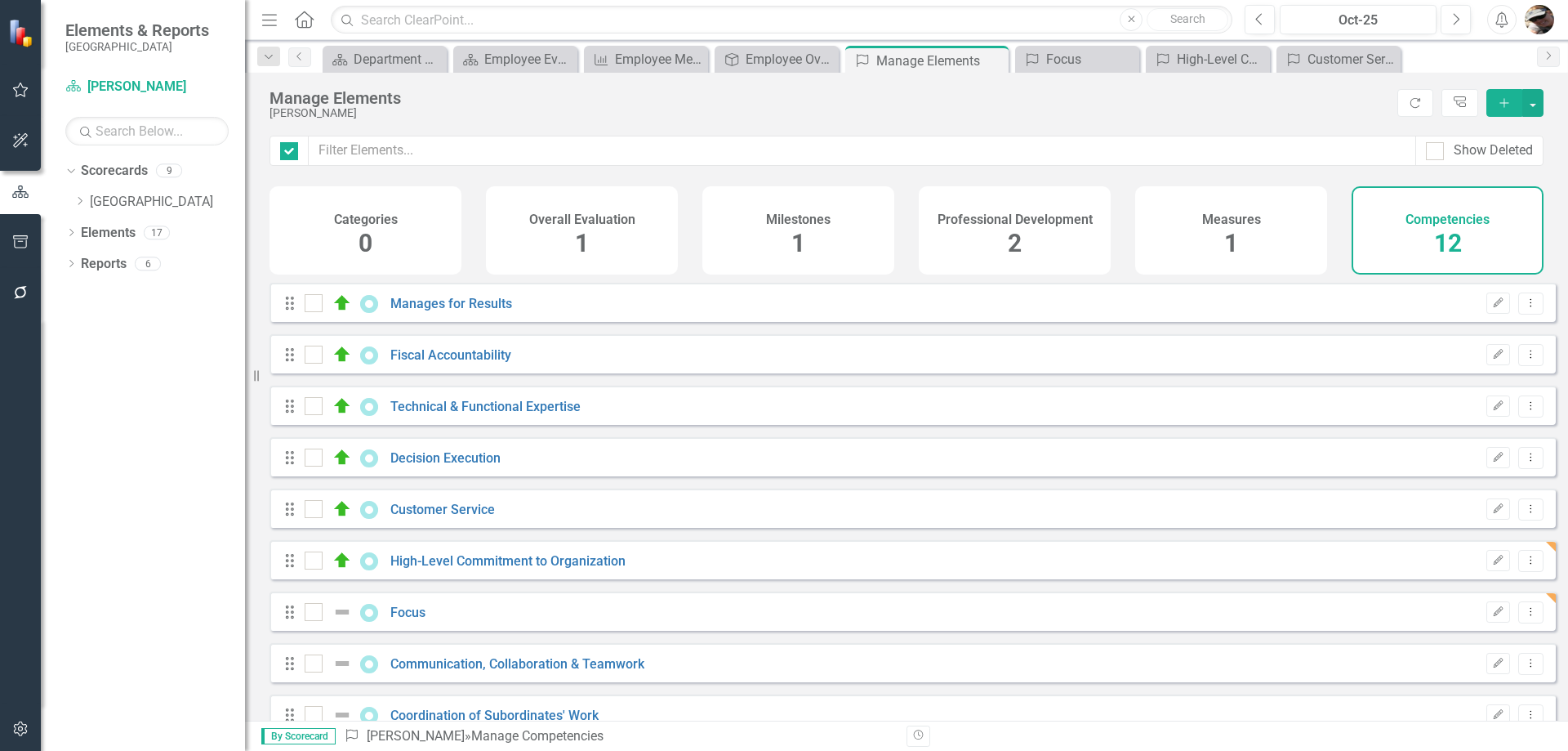
checkbox input "false"
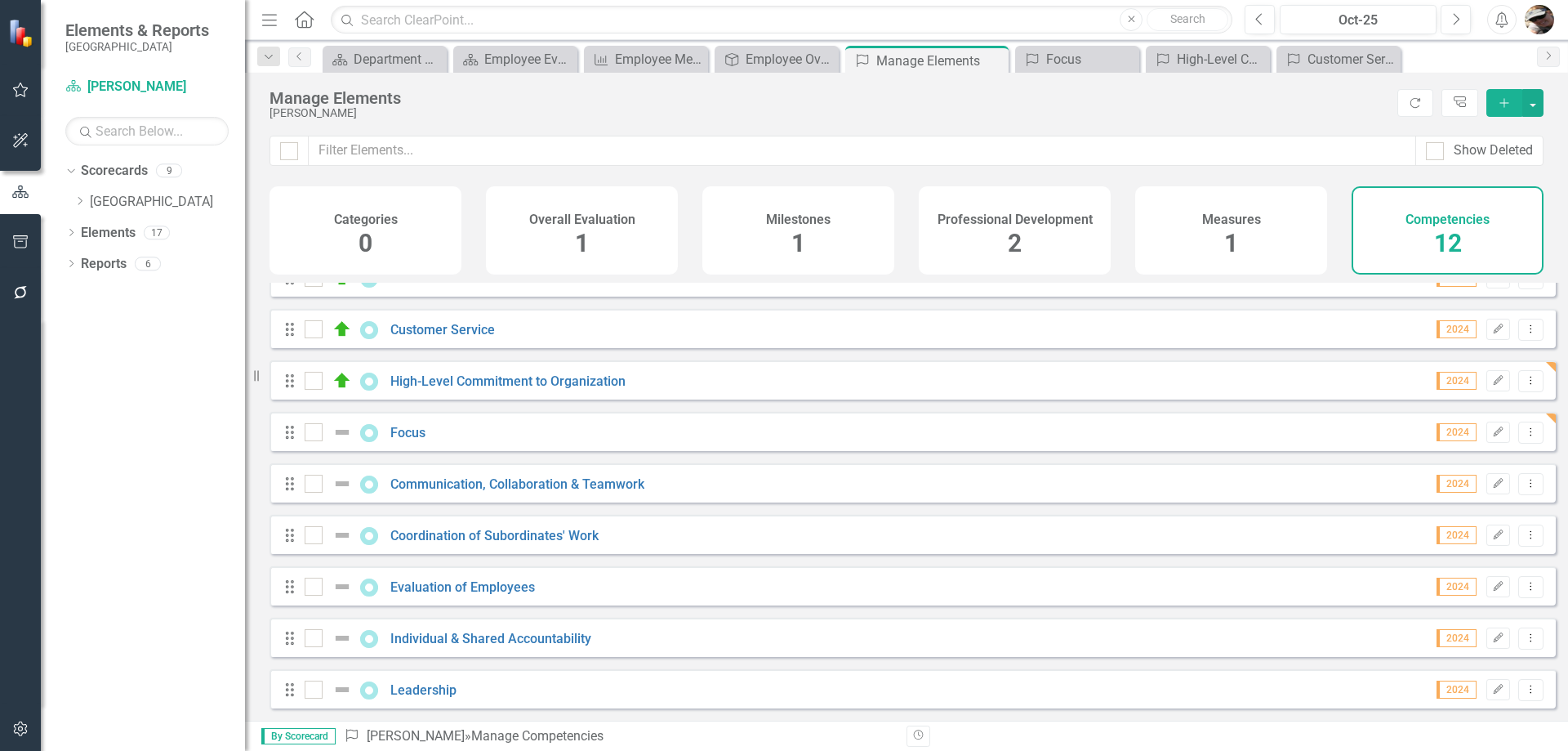
scroll to position [192, 0]
click at [1524, 427] on icon "Dropdown Menu" at bounding box center [1531, 432] width 14 height 11
click at [1445, 450] on link "Edit Edit Competency" at bounding box center [1446, 459] width 169 height 30
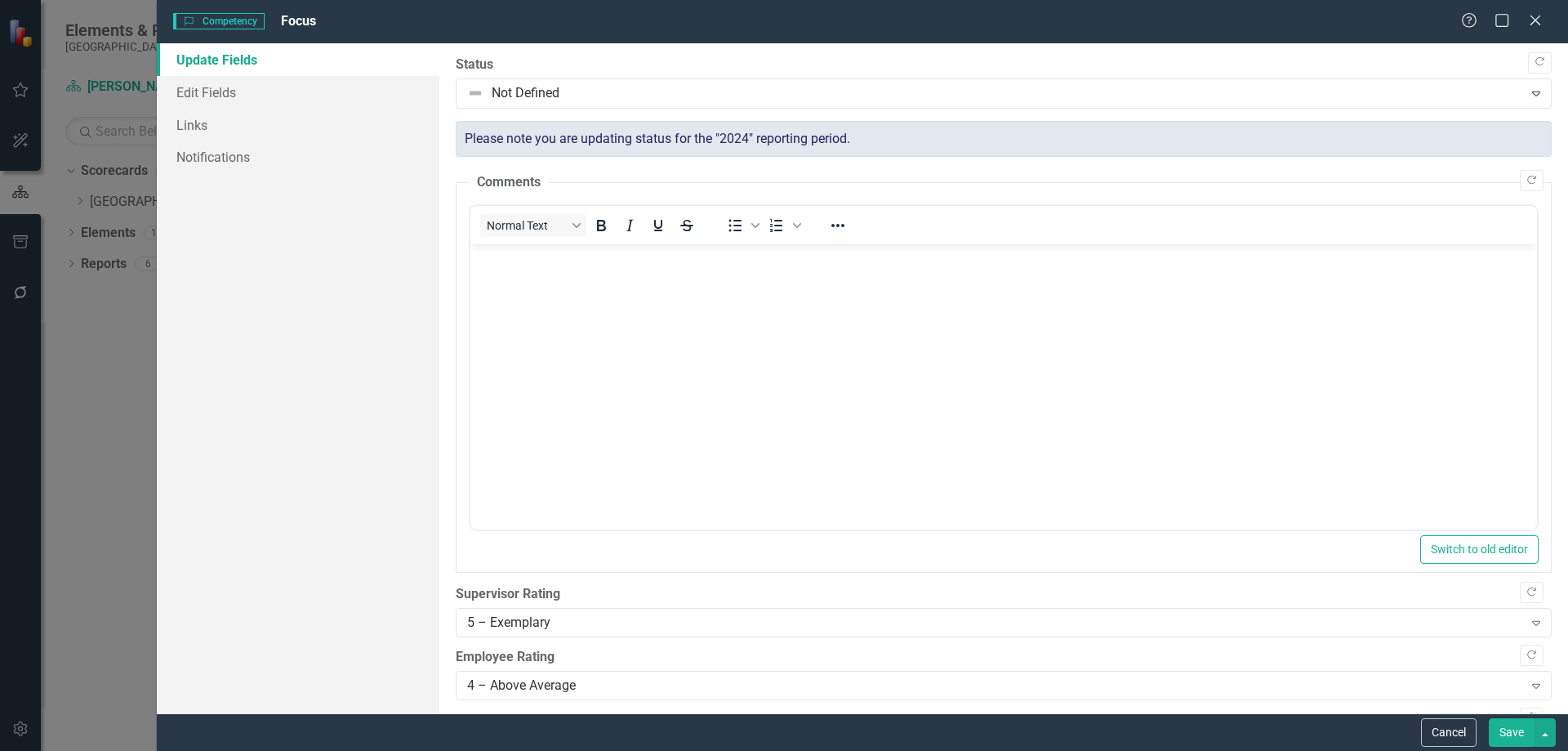
scroll to position [0, 0]
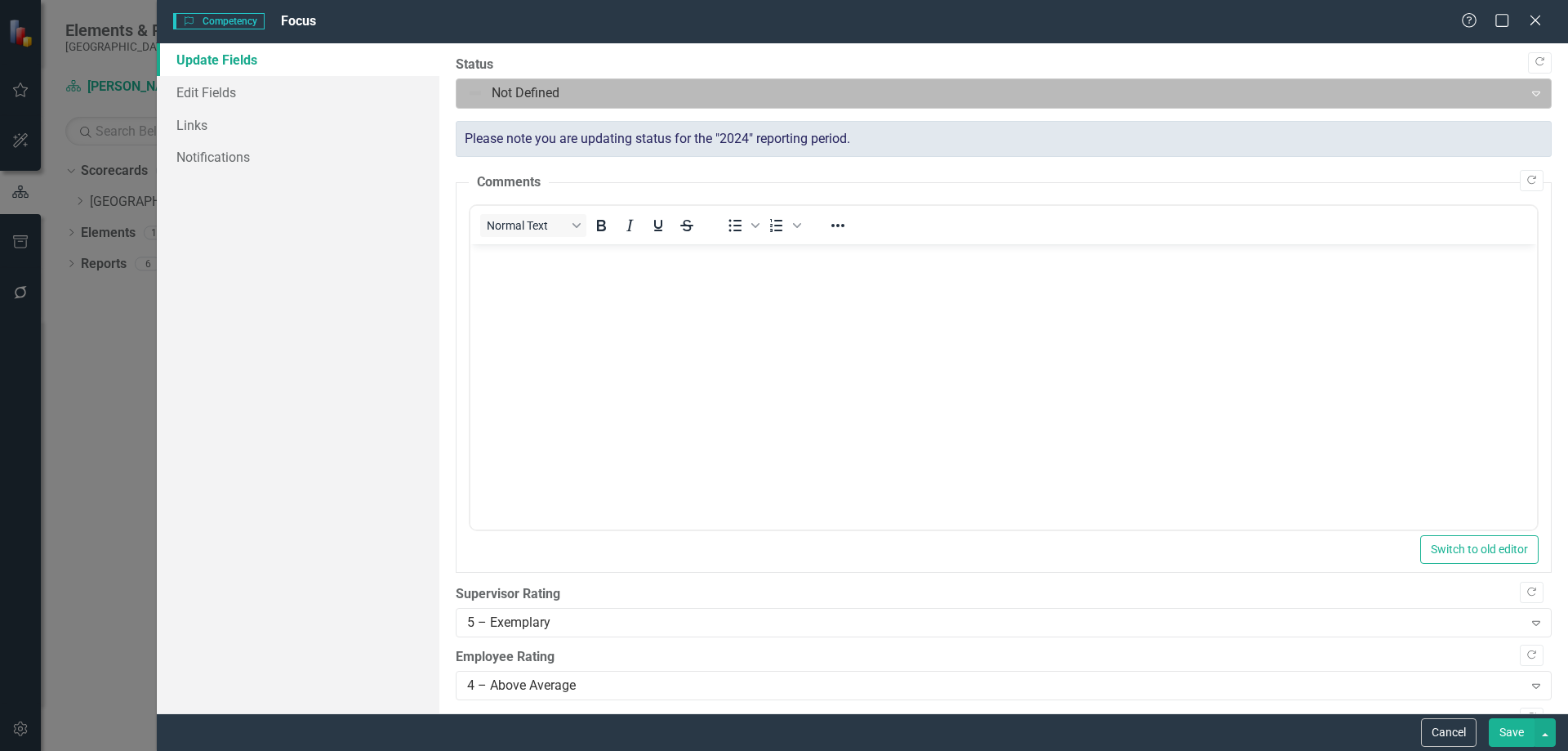
click at [652, 97] on div at bounding box center [990, 94] width 1046 height 22
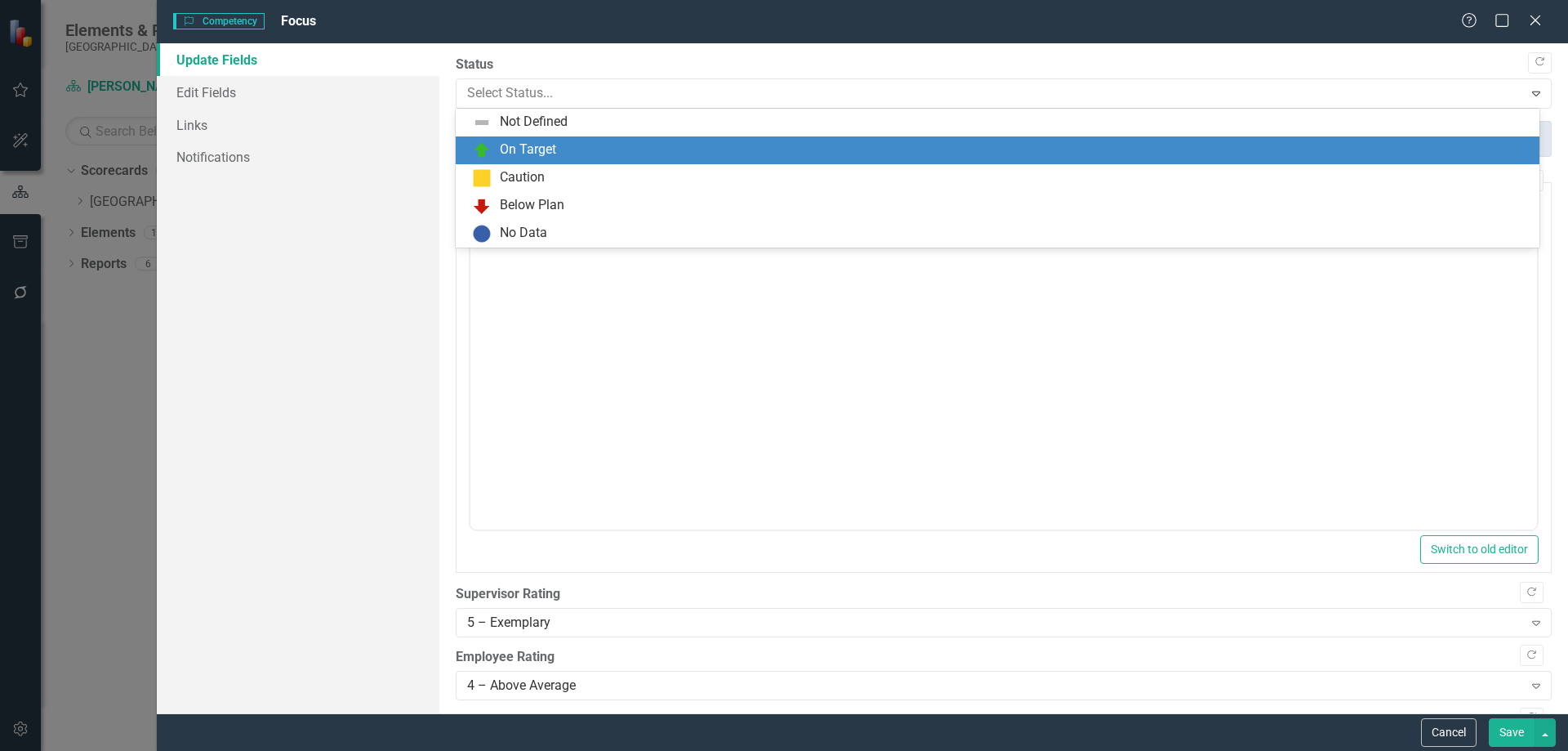
click at [574, 146] on div "On Target" at bounding box center [1000, 150] width 1058 height 20
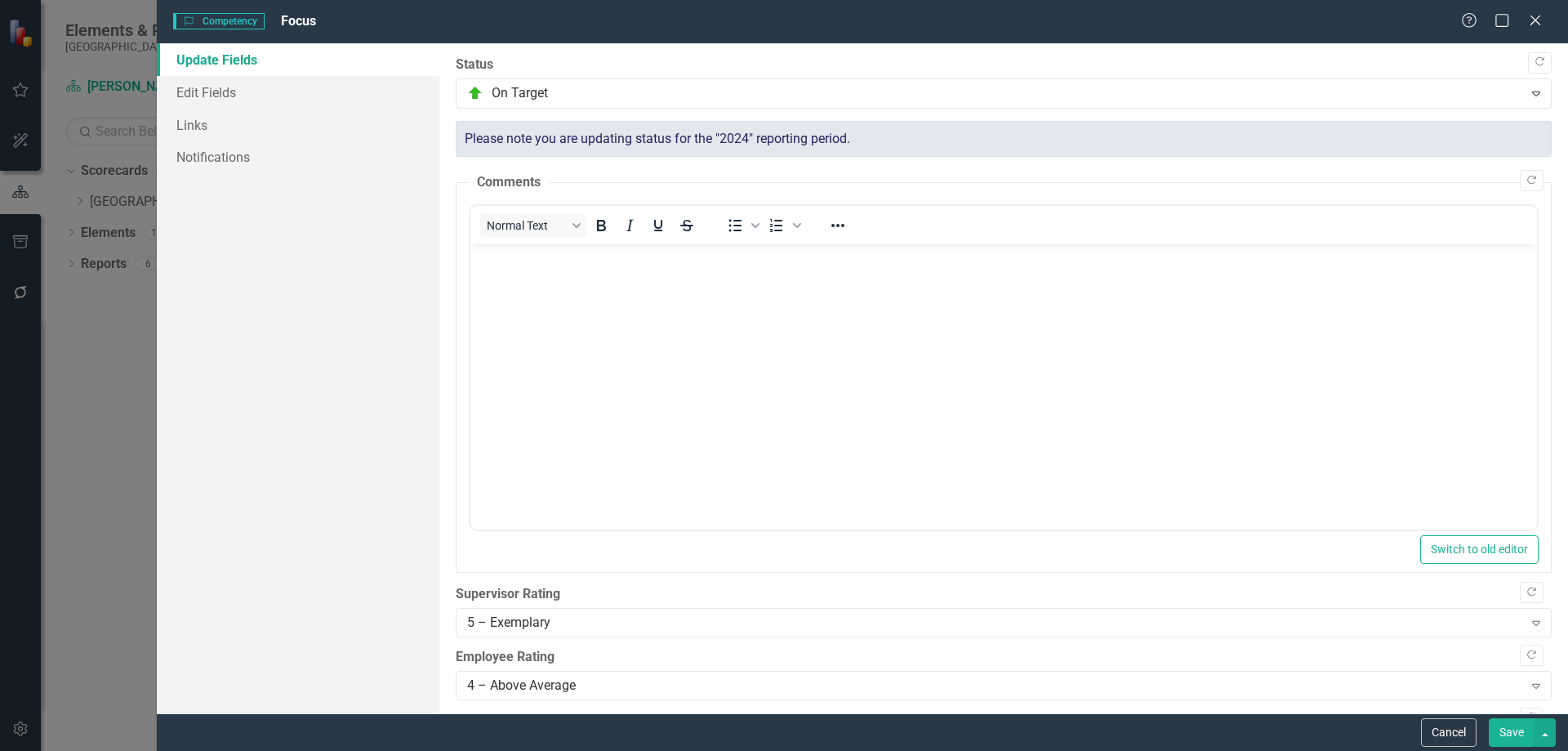
click at [1512, 741] on button "Save" at bounding box center [1512, 732] width 46 height 28
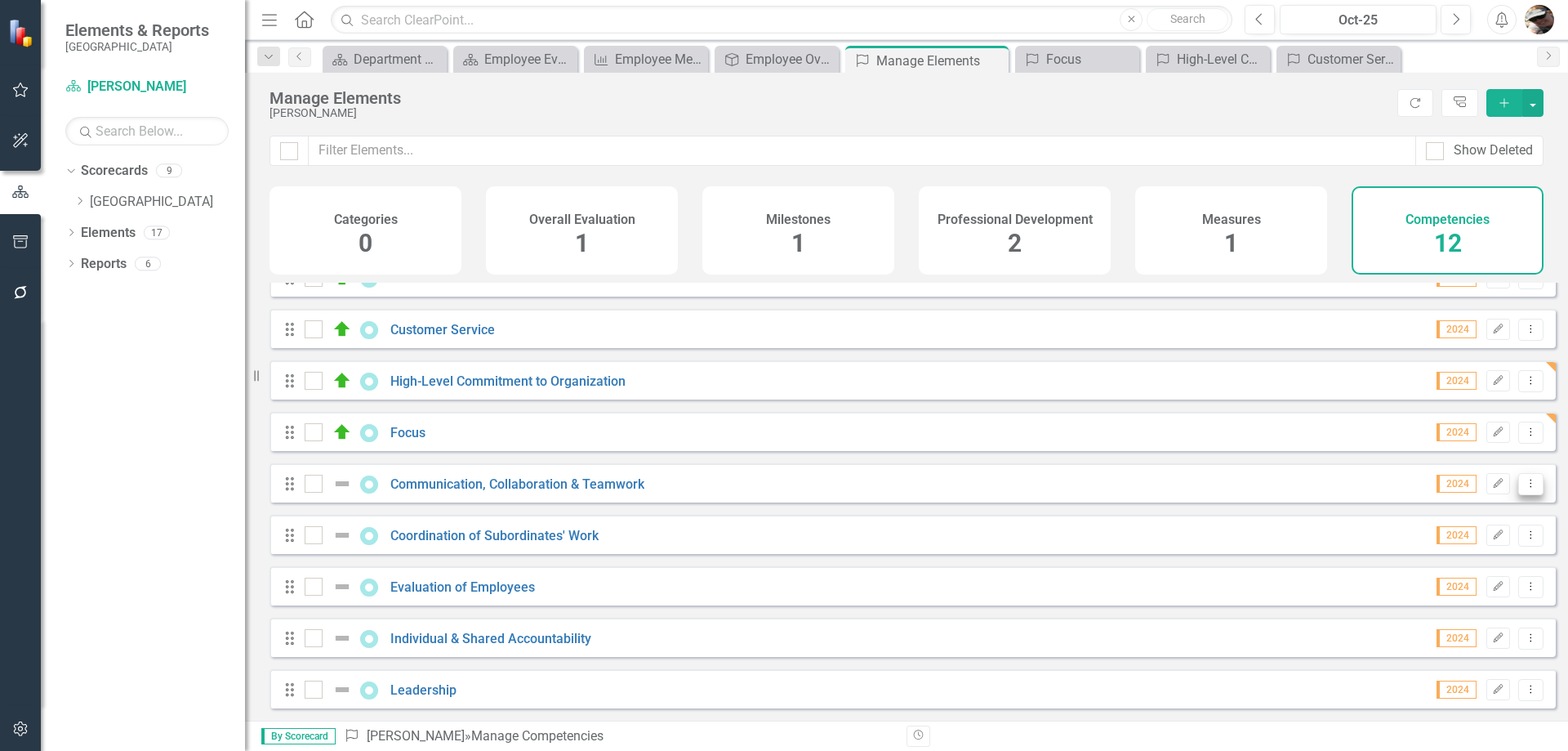
click at [1524, 487] on icon "Dropdown Menu" at bounding box center [1531, 483] width 14 height 11
click at [1399, 520] on link "Edit Edit Competency" at bounding box center [1446, 510] width 169 height 30
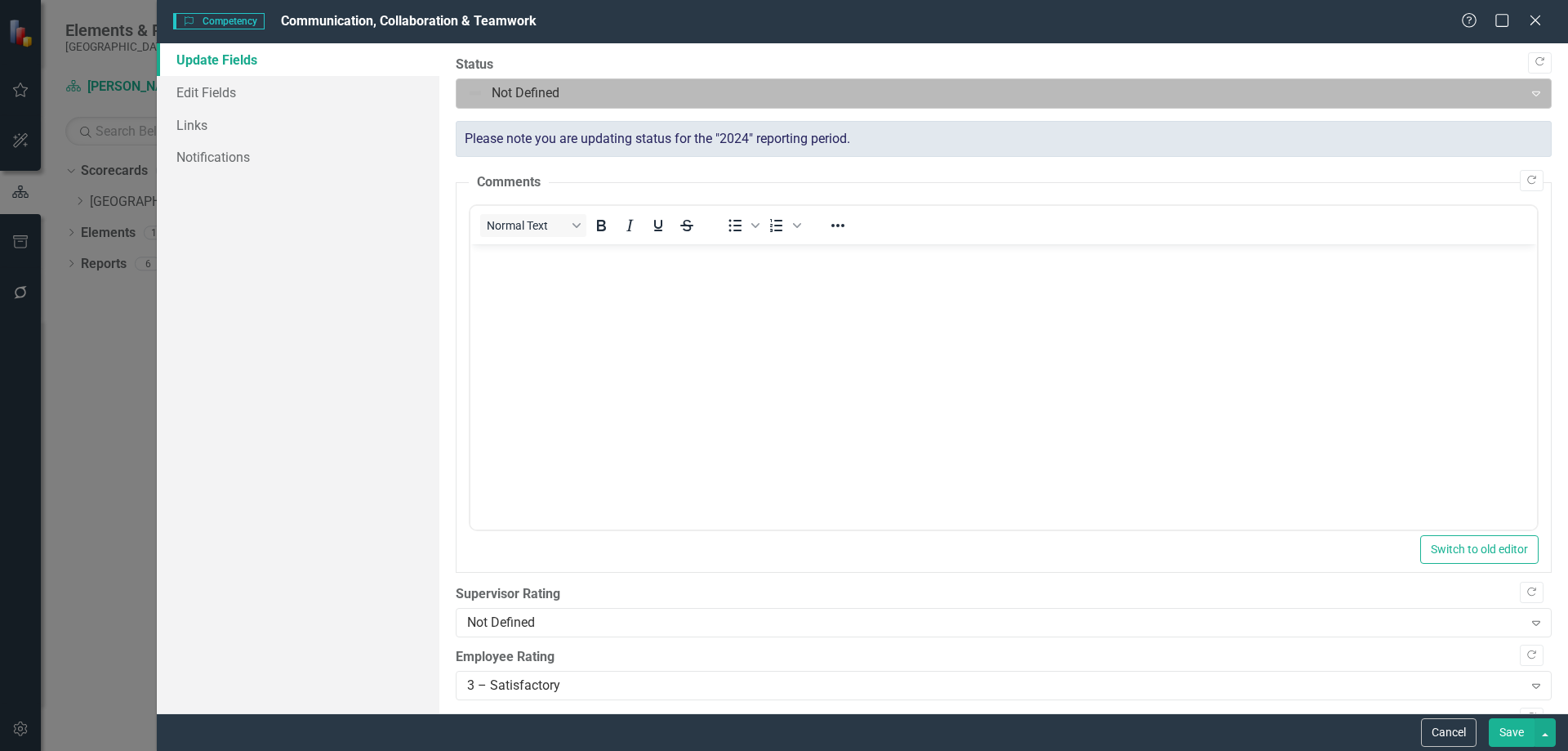
click at [567, 92] on div at bounding box center [990, 94] width 1046 height 22
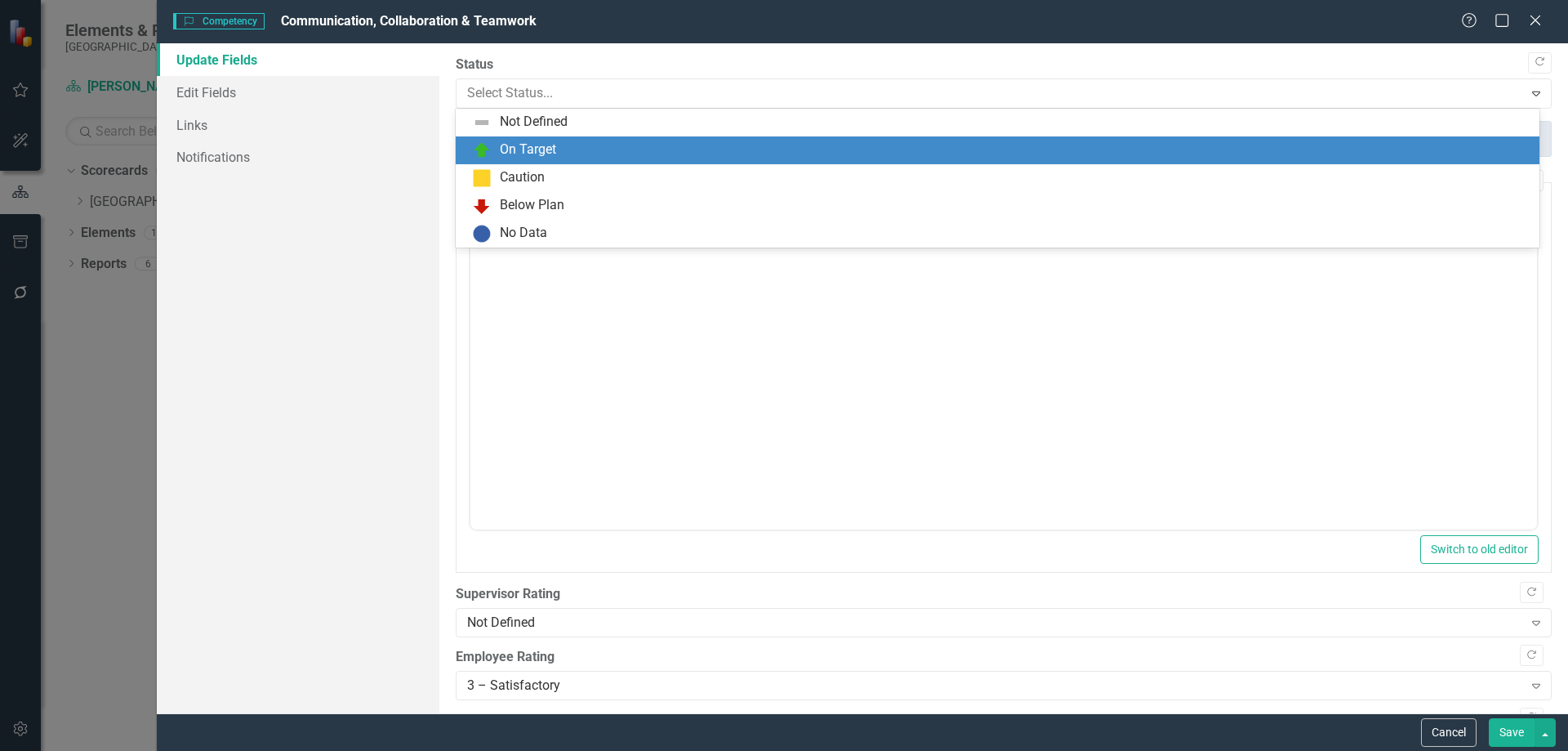
click at [538, 156] on div "On Target" at bounding box center [528, 149] width 56 height 19
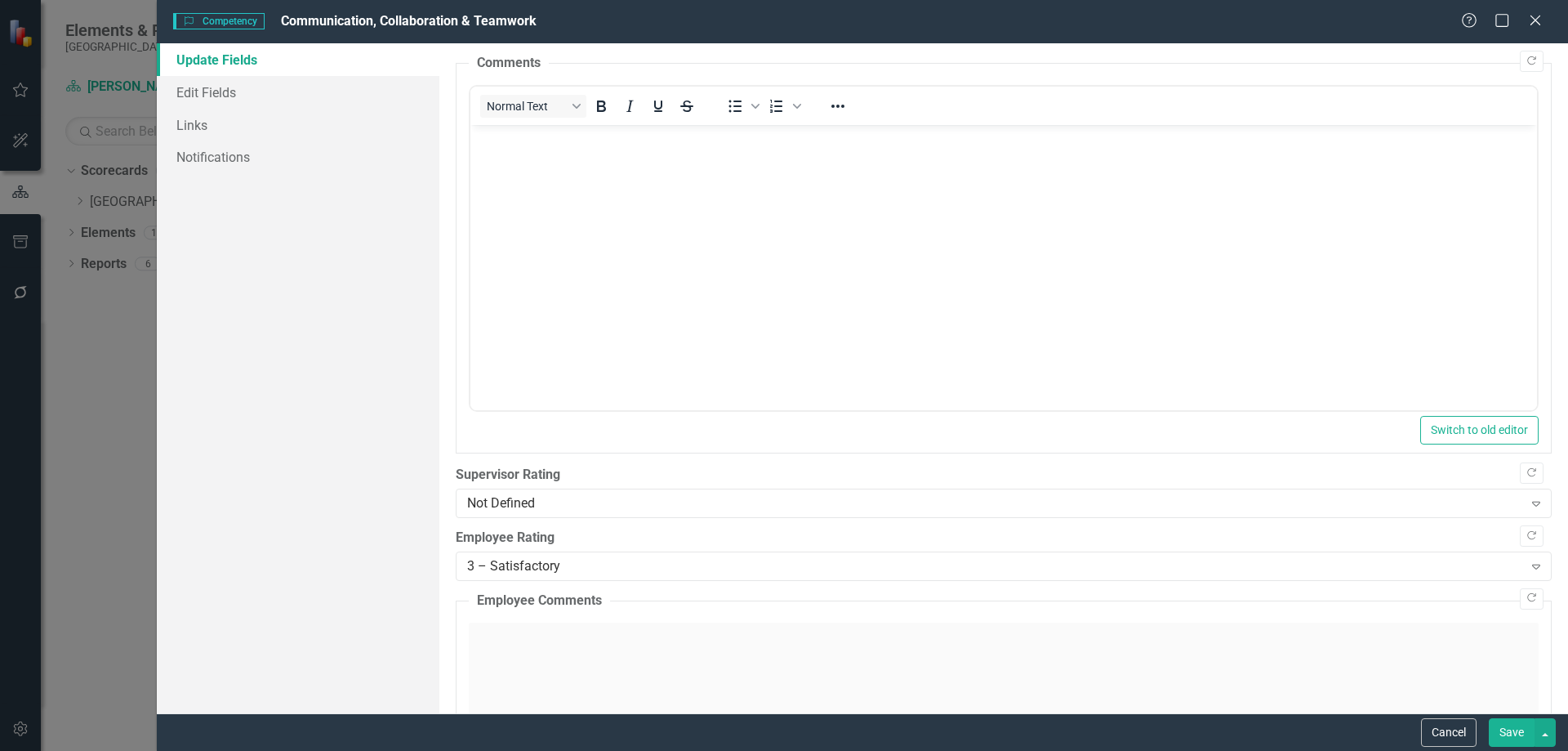
scroll to position [163, 0]
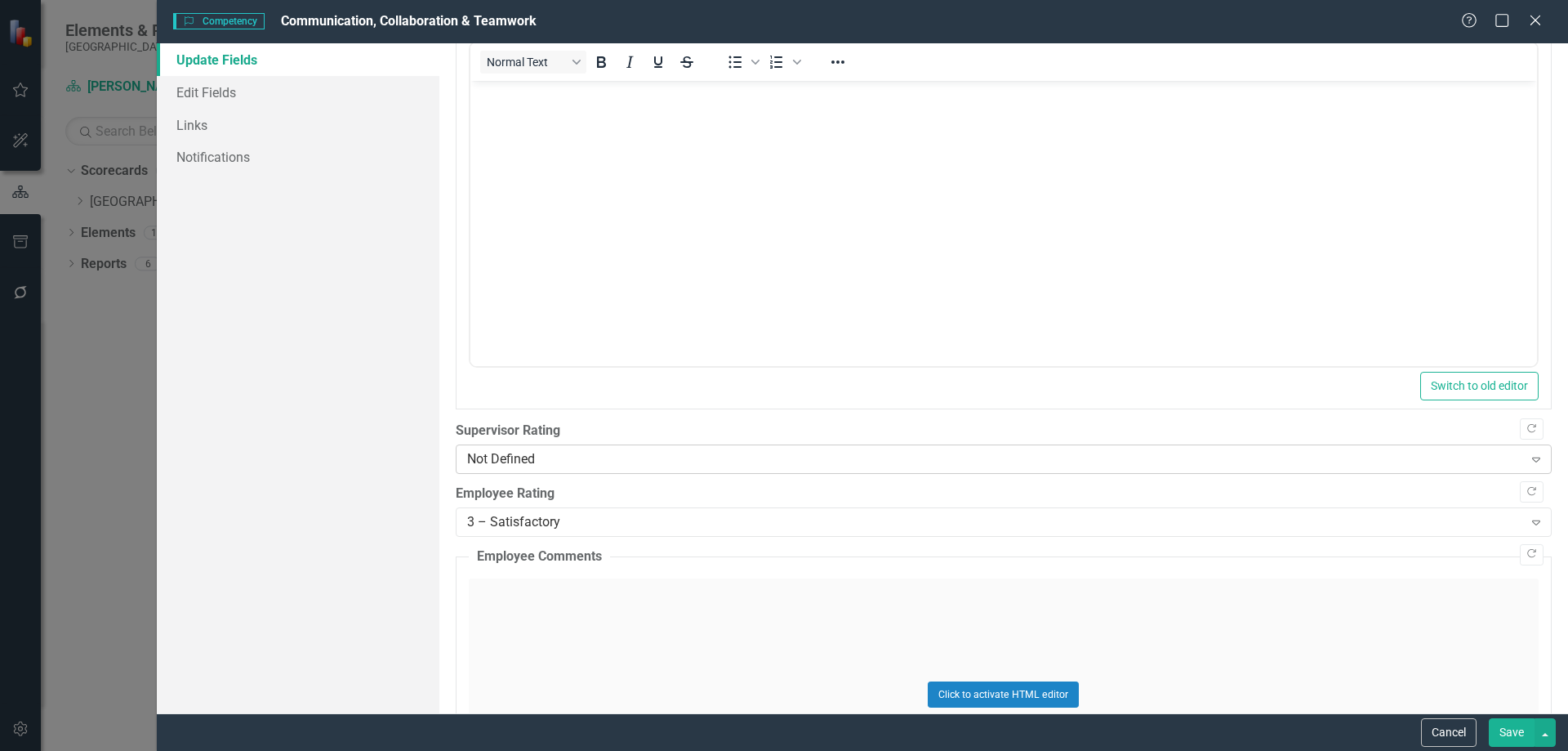
click at [571, 458] on div "Not Defined" at bounding box center [995, 459] width 1056 height 19
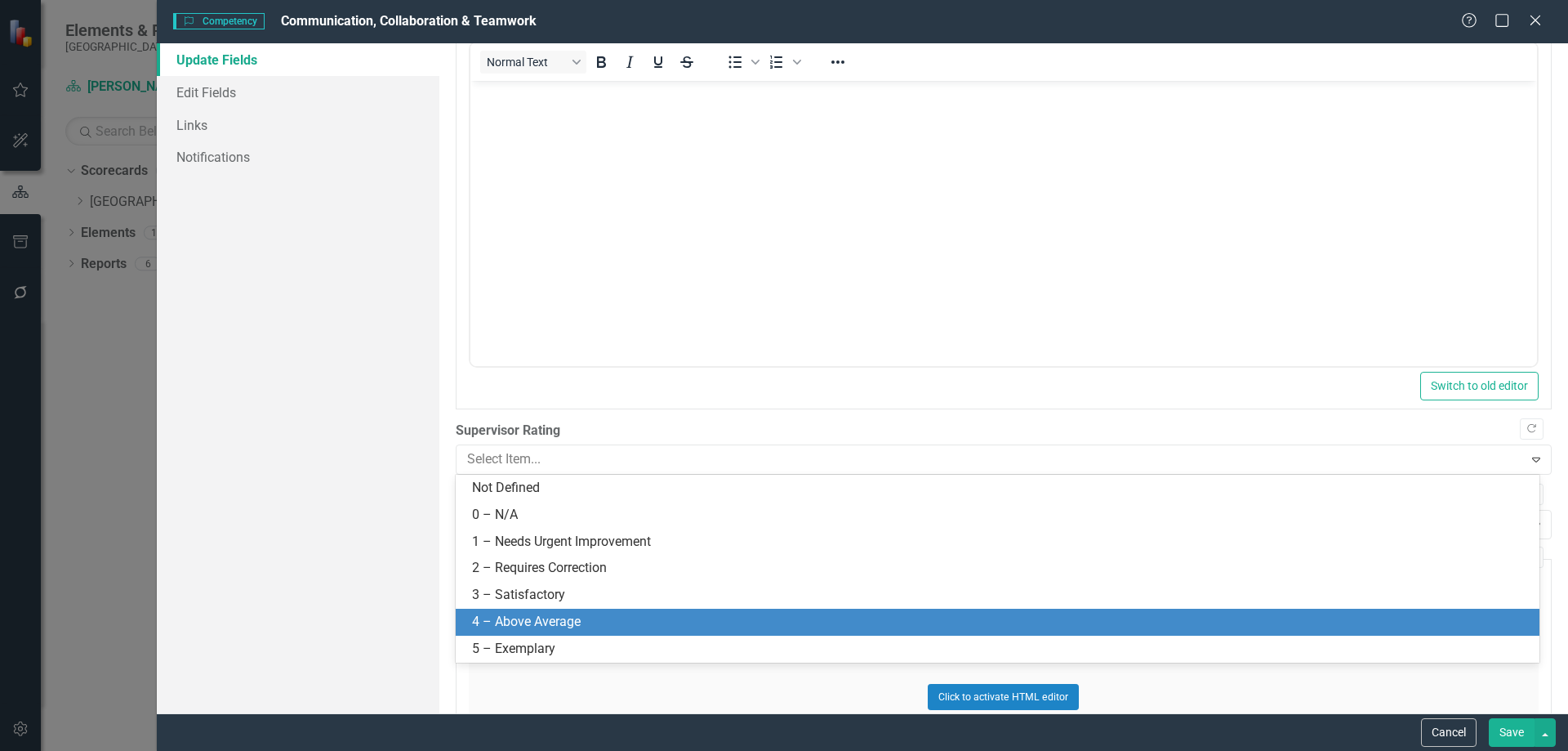
click at [529, 614] on div "4 – Above Average" at bounding box center [1000, 622] width 1058 height 19
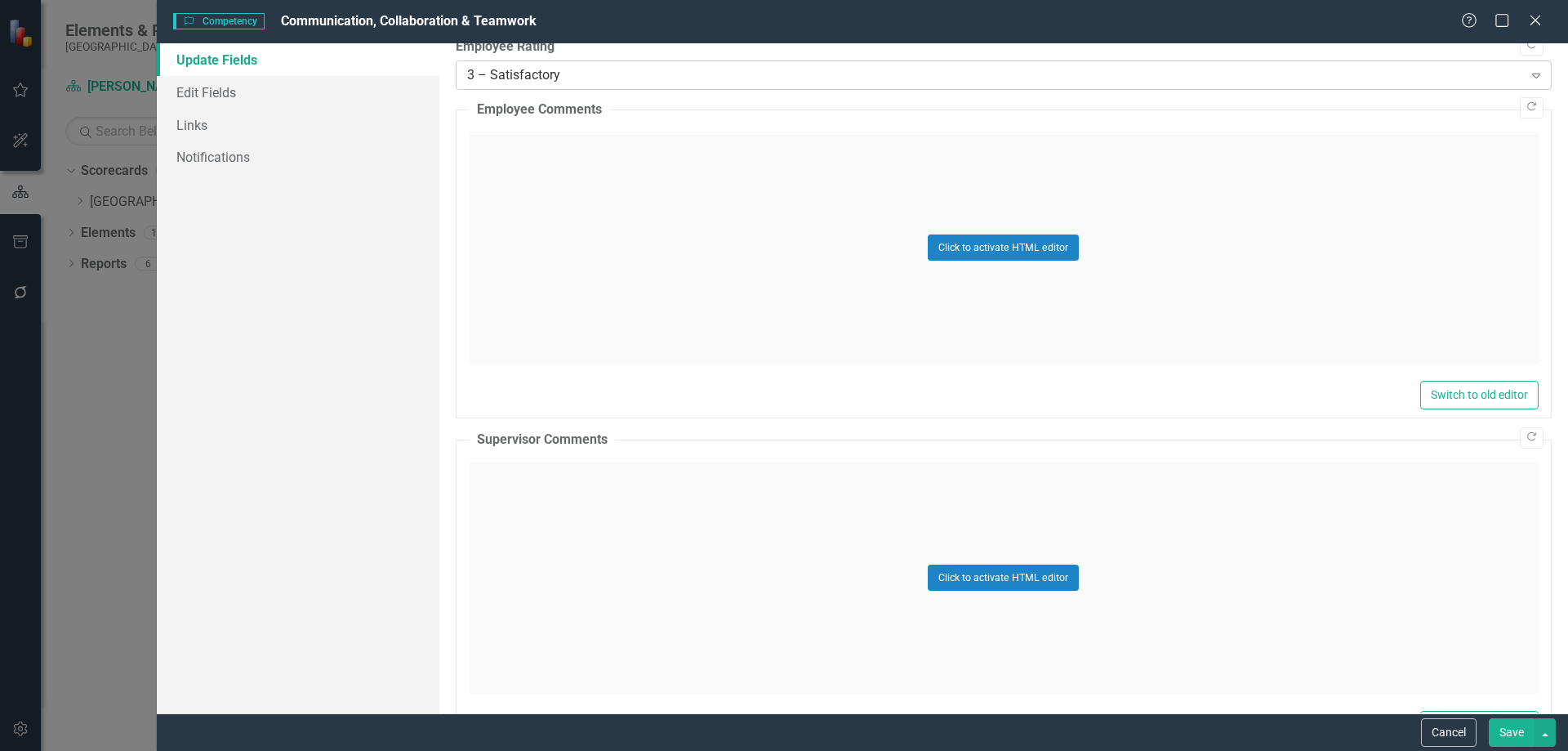
scroll to position [653, 0]
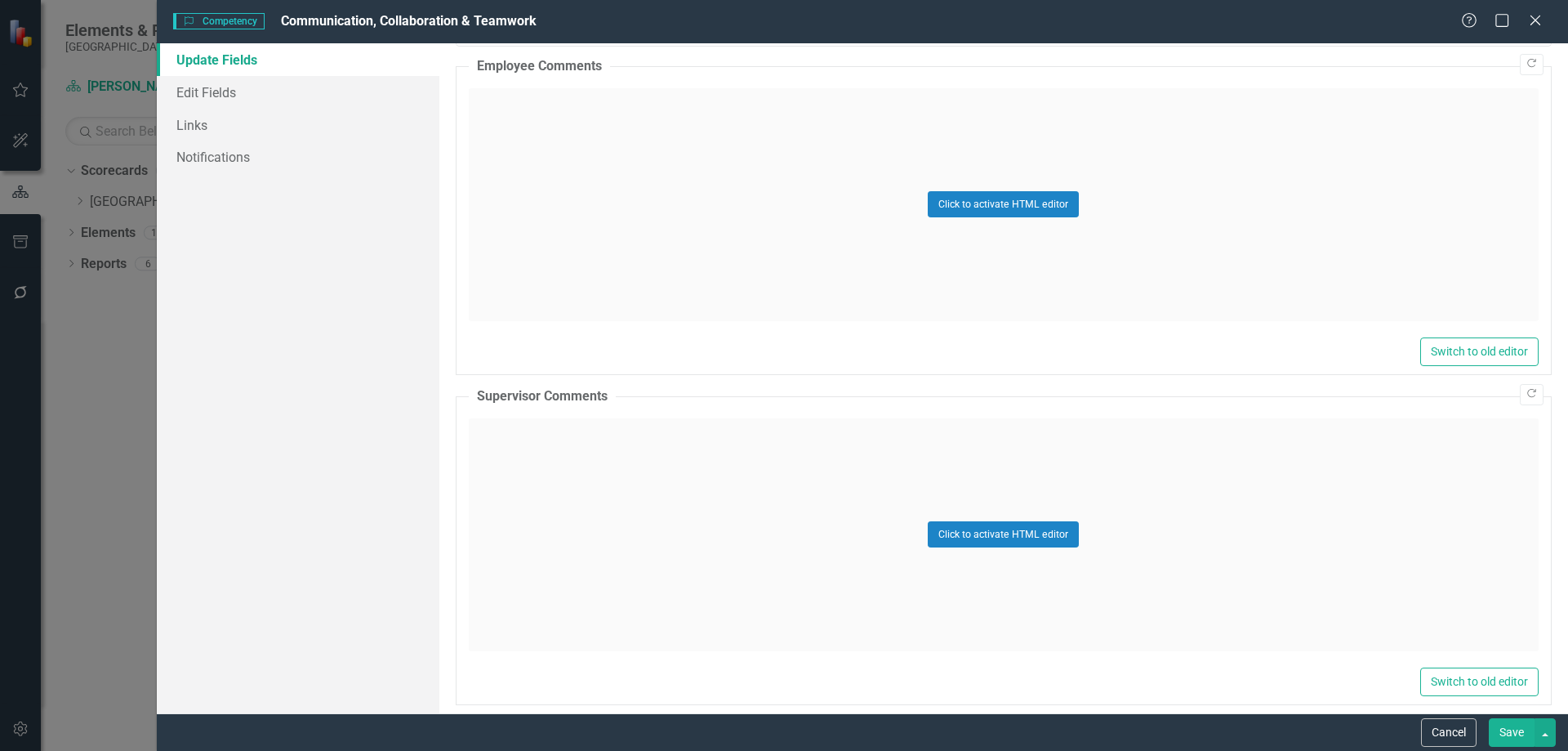
click at [556, 456] on div "Click to activate HTML editor" at bounding box center [1003, 534] width 1070 height 232
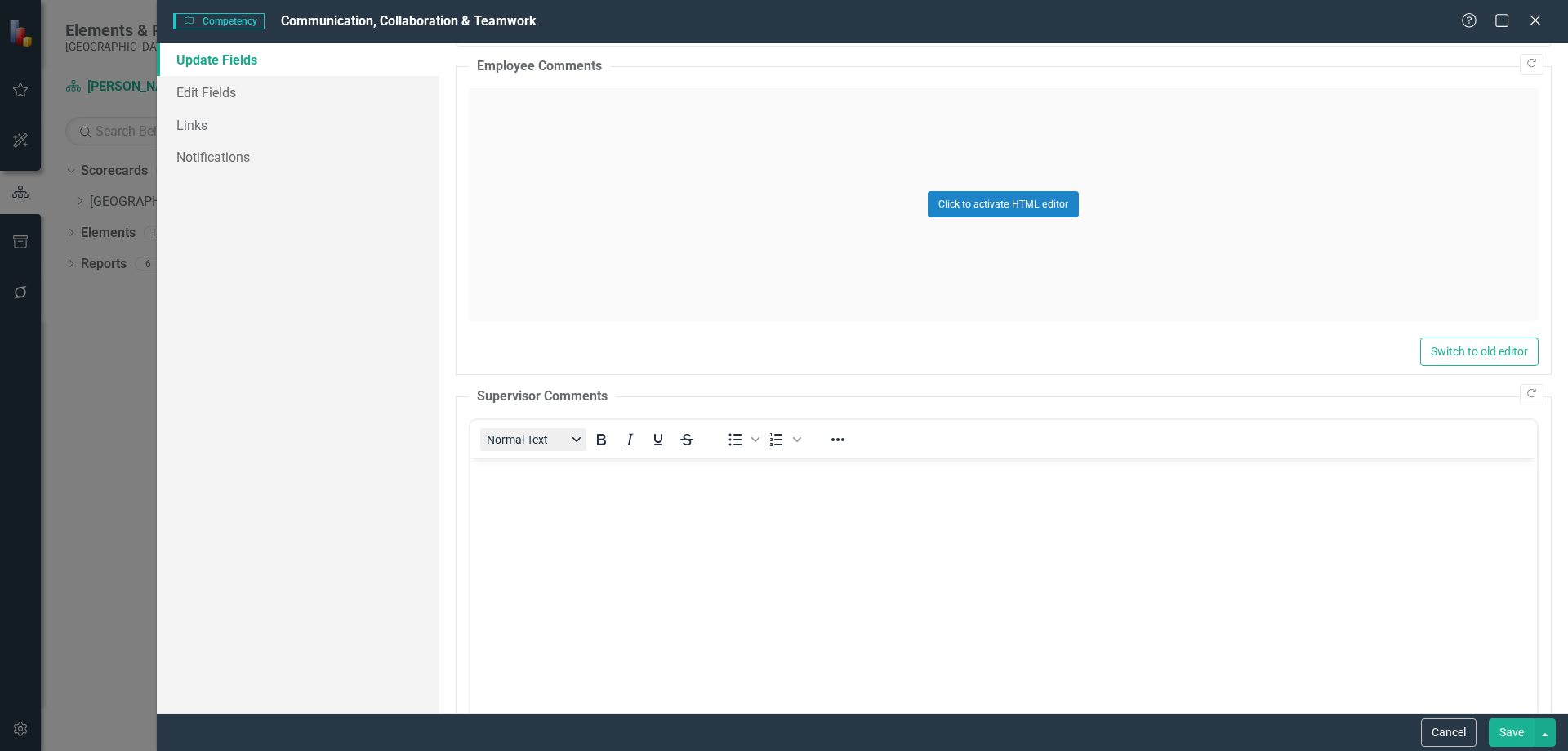
scroll to position [0, 0]
click at [579, 485] on body "Rich Text Area. Press ALT-0 for help." at bounding box center [1002, 580] width 1067 height 245
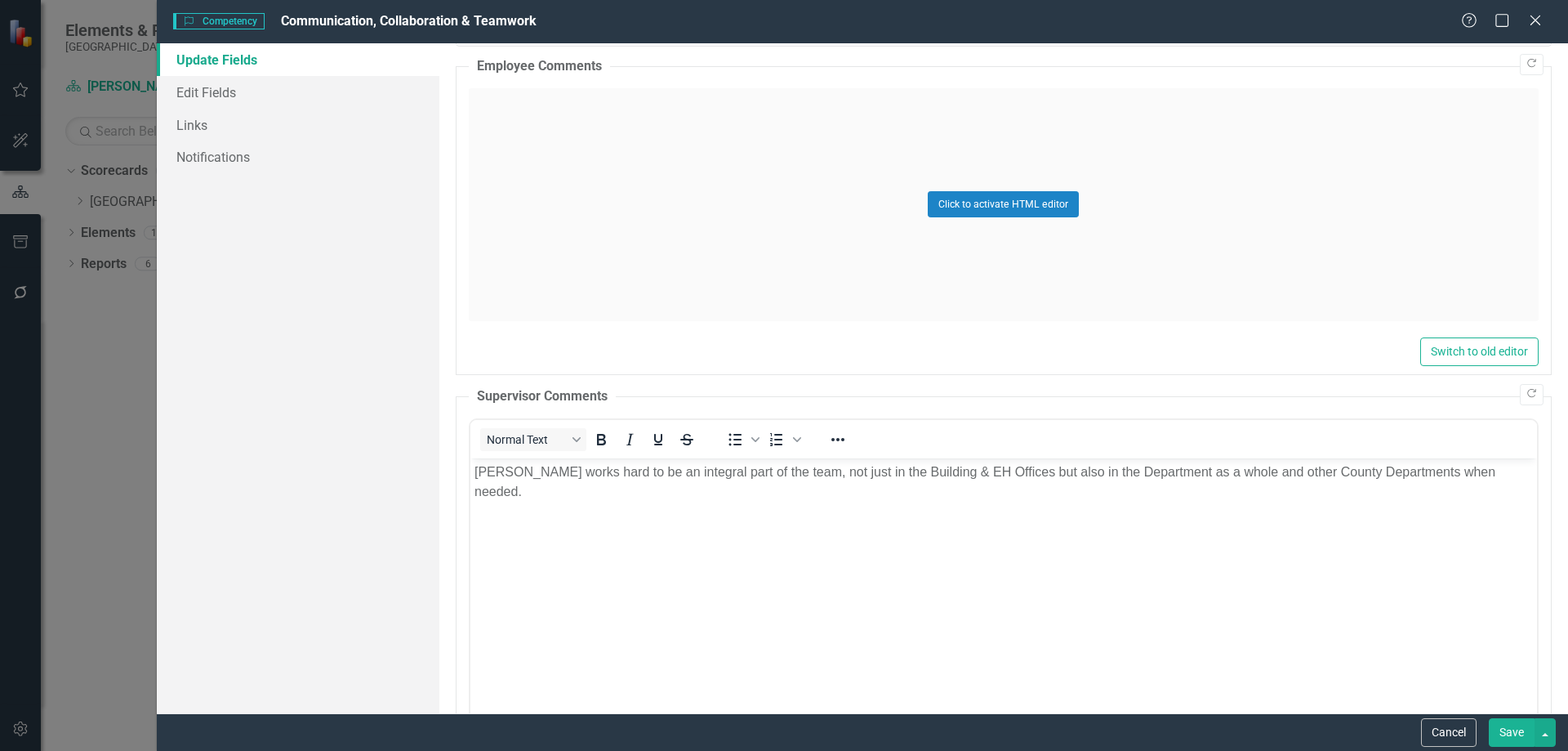
click at [1517, 733] on button "Save" at bounding box center [1512, 732] width 46 height 28
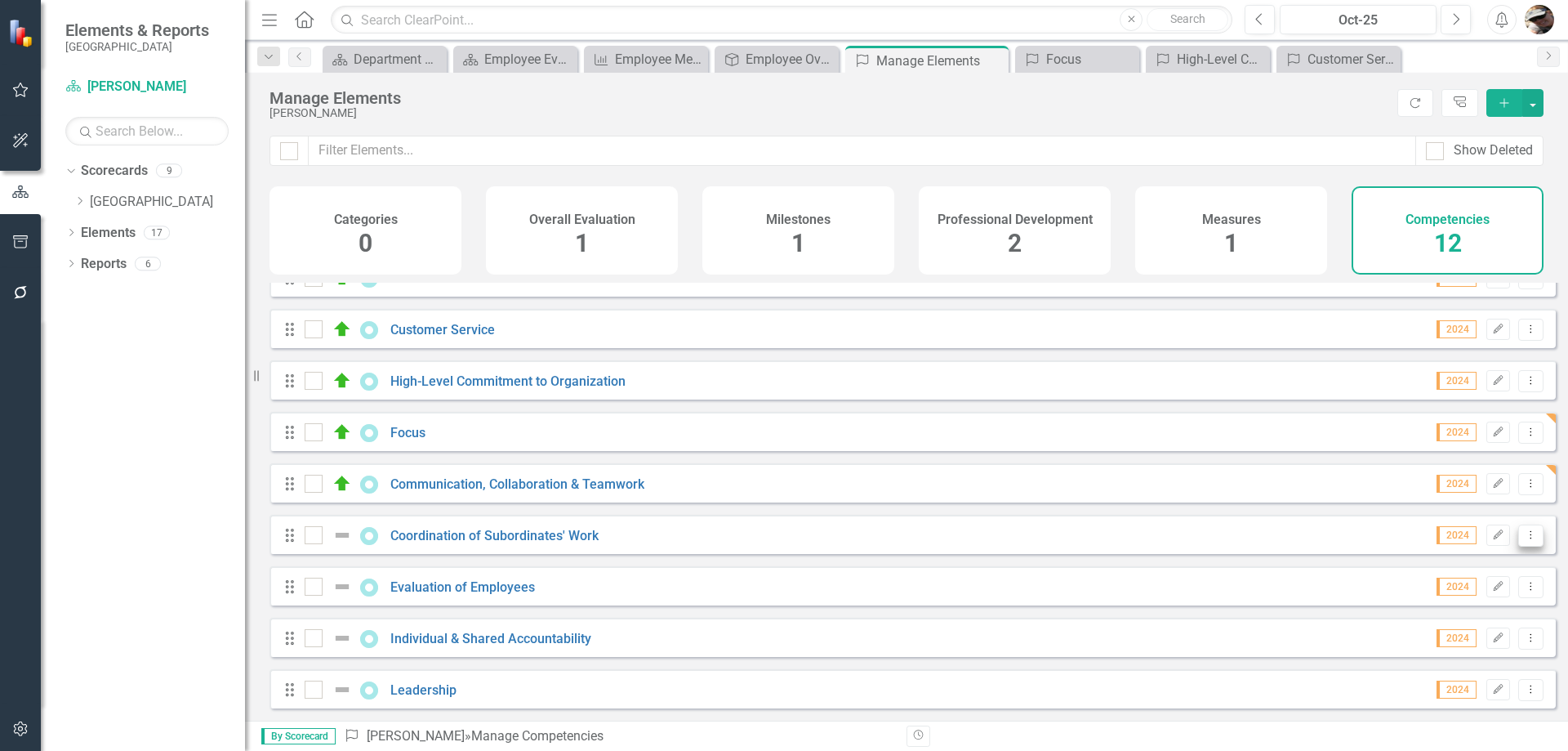
click at [1524, 531] on icon "Dropdown Menu" at bounding box center [1531, 535] width 14 height 11
click at [1430, 571] on link "Edit Edit Competency" at bounding box center [1446, 562] width 169 height 30
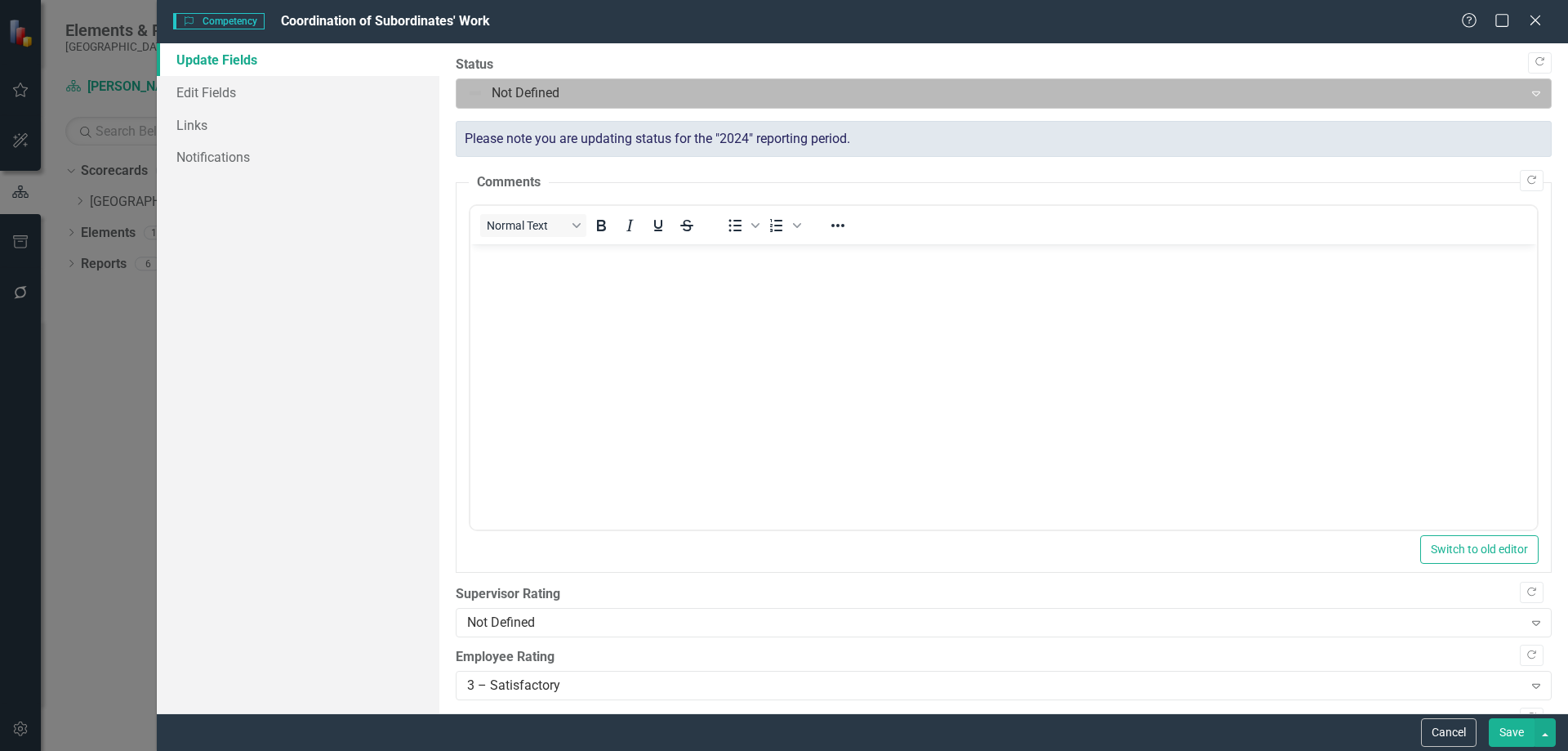
click at [559, 103] on div at bounding box center [990, 94] width 1046 height 22
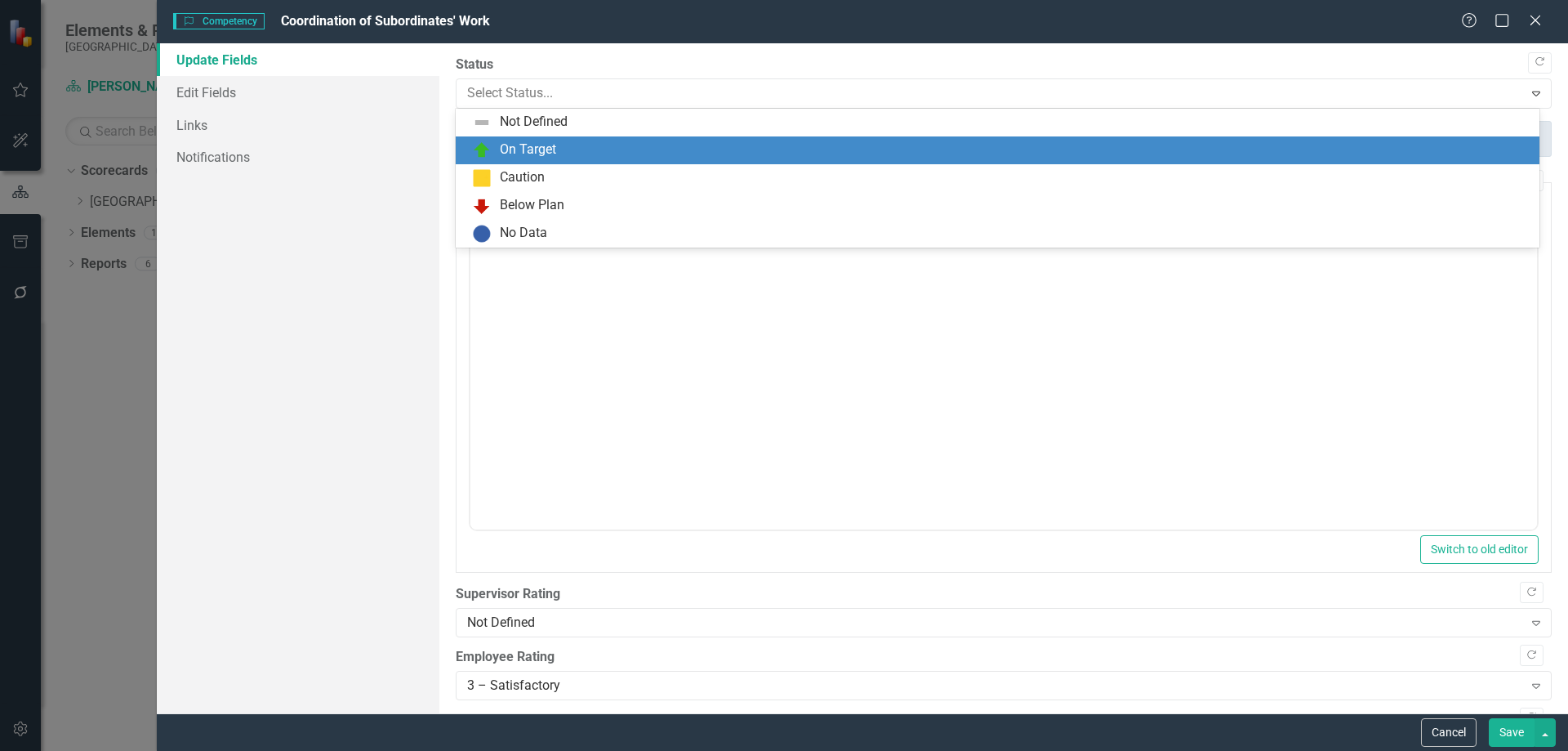
click at [524, 138] on div "On Target" at bounding box center [997, 150] width 1083 height 27
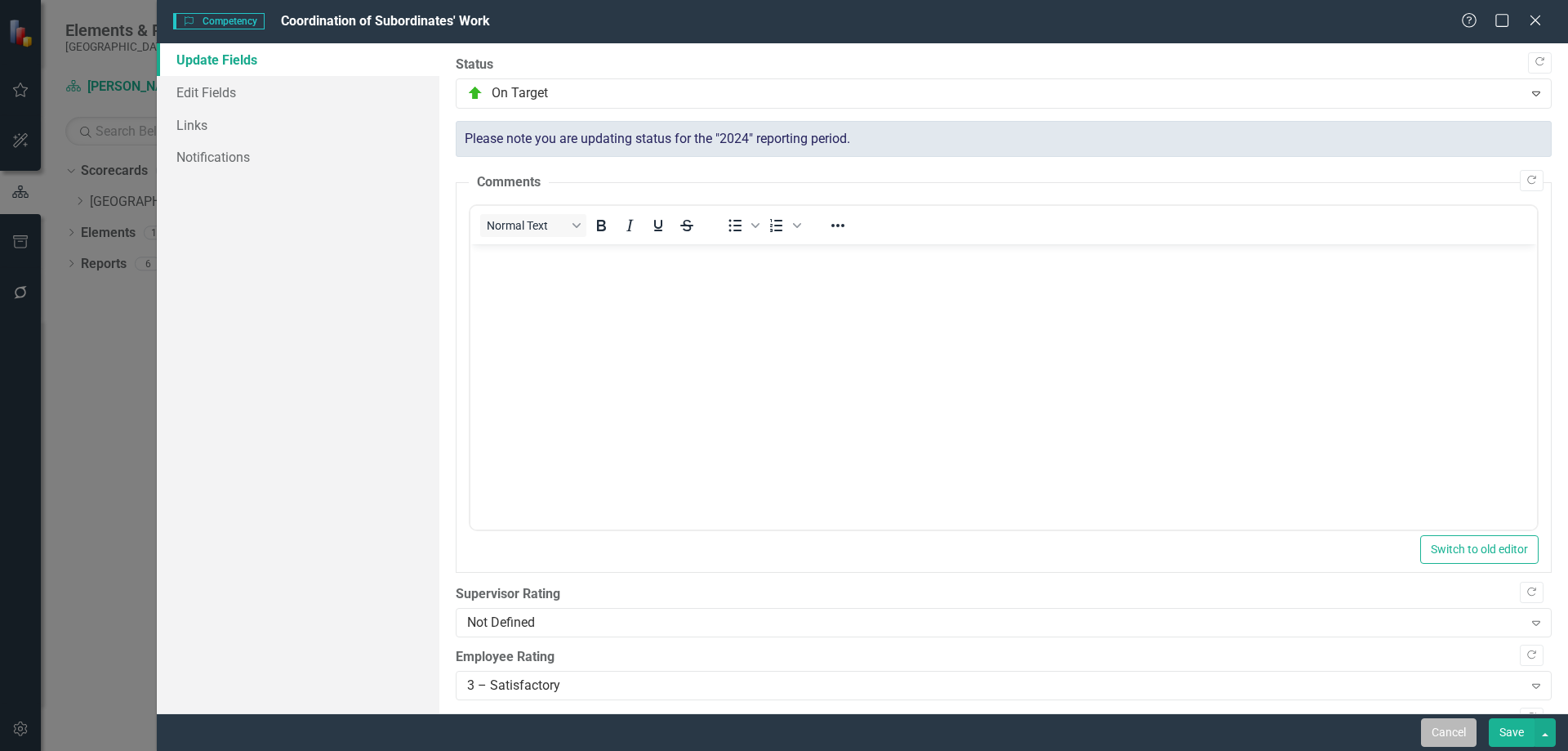
click at [1447, 731] on button "Cancel" at bounding box center [1449, 732] width 56 height 28
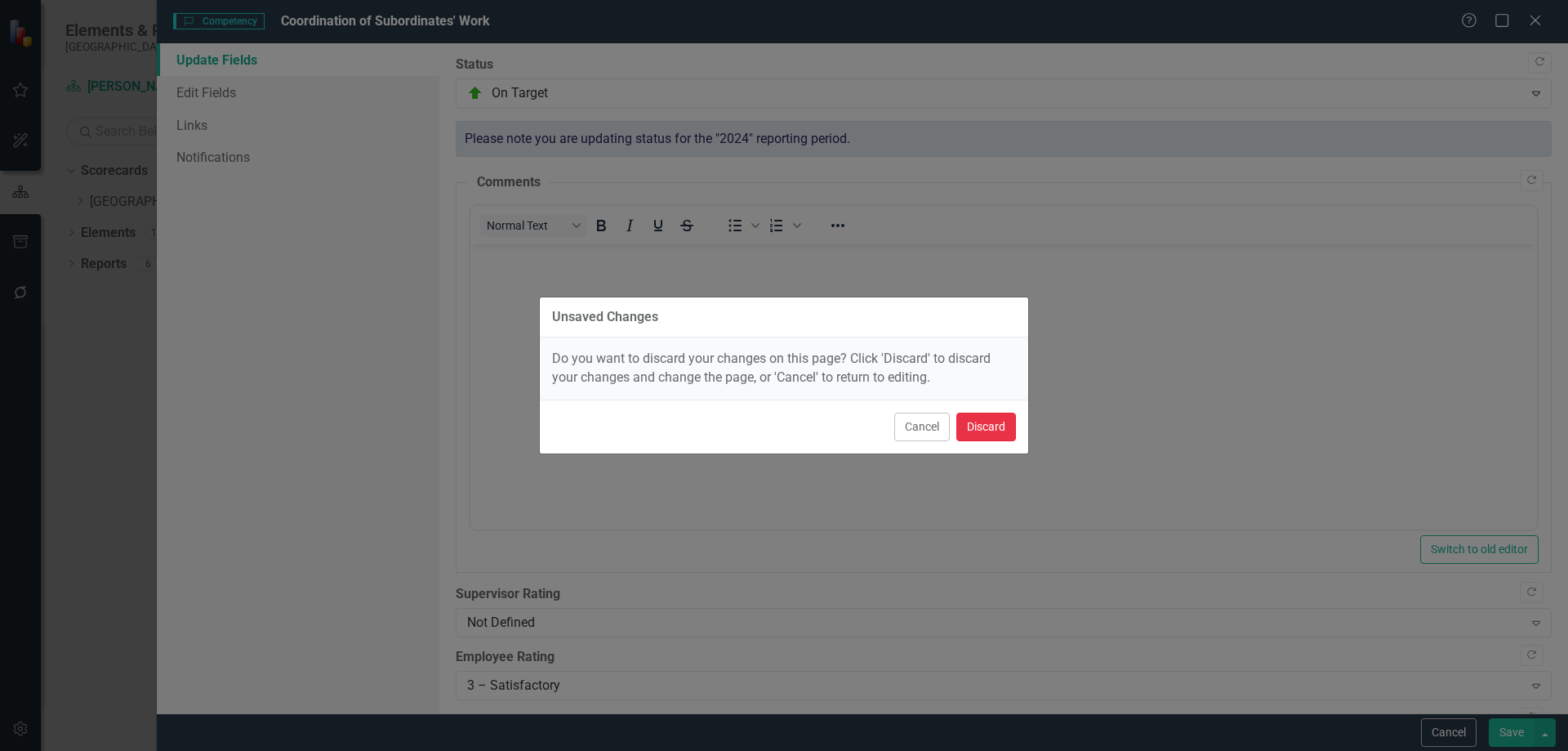
click at [977, 425] on button "Discard" at bounding box center [986, 427] width 59 height 28
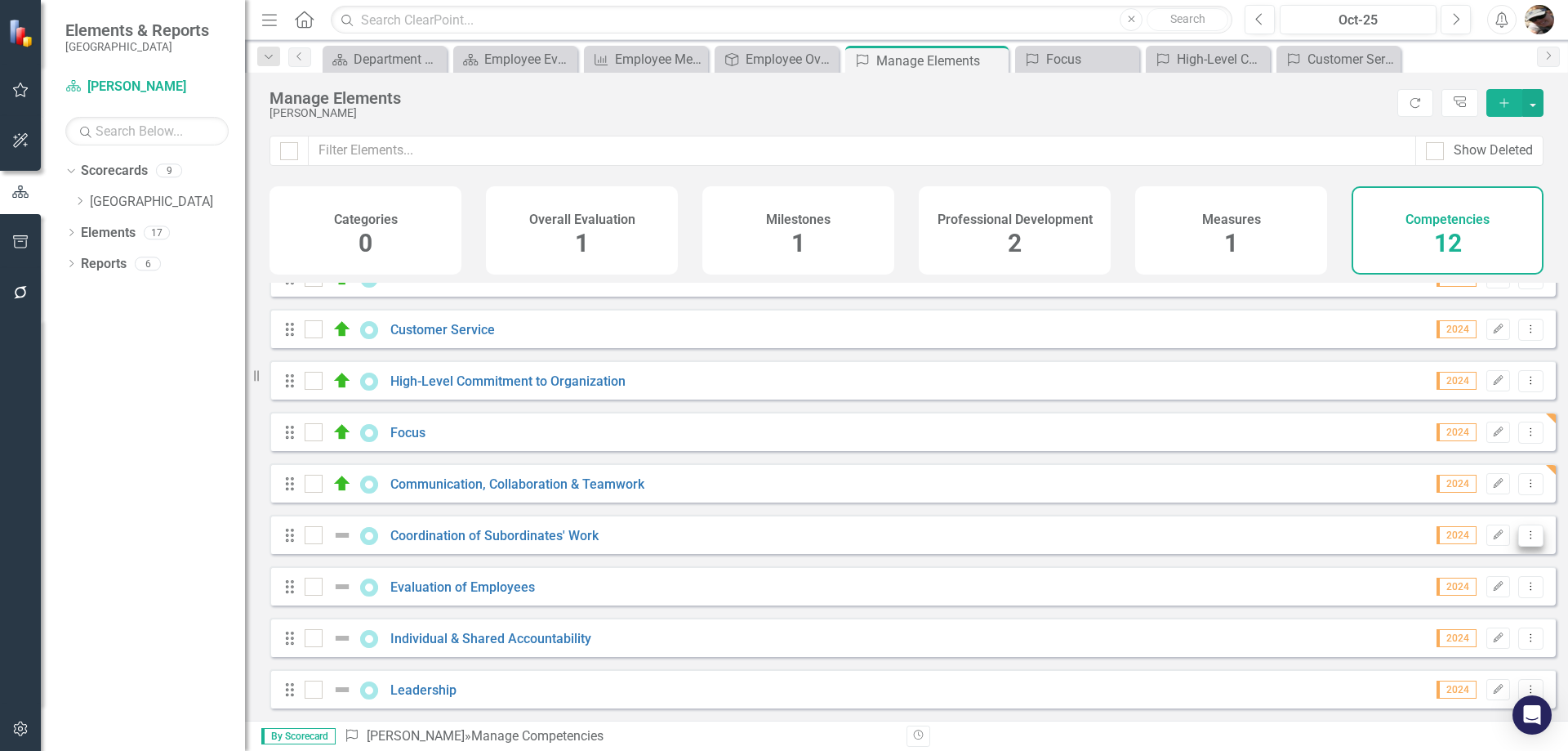
click at [1526, 541] on button "Dropdown Menu" at bounding box center [1531, 535] width 26 height 22
click at [1428, 645] on link "Trash Delete Competency" at bounding box center [1446, 653] width 169 height 30
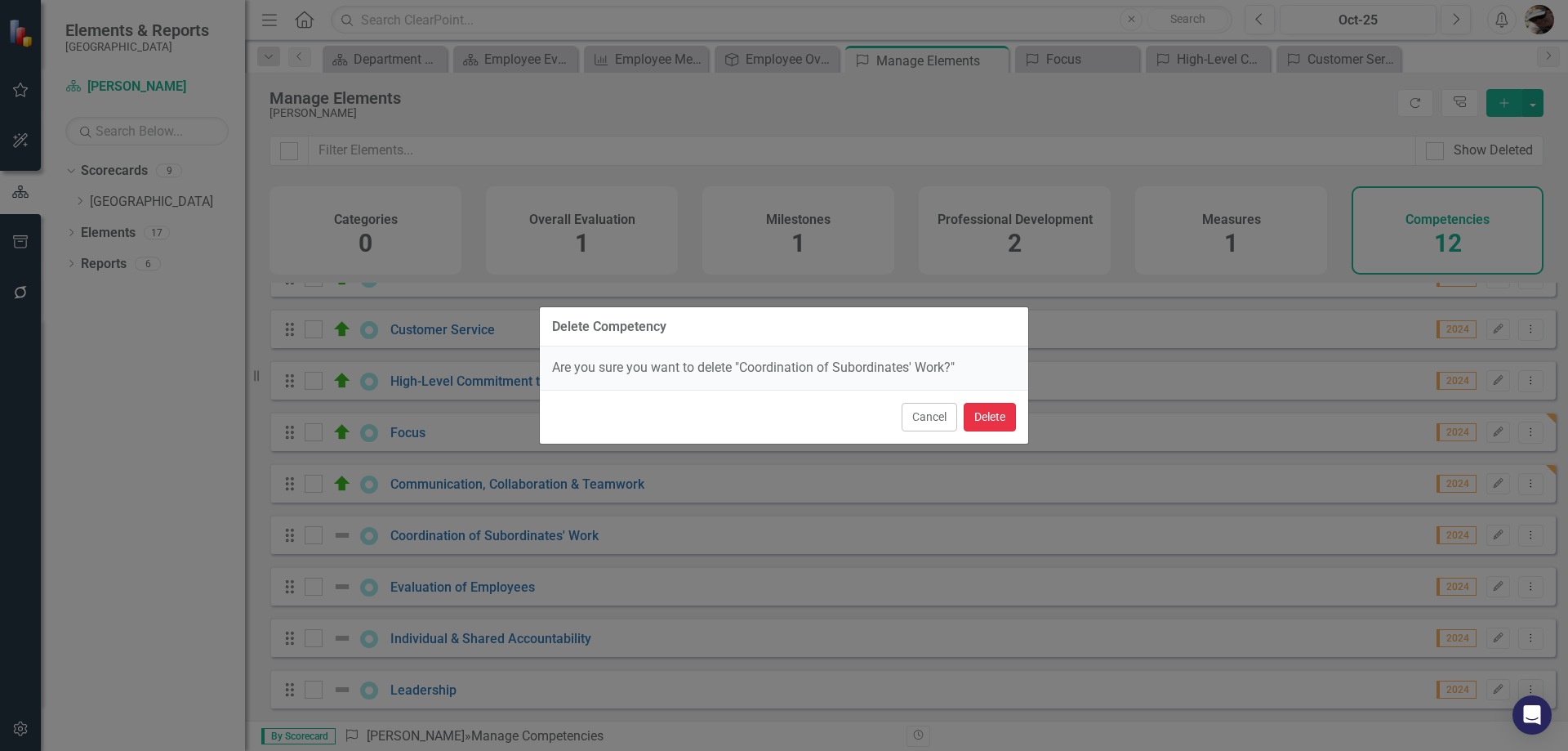
click at [980, 410] on button "Delete" at bounding box center [989, 417] width 52 height 28
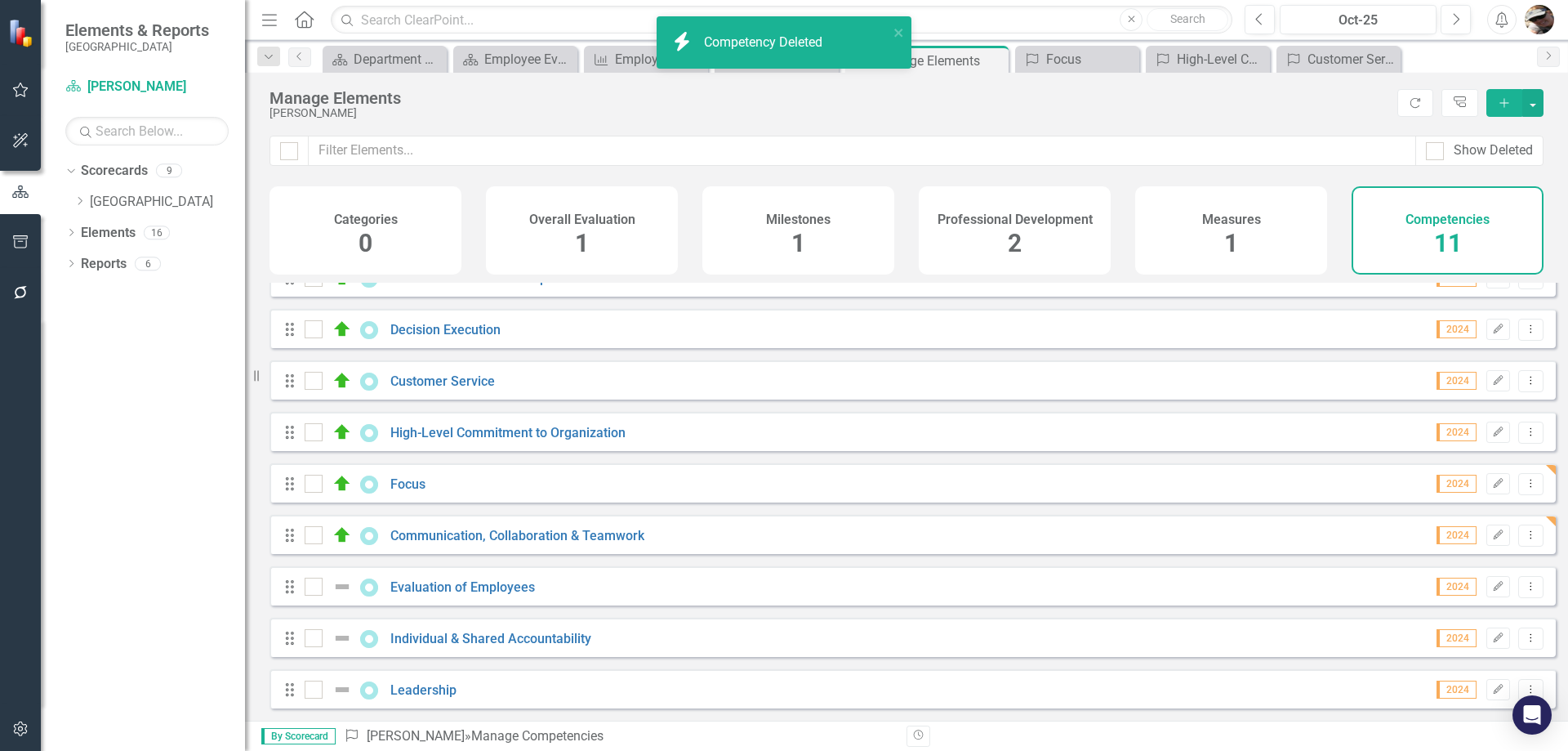
scroll to position [140, 0]
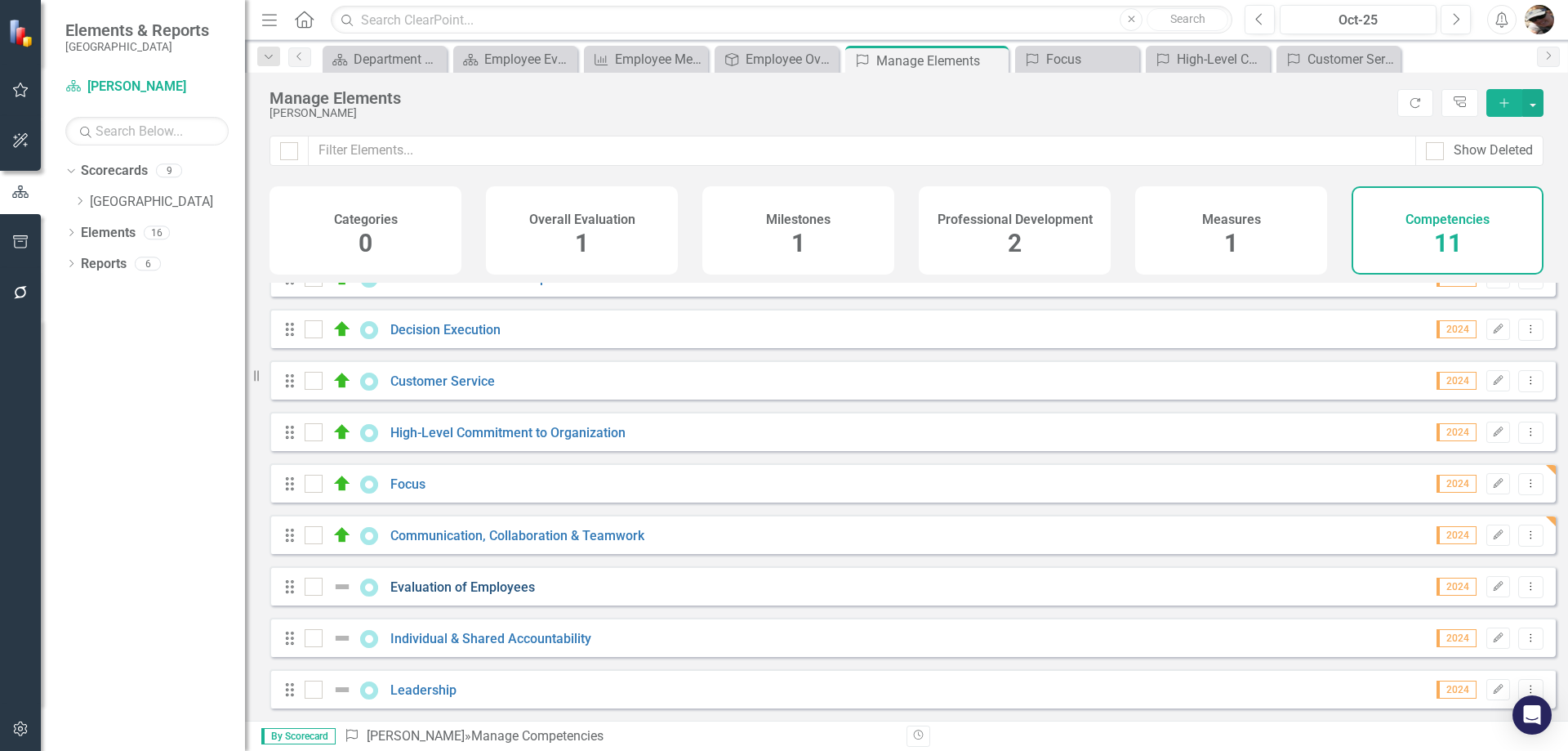
click at [445, 584] on link "Evaluation of Employees" at bounding box center [462, 586] width 145 height 15
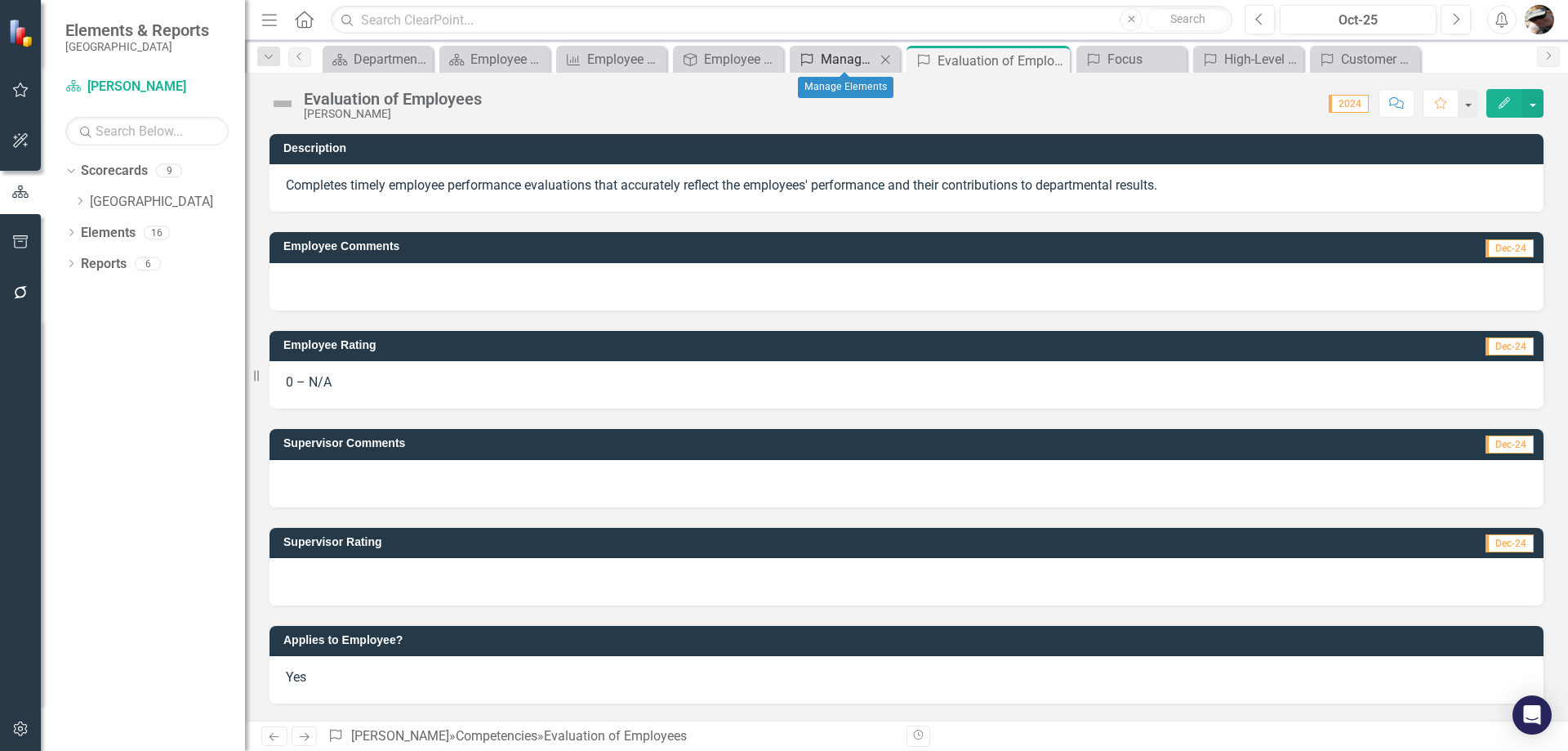
click at [843, 51] on div "Manage Elements" at bounding box center [848, 59] width 55 height 20
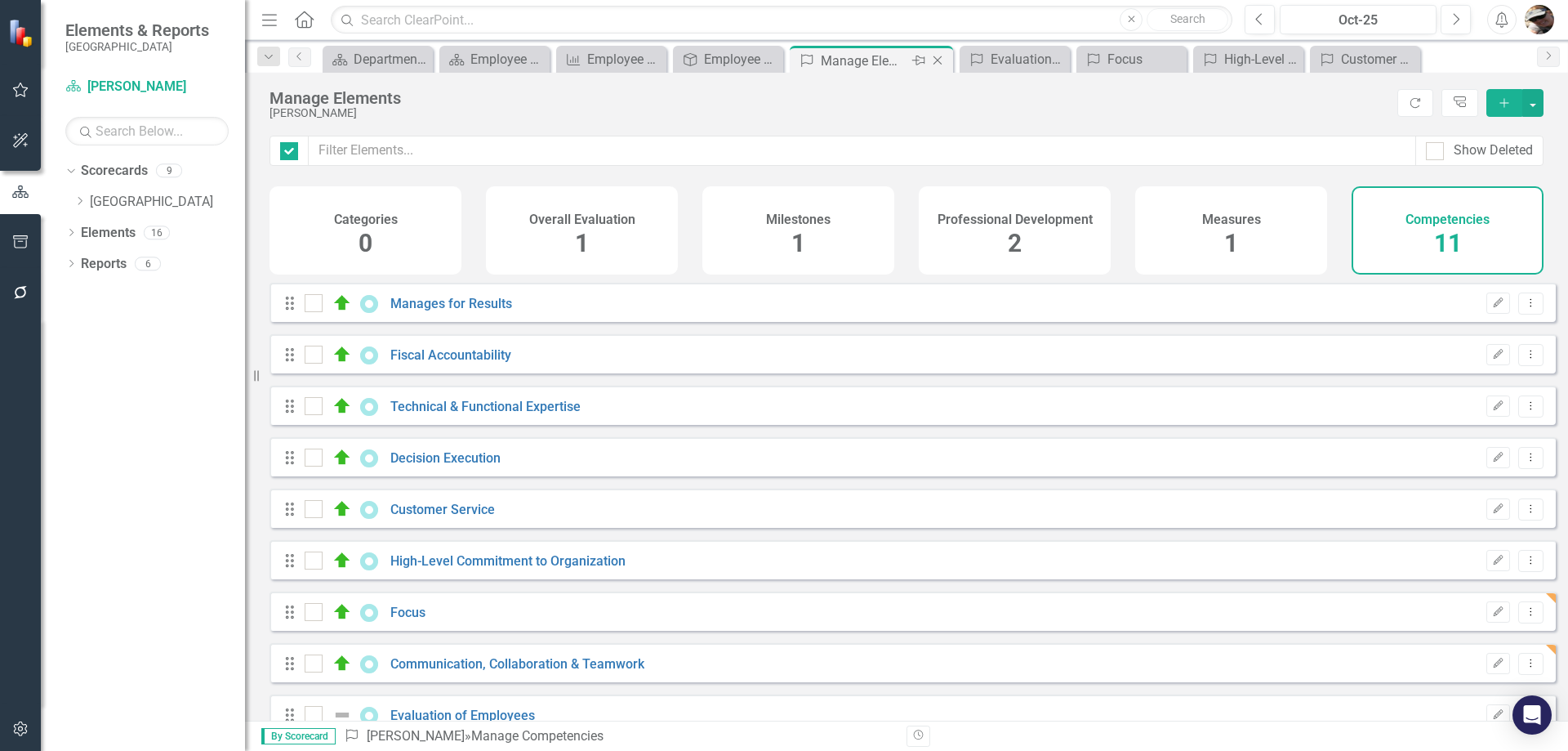
checkbox input "false"
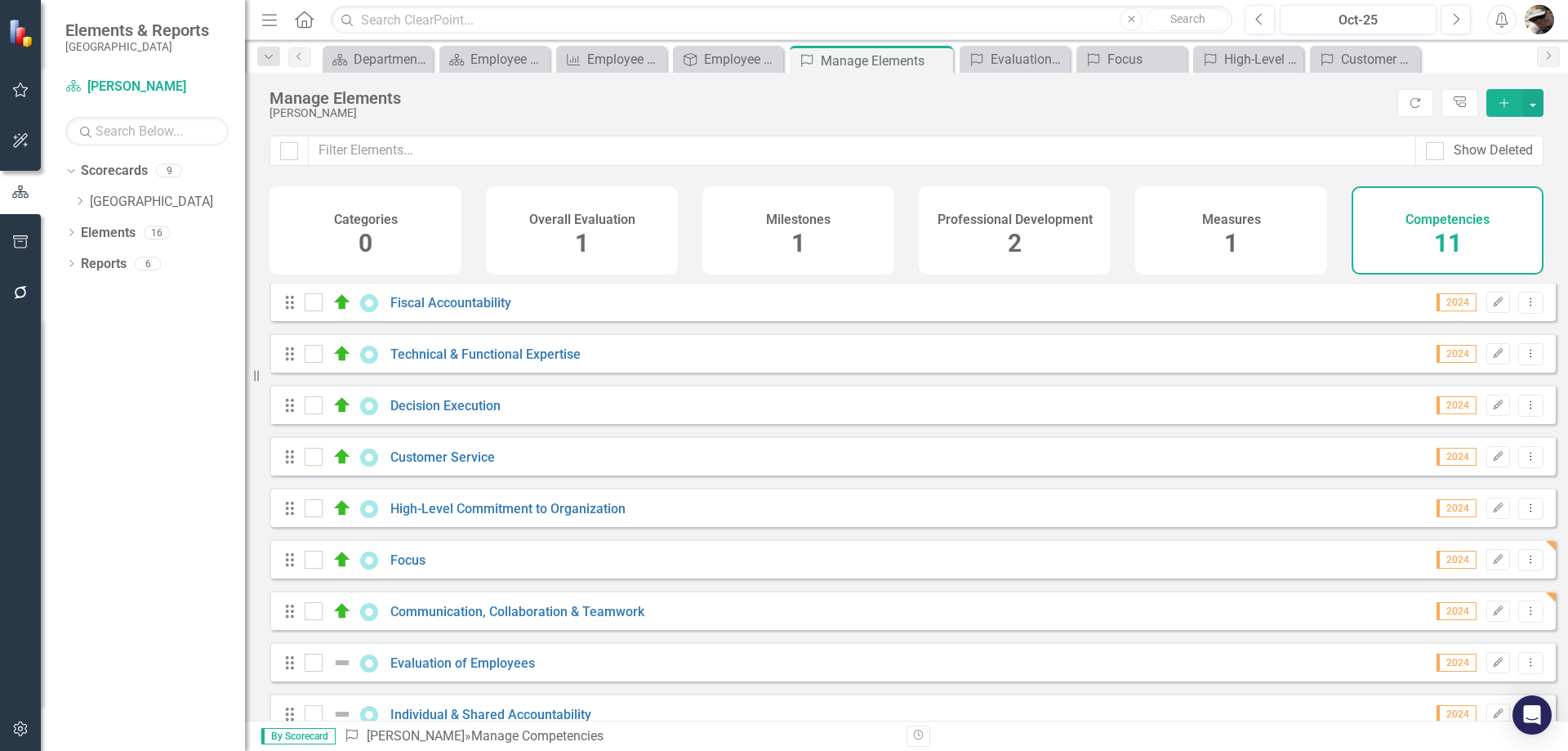
scroll to position [140, 0]
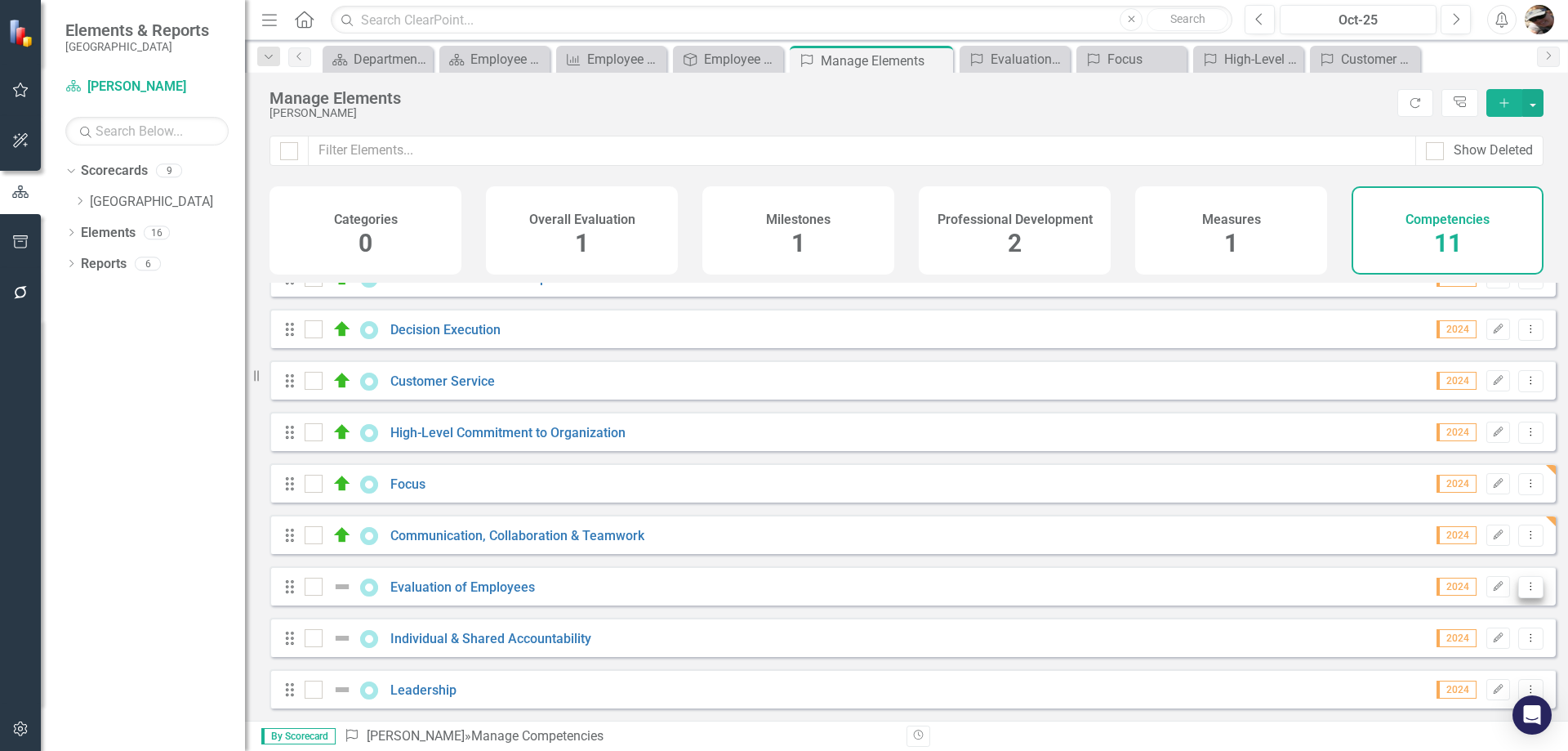
click at [1524, 584] on icon "Dropdown Menu" at bounding box center [1531, 586] width 14 height 11
click at [1467, 704] on link "Trash Delete Competency" at bounding box center [1446, 704] width 169 height 30
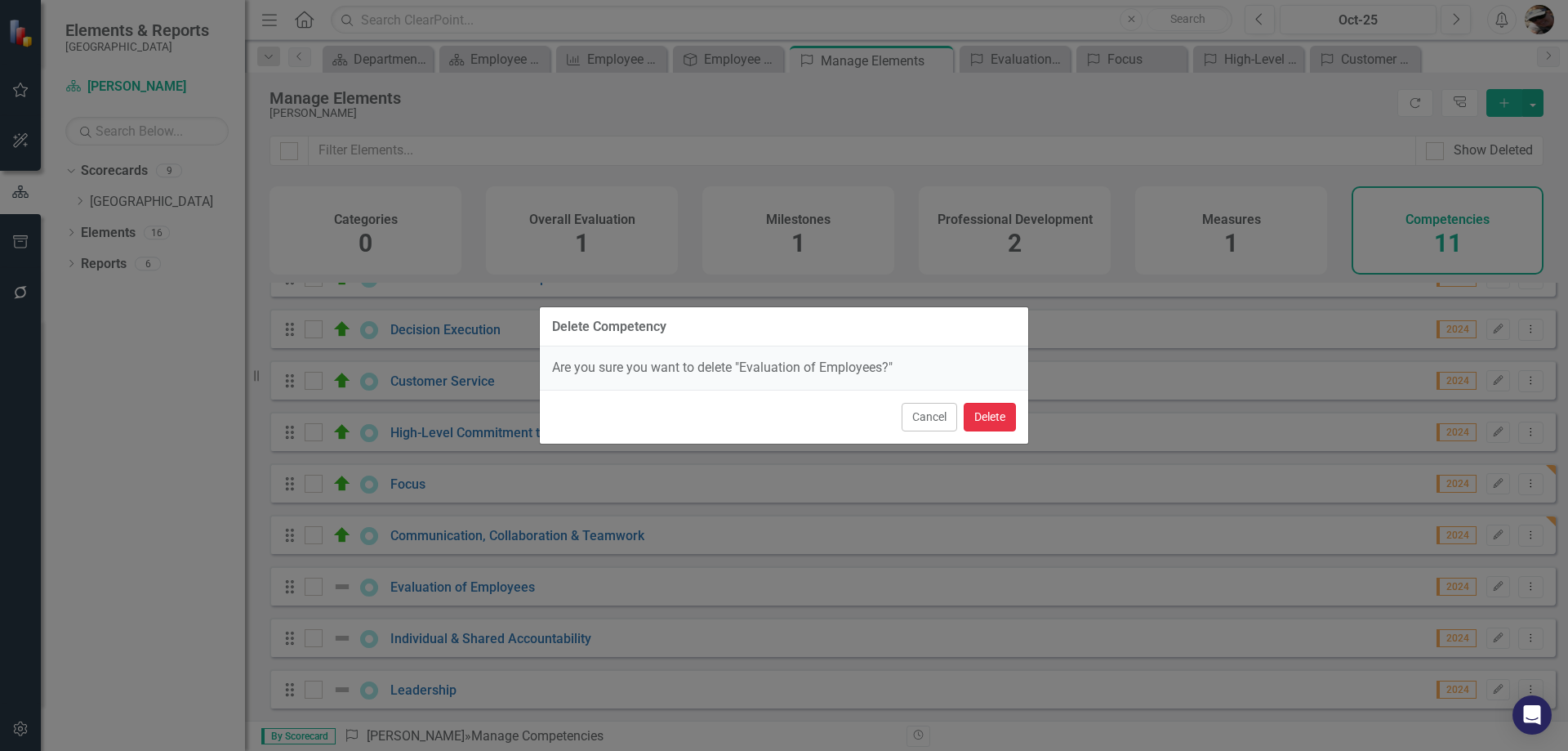
click at [992, 405] on button "Delete" at bounding box center [989, 417] width 52 height 28
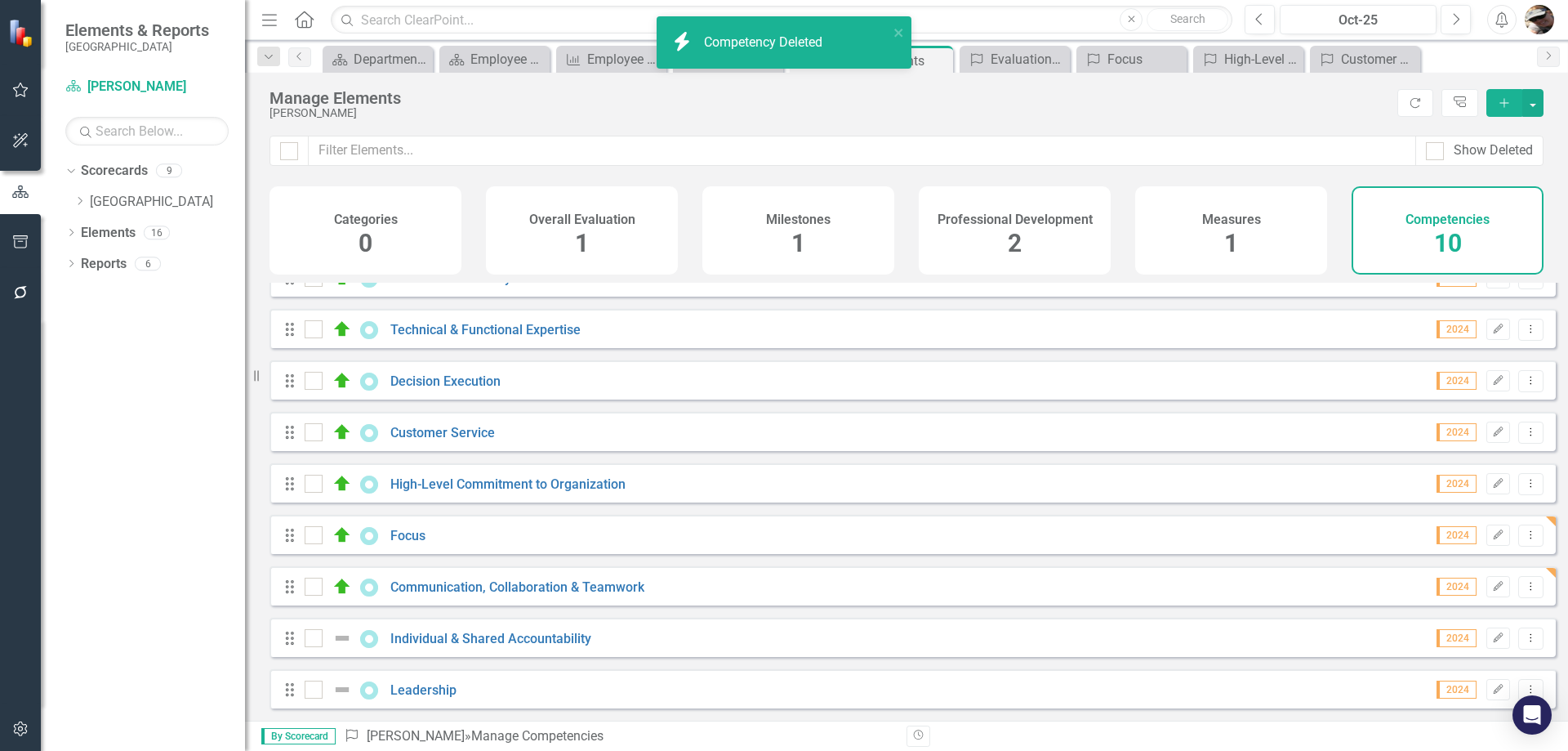
scroll to position [89, 0]
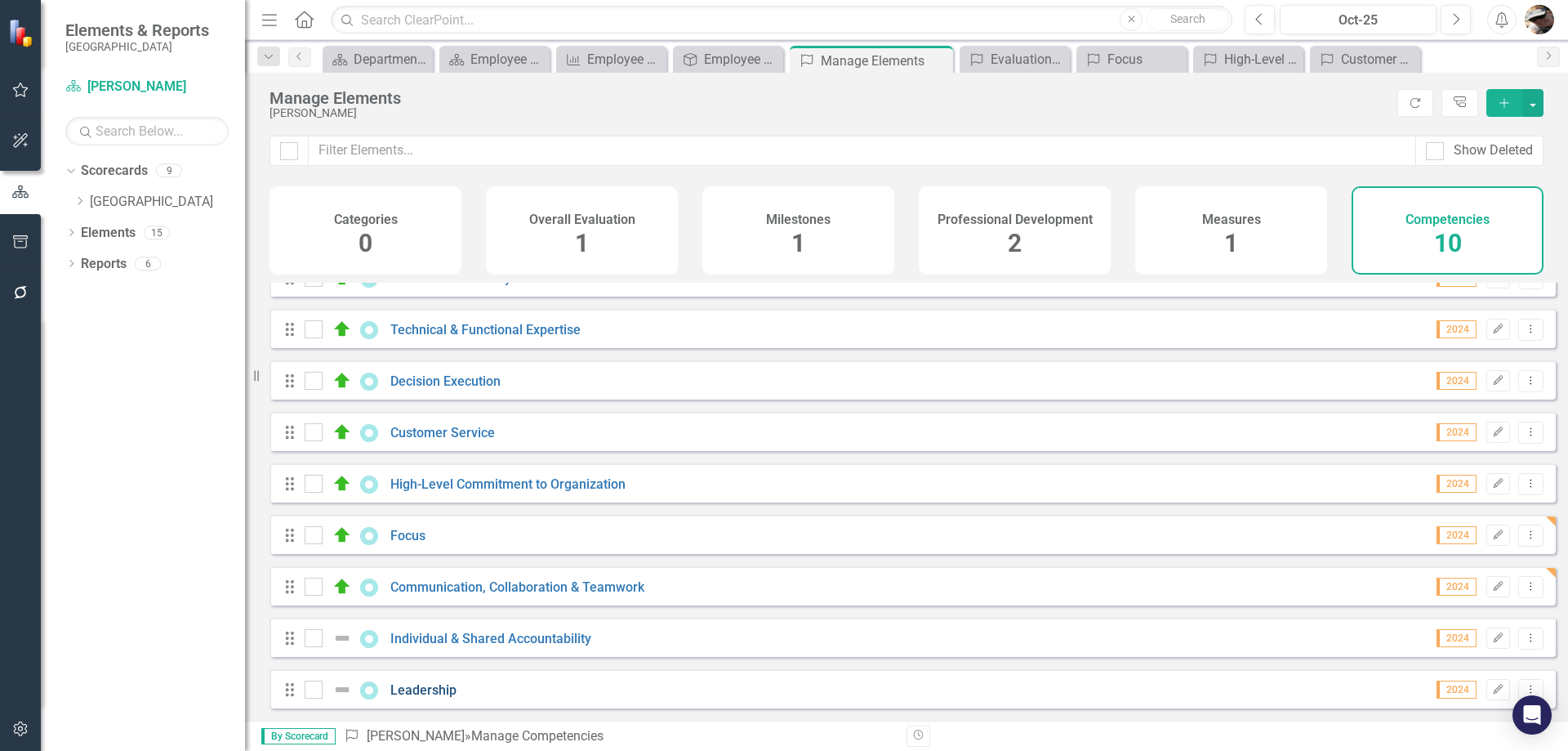
click at [437, 696] on link "Leadership" at bounding box center [423, 689] width 67 height 15
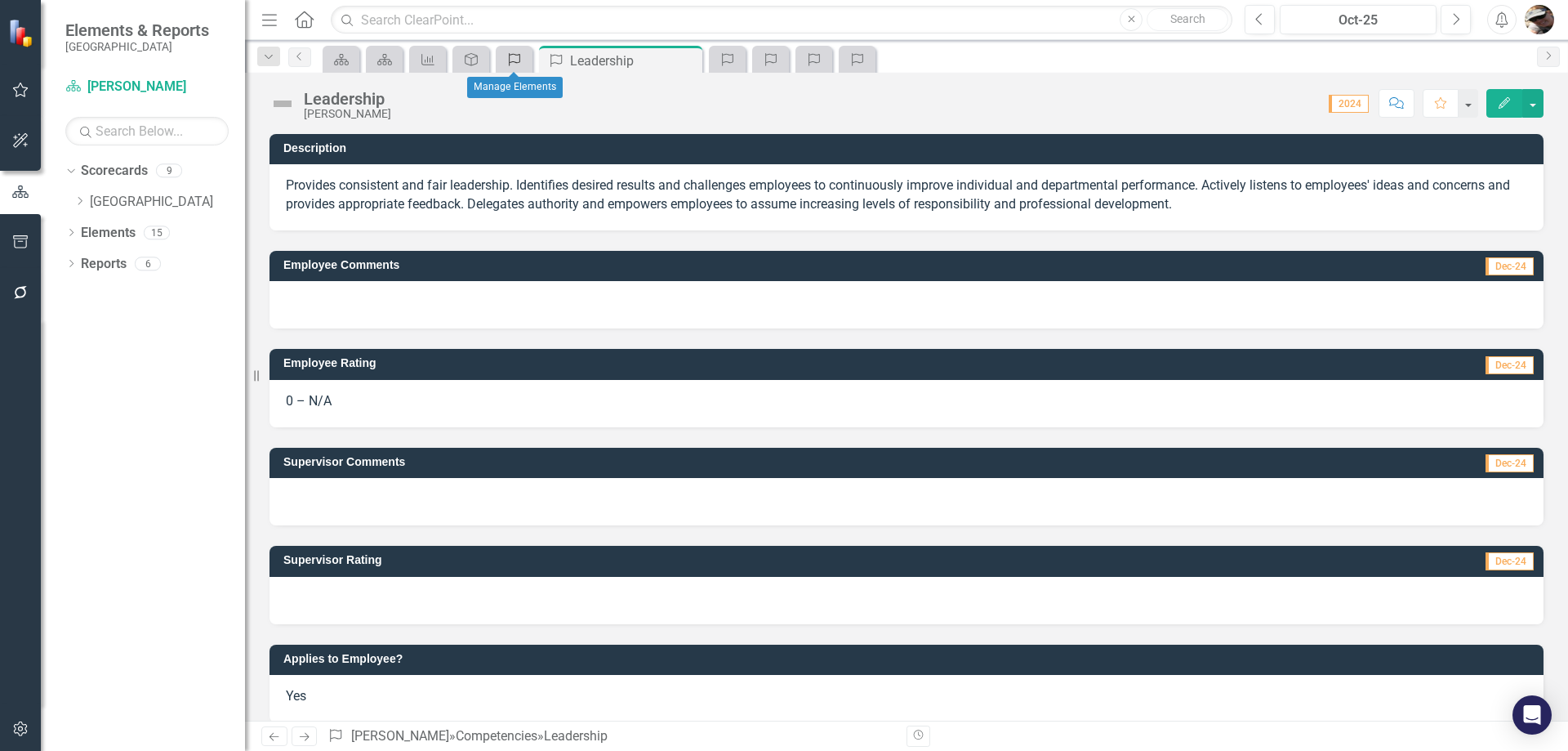
click at [508, 59] on icon "Competency" at bounding box center [515, 59] width 16 height 13
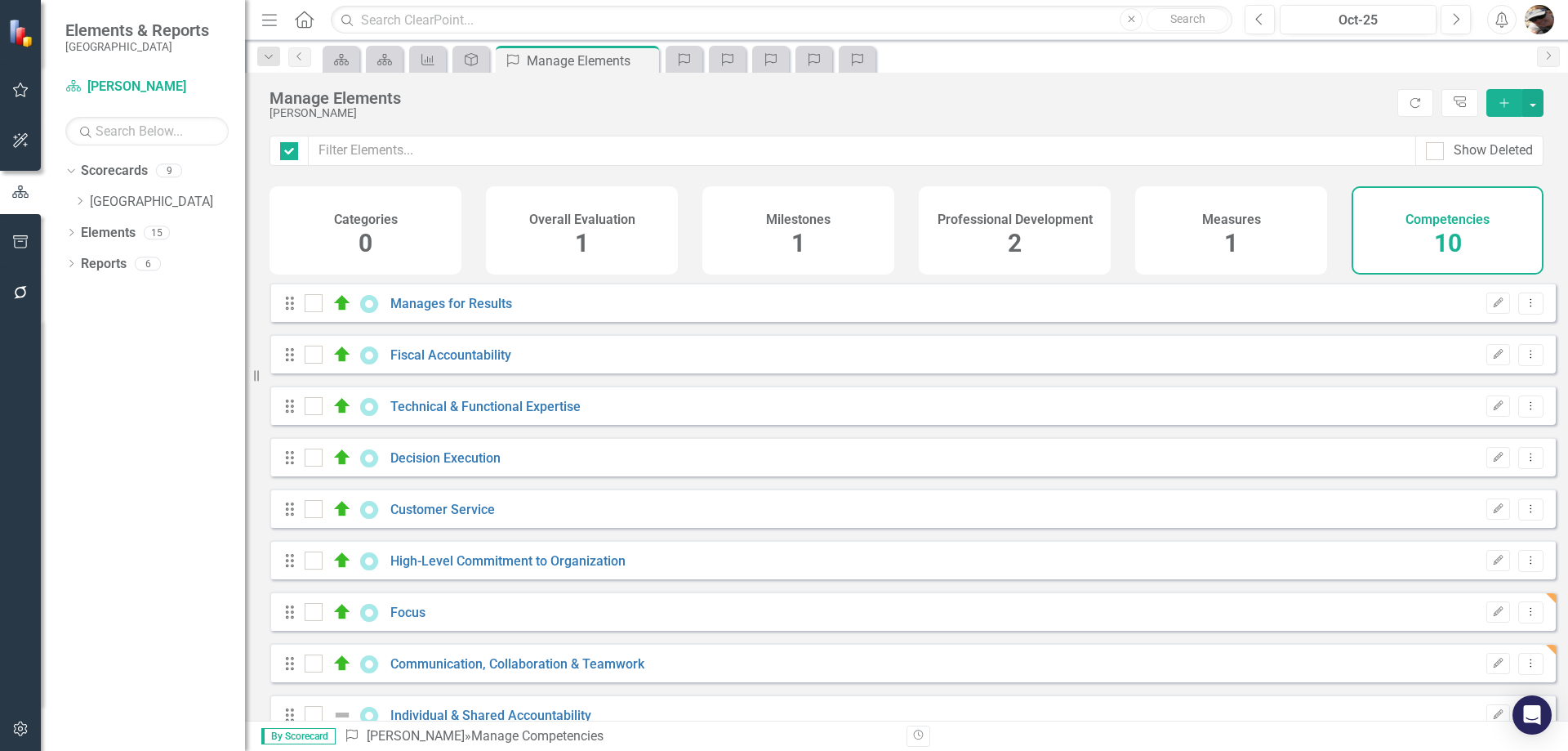
checkbox input "false"
click at [1429, 240] on div "Competencies 10" at bounding box center [1447, 230] width 192 height 88
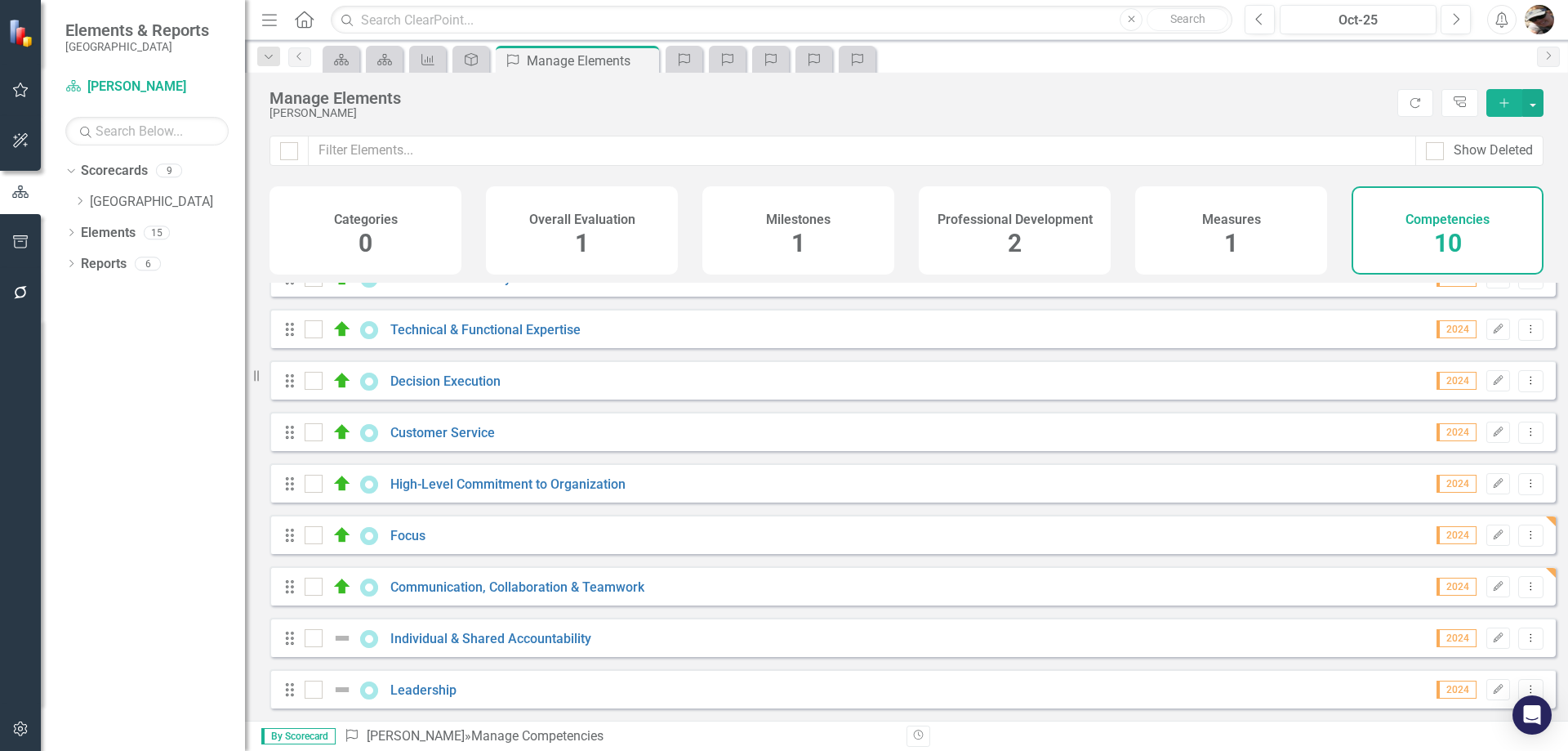
scroll to position [89, 0]
click at [1524, 687] on icon "Dropdown Menu" at bounding box center [1531, 689] width 14 height 11
click at [1466, 652] on link "Trash Delete Competency" at bounding box center [1446, 663] width 169 height 30
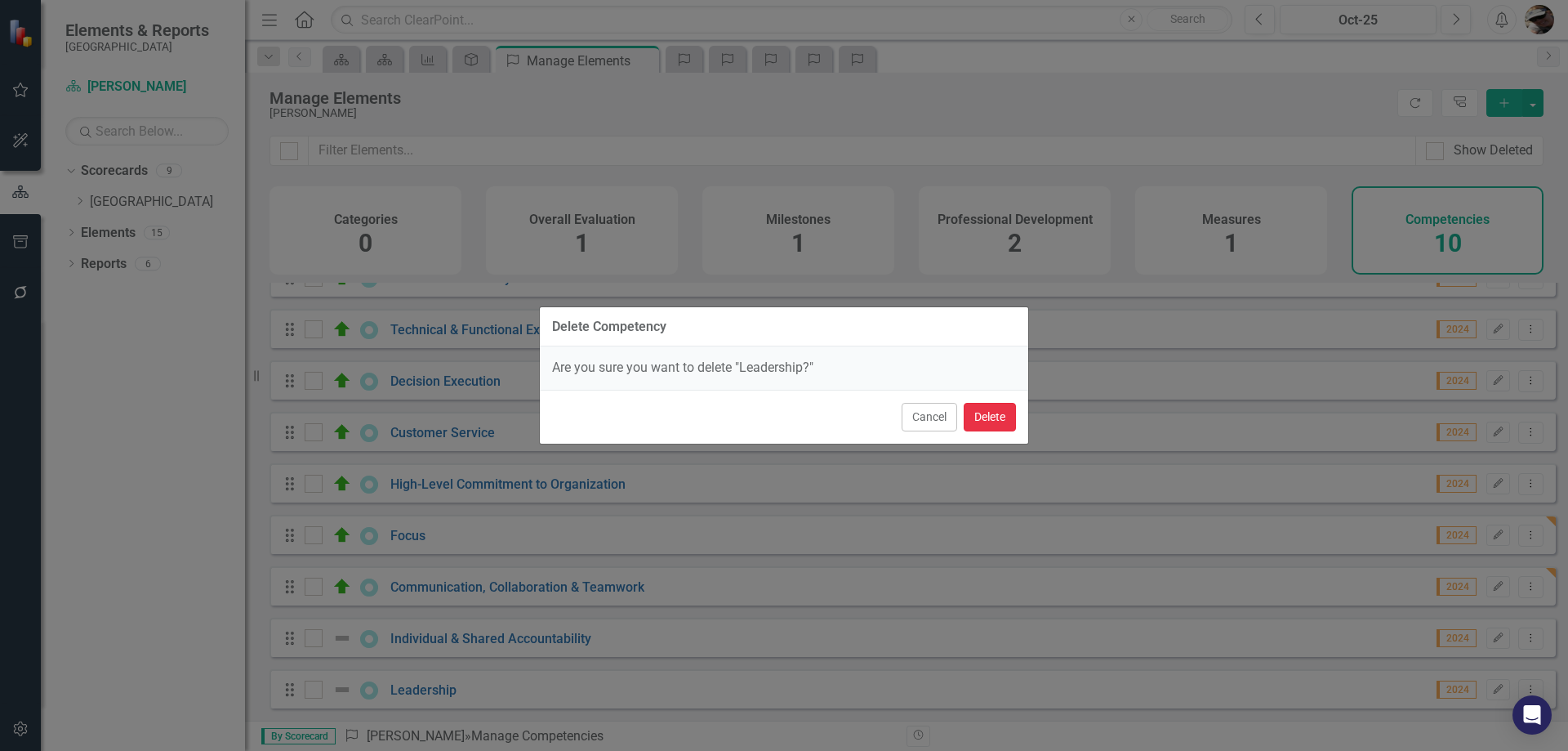
click at [995, 417] on button "Delete" at bounding box center [989, 417] width 52 height 28
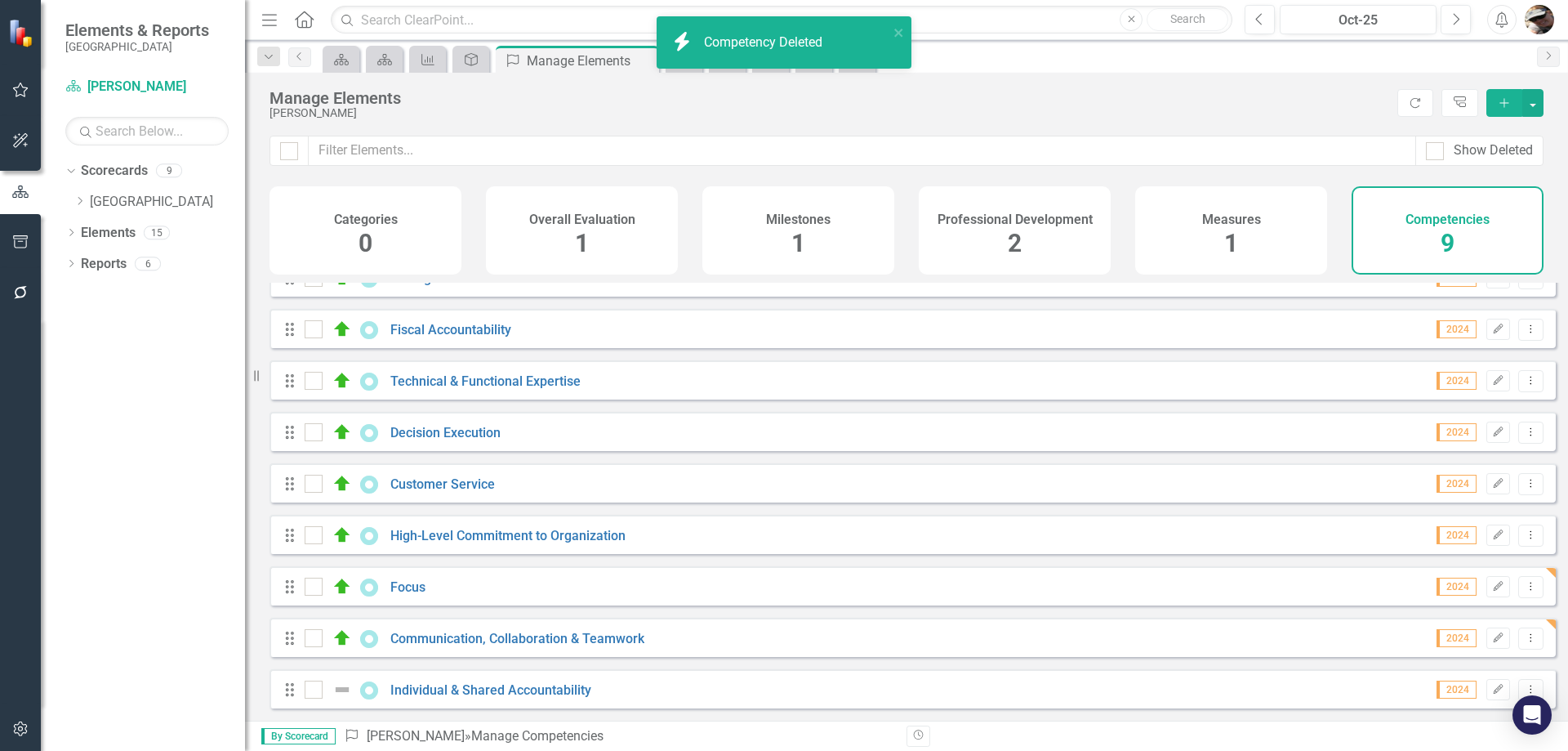
scroll to position [37, 0]
click at [531, 684] on link "Individual & Shared Accountability" at bounding box center [490, 689] width 200 height 15
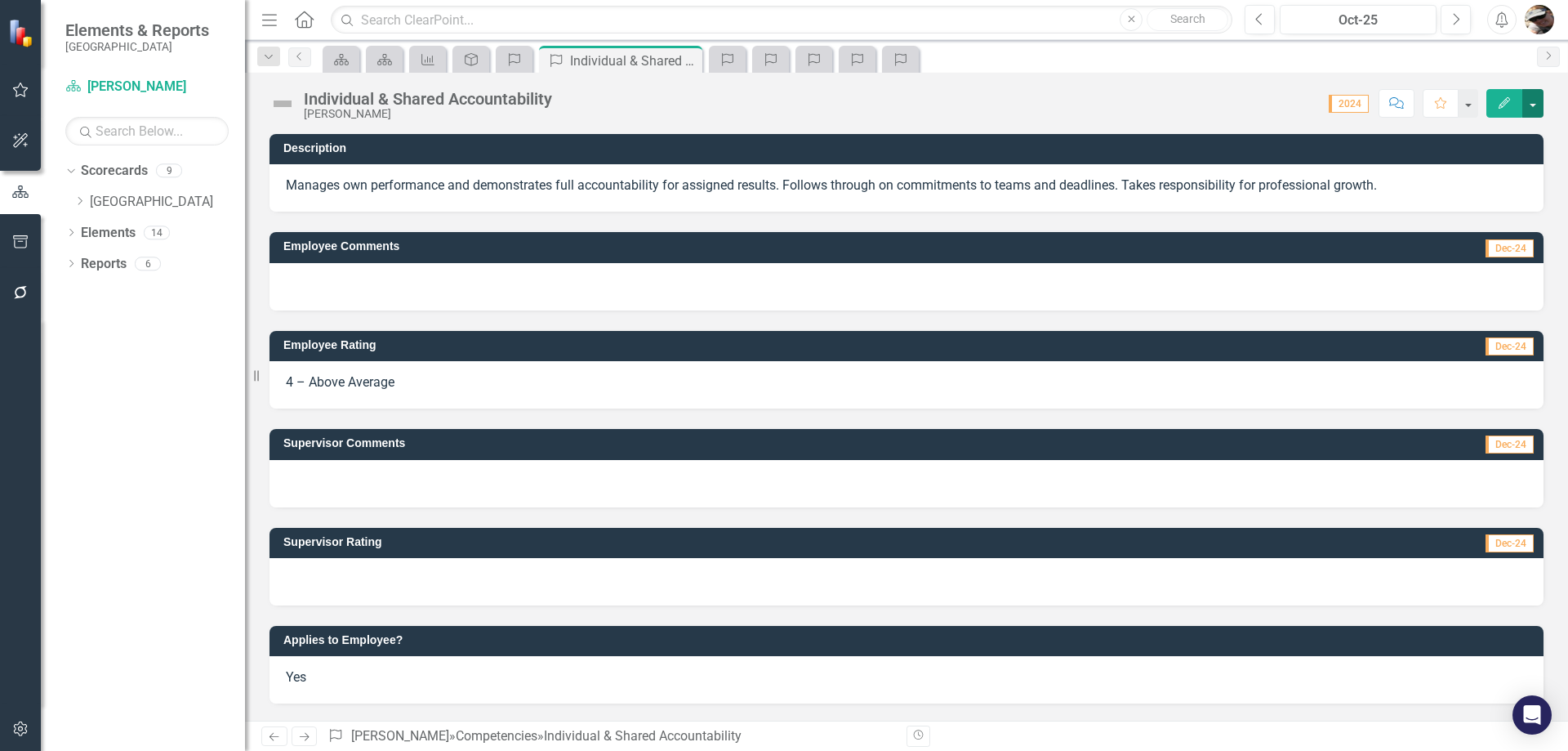
click at [1536, 105] on button "button" at bounding box center [1532, 103] width 21 height 28
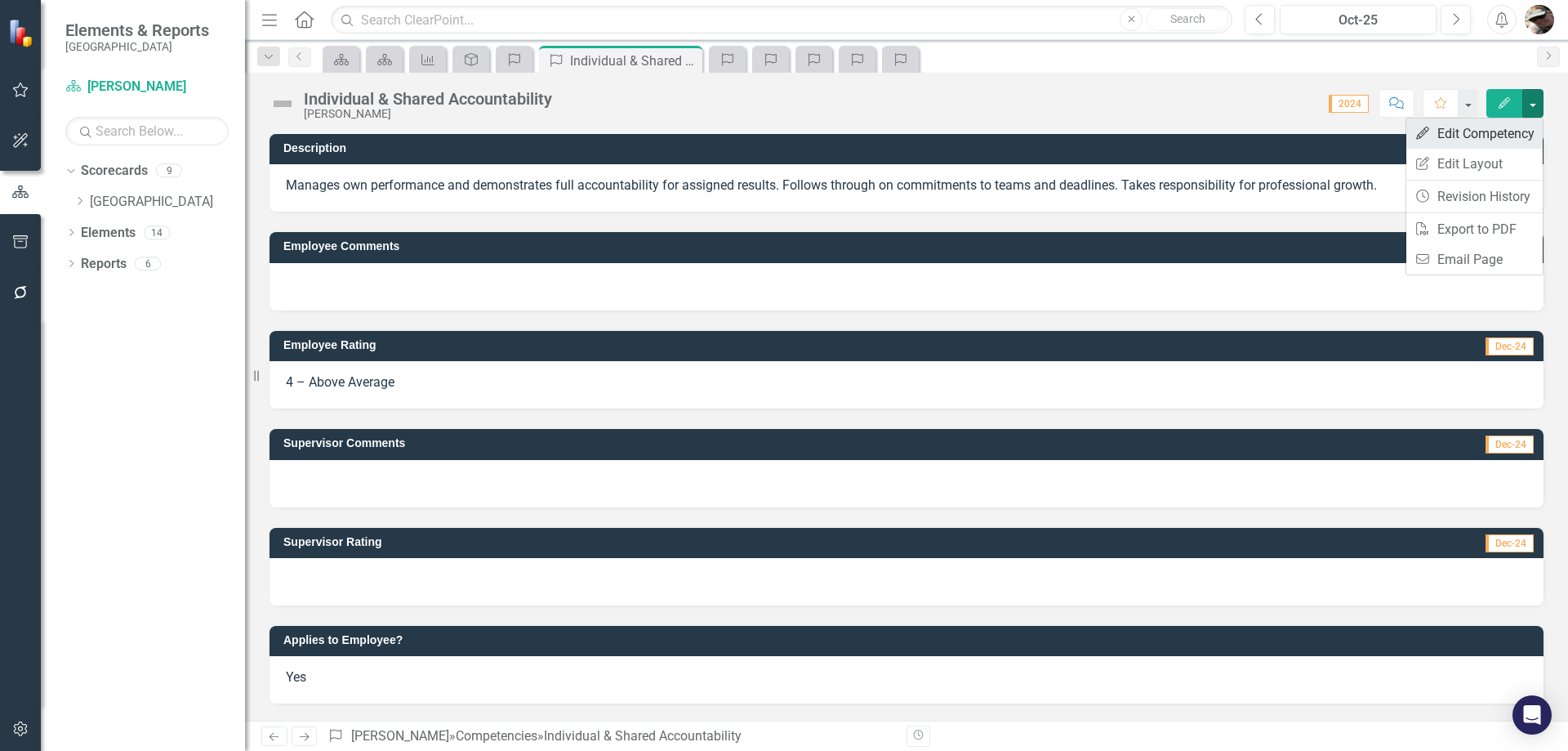
click at [1453, 142] on link "Edit Edit Competency" at bounding box center [1474, 133] width 137 height 30
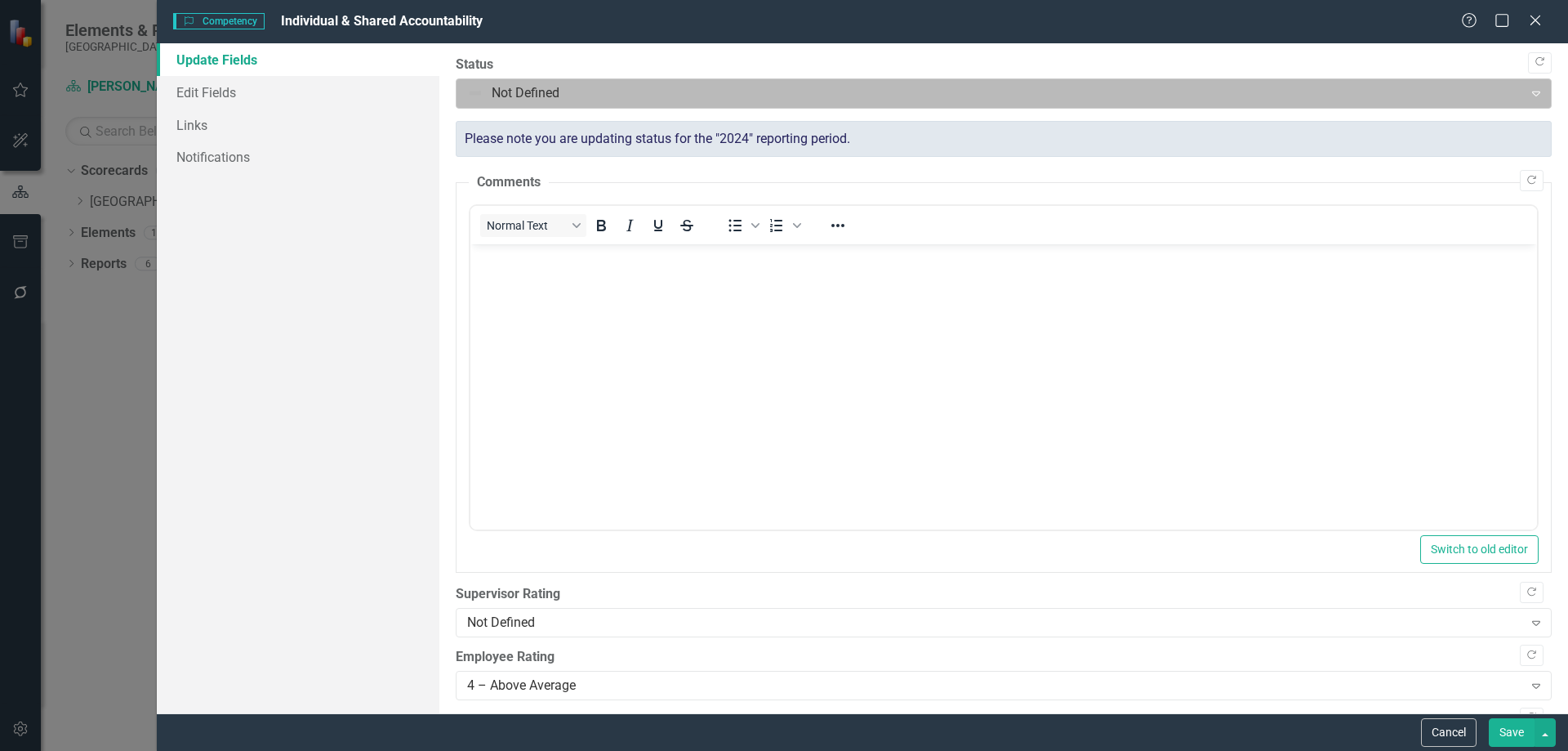
click at [560, 107] on div "Not Defined" at bounding box center [990, 93] width 1062 height 28
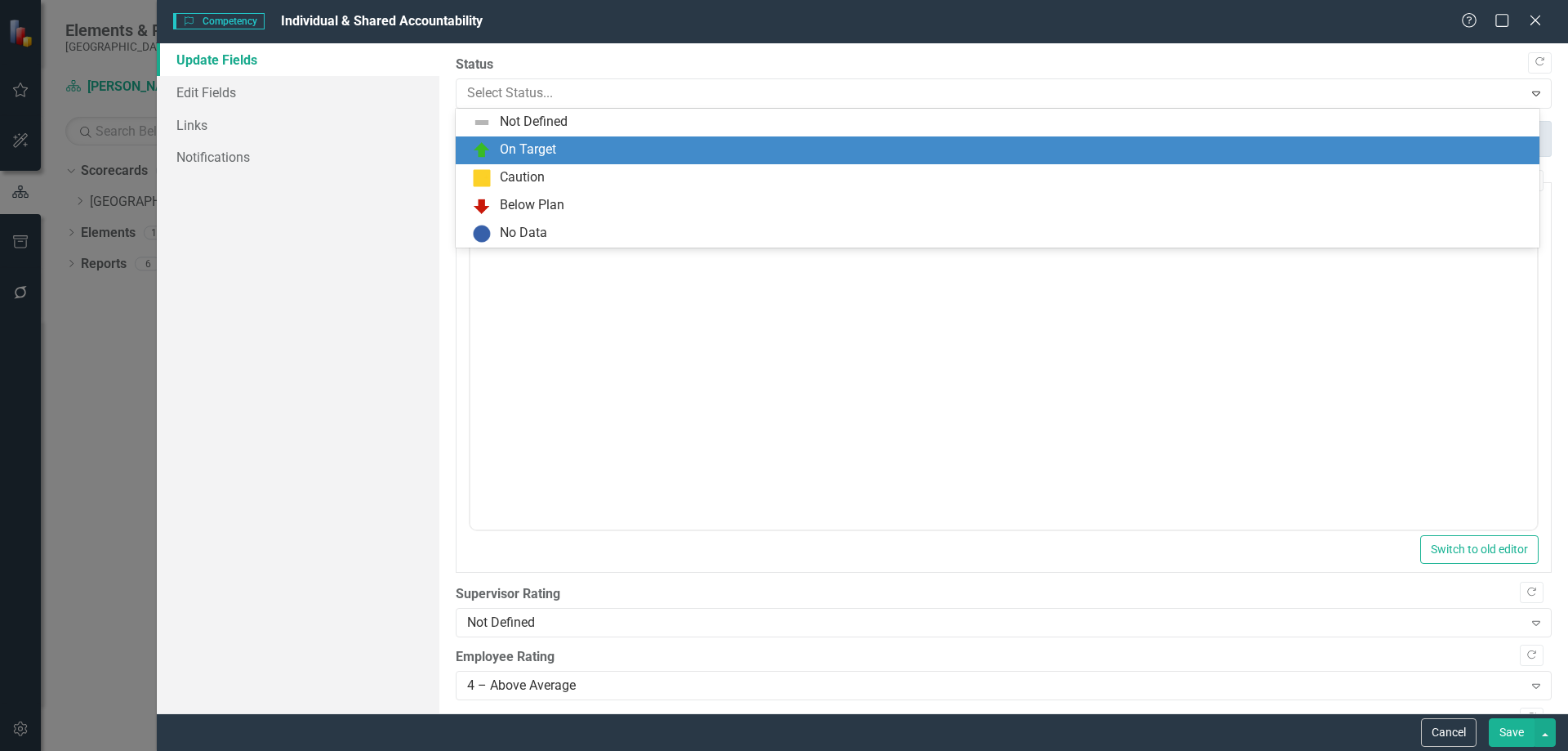
click at [475, 140] on img at bounding box center [482, 150] width 20 height 20
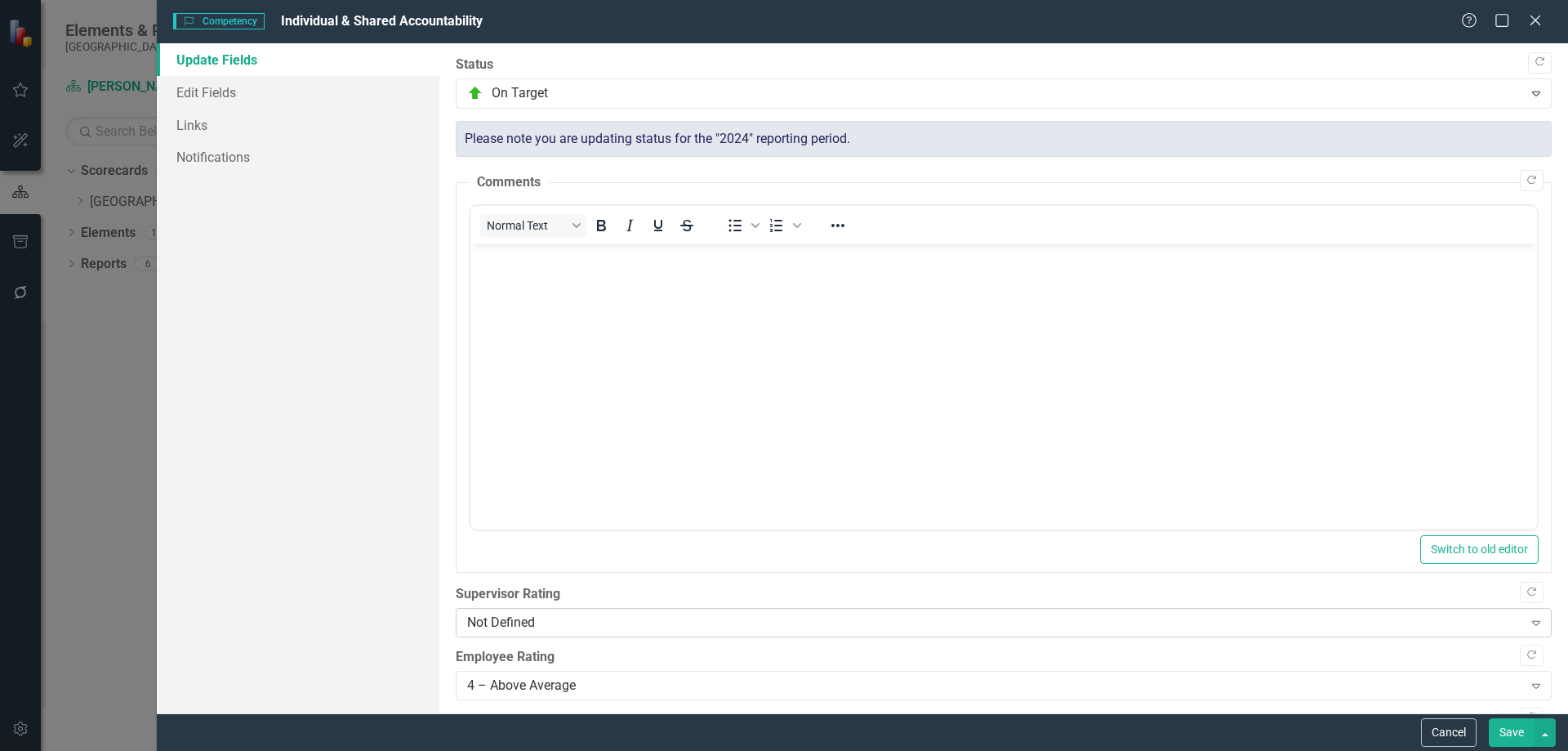
click at [575, 623] on div "Not Defined" at bounding box center [995, 622] width 1056 height 19
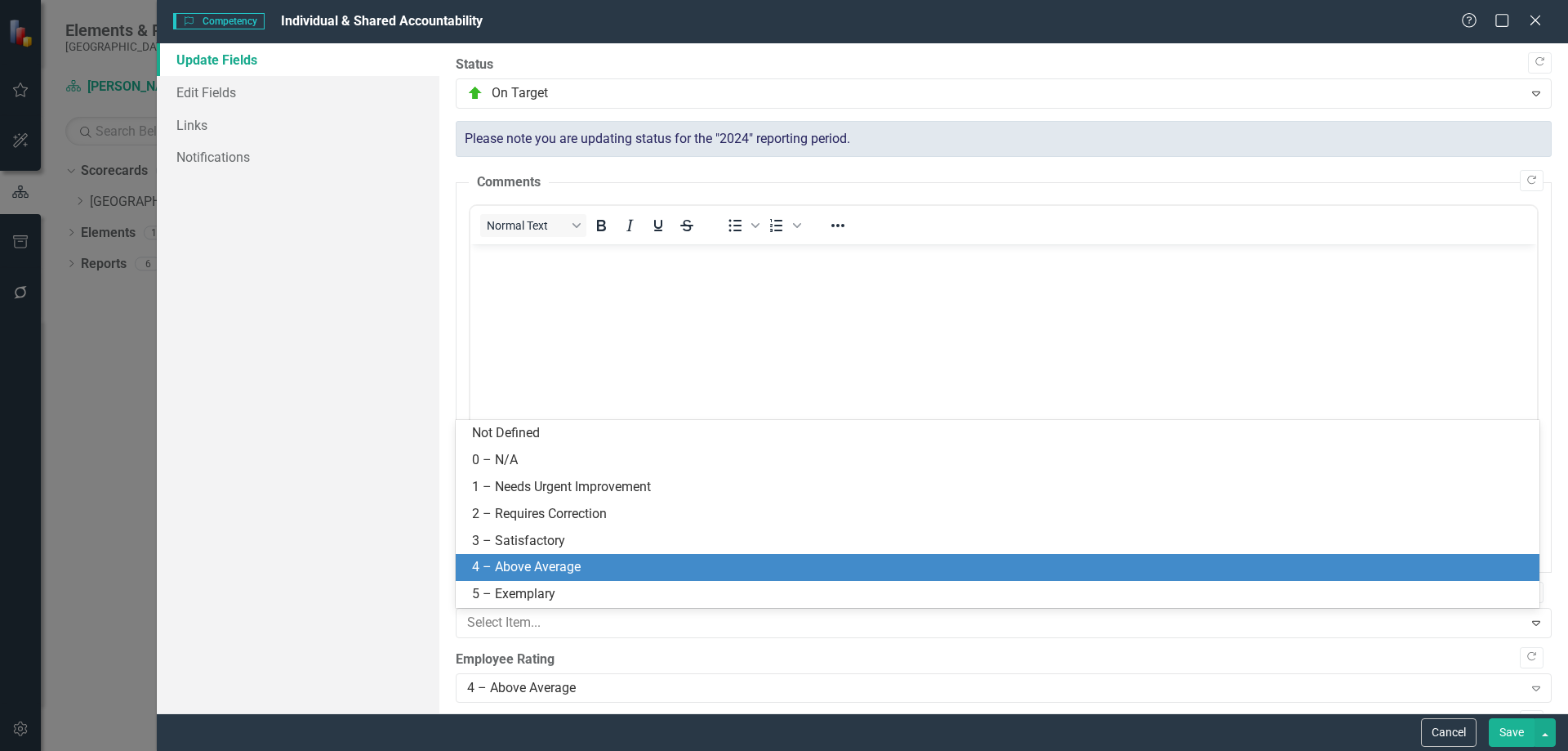
click at [534, 562] on div "4 – Above Average" at bounding box center [1000, 567] width 1058 height 19
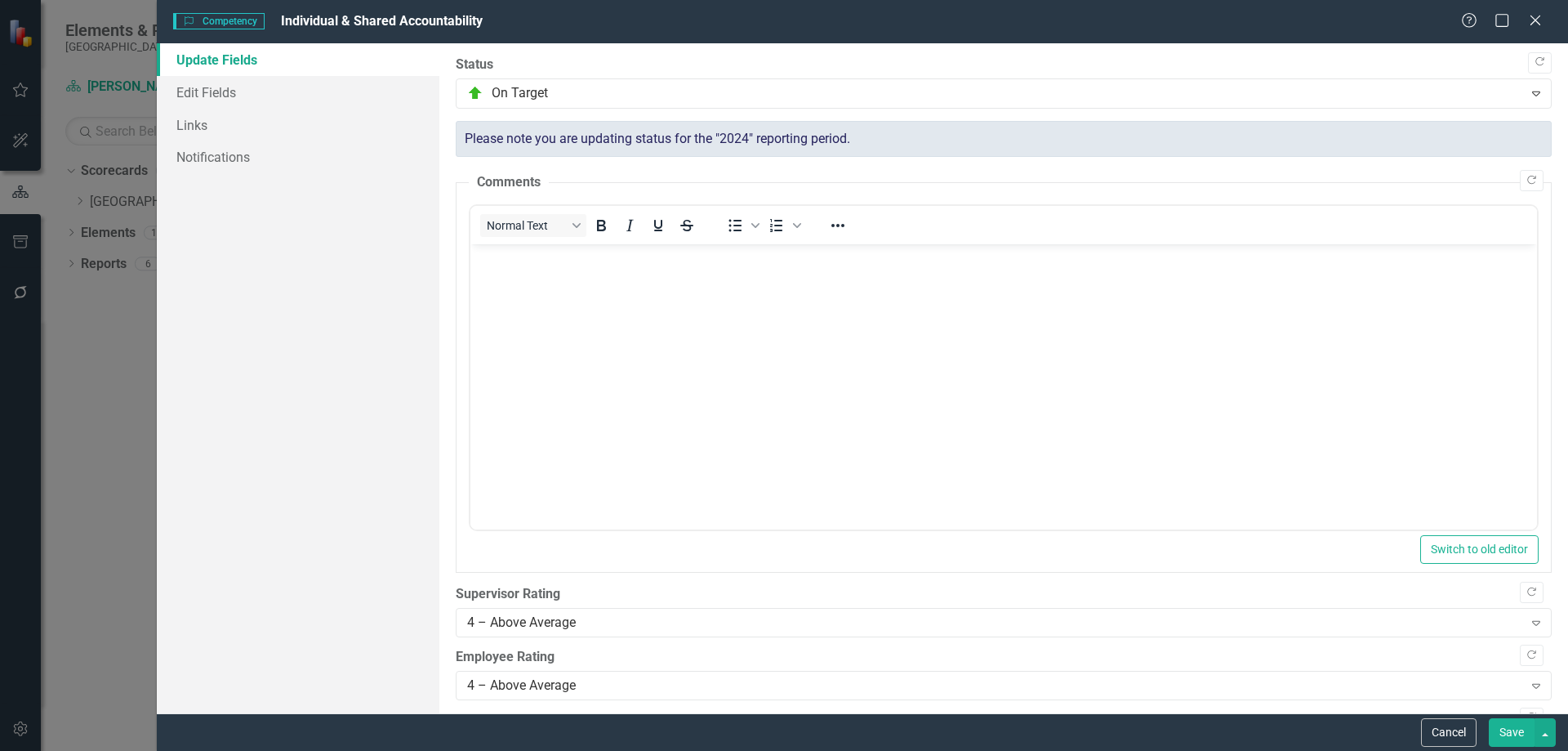
click at [1504, 735] on button "Save" at bounding box center [1512, 732] width 46 height 28
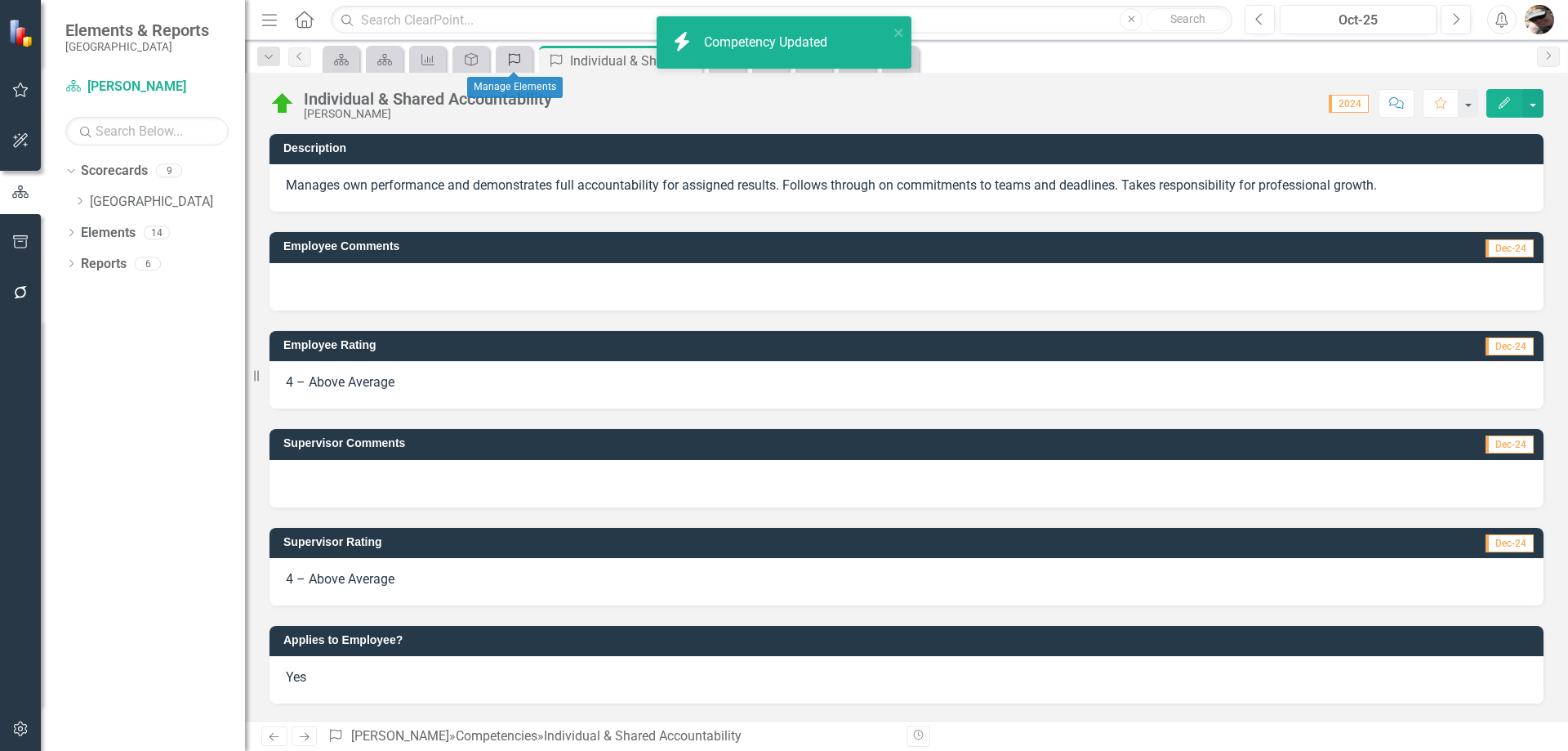
click at [508, 54] on icon "Competency" at bounding box center [515, 59] width 16 height 13
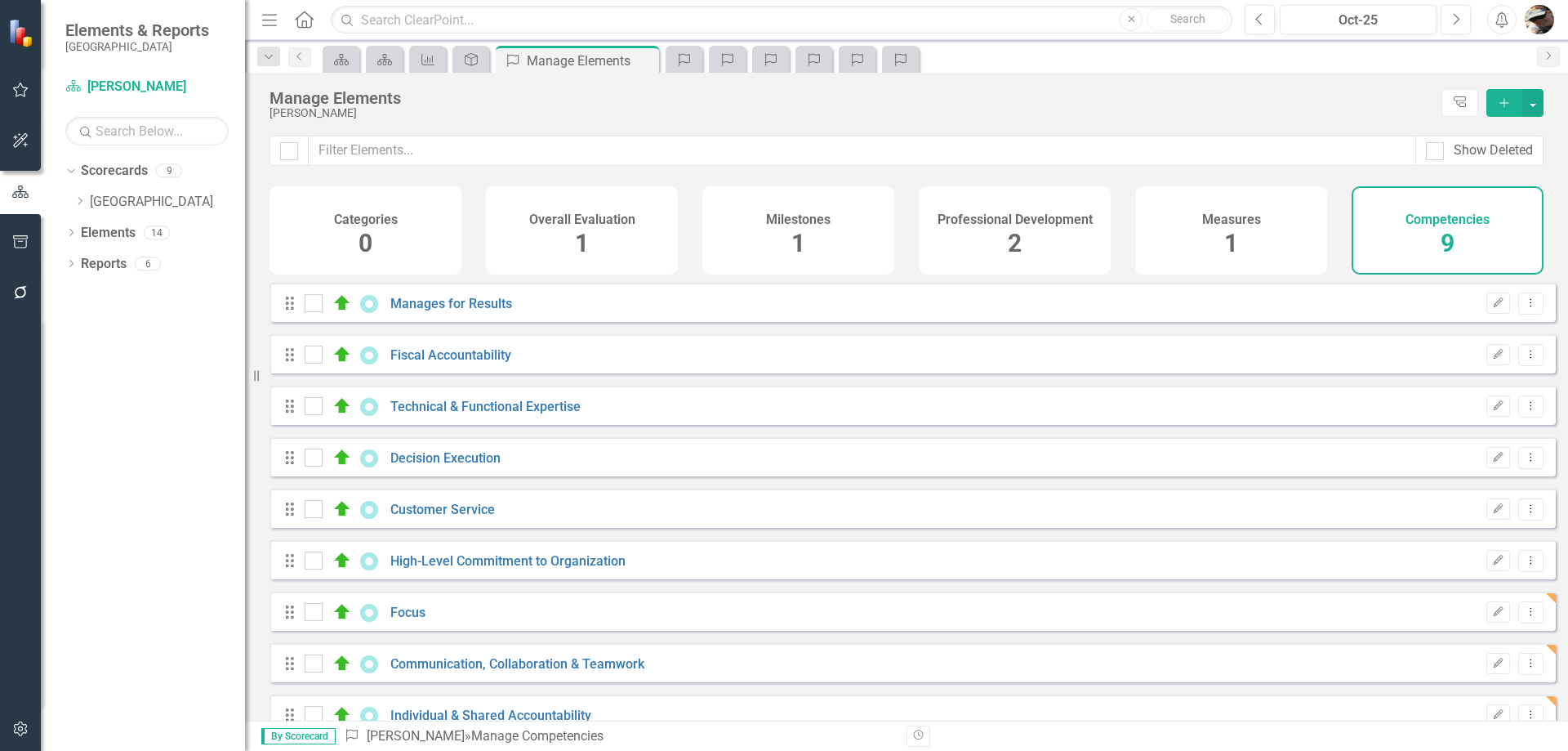
checkbox input "false"
click at [1194, 228] on div "Measures 1" at bounding box center [1231, 230] width 192 height 88
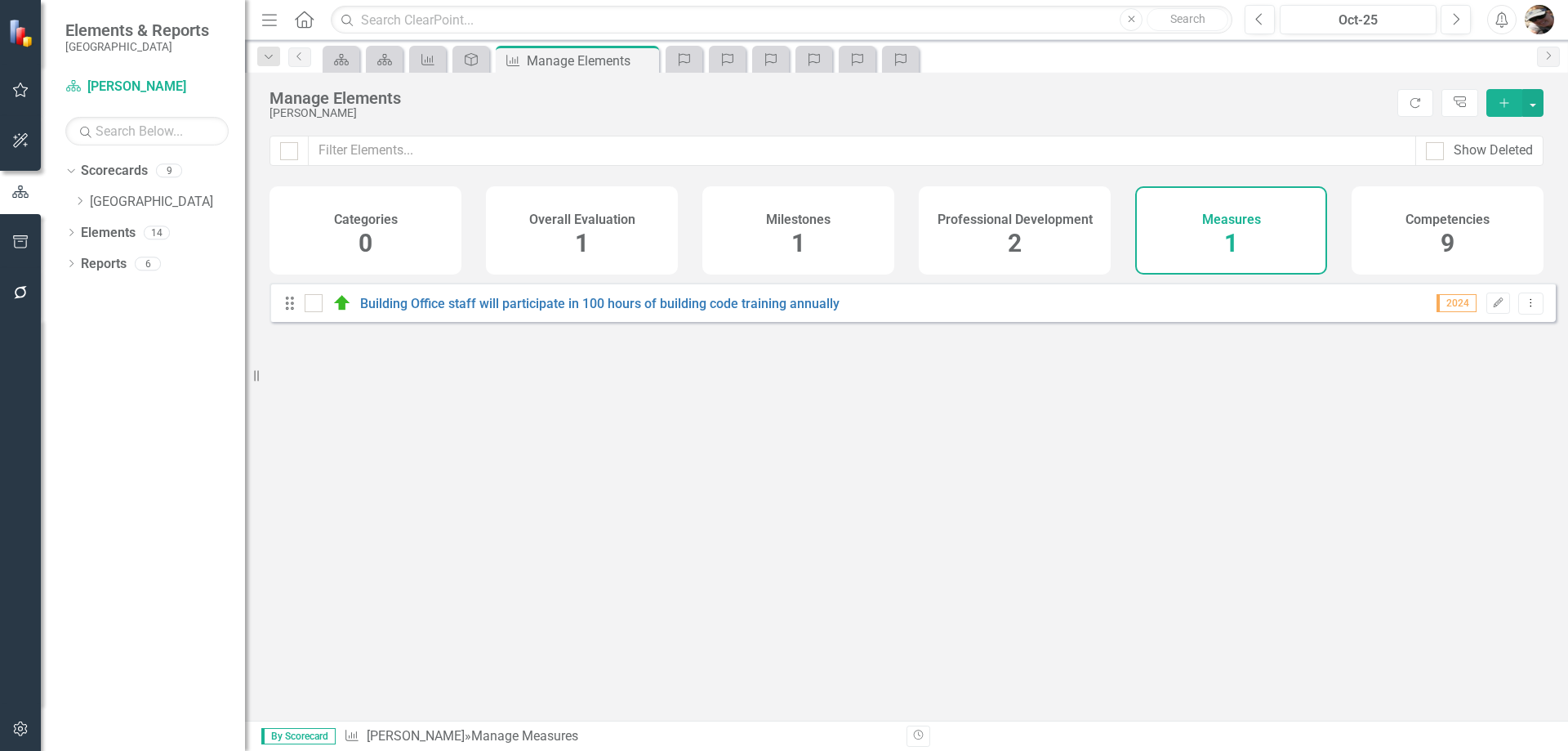
click at [1049, 227] on div "Professional Development 2" at bounding box center [1014, 230] width 192 height 88
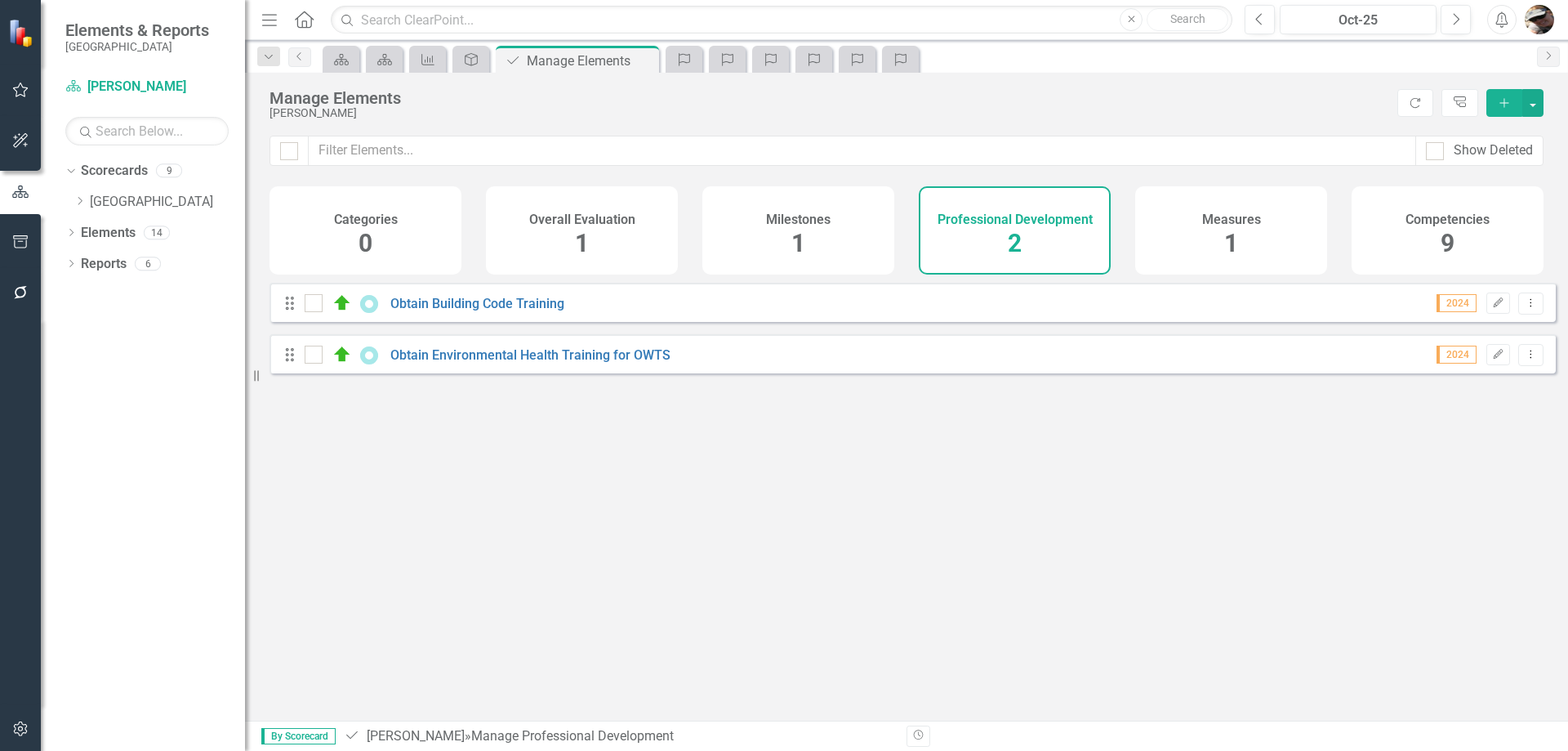
click at [798, 244] on span "1" at bounding box center [798, 242] width 14 height 28
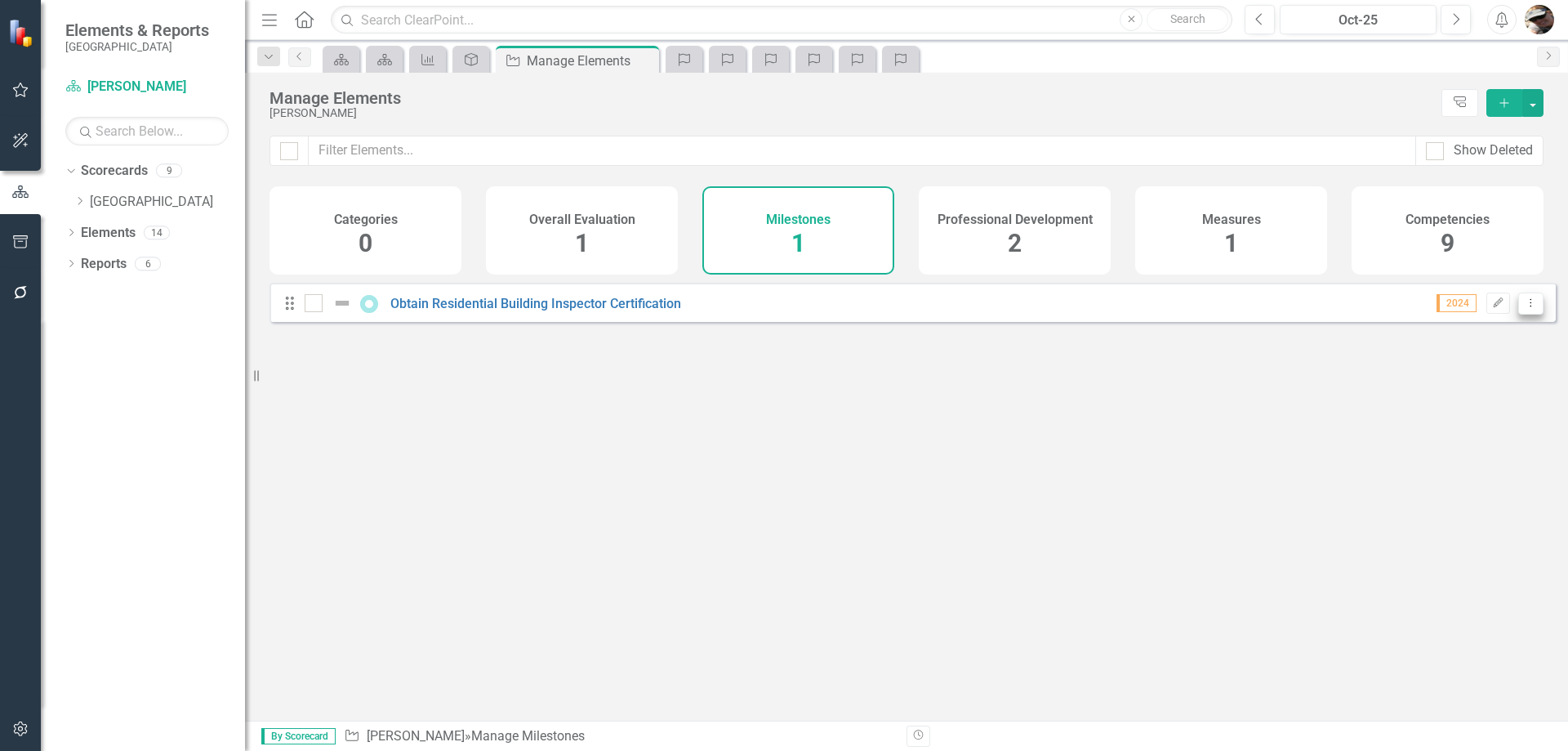
click at [1524, 308] on icon "Dropdown Menu" at bounding box center [1531, 303] width 14 height 11
click at [1438, 334] on link "Edit Edit Milestone" at bounding box center [1453, 342] width 154 height 30
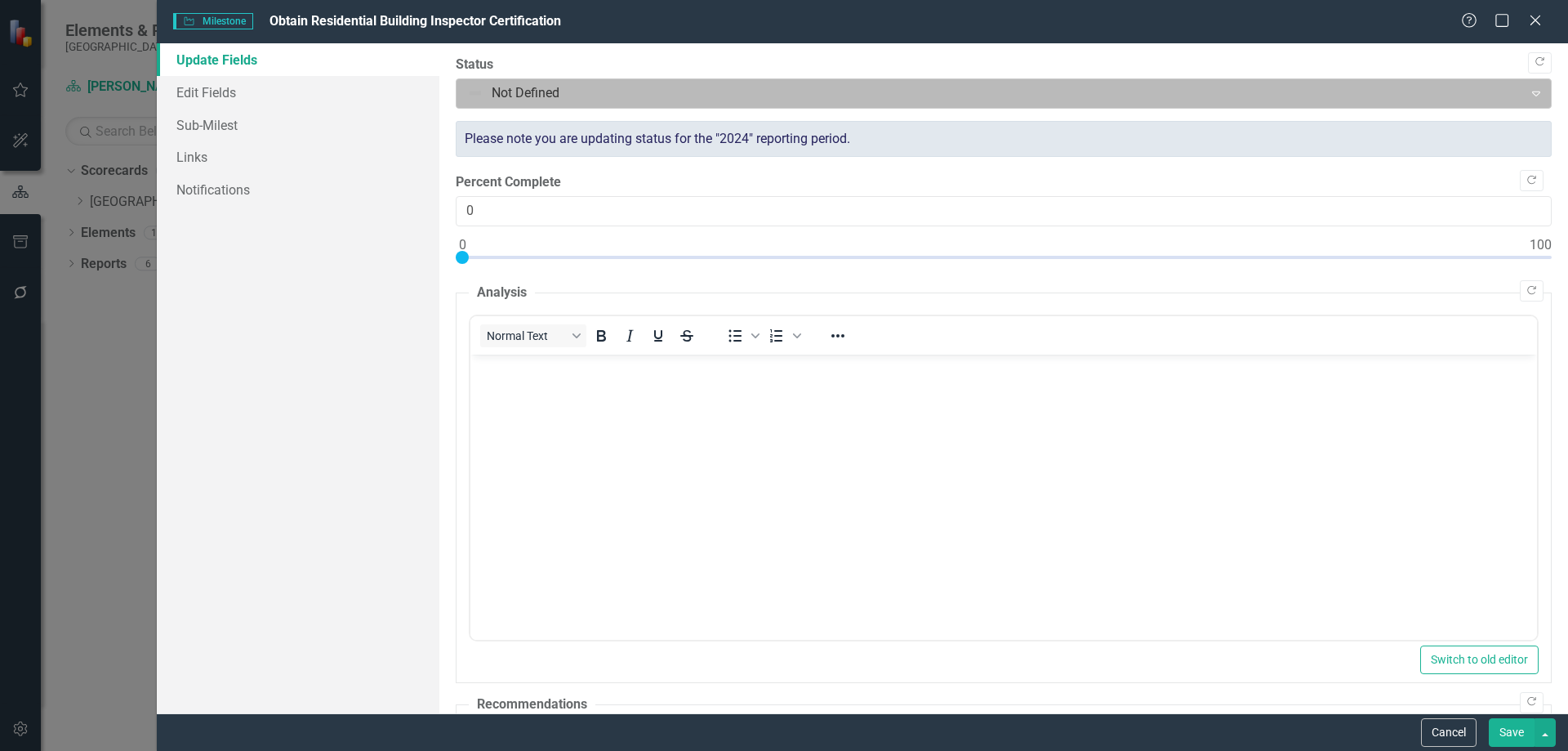
click at [579, 85] on div at bounding box center [990, 94] width 1046 height 22
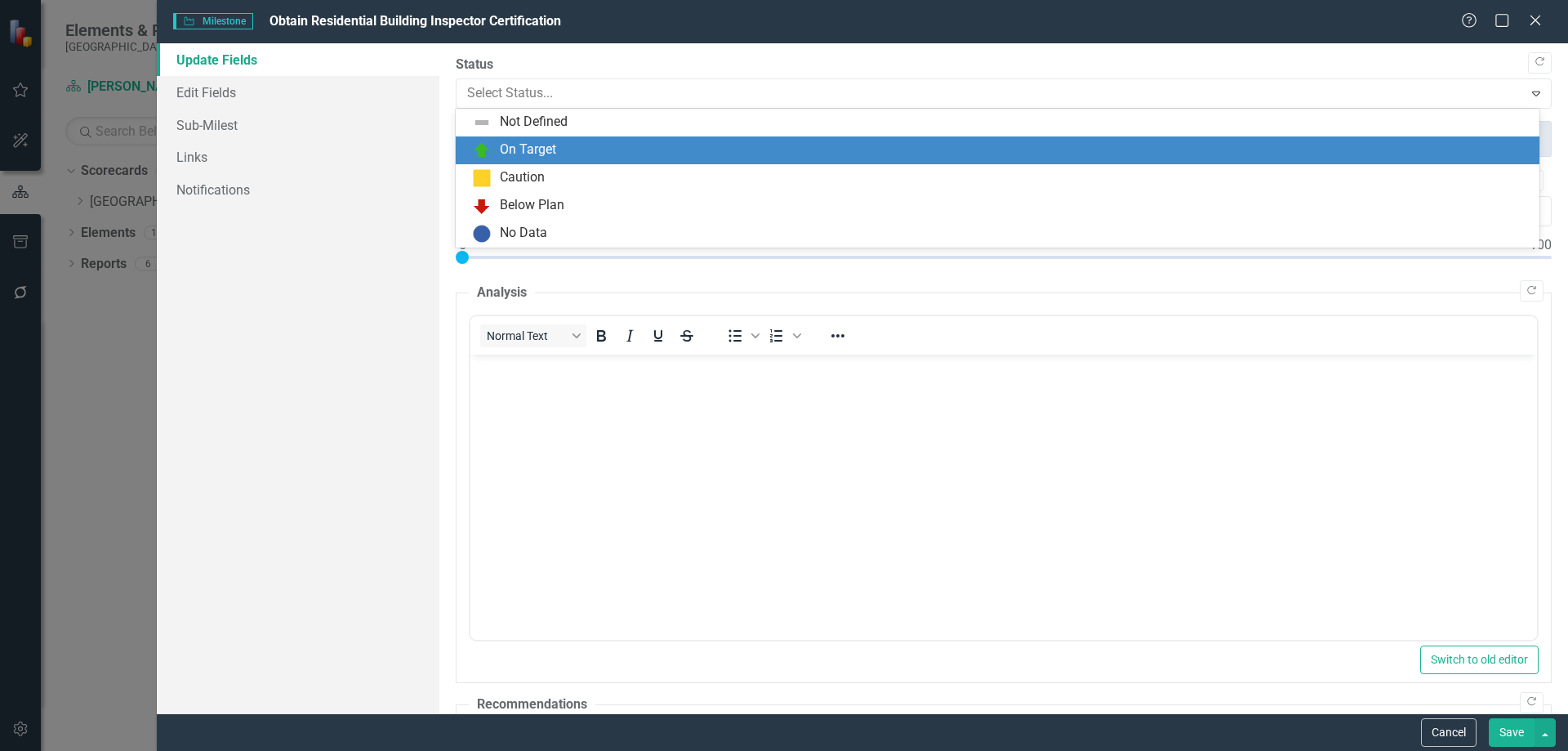
click at [538, 140] on div "On Target" at bounding box center [1000, 150] width 1058 height 20
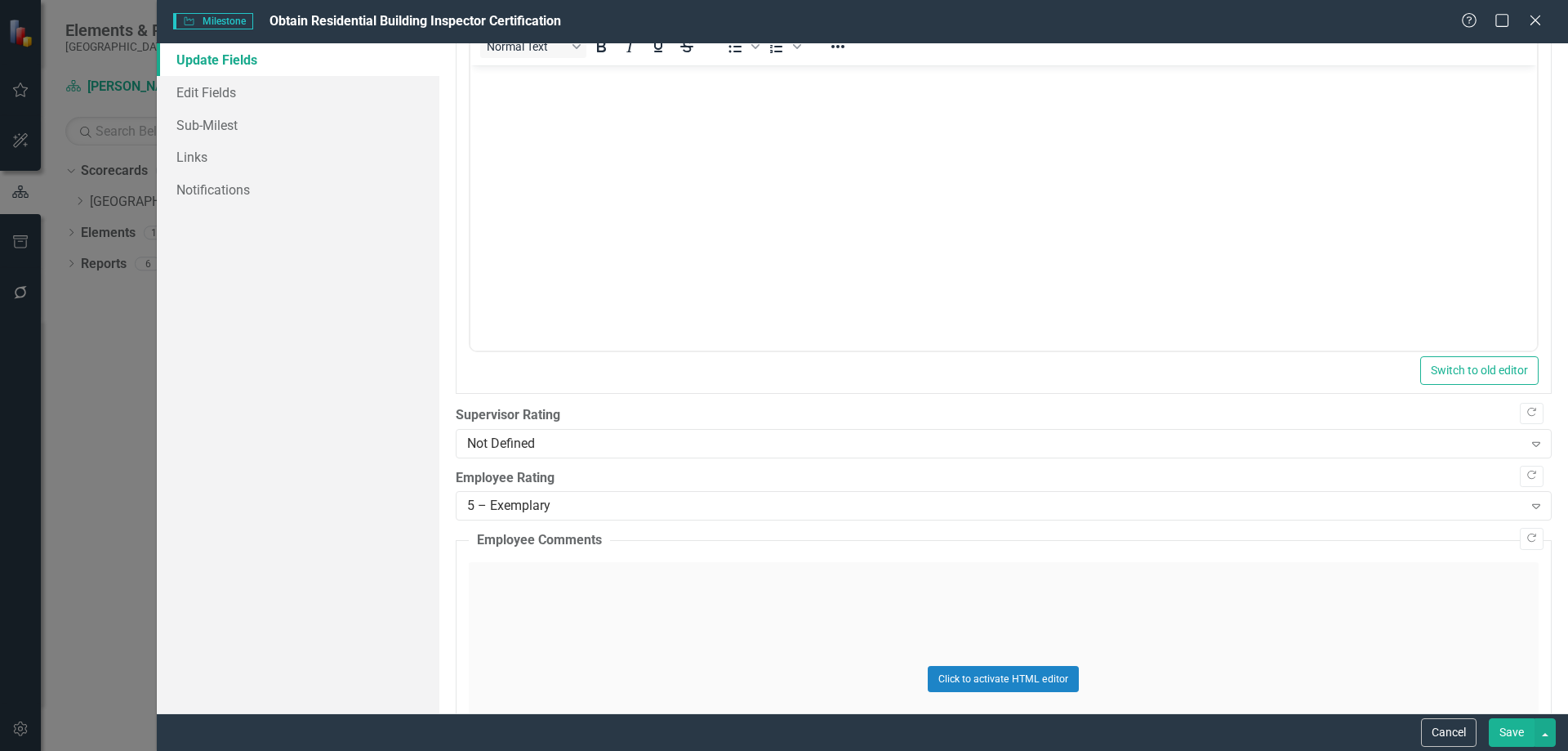
scroll to position [736, 0]
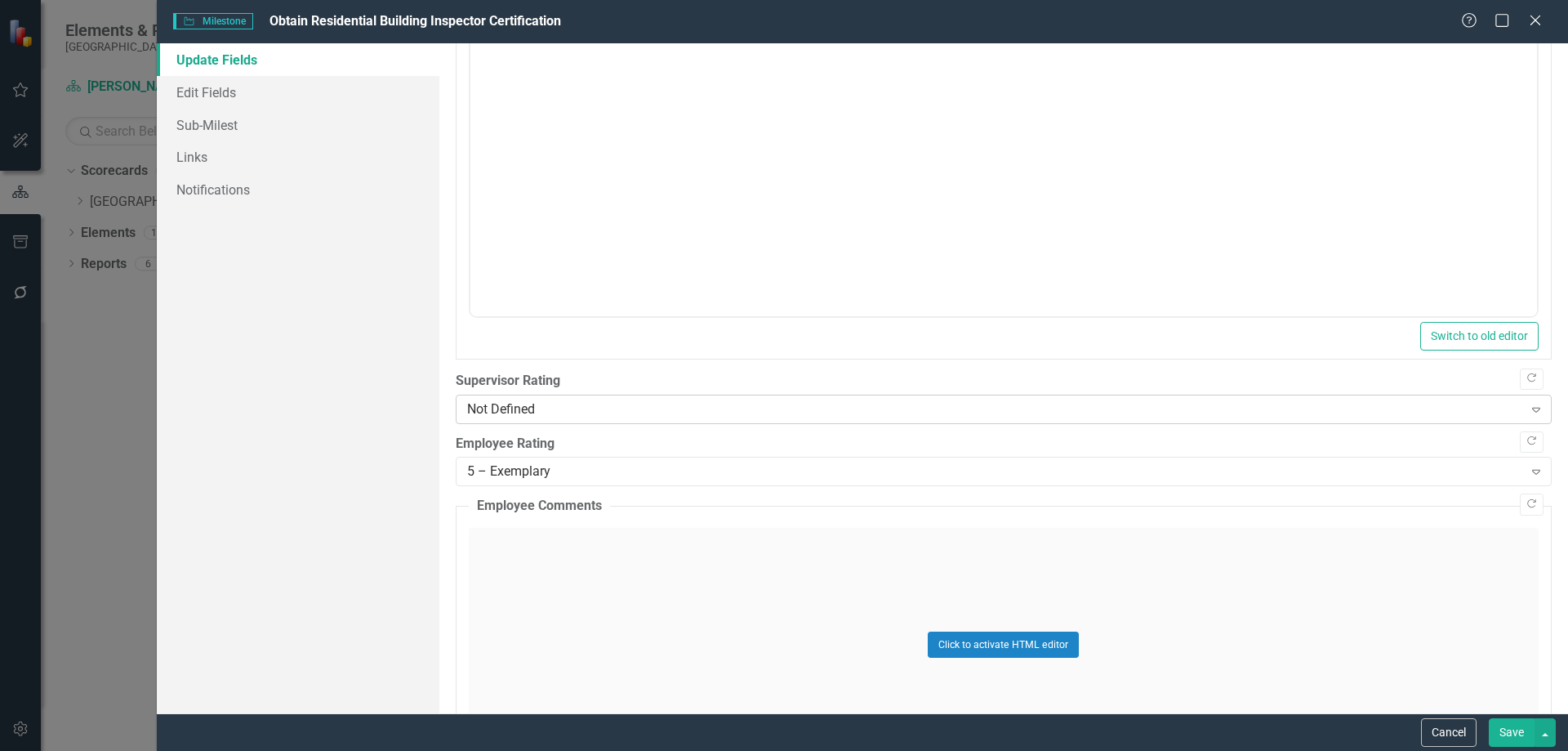
click at [559, 411] on div "Not Defined" at bounding box center [995, 408] width 1056 height 19
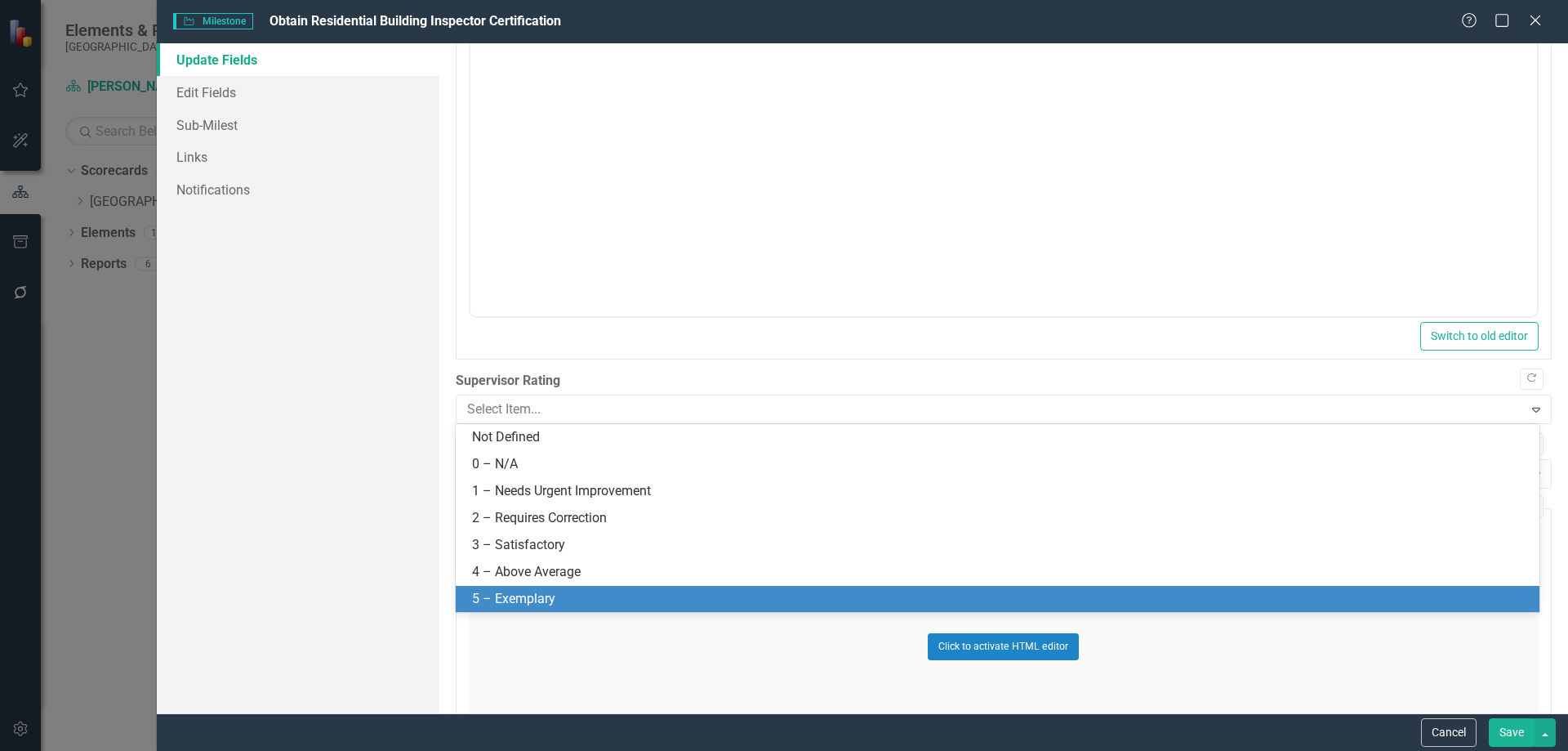
click at [528, 595] on div "5 – Exemplary" at bounding box center [1000, 599] width 1058 height 19
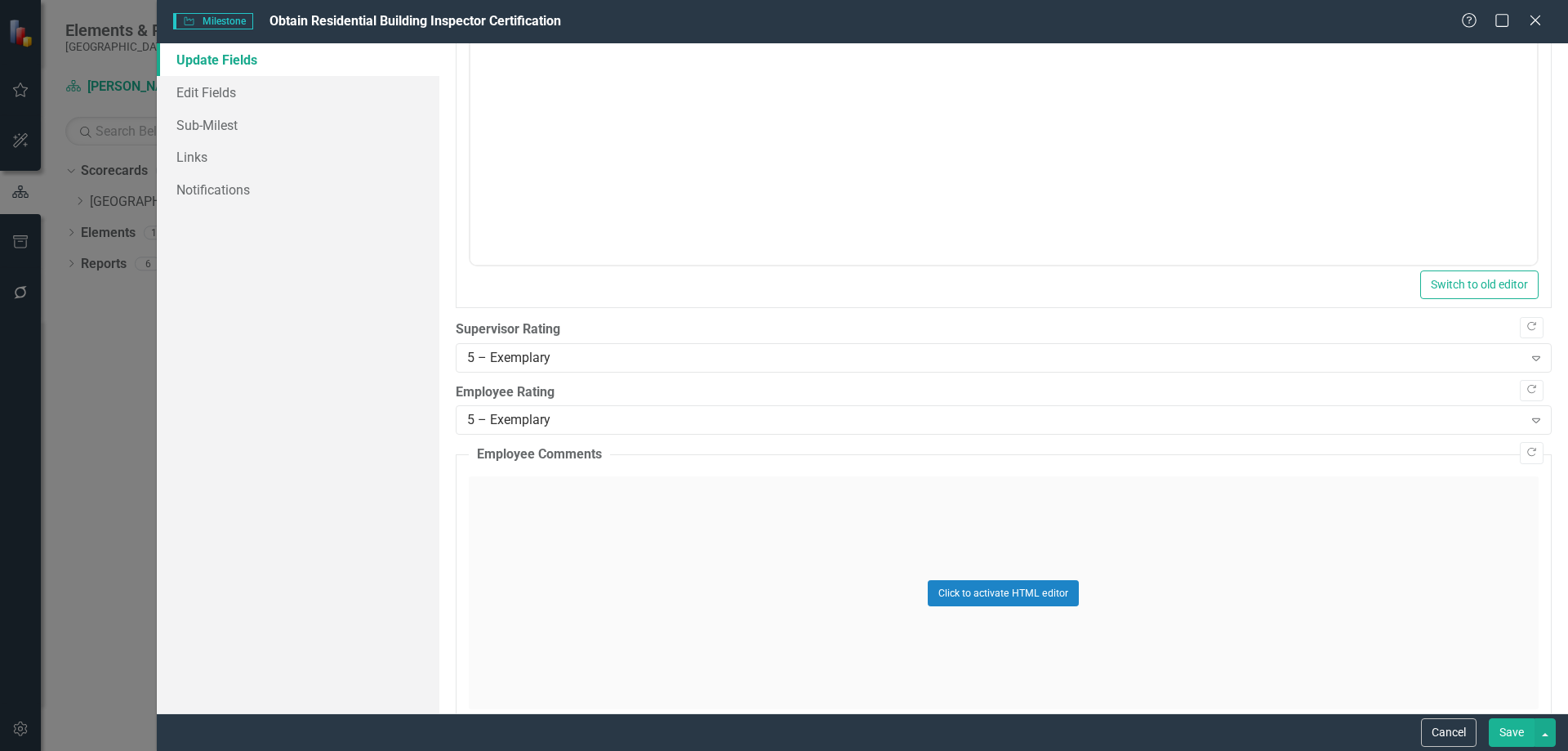
scroll to position [1225, 0]
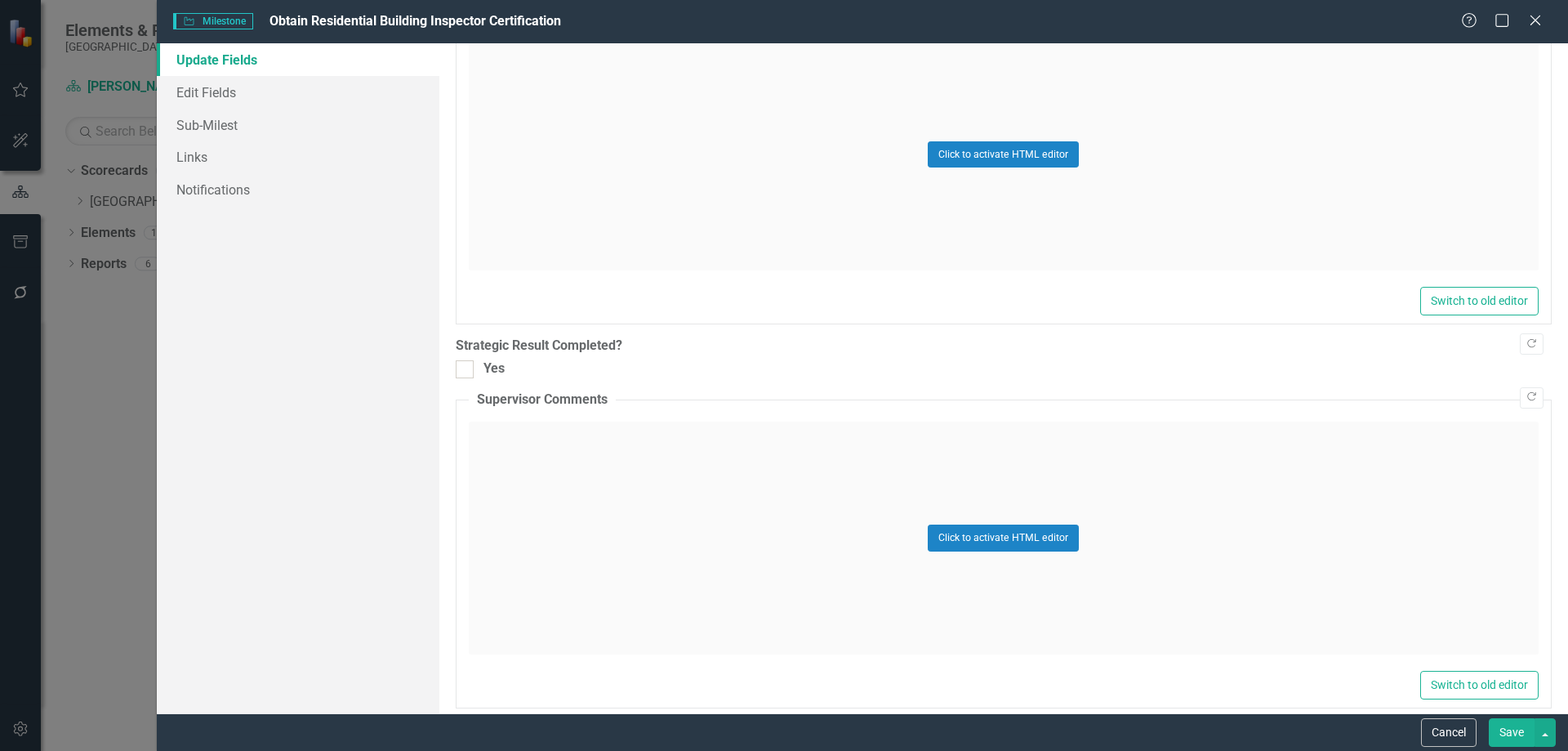
click at [567, 478] on div "Click to activate HTML editor" at bounding box center [1003, 537] width 1070 height 232
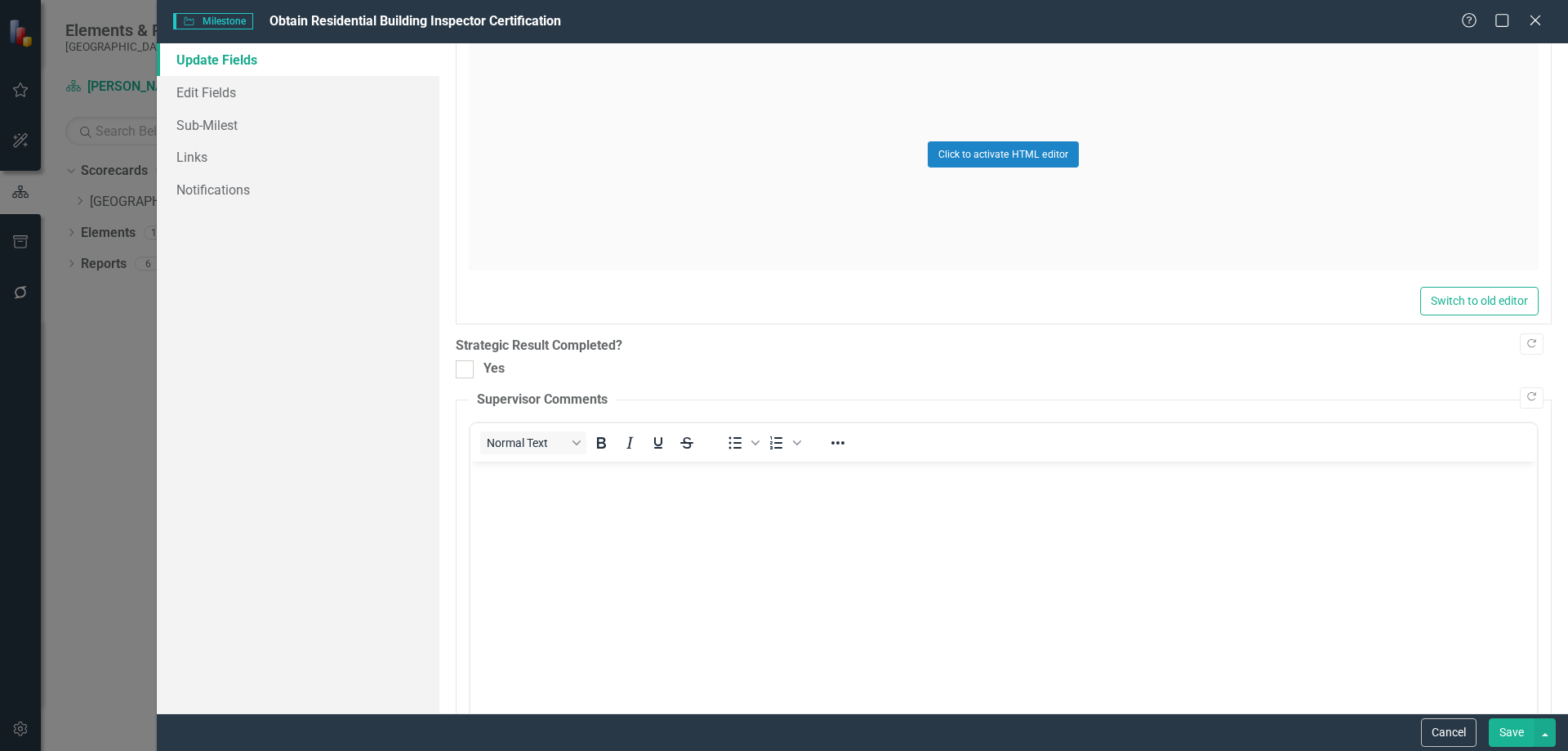
scroll to position [0, 0]
click at [572, 475] on p "Rich Text Area. Press ALT-0 for help." at bounding box center [1003, 475] width 1059 height 20
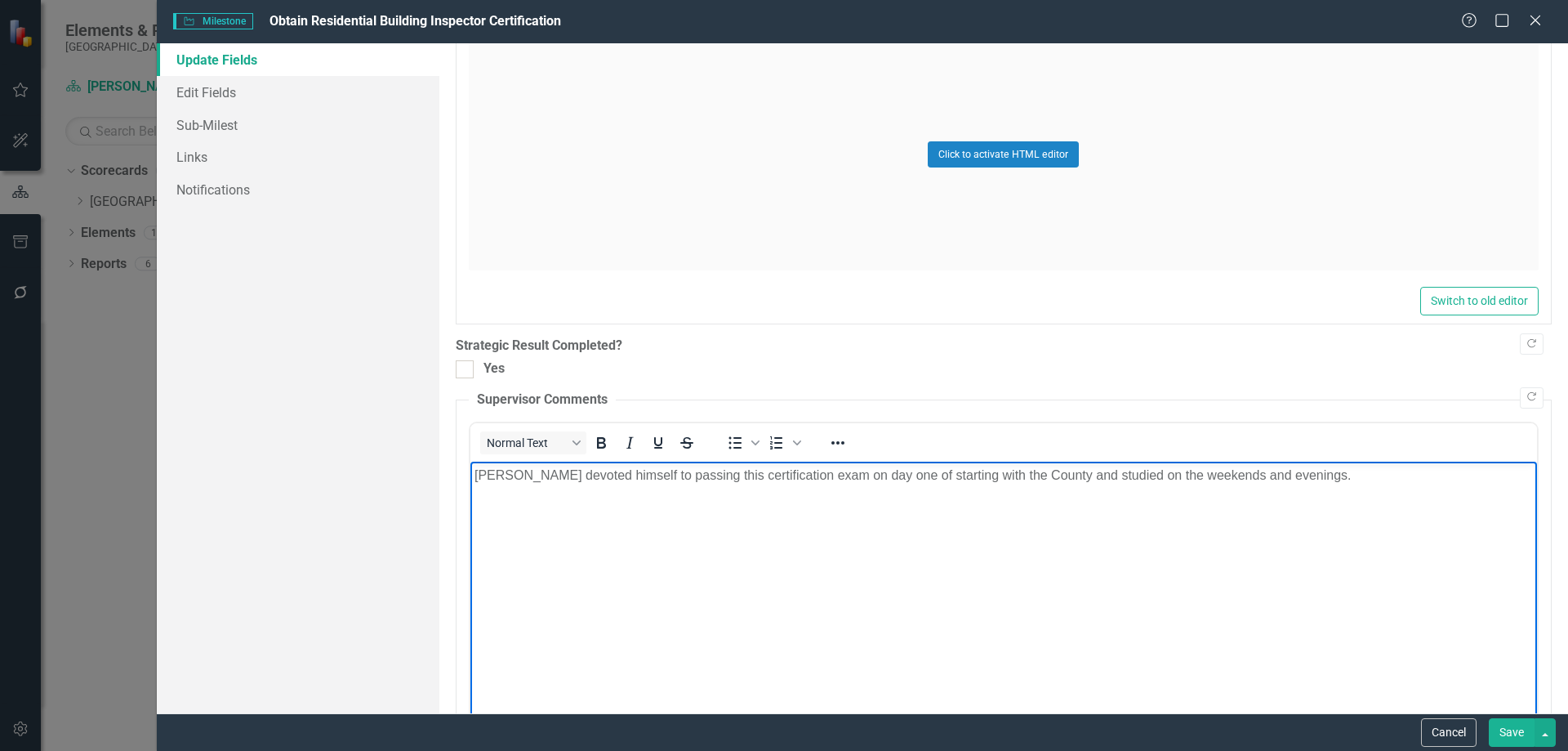
click at [470, 473] on body "Doug devoted himself to passing this certification exam on day one of starting …" at bounding box center [1002, 583] width 1067 height 245
click at [1395, 474] on p "On day one of starting with the County, Doug devoted himself to passing this ce…" at bounding box center [1003, 475] width 1059 height 20
click at [738, 471] on p "On day one of starting with the County, Doug devoted himself to passing this ce…" at bounding box center [1003, 484] width 1059 height 39
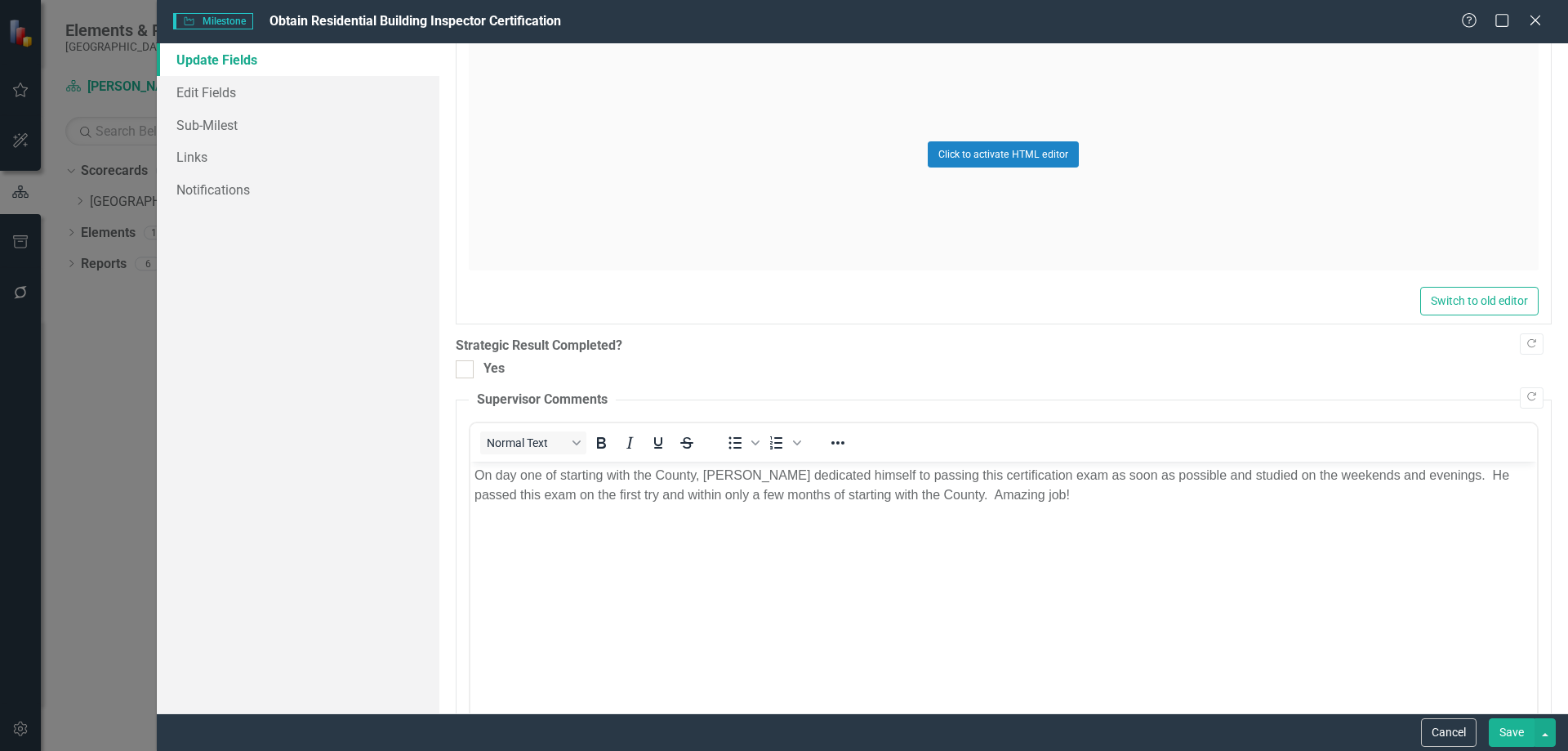
click at [1504, 739] on button "Save" at bounding box center [1512, 732] width 46 height 28
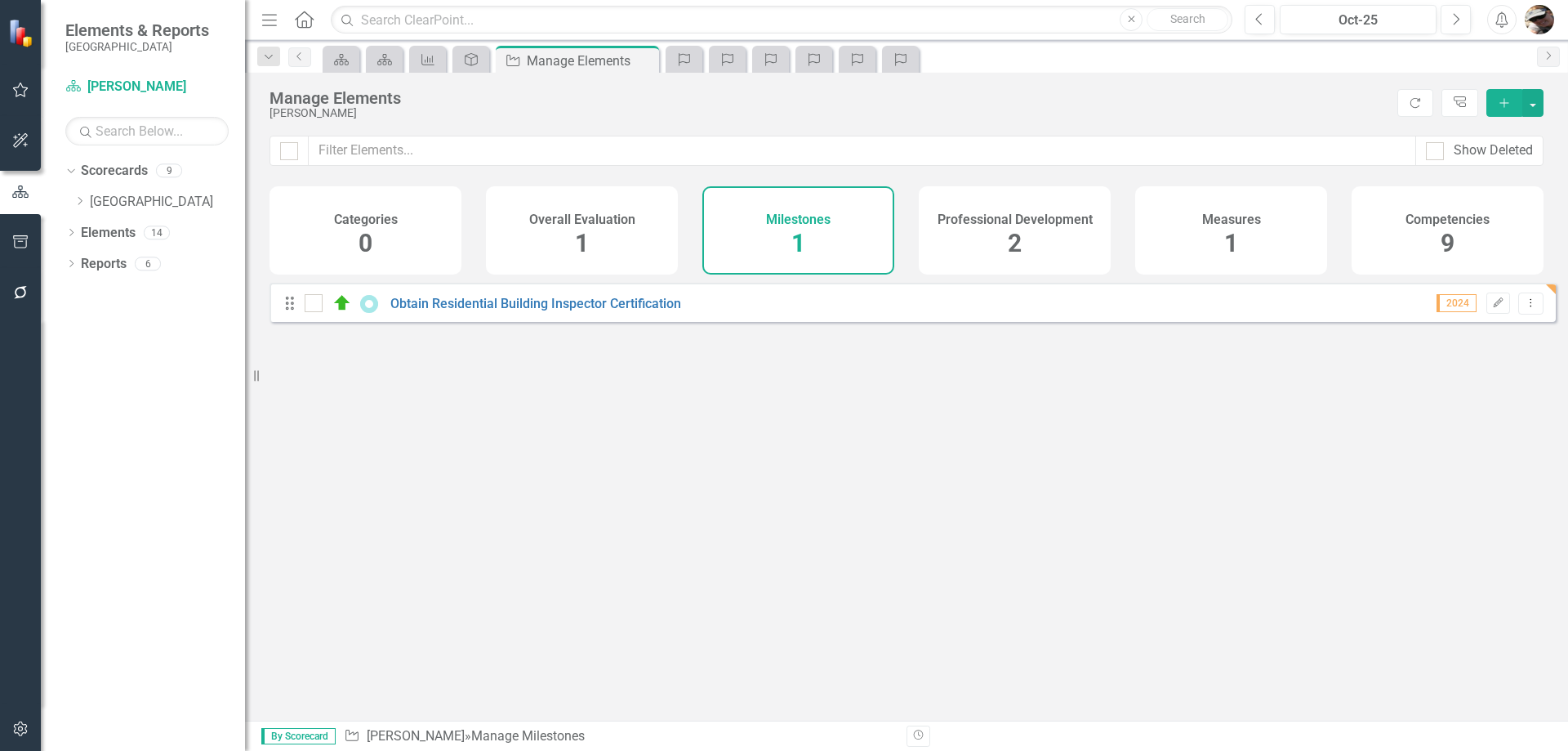
click at [604, 242] on div "Overall Evaluation 1" at bounding box center [581, 230] width 192 height 88
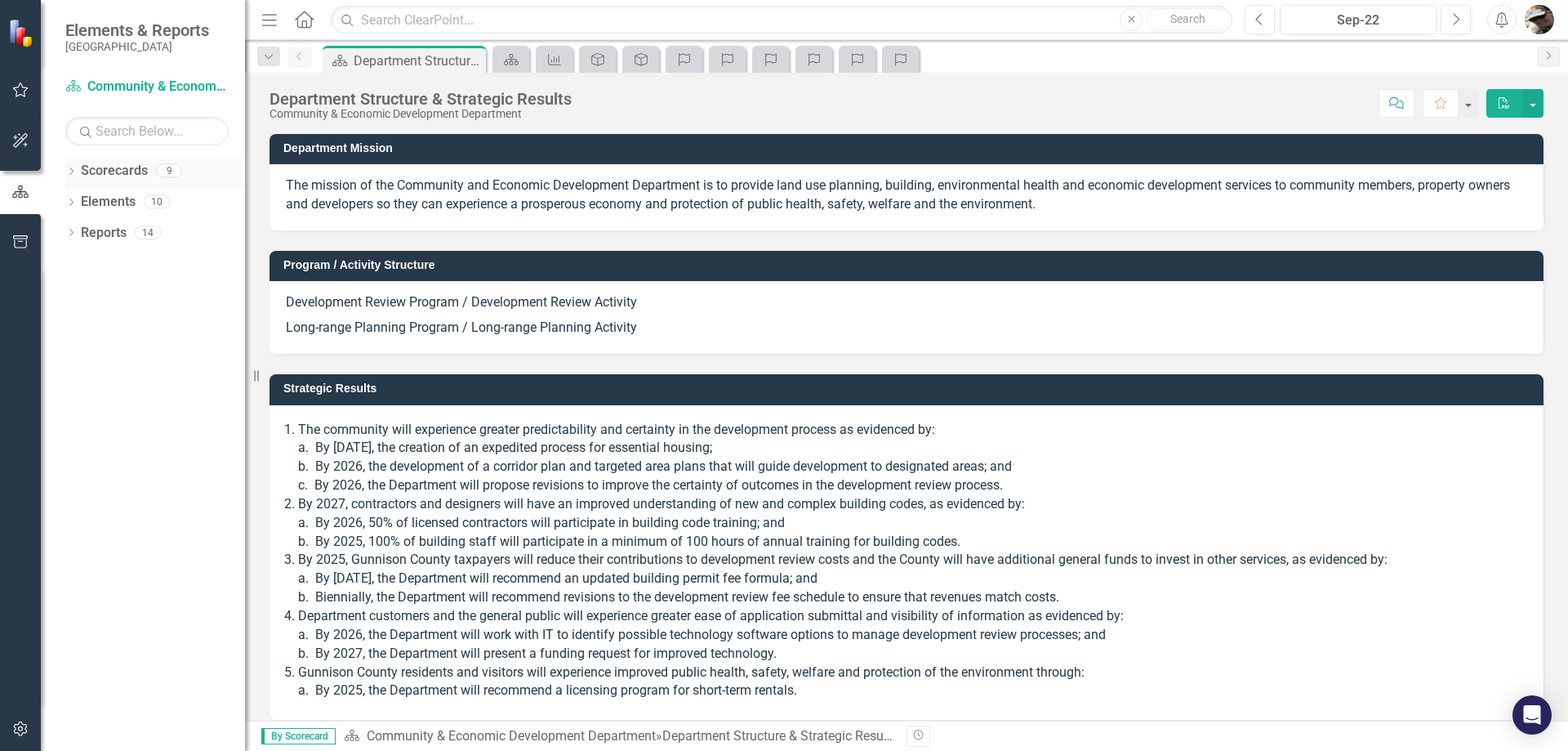
click at [74, 171] on icon "Dropdown" at bounding box center [71, 173] width 12 height 9
click at [76, 192] on div "Dropdown Gunnison County" at bounding box center [159, 202] width 171 height 27
click at [80, 197] on icon "Dropdown" at bounding box center [79, 201] width 12 height 10
click at [91, 226] on div "Dropdown" at bounding box center [96, 232] width 12 height 14
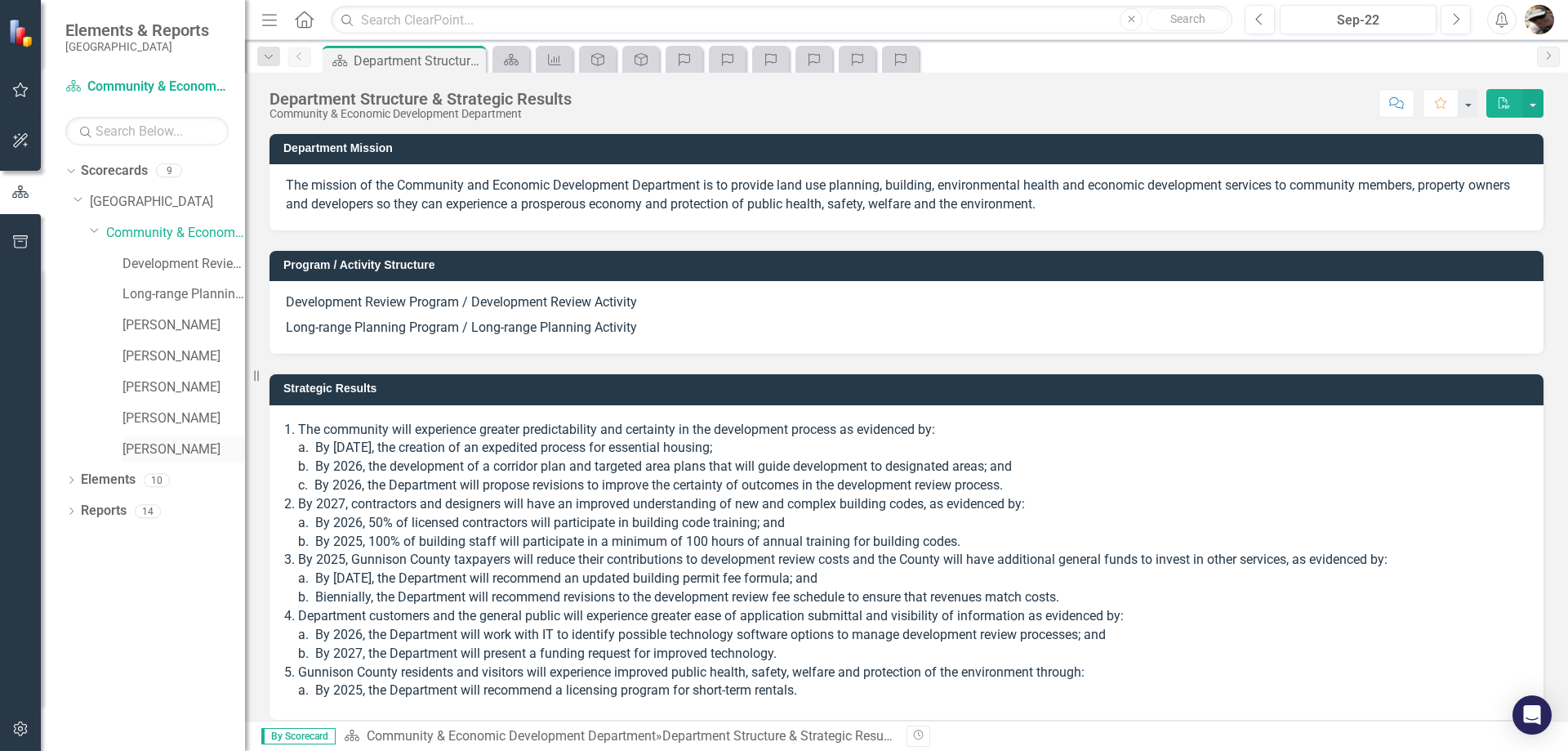
click at [140, 452] on link "[PERSON_NAME]" at bounding box center [183, 449] width 122 height 19
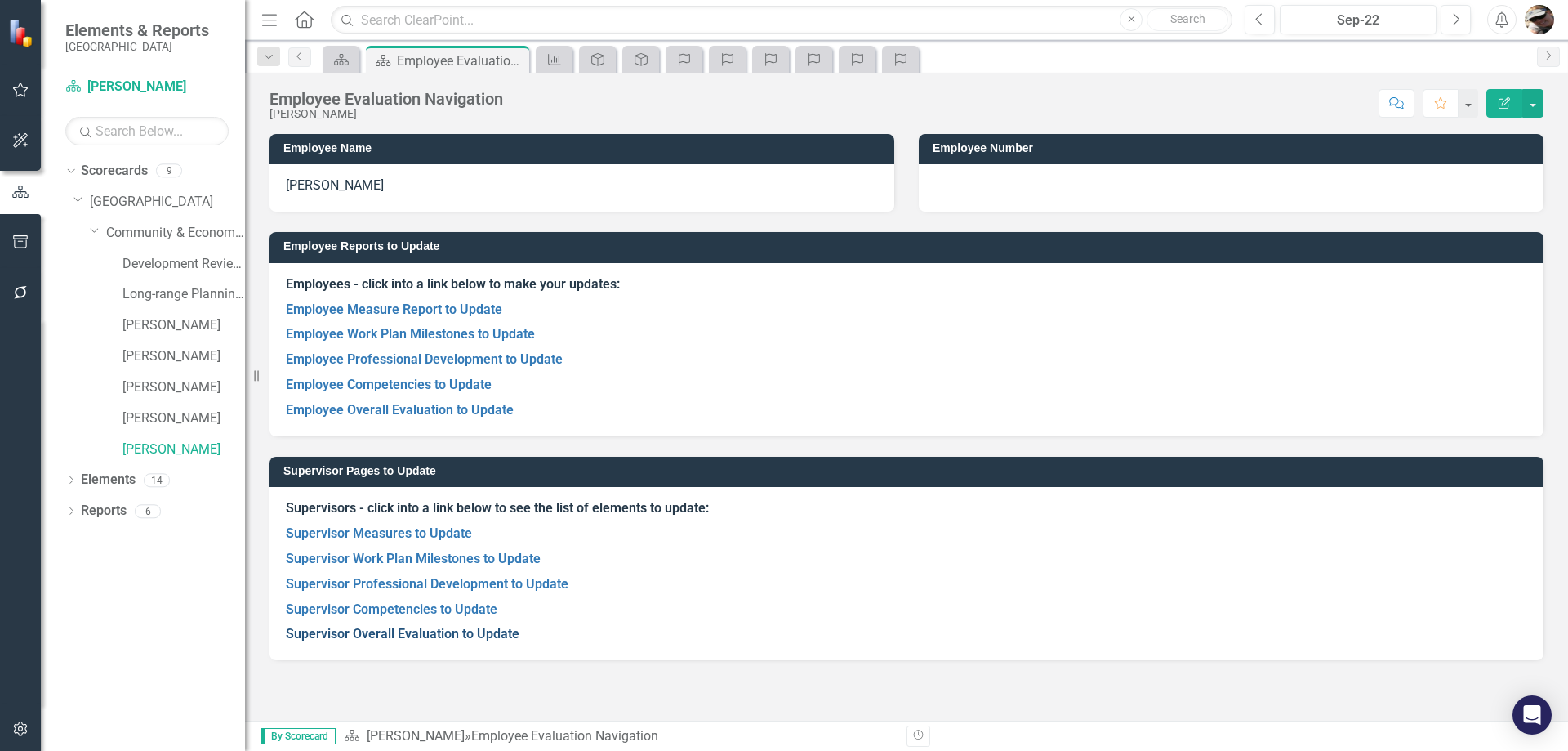
click at [398, 636] on link "Supervisor Overall Evaluation to Update" at bounding box center [403, 633] width 233 height 15
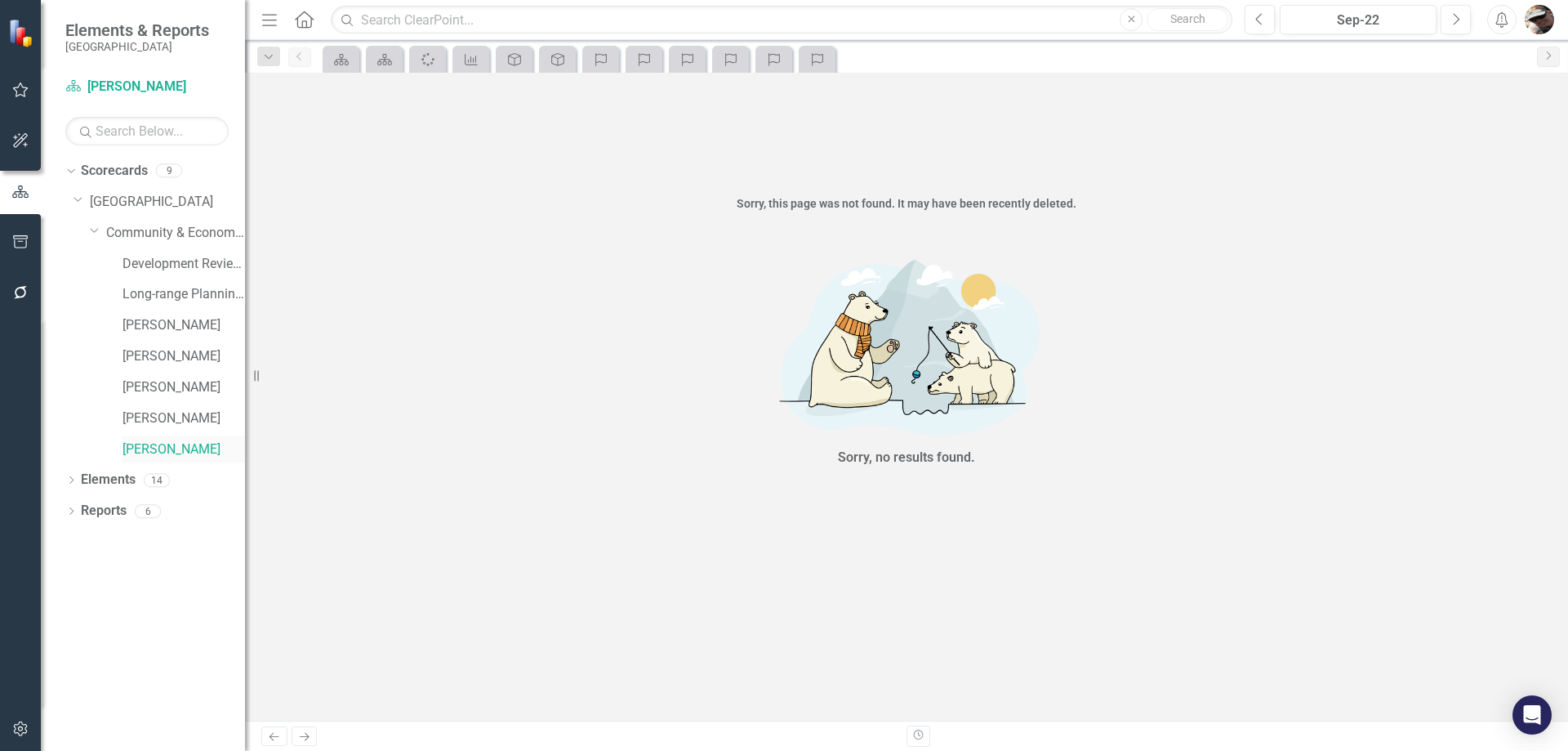
click at [142, 452] on link "[PERSON_NAME]" at bounding box center [183, 449] width 122 height 19
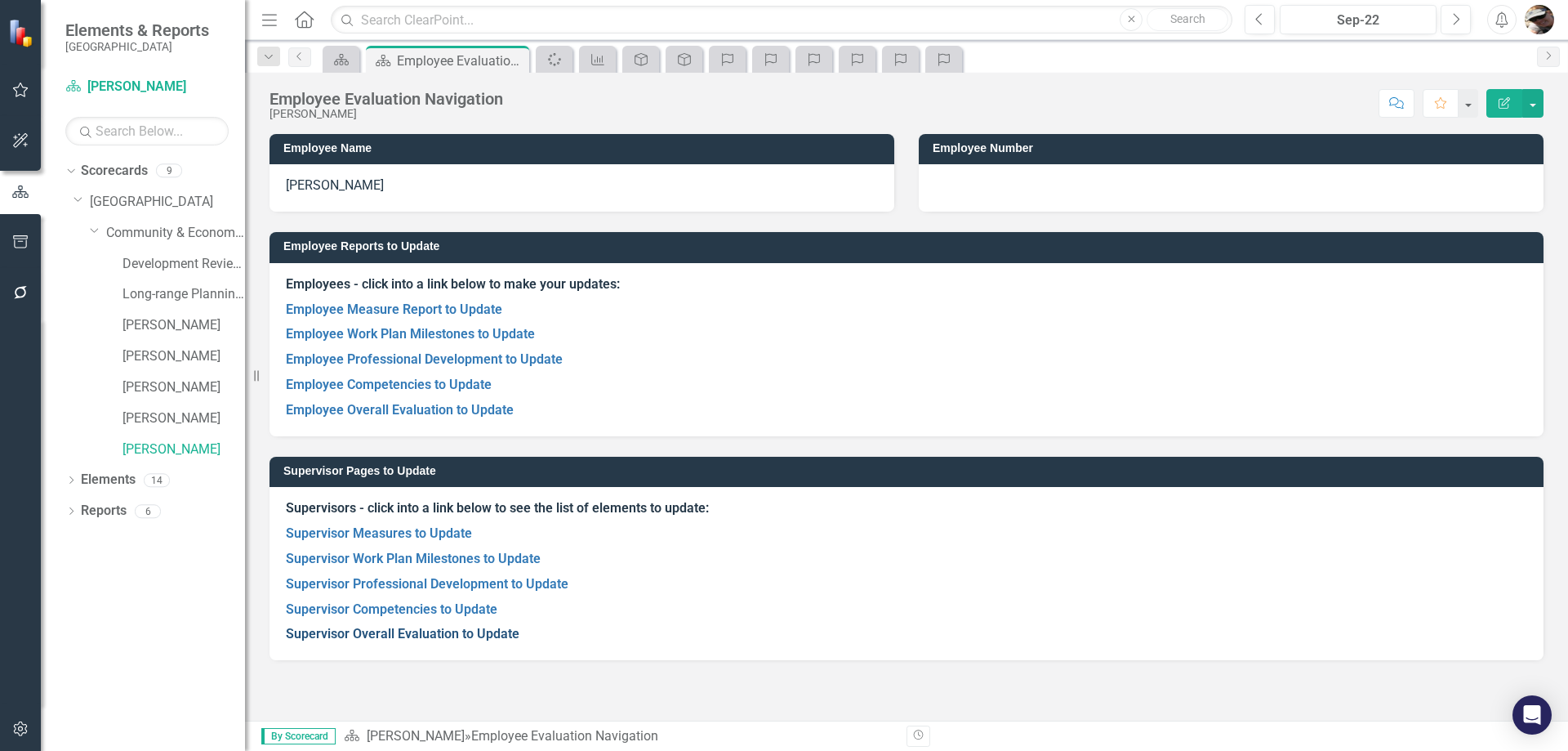
click at [358, 633] on link "Supervisor Overall Evaluation to Update" at bounding box center [403, 633] width 233 height 15
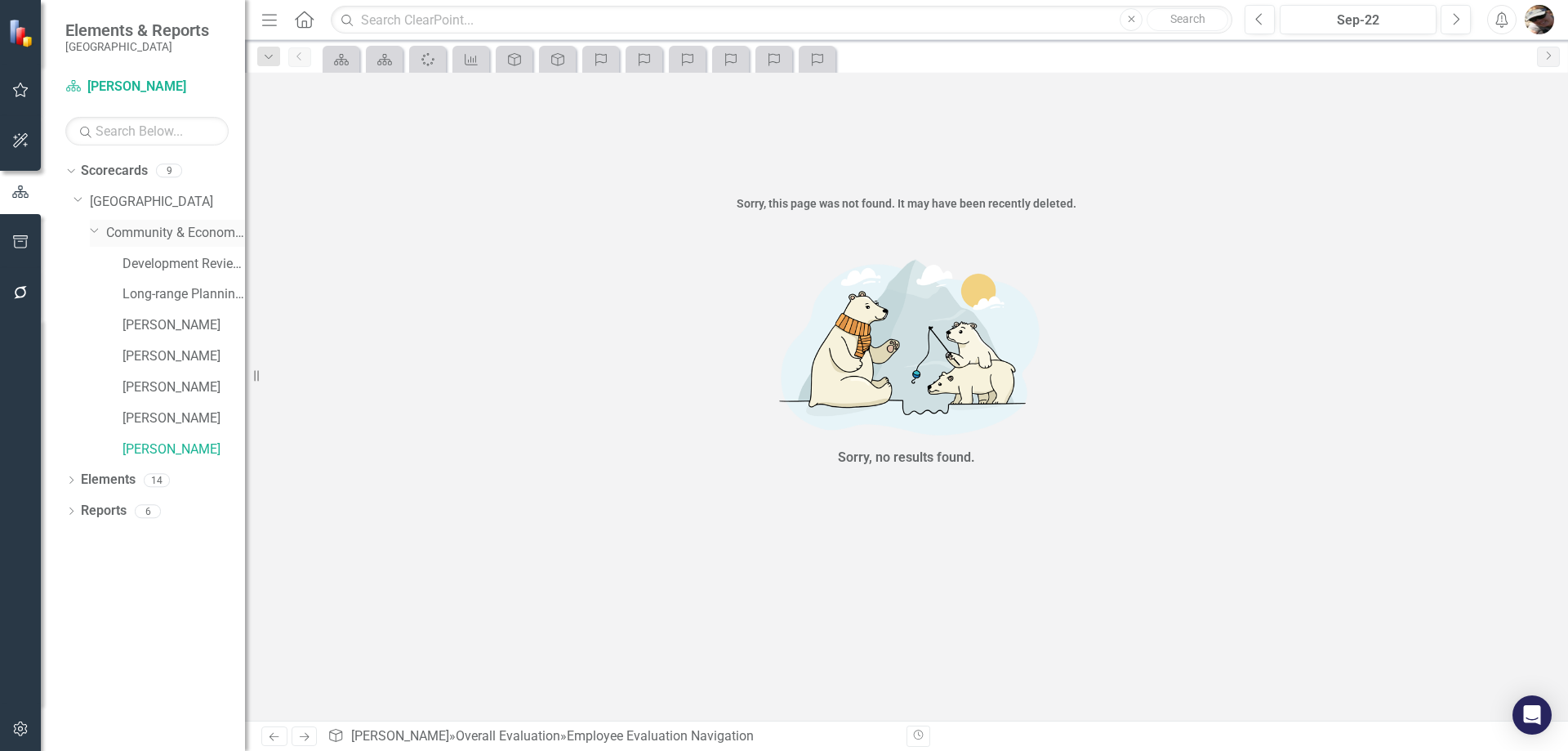
click at [122, 240] on link "Community & Economic Development Department" at bounding box center [176, 233] width 138 height 19
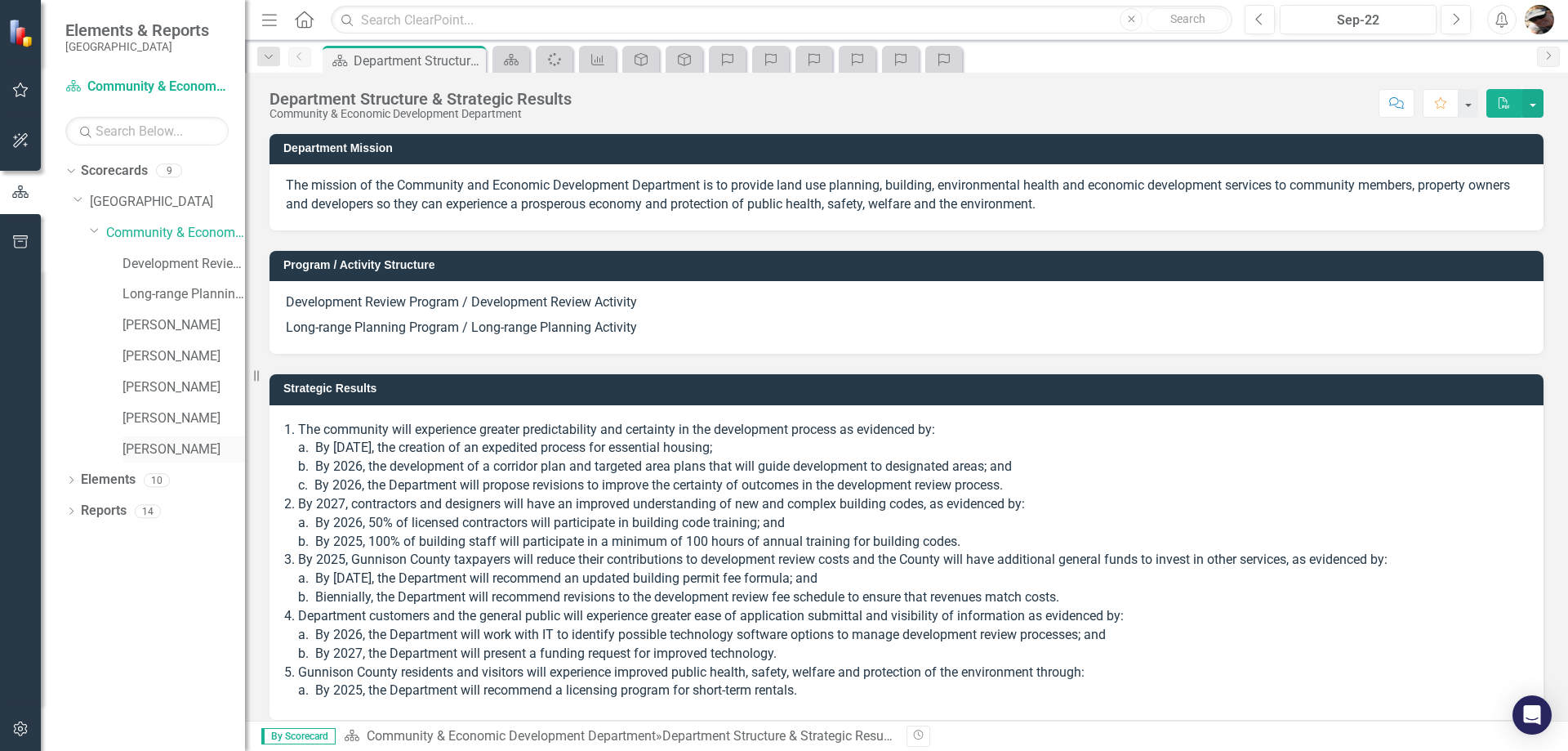
click at [141, 444] on link "[PERSON_NAME]" at bounding box center [183, 449] width 122 height 19
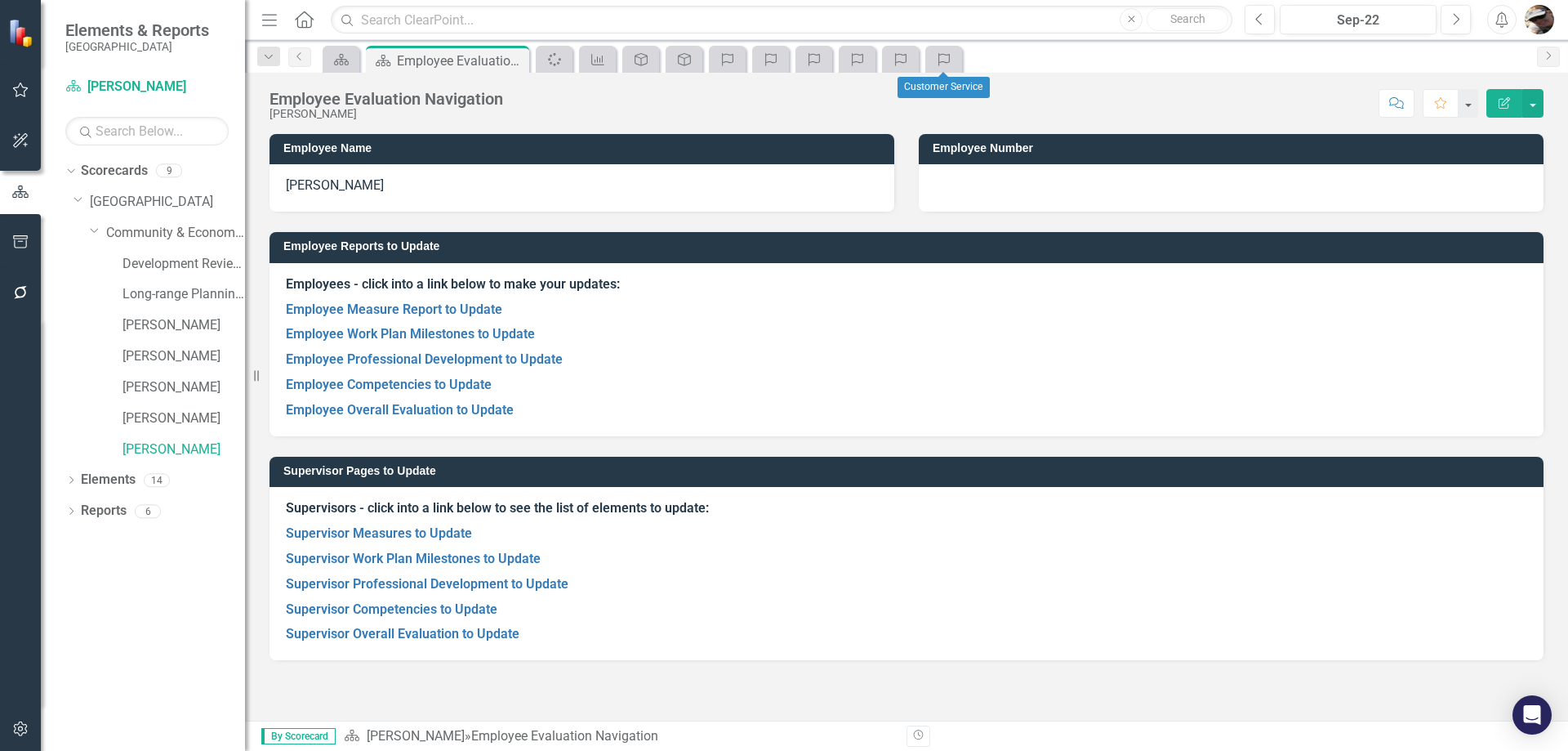
click at [948, 47] on div "Competency" at bounding box center [944, 59] width 36 height 27
click at [938, 57] on icon "Competency" at bounding box center [944, 59] width 16 height 13
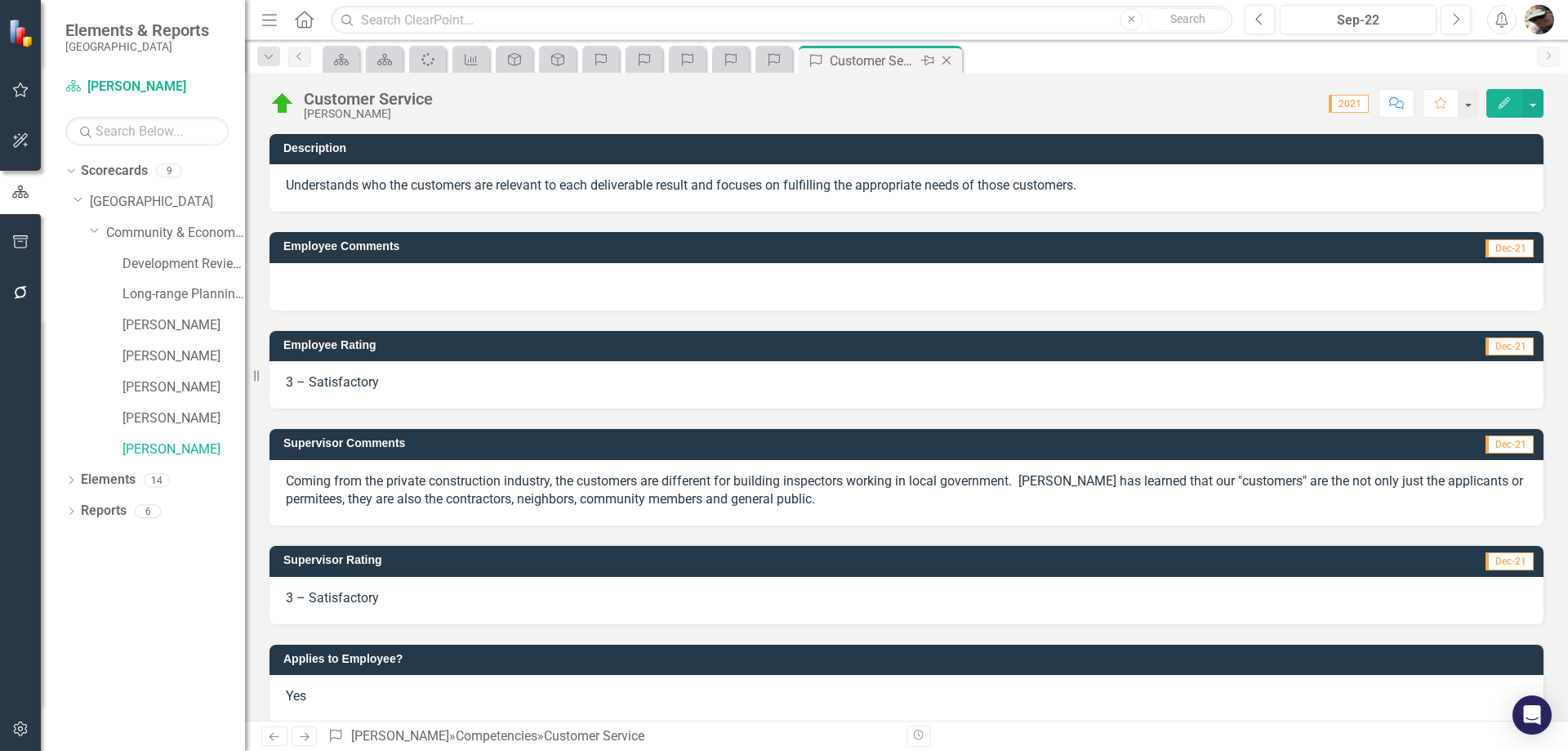
click at [950, 55] on icon "Close" at bounding box center [947, 60] width 16 height 13
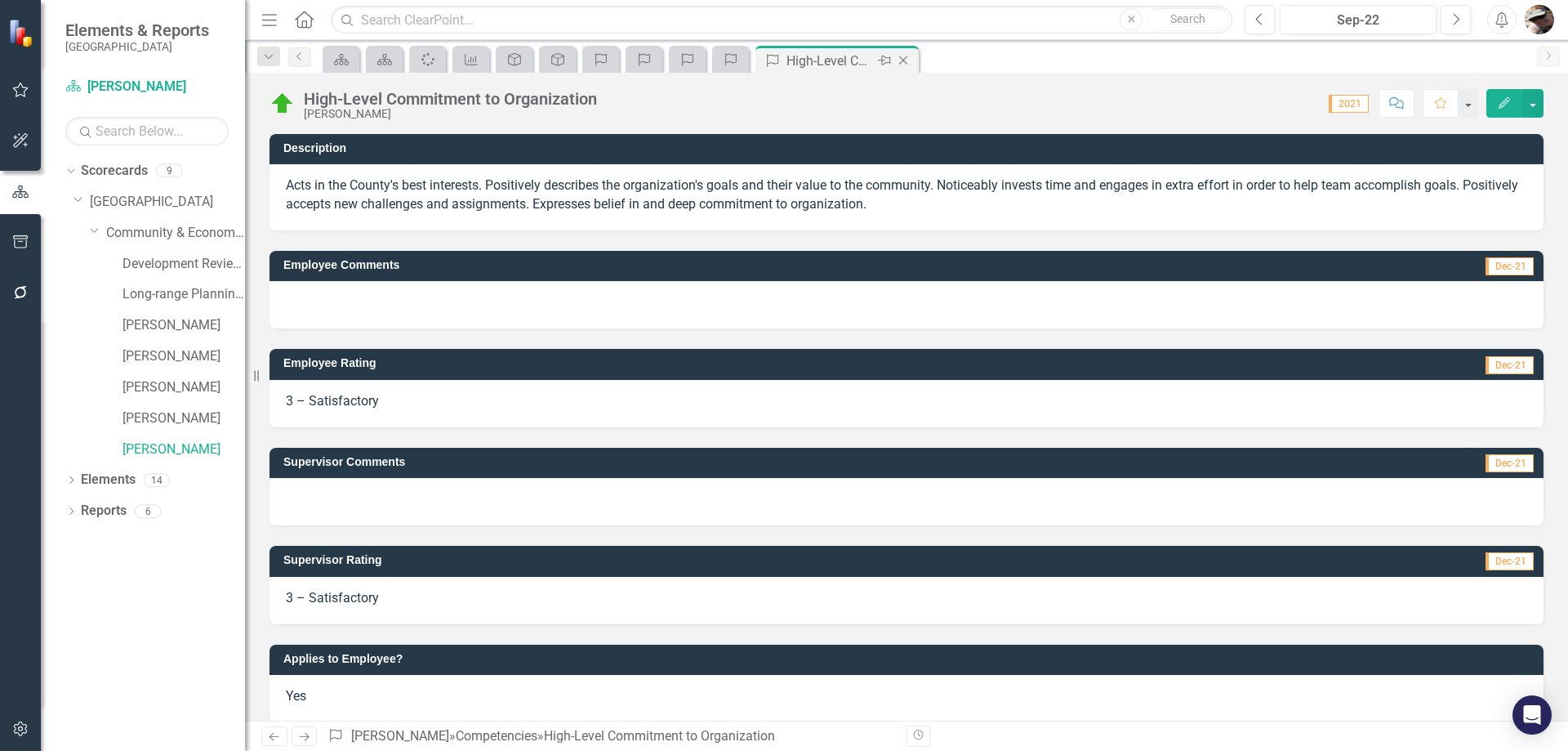
click at [902, 70] on div "Close" at bounding box center [904, 61] width 20 height 20
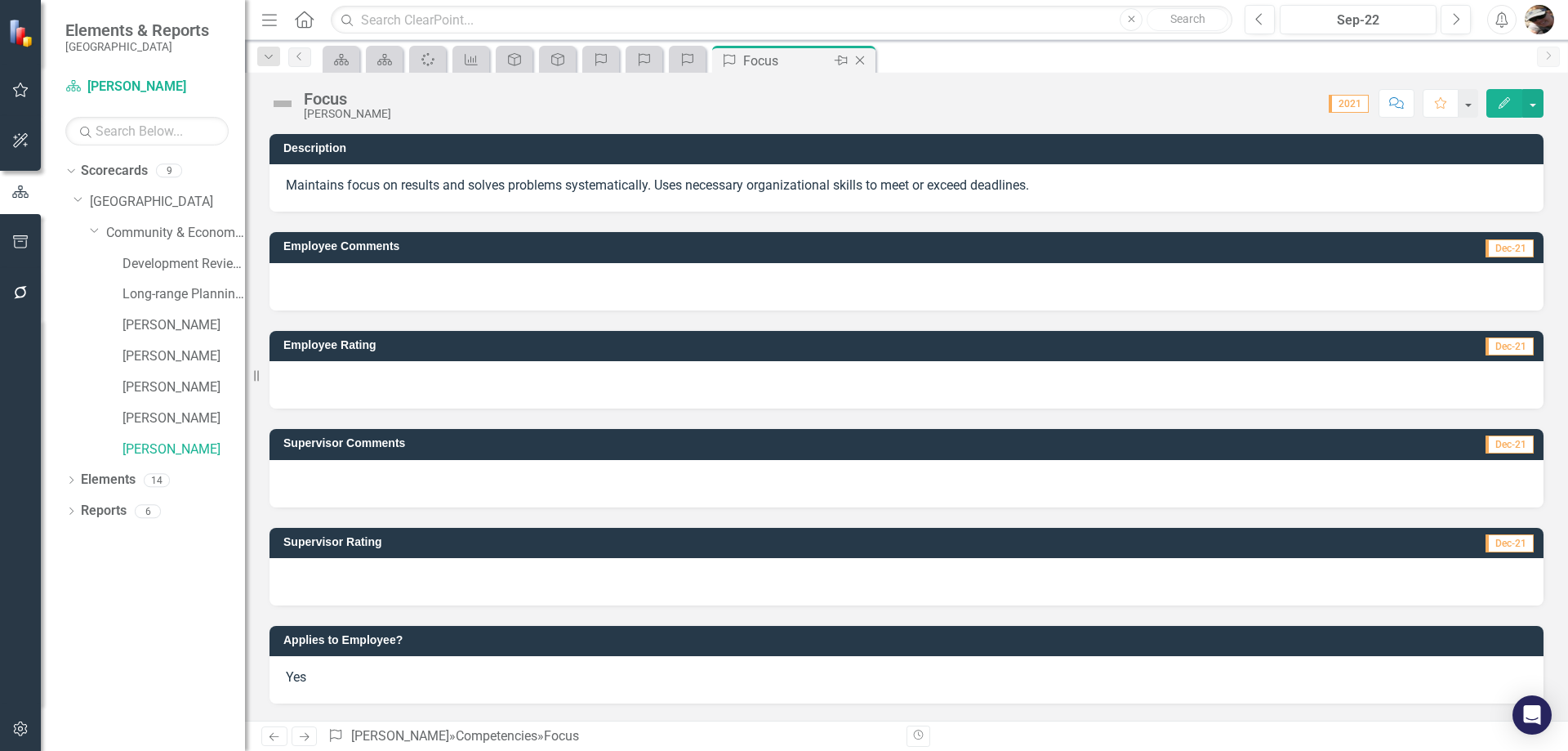
click at [860, 63] on icon "Close" at bounding box center [860, 60] width 16 height 13
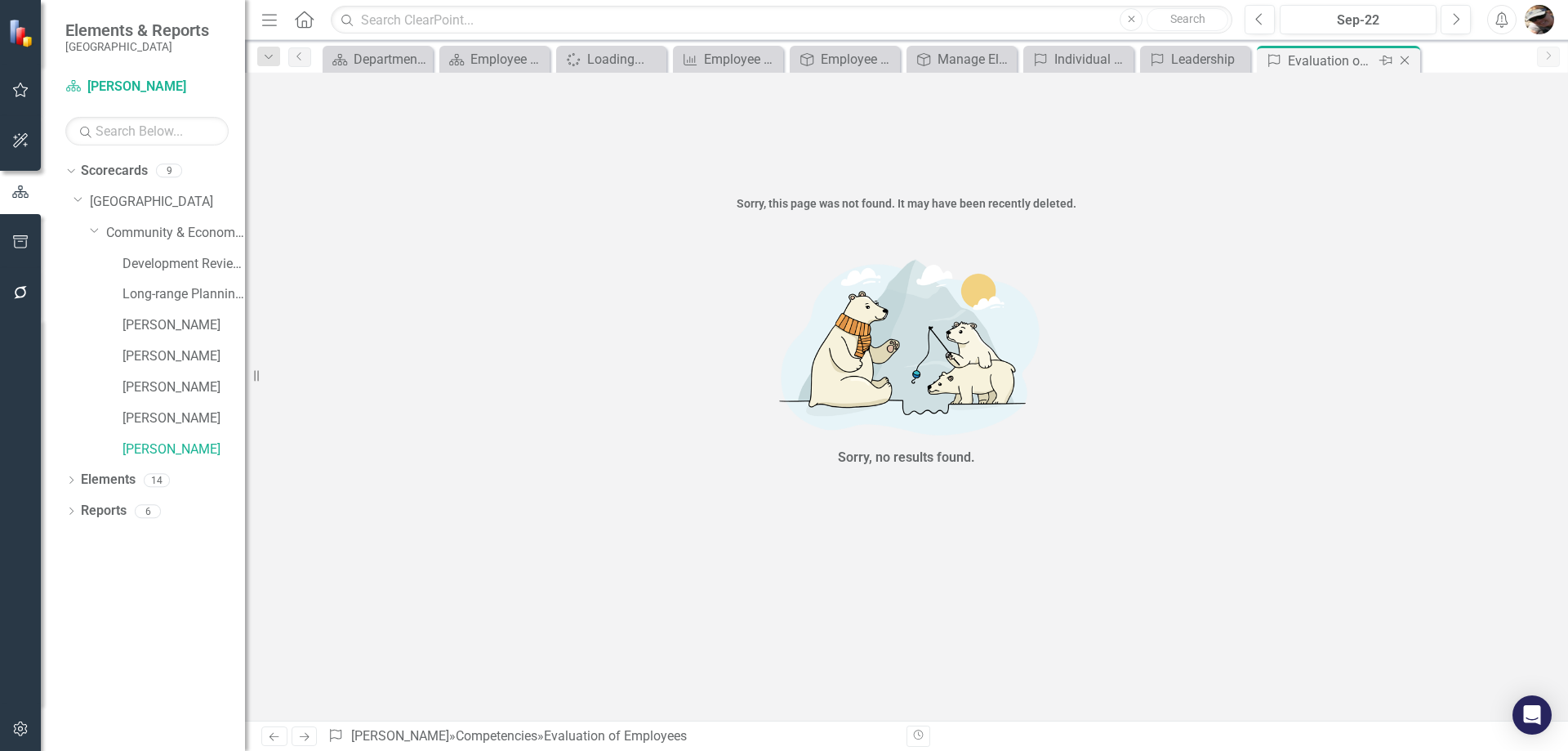
click at [1409, 55] on icon "Close" at bounding box center [1405, 60] width 16 height 13
click at [1377, 57] on icon "Close" at bounding box center [1385, 60] width 16 height 13
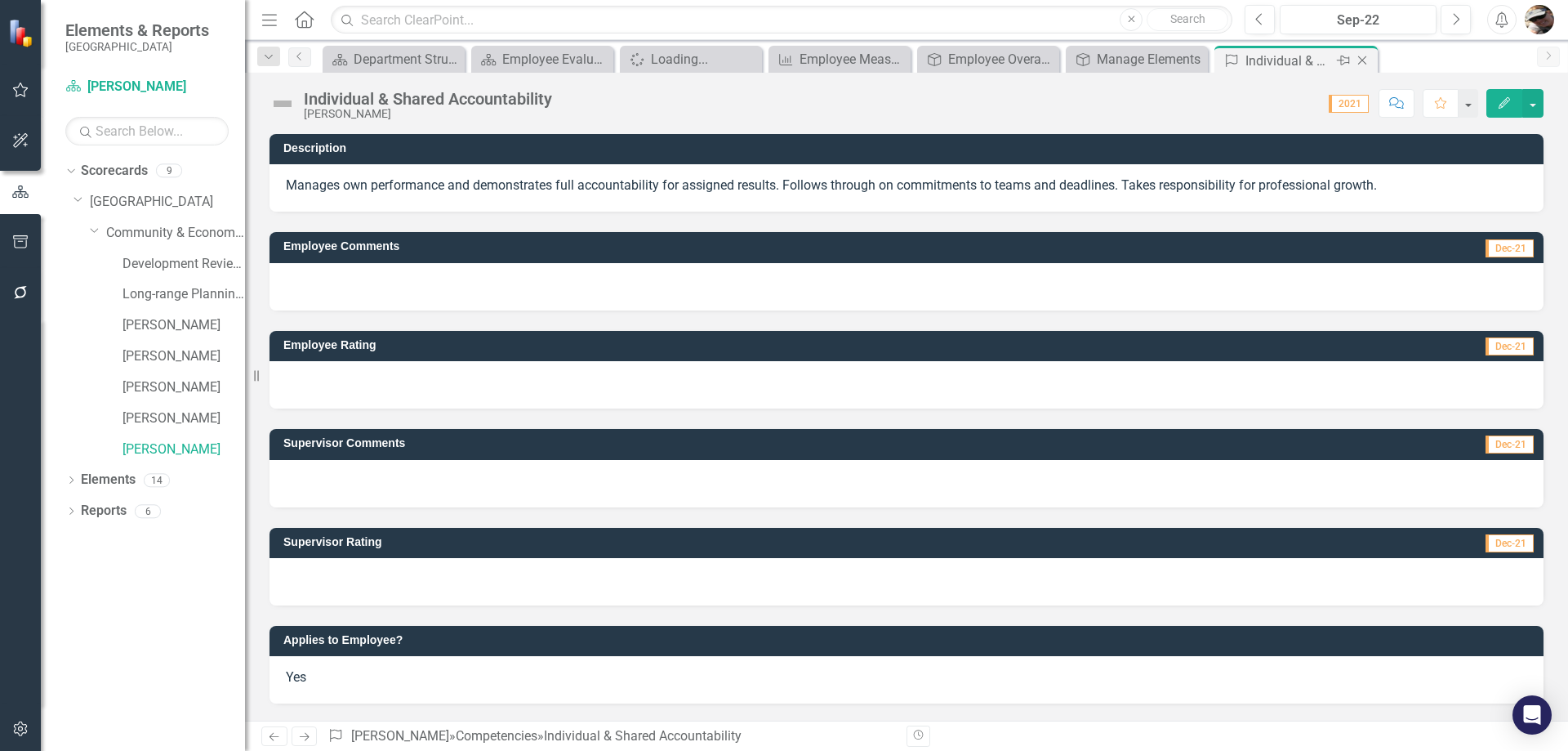
click at [1364, 55] on icon "Close" at bounding box center [1362, 60] width 16 height 13
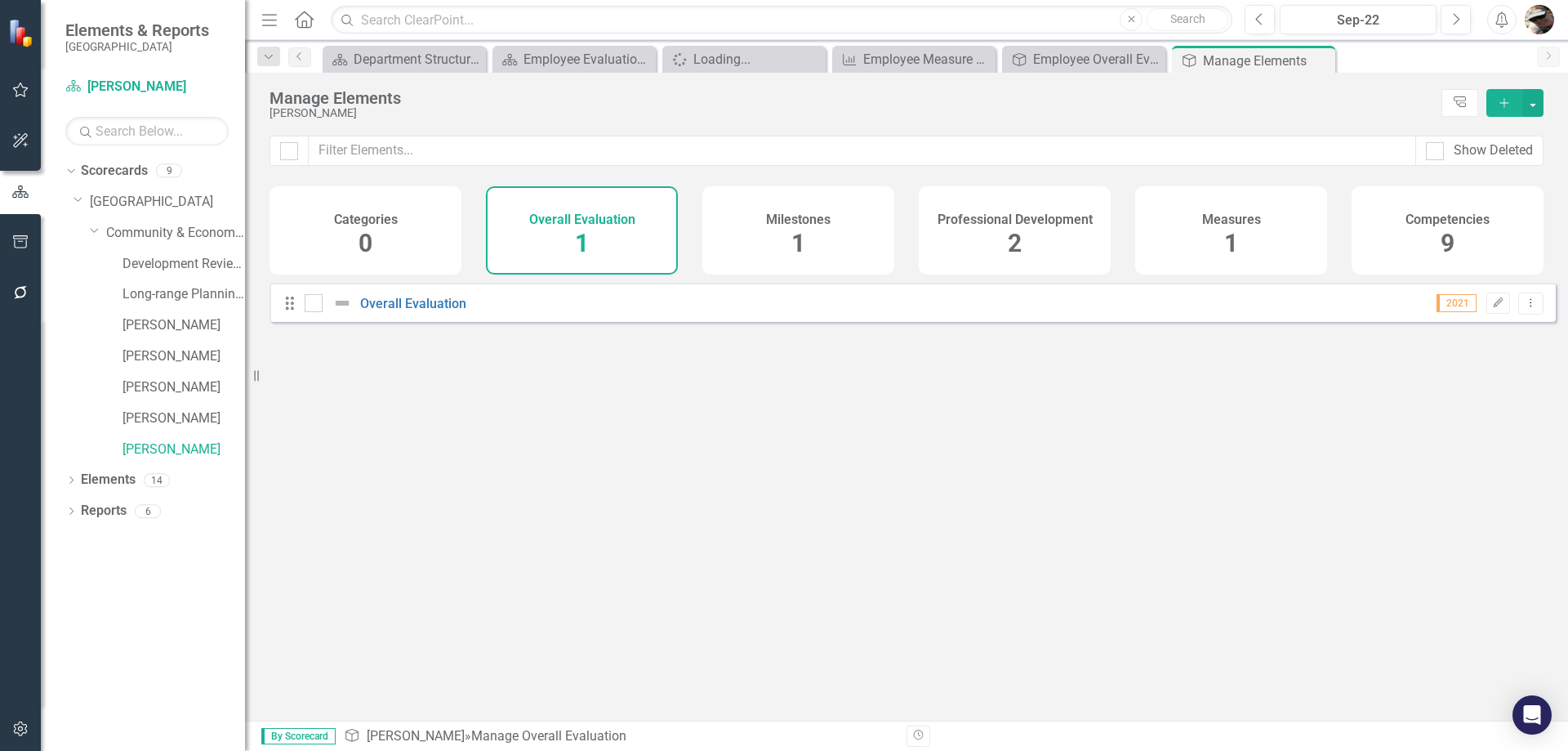
click at [741, 225] on div "Milestones 1" at bounding box center [798, 230] width 192 height 88
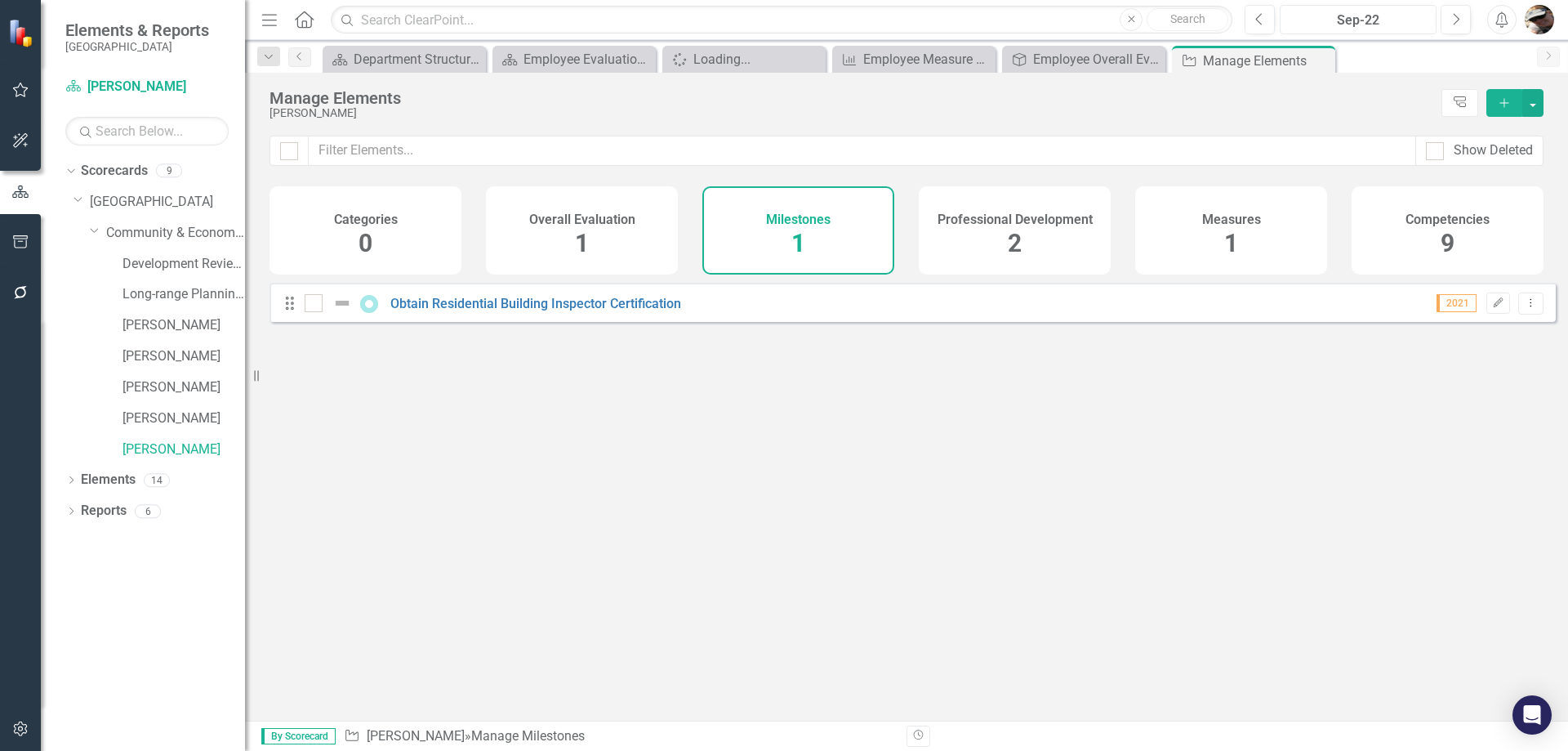
click at [1336, 15] on div "Sep-22" at bounding box center [1358, 21] width 146 height 20
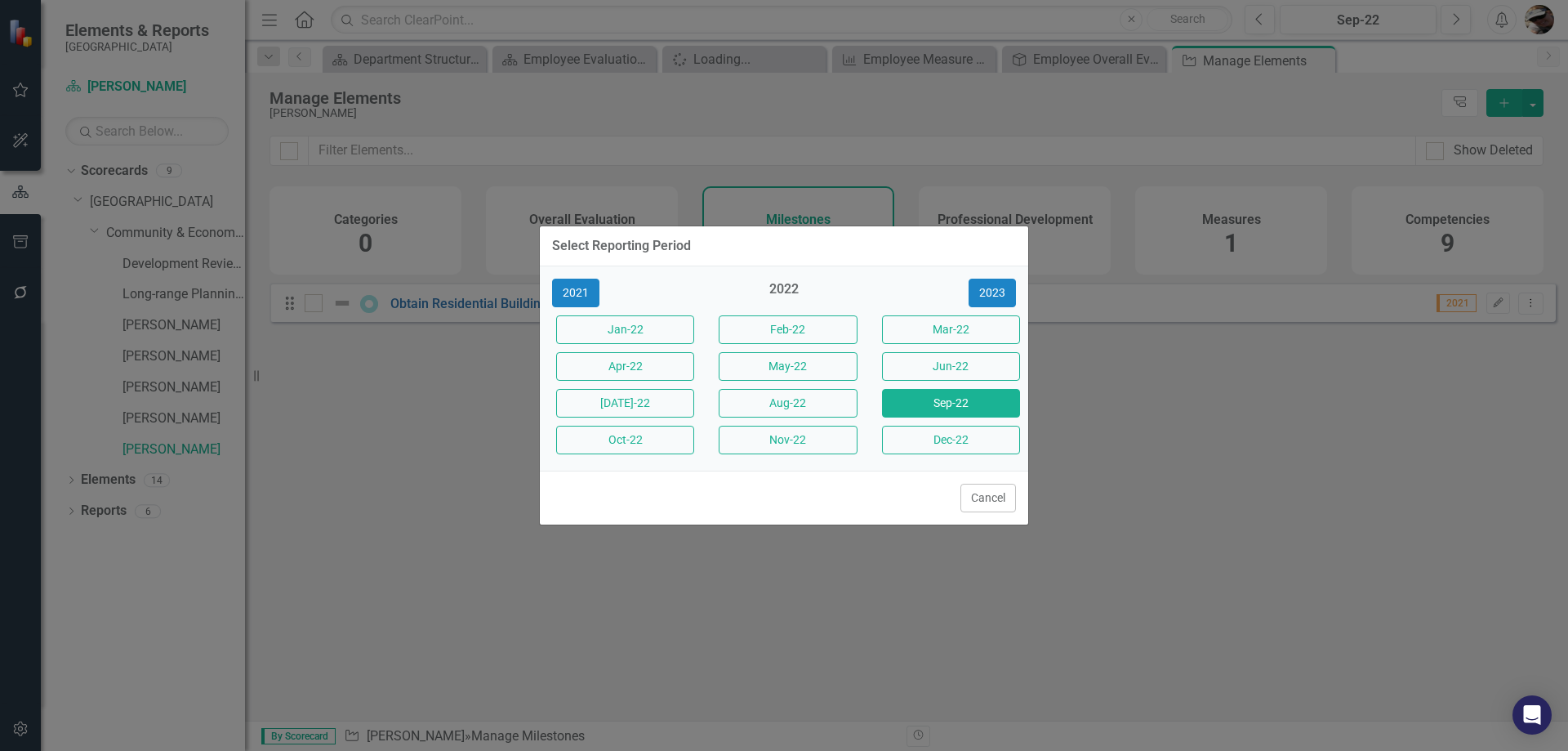
click at [1004, 277] on div "2021 2022 2023 Jan-22 Feb-22 Mar-22 Apr-22 May-22 Jun-22 Jul-22 Aug-22 Sep-22 O…" at bounding box center [784, 368] width 488 height 204
click at [999, 289] on button "2023" at bounding box center [992, 293] width 47 height 28
click at [999, 289] on button "2024" at bounding box center [992, 293] width 47 height 28
click at [999, 289] on button "2025" at bounding box center [992, 293] width 47 height 28
click at [624, 437] on button "Oct-25" at bounding box center [624, 439] width 138 height 28
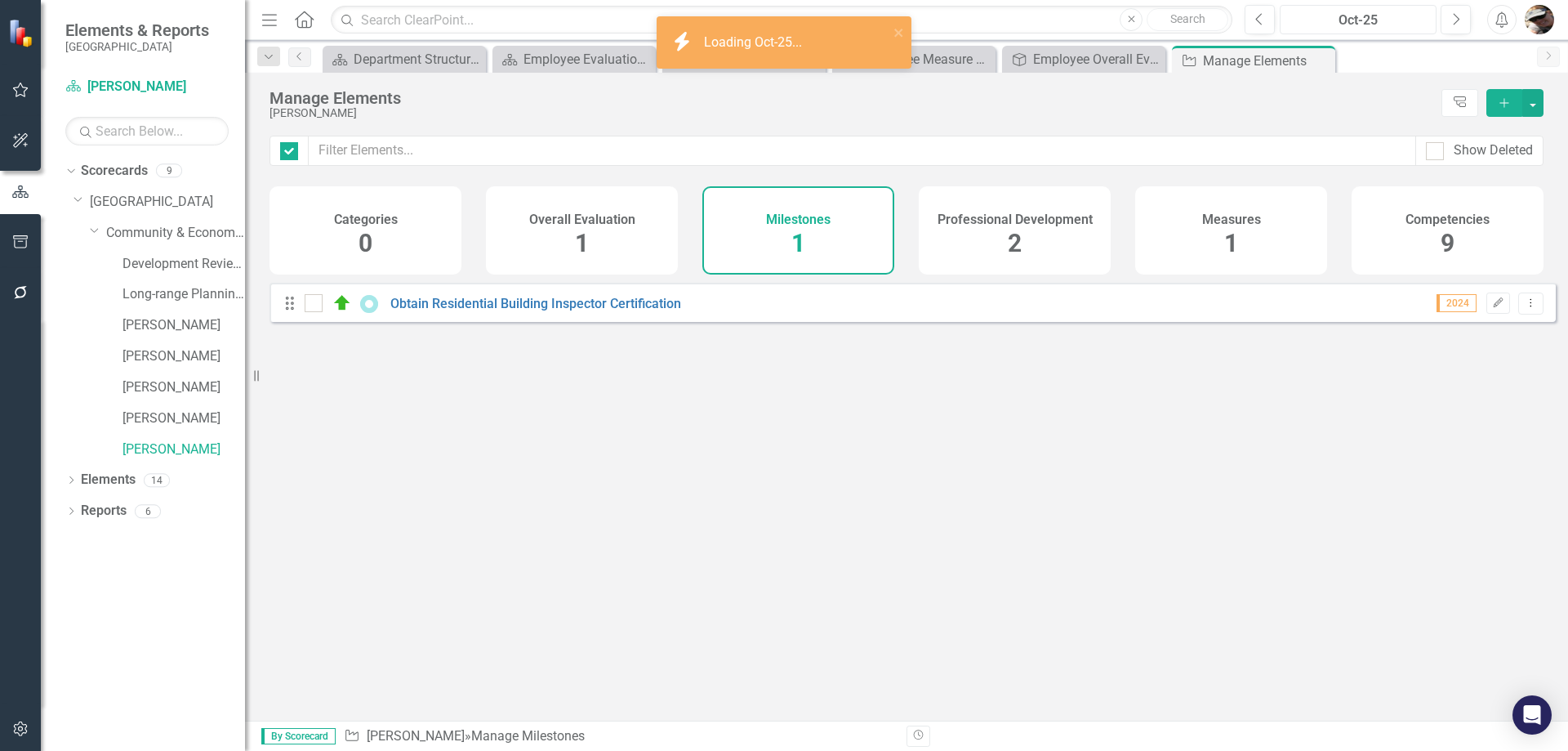
checkbox input "false"
click at [579, 229] on span "1" at bounding box center [581, 242] width 14 height 28
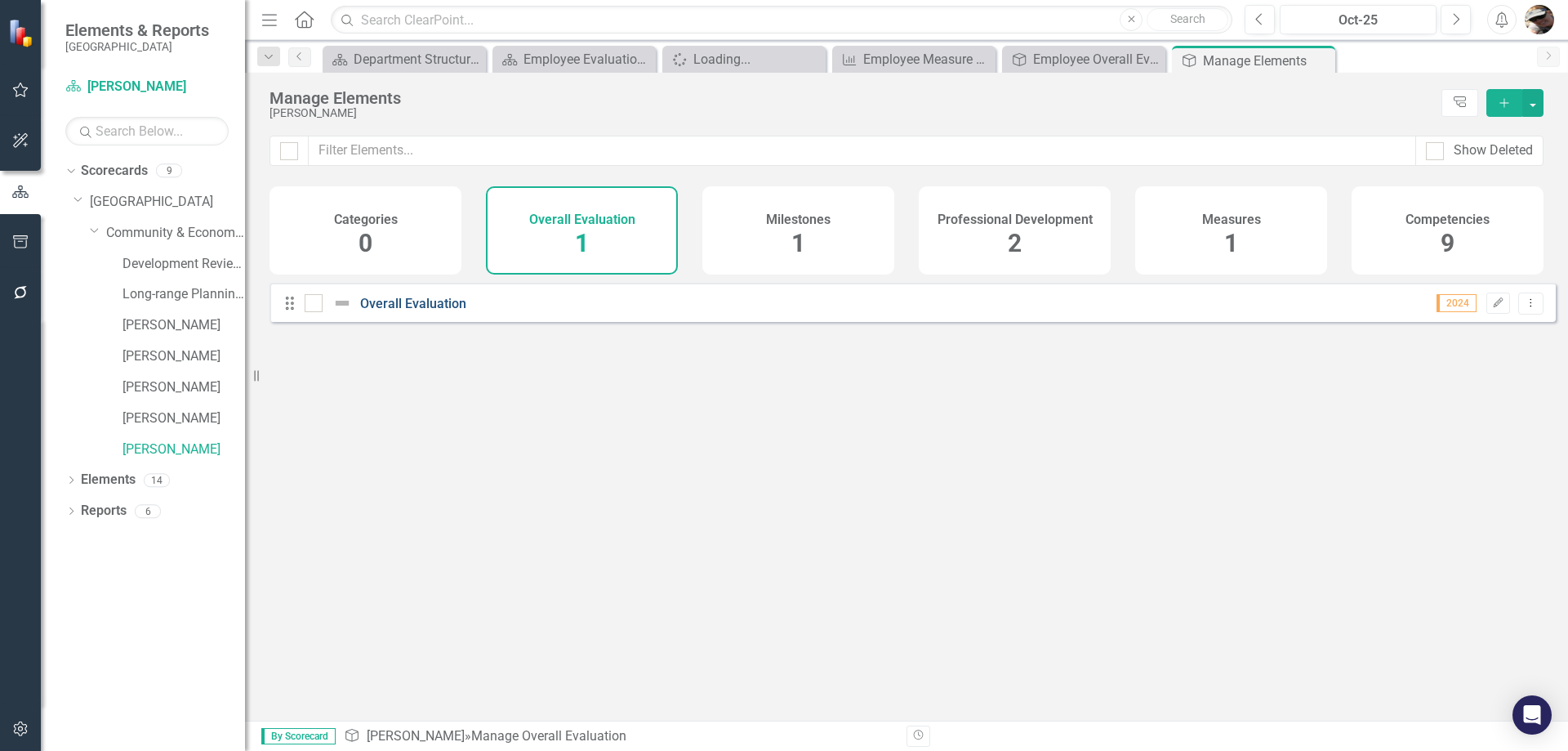
click at [431, 311] on link "Overall Evaluation" at bounding box center [413, 303] width 107 height 15
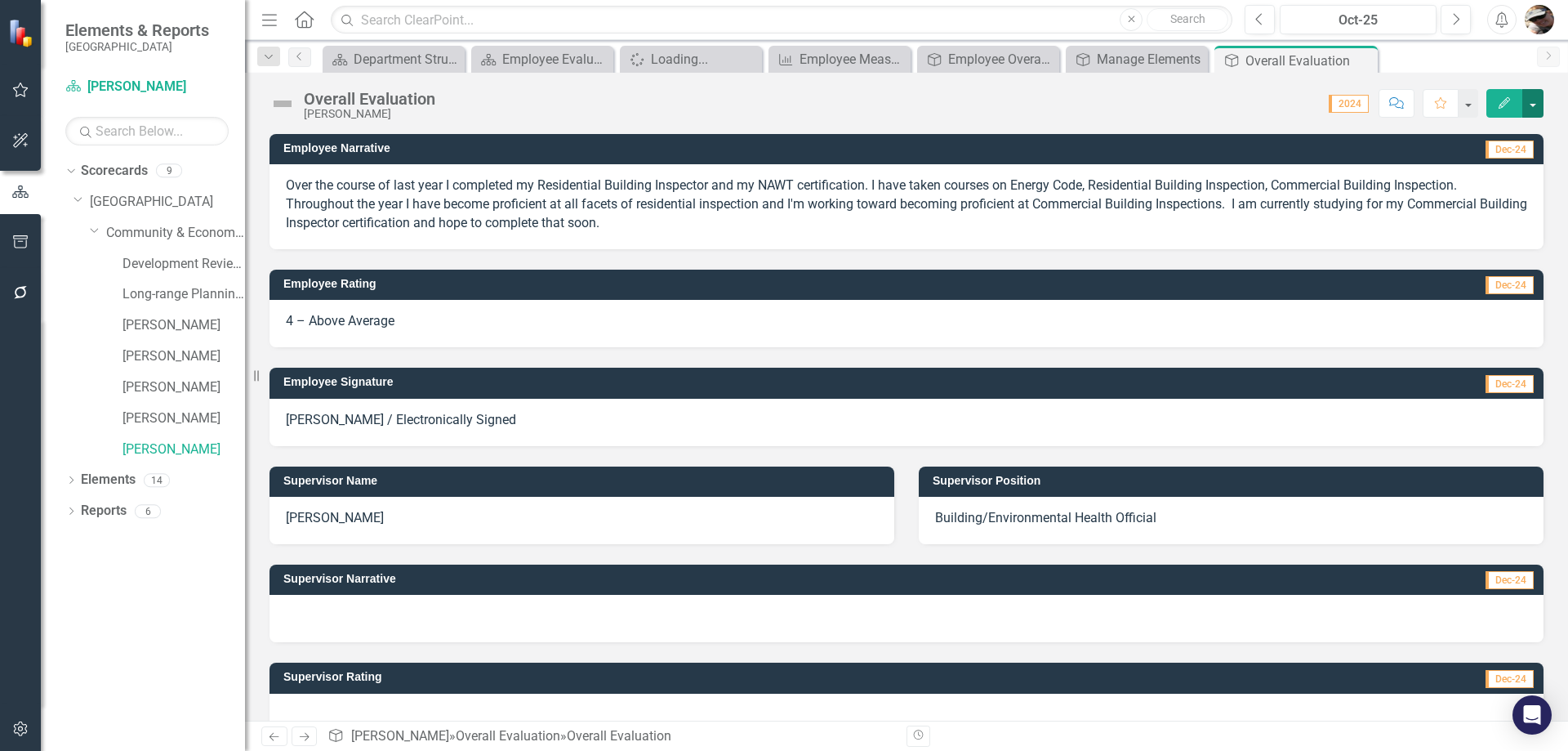
click at [1542, 90] on button "button" at bounding box center [1532, 103] width 21 height 28
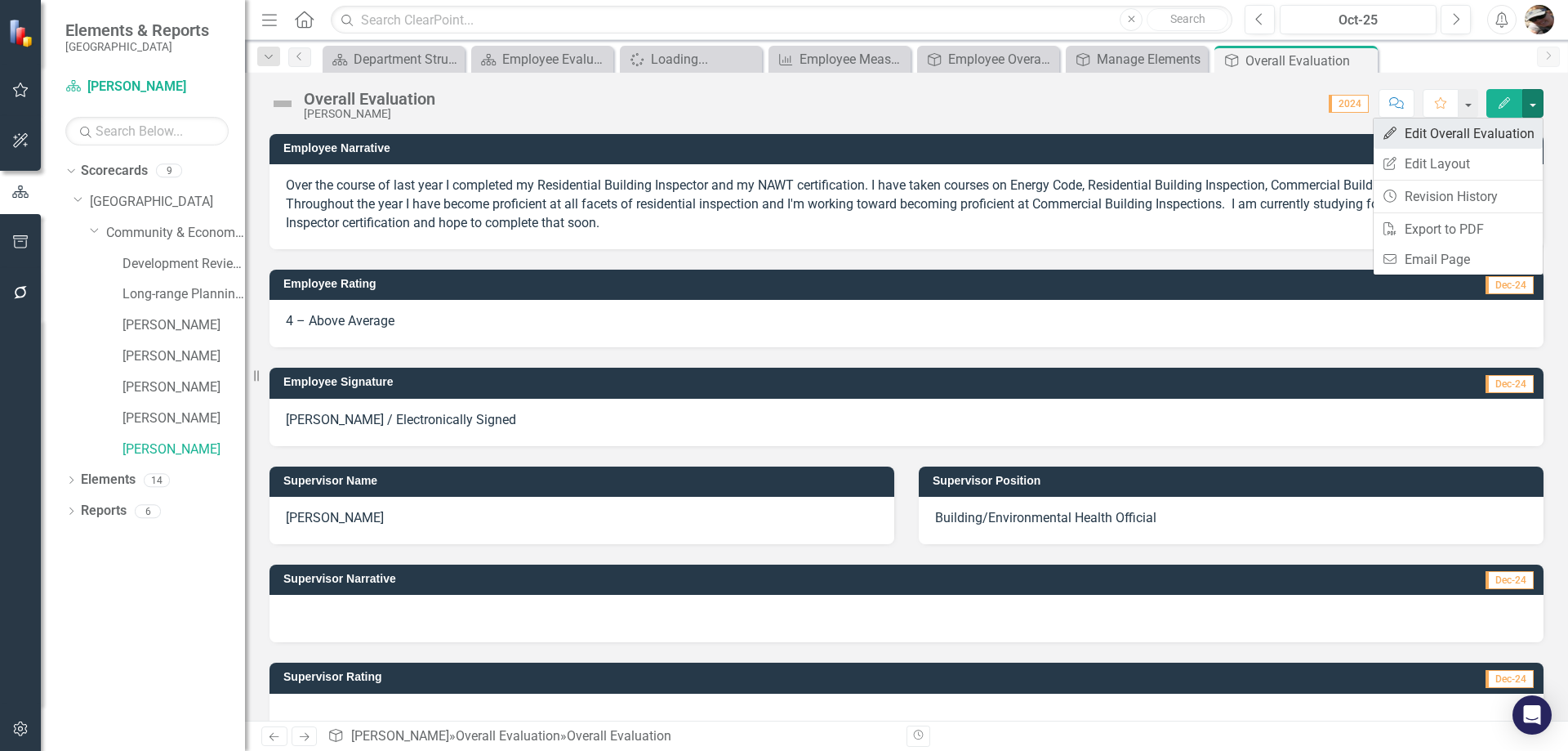
click at [1430, 129] on link "Edit Edit Overall Evaluation" at bounding box center [1459, 133] width 169 height 30
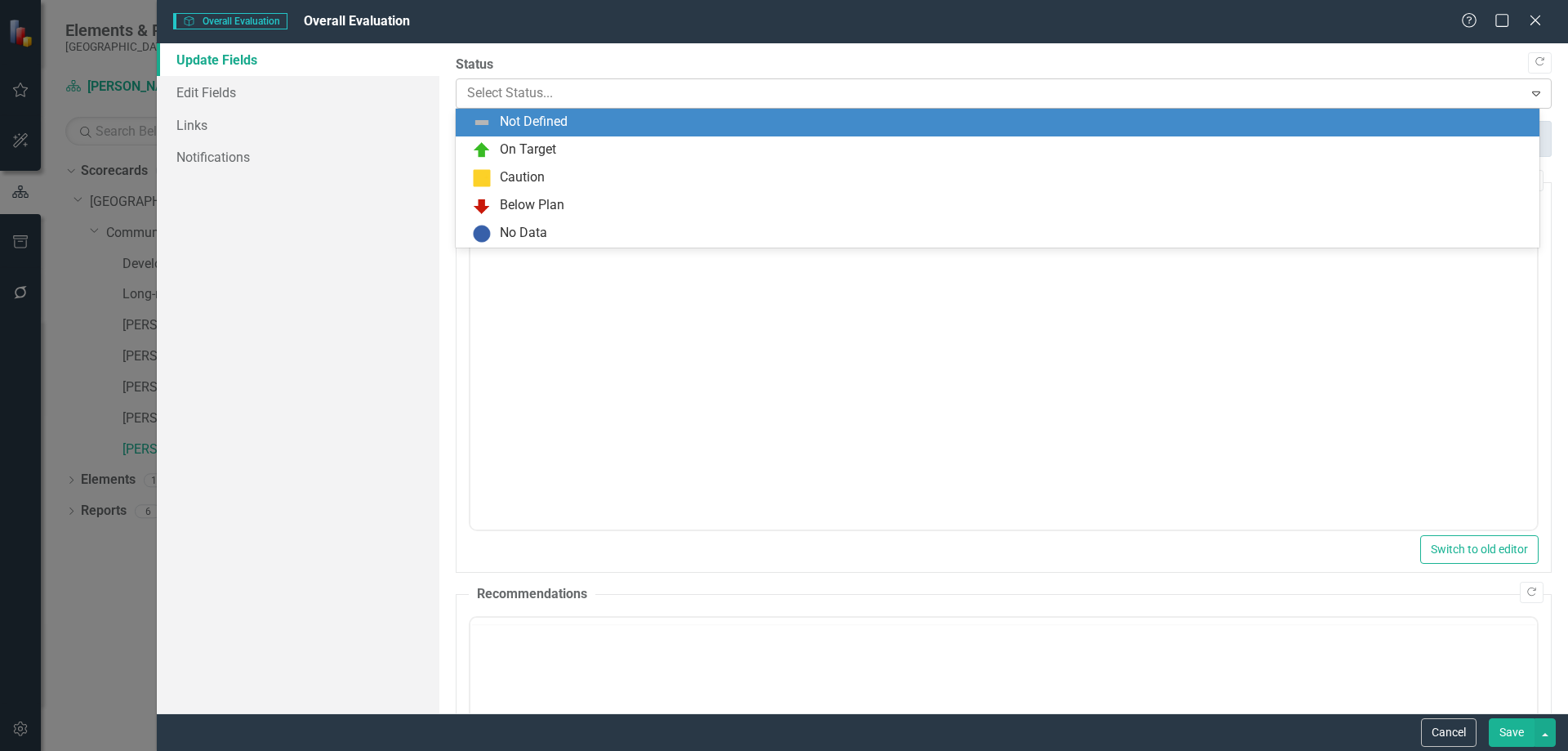
click at [595, 107] on div "Select Status..." at bounding box center [990, 93] width 1062 height 28
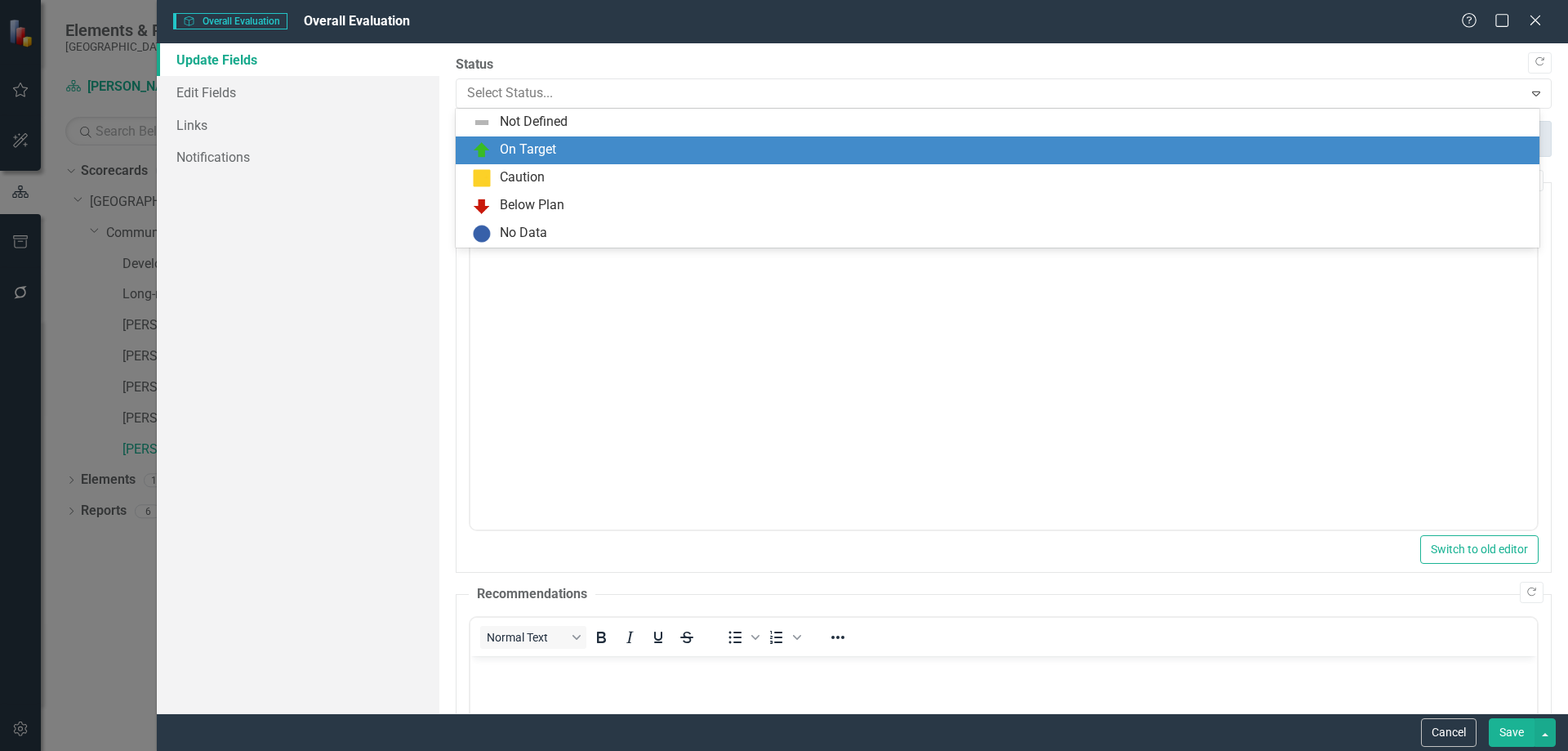
click at [512, 151] on div "On Target" at bounding box center [528, 149] width 56 height 19
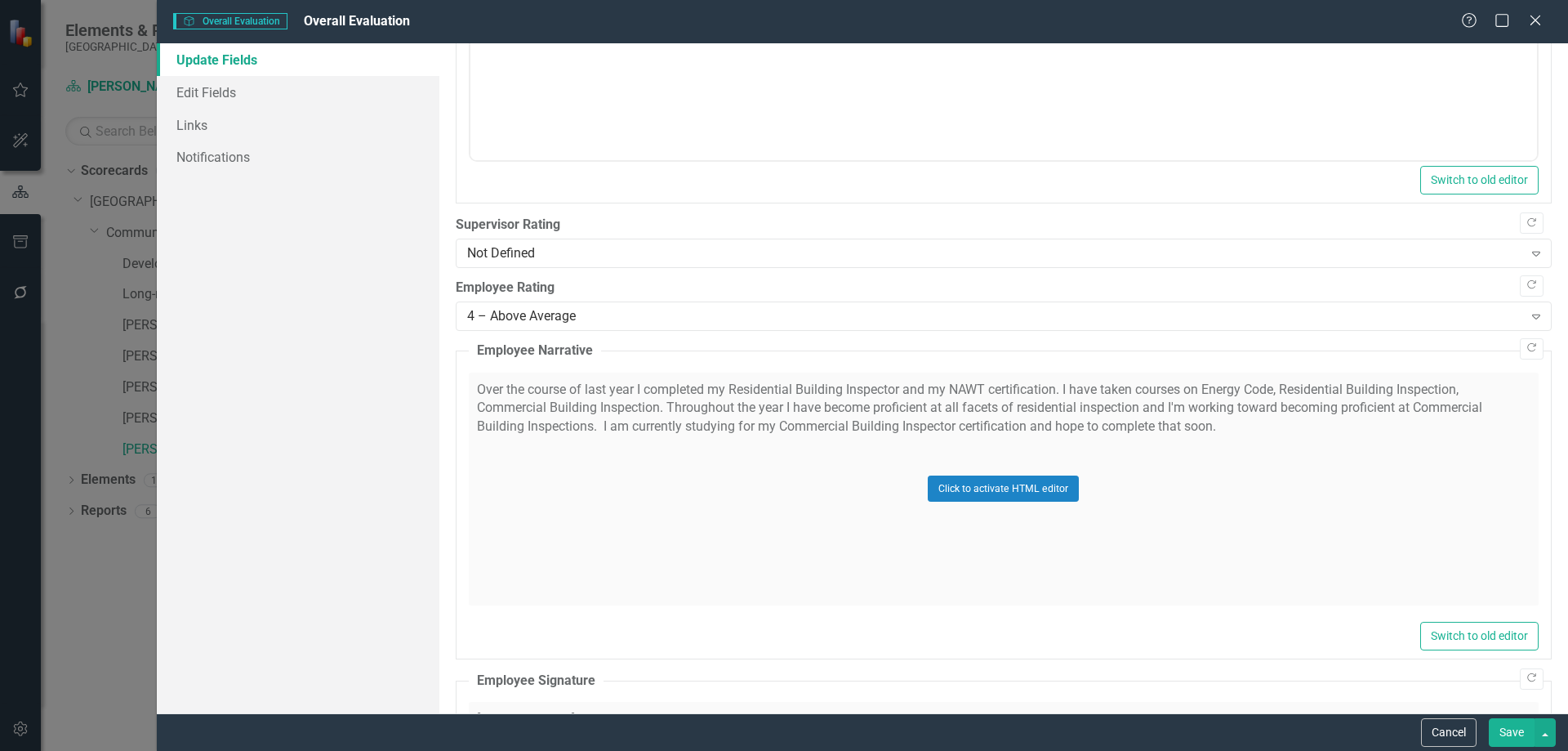
scroll to position [817, 0]
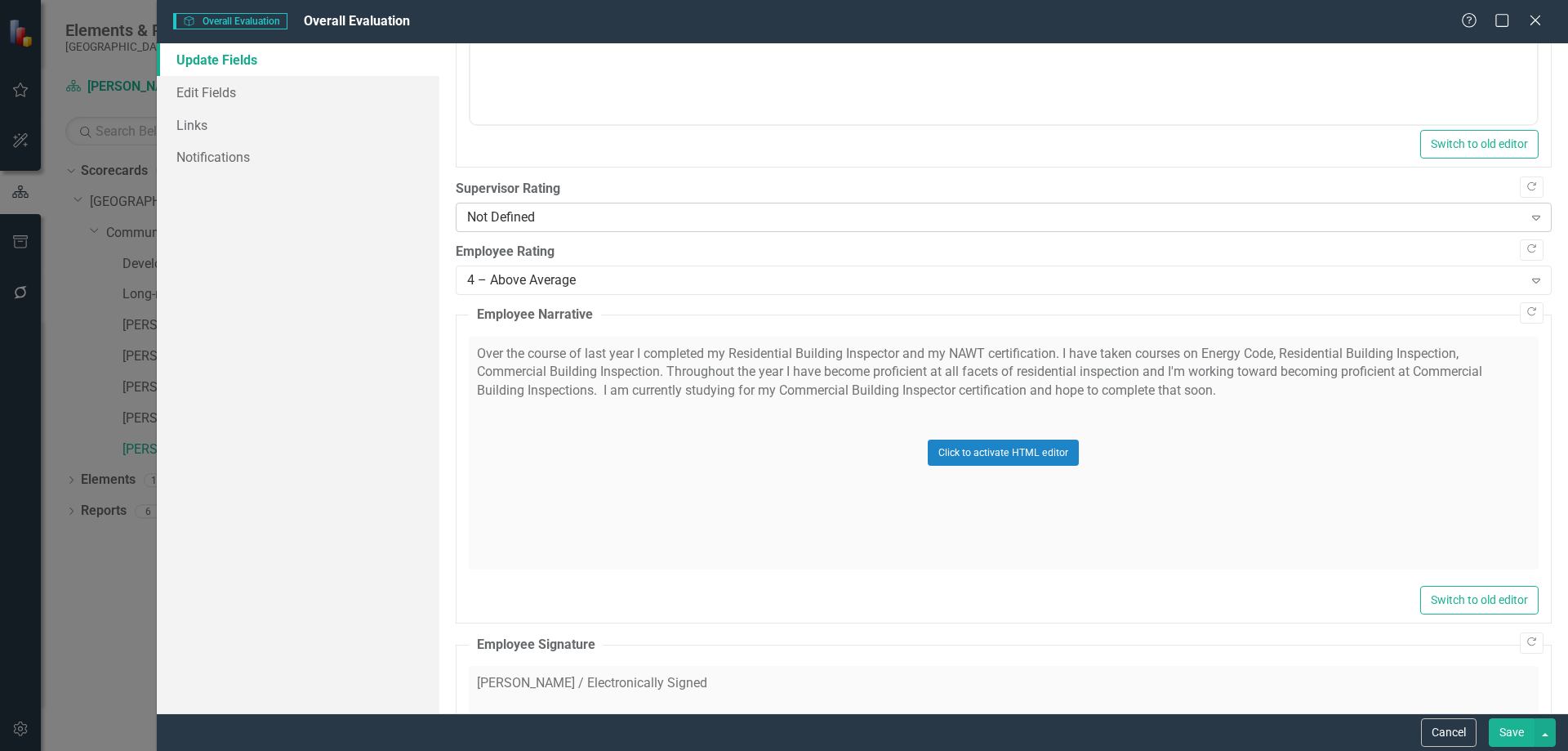
click at [507, 224] on div "Not Defined" at bounding box center [995, 218] width 1056 height 19
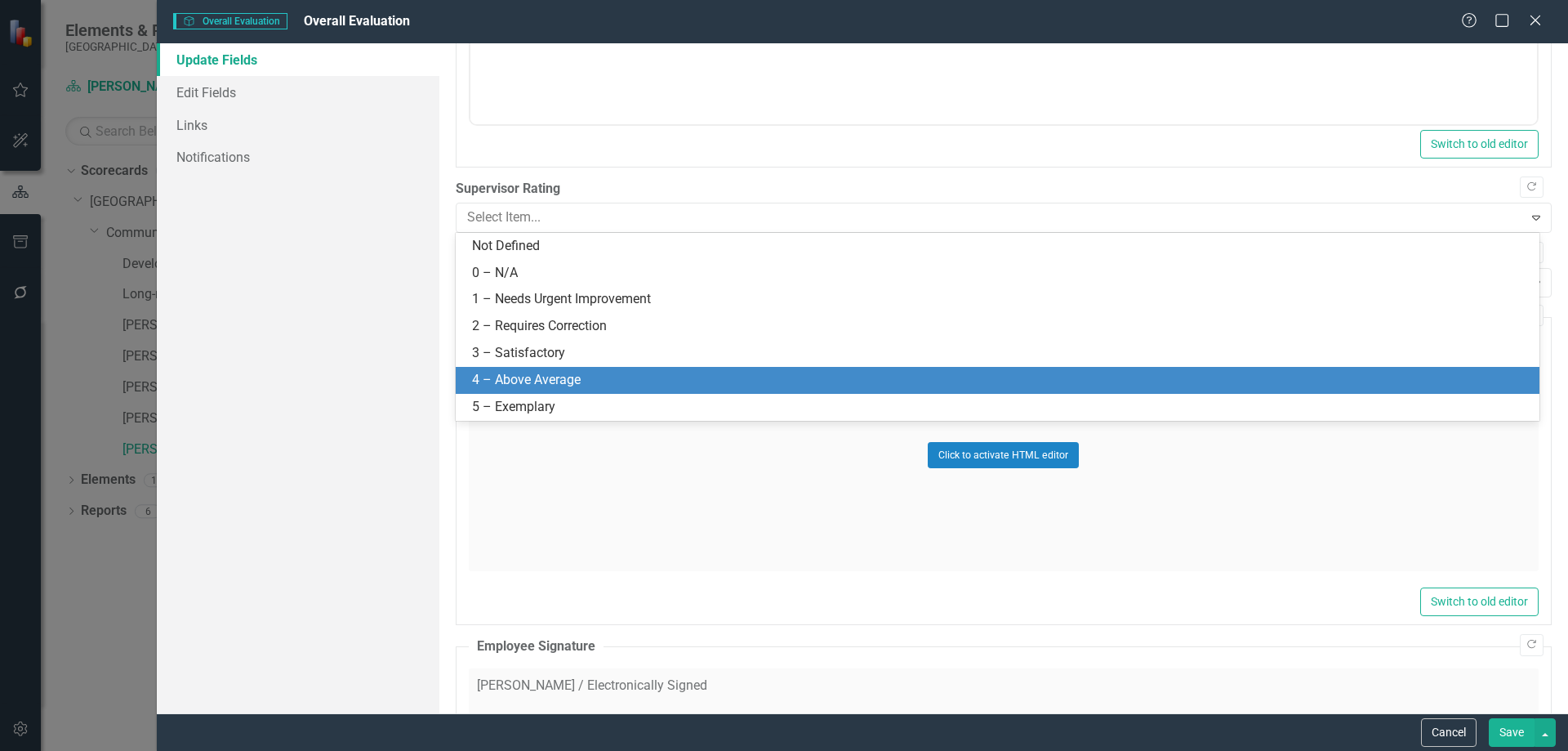
click at [500, 375] on div "4 – Above Average" at bounding box center [1000, 380] width 1058 height 19
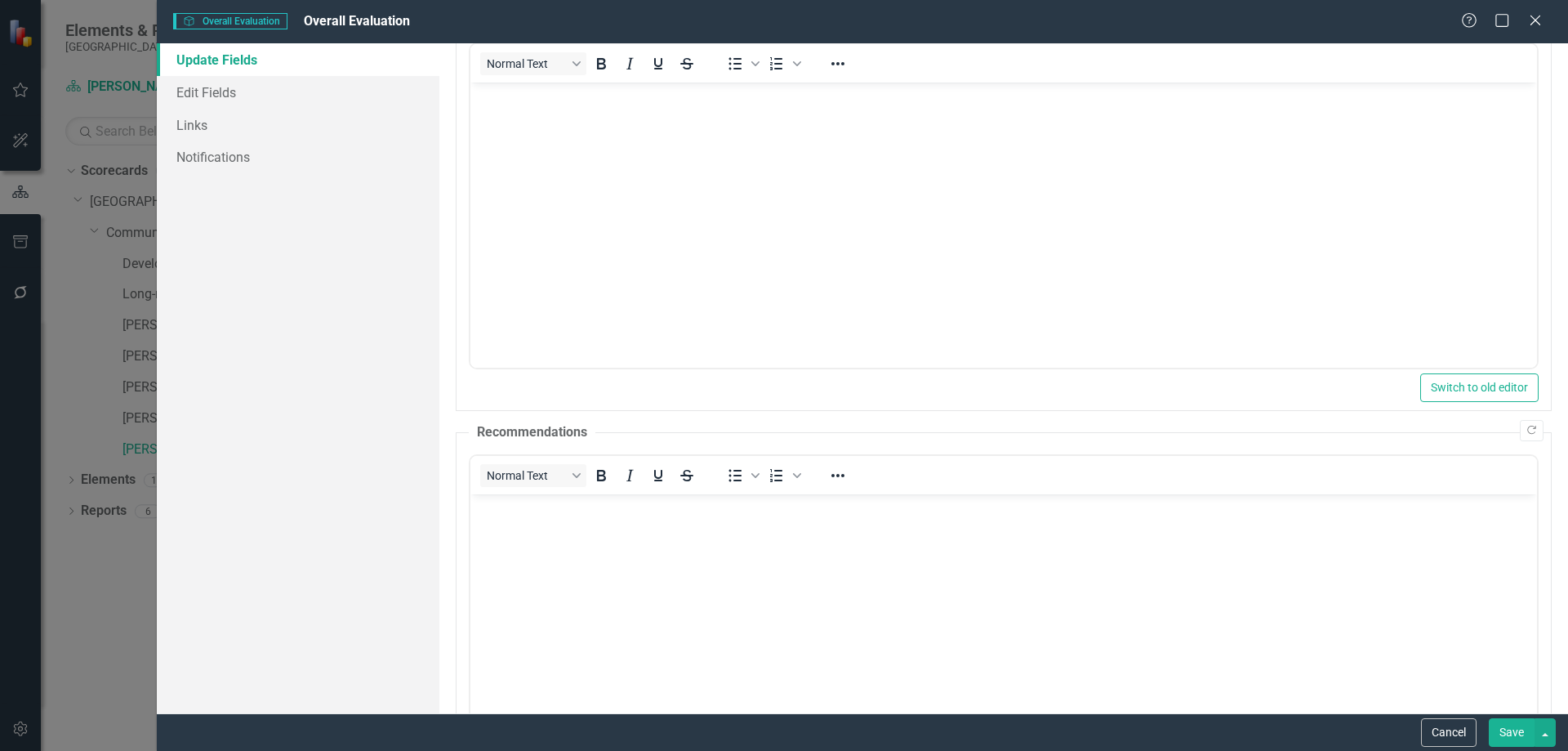
scroll to position [163, 0]
click at [525, 555] on body "Rich Text Area. Press ALT-0 for help." at bounding box center [1002, 614] width 1067 height 245
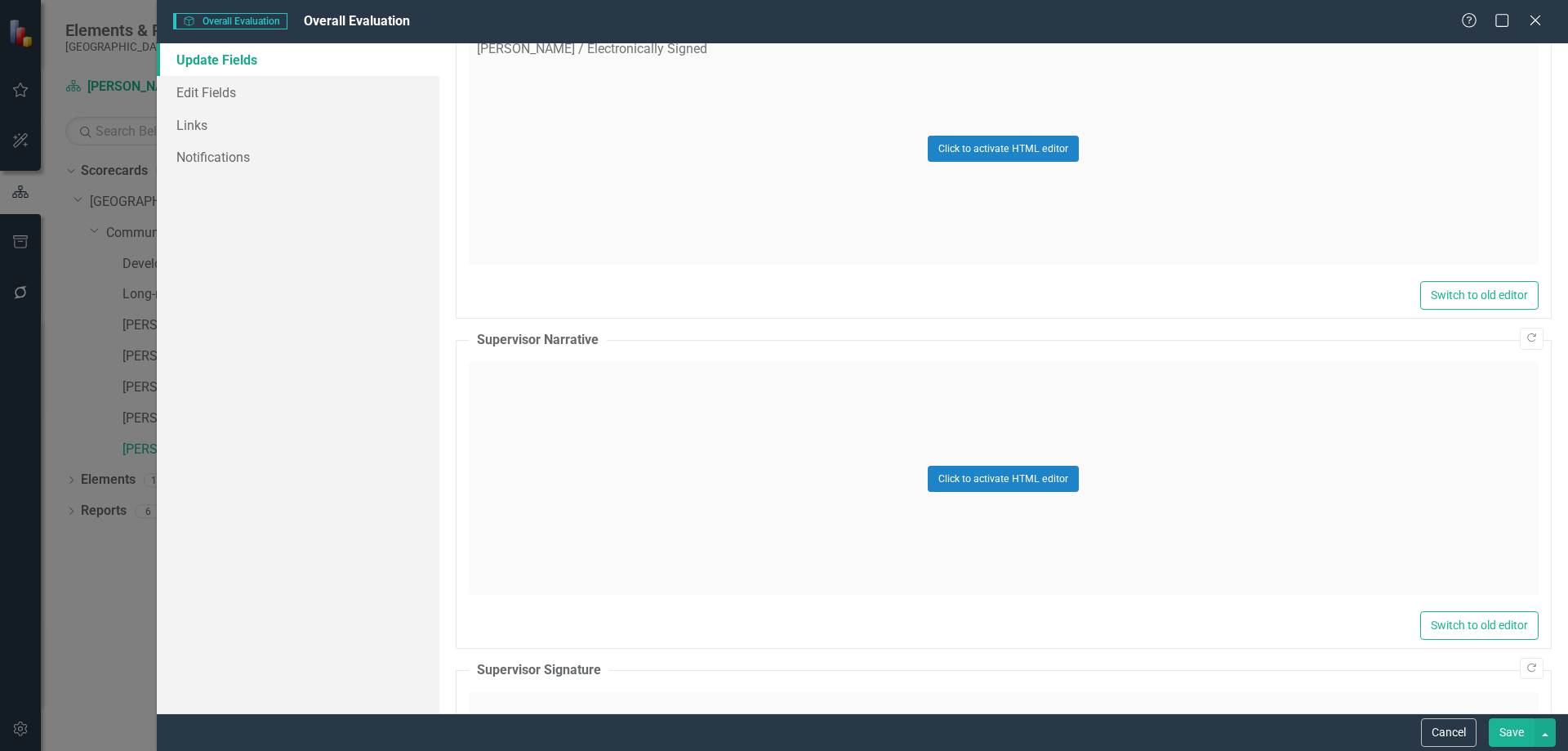
scroll to position [1470, 0]
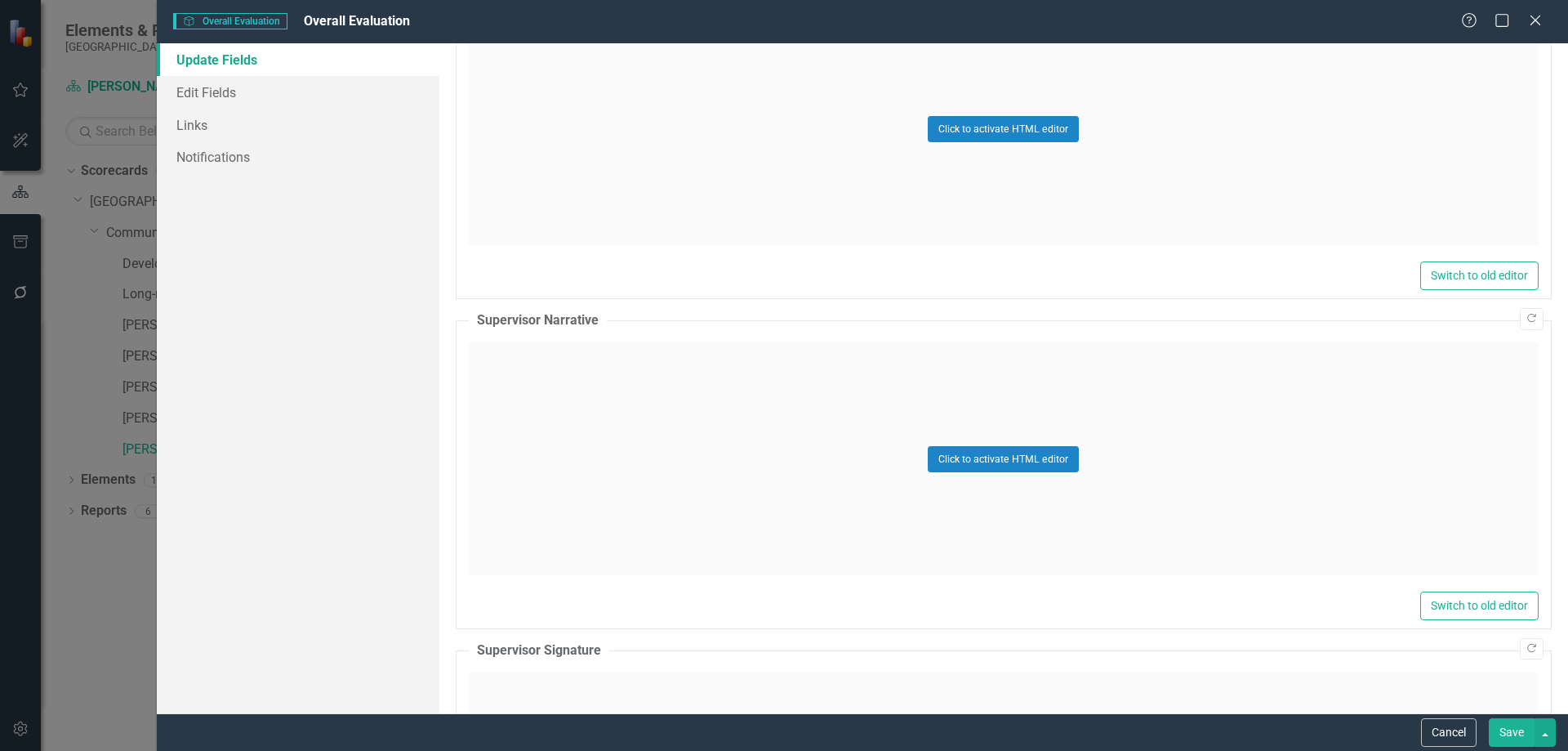
click at [556, 368] on div "Click to activate HTML editor" at bounding box center [1003, 458] width 1070 height 232
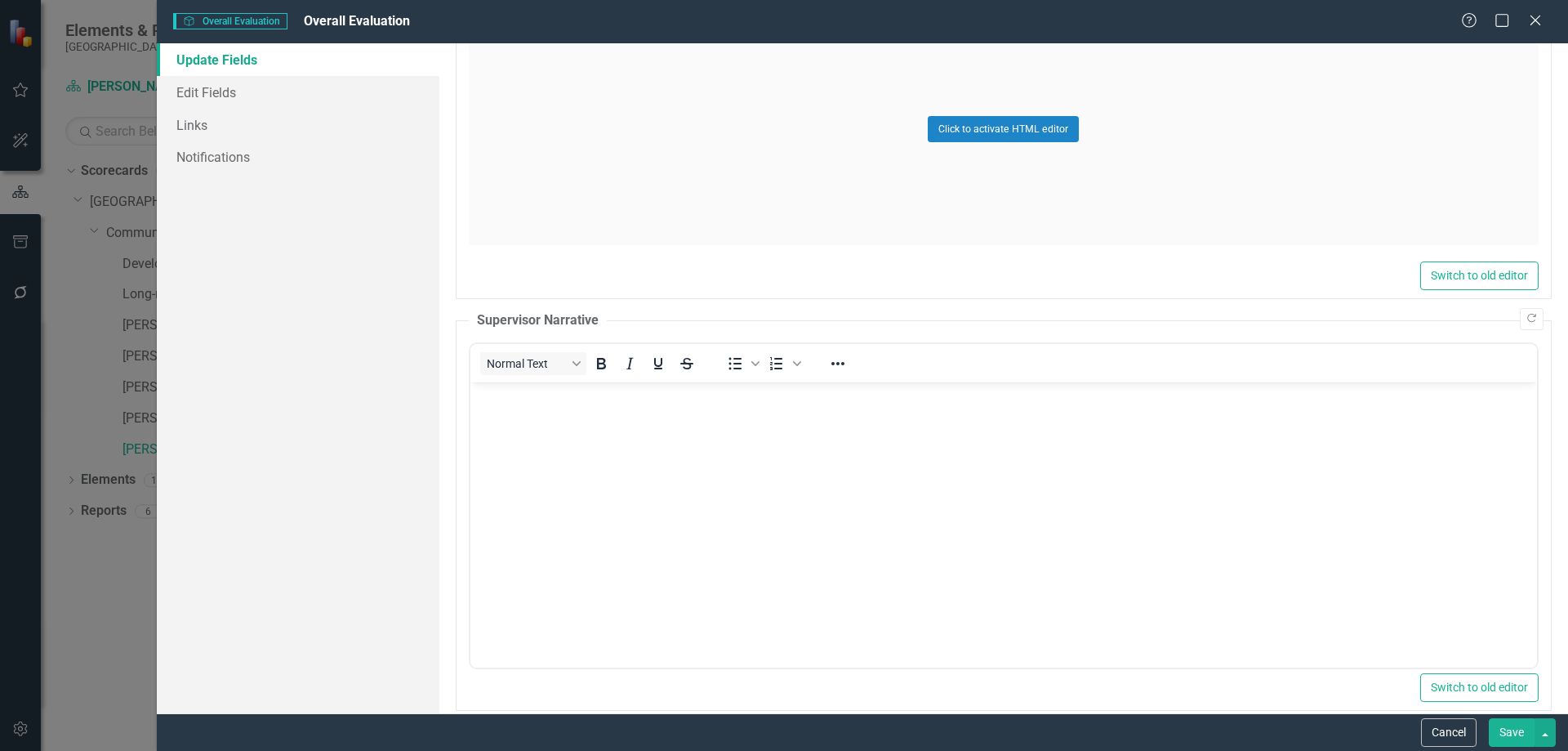
scroll to position [0, 0]
click at [553, 426] on body "Rich Text Area. Press ALT-0 for help." at bounding box center [1002, 504] width 1067 height 245
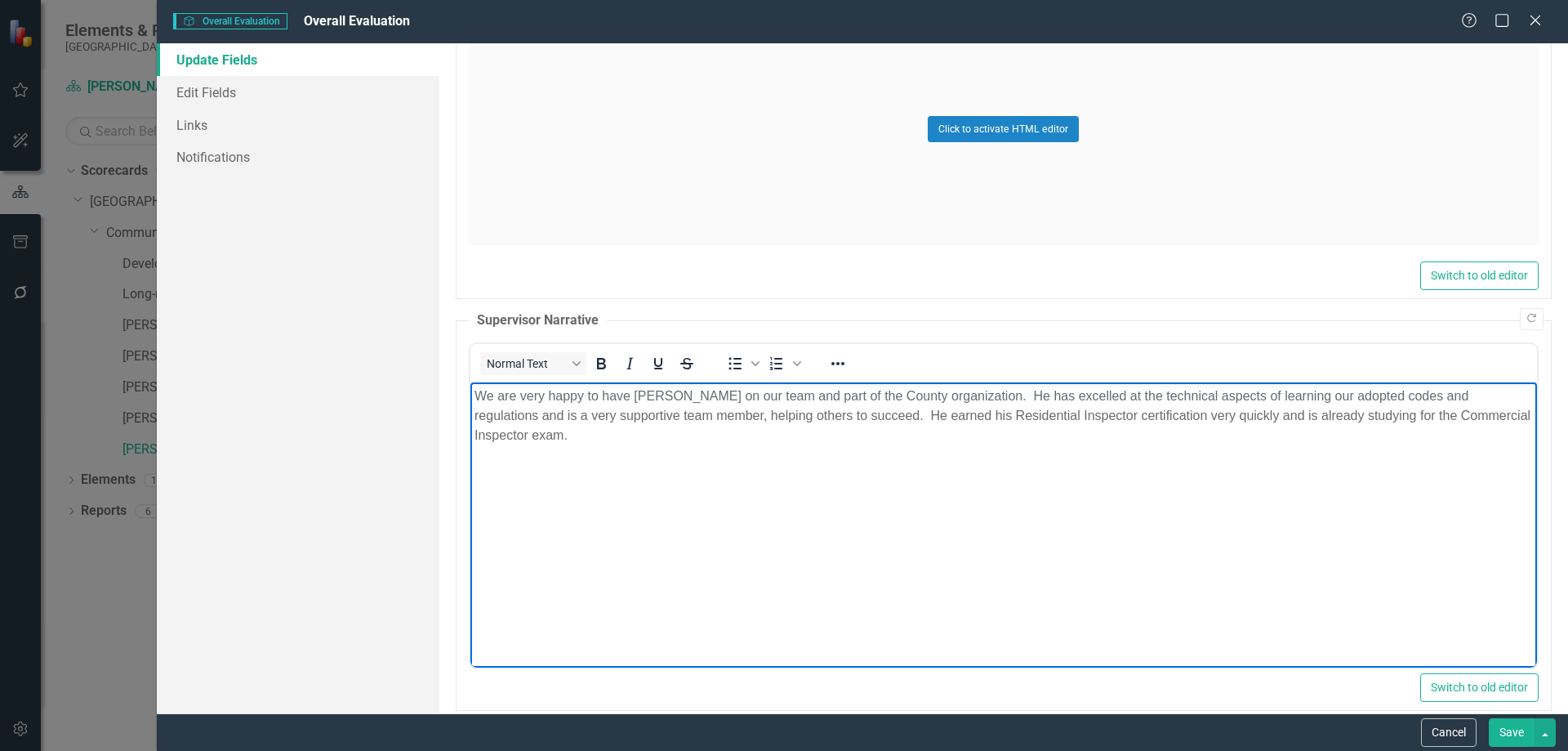
click at [1167, 409] on p "We are very happy to have Doug on our team and part of the County organization.…" at bounding box center [1003, 416] width 1059 height 59
click at [1512, 412] on p "We are very happy to have Doug on our team and part of the County organization.…" at bounding box center [1003, 416] width 1059 height 59
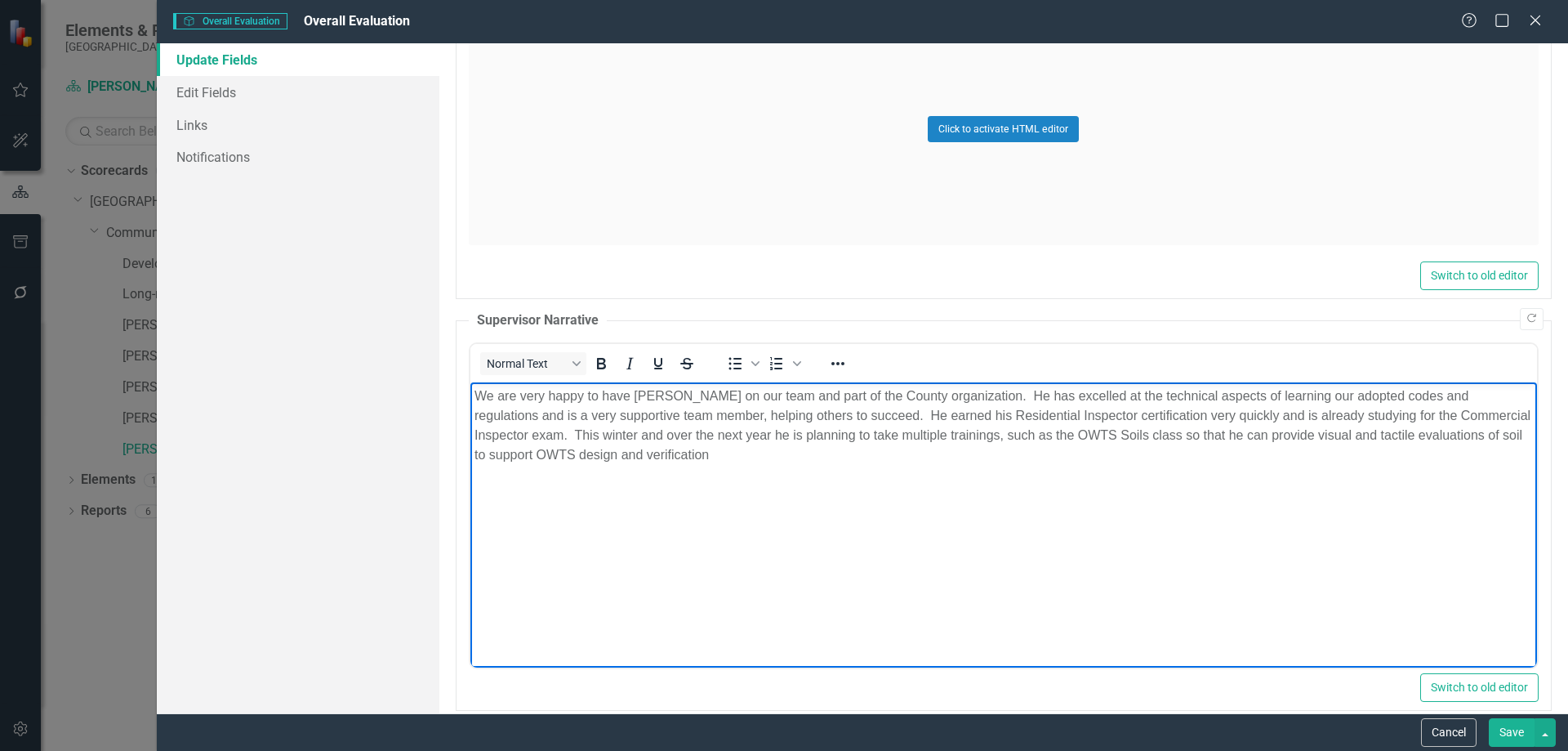
click at [706, 427] on p "We are very happy to have Doug on our team and part of the County organization.…" at bounding box center [1003, 426] width 1059 height 78
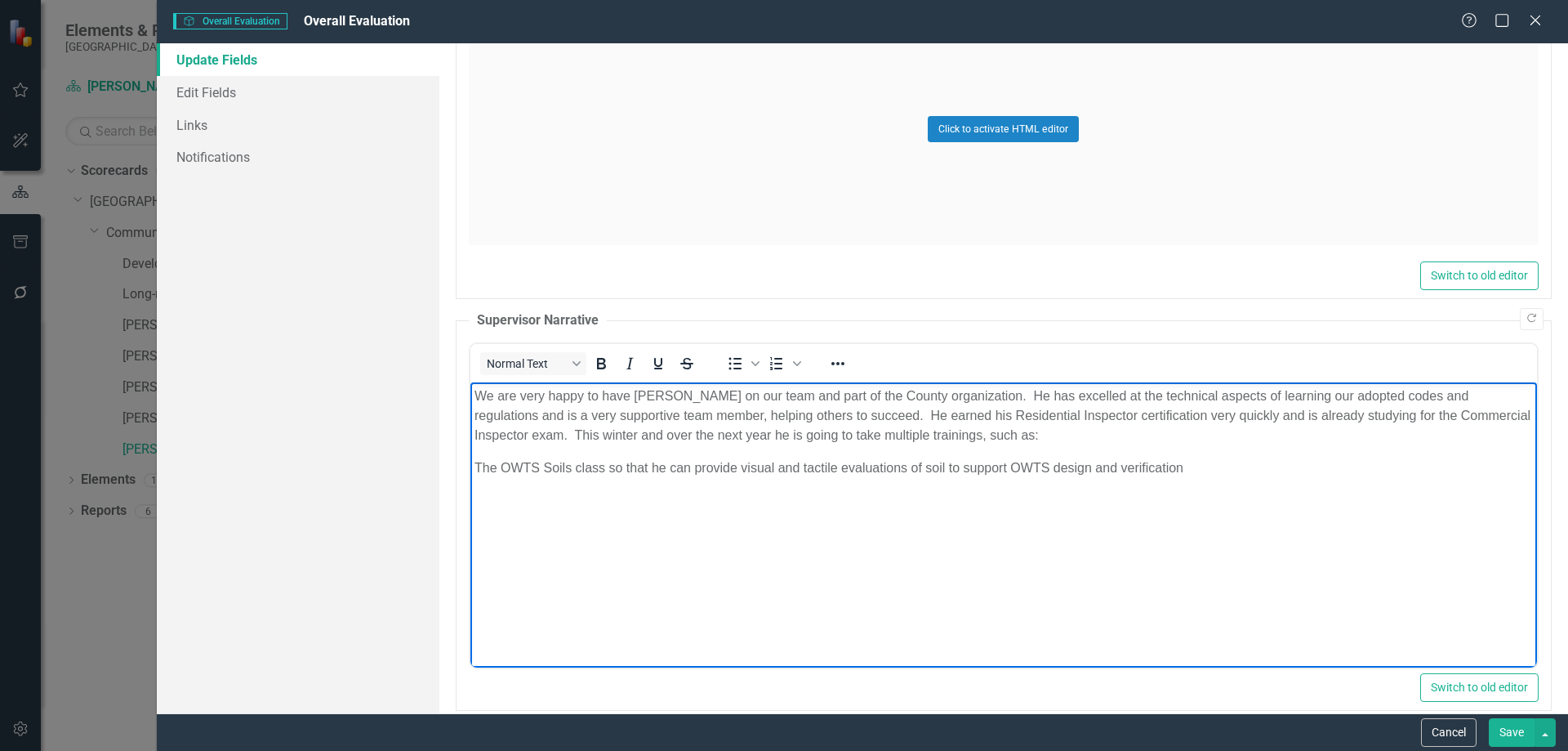
click at [1189, 463] on p "The OWTS Soils class so that he can provide visual and tactile evaluations of s…" at bounding box center [1003, 468] width 1059 height 20
click at [944, 434] on p "We are very happy to have Doug on our team and part of the County organization.…" at bounding box center [1003, 416] width 1059 height 59
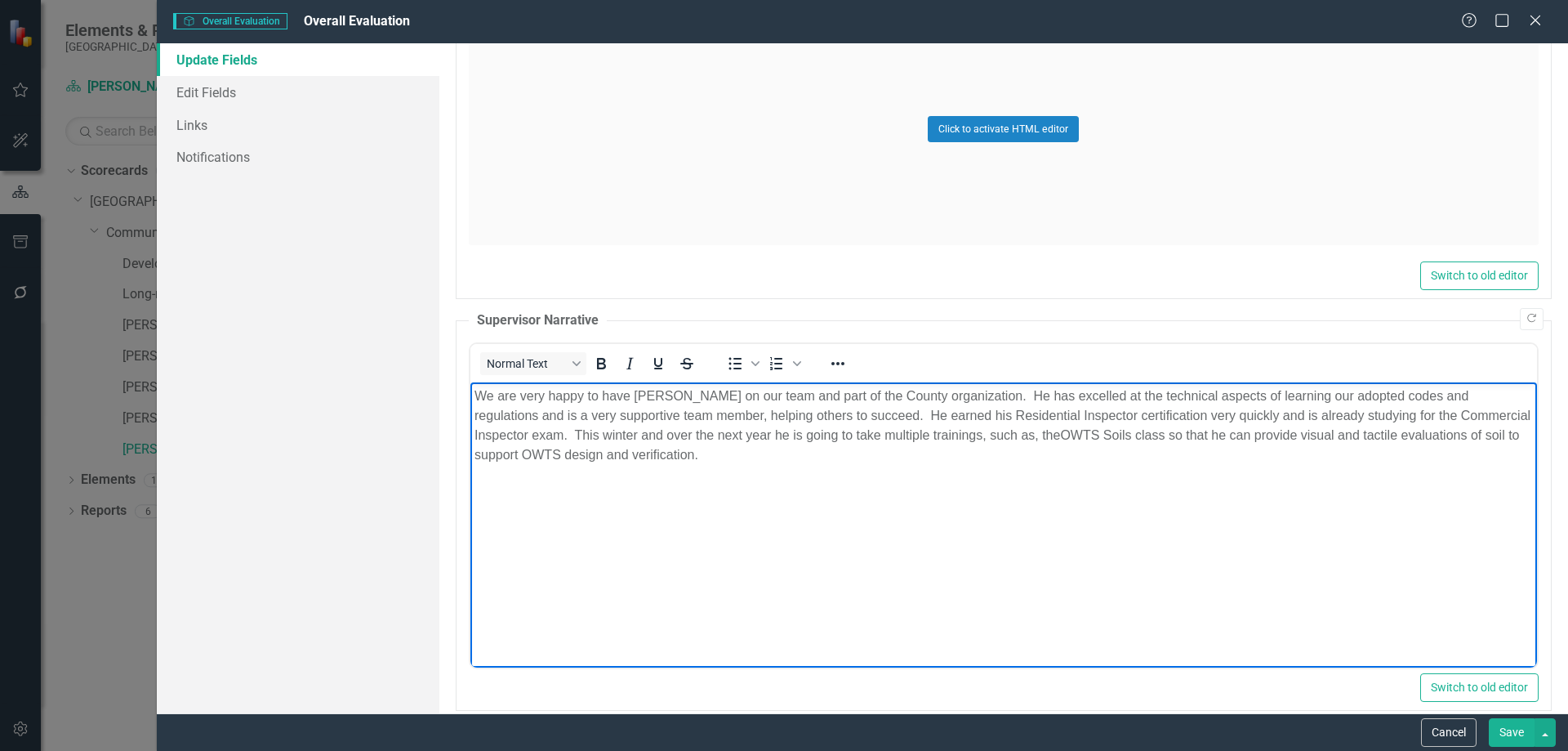
click at [603, 458] on p "We are very happy to have Doug on our team and part of the County organization.…" at bounding box center [1003, 426] width 1059 height 78
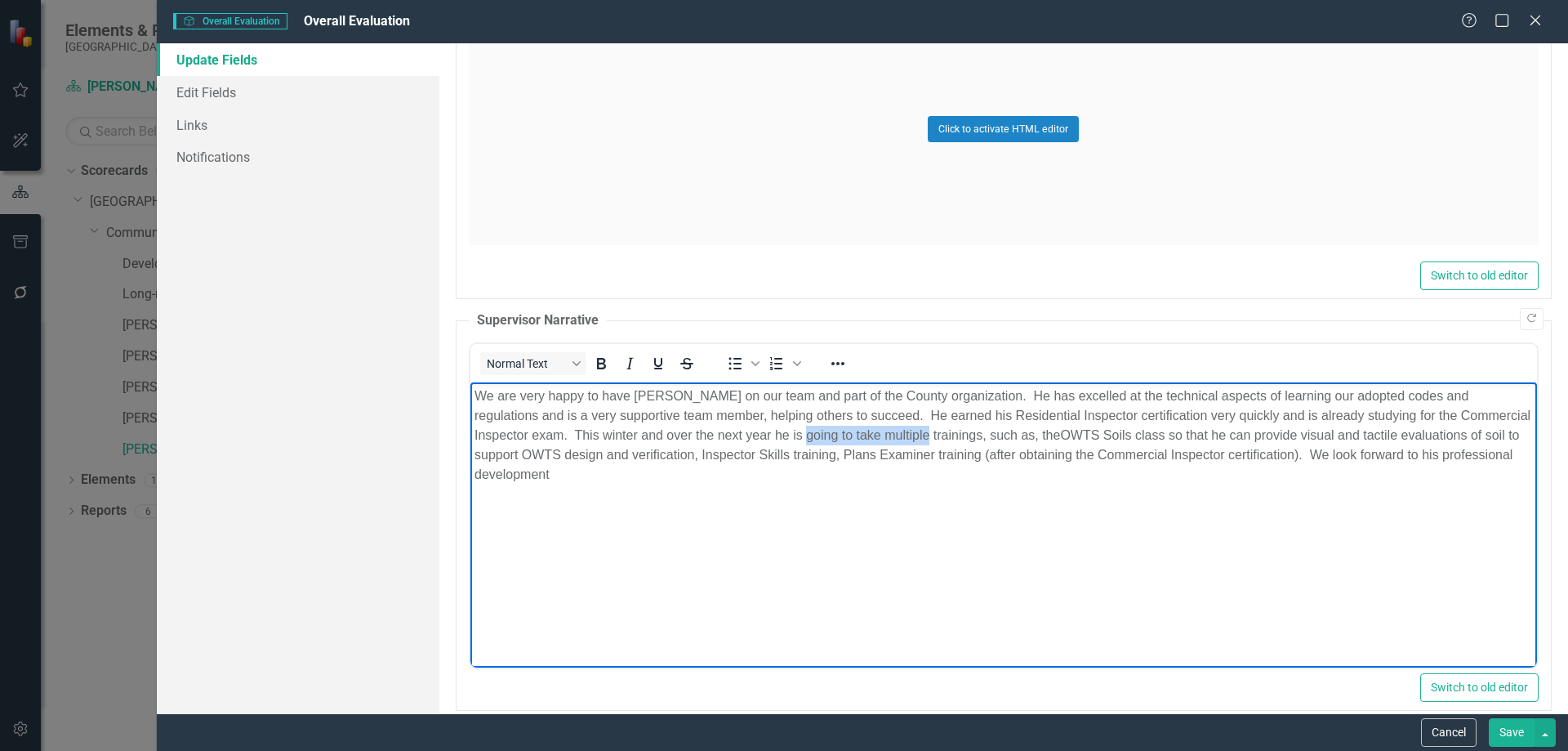
drag, startPoint x: 754, startPoint y: 434, endPoint x: 878, endPoint y: 436, distance: 124.0
click at [878, 436] on p "We are very happy to have Doug on our team and part of the County organization.…" at bounding box center [1003, 436] width 1059 height 98
click at [713, 473] on p "We are very happy to have Doug on our team and part of the County organization.…" at bounding box center [1003, 436] width 1059 height 98
click at [562, 413] on p "We are very happy to have Doug on our team and part of the County organization.…" at bounding box center [1003, 426] width 1059 height 78
click at [751, 413] on p "We are very happy to have Doug on our team and part of the County organization.…" at bounding box center [1003, 436] width 1059 height 98
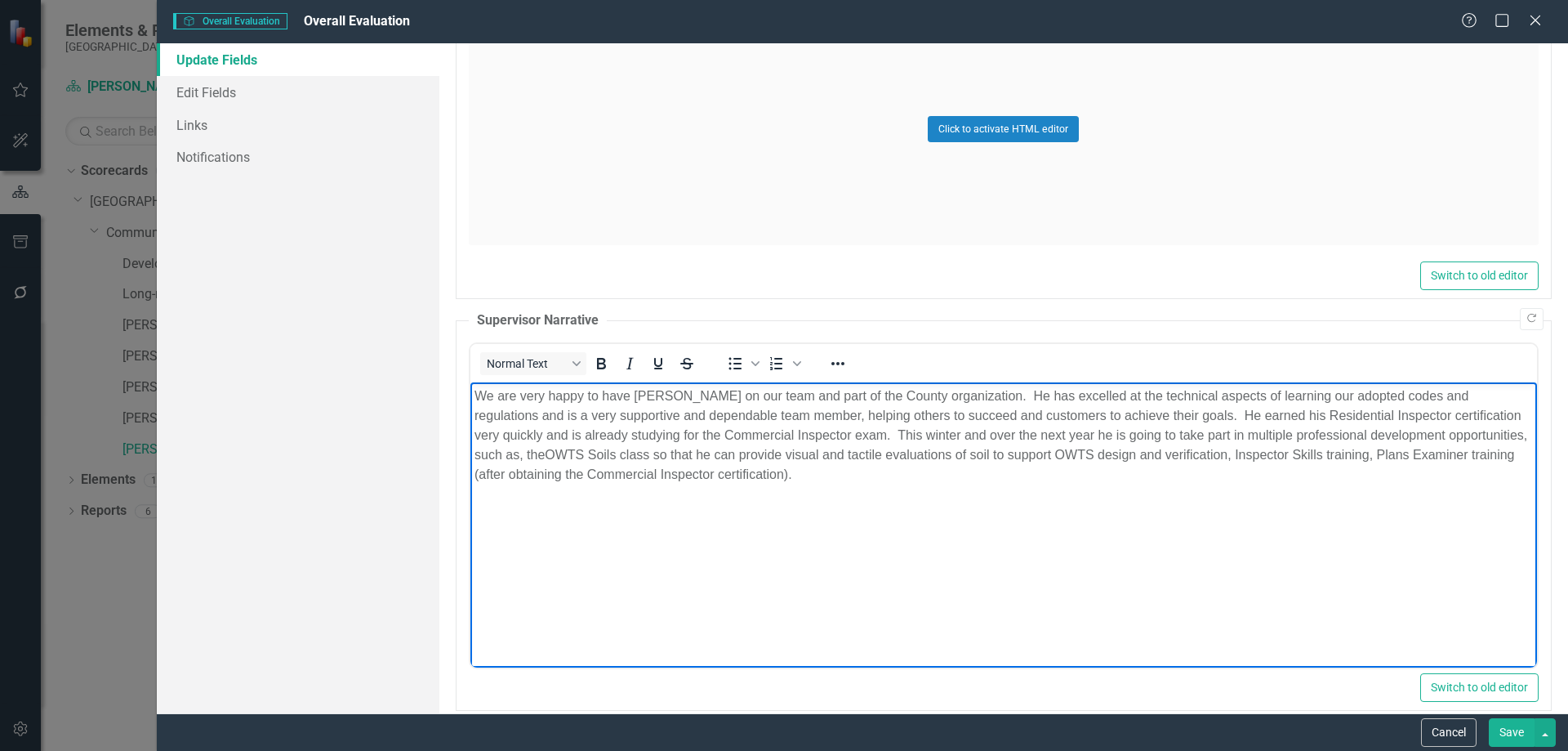
drag, startPoint x: 767, startPoint y: 464, endPoint x: 784, endPoint y: 486, distance: 27.8
click at [768, 464] on p "We are very happy to have Doug on our team and part of the County organization.…" at bounding box center [1003, 436] width 1059 height 98
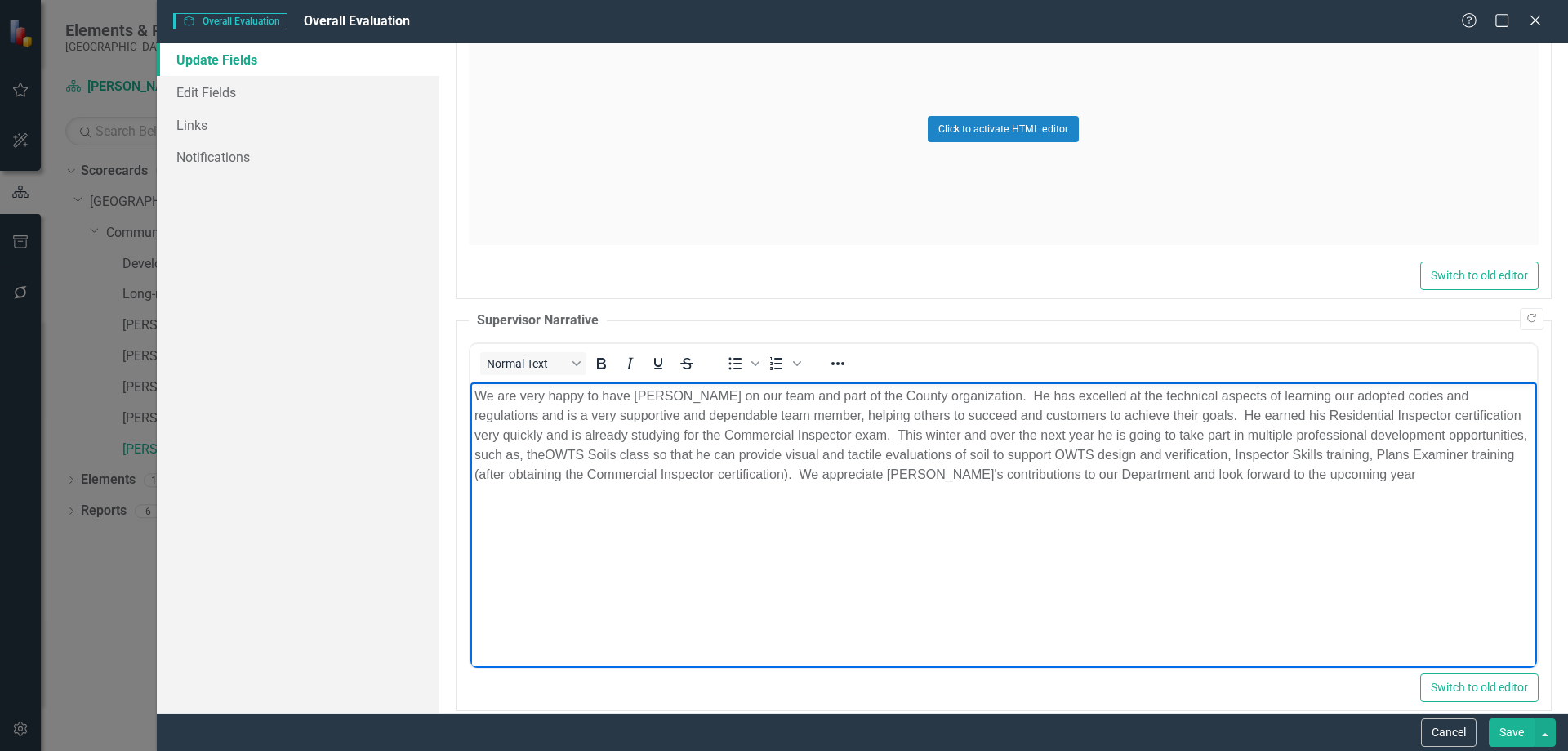
click at [1083, 476] on p "We are very happy to have Doug on our team and part of the County organization.…" at bounding box center [1003, 436] width 1059 height 98
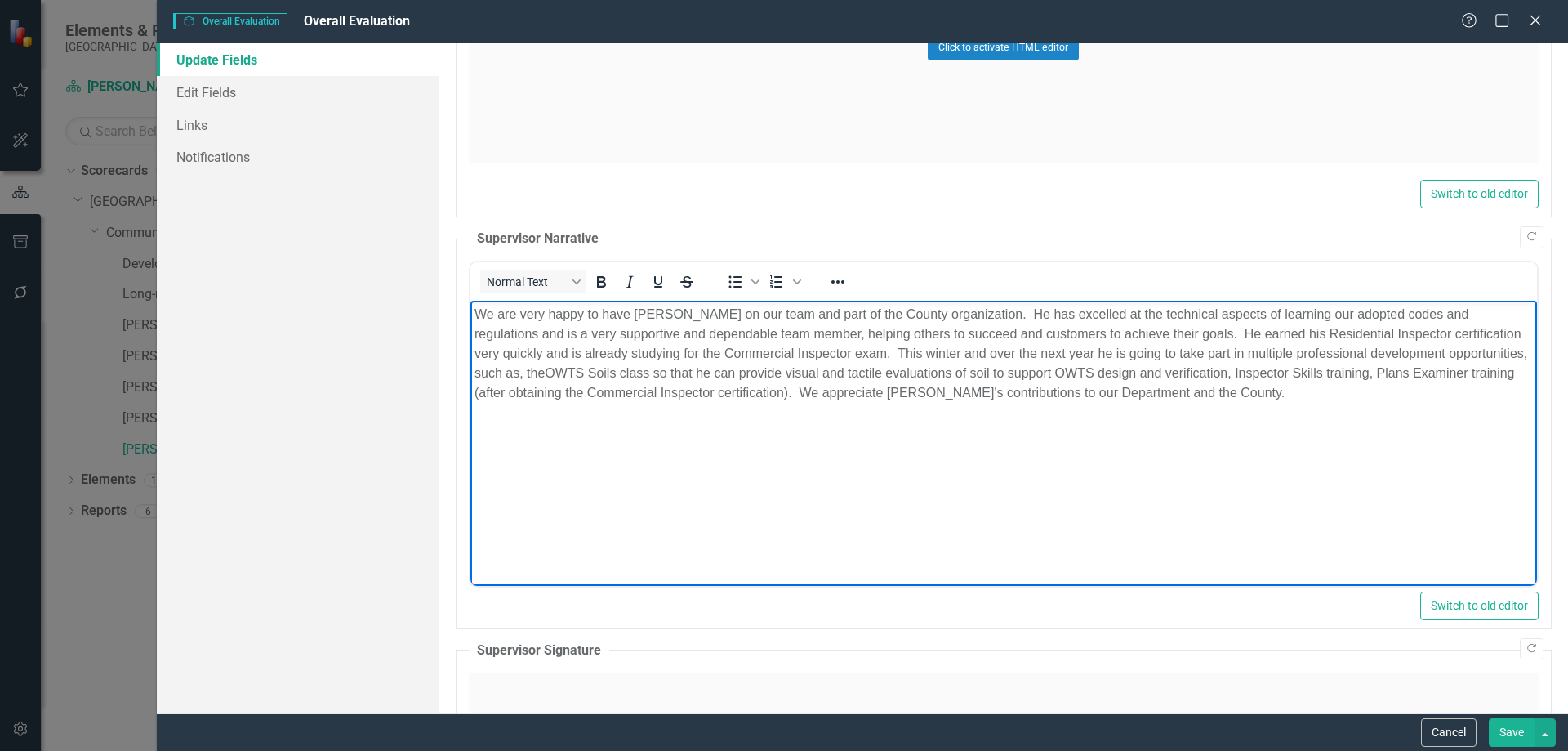
click at [784, 391] on p "We are very happy to have Doug on our team and part of the County organization.…" at bounding box center [1003, 354] width 1059 height 98
click at [1345, 389] on p "We are very happy to have Doug on our team and part of the County organization.…" at bounding box center [1003, 354] width 1059 height 98
click at [1124, 334] on p "We are very happy to have Doug on our team and part of the County organization.…" at bounding box center [1003, 354] width 1059 height 98
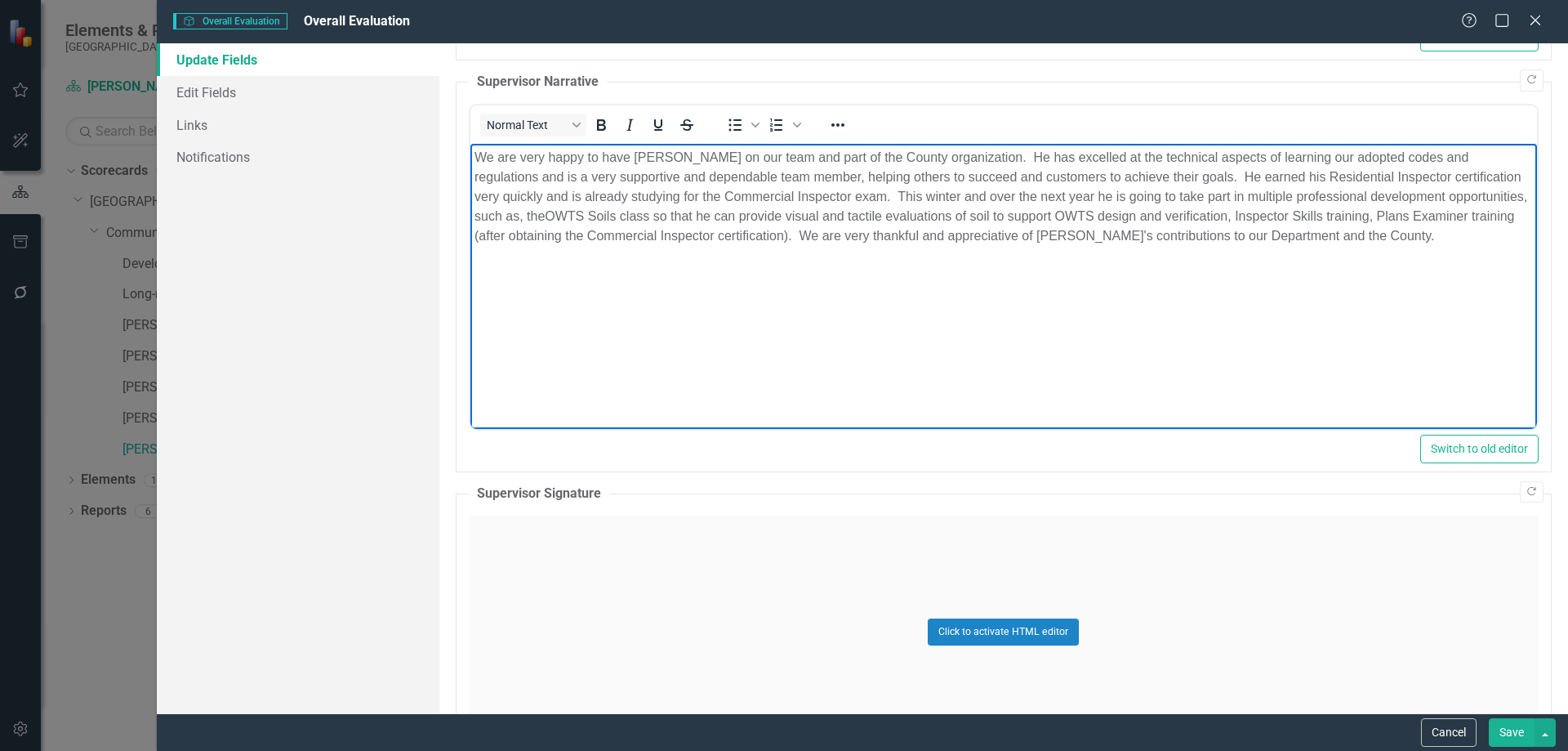
scroll to position [1715, 0]
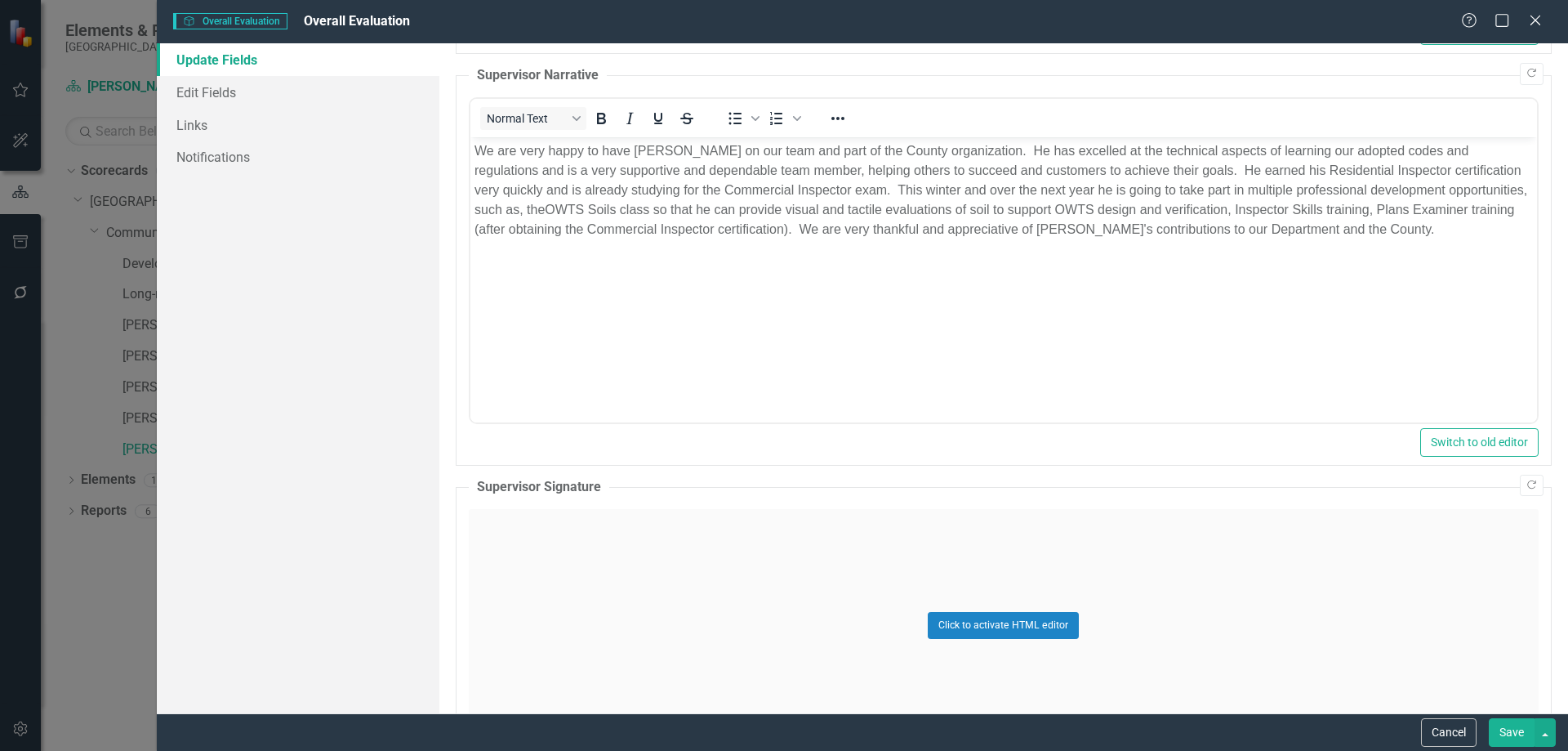
click at [652, 533] on div "Click to activate HTML editor" at bounding box center [1003, 624] width 1070 height 232
click at [612, 582] on body "Rich Text Area. Press ALT-0 for help." at bounding box center [1002, 671] width 1067 height 245
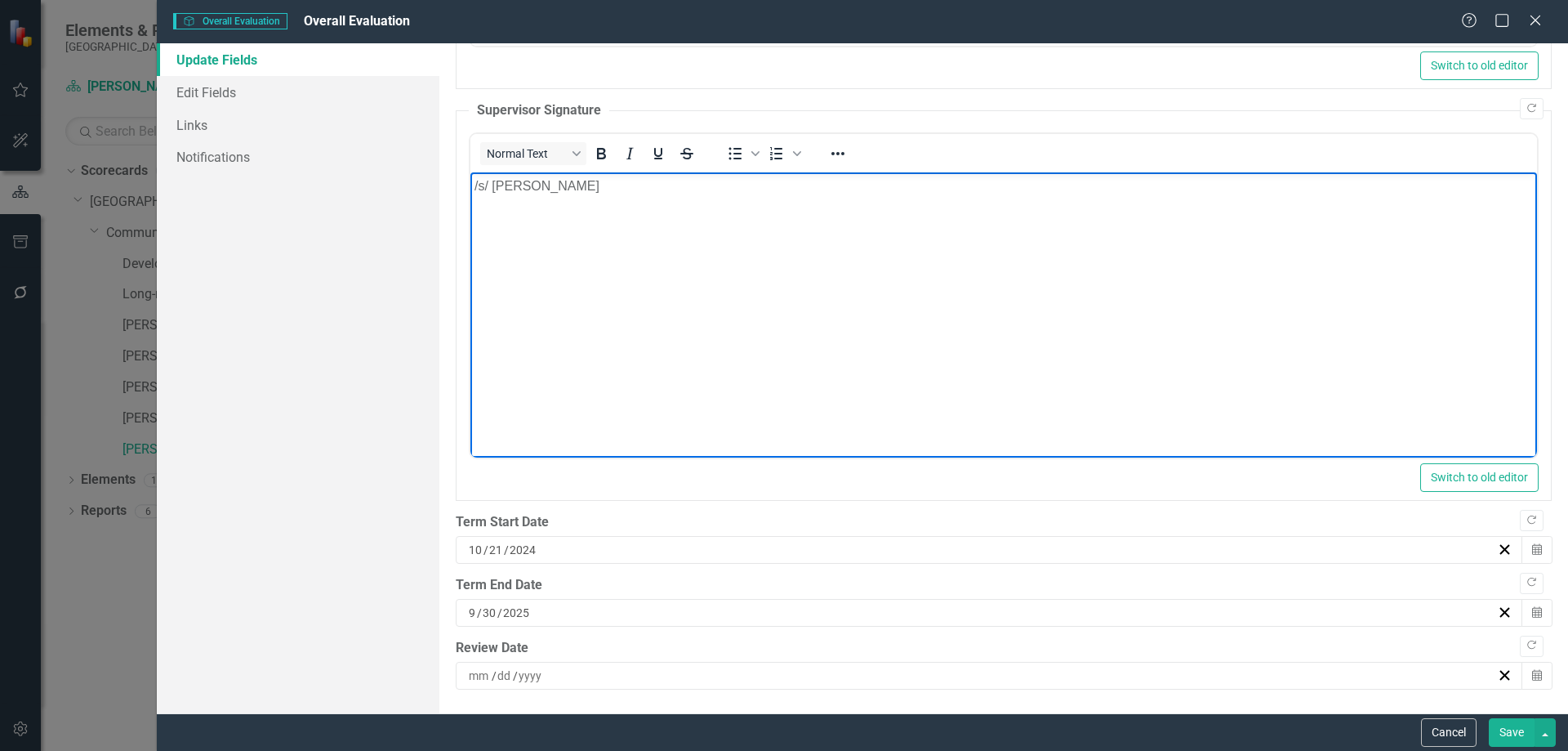
scroll to position [2093, 0]
click at [566, 681] on div "/ /" at bounding box center [981, 674] width 1030 height 16
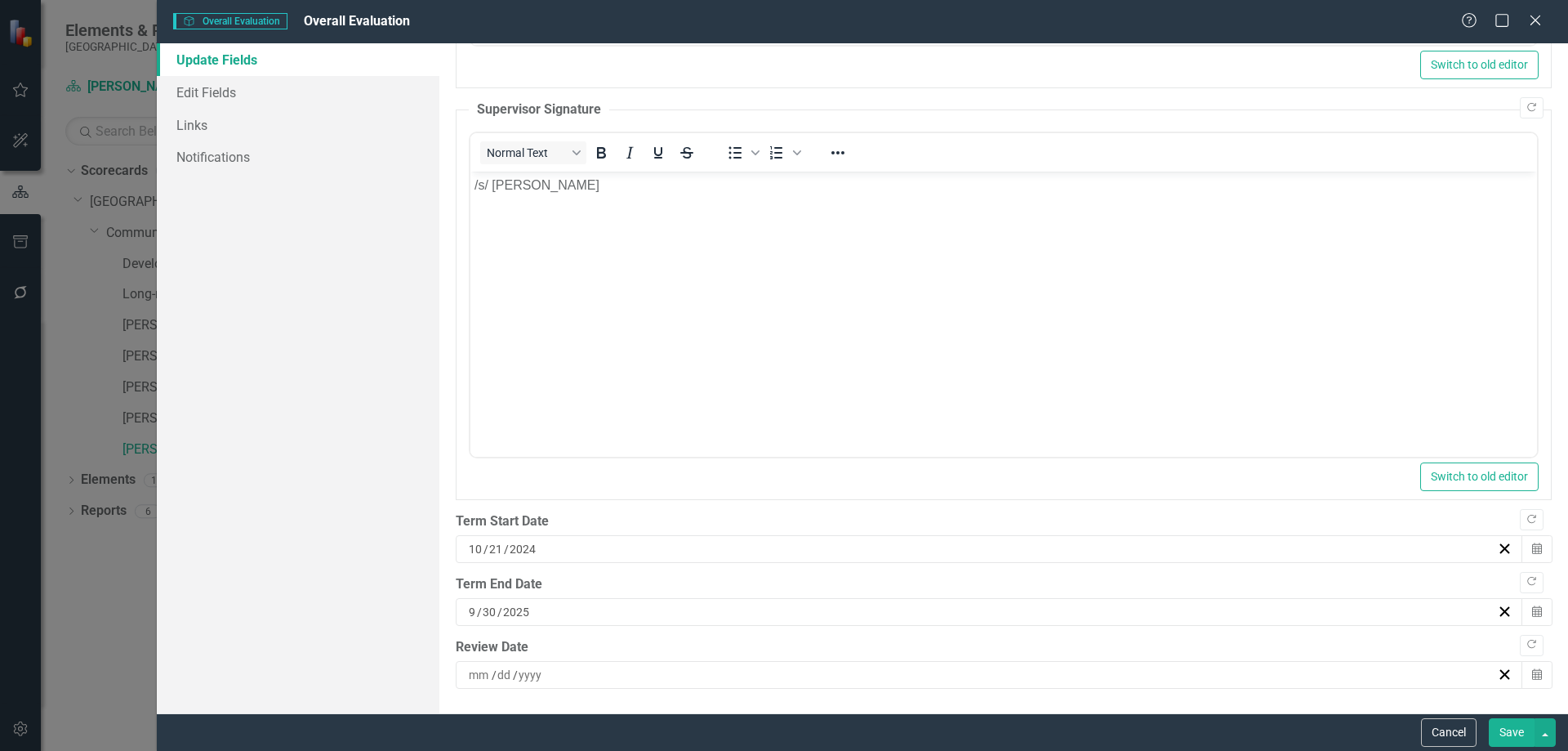
click at [555, 609] on div "9 / 30 / 2025" at bounding box center [981, 612] width 1030 height 16
click at [1066, 405] on button "›" at bounding box center [1071, 402] width 36 height 36
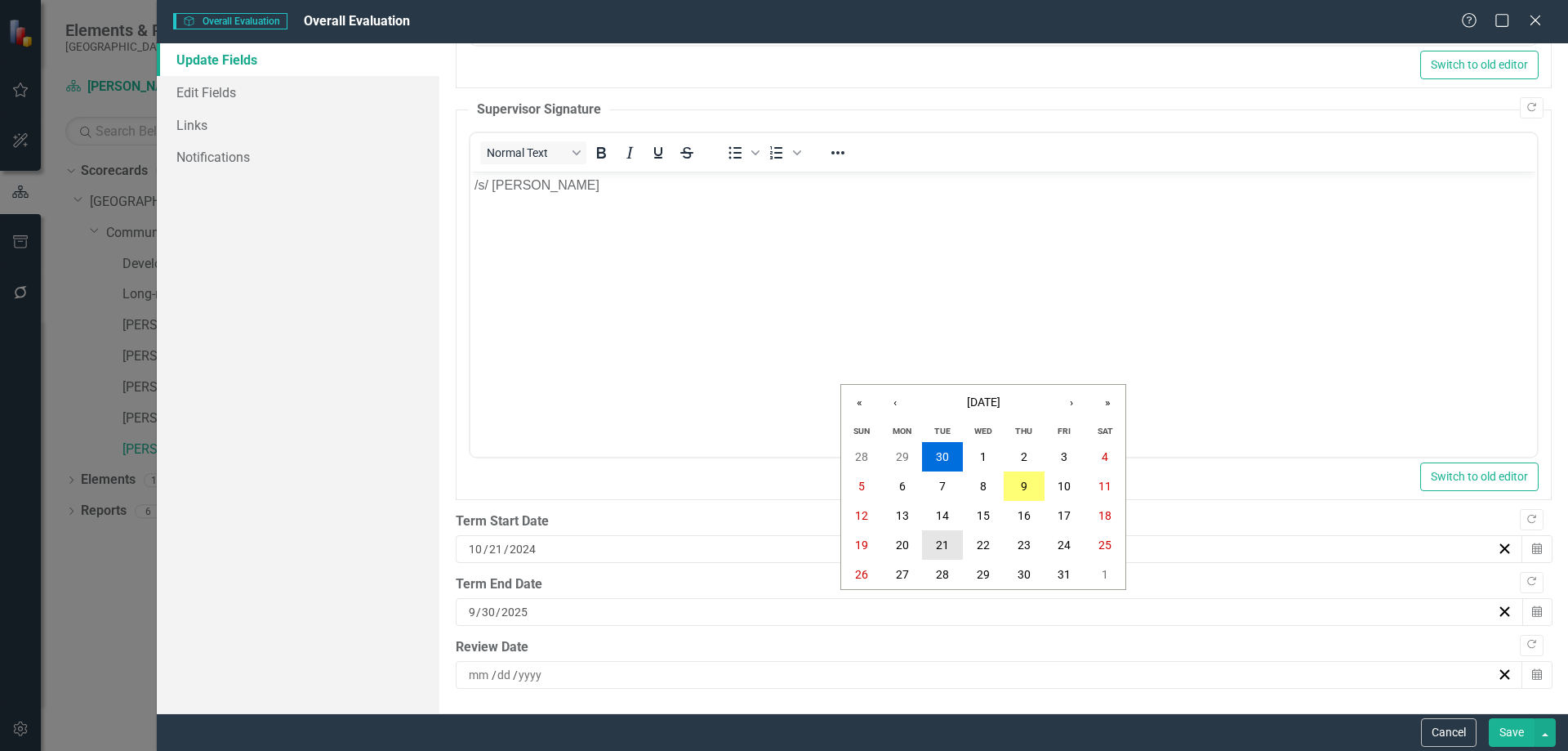
click at [944, 547] on abbr "21" at bounding box center [942, 545] width 13 height 13
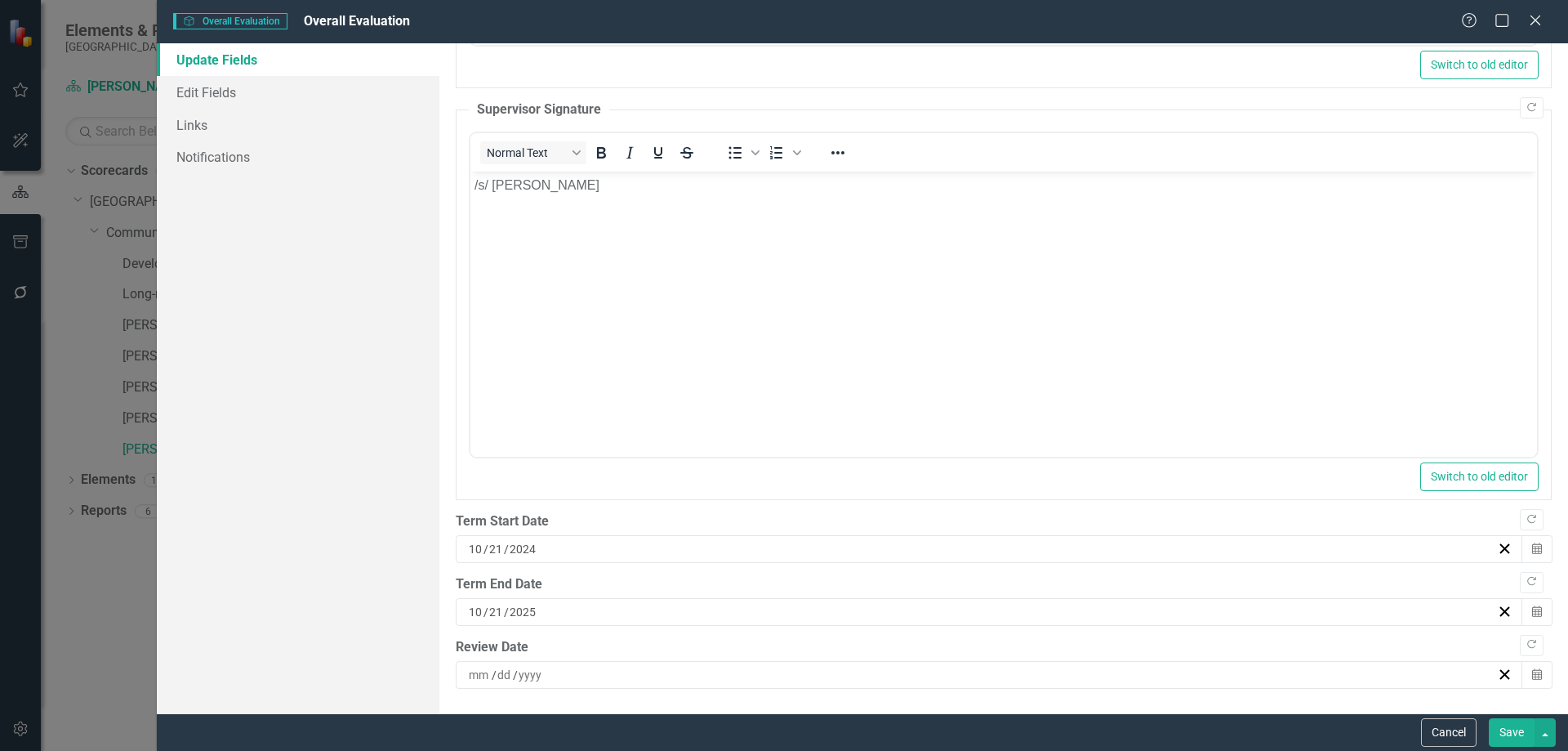
click at [553, 676] on div "/ /" at bounding box center [981, 674] width 1030 height 16
click at [1024, 542] on abbr "9" at bounding box center [1023, 548] width 6 height 13
click at [1503, 726] on button "Save" at bounding box center [1512, 732] width 46 height 28
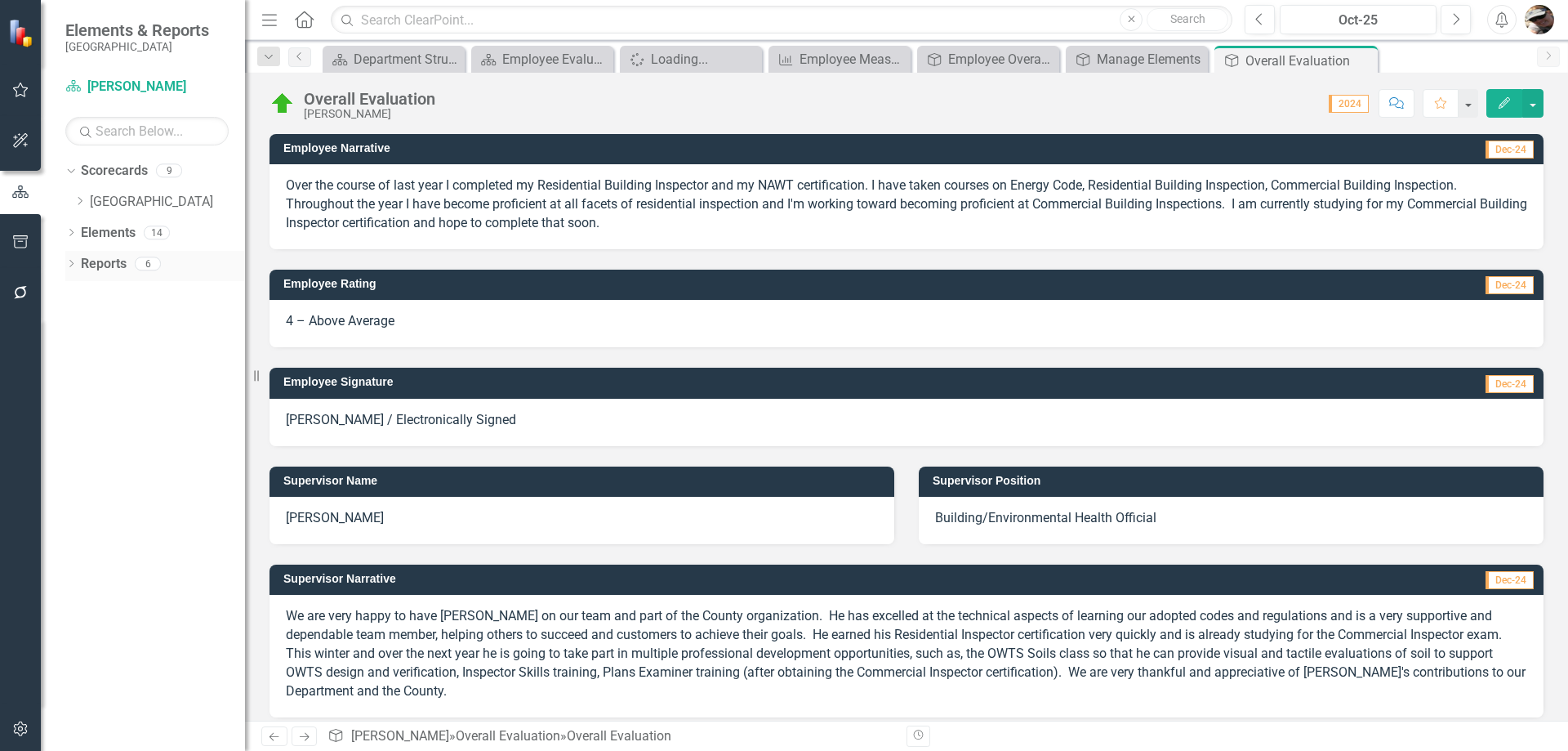
click at [76, 266] on icon "Dropdown" at bounding box center [71, 265] width 12 height 9
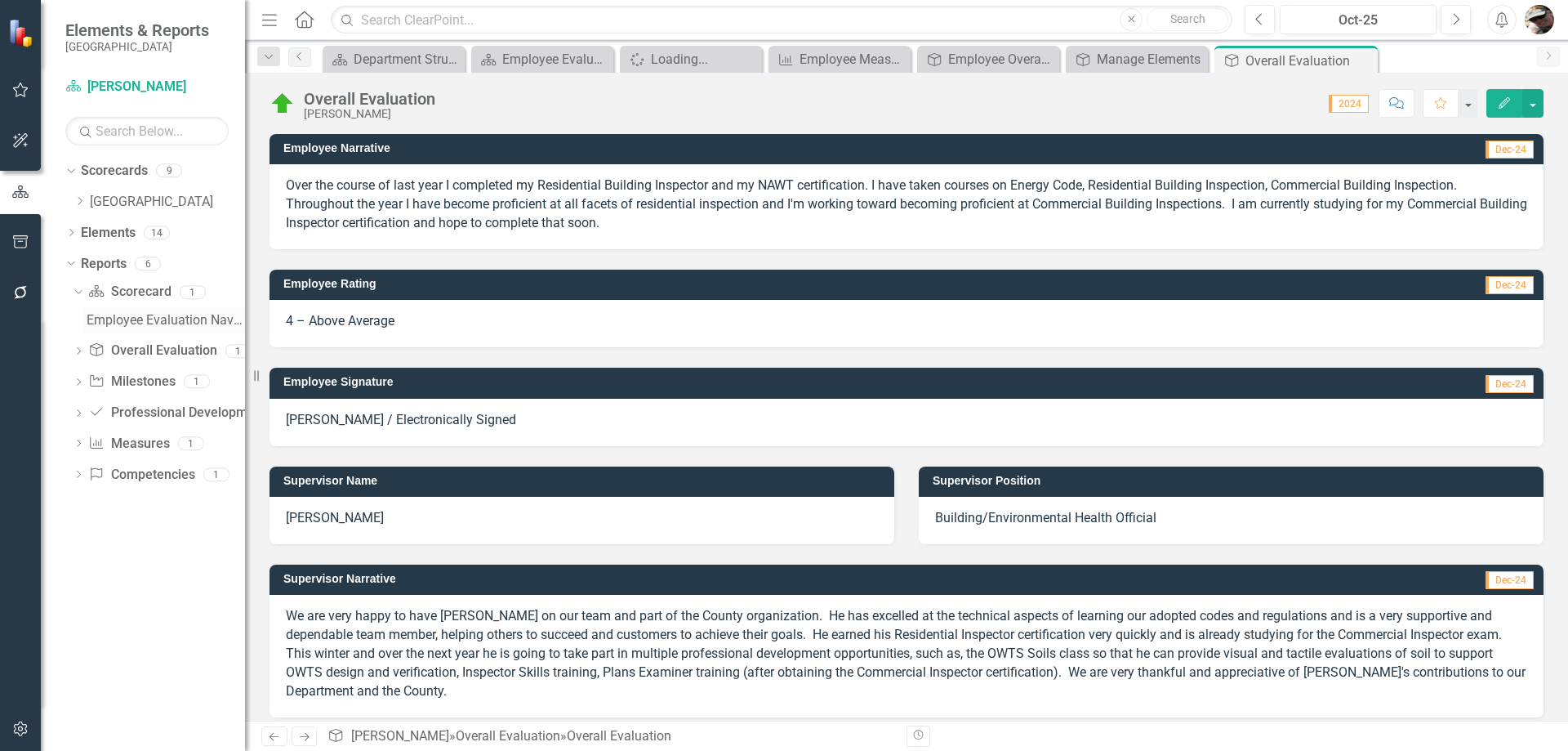
click at [116, 318] on div "Employee Evaluation Navigation" at bounding box center [166, 320] width 159 height 15
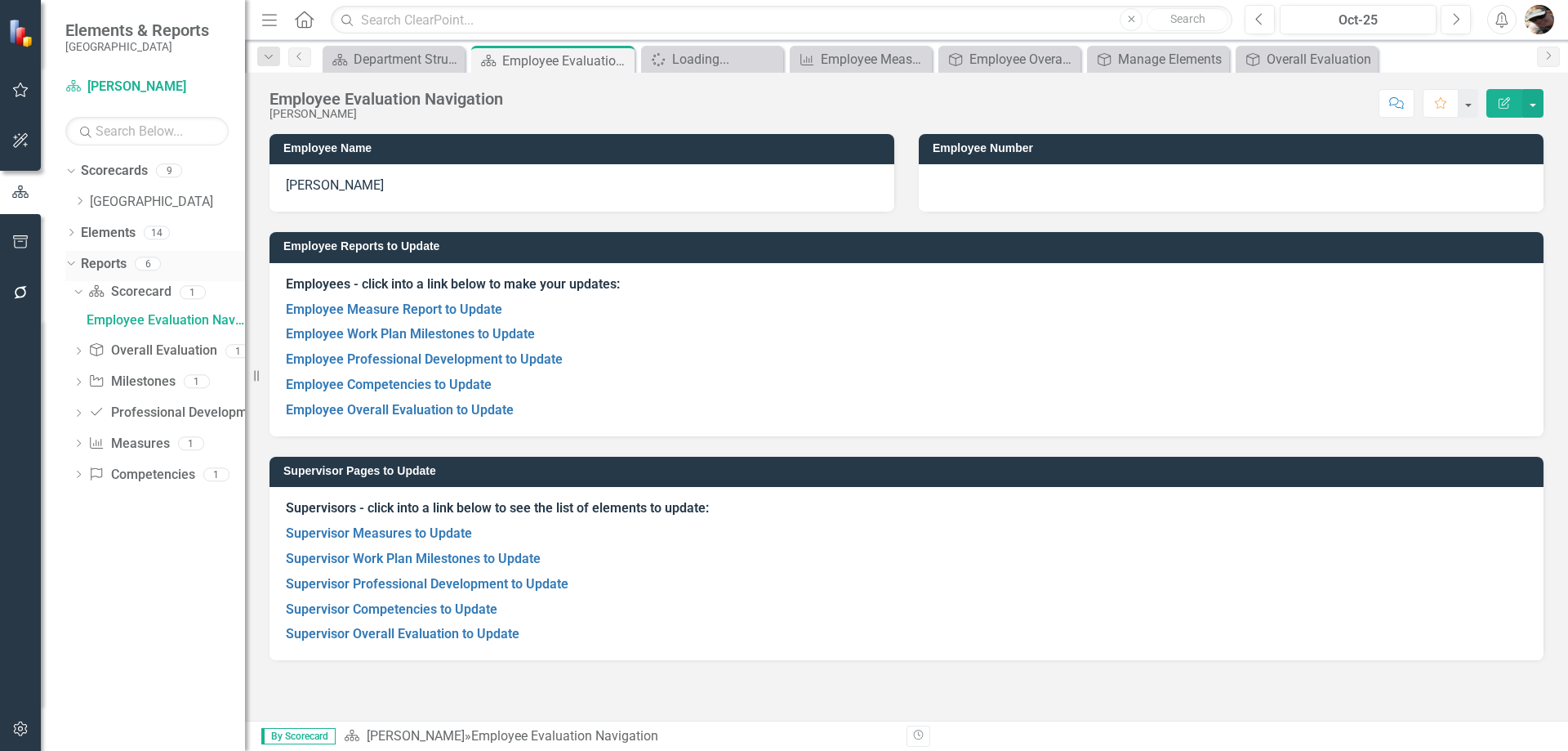
click at [90, 252] on div "Reports" at bounding box center [104, 264] width 46 height 27
click at [122, 295] on link "Scorecard Scorecard" at bounding box center [129, 292] width 83 height 19
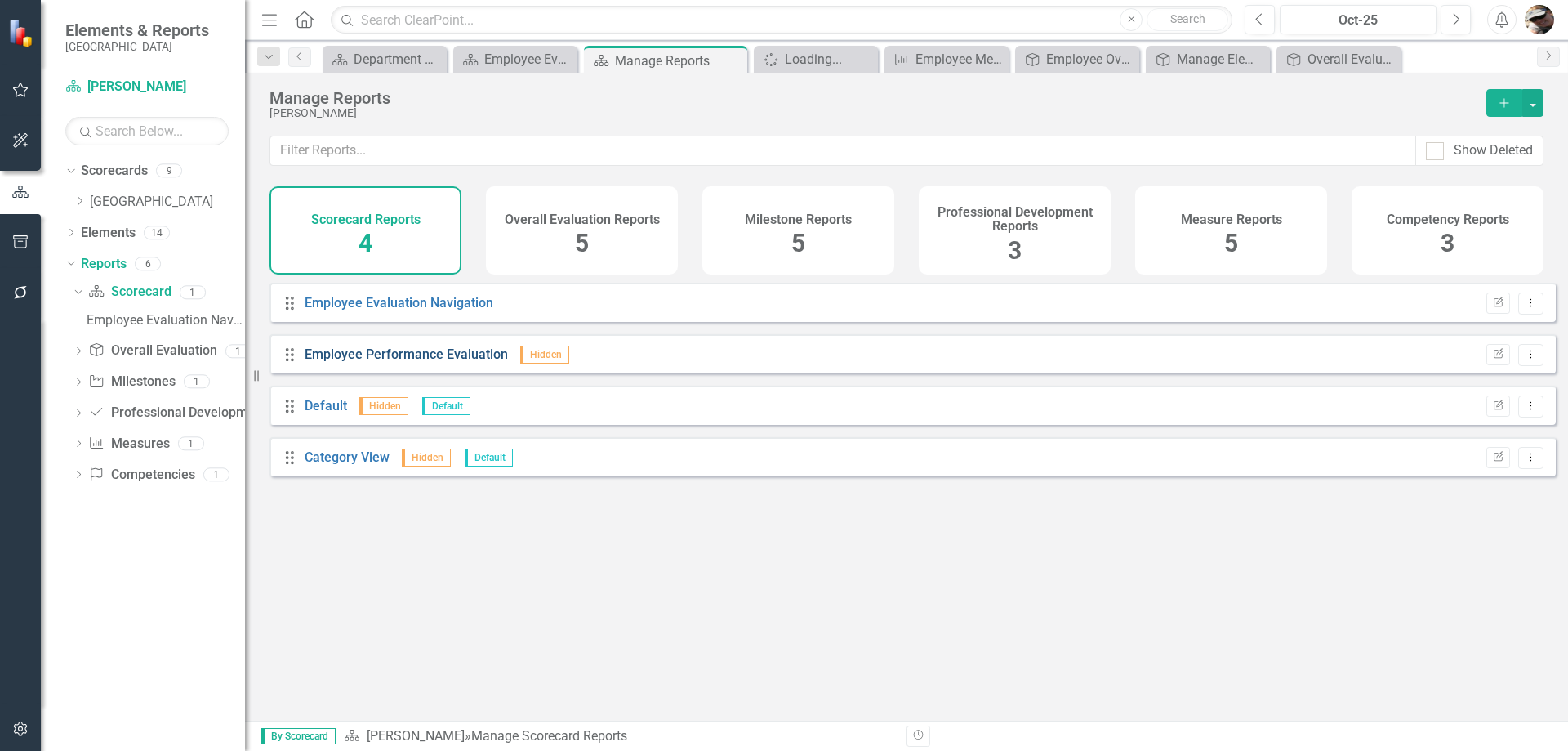
click at [384, 362] on link "Employee Performance Evaluation" at bounding box center [405, 354] width 203 height 15
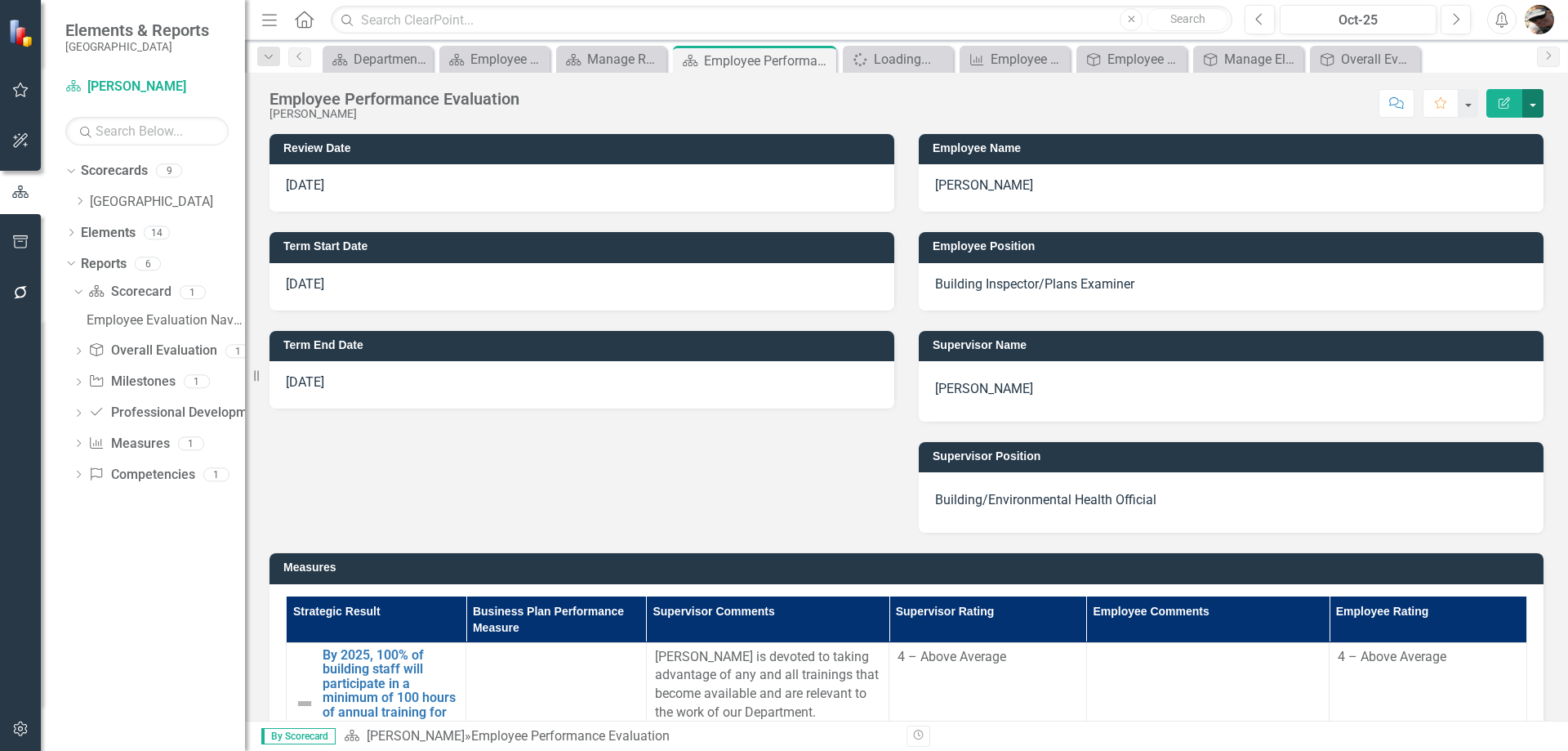
click at [1536, 97] on button "button" at bounding box center [1532, 103] width 21 height 28
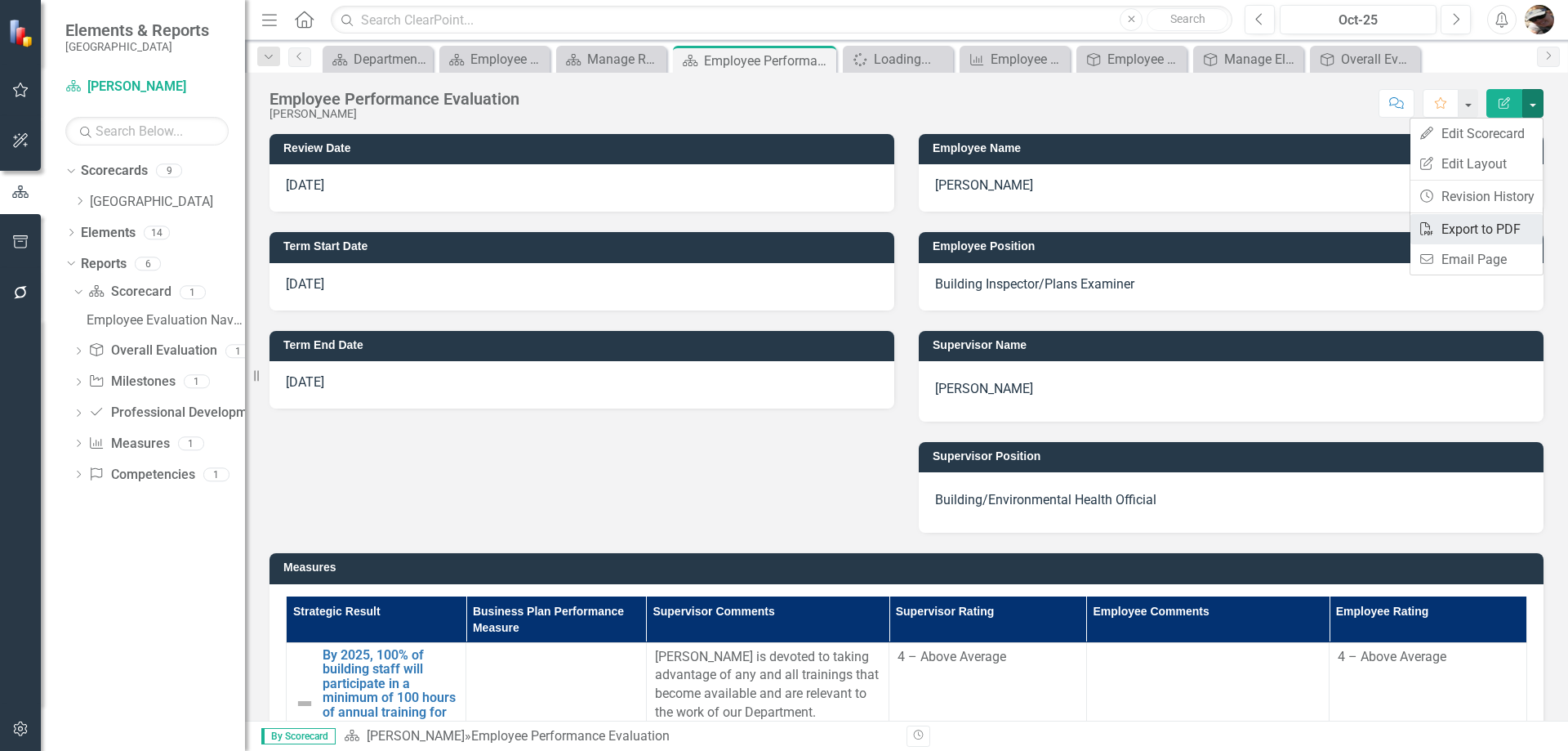
click at [1480, 232] on link "PDF Export to PDF" at bounding box center [1476, 229] width 132 height 30
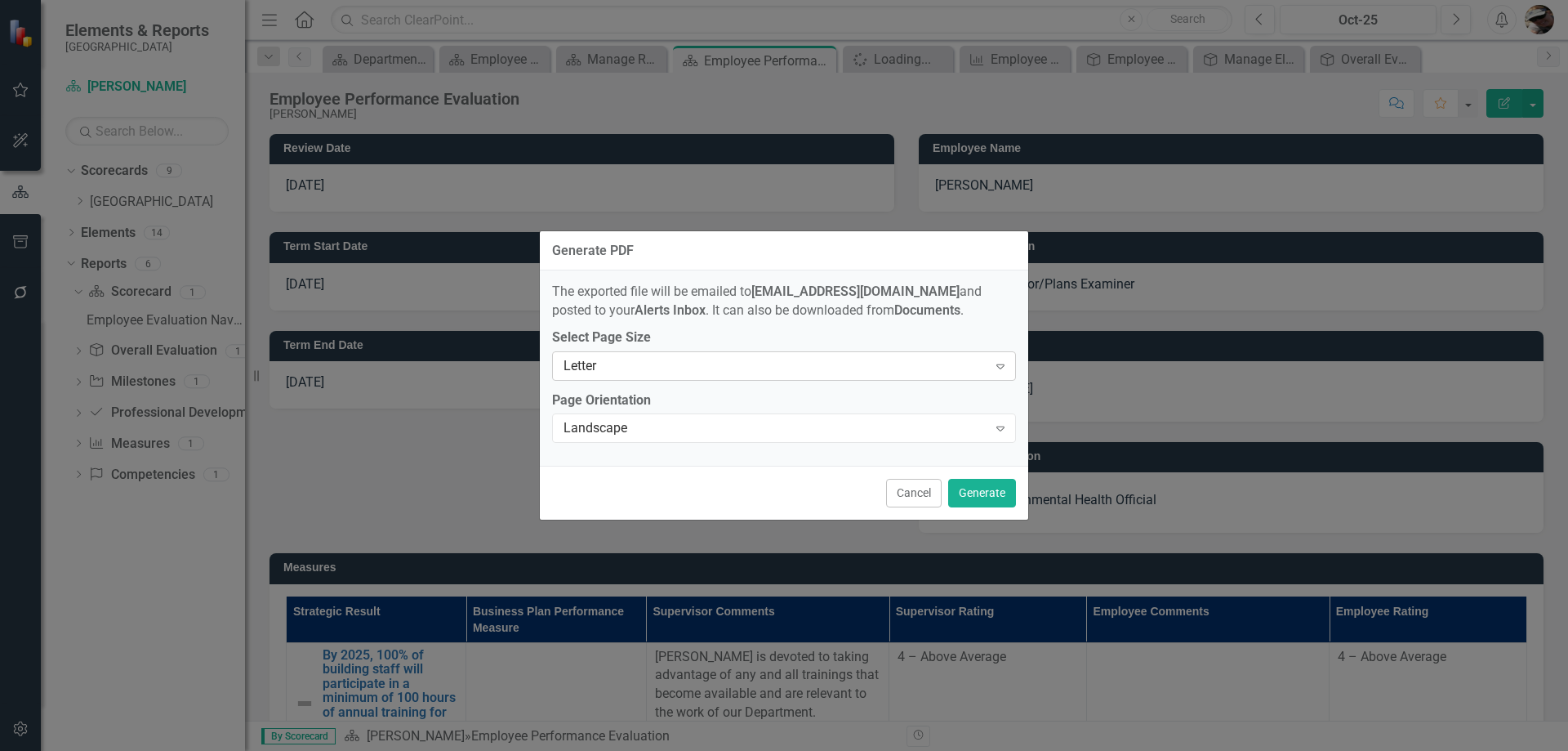
click at [666, 370] on div "Letter" at bounding box center [774, 365] width 424 height 19
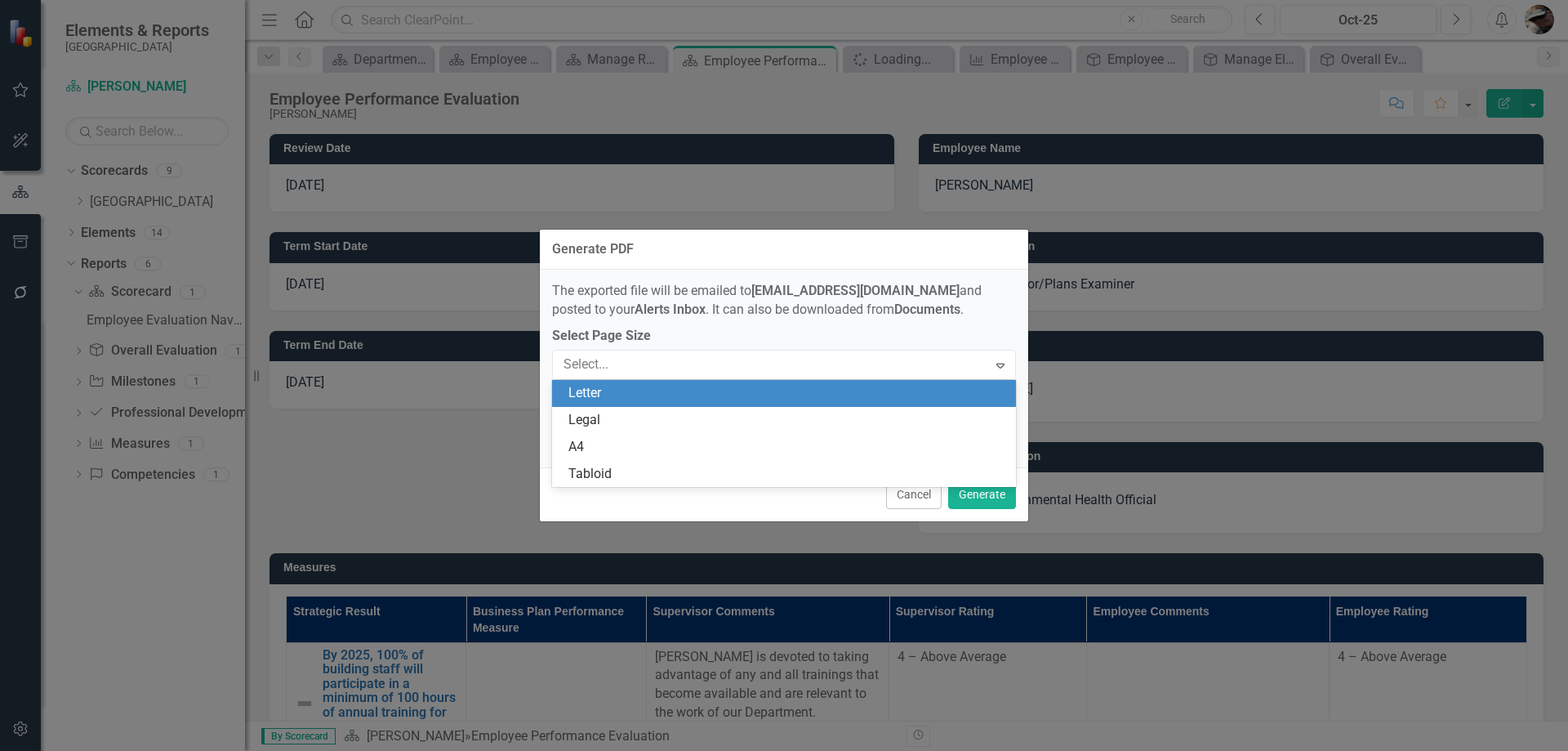
click at [650, 389] on div "Letter" at bounding box center [787, 393] width 437 height 19
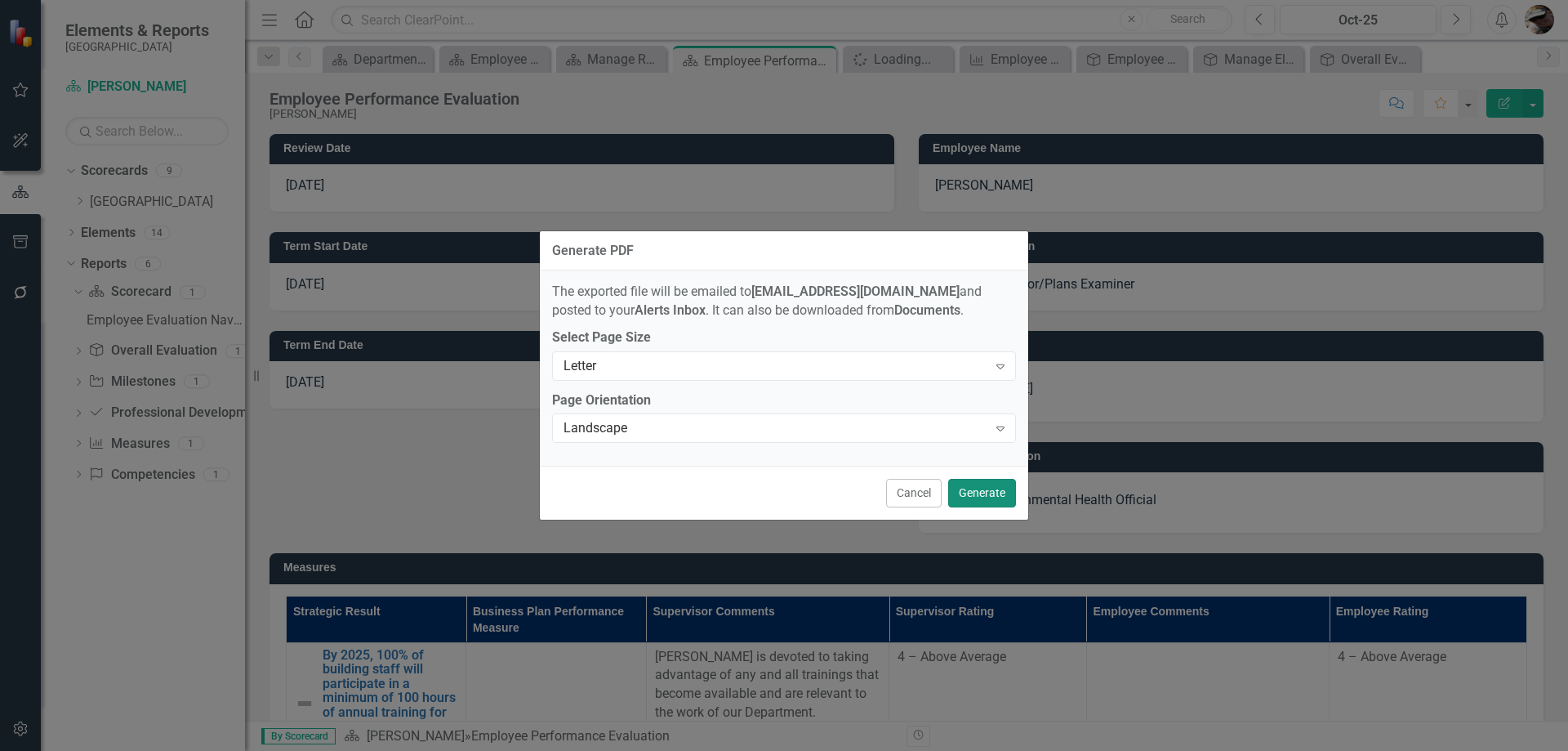
click at [983, 491] on button "Generate" at bounding box center [982, 492] width 67 height 28
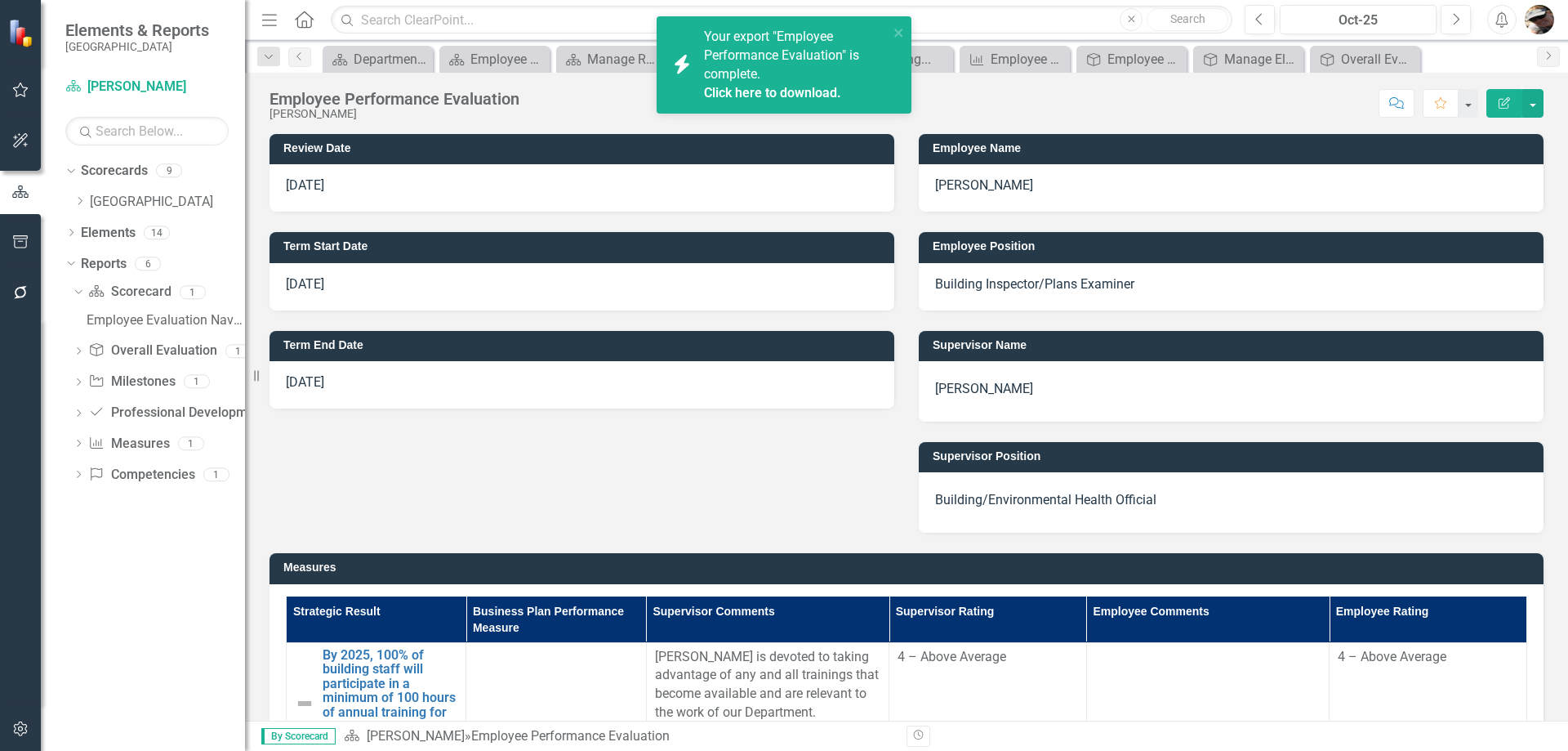
click at [759, 94] on link "Click here to download." at bounding box center [773, 92] width 138 height 15
